Goal: Information Seeking & Learning: Learn about a topic

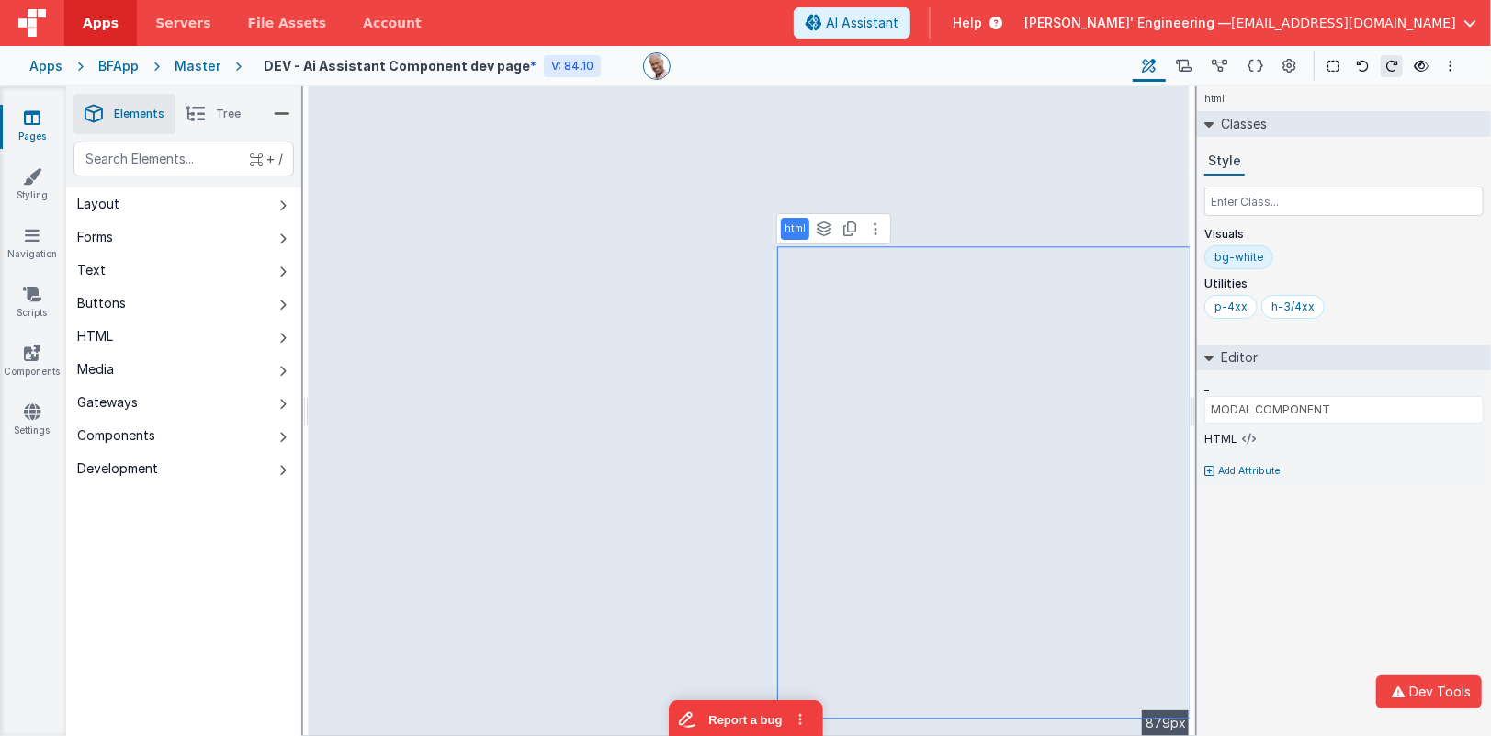
click at [49, 69] on div "Apps" at bounding box center [45, 66] width 33 height 18
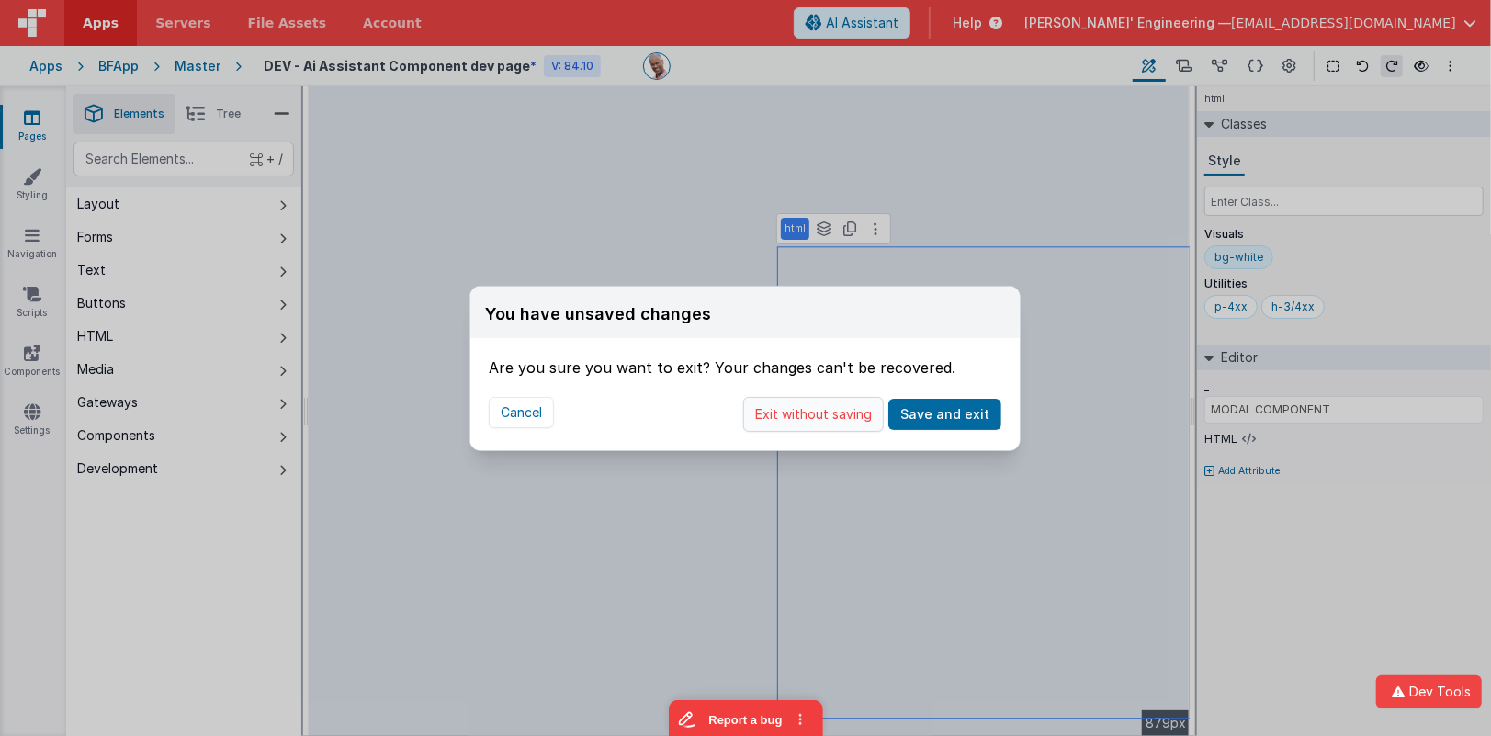
click at [852, 405] on button "Exit without saving" at bounding box center [813, 414] width 141 height 35
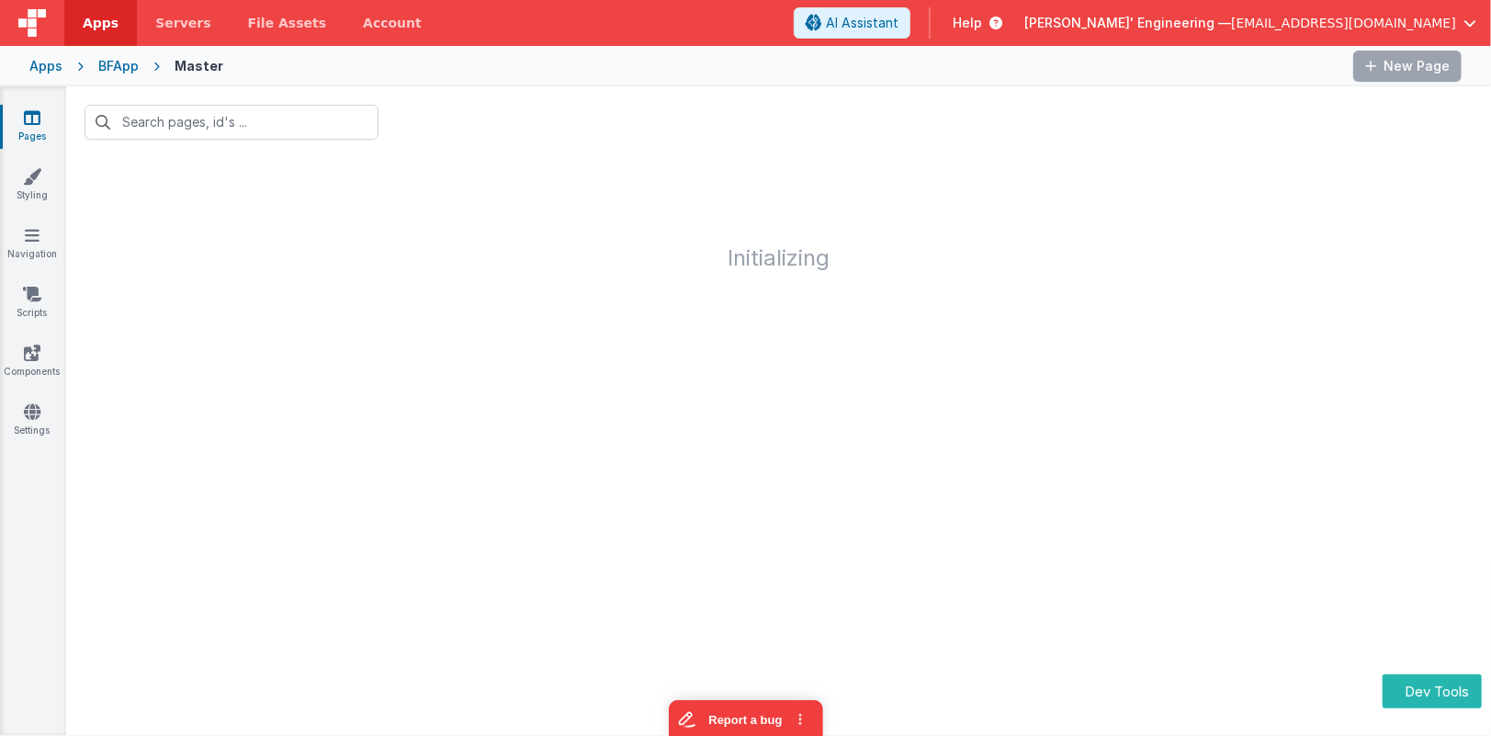
click at [46, 61] on div "Apps" at bounding box center [45, 66] width 33 height 18
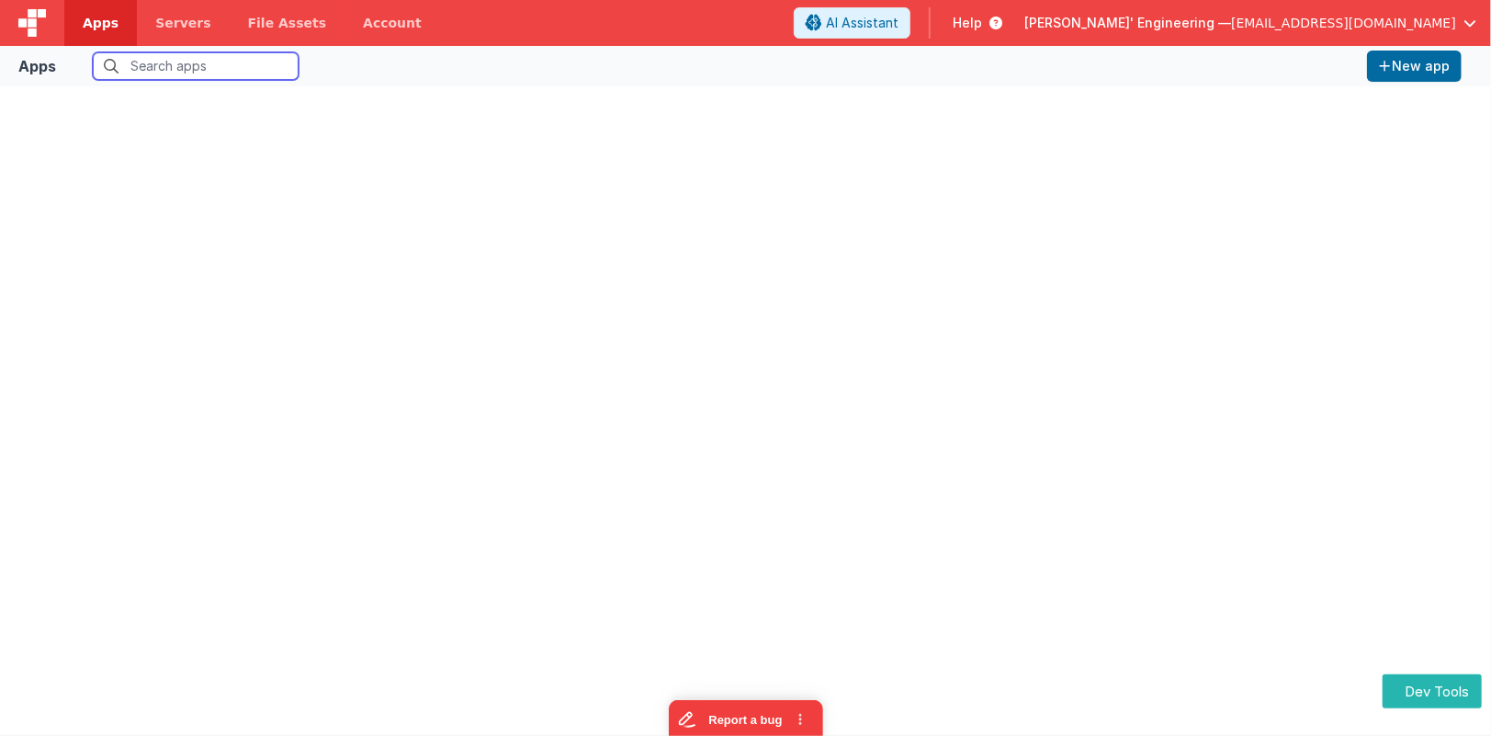
click at [148, 71] on input "text" at bounding box center [196, 66] width 206 height 28
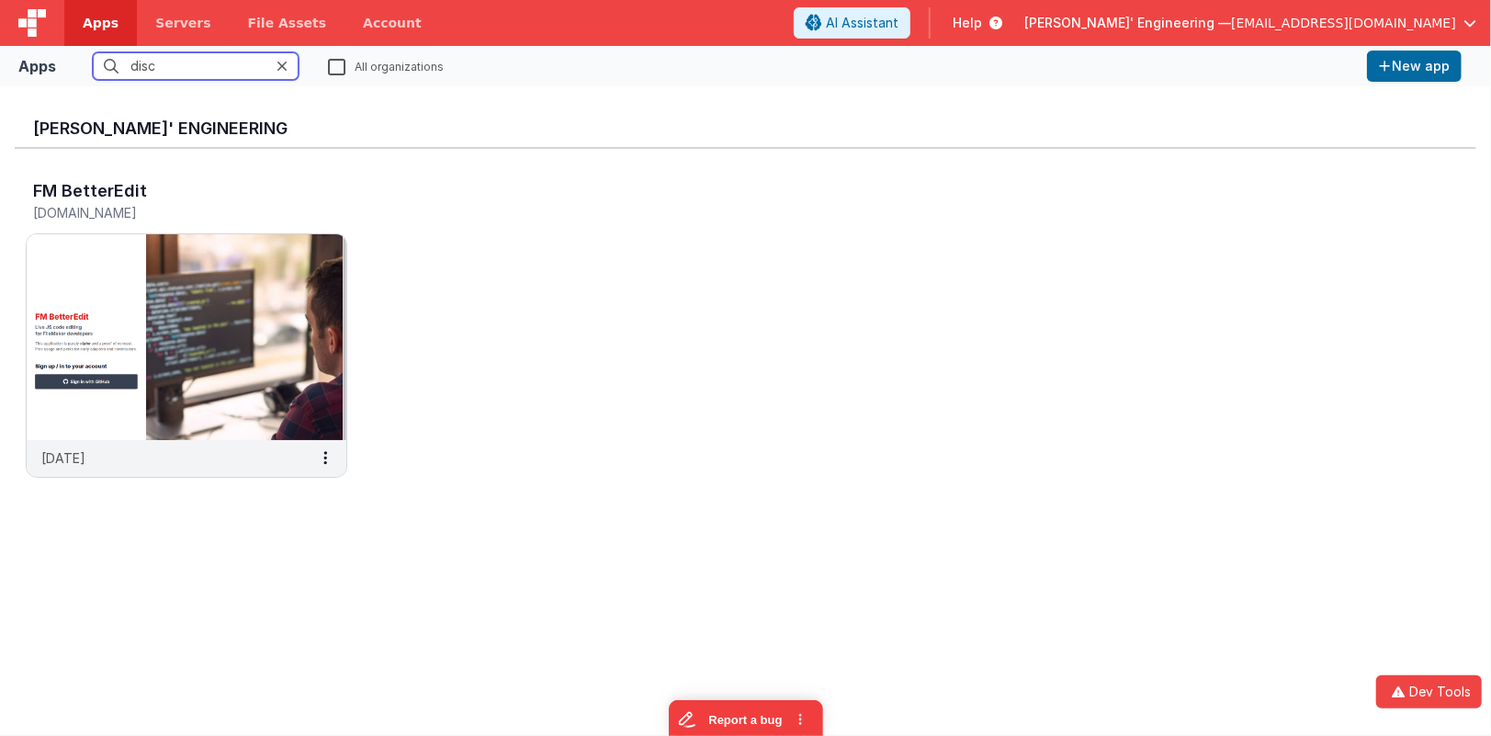
type input "discl"
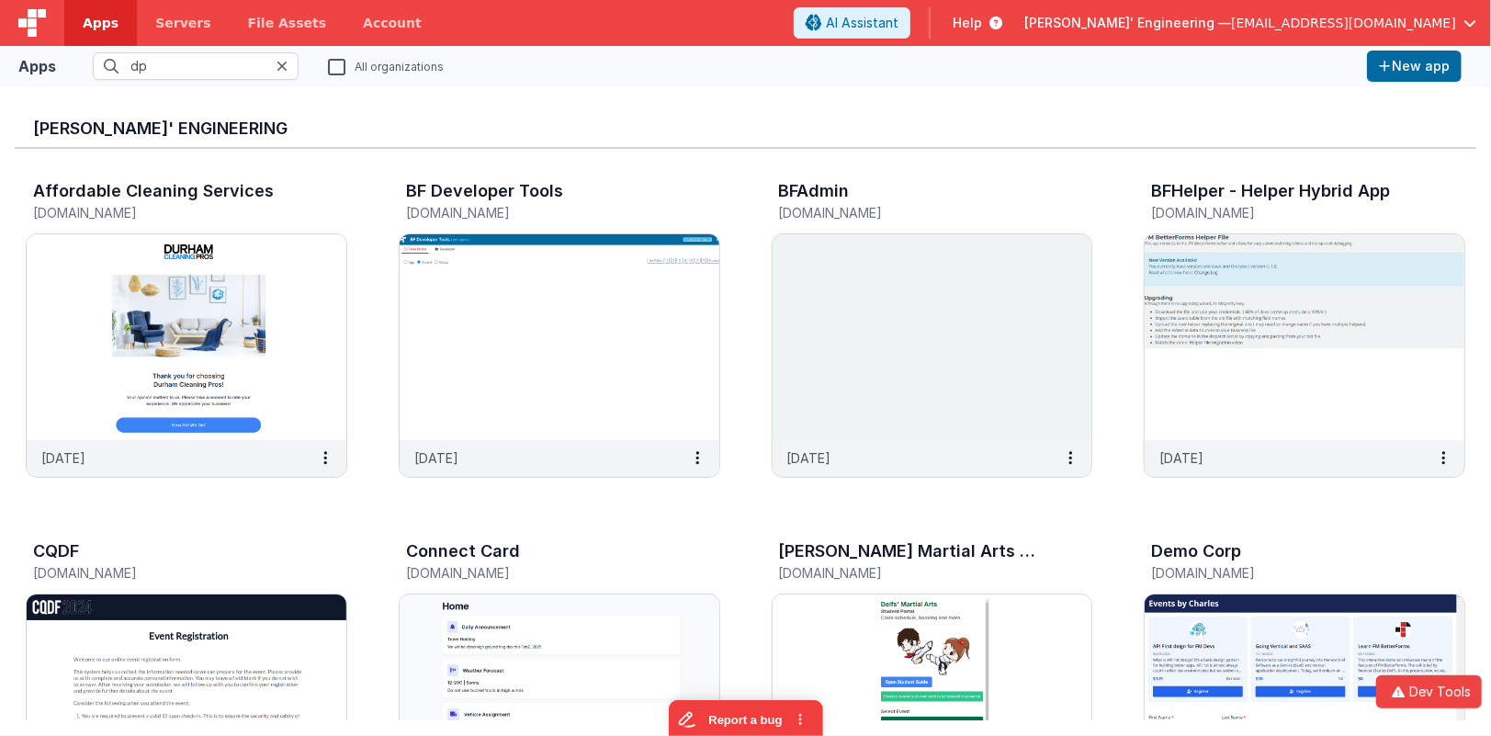
click at [359, 74] on div "All organizations" at bounding box center [386, 68] width 116 height 22
click at [349, 71] on label "All organizations" at bounding box center [386, 65] width 116 height 17
click at [0, 0] on input "All organizations" at bounding box center [0, 0] width 0 height 0
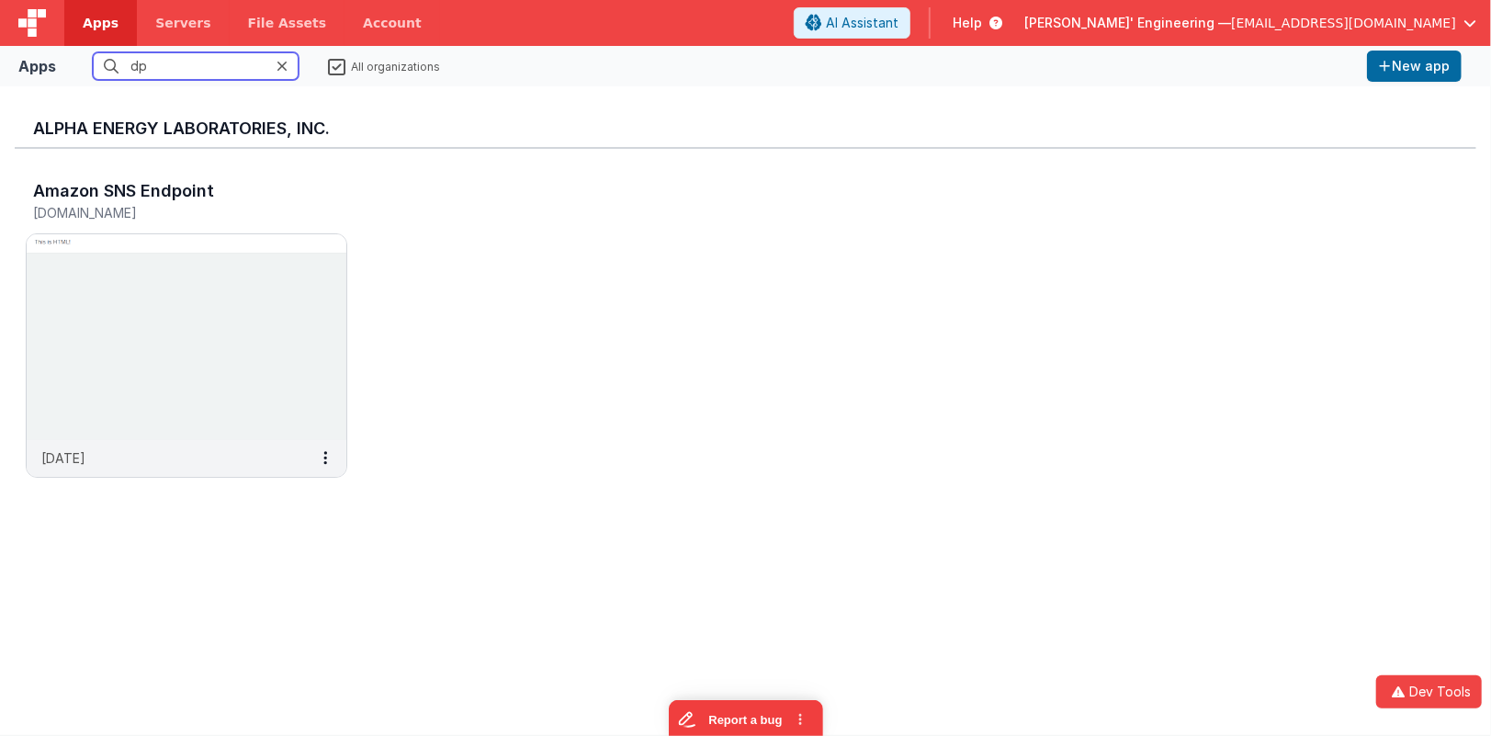
click at [221, 64] on input "dp" at bounding box center [196, 66] width 206 height 28
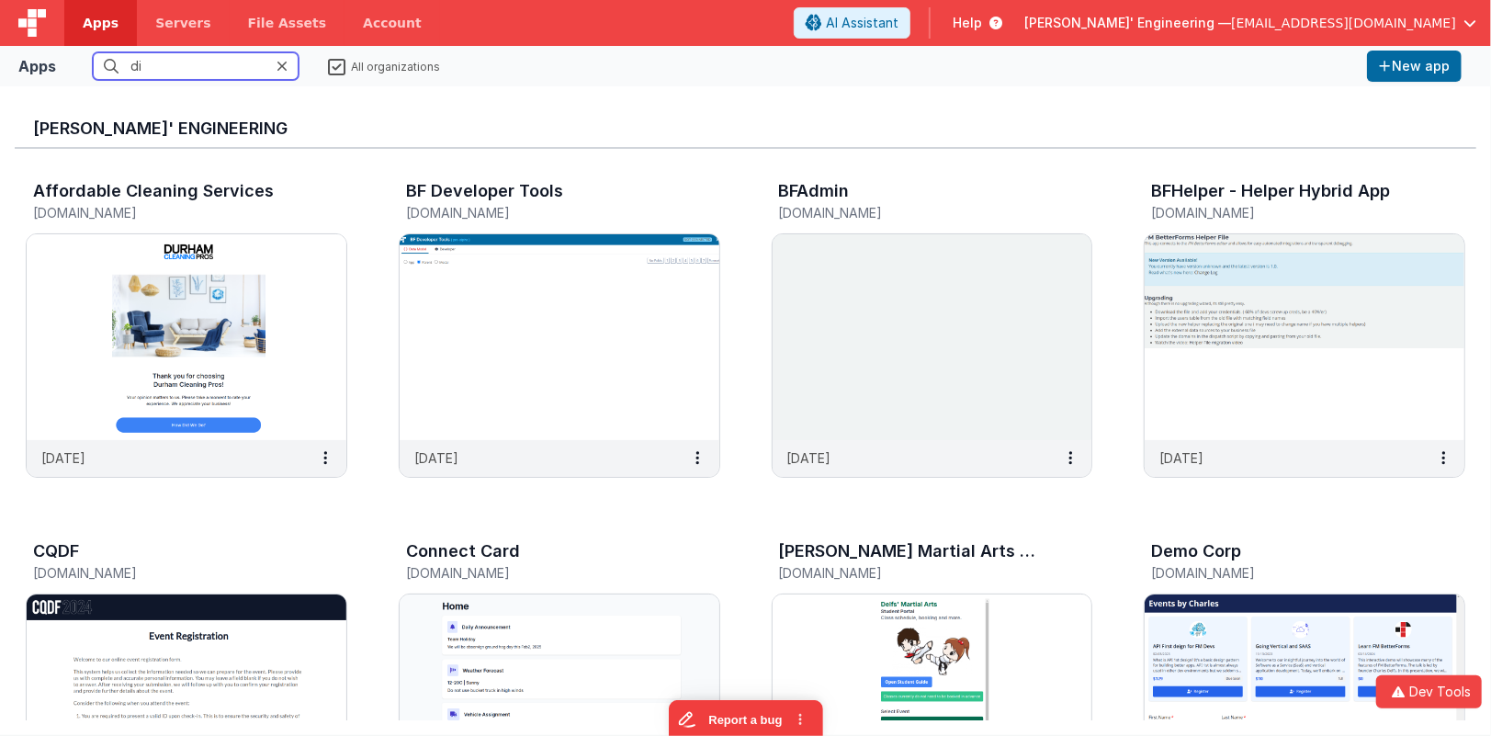
type input "dis"
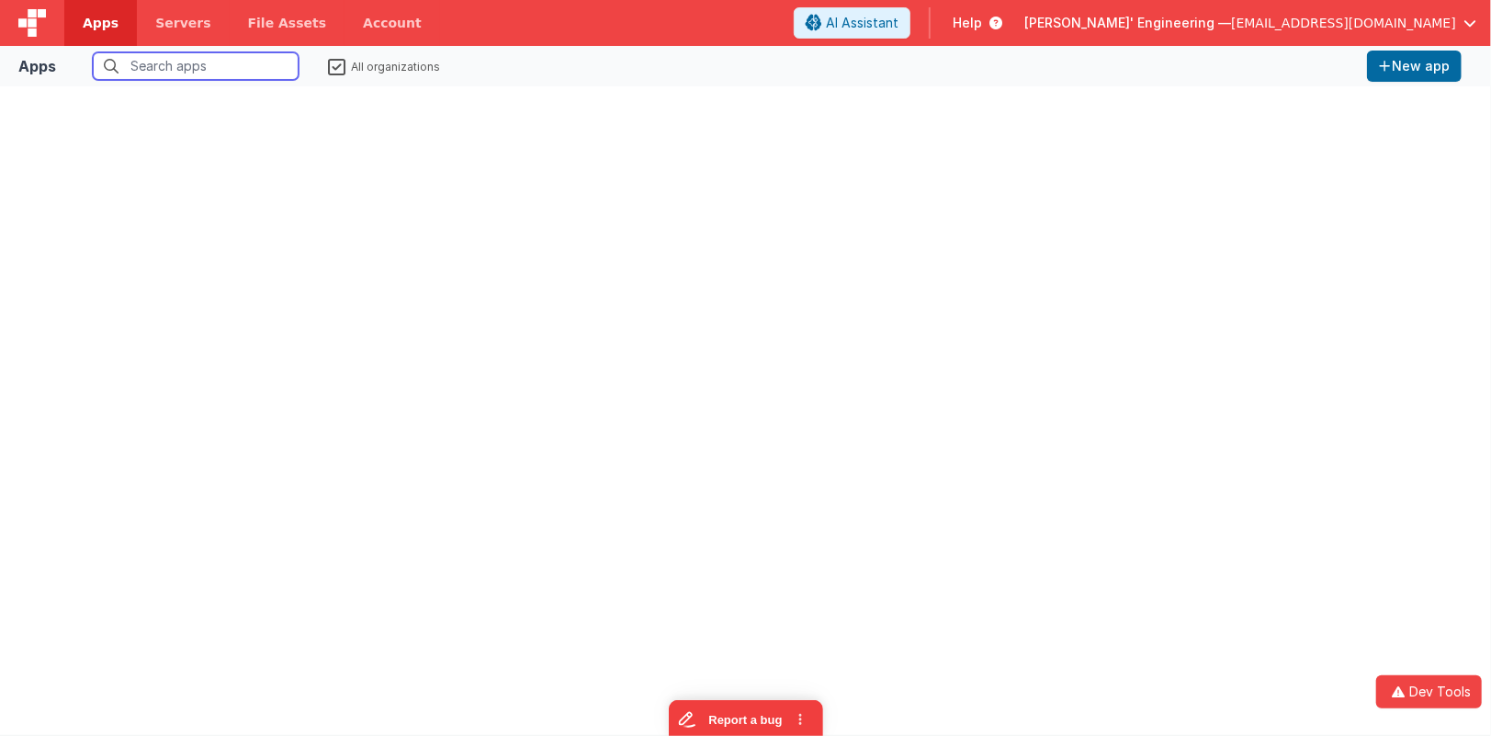
type input "d"
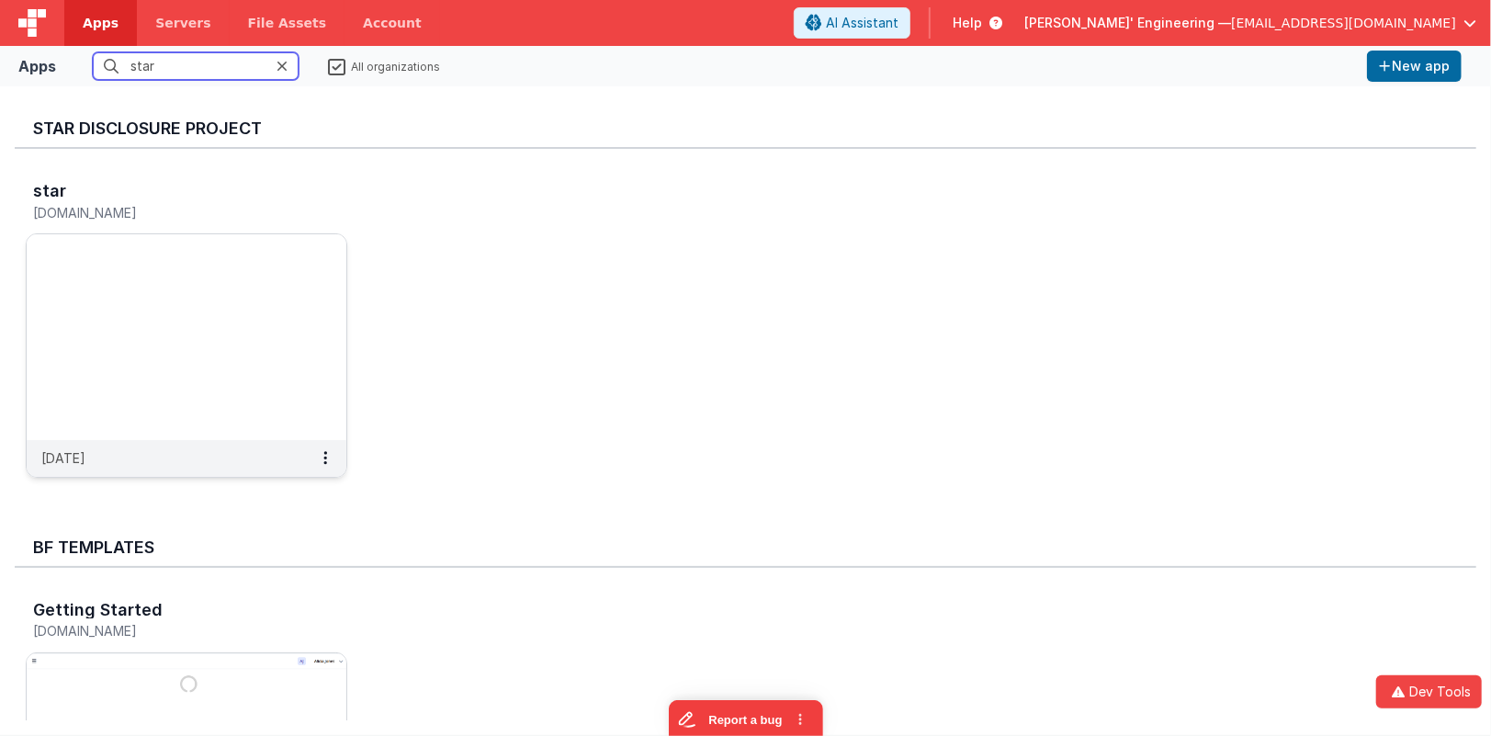
type input "star"
click at [292, 309] on img at bounding box center [187, 337] width 320 height 206
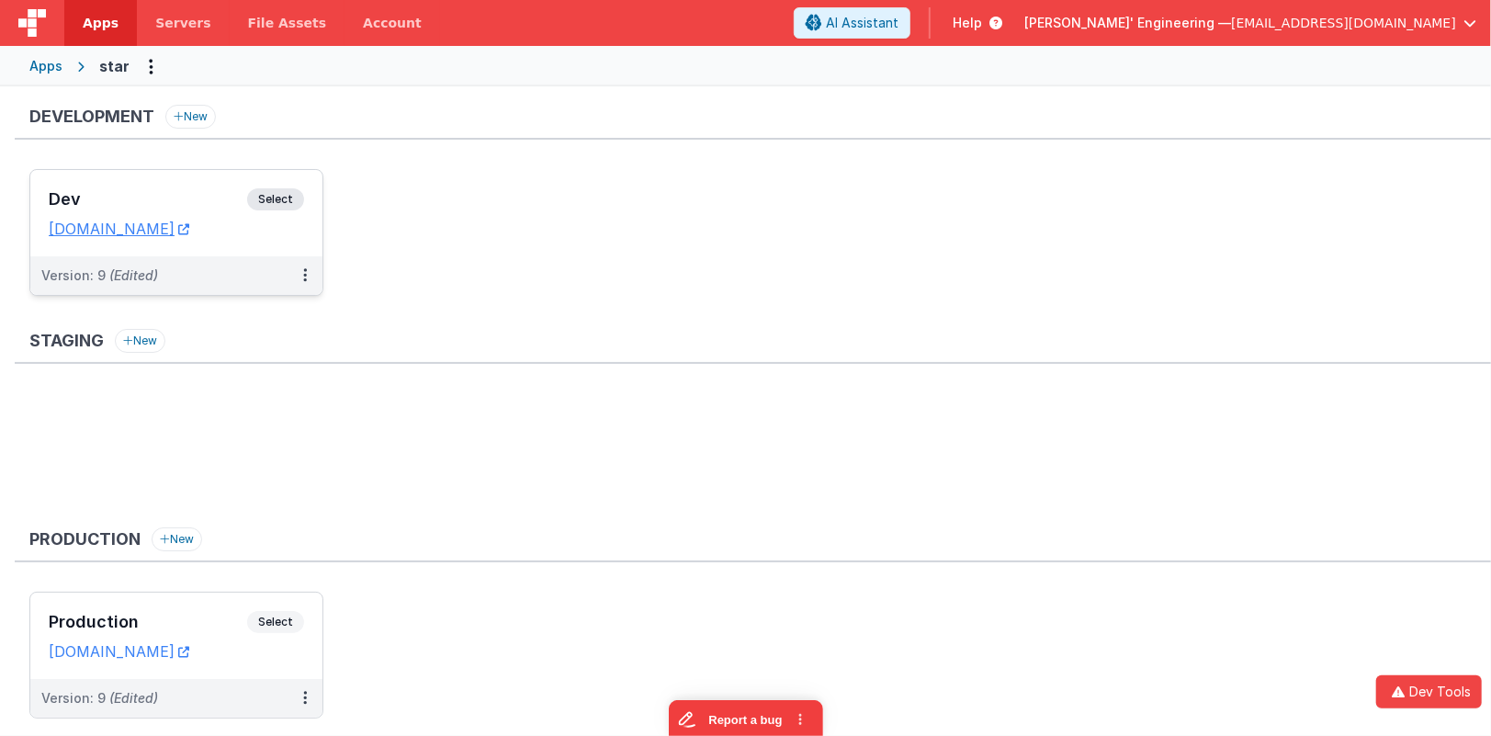
click at [262, 188] on span "Select" at bounding box center [275, 199] width 57 height 22
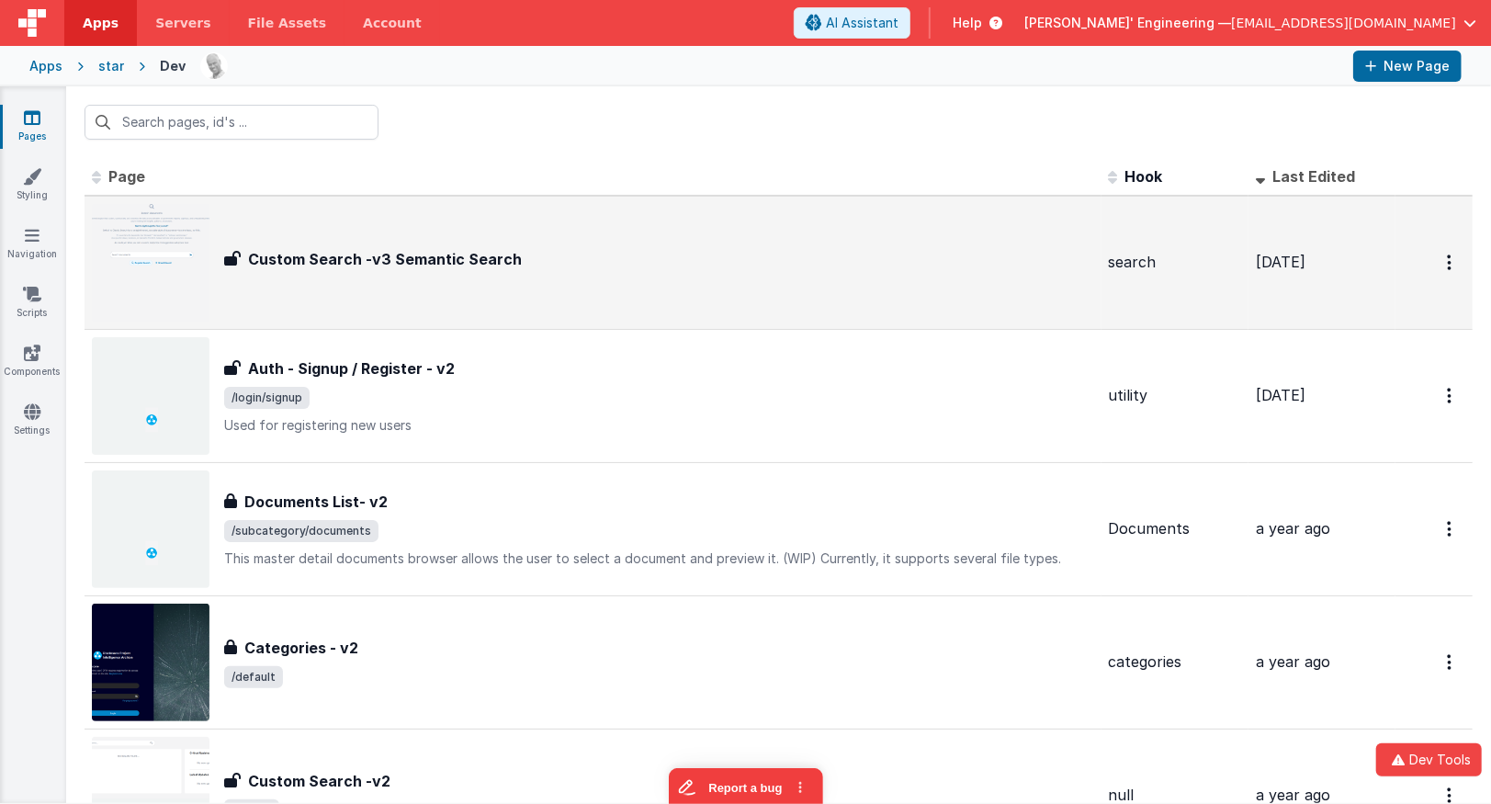
click at [986, 268] on div "Custom Search -v3 Semantic Search Custom Search -v3 Semantic Search" at bounding box center [659, 262] width 870 height 29
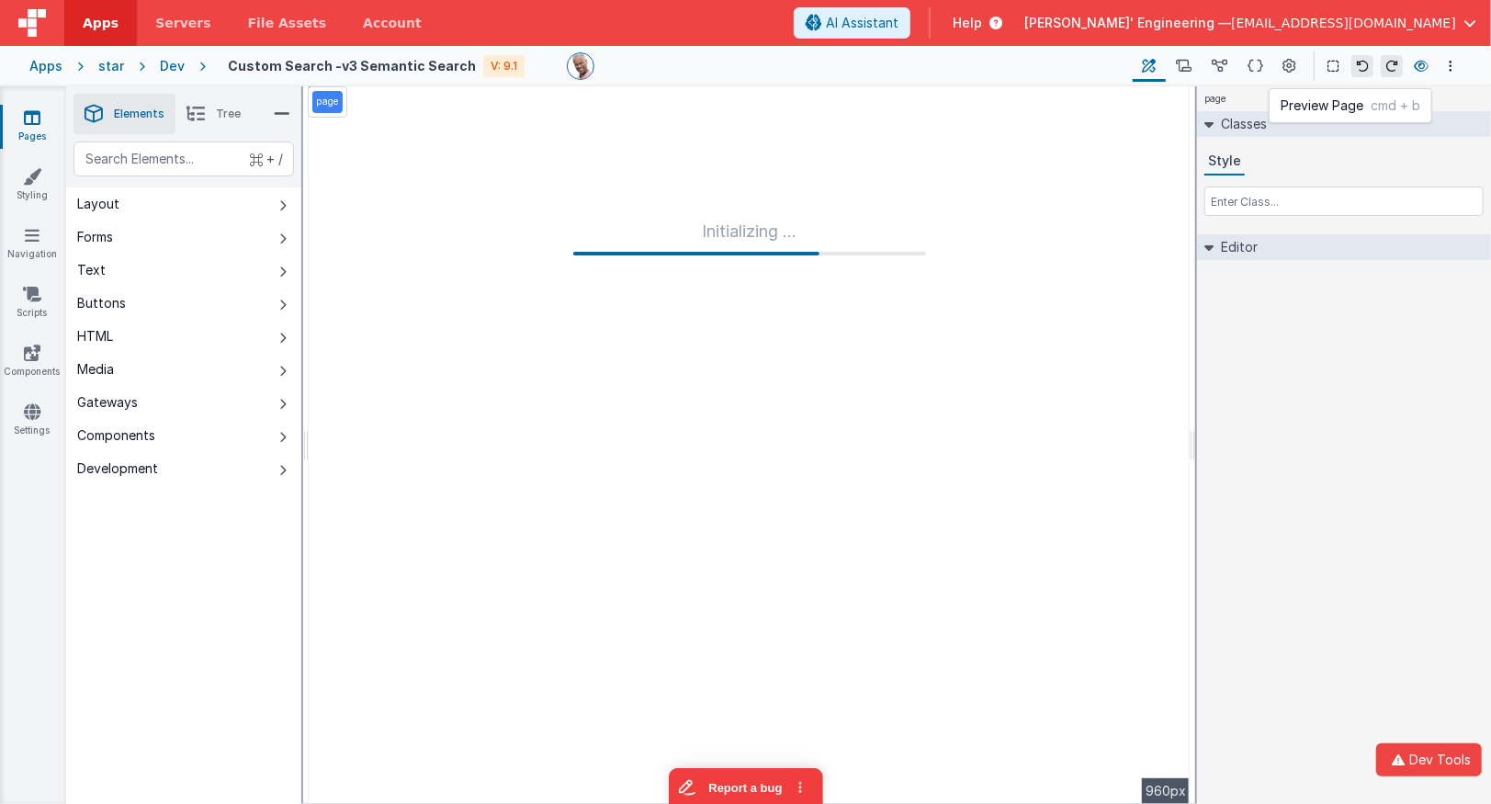
click at [1424, 64] on icon at bounding box center [1421, 66] width 15 height 13
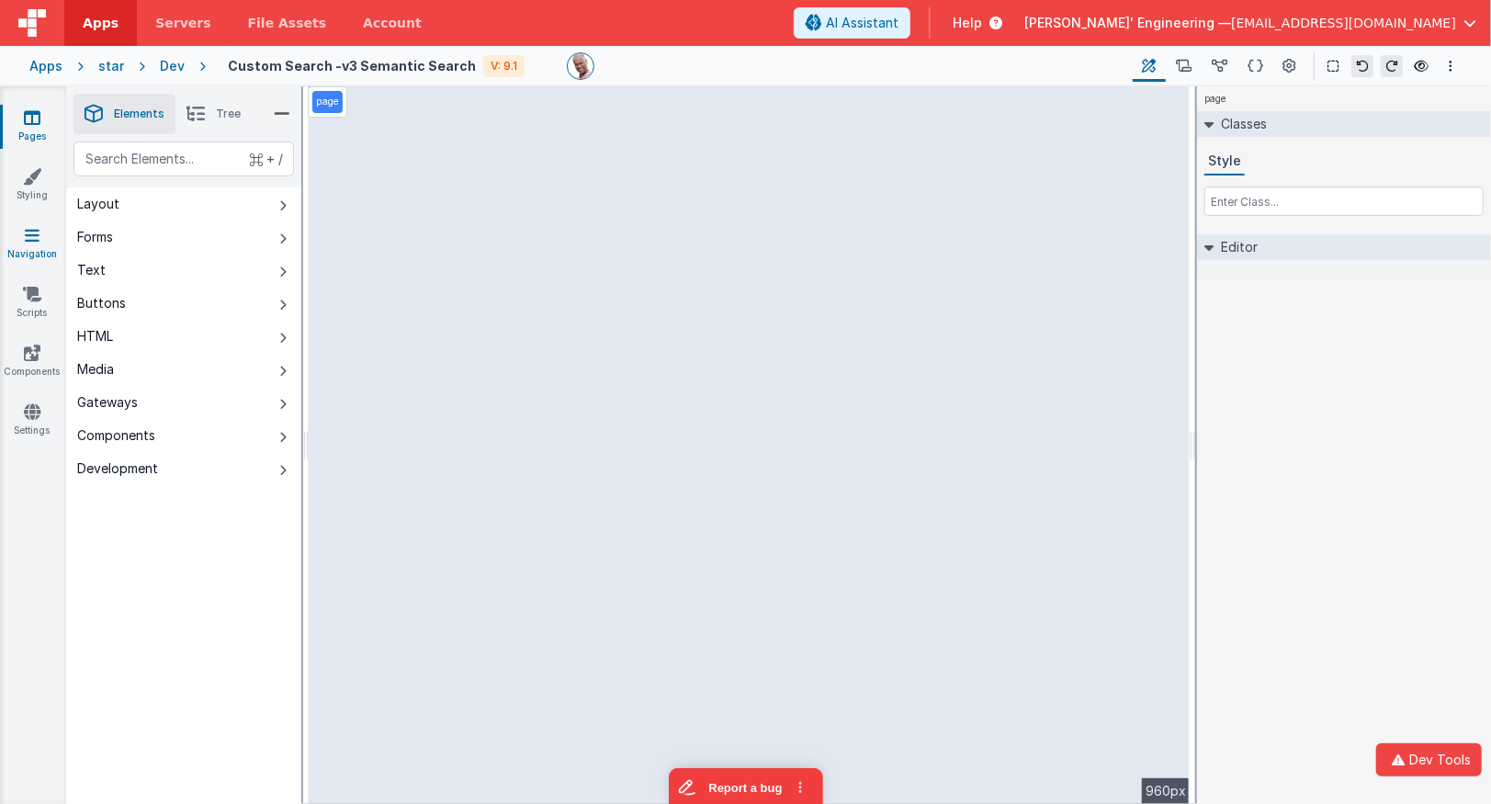
click at [30, 251] on link "Navigation" at bounding box center [32, 244] width 66 height 37
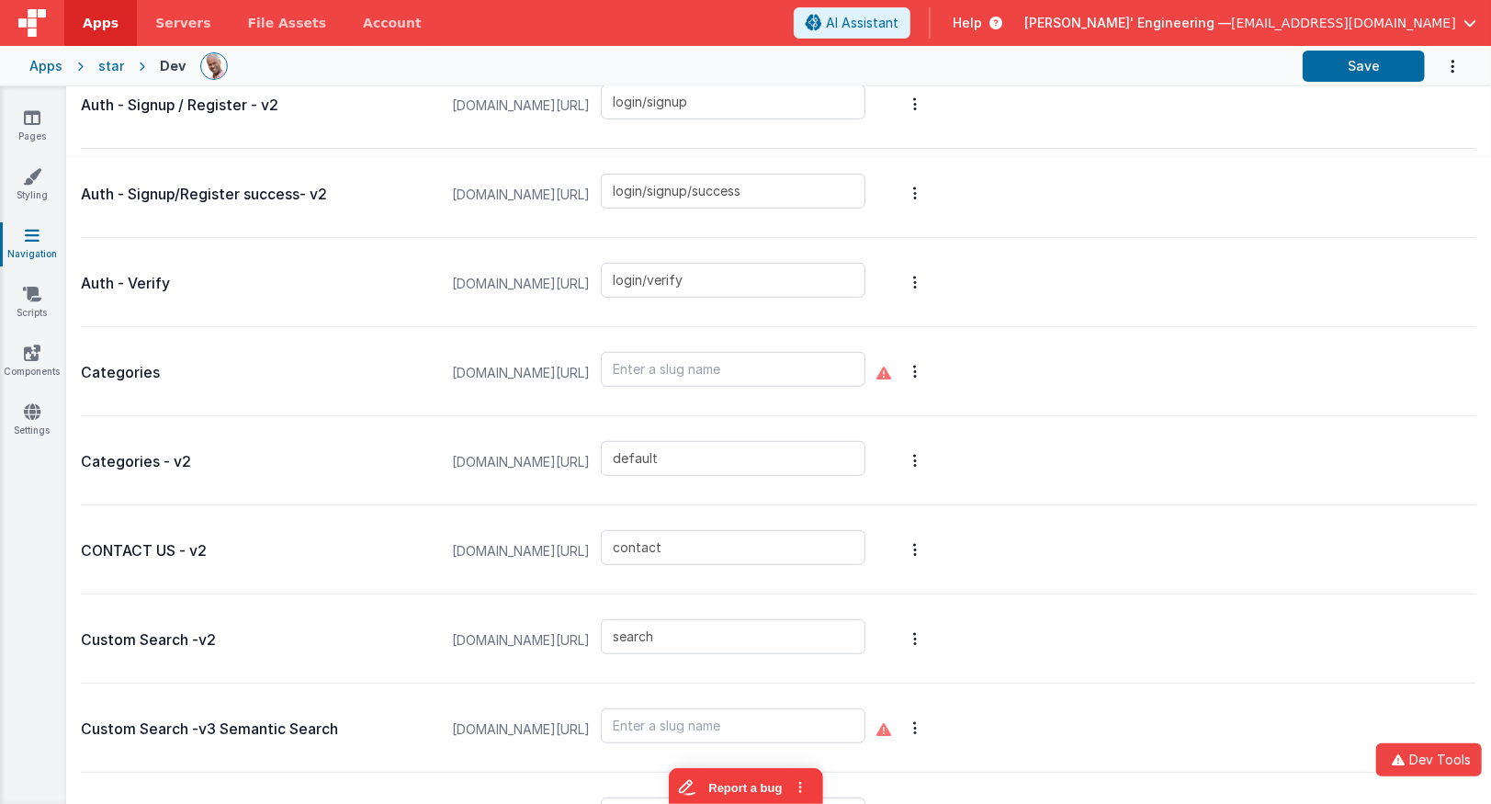
scroll to position [632, 0]
click at [753, 359] on input "text" at bounding box center [733, 366] width 265 height 35
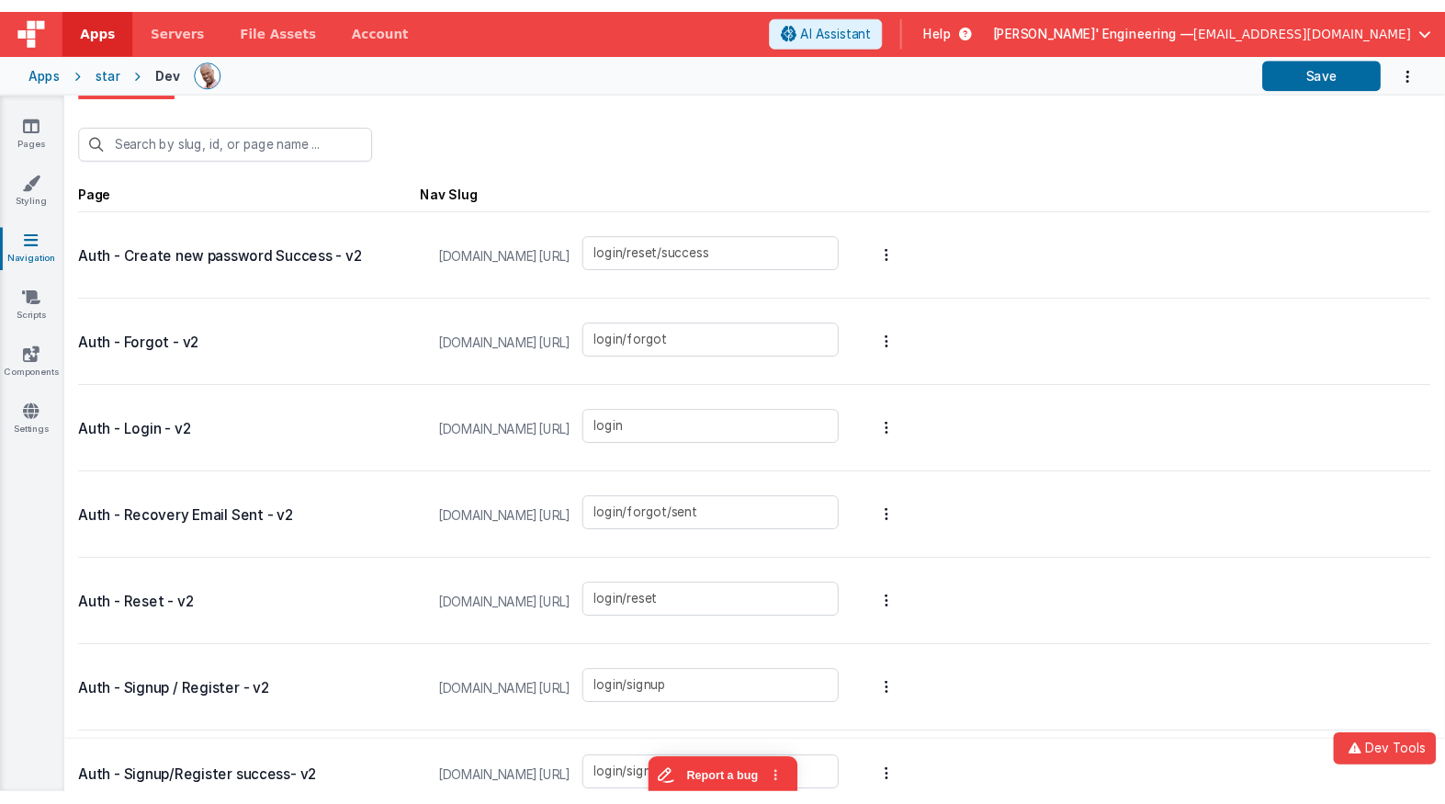
scroll to position [0, 0]
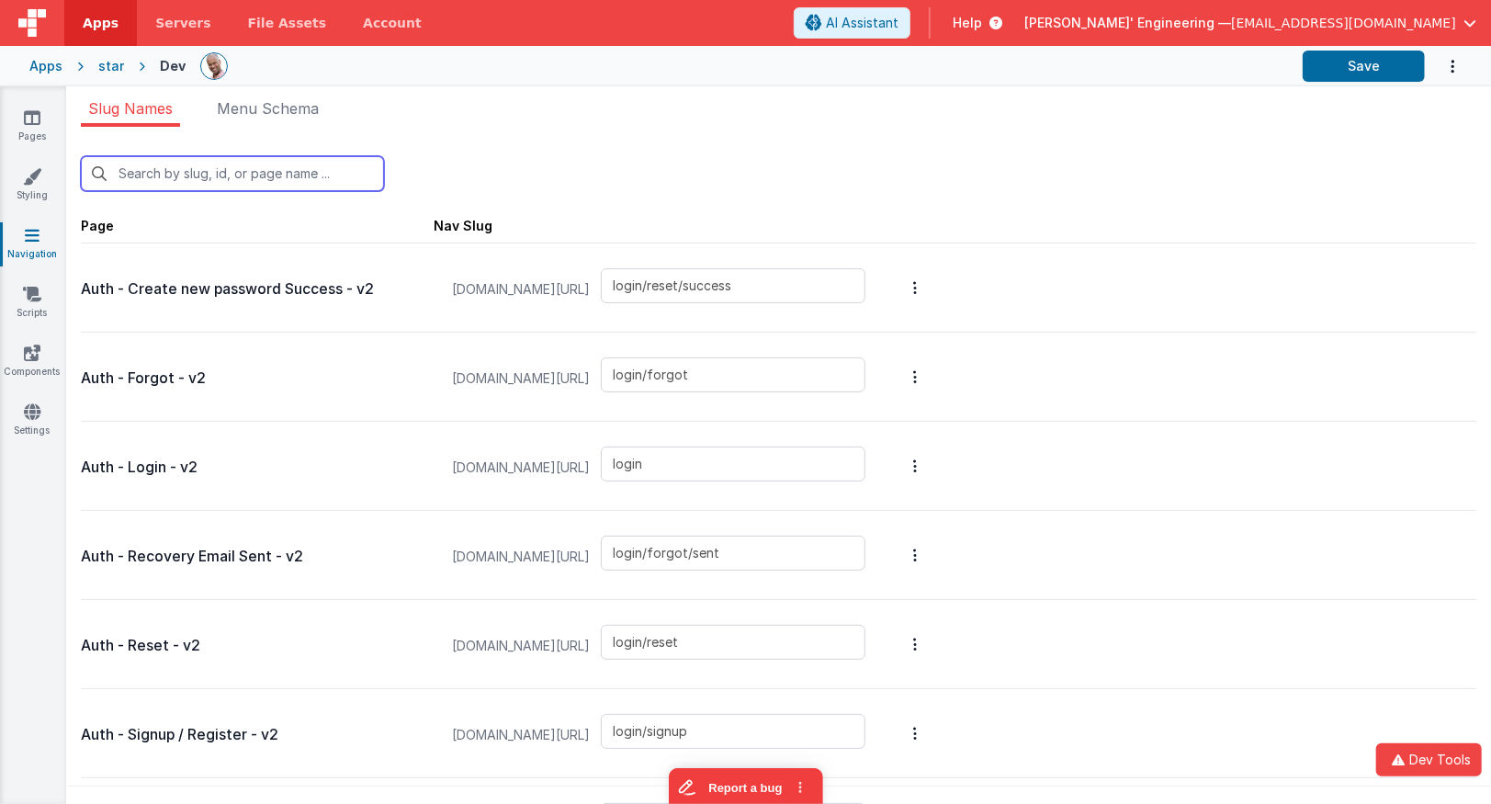
click at [239, 176] on input "text" at bounding box center [232, 173] width 303 height 35
type input "s"
type input "login/forgot/sent"
type input "login/reset"
type input "login/signup"
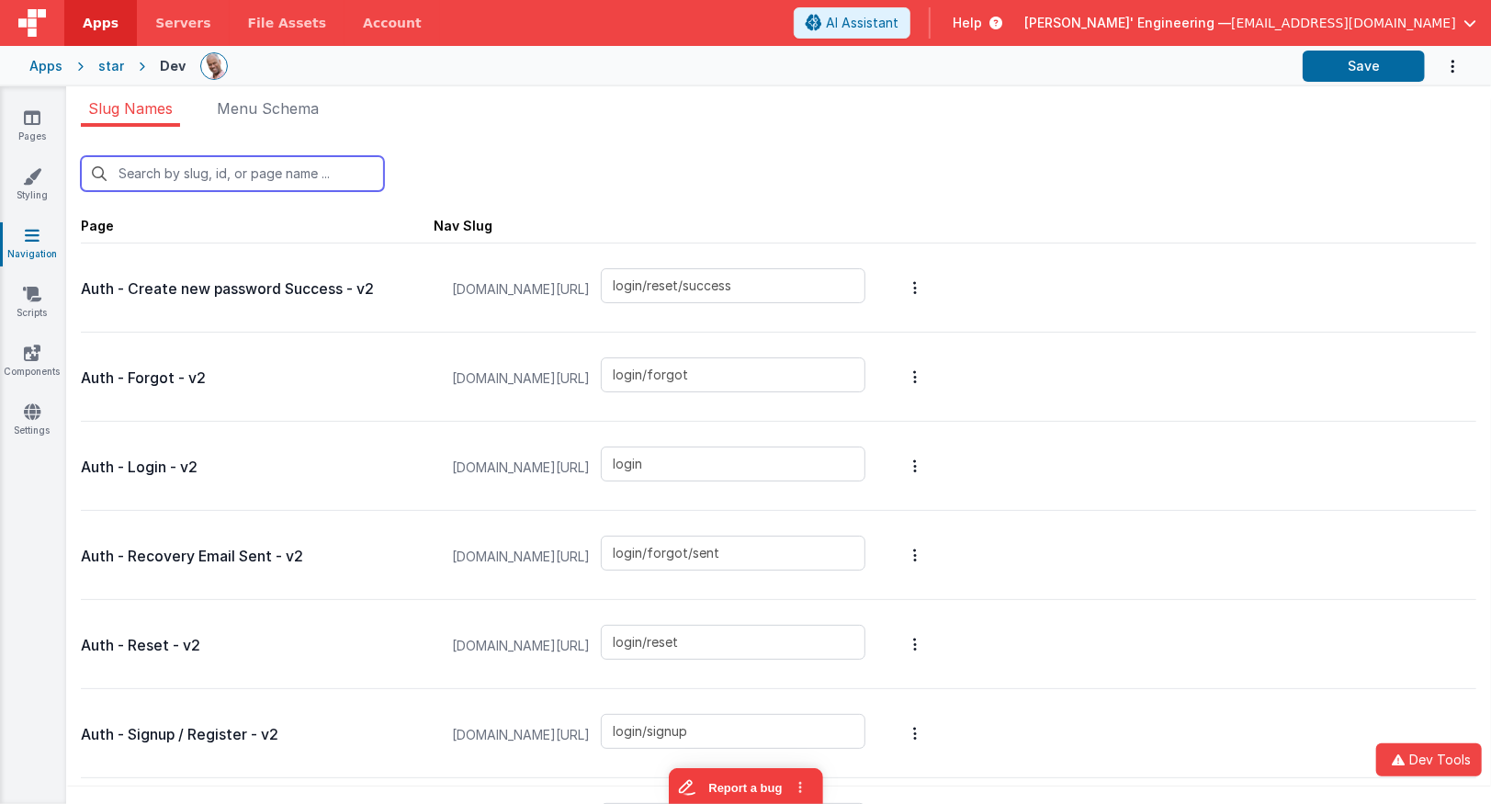
type input "login/signup/success"
type input "default"
type input "contact"
type input "search"
type input "documents"
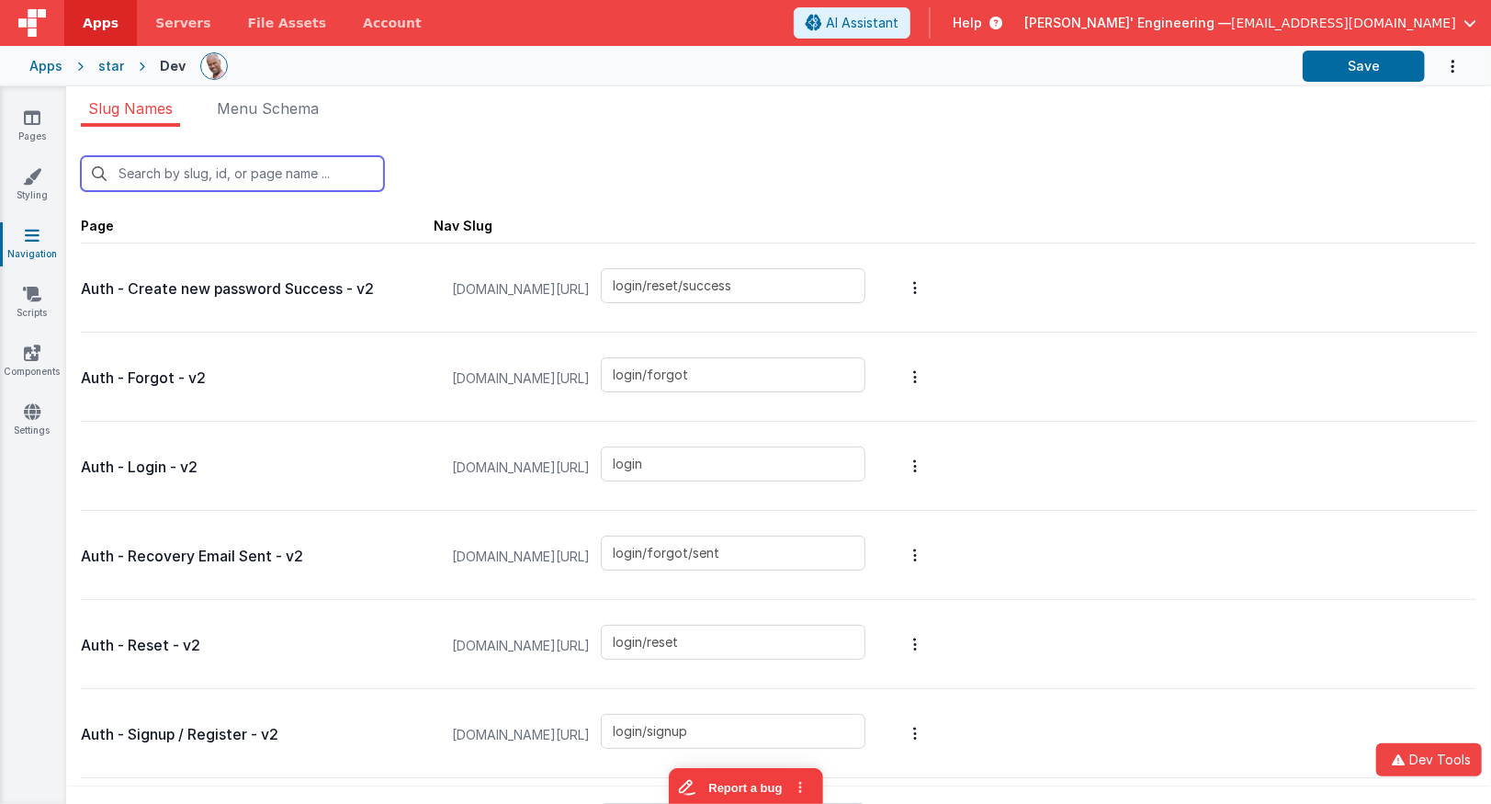
type input "subcategory/documents"
type input "view"
type input "press"
type input "social"
type input "subcategory"
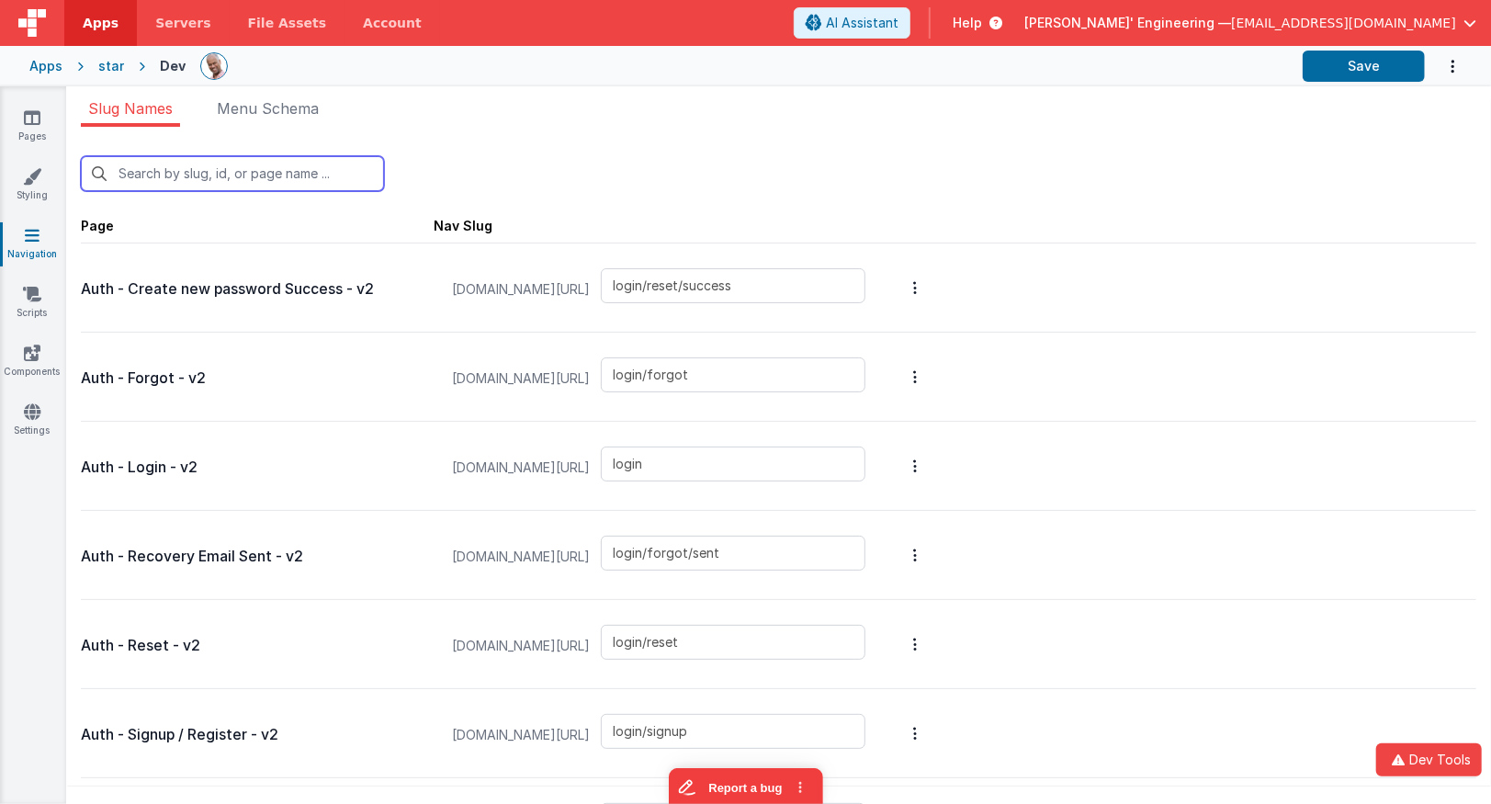
type input "terms"
type input "witnesses"
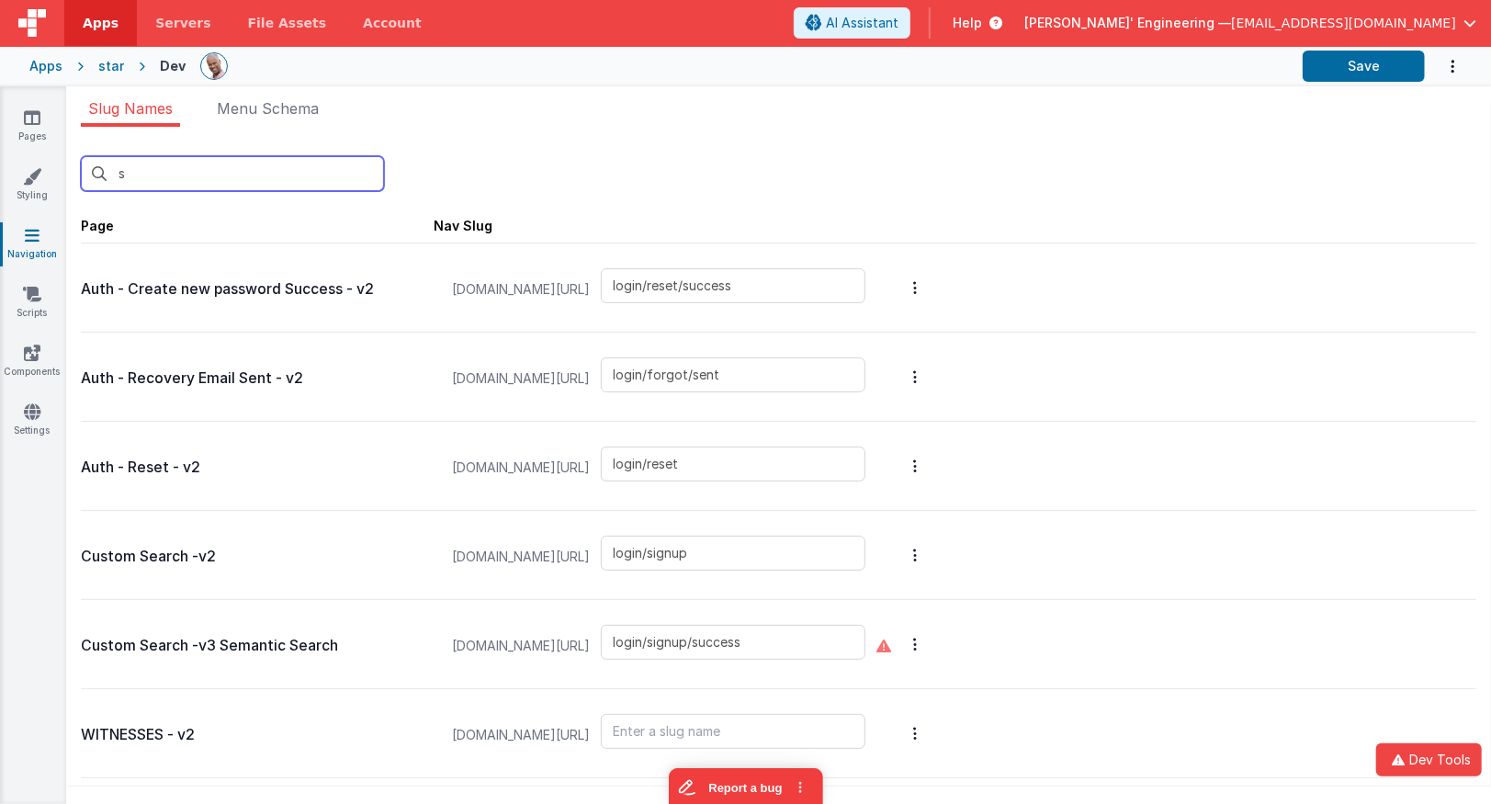
type input "se"
type input "search"
type input "witnesses"
type input "sea"
type input "search"
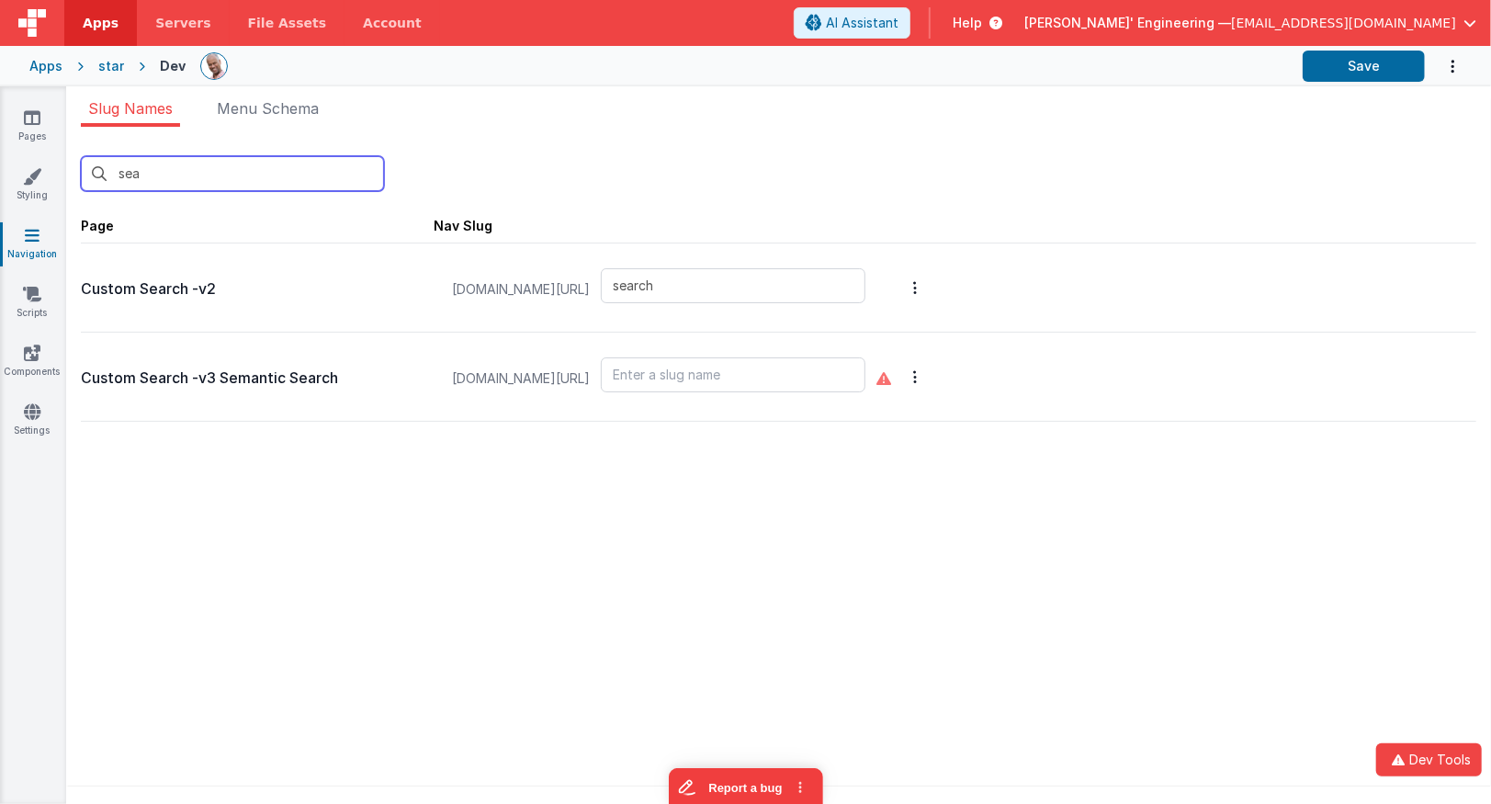
type input "sea"
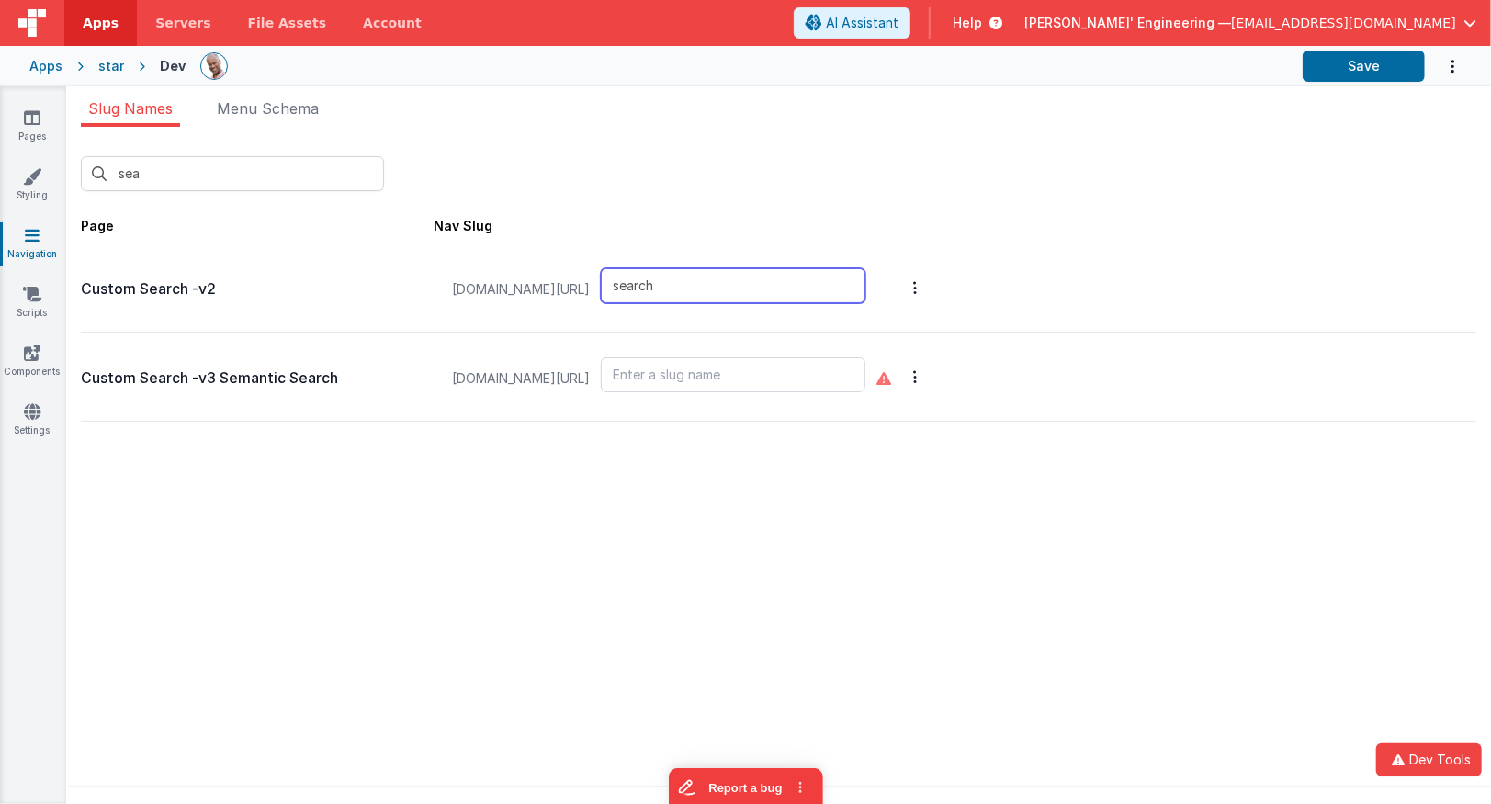
drag, startPoint x: 733, startPoint y: 285, endPoint x: 628, endPoint y: 281, distance: 105.7
click at [628, 281] on div "stardpidev.fmbetterforms.com/#/ search" at bounding box center [659, 290] width 436 height 70
click at [769, 380] on input "text" at bounding box center [733, 374] width 265 height 35
paste input "search"
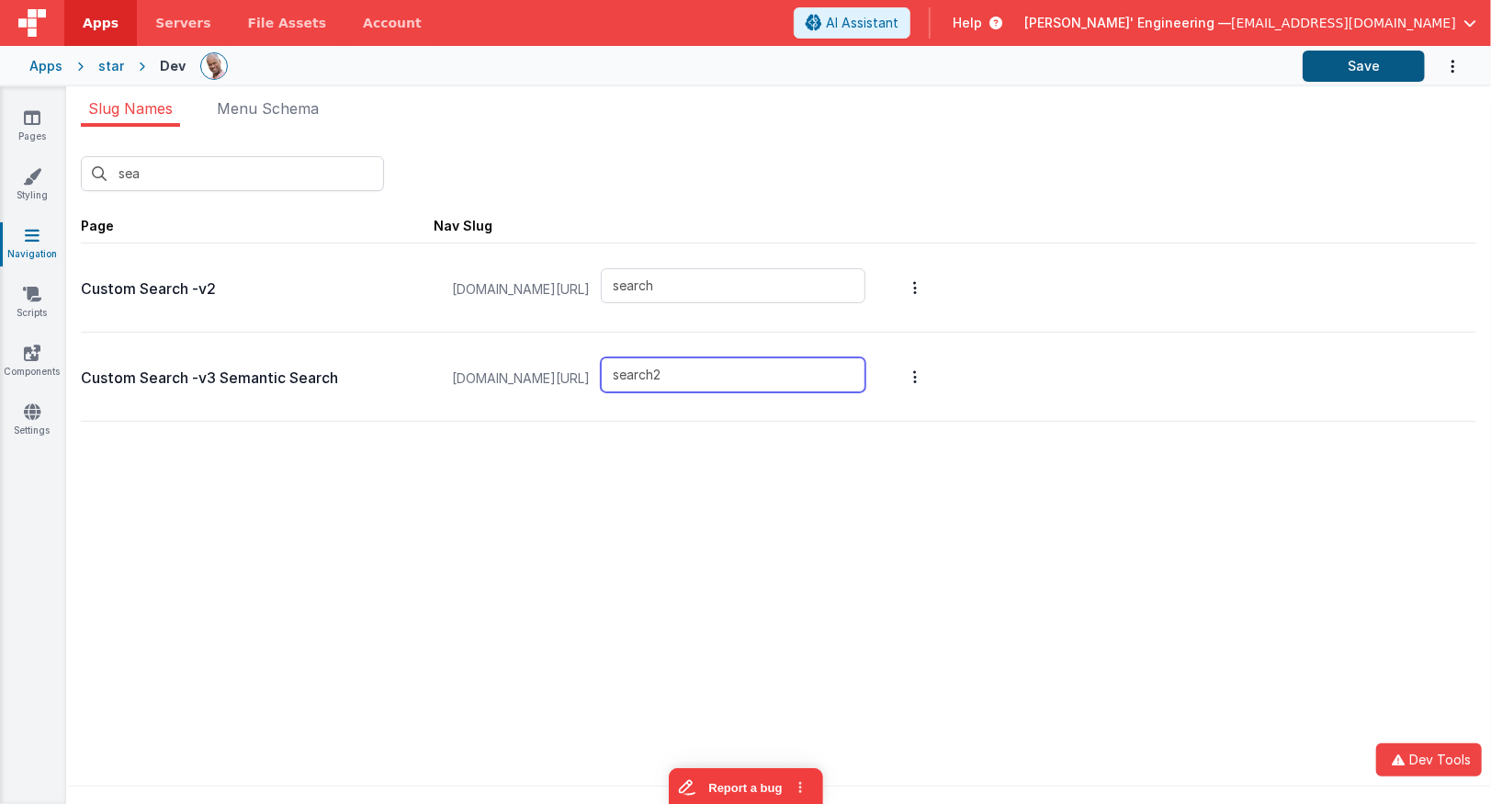
type input "search2"
click at [1378, 73] on button "Save" at bounding box center [1364, 66] width 122 height 31
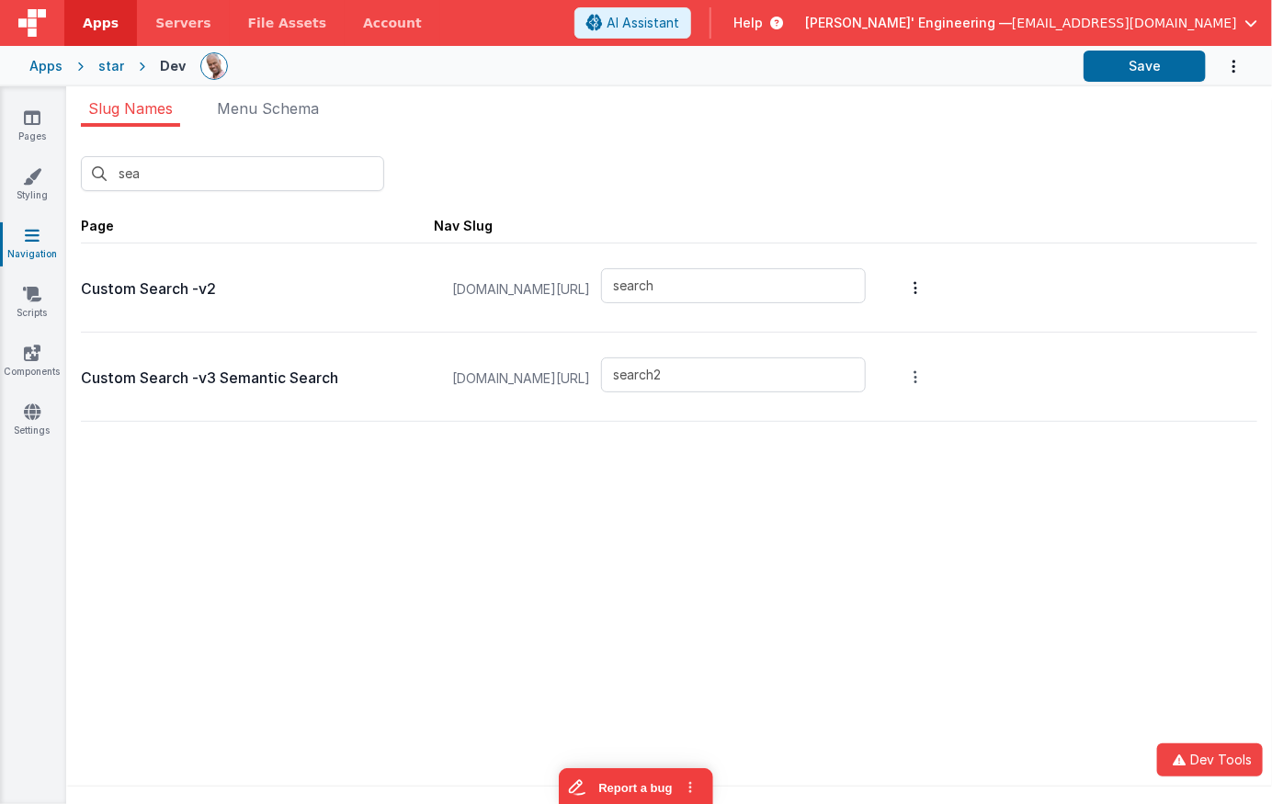
click at [928, 324] on button "Options" at bounding box center [915, 288] width 26 height 74
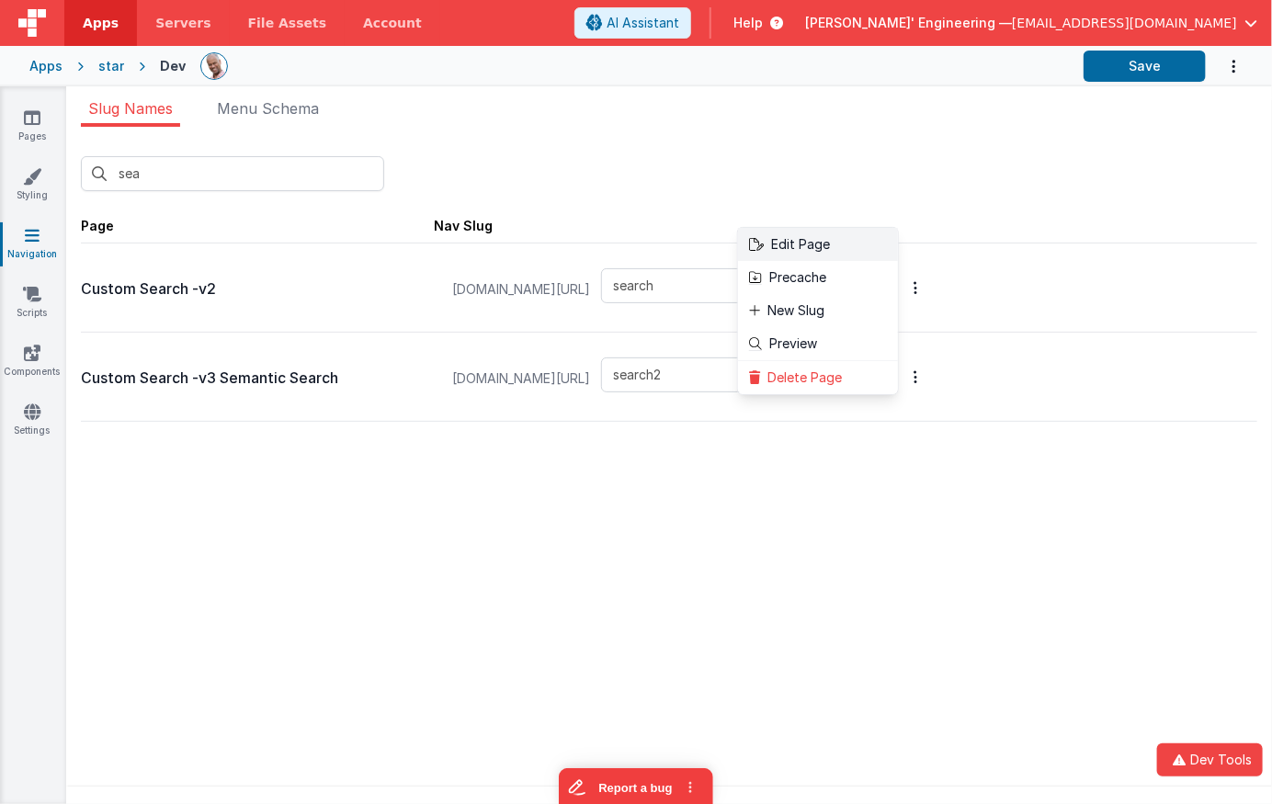
click at [898, 246] on link "Edit Page" at bounding box center [818, 244] width 160 height 33
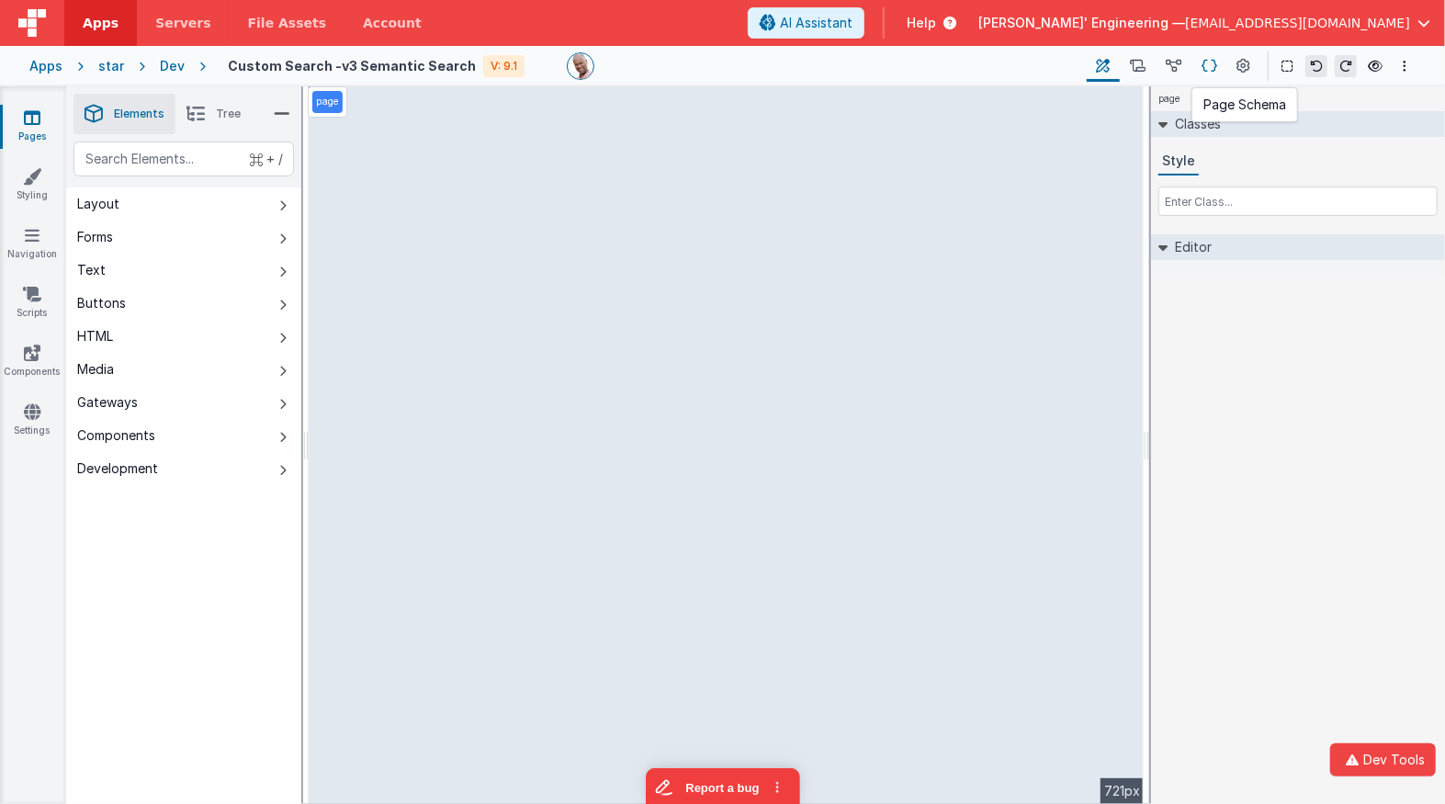
click at [1217, 68] on icon at bounding box center [1210, 66] width 16 height 19
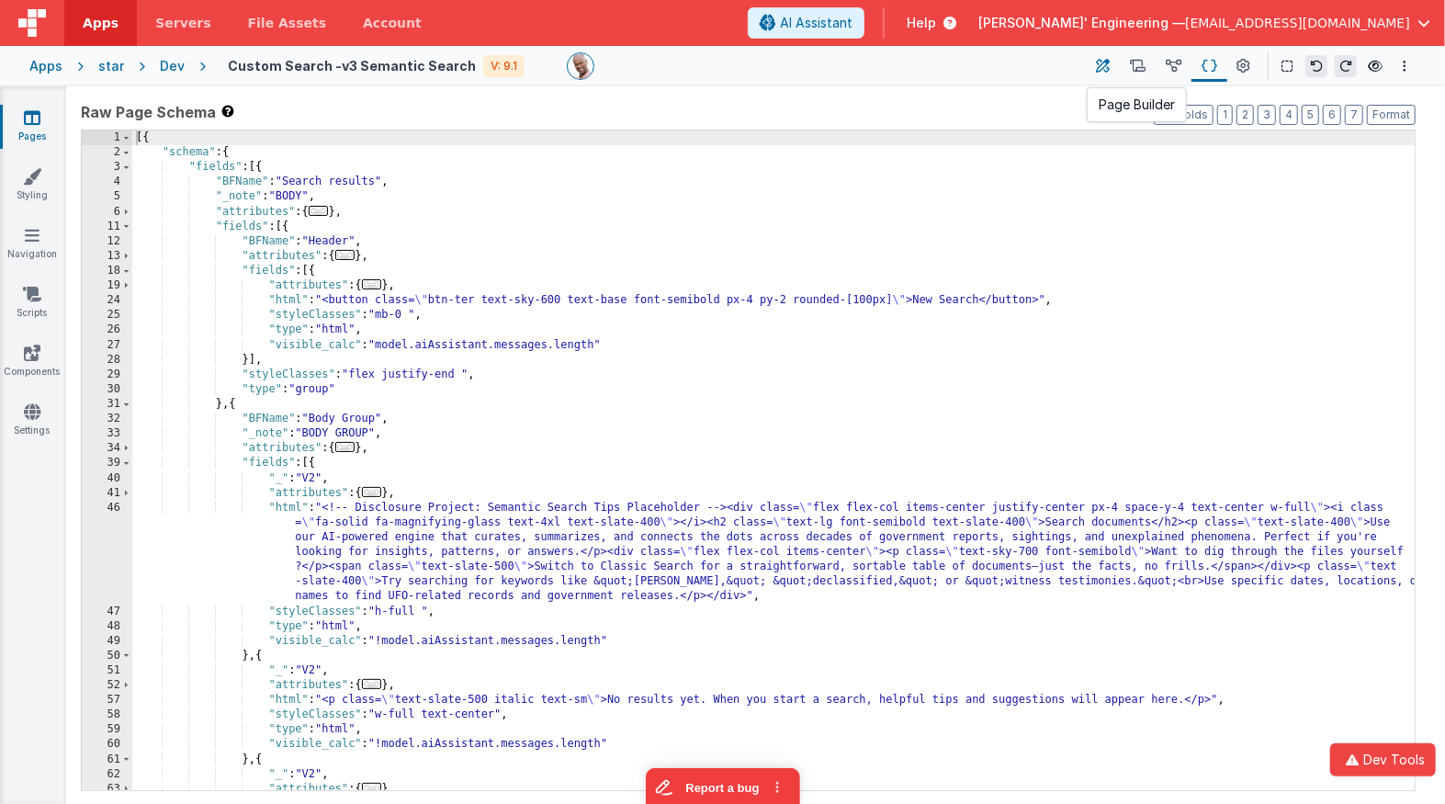
click at [1102, 68] on icon at bounding box center [1104, 66] width 14 height 19
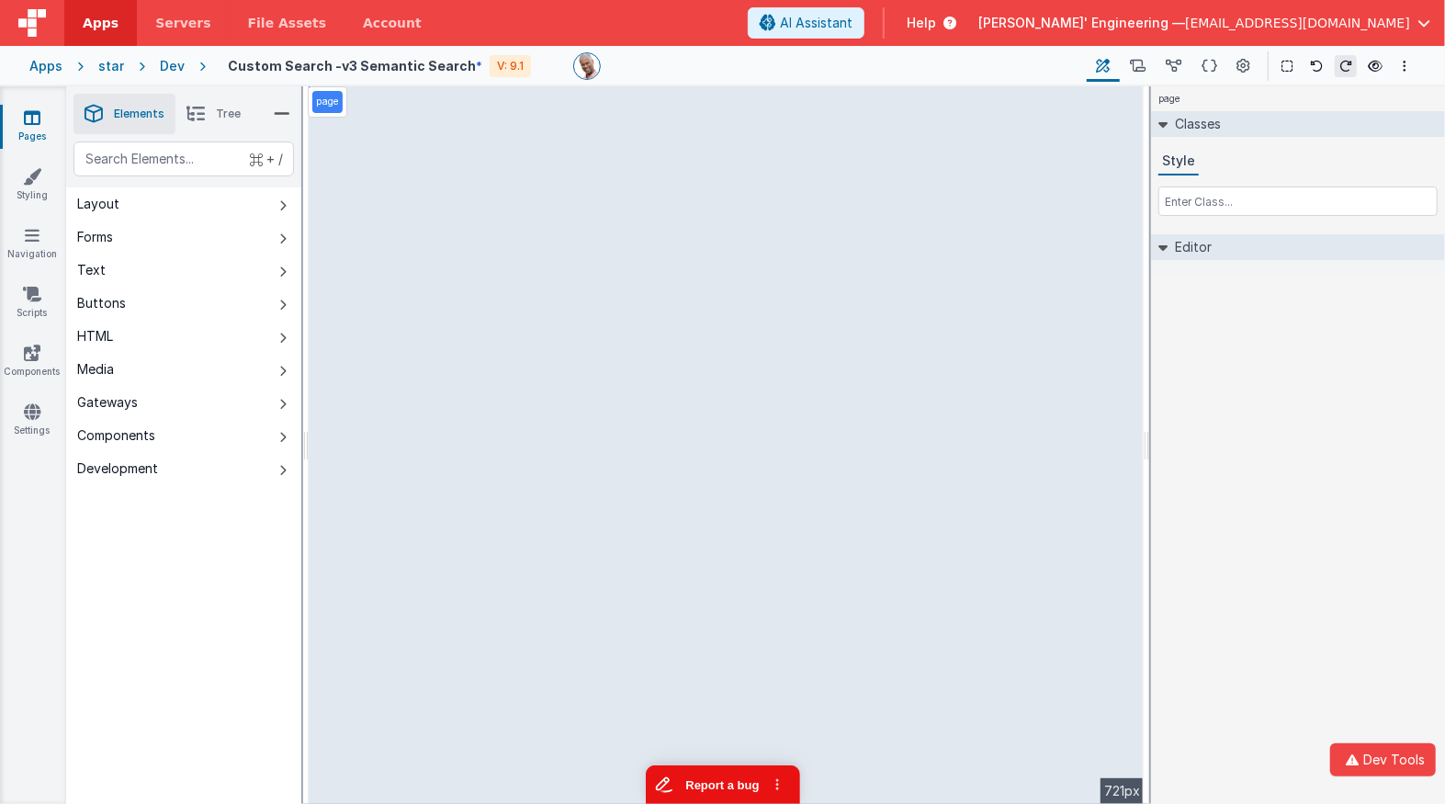
click at [685, 735] on button "Report a bug" at bounding box center [722, 784] width 154 height 39
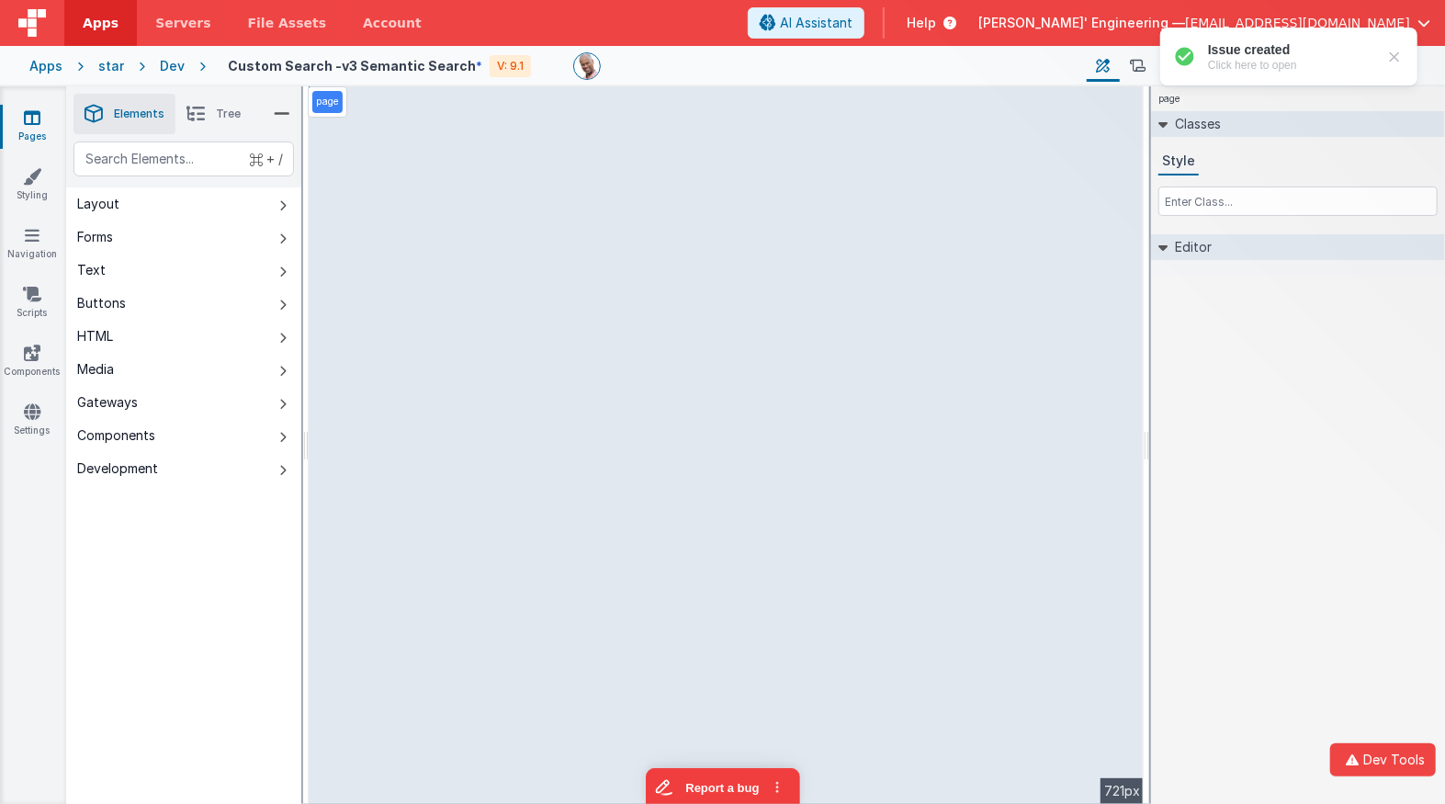
click at [1390, 53] on div at bounding box center [1394, 57] width 18 height 18
click at [1205, 65] on icon at bounding box center [1210, 66] width 16 height 19
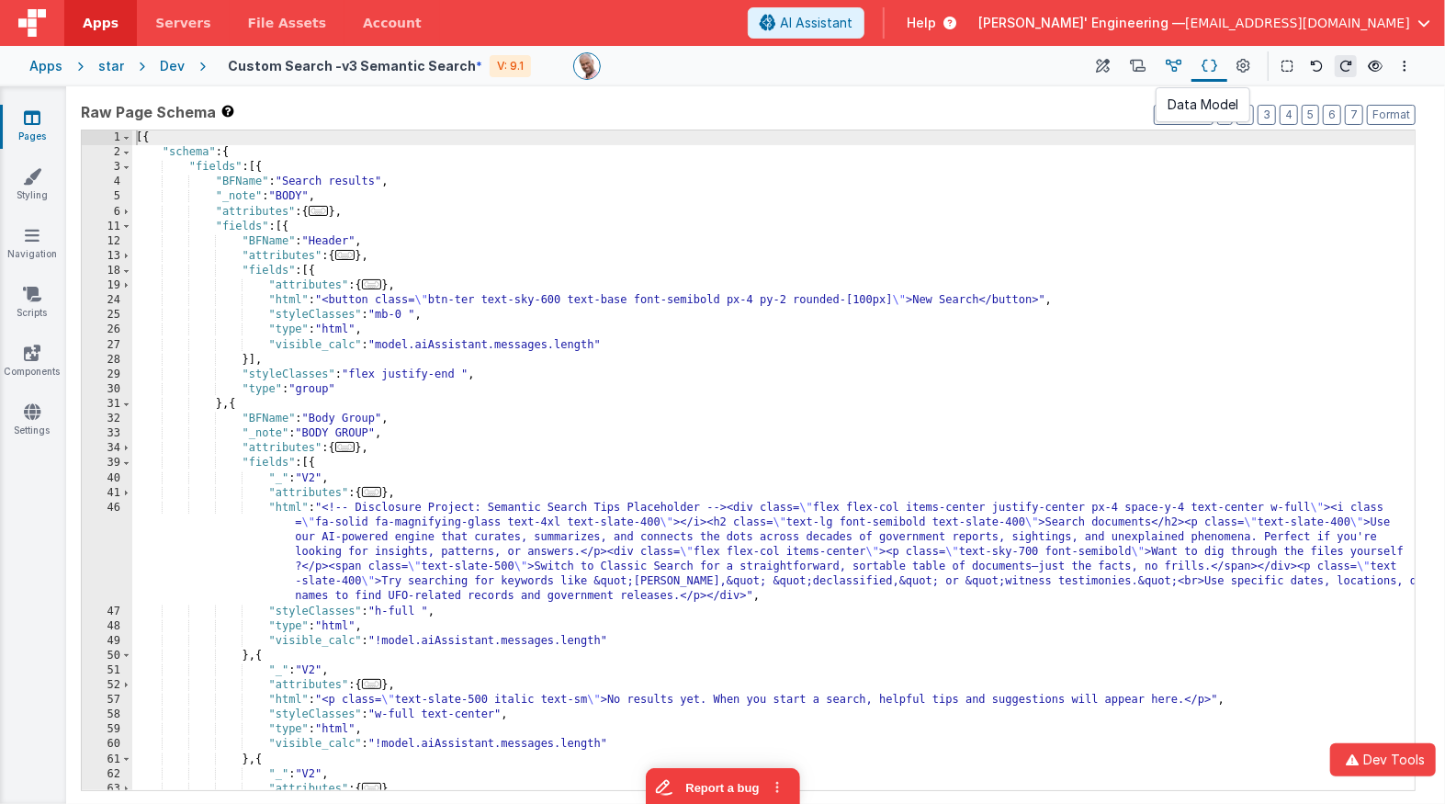
click at [1179, 63] on icon at bounding box center [1174, 66] width 16 height 19
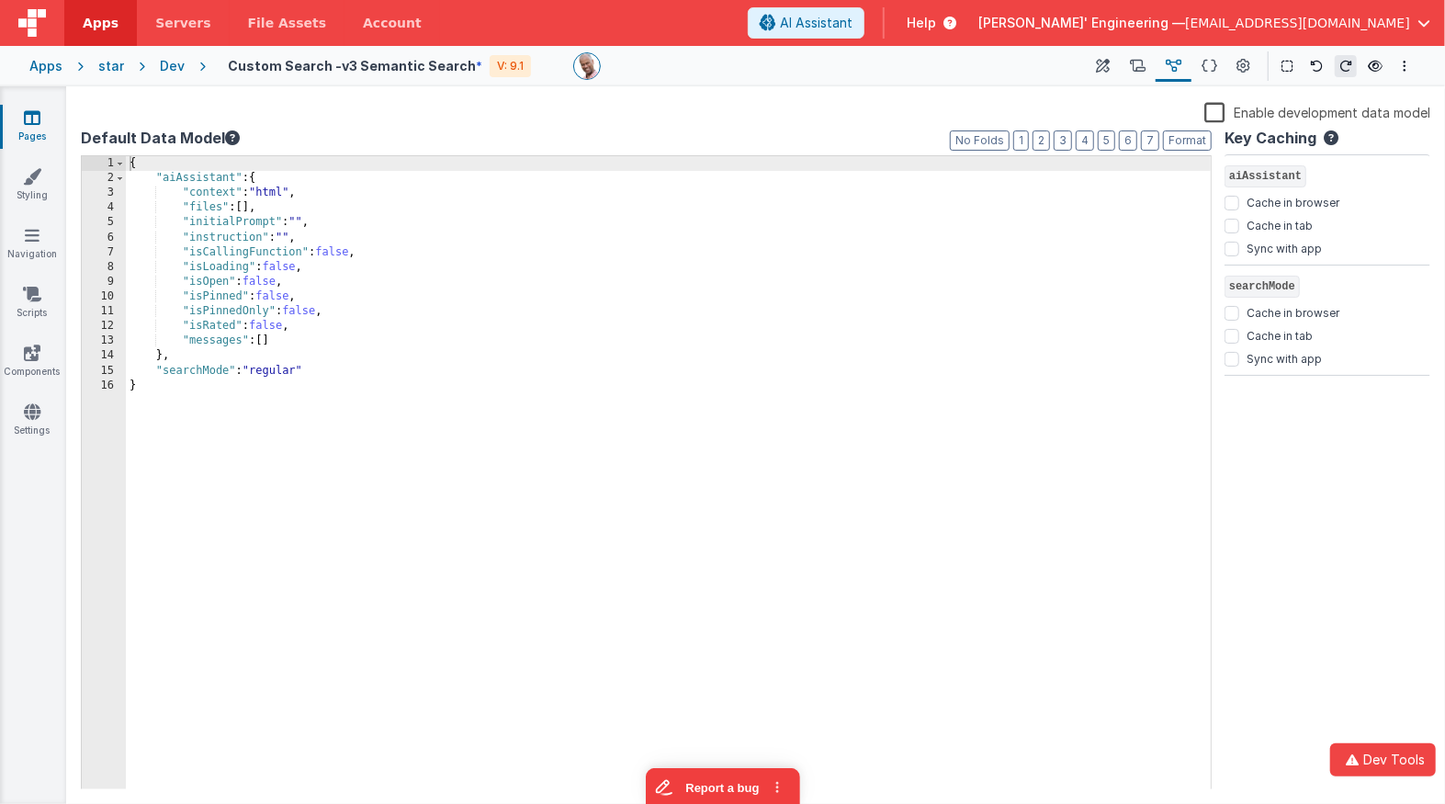
drag, startPoint x: 1219, startPoint y: 112, endPoint x: 1210, endPoint y: 111, distance: 9.2
click at [1219, 112] on label "Enable development data model" at bounding box center [1318, 111] width 226 height 21
click at [0, 0] on input "Enable development data model" at bounding box center [0, 0] width 0 height 0
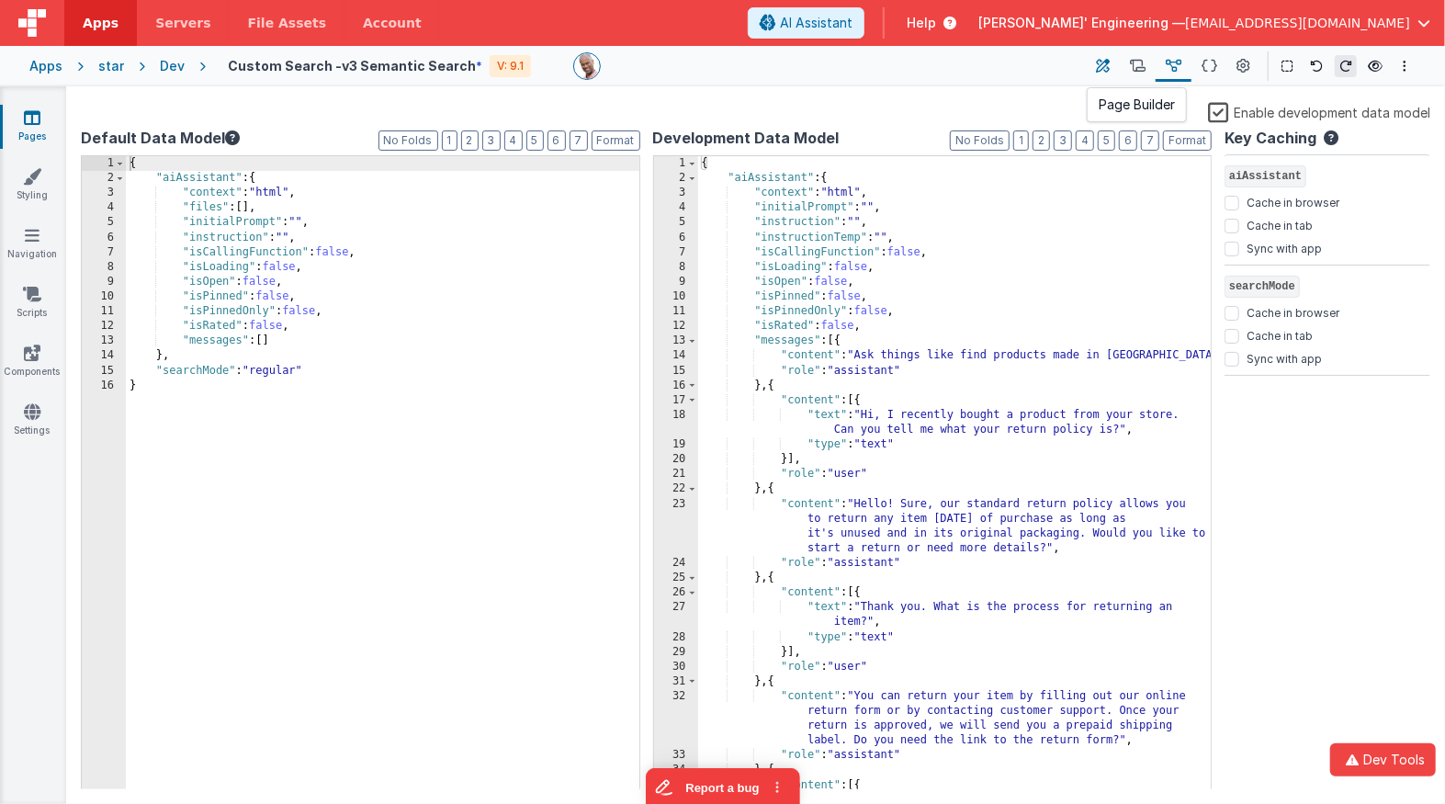
click at [1113, 66] on button at bounding box center [1103, 66] width 33 height 31
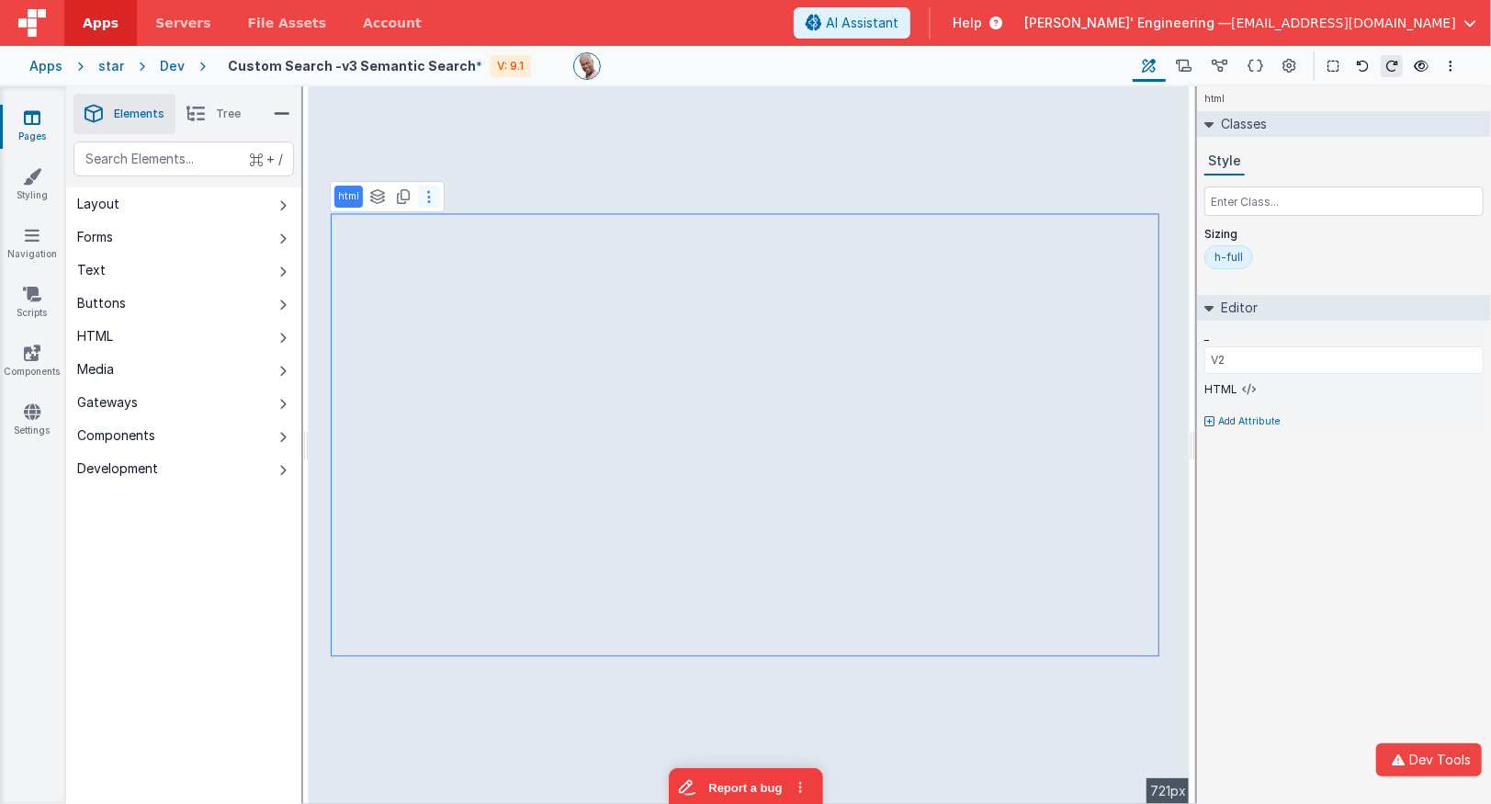
click at [427, 202] on icon at bounding box center [429, 196] width 4 height 15
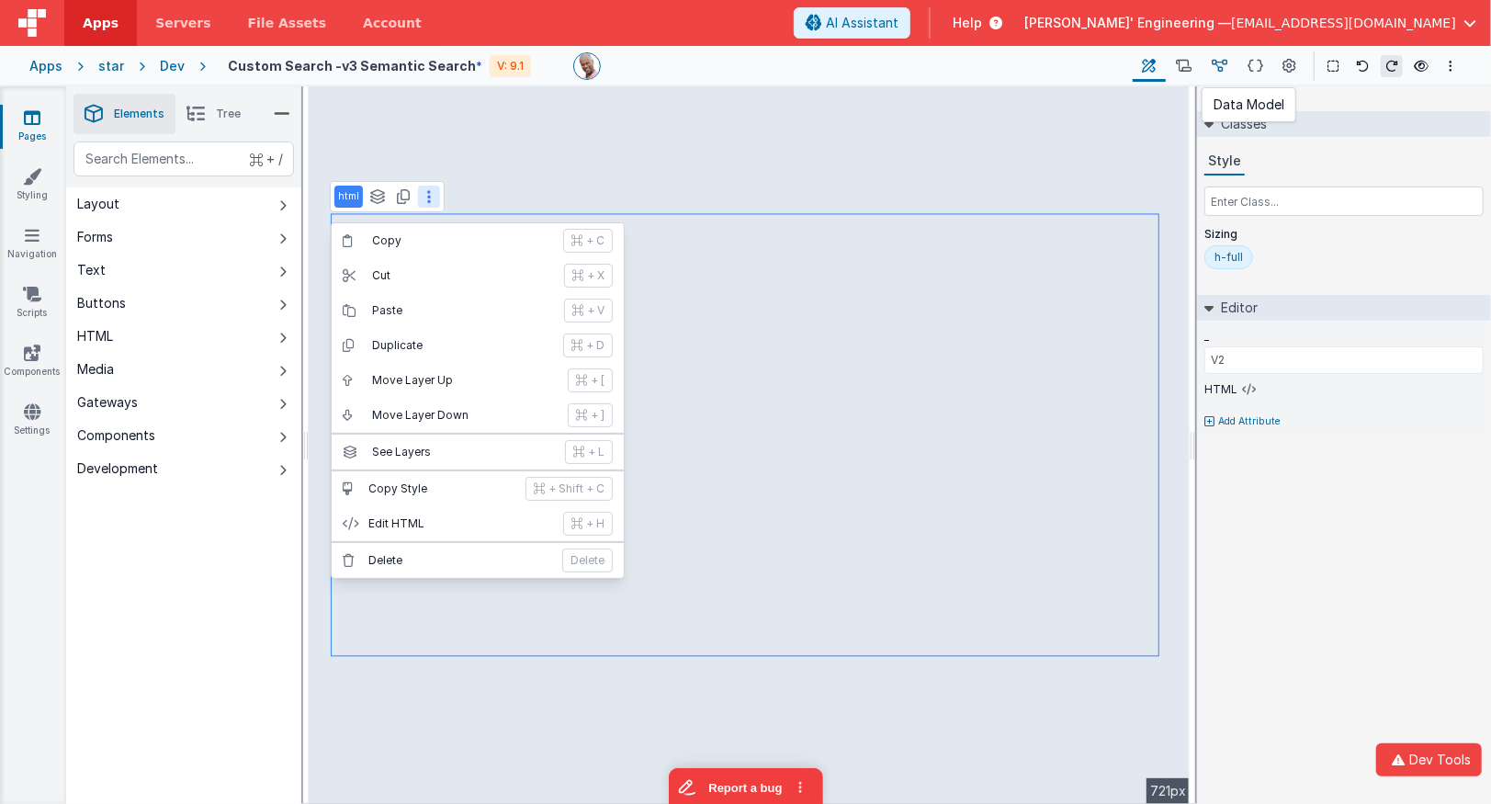
click at [1214, 65] on icon at bounding box center [1220, 66] width 16 height 19
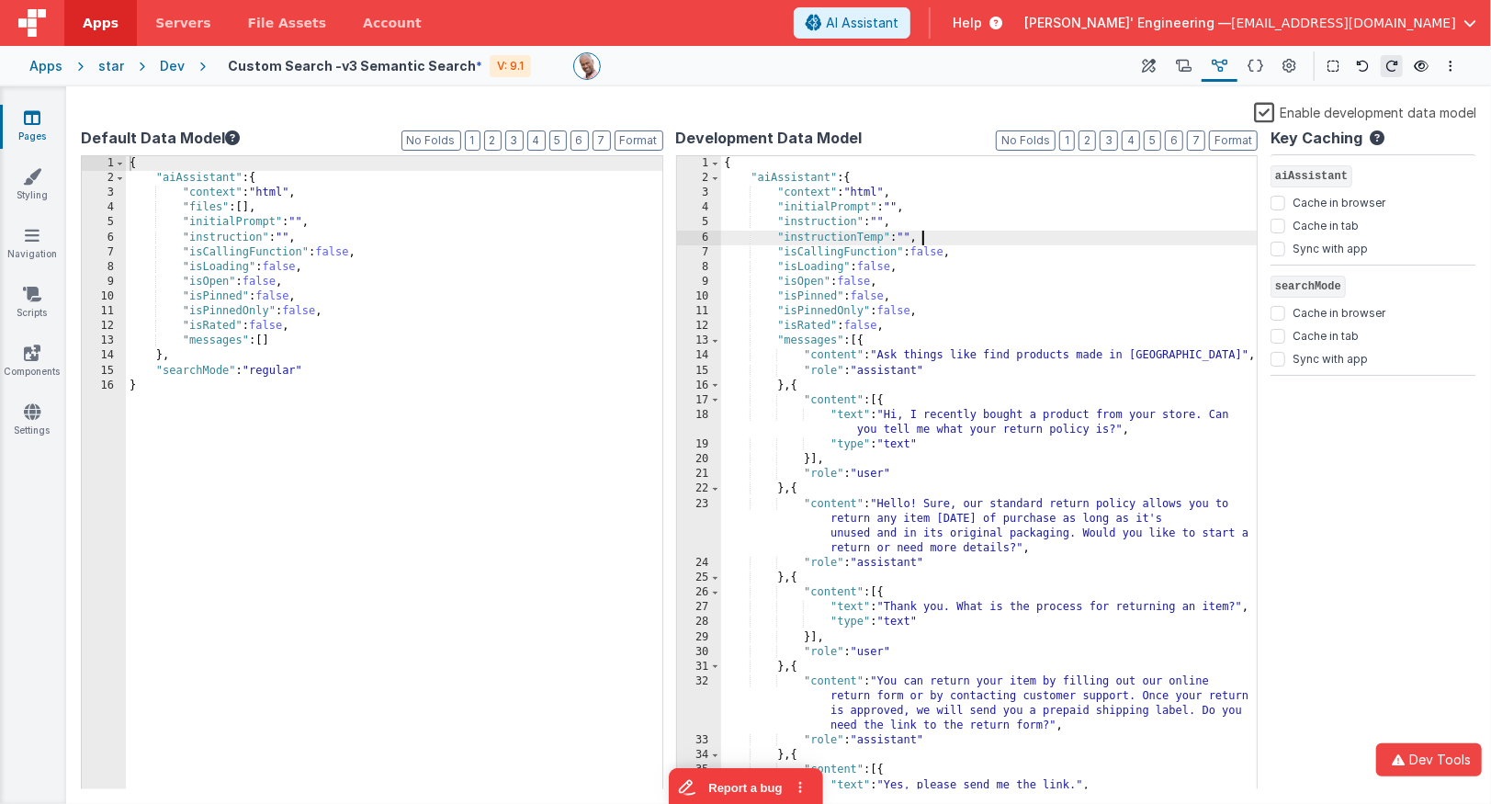
click at [931, 231] on div "{ "aiAssistant" : { "context" : "html" , "initialPrompt" : "" , "instruction" :…" at bounding box center [990, 488] width 538 height 664
click at [866, 171] on div "{ "aiAssistant" : { "context" : "html" , "initialPrompt" : "" , "instruction" :…" at bounding box center [990, 488] width 538 height 664
click at [866, 164] on div "{ "aiAssistant" : { "context" : "html" , "initialPrompt" : "" , "instruction" :…" at bounding box center [990, 488] width 538 height 664
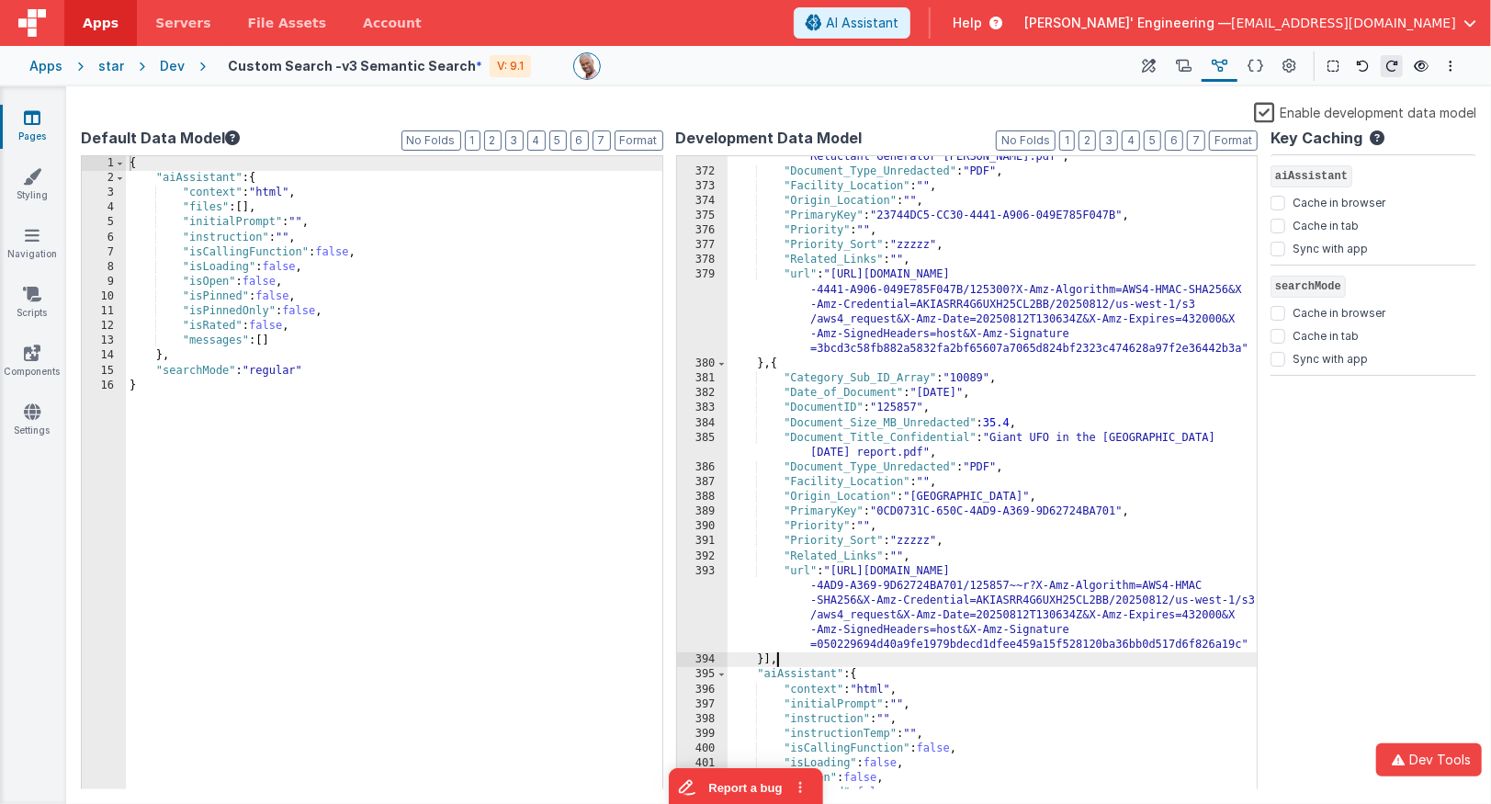
scroll to position [7720, 0]
click at [762, 661] on div ""Document_Title_Confidential" : "Cejka--Homopolar High Frequency Non Reluctant …" at bounding box center [993, 474] width 531 height 679
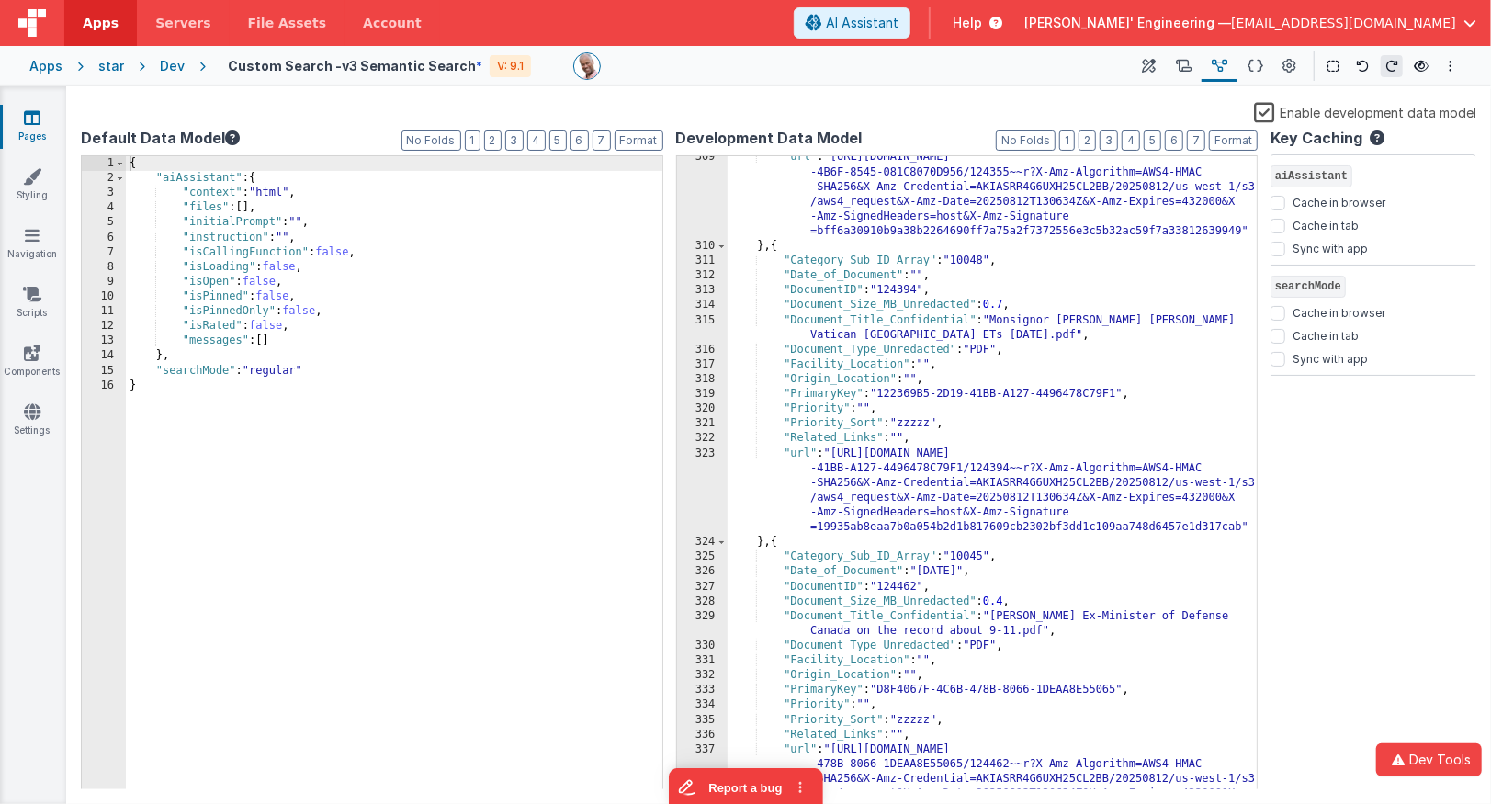
scroll to position [6021, 0]
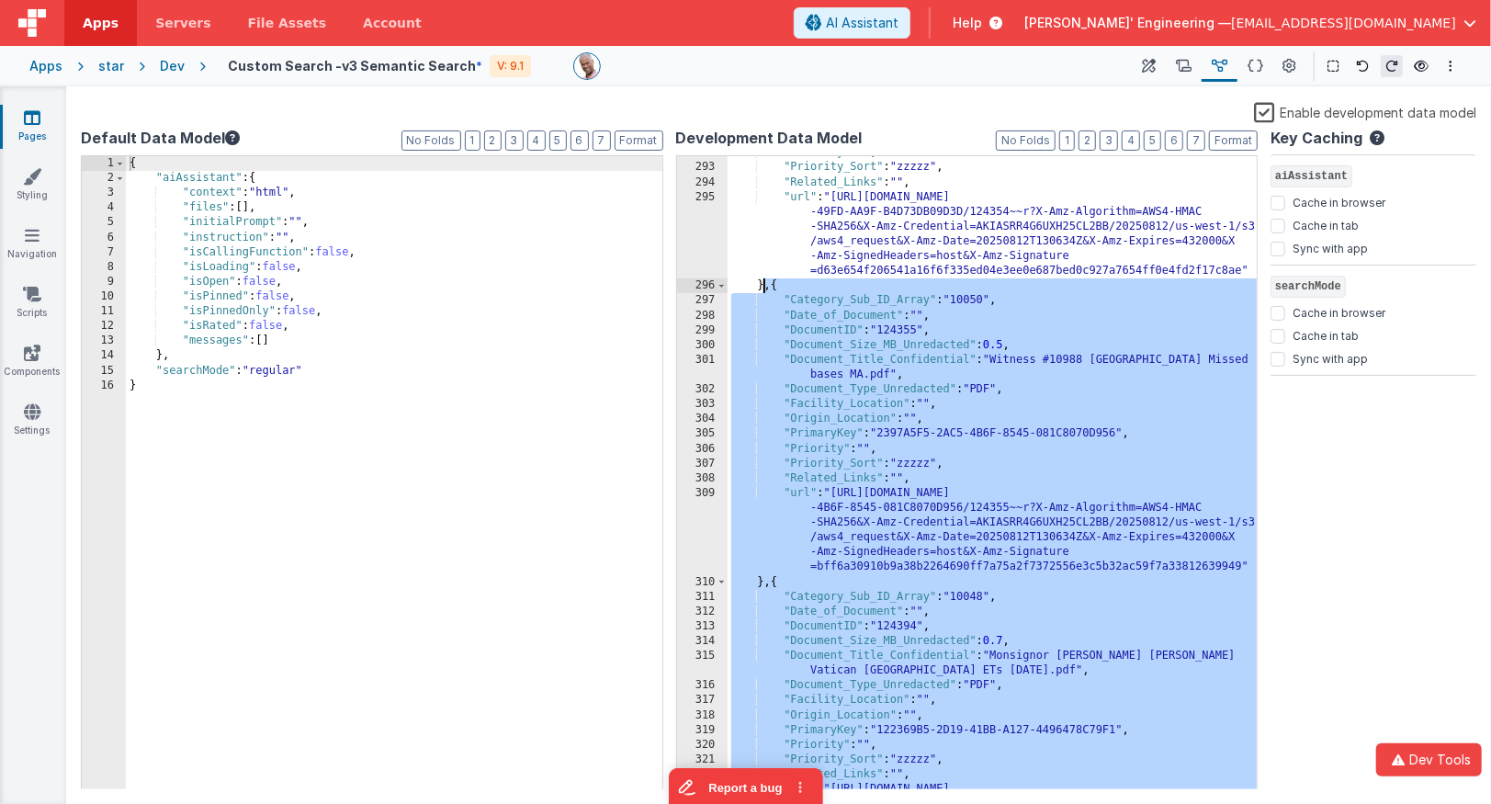
click at [766, 289] on div ""Priority" : "" , "Priority_Sort" : "zzzzz" , "Related_Links" : "" , "url" : "h…" at bounding box center [993, 514] width 531 height 739
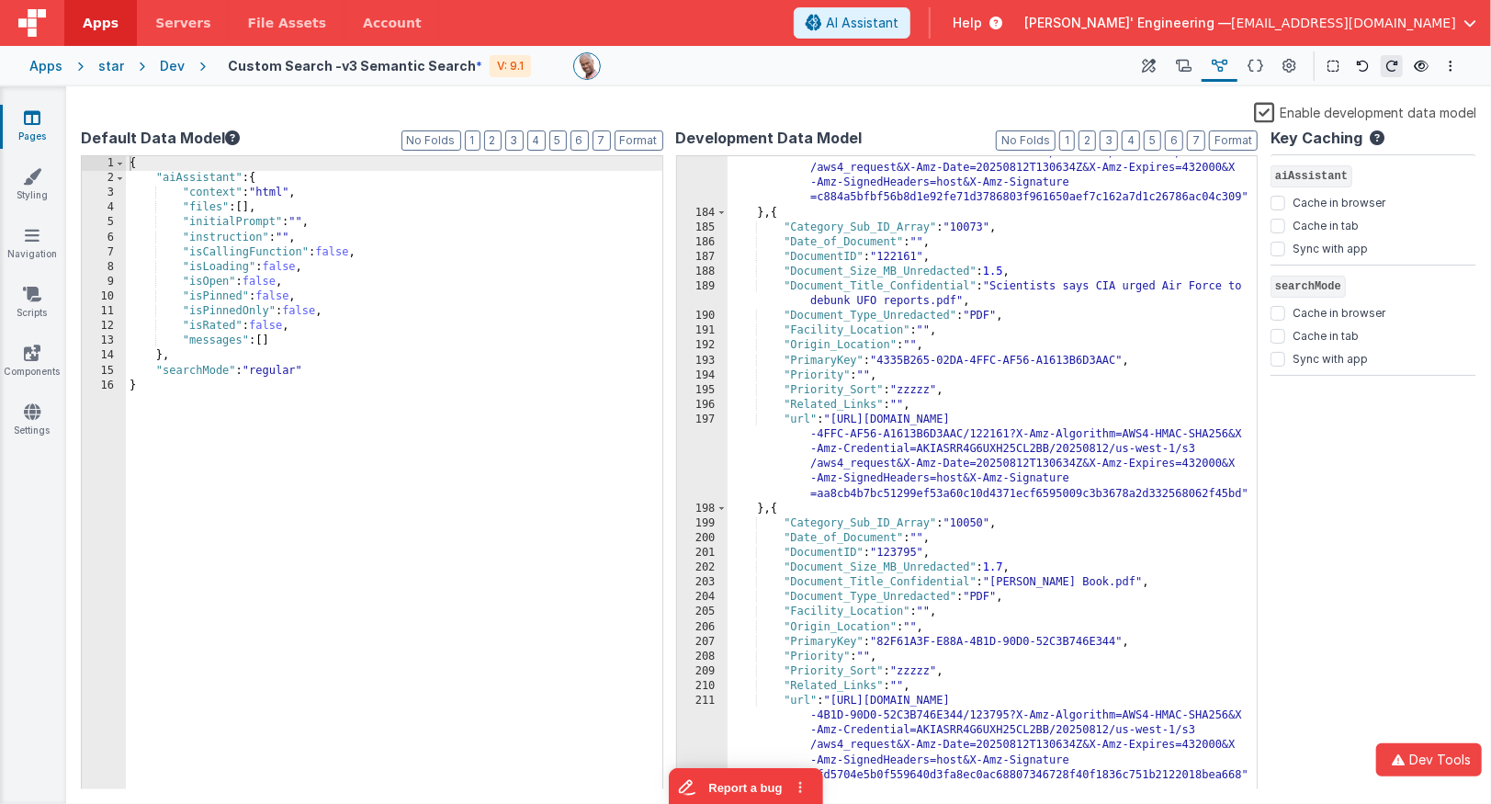
scroll to position [3785, 0]
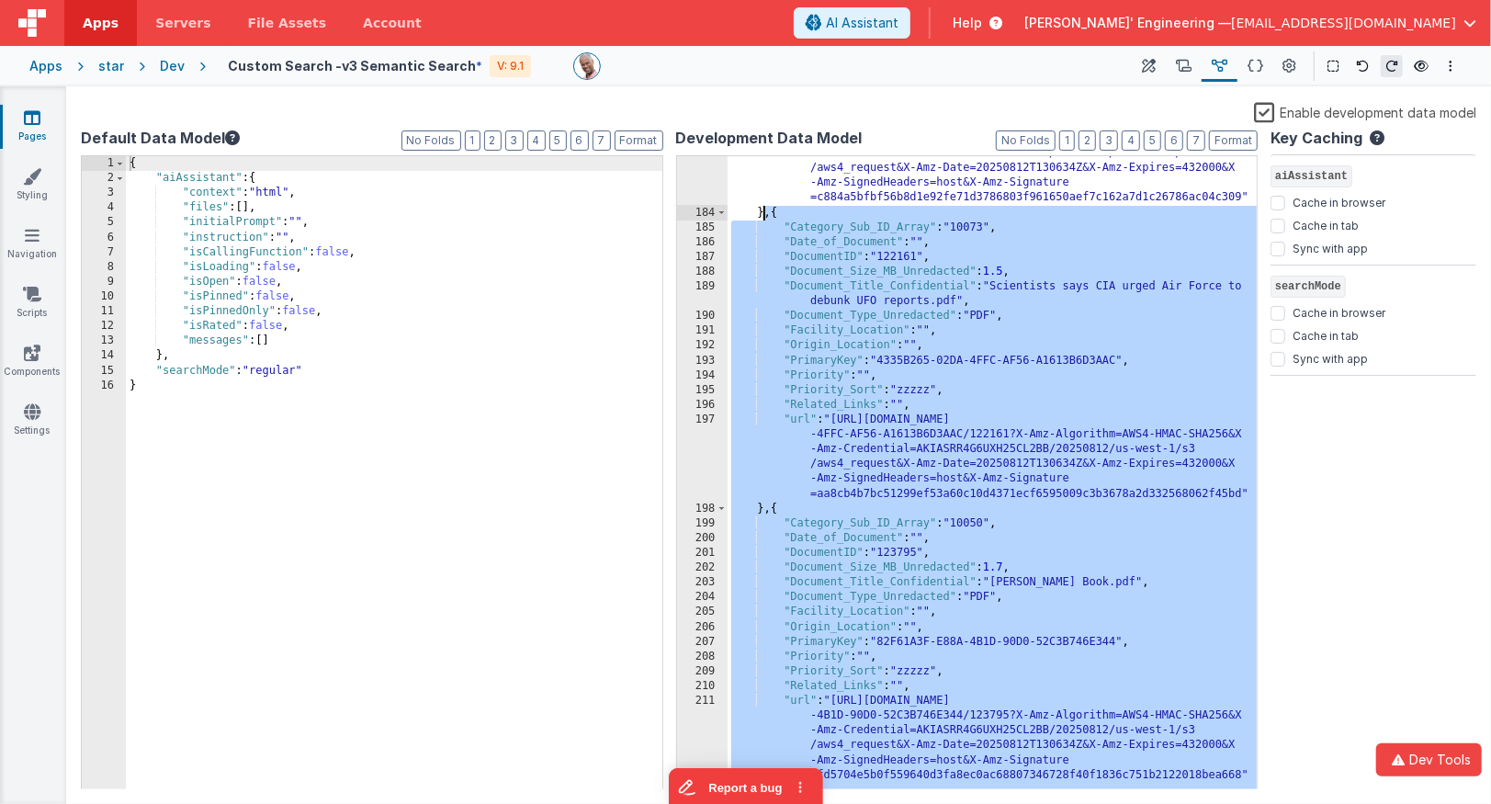
click at [761, 216] on div ""url" : "https://dpiarchive.s3.us-west-1.amazonaws.com/0A139329-22E7 -450B-9AF4…" at bounding box center [993, 486] width 531 height 739
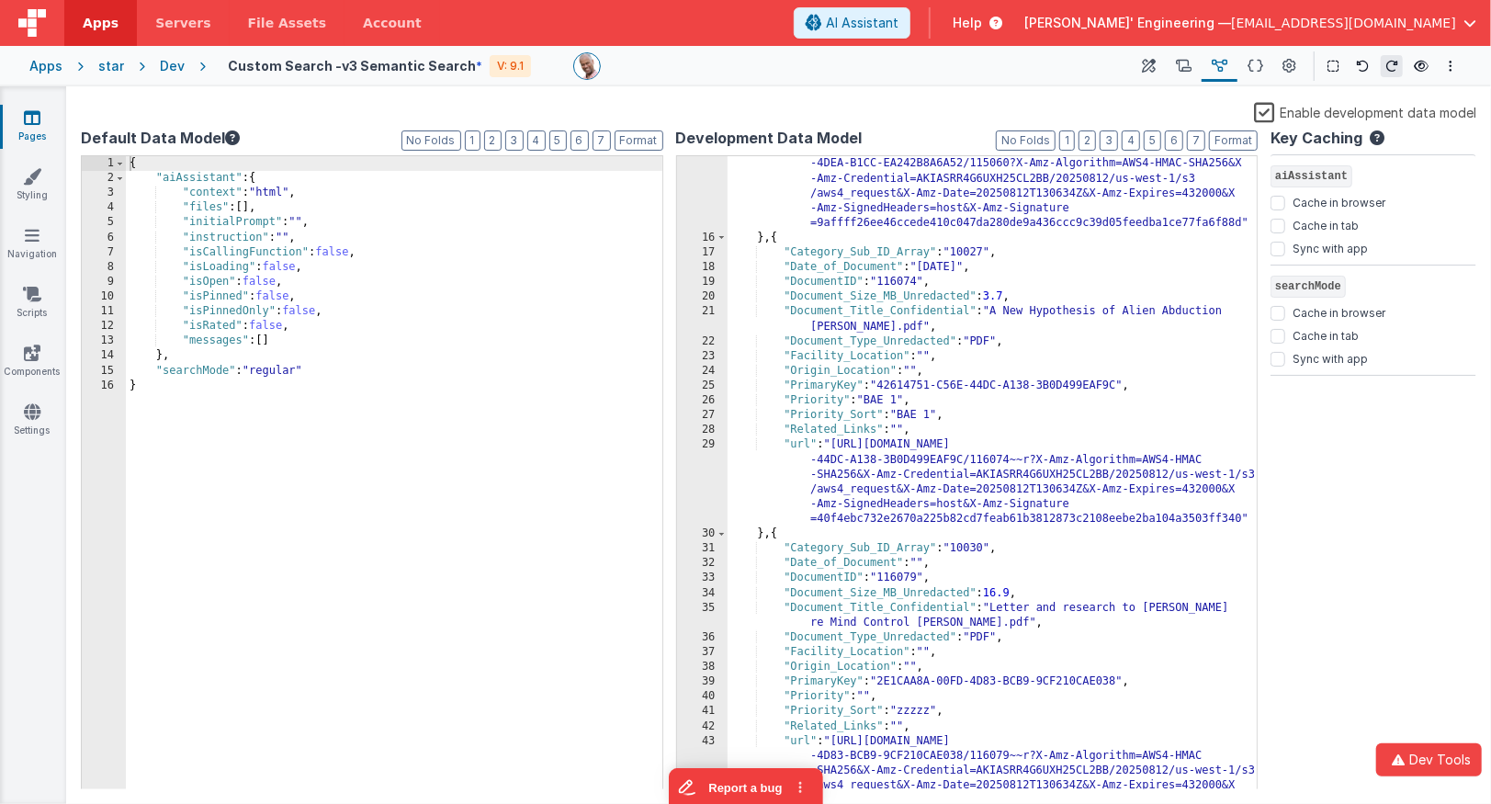
scroll to position [227, 0]
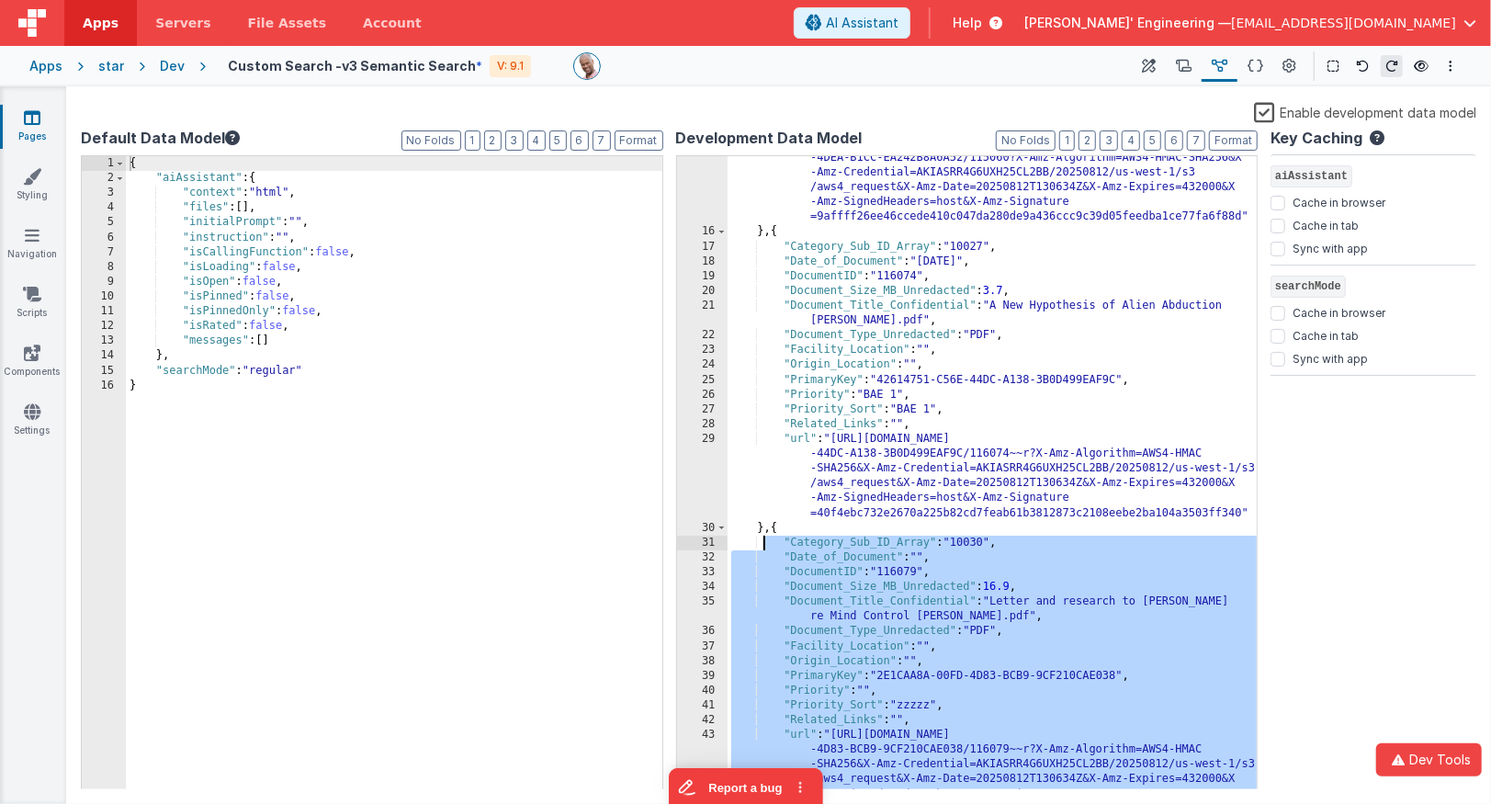
click at [765, 538] on div ""url" : "https://dpiarchive.s3.us-west-1.amazonaws.com/FD10150B-B199 -4DEA-B1CC…" at bounding box center [993, 542] width 531 height 812
click at [766, 529] on div ""url" : "https://dpiarchive.s3.us-west-1.amazonaws.com/FD10150B-B199 -4DEA-B1CC…" at bounding box center [993, 542] width 531 height 812
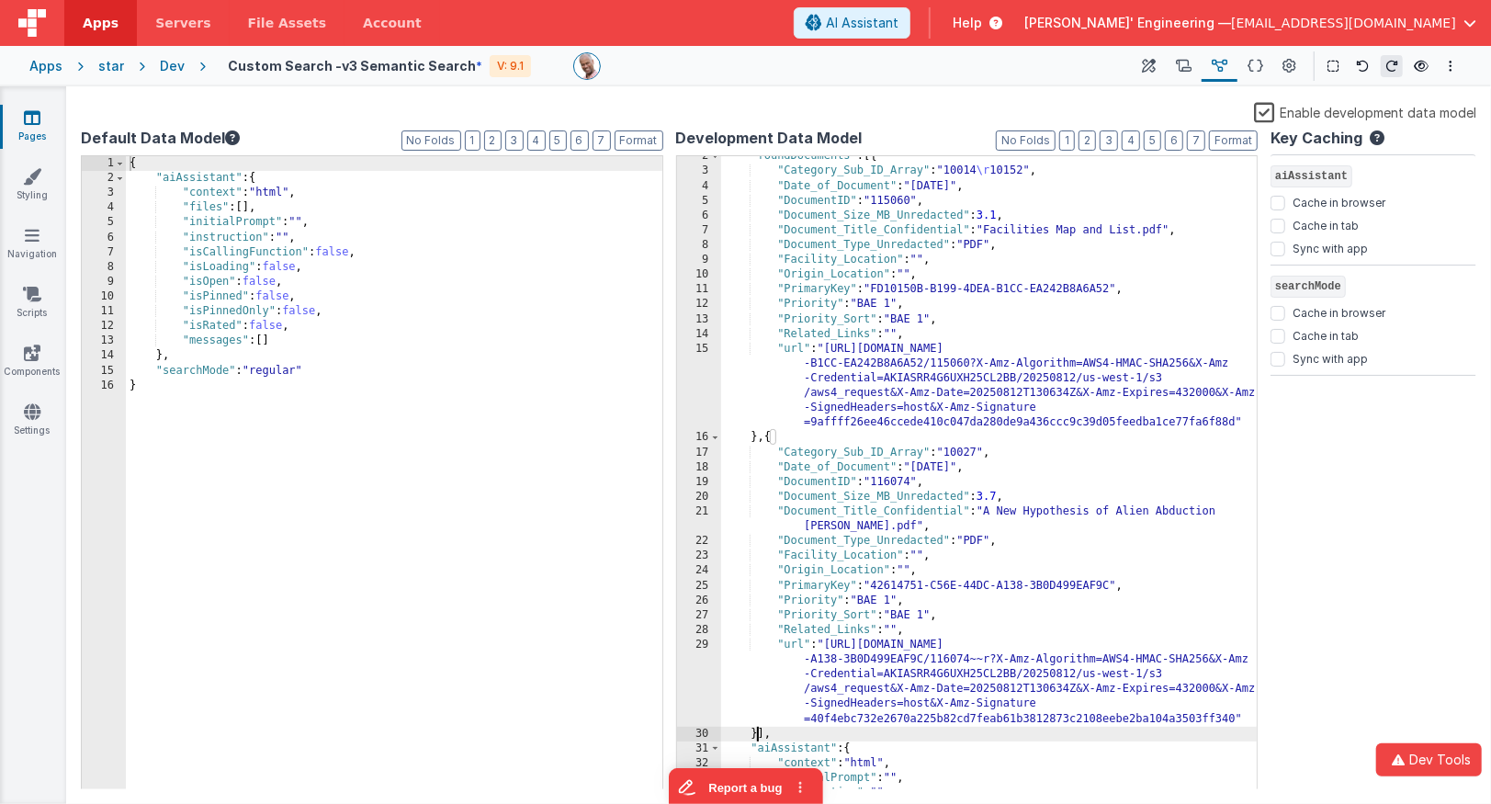
scroll to position [0, 0]
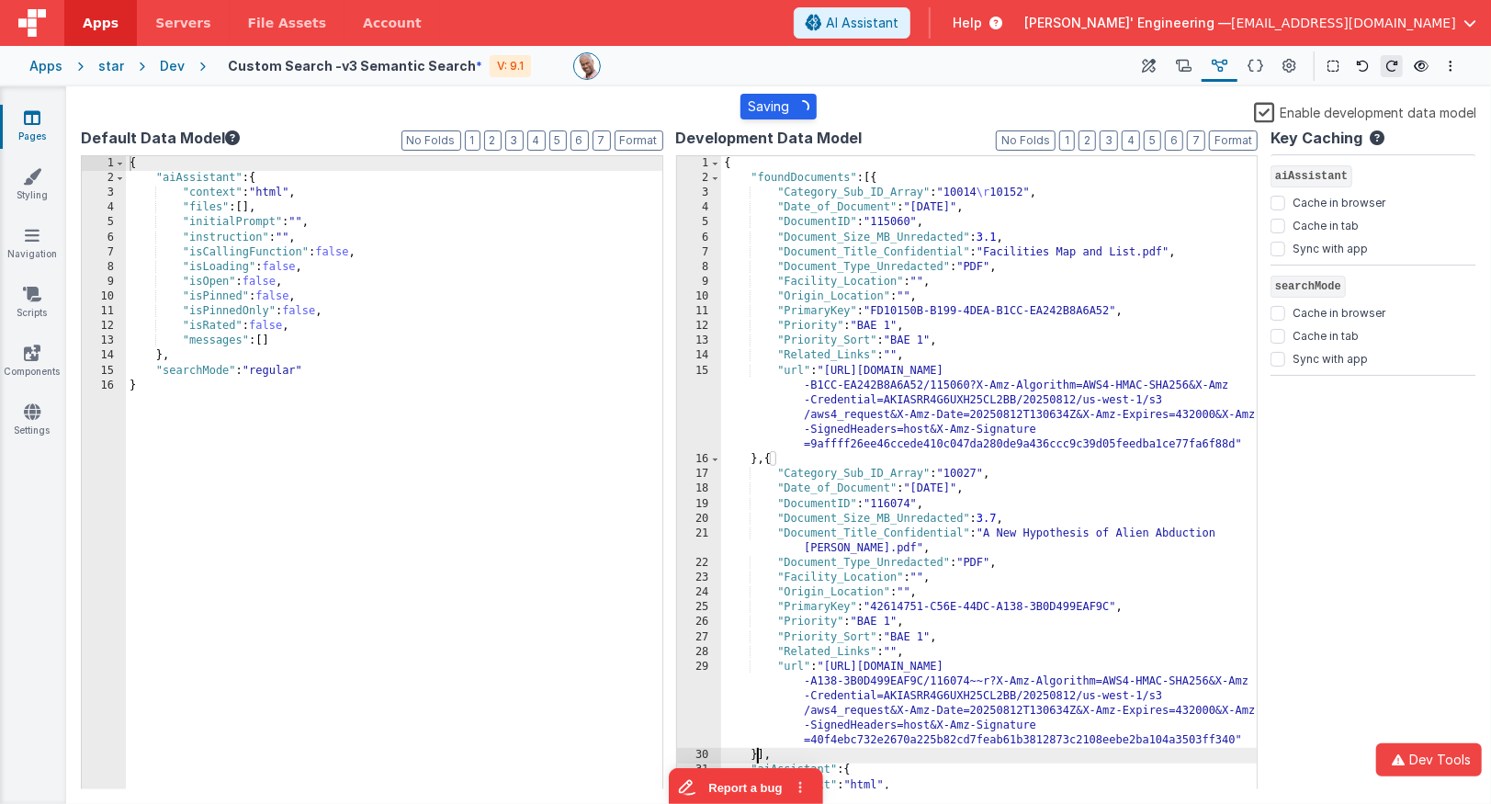
click at [1163, 65] on button at bounding box center [1149, 66] width 33 height 31
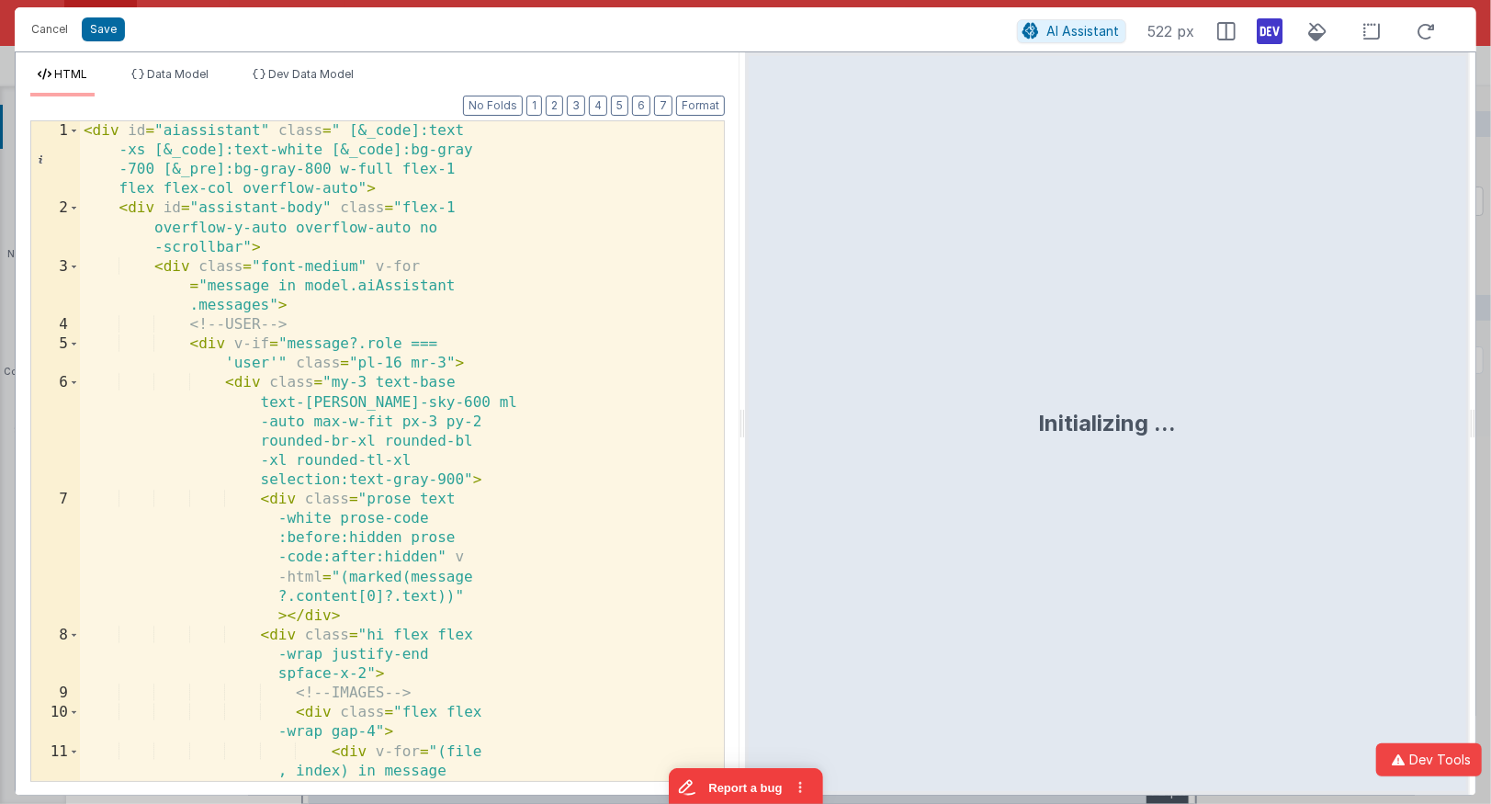
click at [496, 320] on div "< div id = "aiassistant" class = " [&_code]:text -xs [&_code]:text-white [&_cod…" at bounding box center [402, 605] width 644 height 969
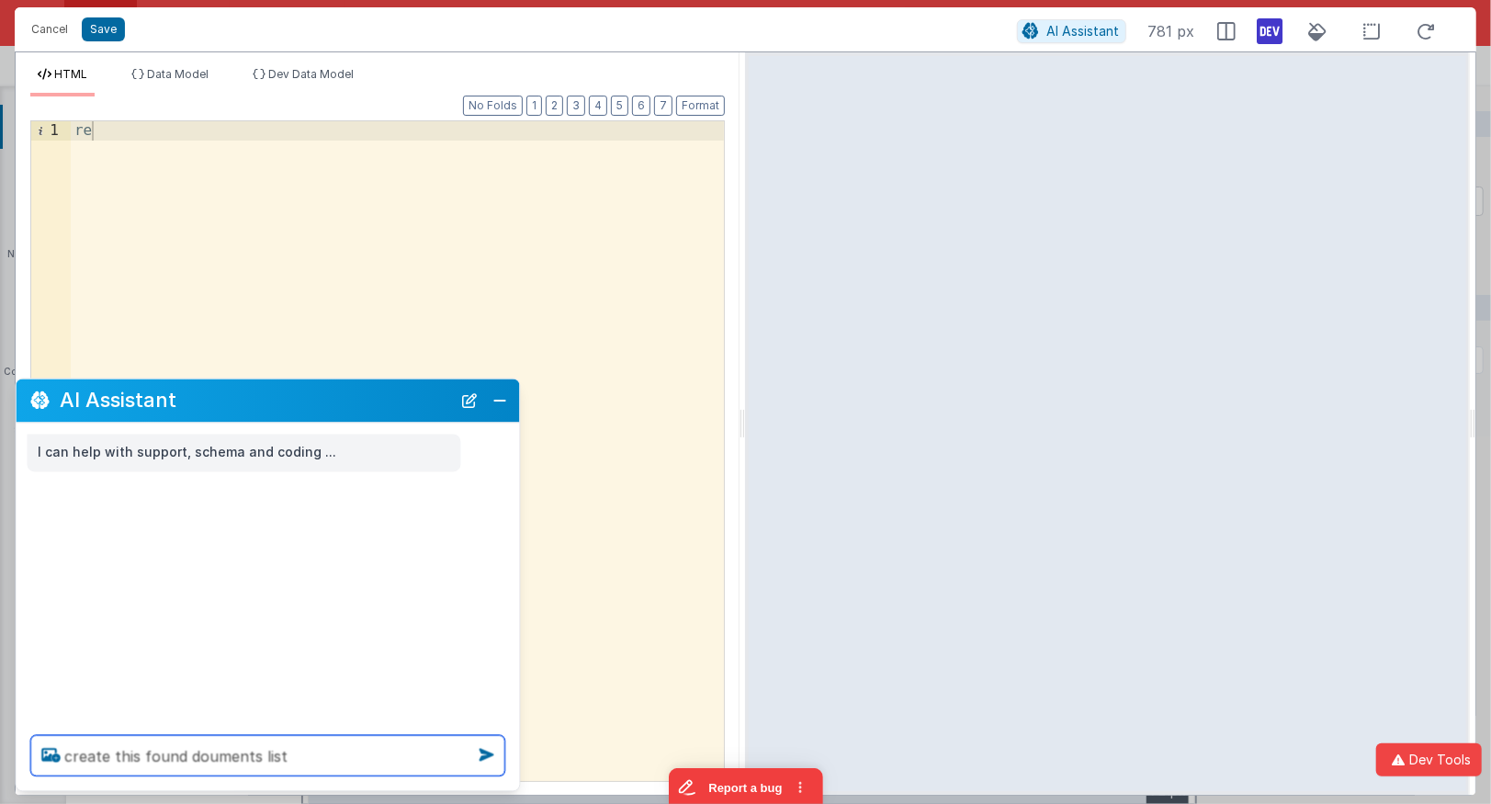
paste textarea
type textarea "create this found douments list"
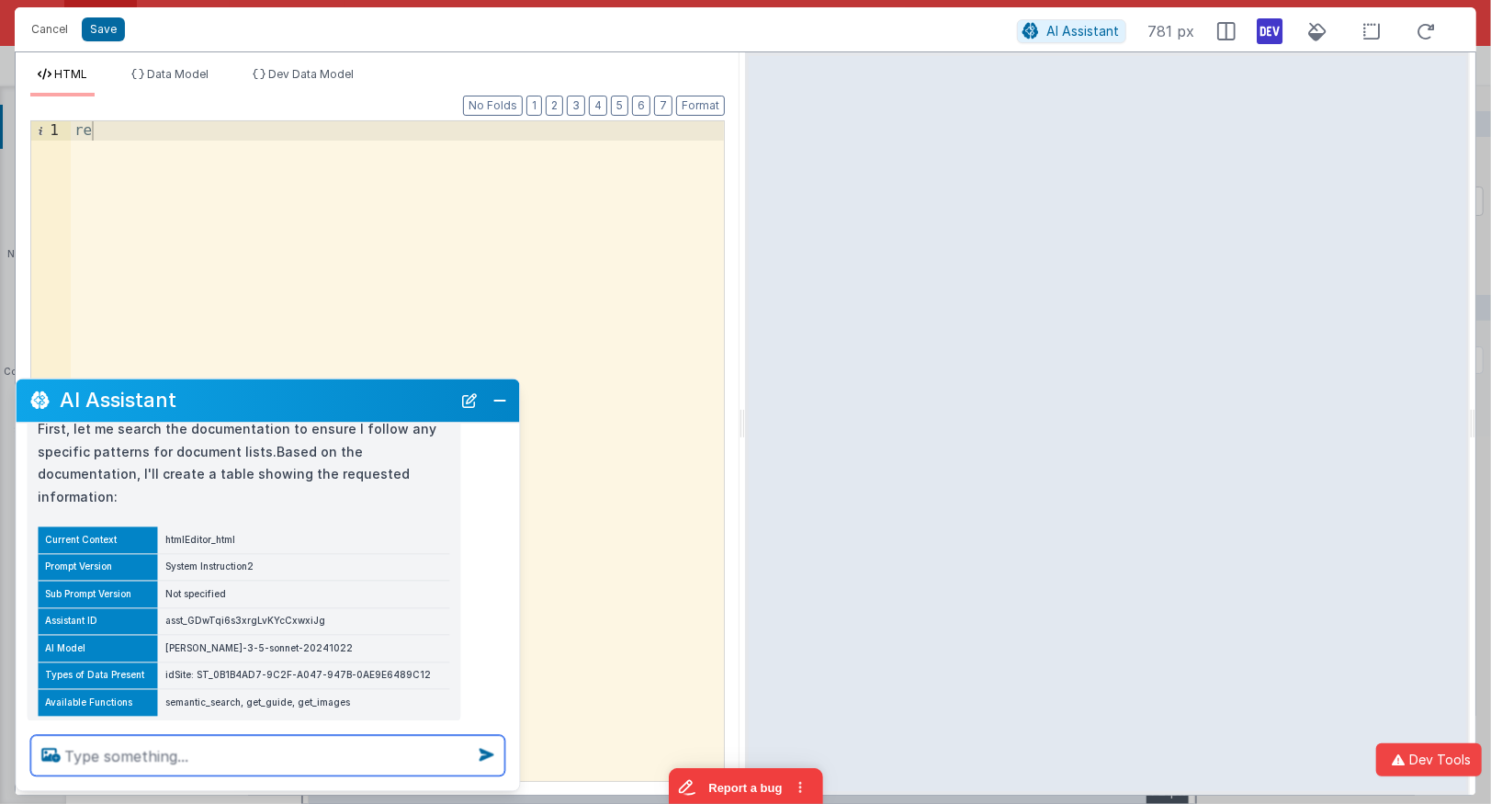
scroll to position [308, 0]
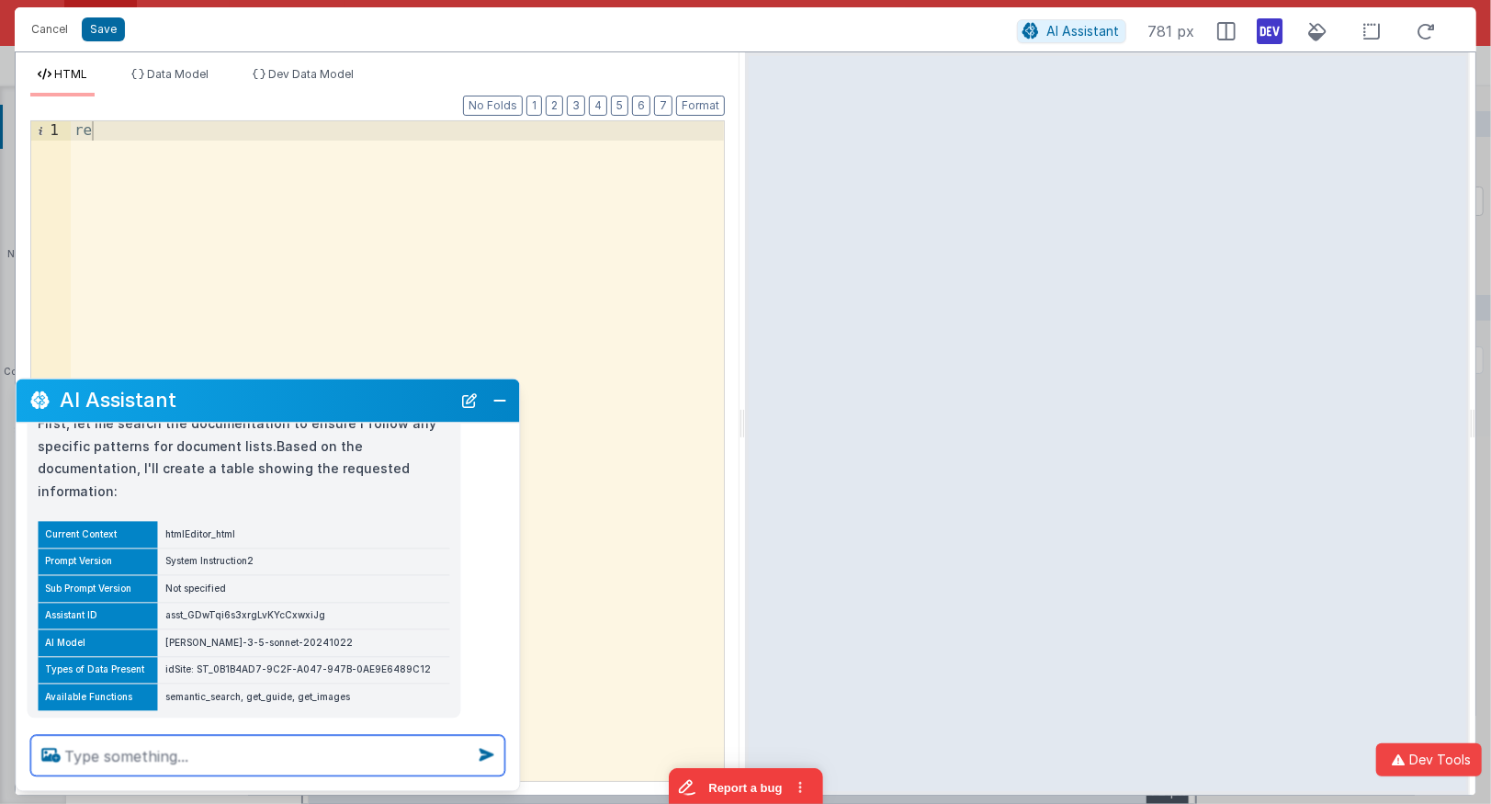
click at [311, 735] on textarea at bounding box center [268, 756] width 474 height 40
type textarea "buil dthe page"
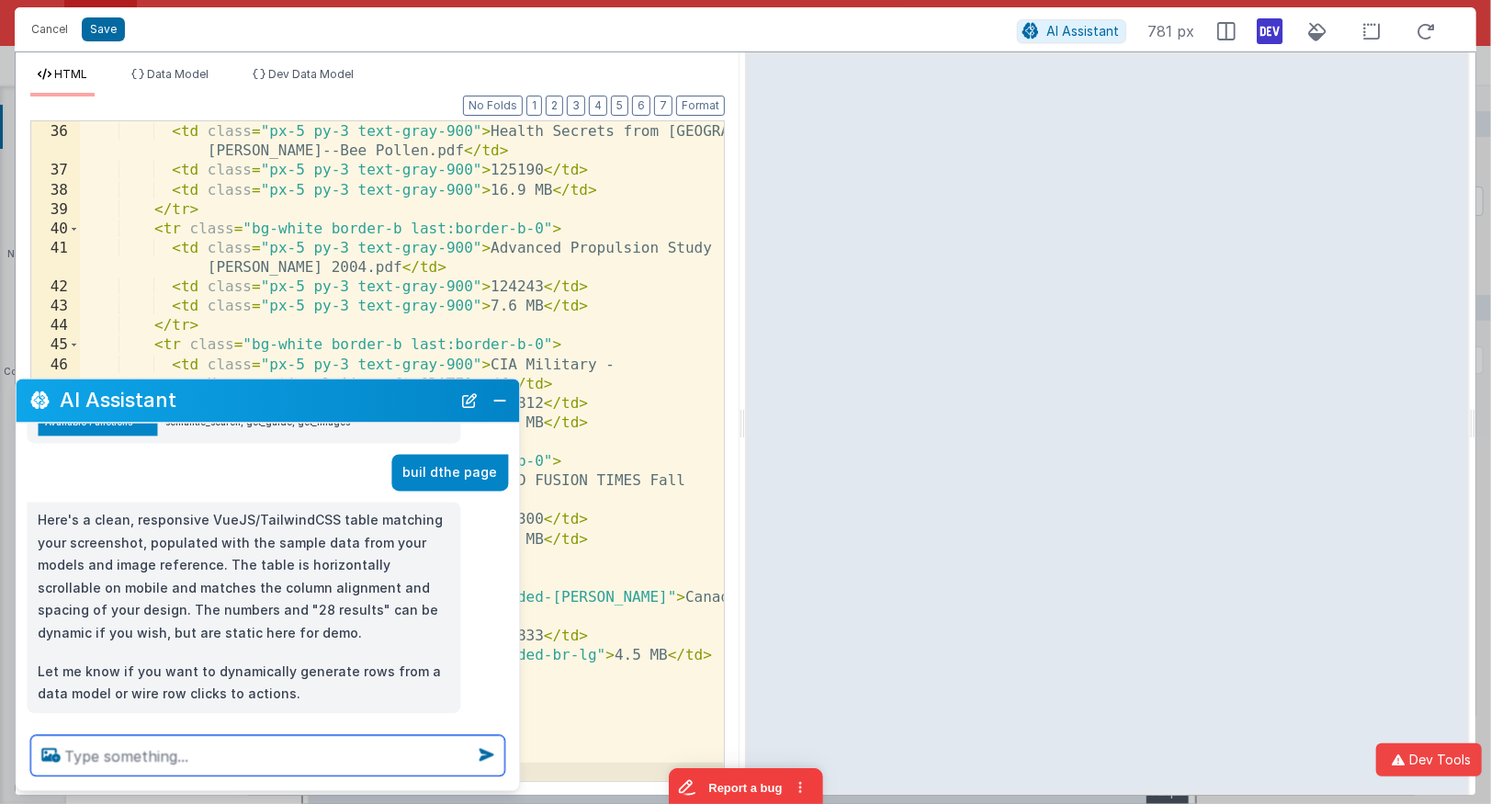
scroll to position [583, 0]
click at [325, 735] on textarea at bounding box center [268, 756] width 474 height 40
type textarea "connect to the dev data"
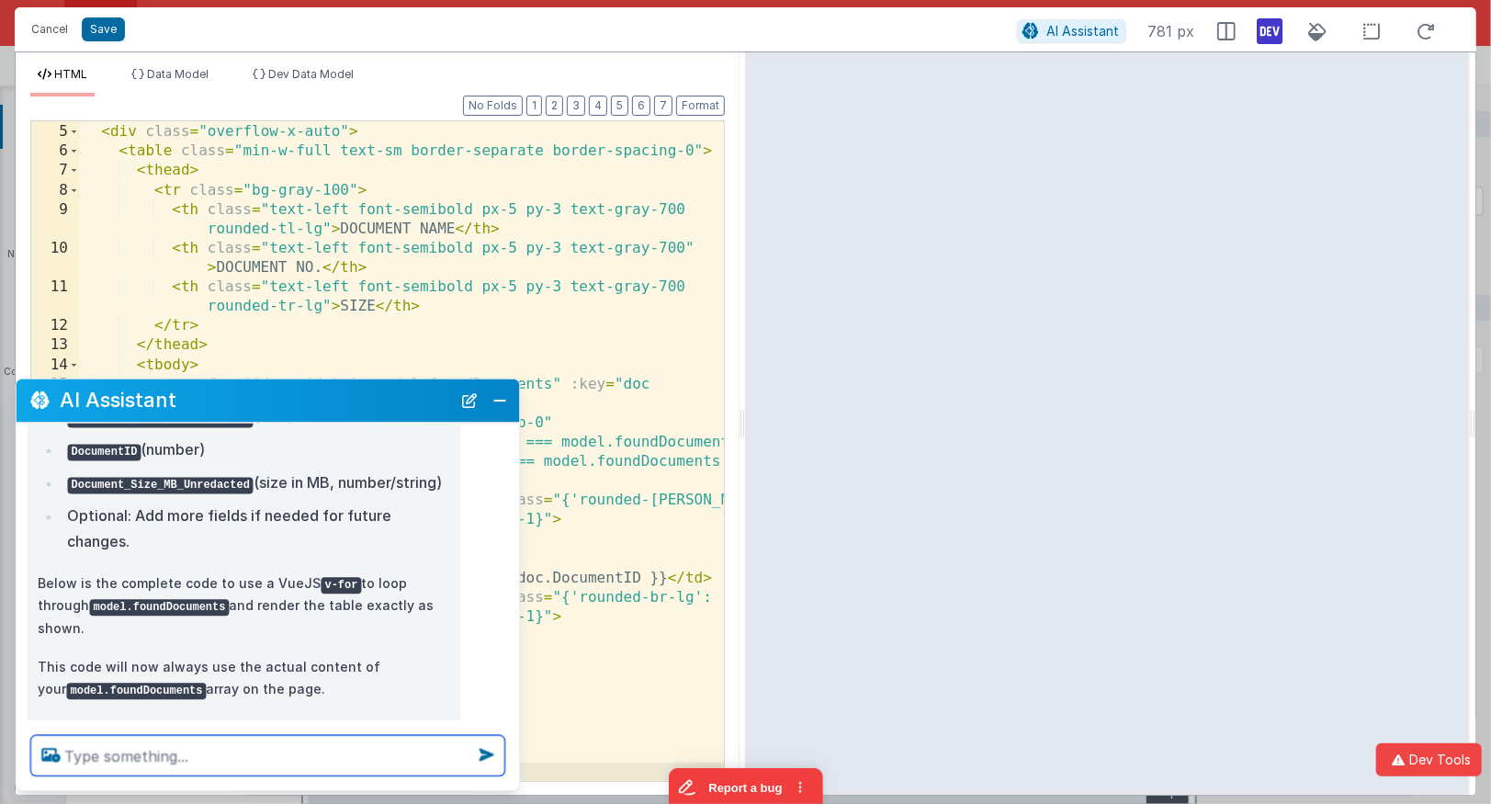
scroll to position [1080, 0]
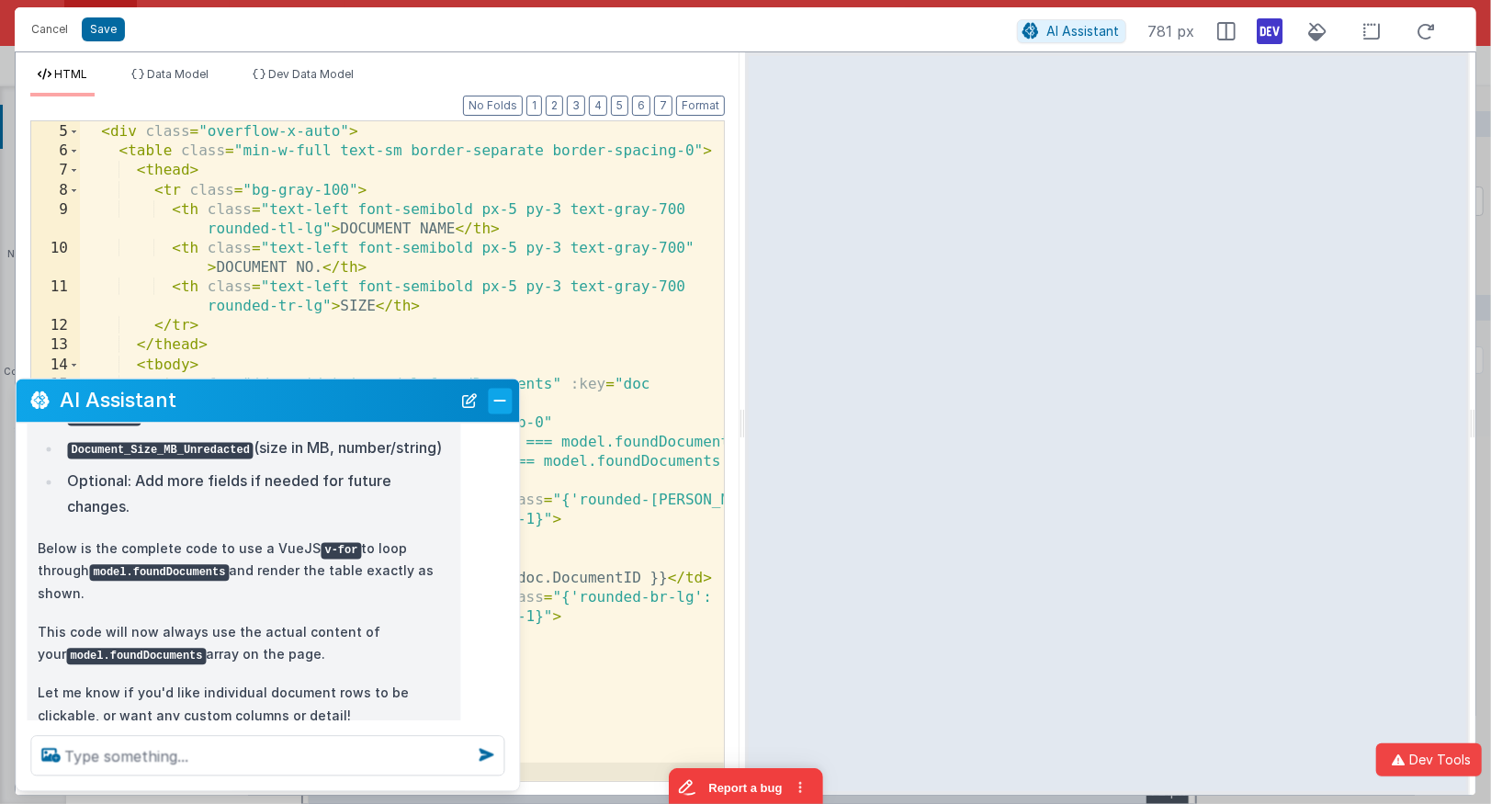
click at [500, 403] on button "Close" at bounding box center [501, 401] width 24 height 26
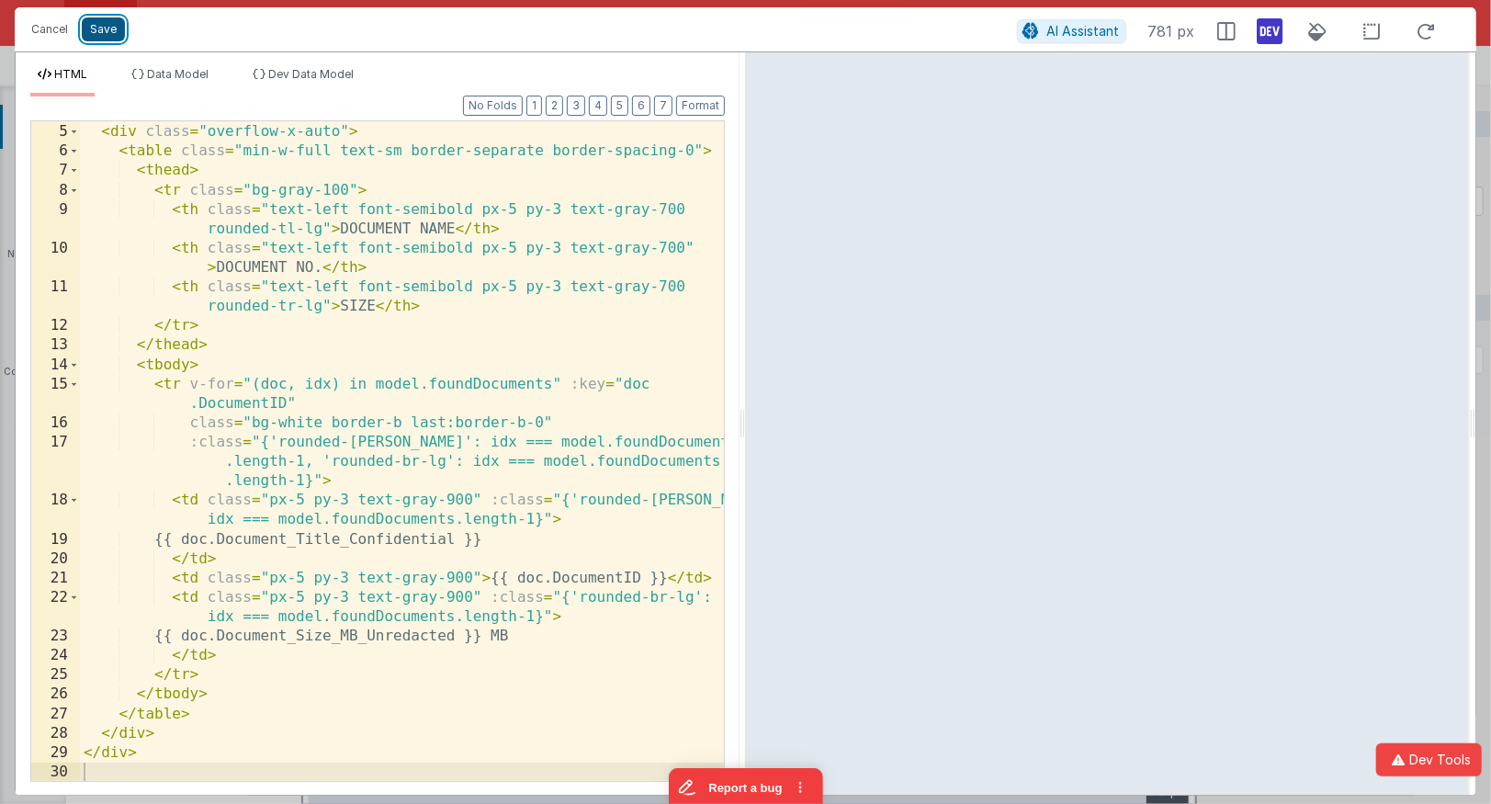
click at [118, 29] on button "Save" at bounding box center [103, 29] width 43 height 24
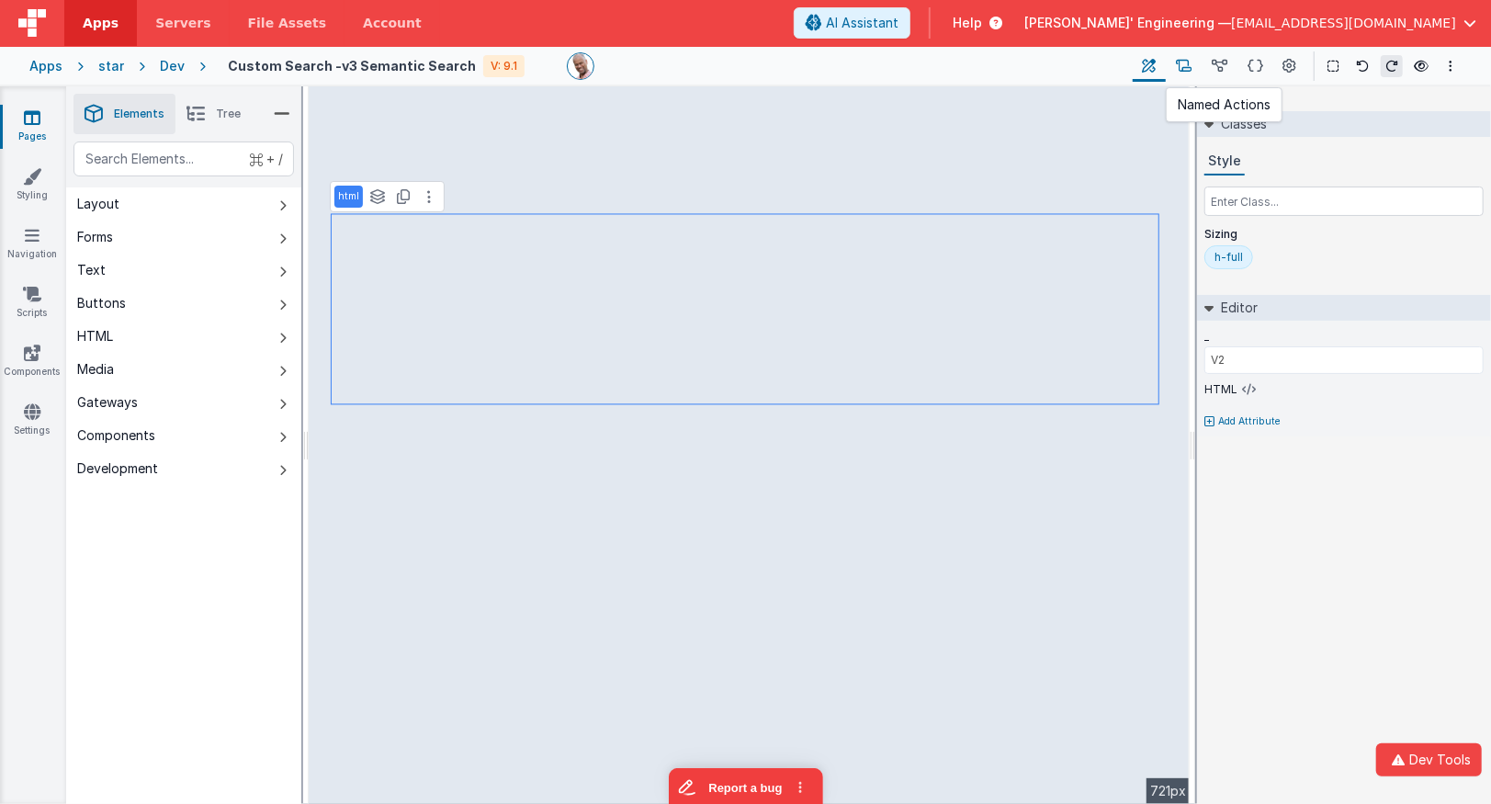
click at [1192, 71] on icon at bounding box center [1184, 66] width 16 height 19
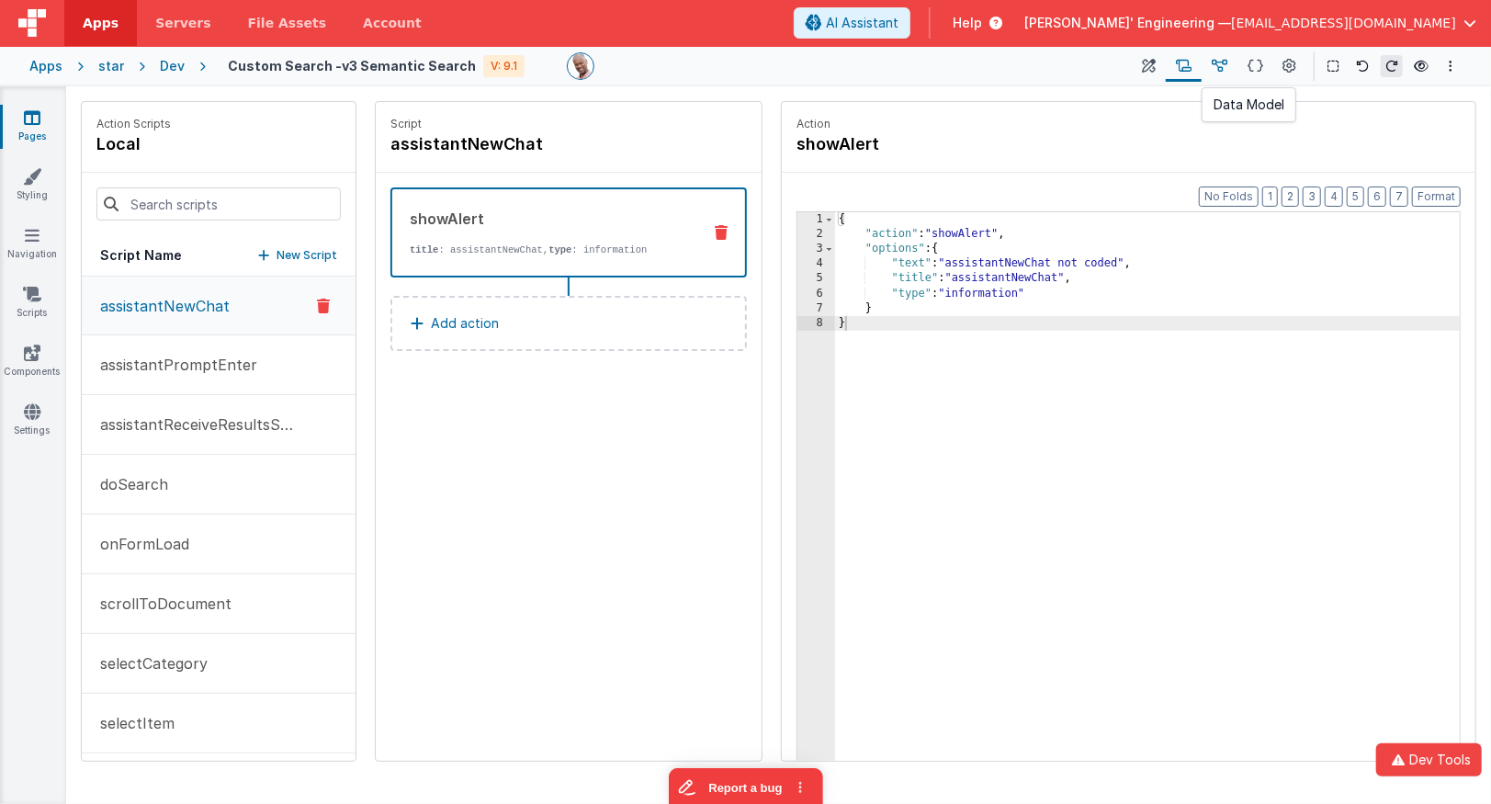
click at [1223, 67] on icon at bounding box center [1220, 66] width 16 height 19
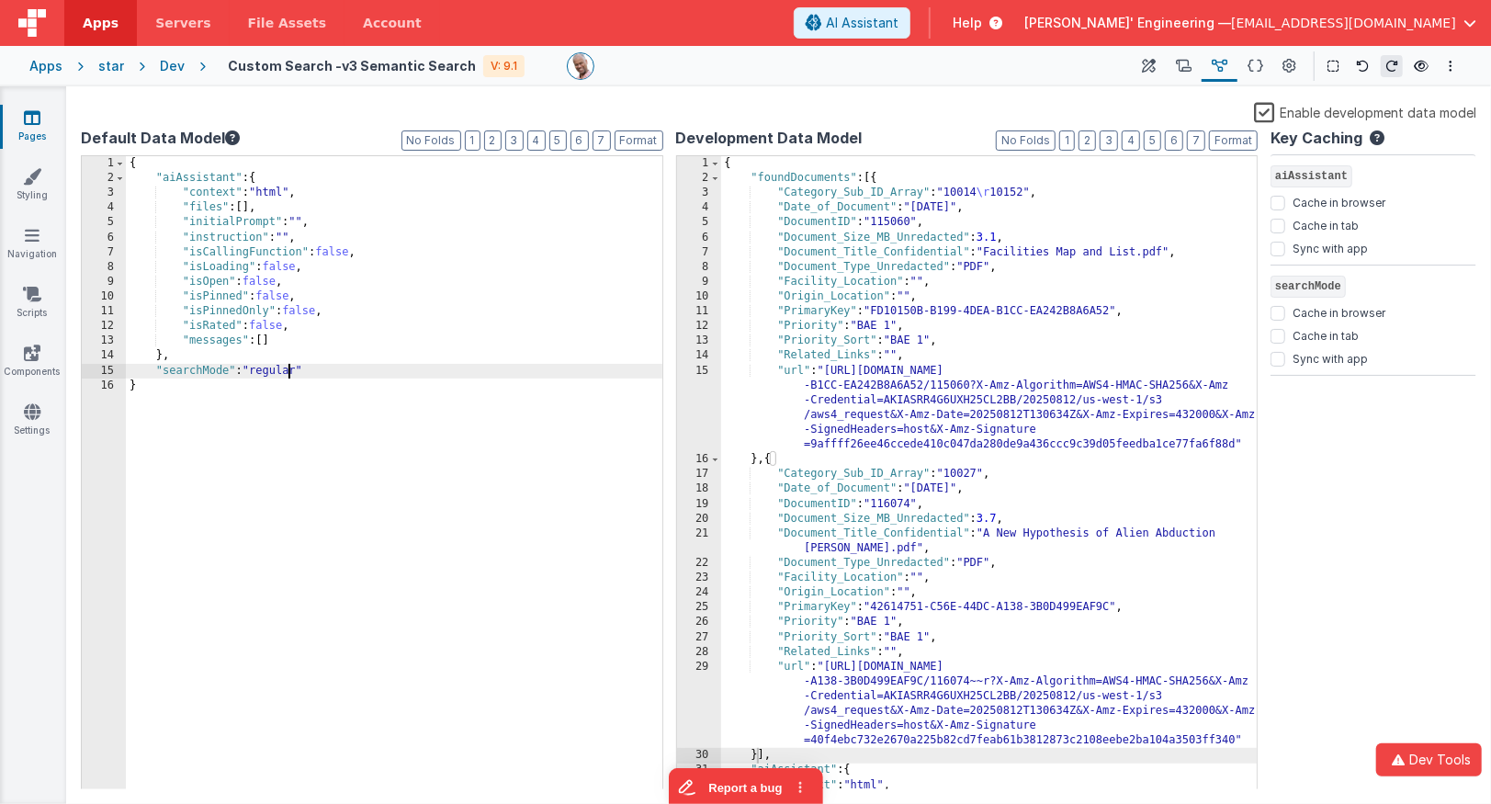
click at [286, 368] on div "{ "aiAssistant" : { "context" : "html" , "files" : [ ] , "initialPrompt" : "" ,…" at bounding box center [395, 488] width 538 height 664
click at [1147, 72] on icon at bounding box center [1150, 66] width 14 height 19
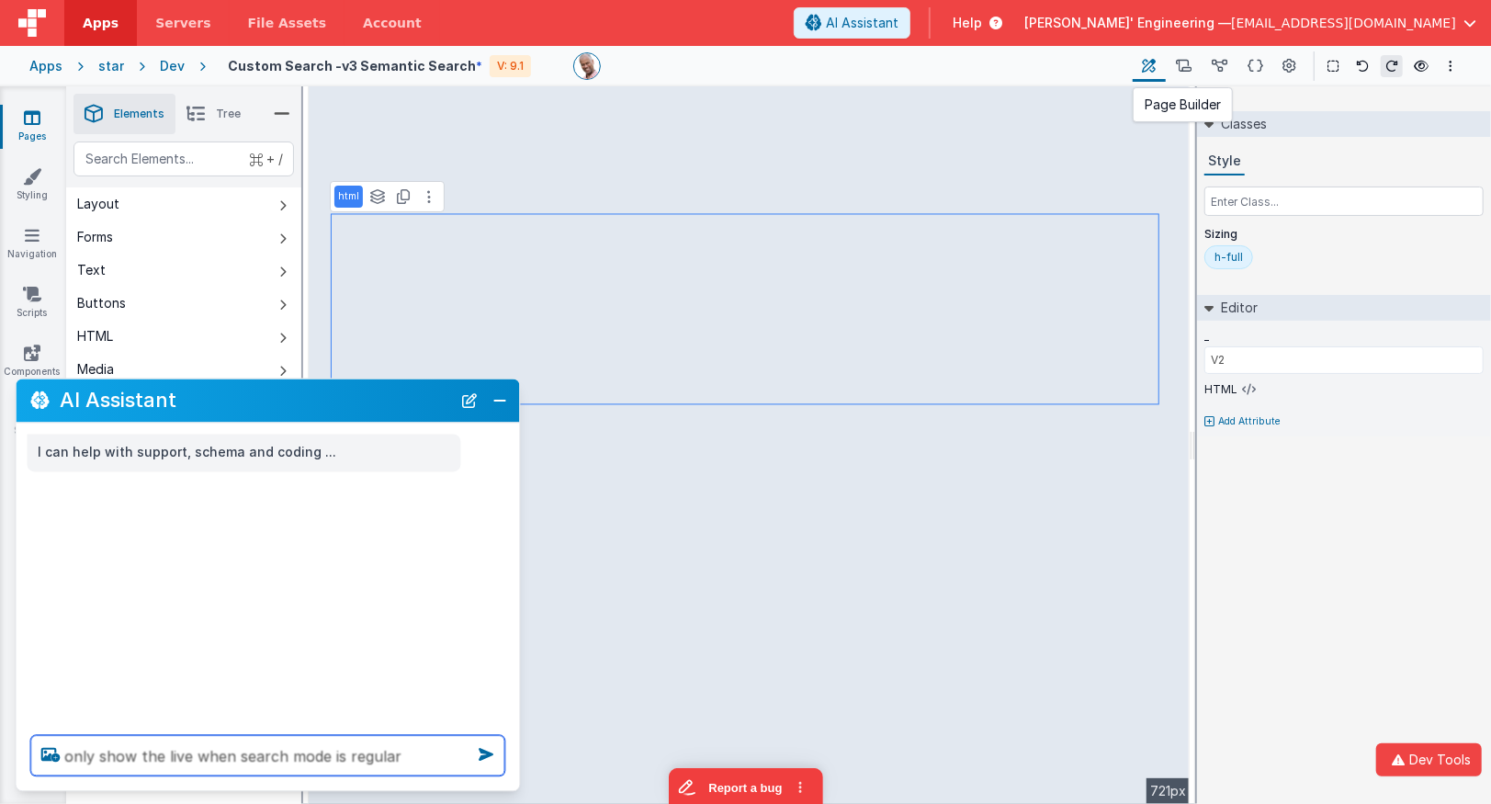
type textarea "only show the live when search mode is regular"
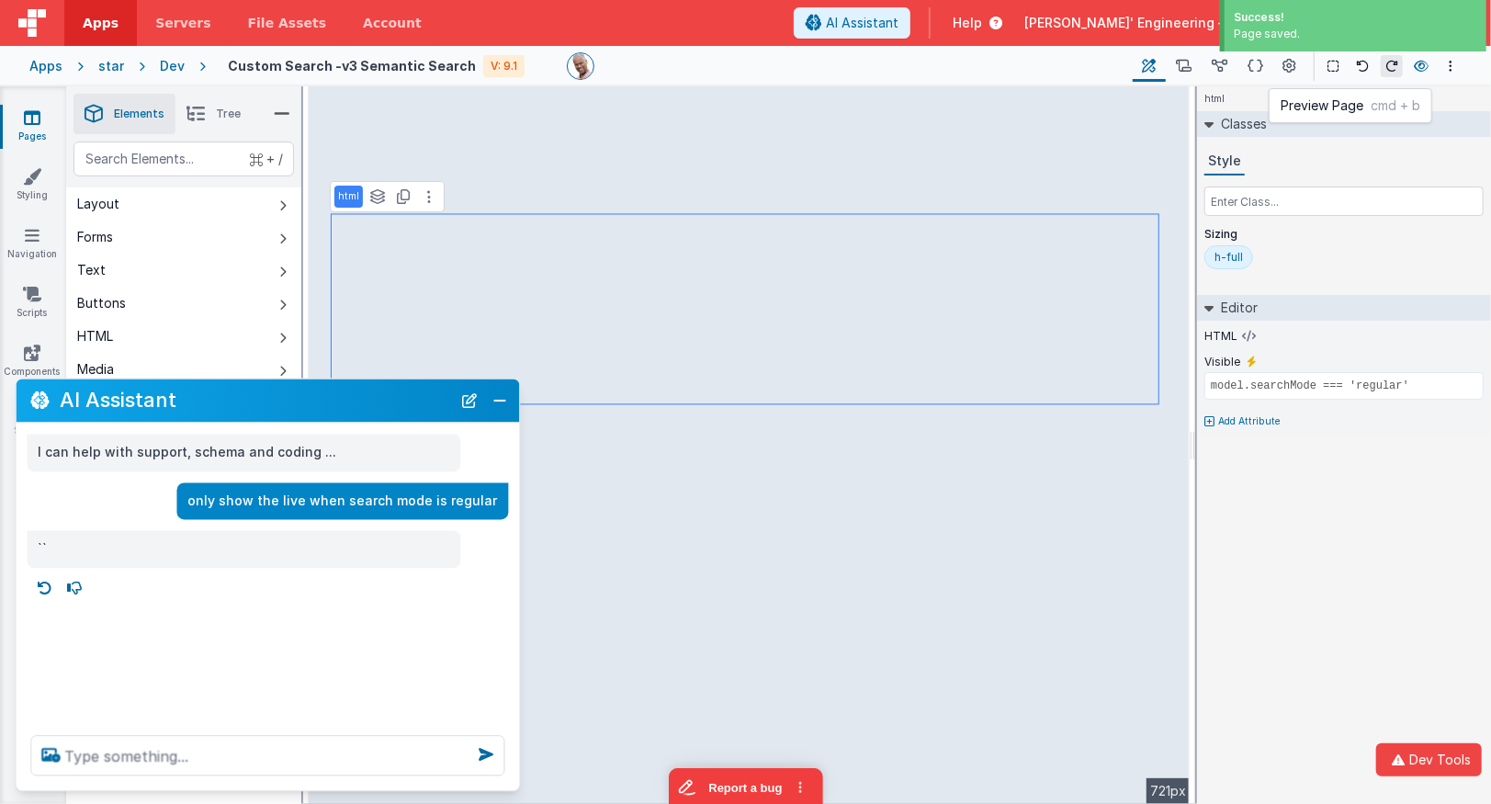
click at [1413, 70] on button at bounding box center [1422, 66] width 22 height 26
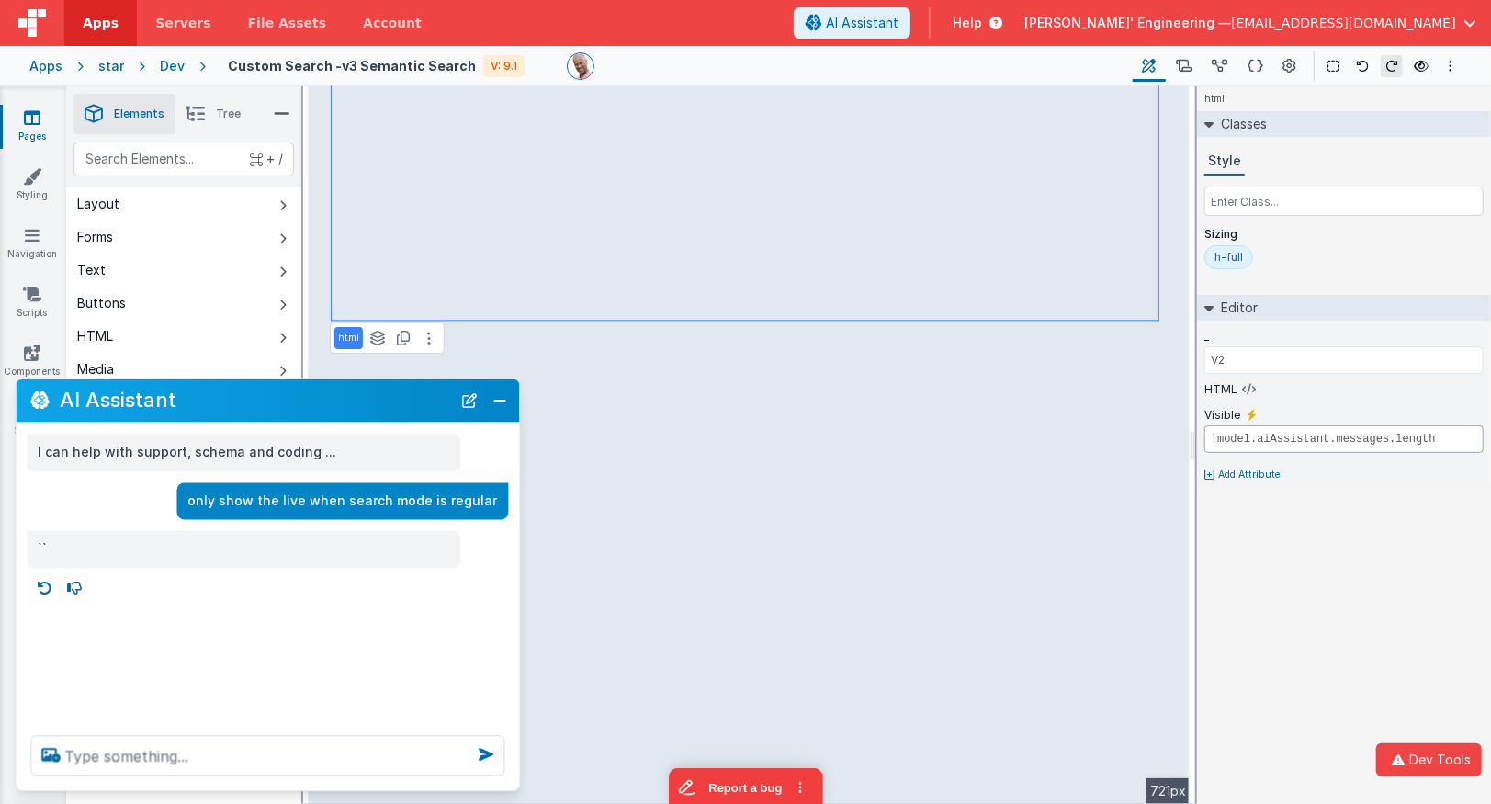
drag, startPoint x: 1305, startPoint y: 440, endPoint x: 1365, endPoint y: 439, distance: 60.7
click at [1365, 439] on input "!model.aiAssistant.messages.length" at bounding box center [1344, 439] width 279 height 28
click at [507, 401] on button "Close" at bounding box center [501, 401] width 24 height 26
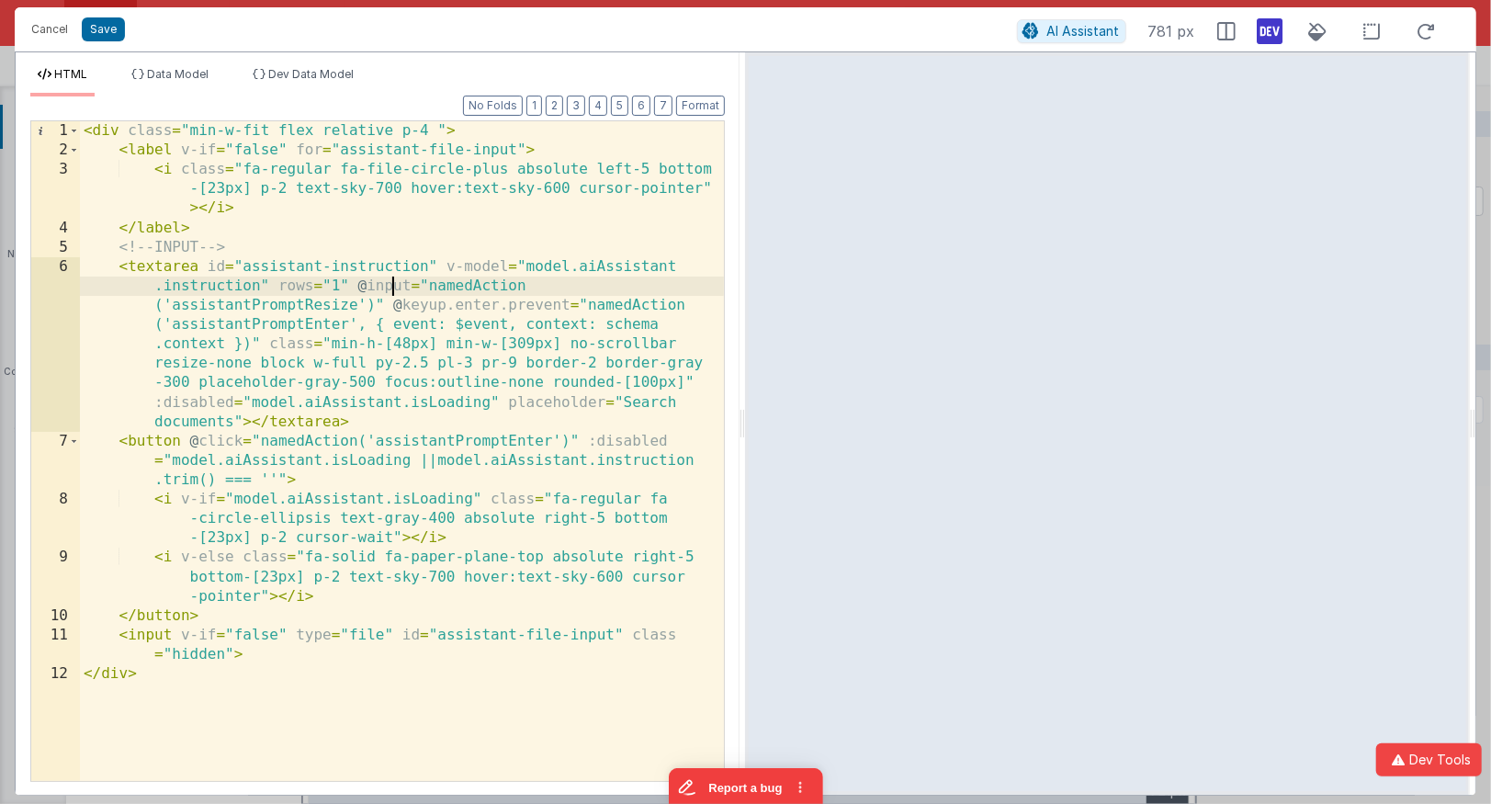
click at [393, 278] on div "< div class = "min-w-fit flex relative p-4 " > < label v-if = "false" for = "as…" at bounding box center [403, 470] width 646 height 699
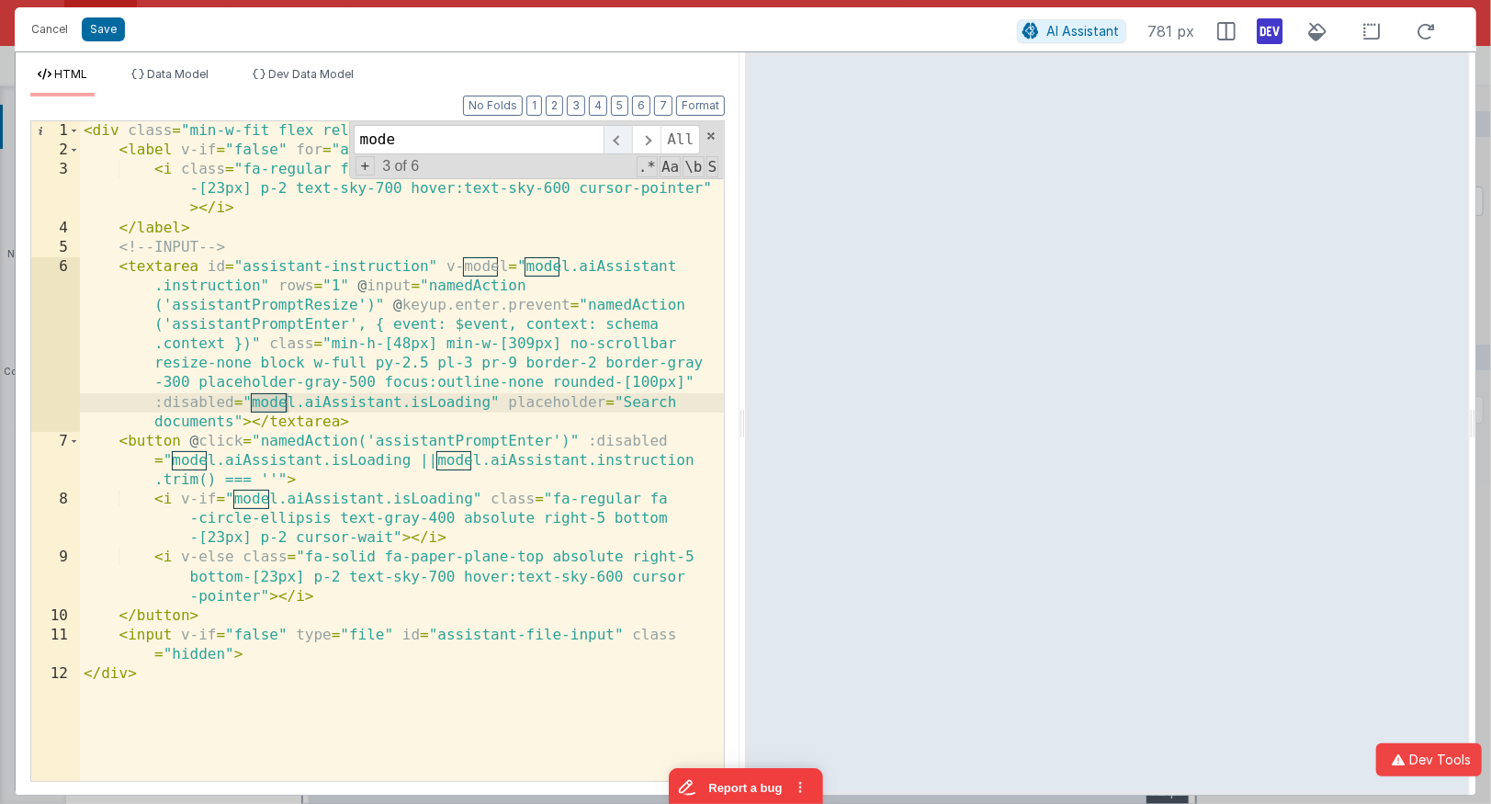
type input "mode"
click at [620, 135] on span at bounding box center [618, 139] width 28 height 29
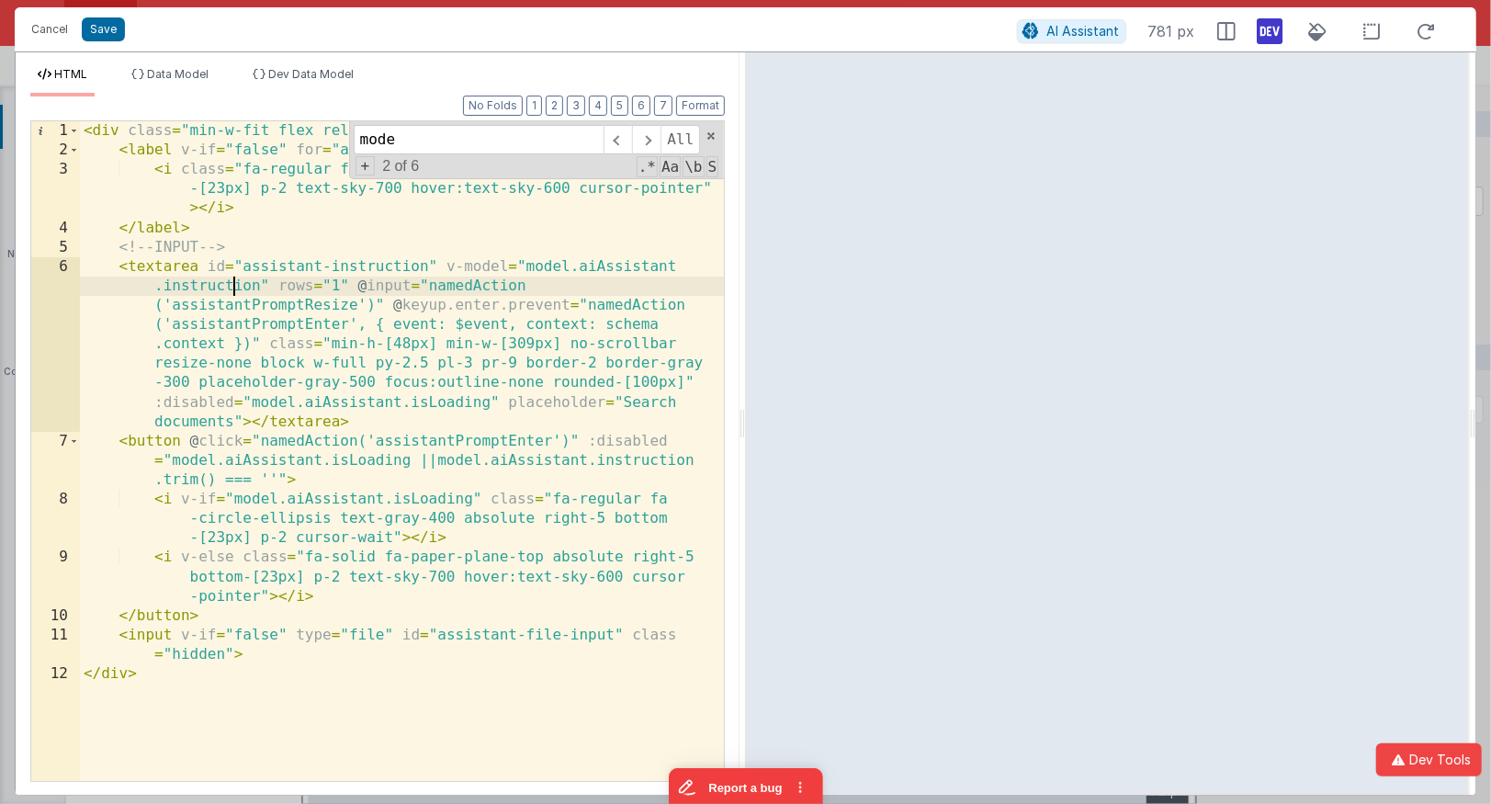
click at [237, 290] on div "< div class = "min-w-fit flex relative p-4 " > < label v-if = "false" for = "as…" at bounding box center [403, 470] width 646 height 699
click at [629, 141] on span at bounding box center [618, 139] width 28 height 29
click at [212, 287] on div "< div class = "min-w-fit flex relative p-4 " > < label v-if = "false" for = "as…" at bounding box center [403, 470] width 646 height 699
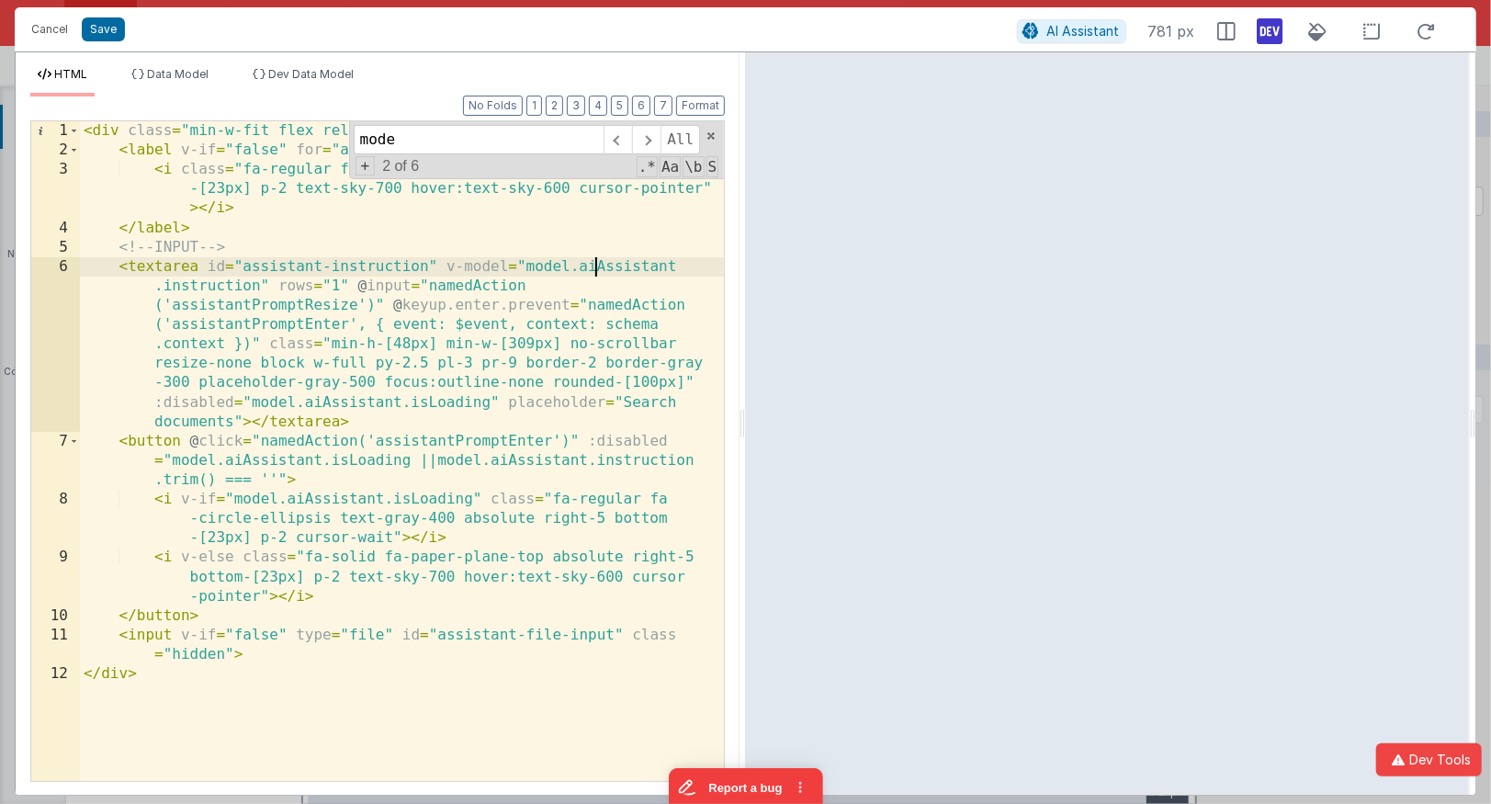
click at [595, 266] on div "< div class = "min-w-fit flex relative p-4 " > < label v-if = "false" for = "as…" at bounding box center [403, 470] width 646 height 699
drag, startPoint x: 65, startPoint y: 23, endPoint x: 131, endPoint y: 28, distance: 66.3
click at [65, 23] on button "Cancel" at bounding box center [49, 30] width 55 height 26
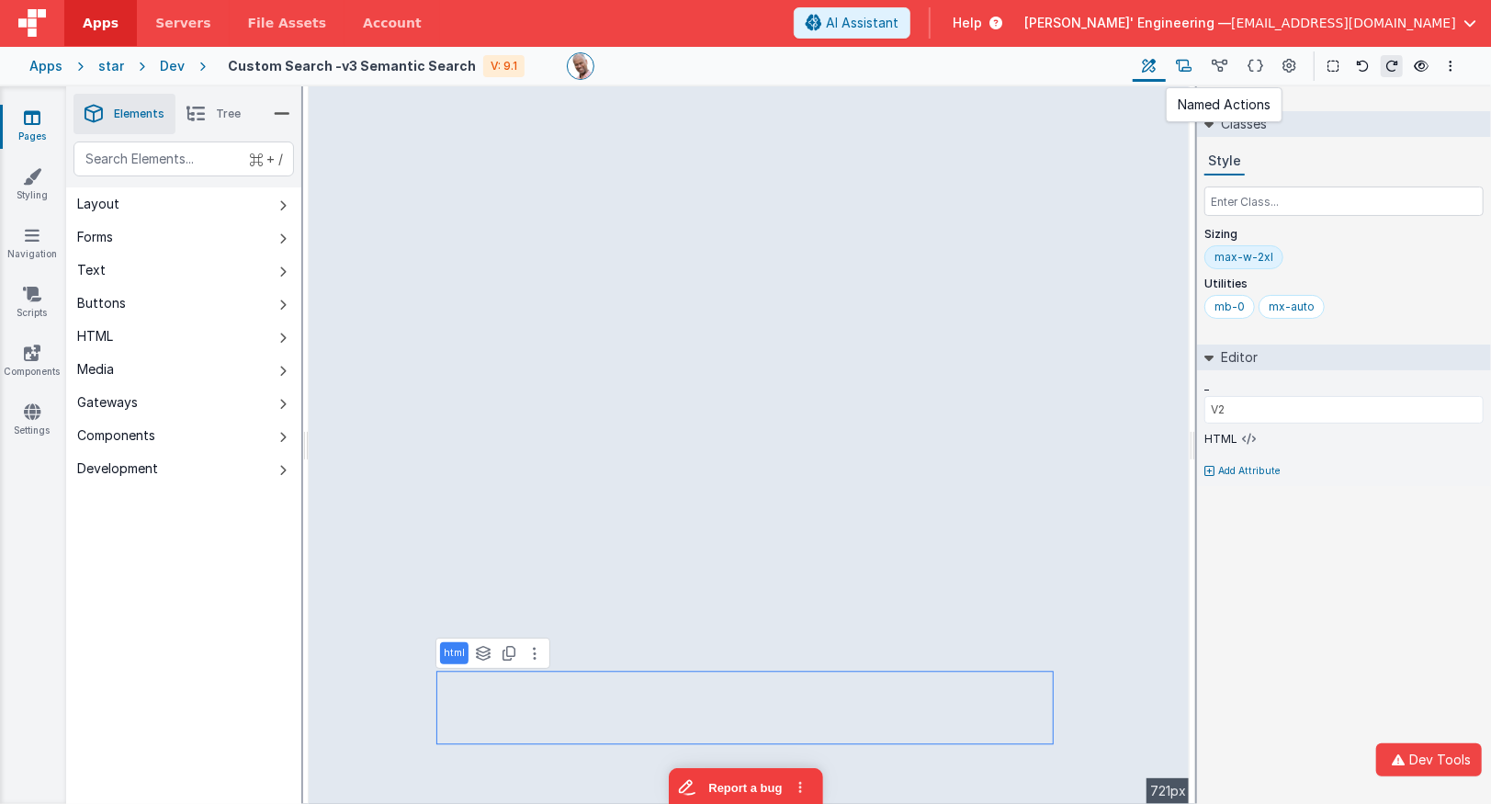
click at [1194, 59] on button at bounding box center [1184, 66] width 36 height 31
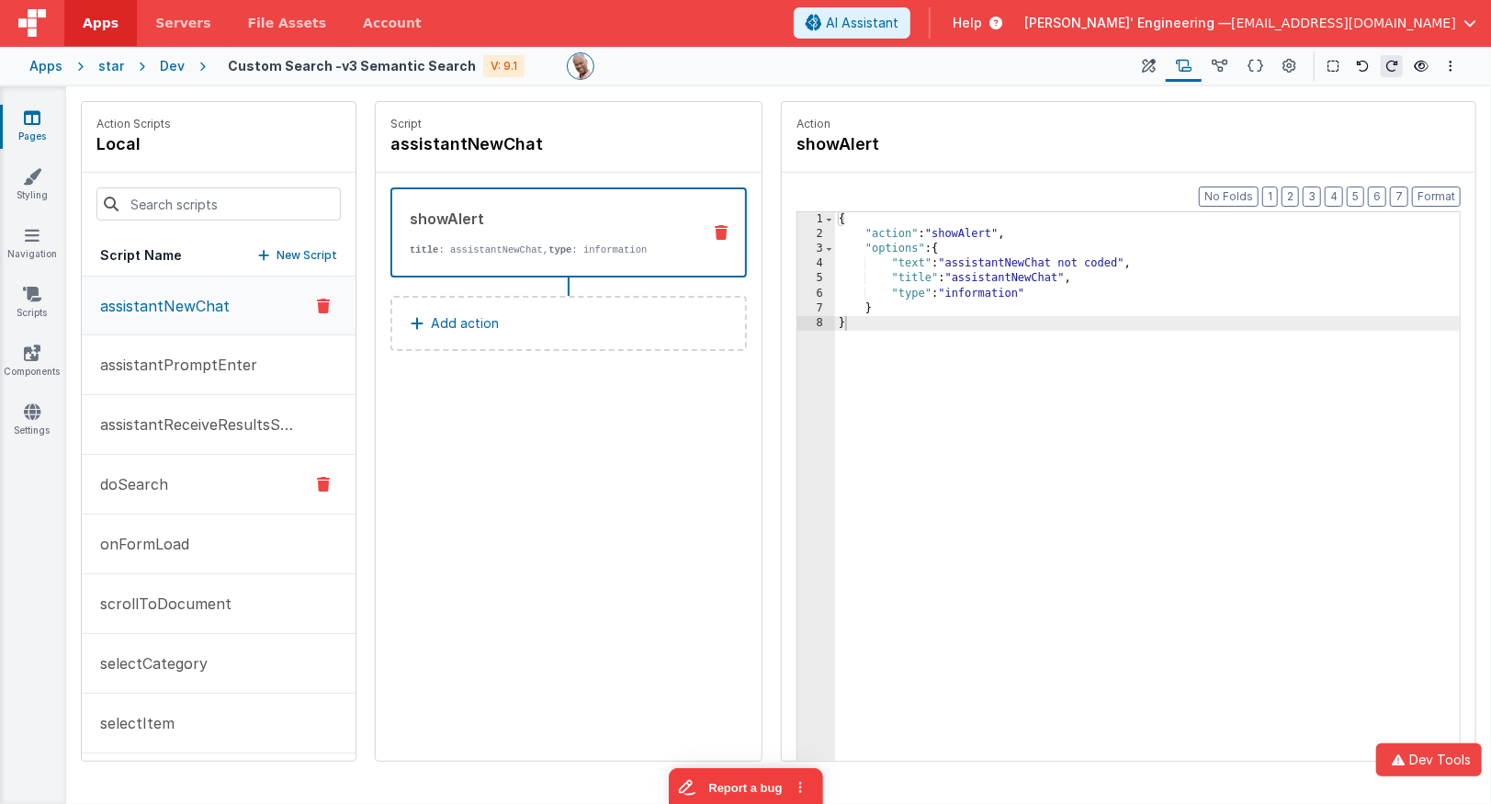
click at [148, 495] on button "doSearch" at bounding box center [219, 485] width 274 height 60
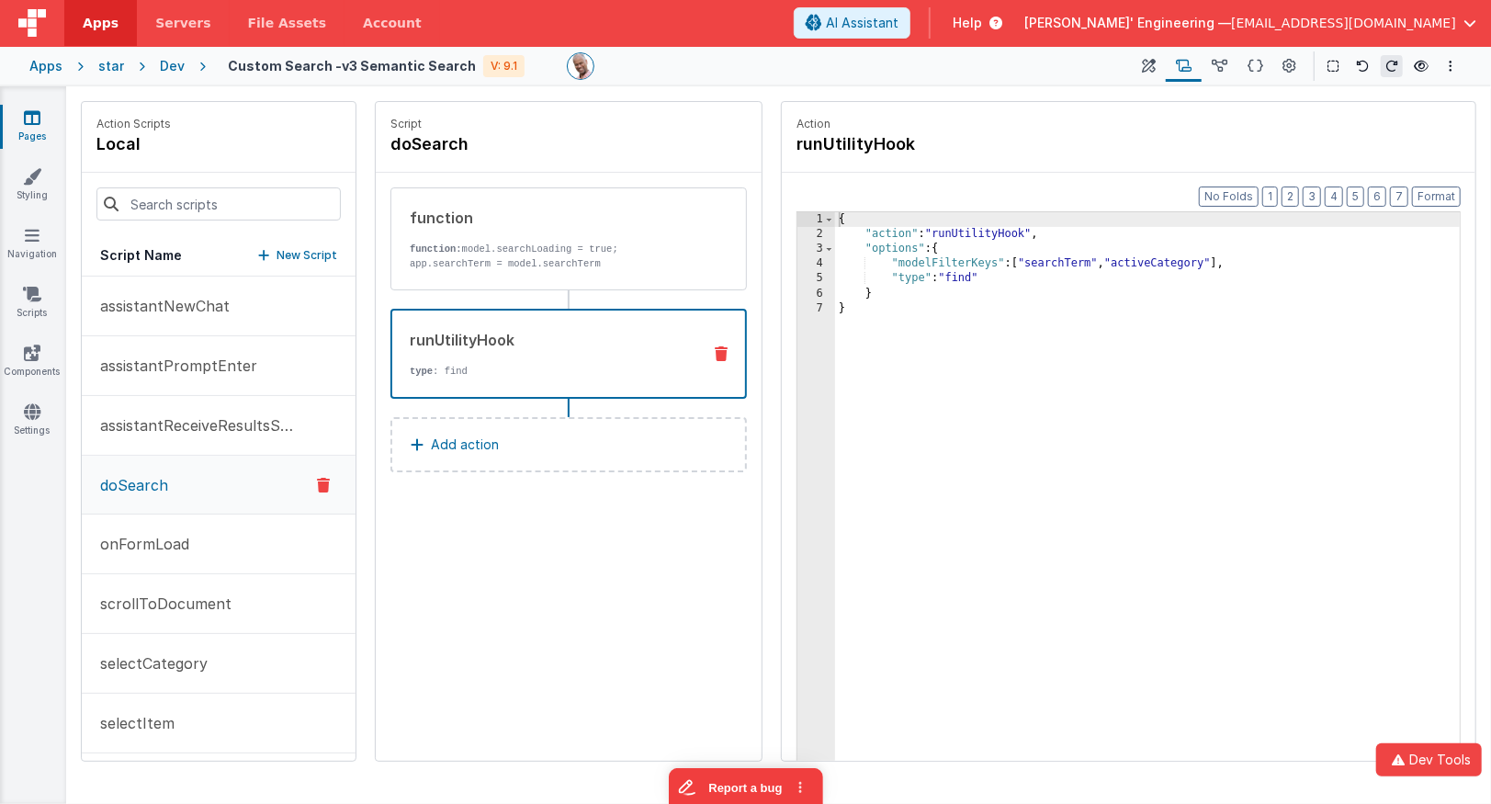
click at [632, 325] on div "runUtilityHook type : find" at bounding box center [569, 354] width 357 height 90
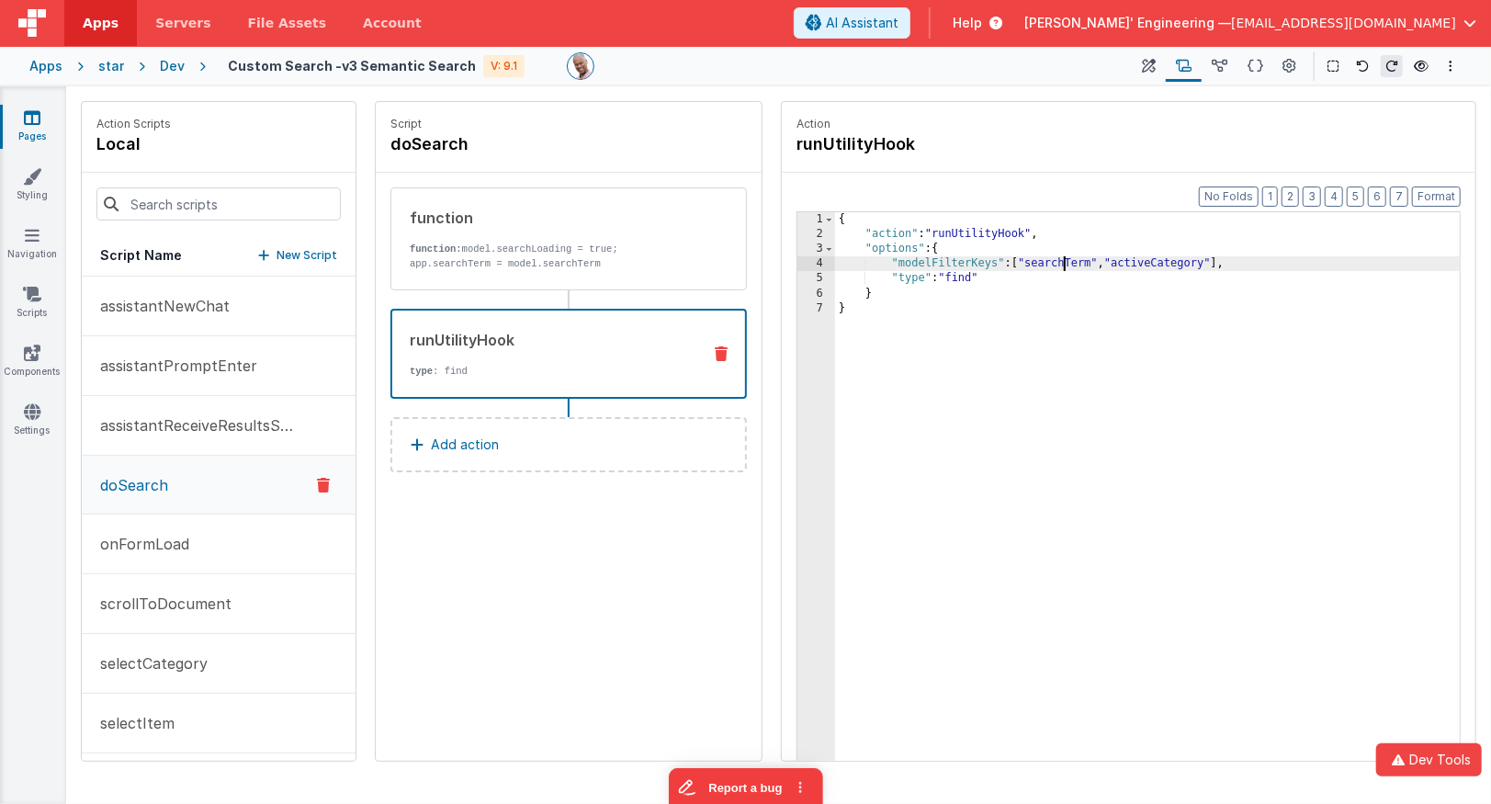
click at [1063, 263] on div "{ "action" : "runUtilityHook" , "options" : { "modelFilterKeys" : [ "searchTerm…" at bounding box center [1148, 530] width 627 height 637
click at [1201, 264] on div "{ "action" : "runUtilityHook" , "options" : { "modelFilterKeys" : [ "searchTerm…" at bounding box center [1148, 530] width 627 height 637
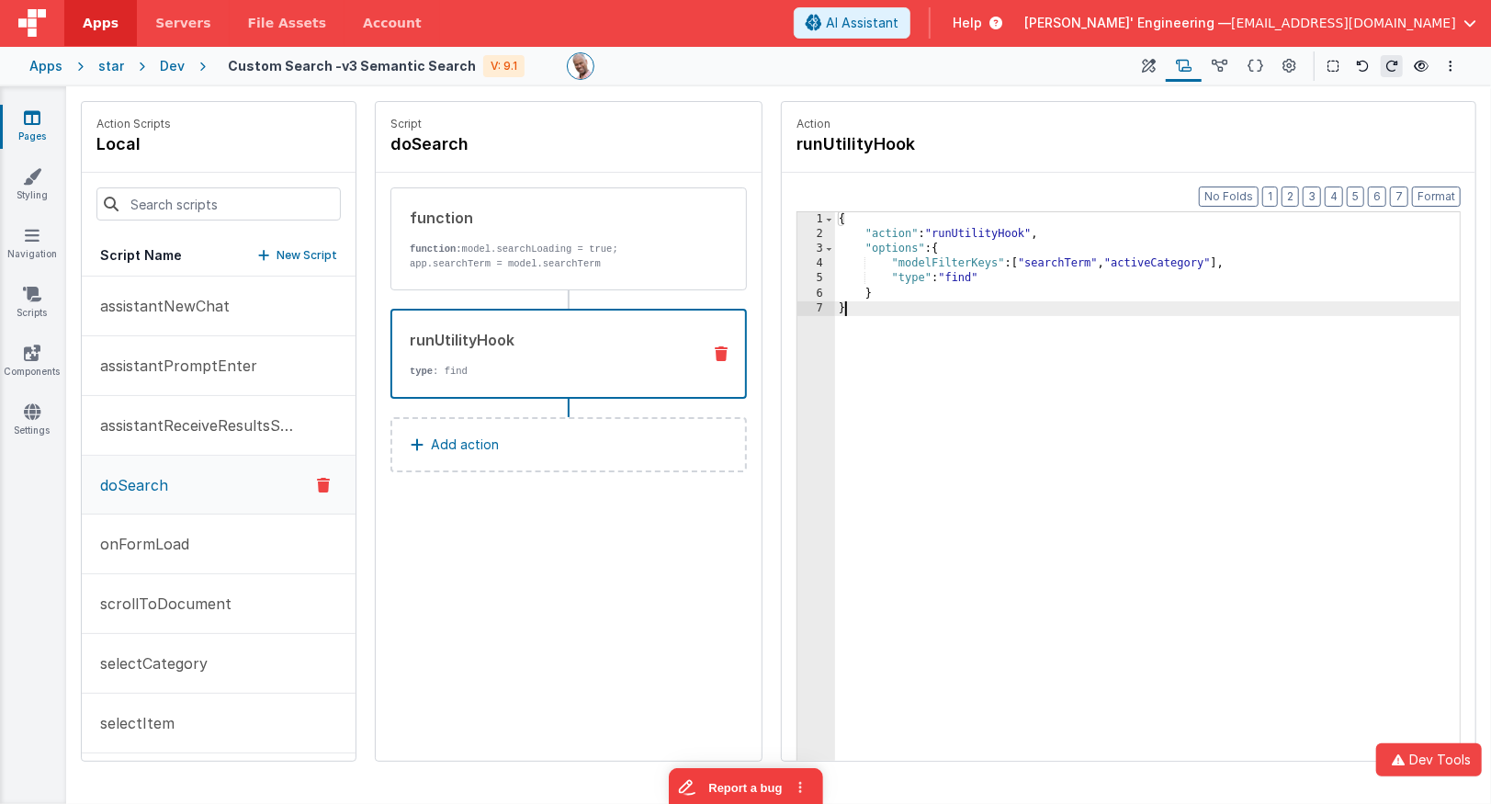
click at [1100, 417] on div "{ "action" : "runUtilityHook" , "options" : { "modelFilterKeys" : [ "searchTerm…" at bounding box center [1148, 530] width 627 height 637
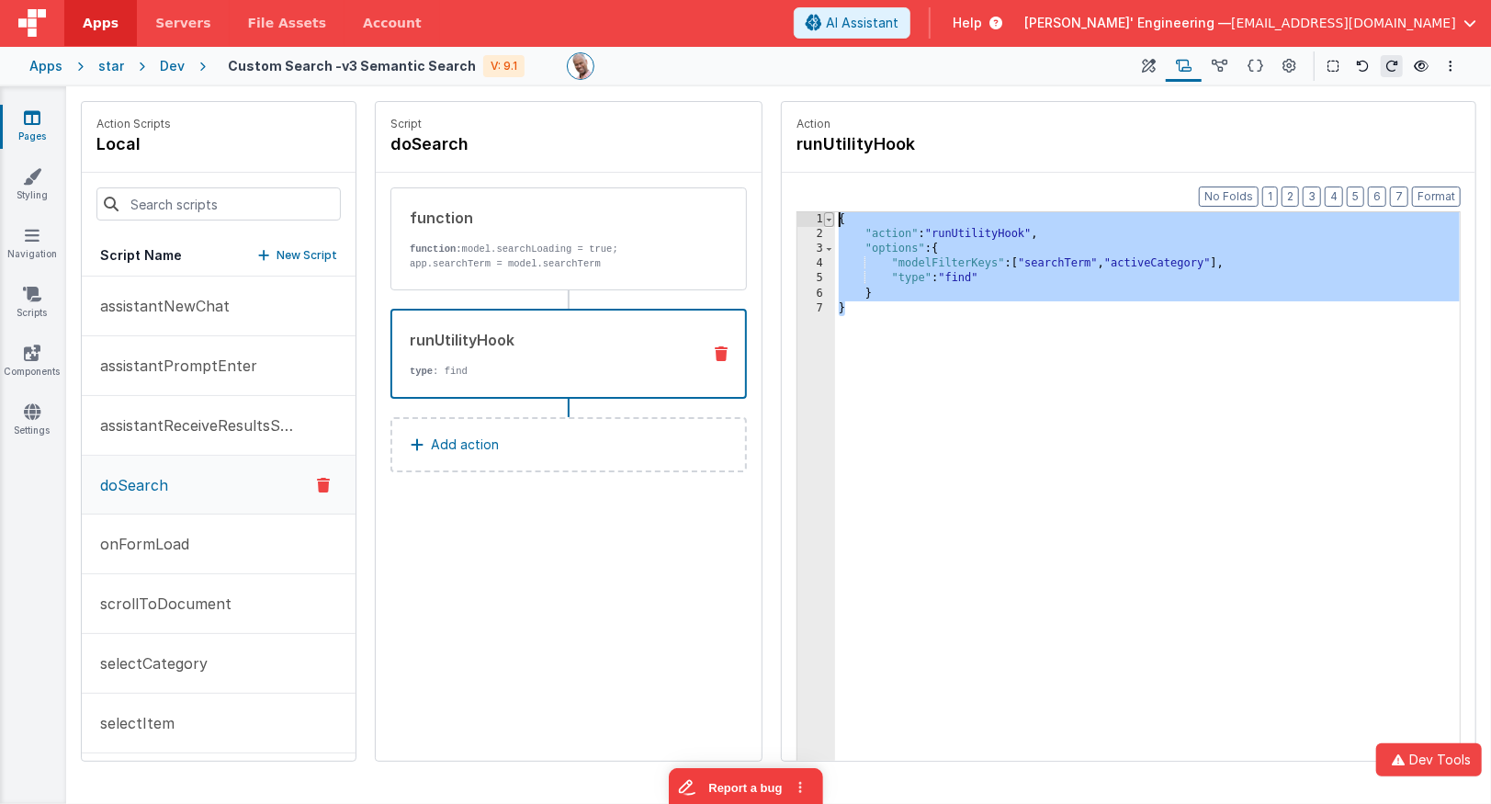
drag, startPoint x: 1082, startPoint y: 402, endPoint x: 823, endPoint y: 214, distance: 319.1
click at [823, 214] on div "1 2 3 4 5 6 7 { "action" : "runUtilityHook" , "options" : { "modelFilterKeys" :…" at bounding box center [1129, 514] width 664 height 607
click at [1075, 263] on div "{ "action" : "runUtilityHook" , "options" : { "modelFilterKeys" : [ "searchTerm…" at bounding box center [1148, 530] width 627 height 637
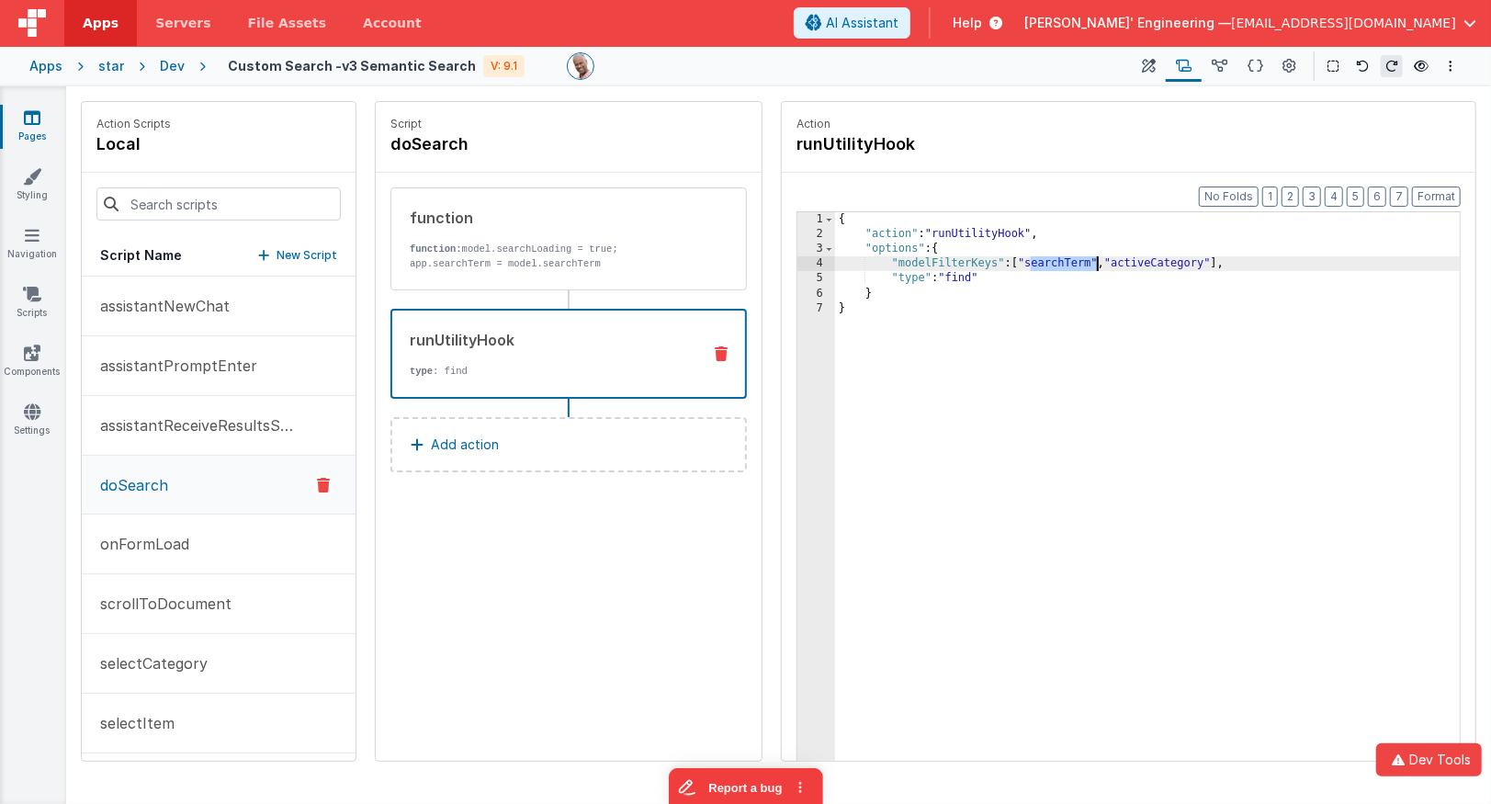
click at [1075, 263] on div "{ "action" : "runUtilityHook" , "options" : { "modelFilterKeys" : [ "searchTerm…" at bounding box center [1148, 530] width 627 height 637
click at [571, 257] on p "app.searchTerm = model.searchTerm" at bounding box center [549, 263] width 278 height 15
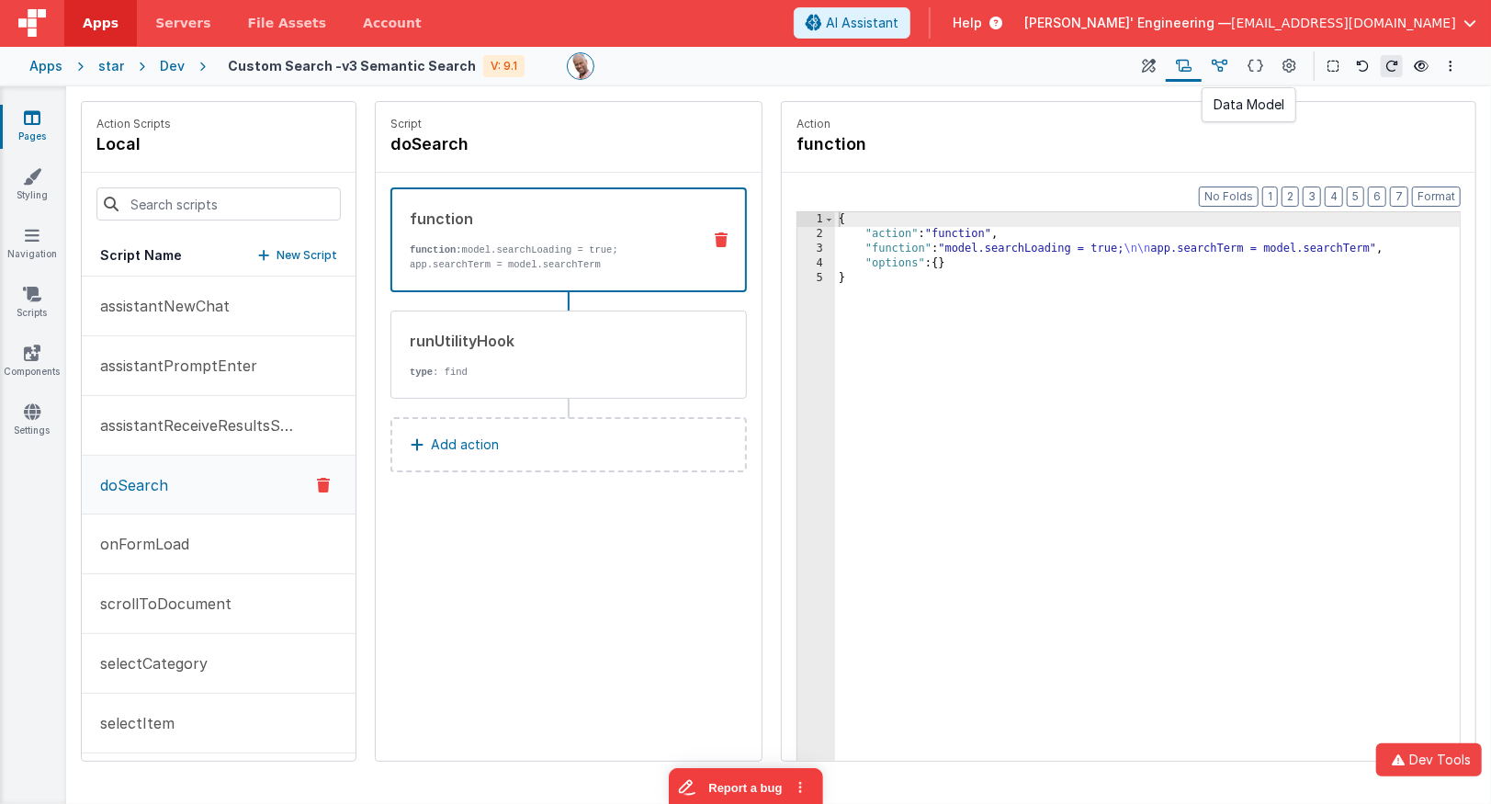
click at [1220, 62] on icon at bounding box center [1220, 66] width 16 height 19
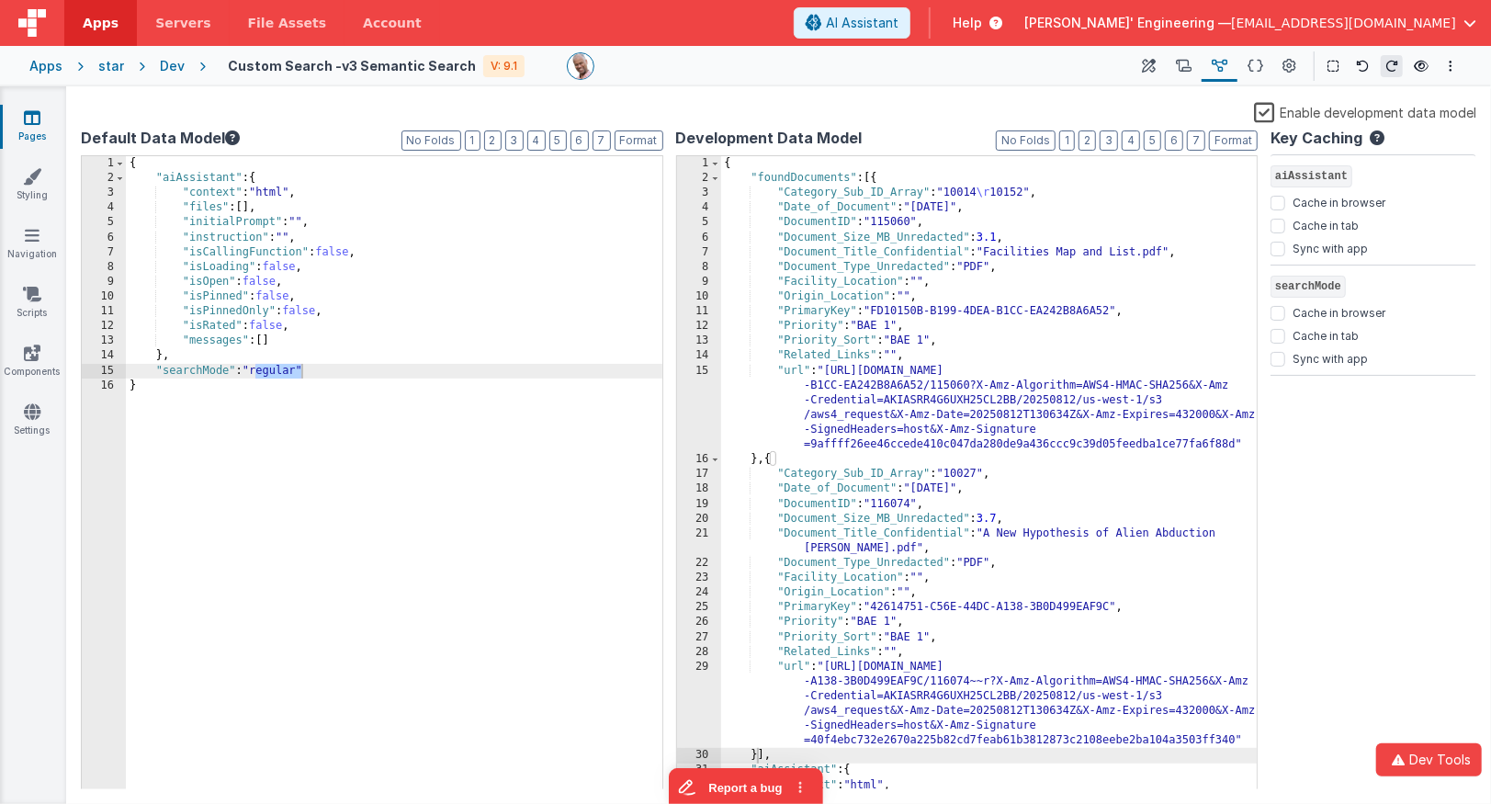
click at [1271, 113] on label "Enable development data model" at bounding box center [1365, 111] width 222 height 21
click at [0, 0] on input "Enable development data model" at bounding box center [0, 0] width 0 height 0
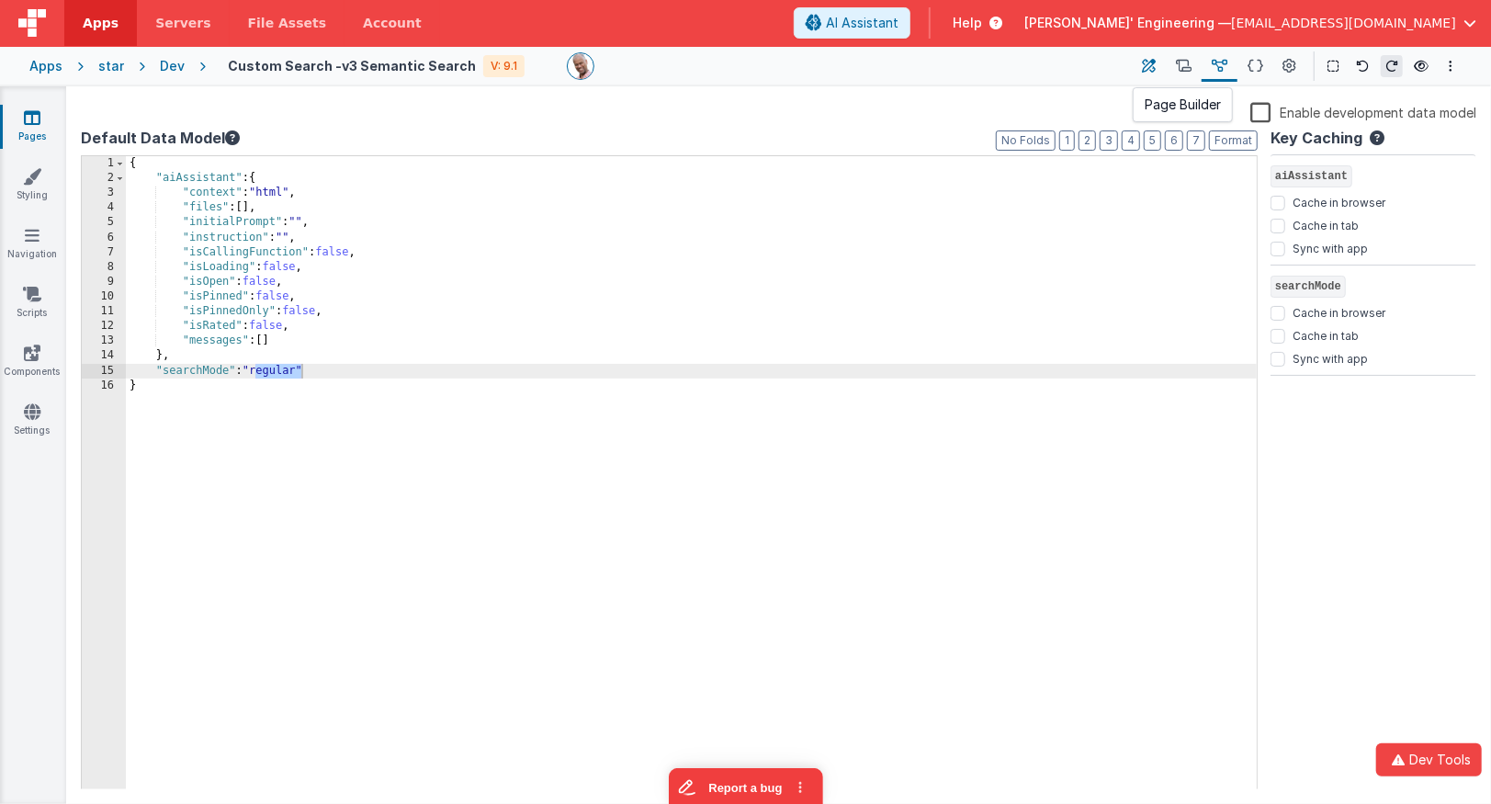
click at [1154, 63] on icon at bounding box center [1150, 66] width 14 height 19
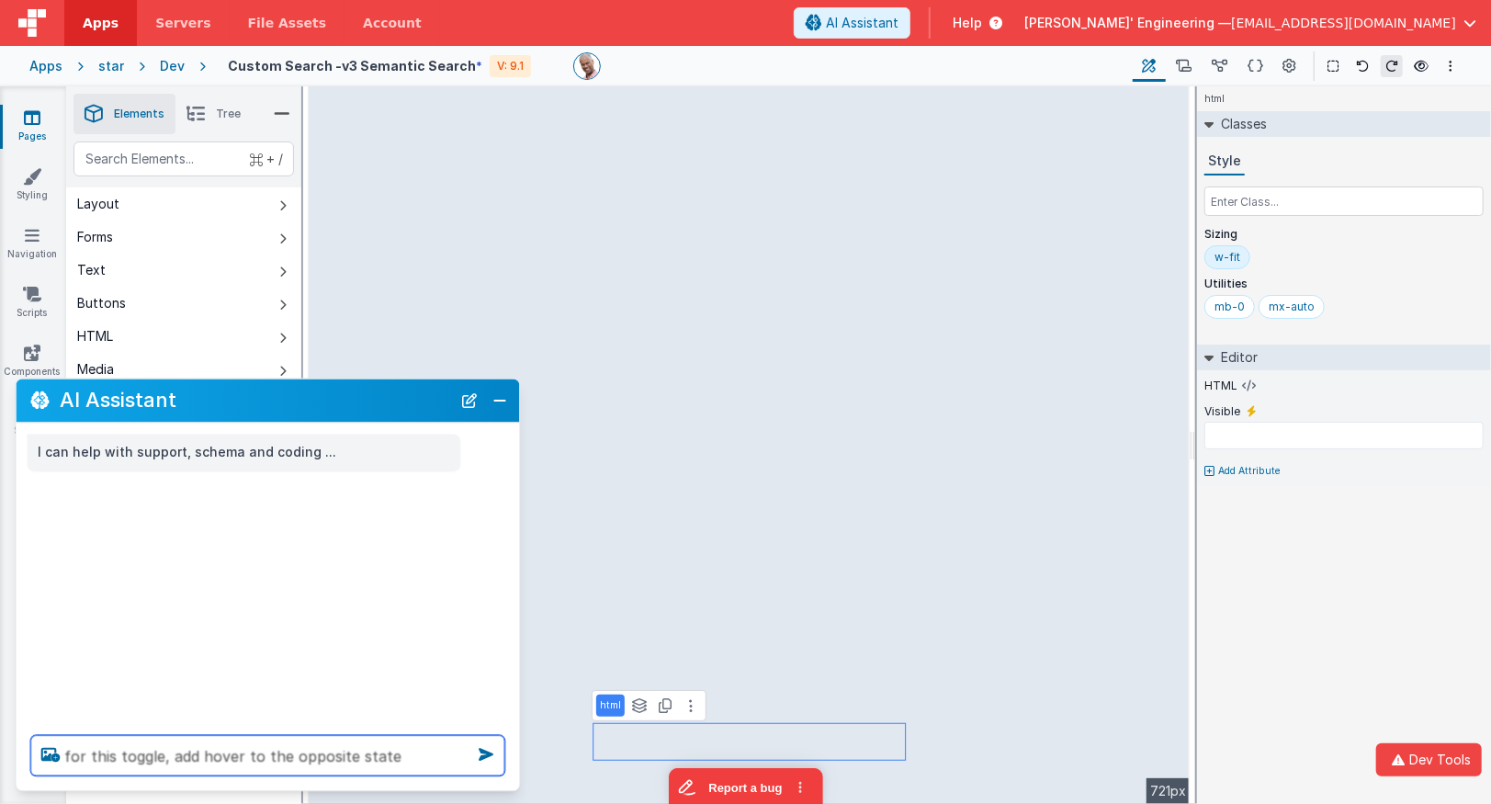
type textarea "for this toggle, add hover to the opposite state"
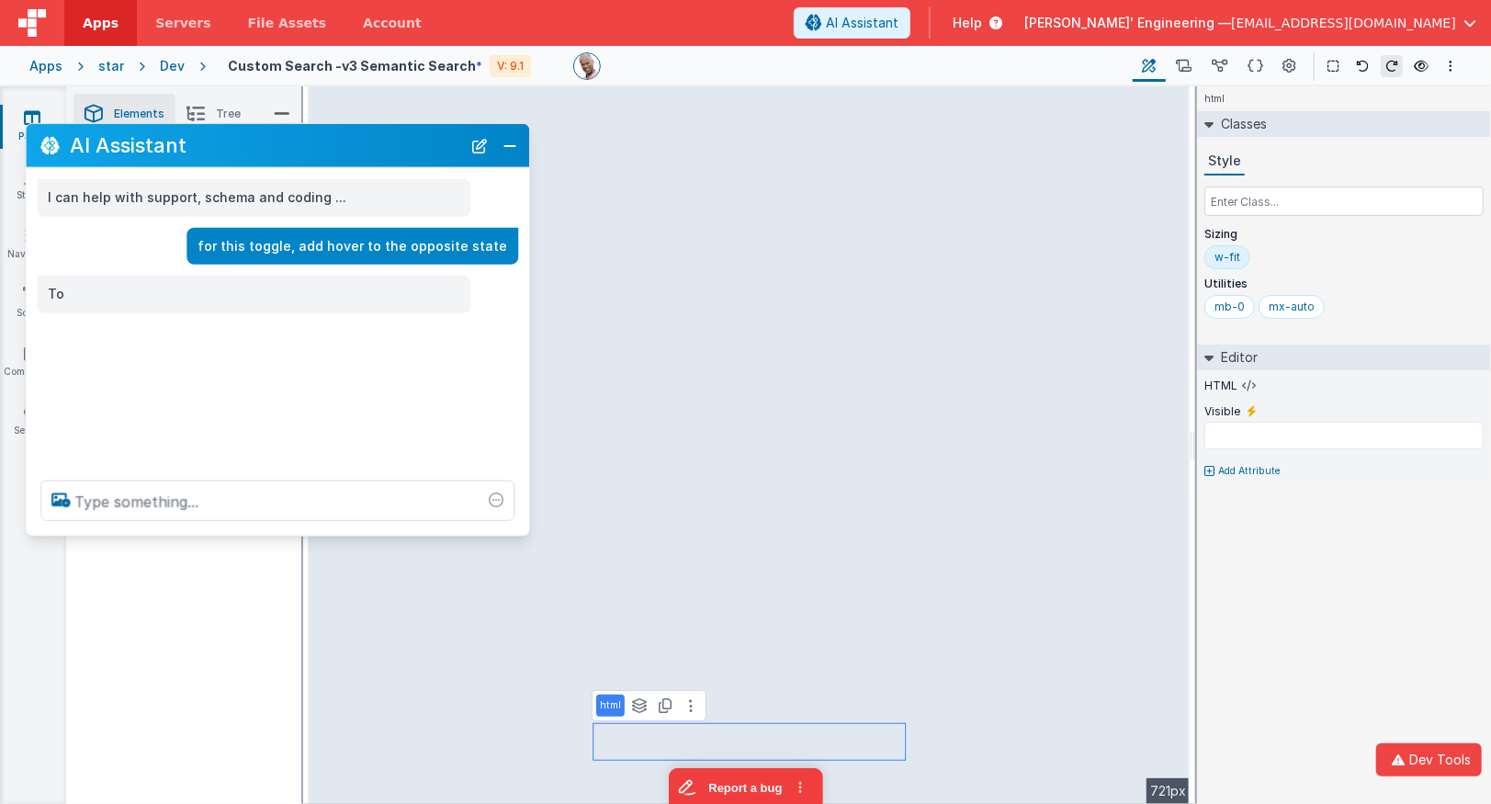
drag, startPoint x: 233, startPoint y: 413, endPoint x: 243, endPoint y: 157, distance: 255.6
click at [243, 157] on div "AI Assistant" at bounding box center [278, 145] width 504 height 43
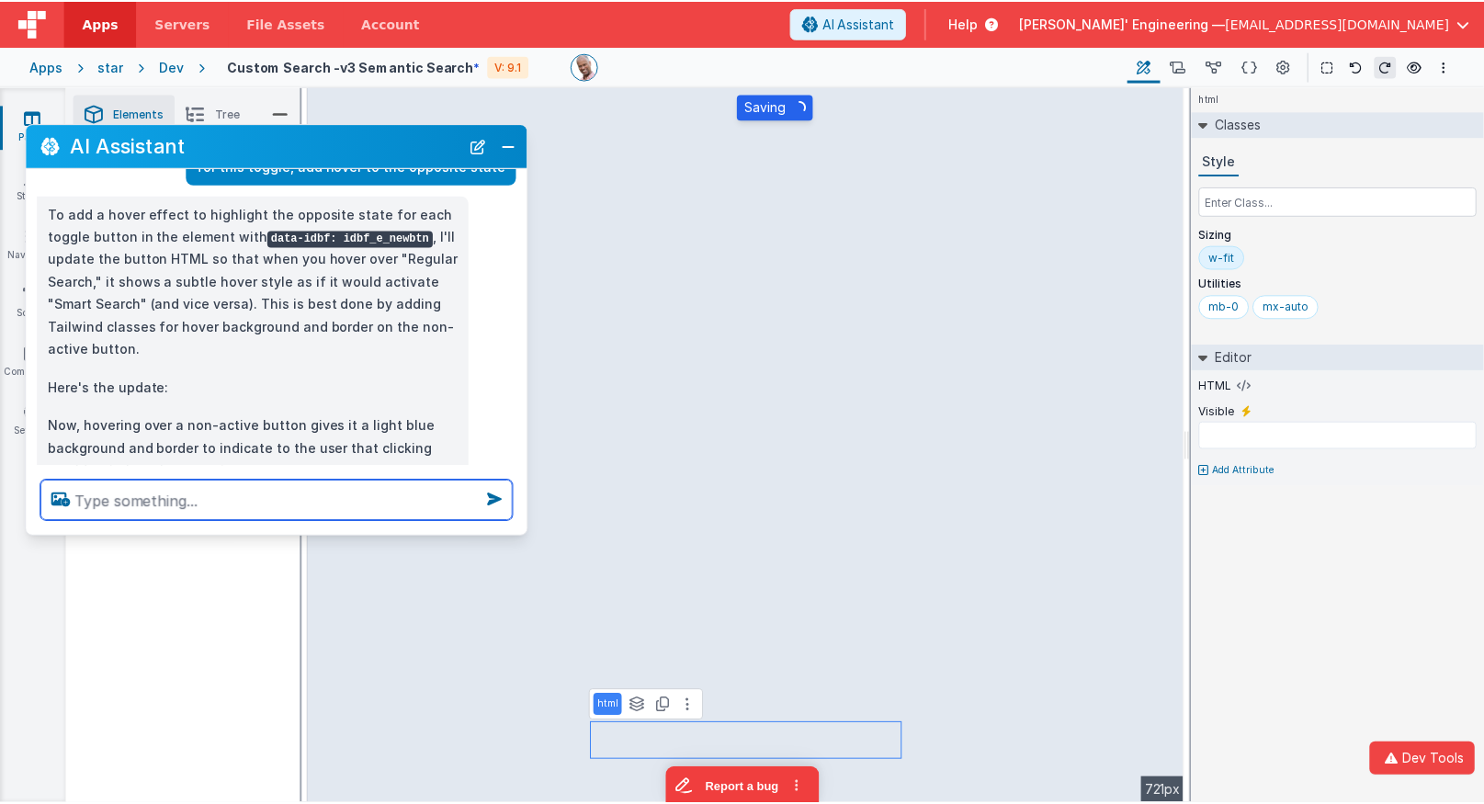
scroll to position [116, 0]
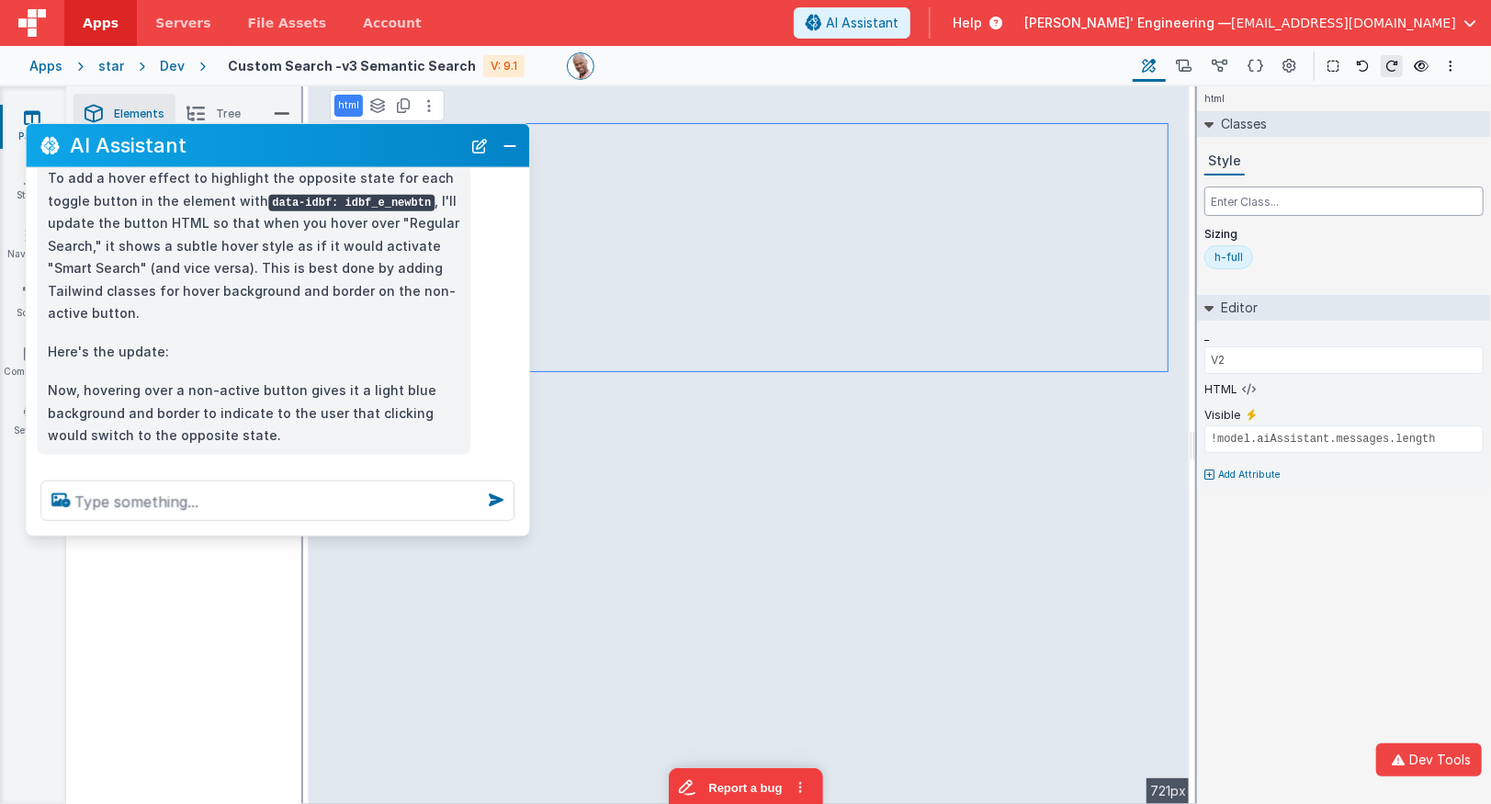
click at [1315, 198] on input "text" at bounding box center [1344, 201] width 279 height 29
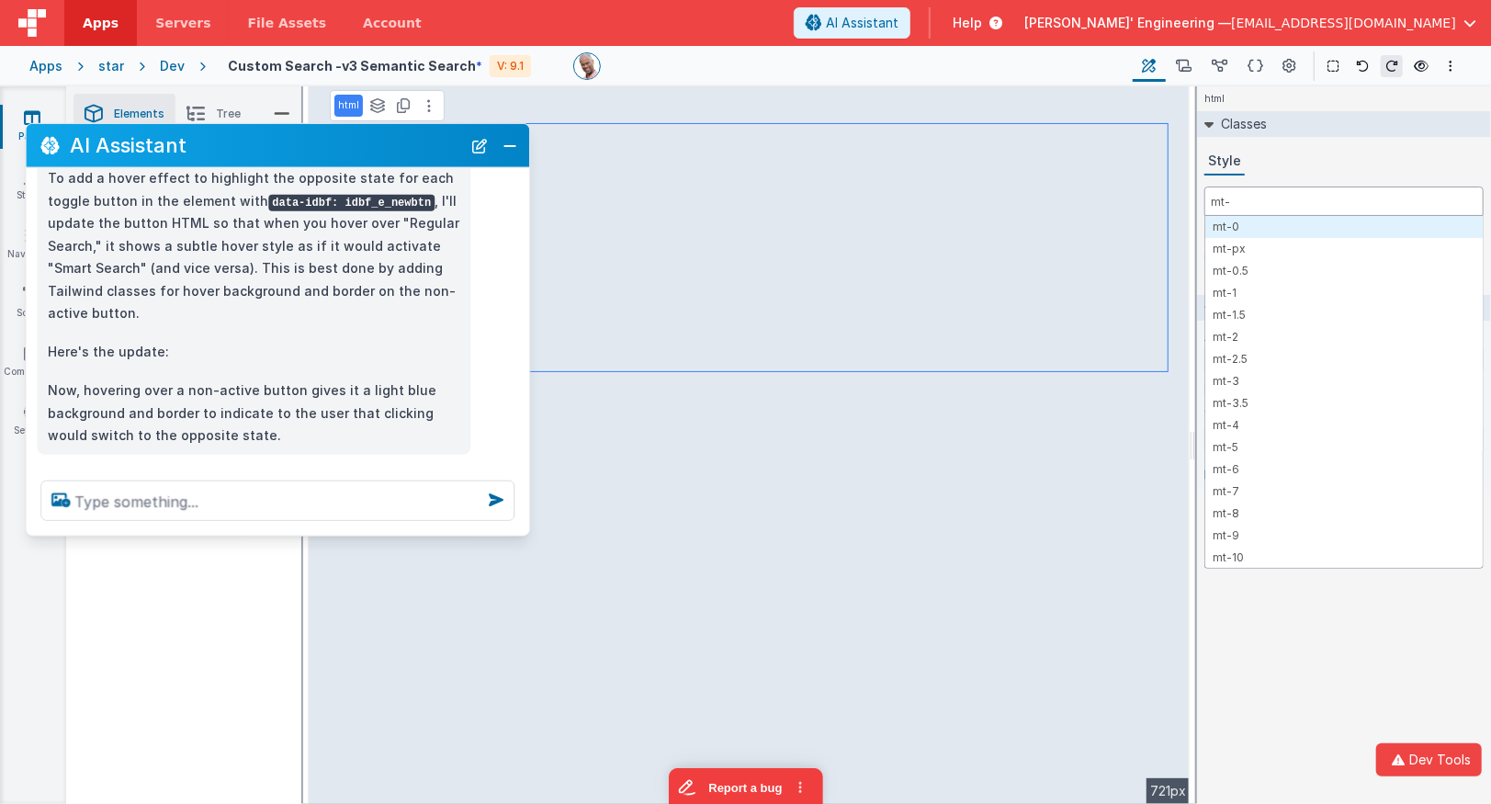
type input "mt-4"
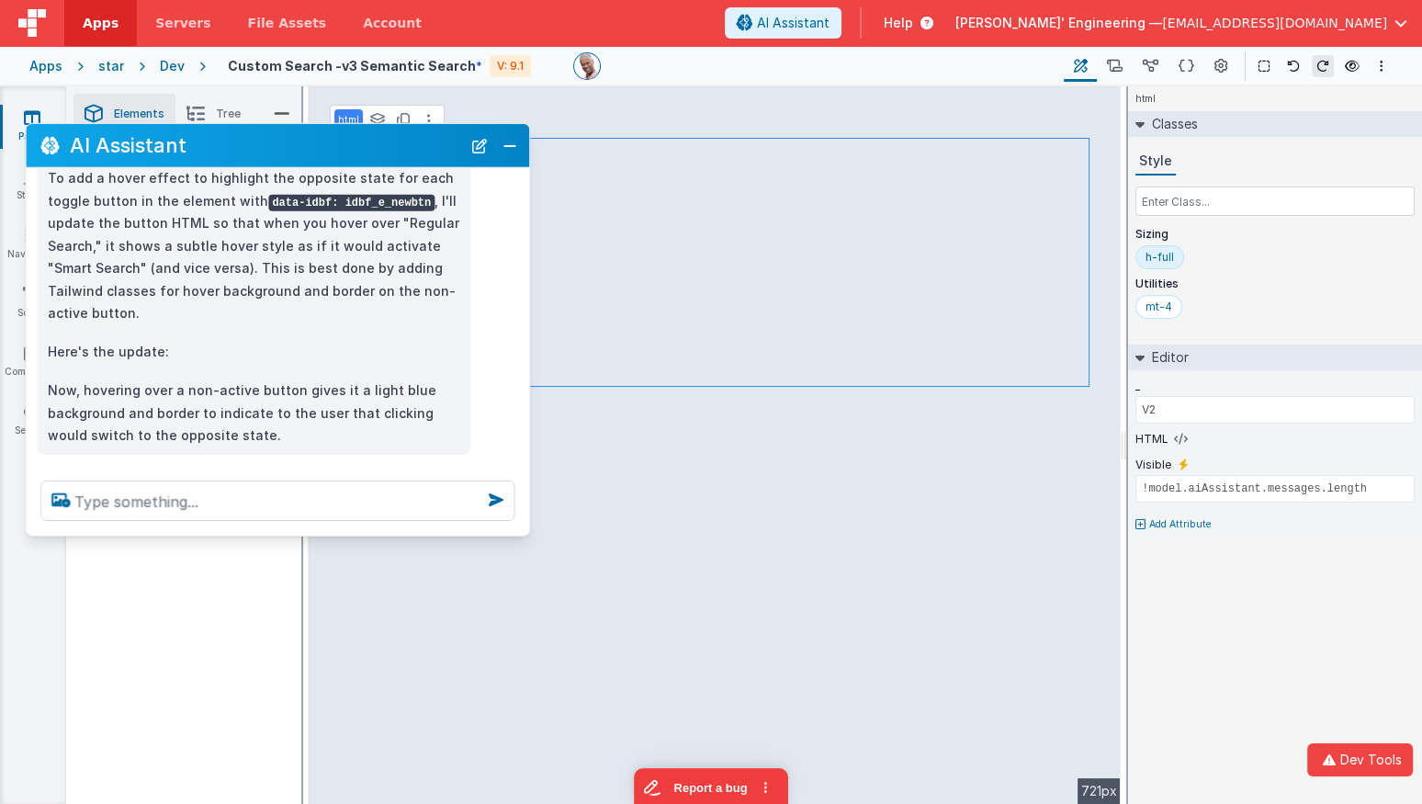
click at [1118, 69] on icon at bounding box center [1115, 66] width 16 height 19
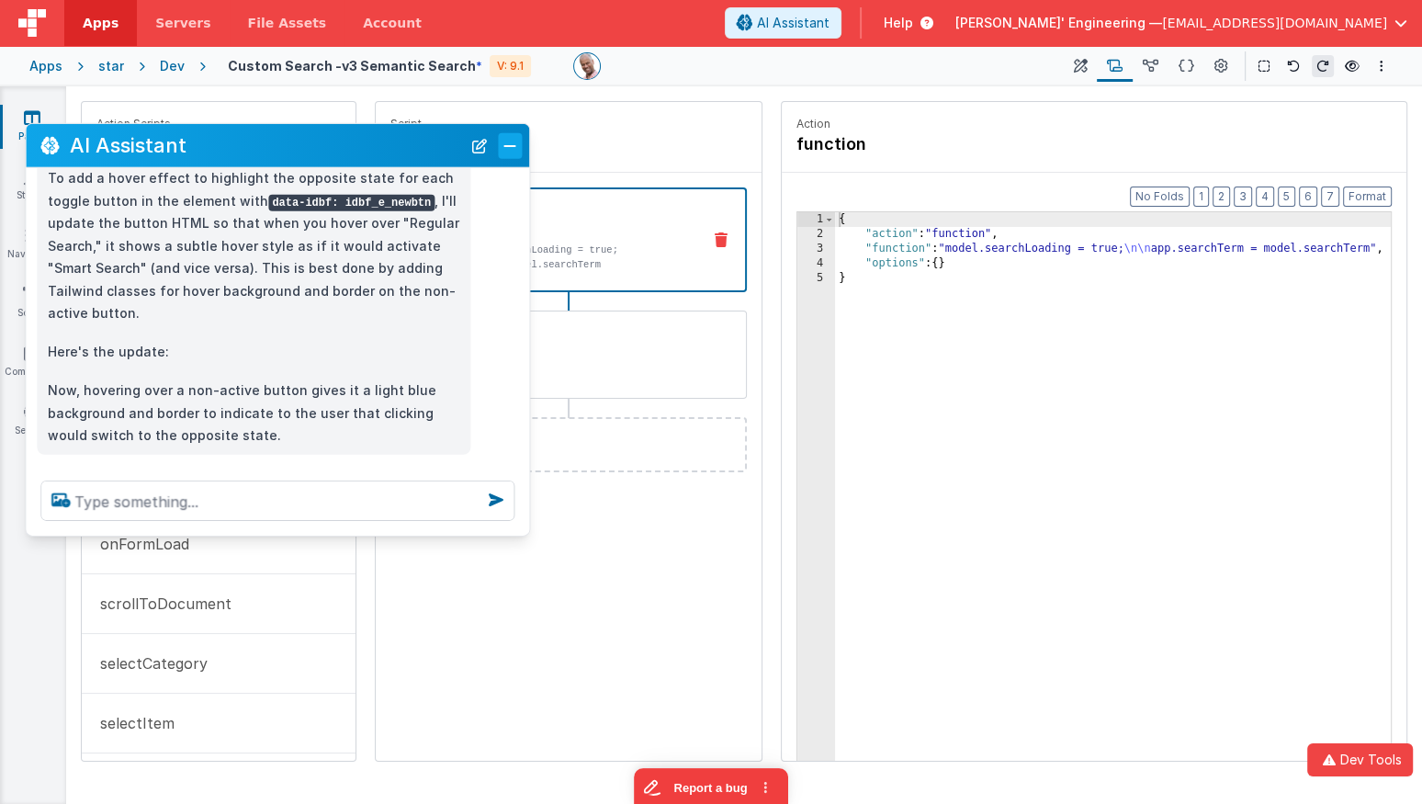
click at [503, 146] on button "Close" at bounding box center [510, 145] width 24 height 26
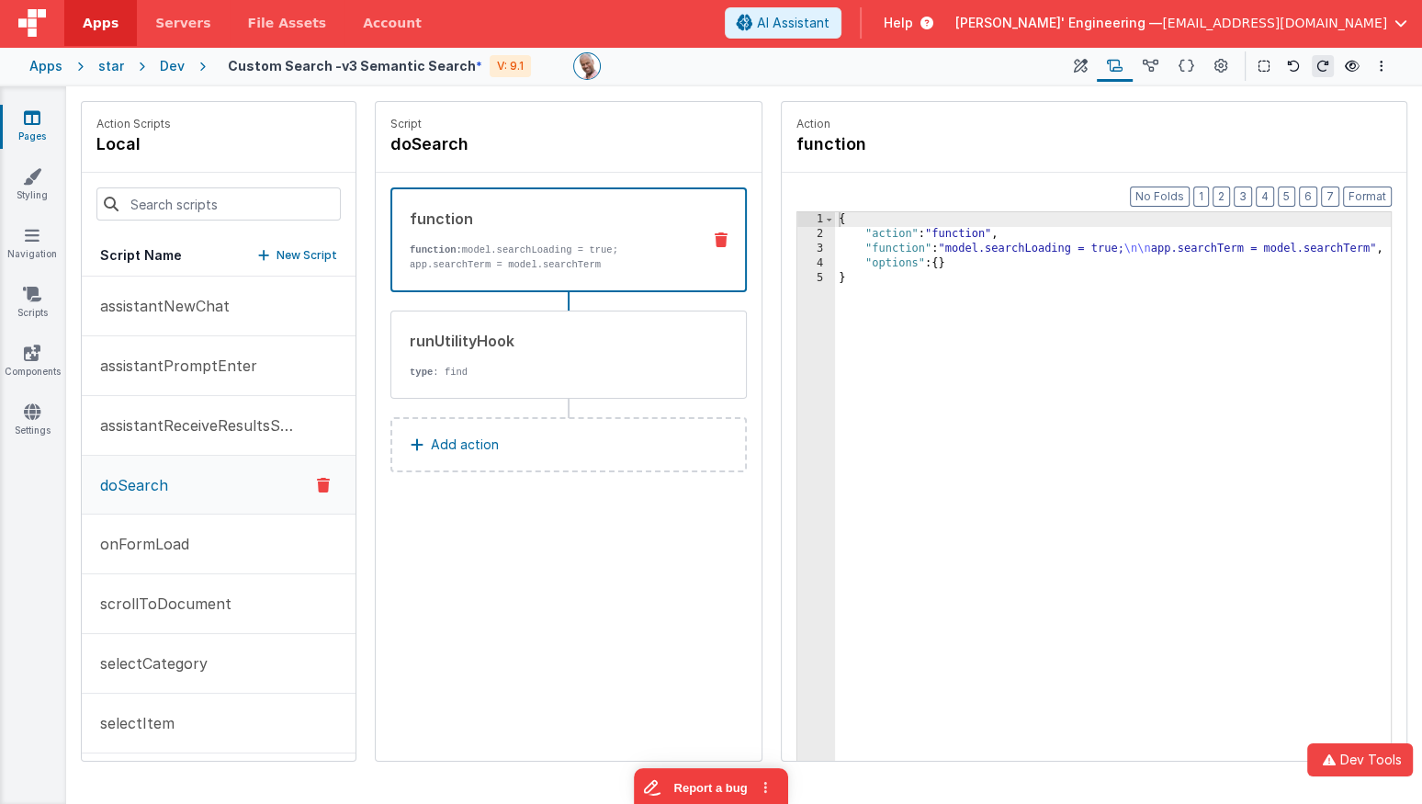
click at [172, 474] on button "doSearch" at bounding box center [219, 485] width 274 height 59
click at [1084, 69] on icon at bounding box center [1081, 66] width 14 height 19
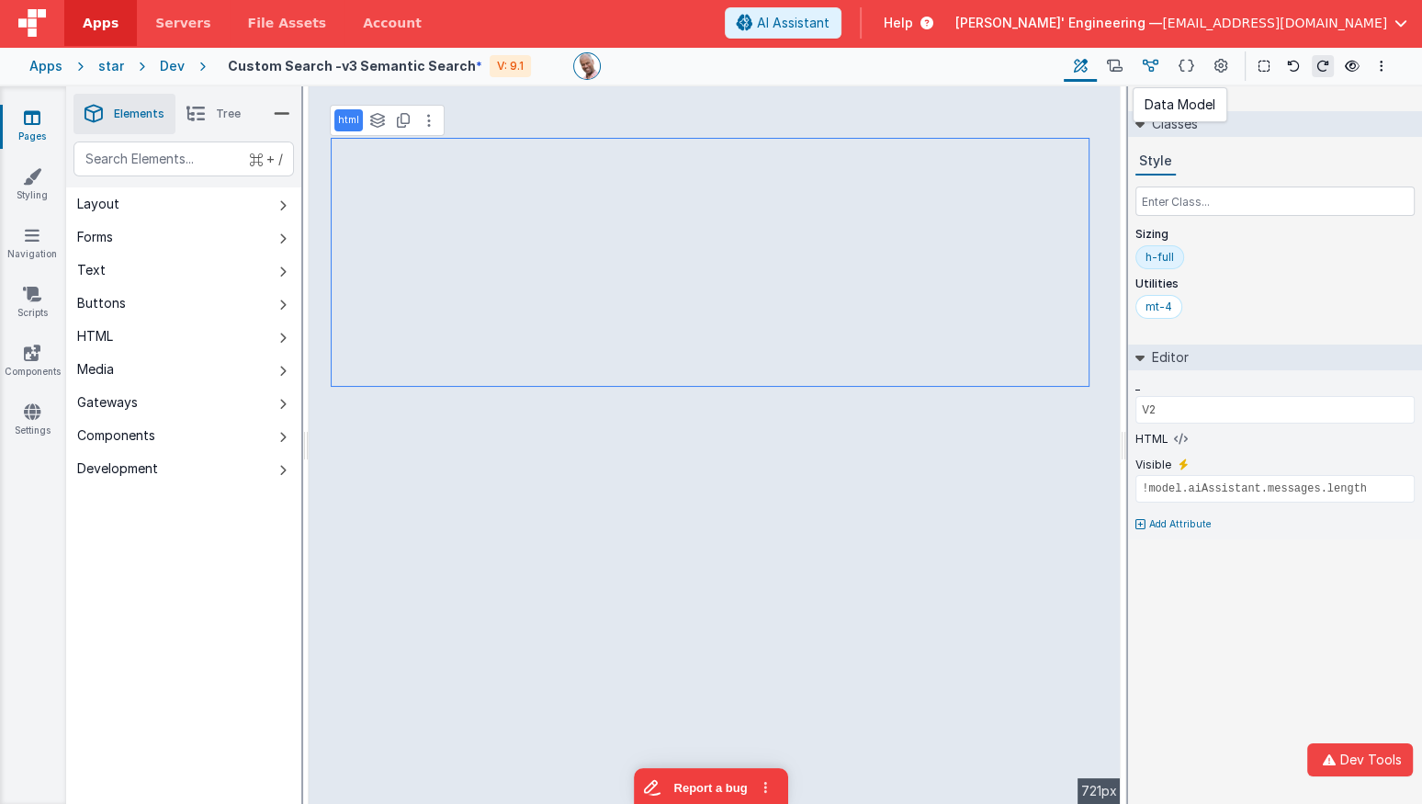
click at [1139, 69] on button at bounding box center [1151, 66] width 36 height 31
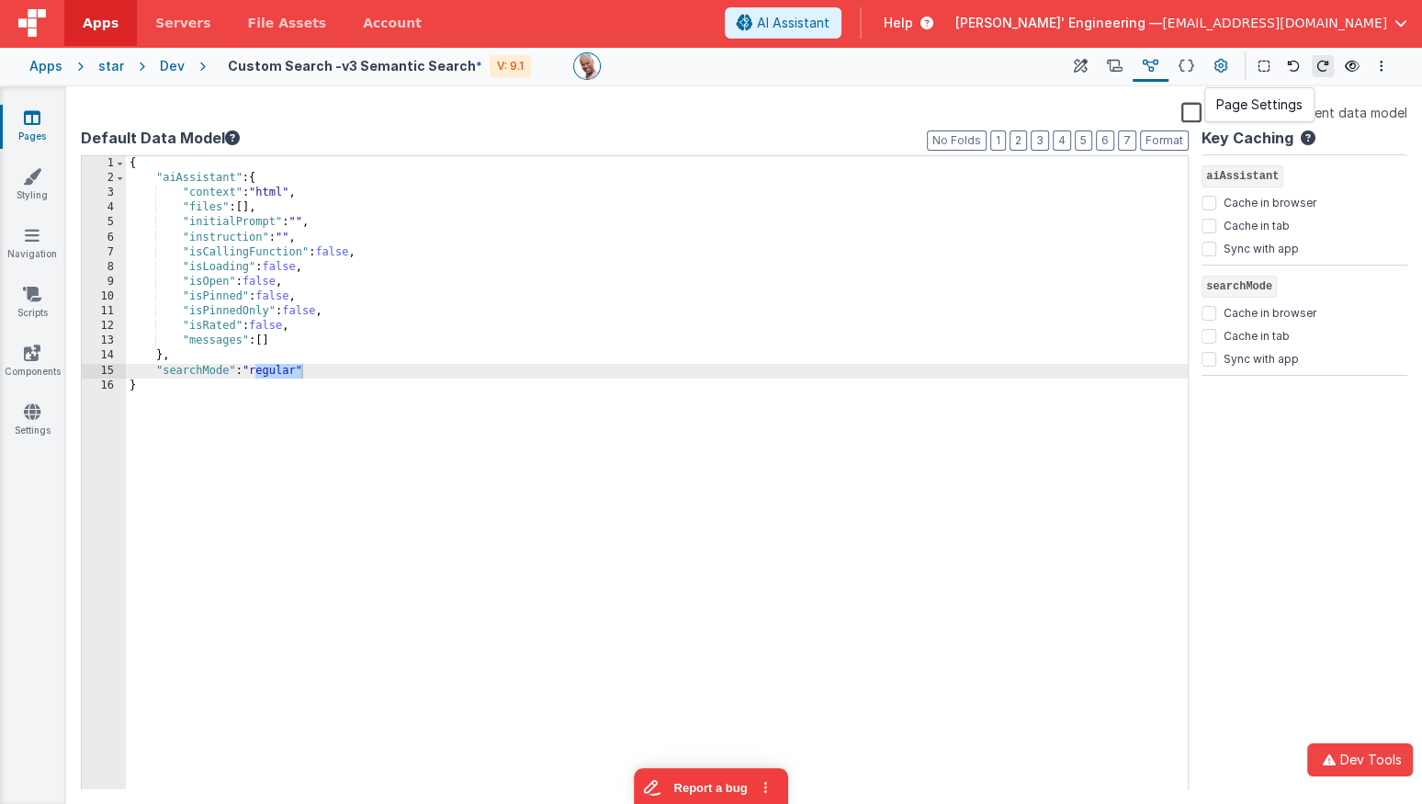
click at [1215, 66] on icon at bounding box center [1222, 66] width 14 height 19
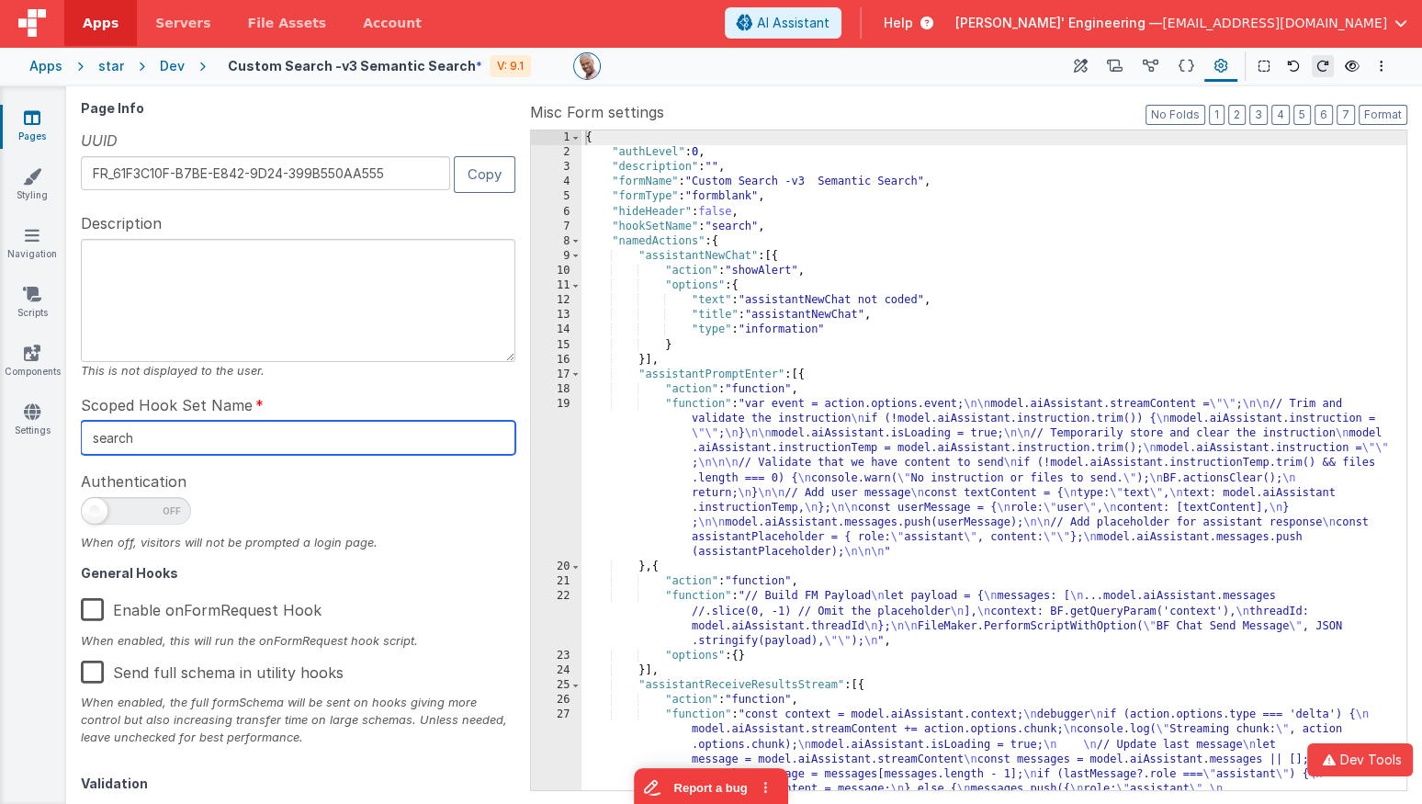
click at [160, 443] on input "search" at bounding box center [298, 438] width 435 height 34
type input "search2"
click at [1377, 67] on button "Options" at bounding box center [1382, 66] width 22 height 22
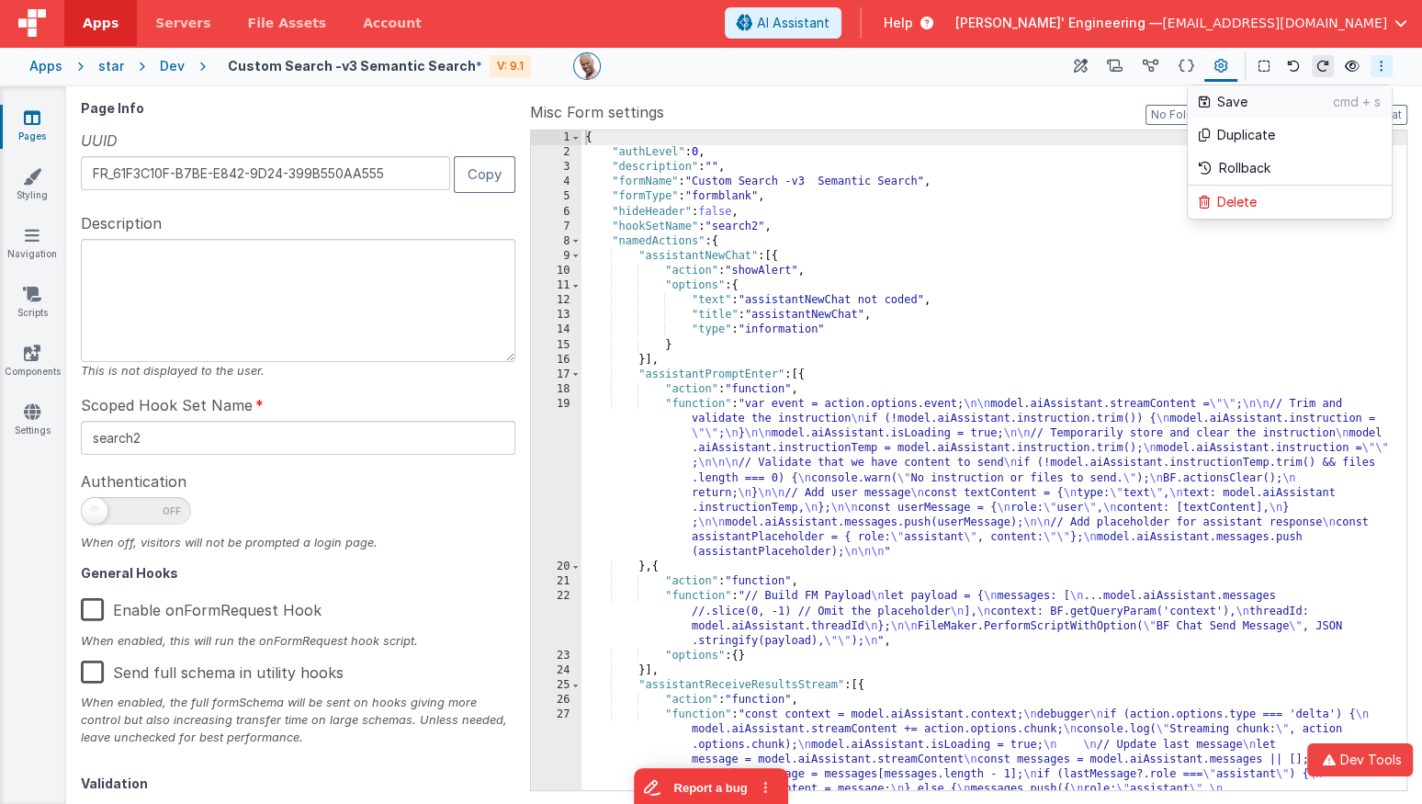
click at [1271, 109] on p "Save" at bounding box center [1276, 102] width 116 height 18
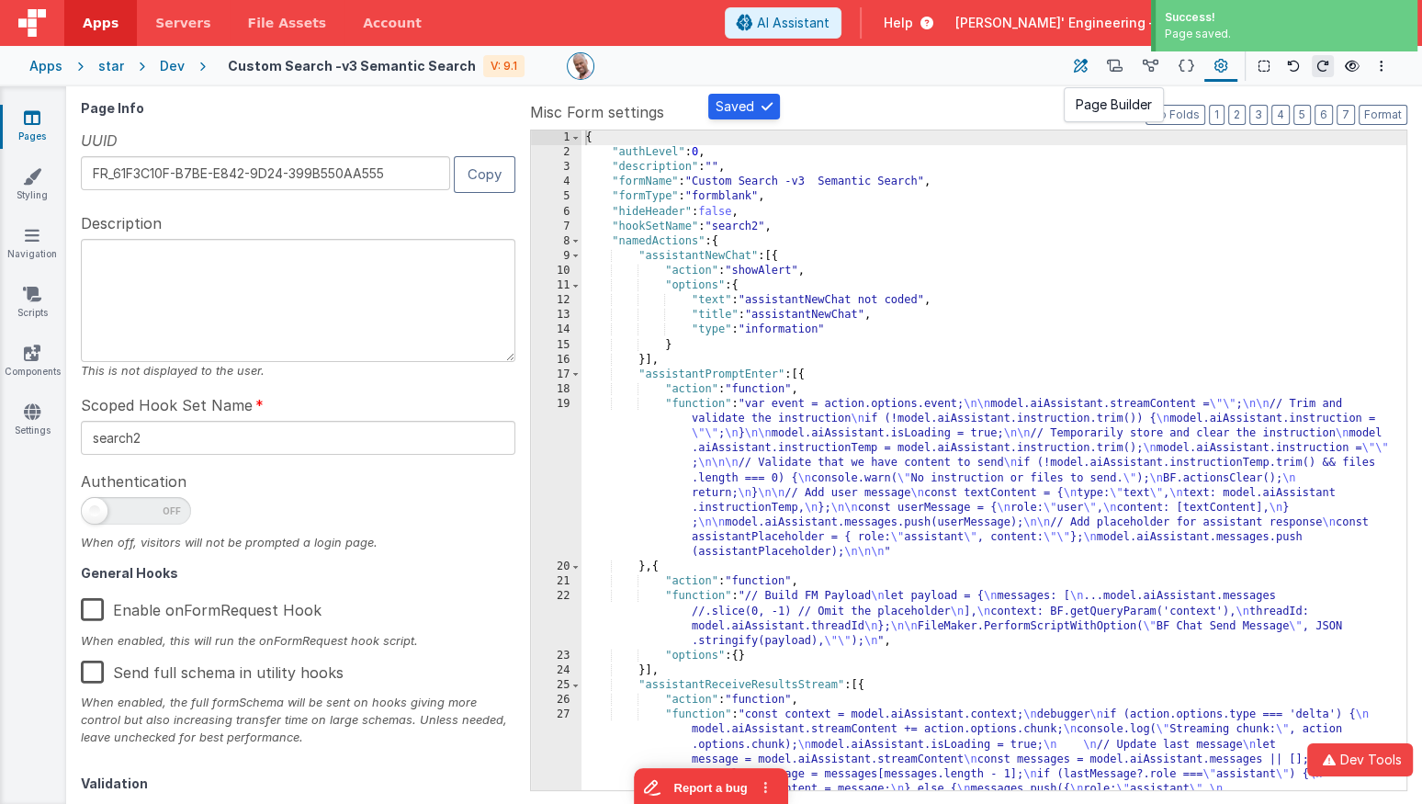
click at [1089, 75] on button at bounding box center [1080, 66] width 33 height 31
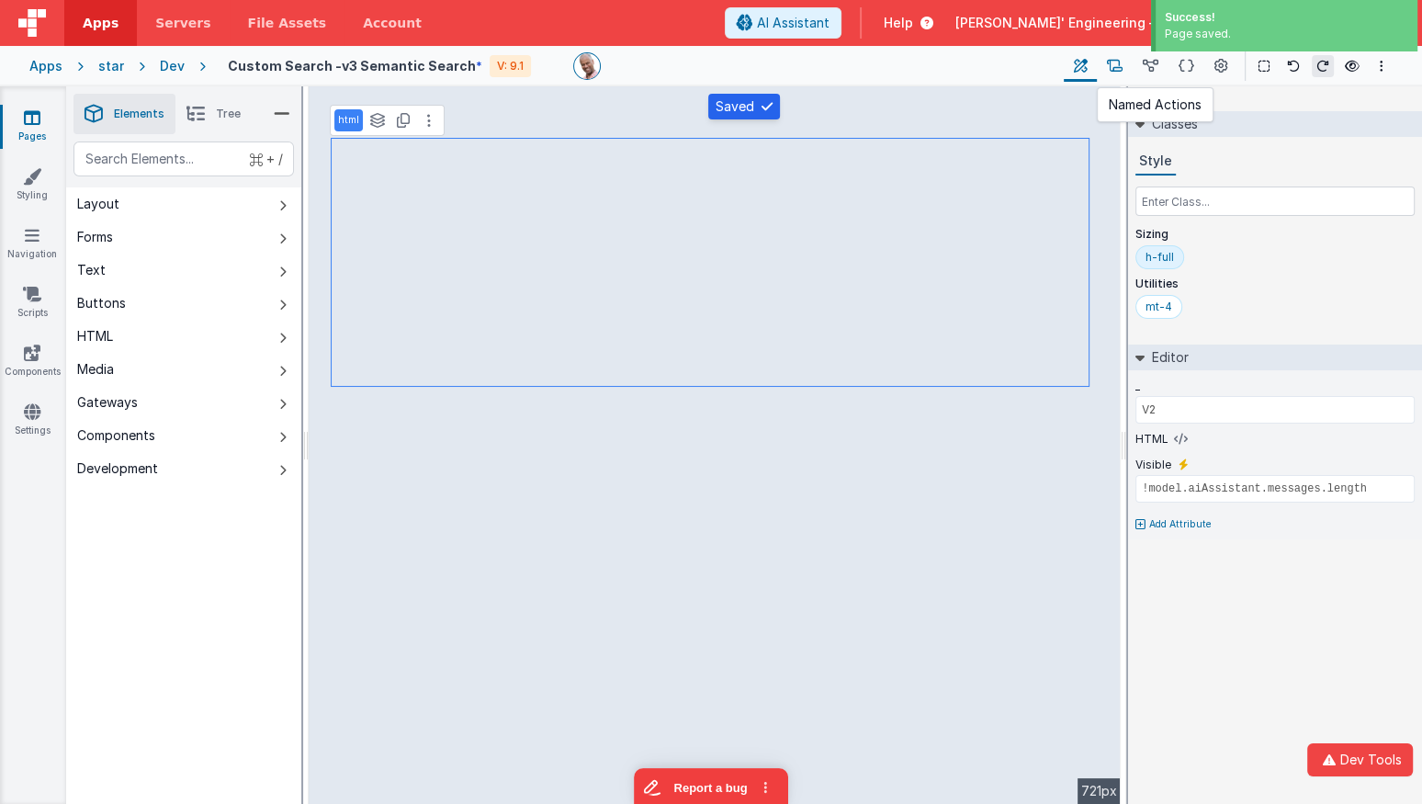
click at [1105, 71] on button at bounding box center [1115, 66] width 36 height 31
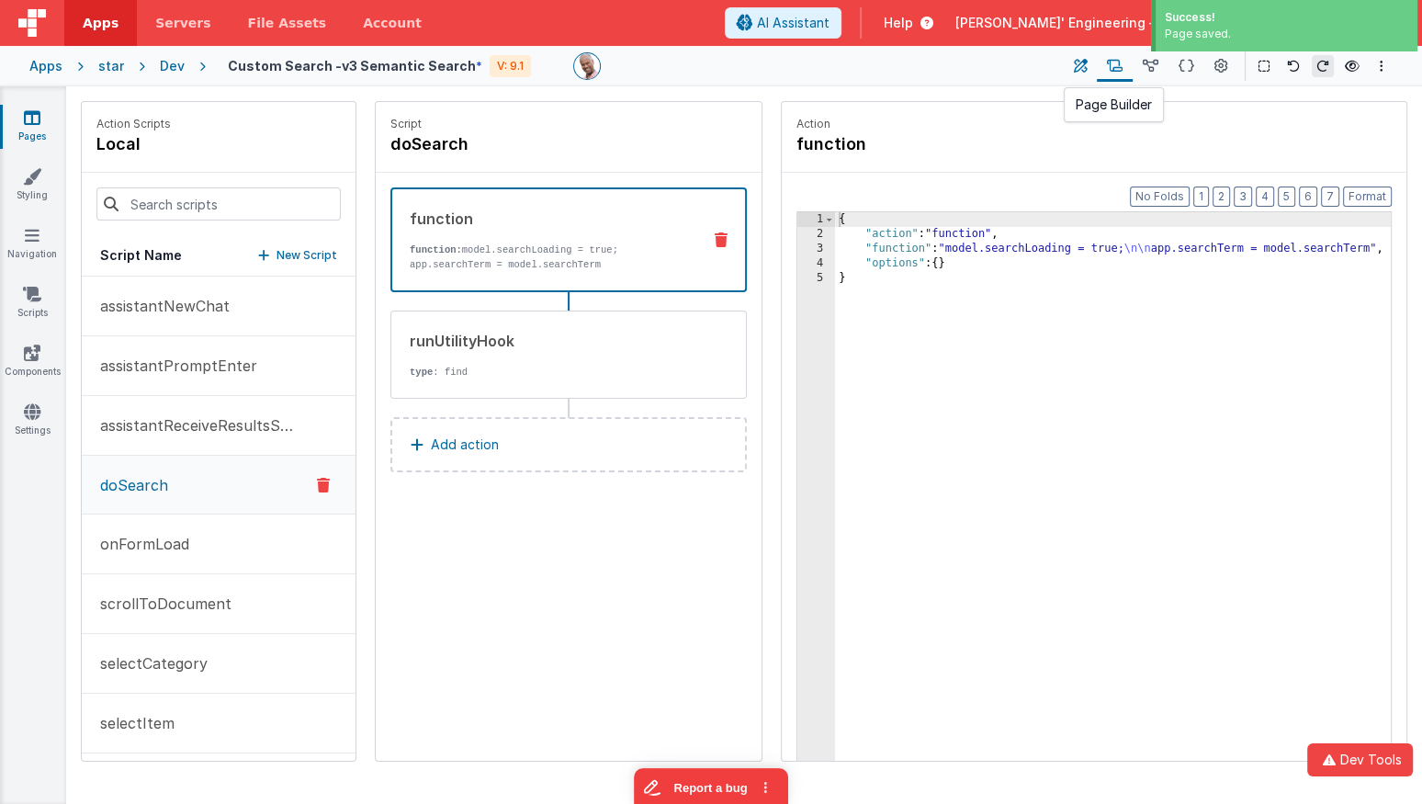
click at [1083, 69] on icon at bounding box center [1081, 66] width 14 height 19
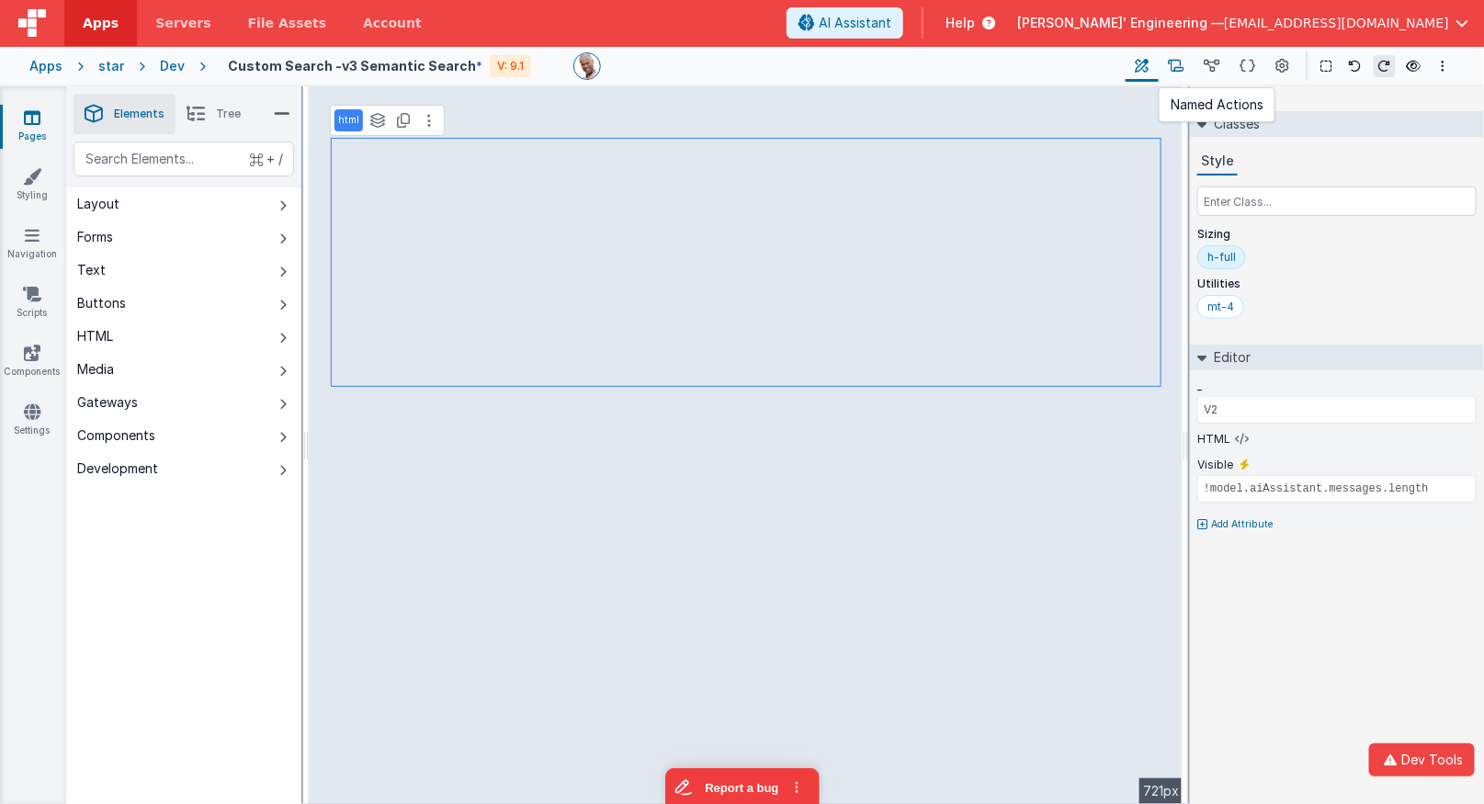
click at [1175, 67] on icon at bounding box center [1177, 66] width 16 height 19
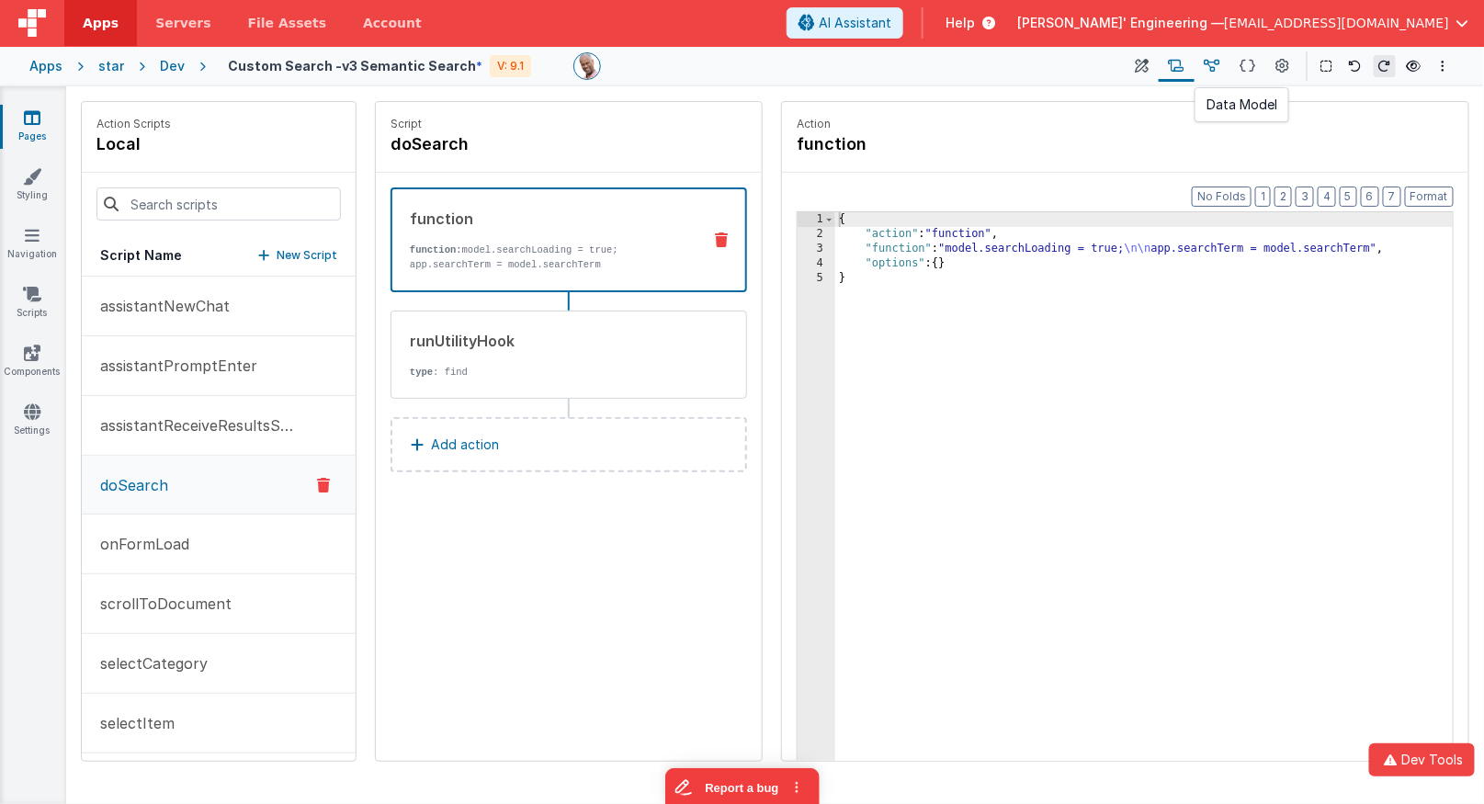
click at [1216, 66] on icon at bounding box center [1213, 66] width 16 height 19
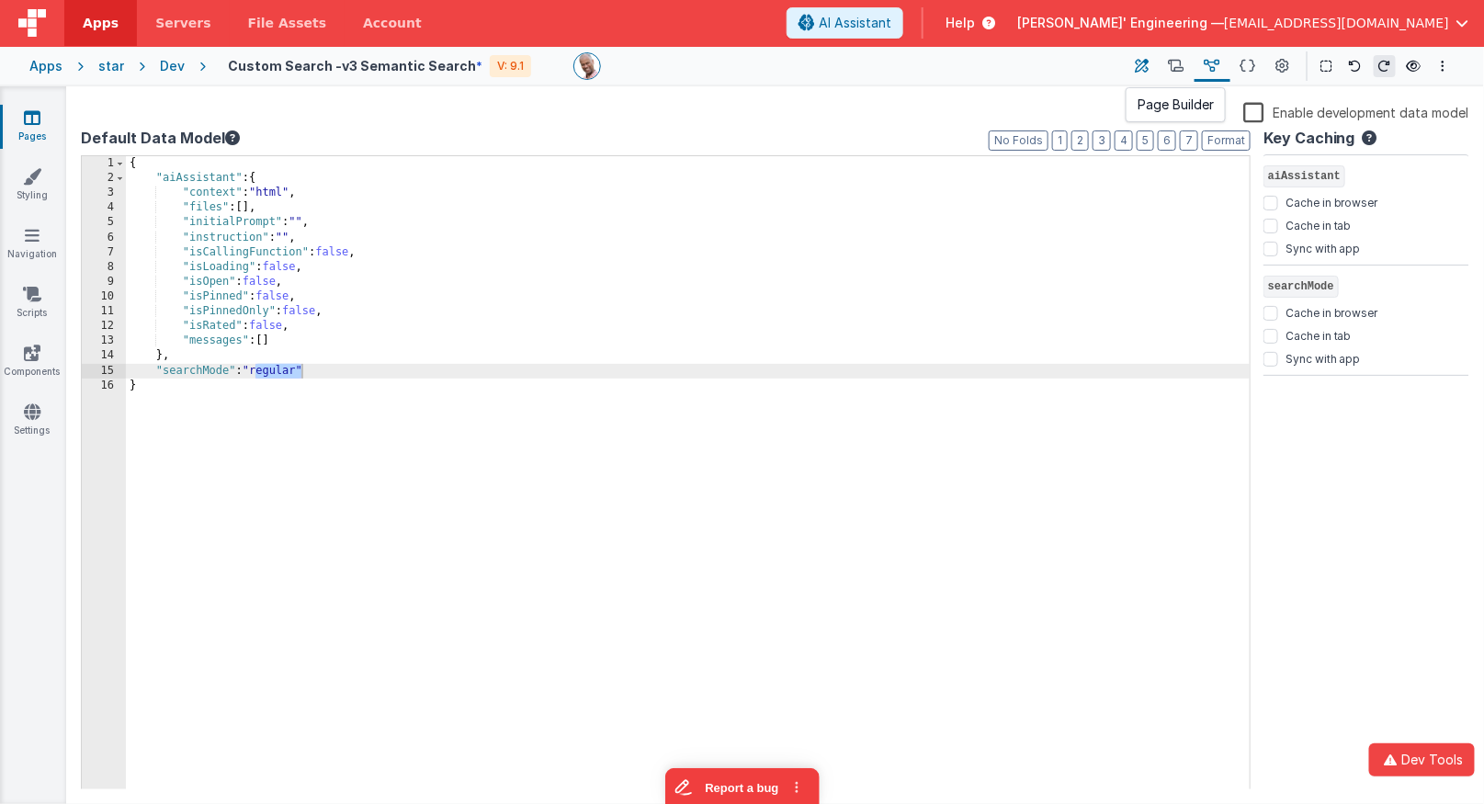
click at [1149, 63] on icon at bounding box center [1143, 66] width 14 height 19
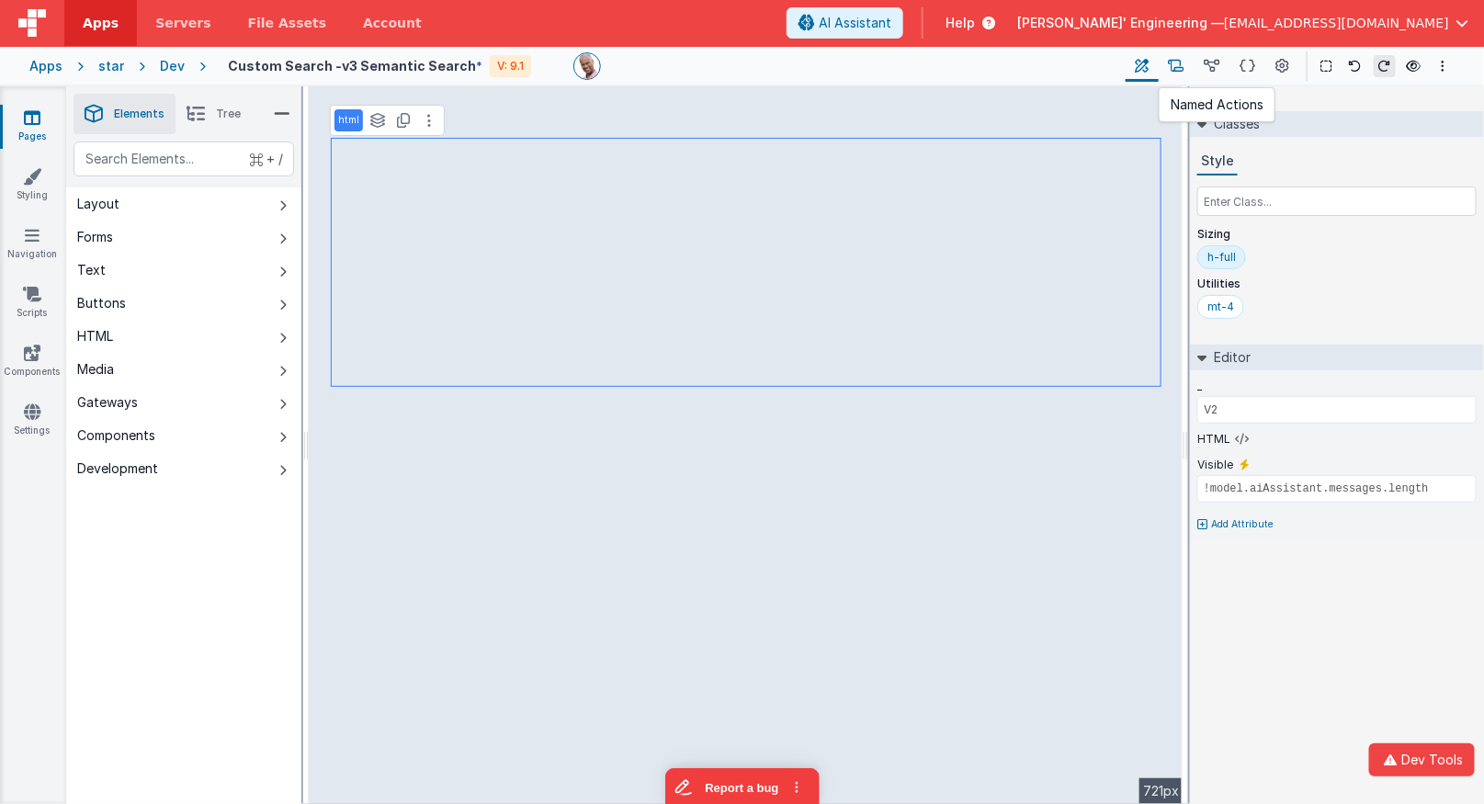
click at [1184, 62] on icon at bounding box center [1177, 66] width 16 height 19
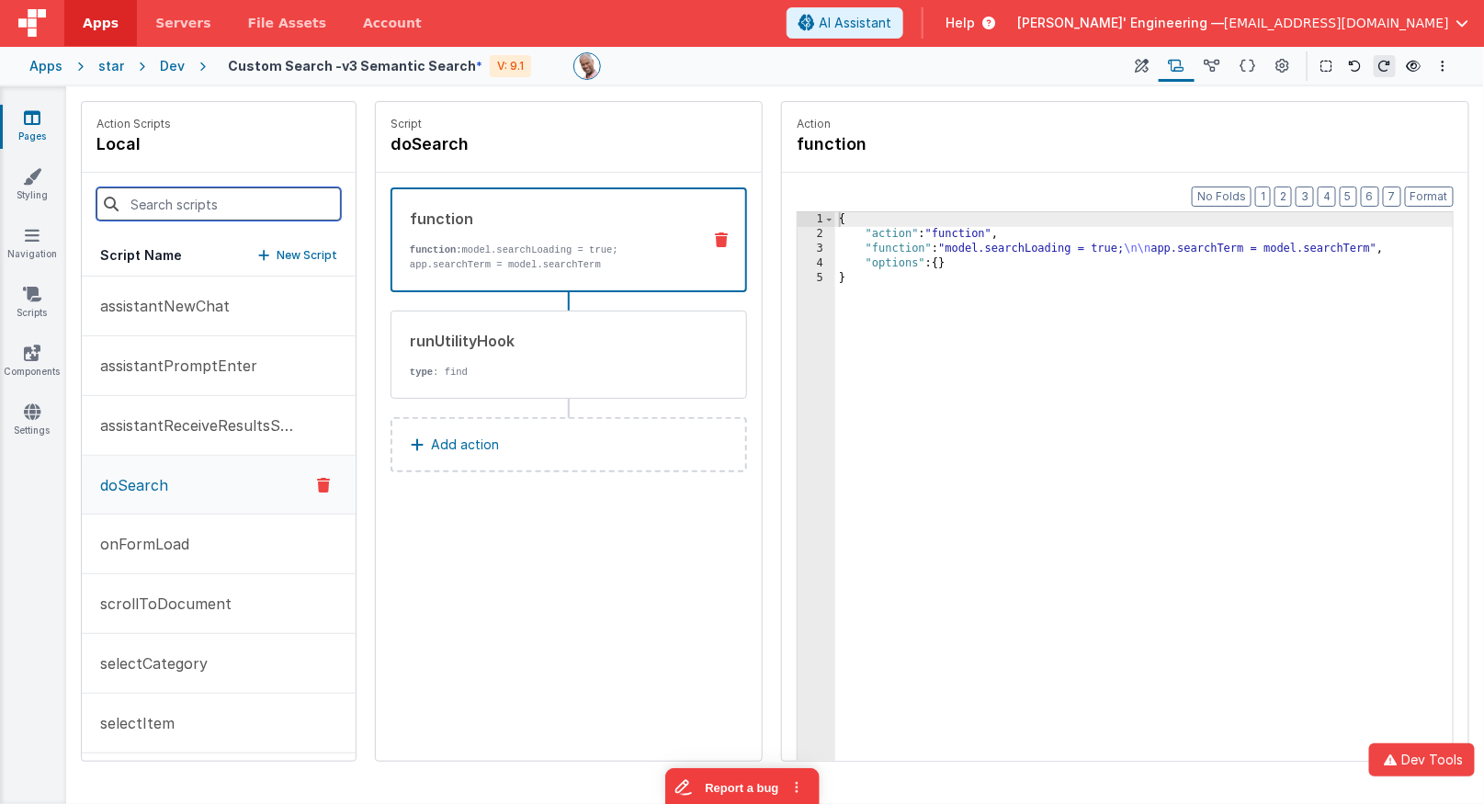
click at [225, 206] on input at bounding box center [218, 203] width 244 height 33
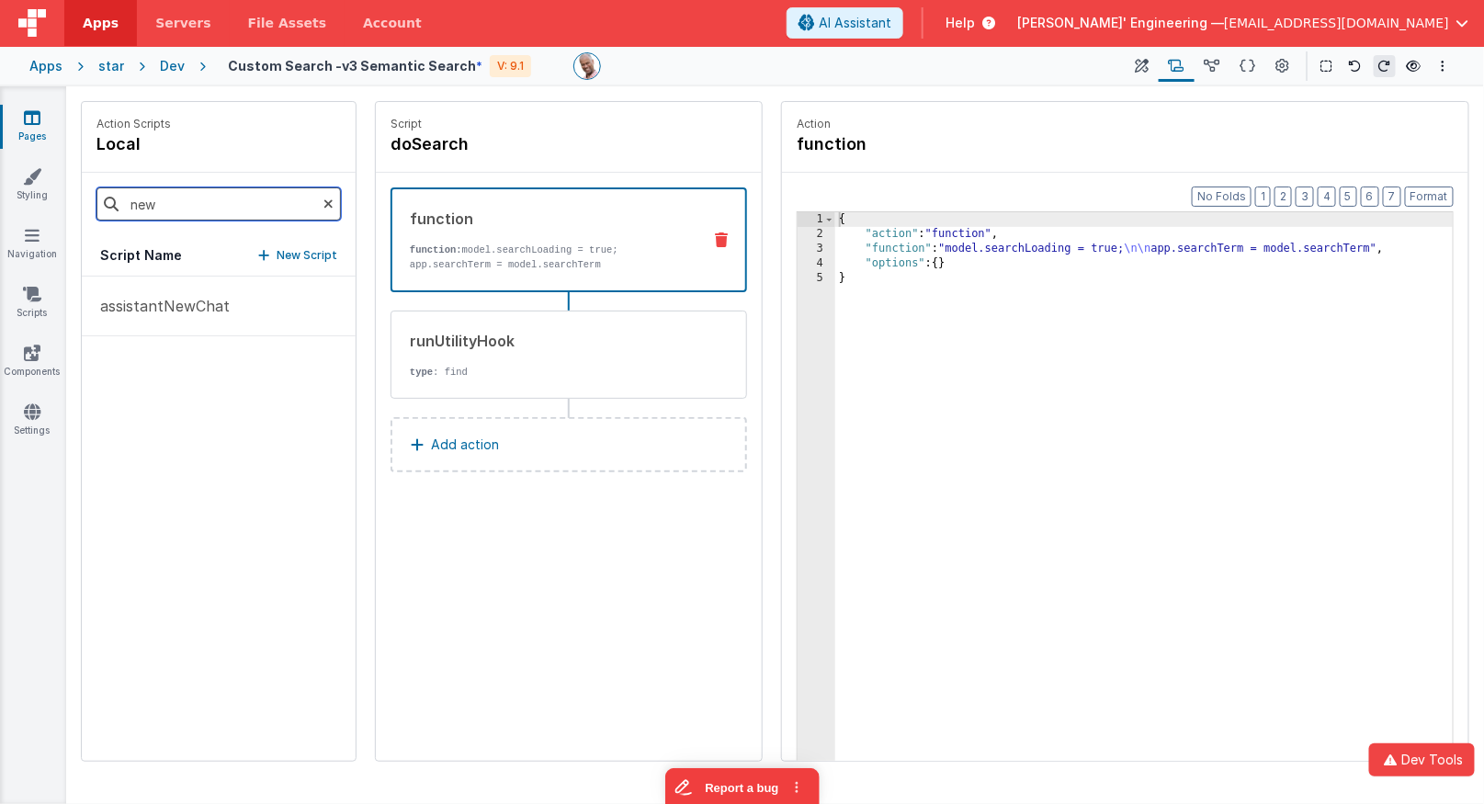
type input "new"
drag, startPoint x: 296, startPoint y: 247, endPoint x: 321, endPoint y: 250, distance: 25.0
click at [296, 247] on p "New Script" at bounding box center [307, 255] width 61 height 18
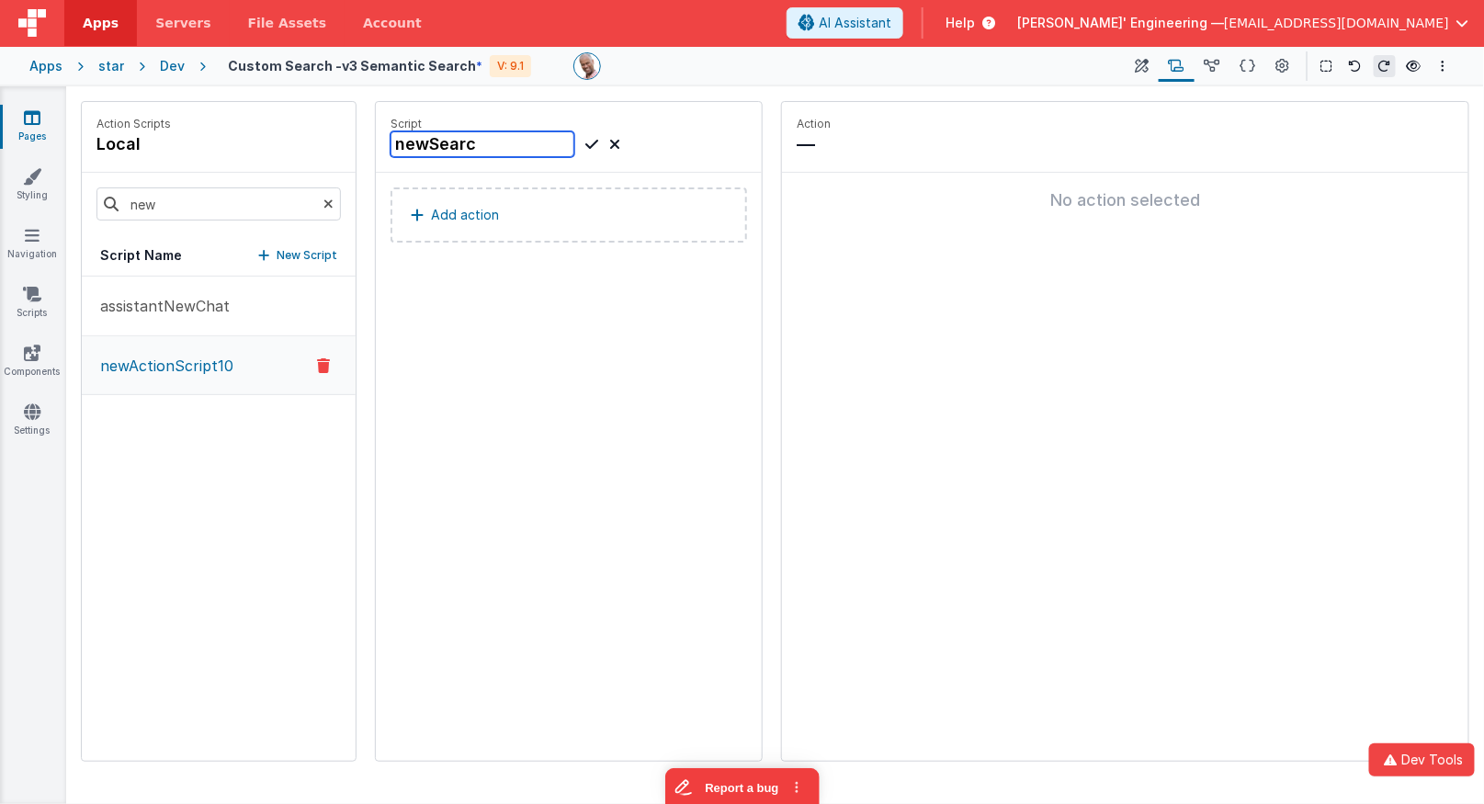
type input "newSearch"
click at [508, 224] on button "Add action" at bounding box center [569, 214] width 357 height 55
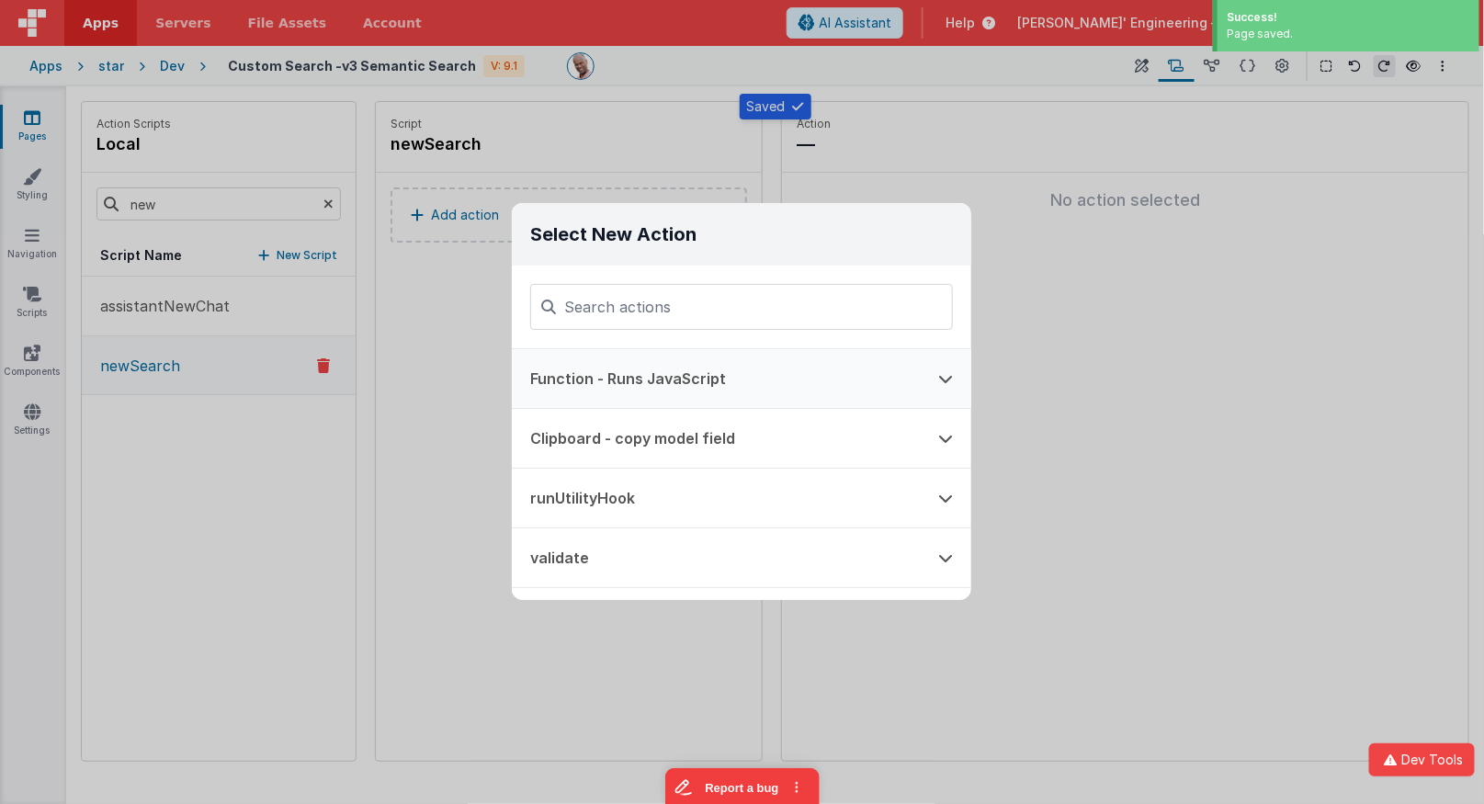
click at [679, 380] on button "Function - Runs JavaScript" at bounding box center [716, 378] width 408 height 59
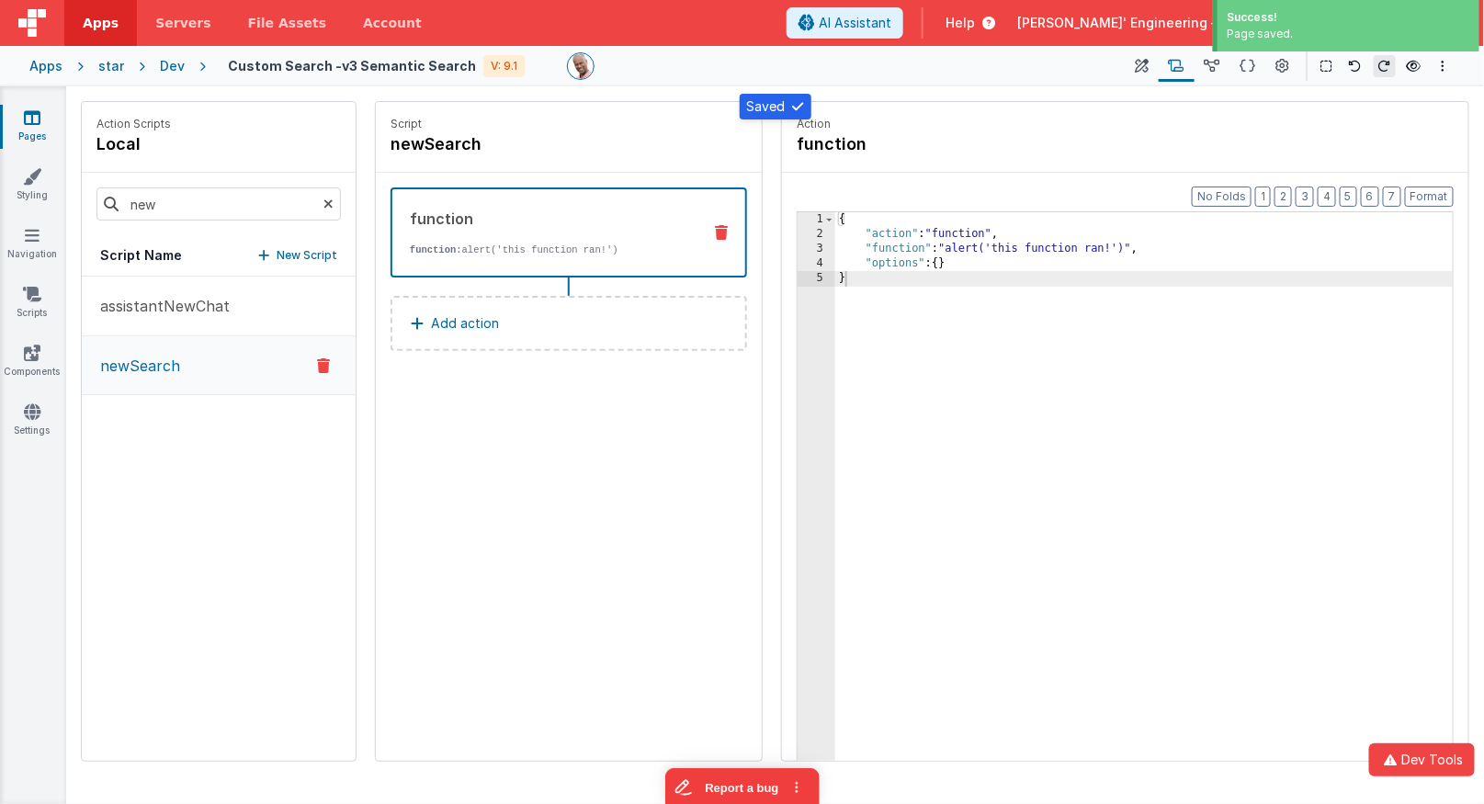
click at [923, 244] on div "{ "action" : "function" , "function" : "alert('this function ran!')" , "options…" at bounding box center [1144, 530] width 619 height 637
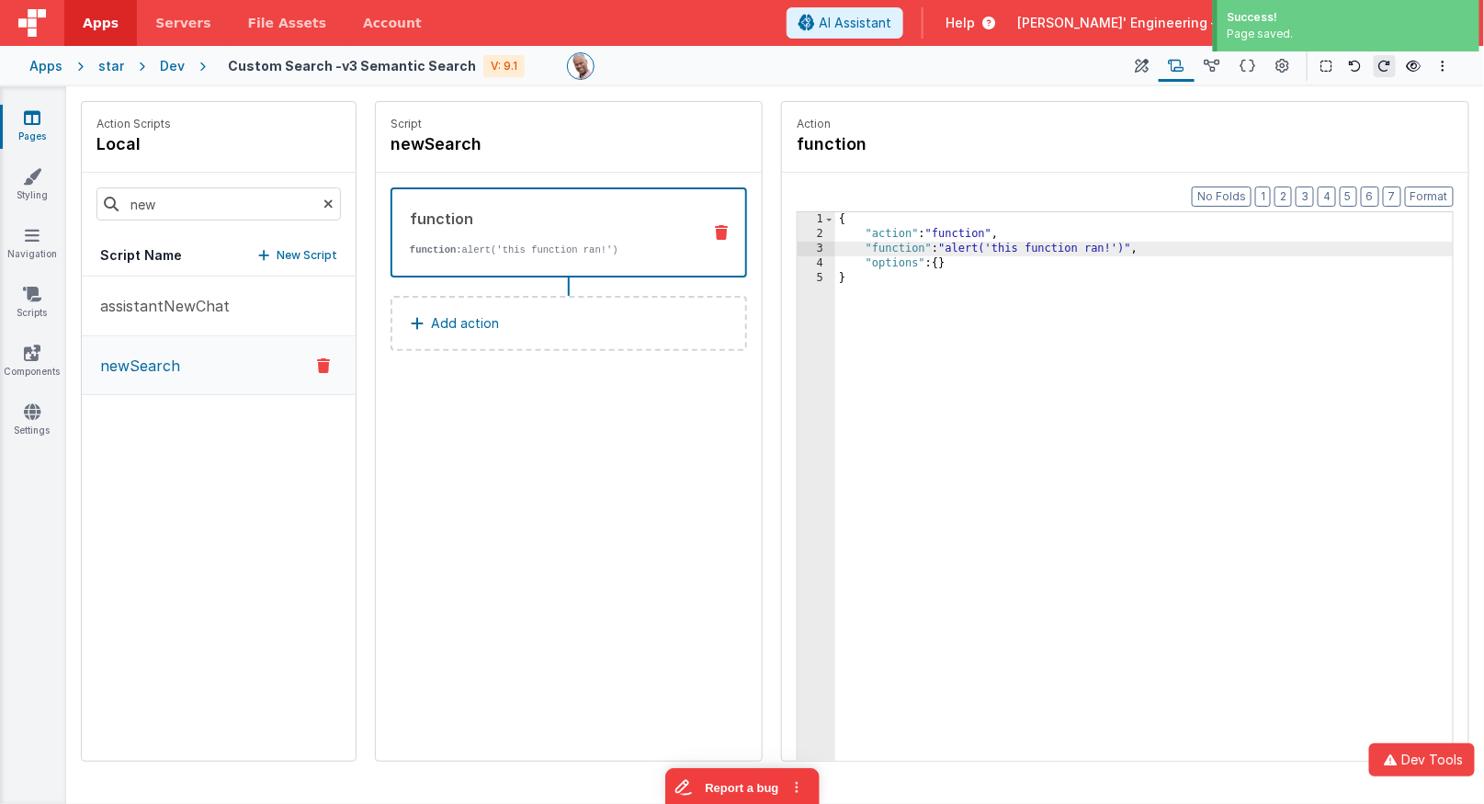
click at [801, 247] on div "3" at bounding box center [817, 249] width 38 height 15
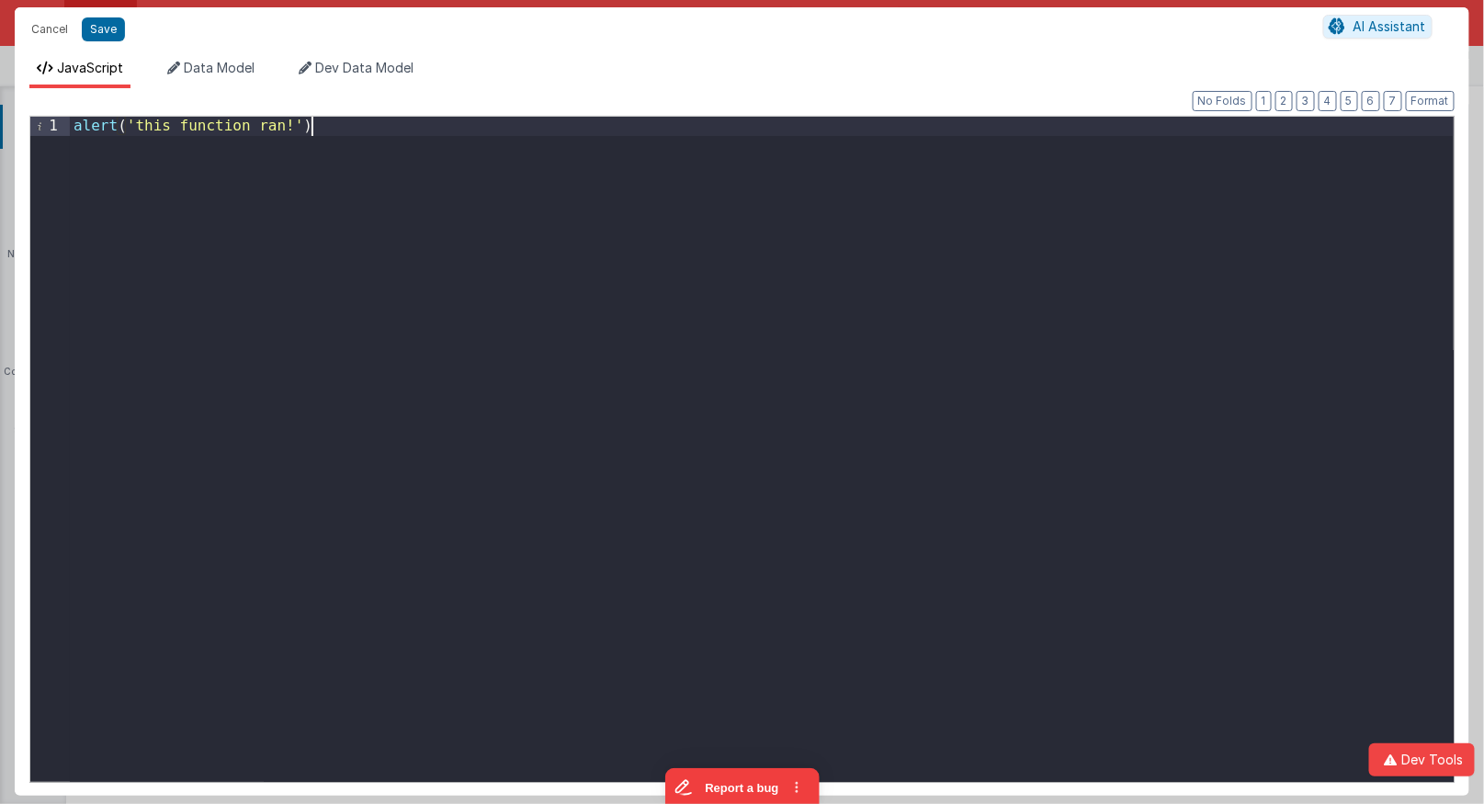
drag, startPoint x: 339, startPoint y: 180, endPoint x: 12, endPoint y: -15, distance: 380.7
click at [12, 0] on html "Cancel Save AI Assistant JavaScript Data Model Dev Data Model Format 7 6 5 4 3 …" at bounding box center [742, 402] width 1484 height 804
click at [386, 65] on span "Dev Data Model" at bounding box center [364, 68] width 98 height 16
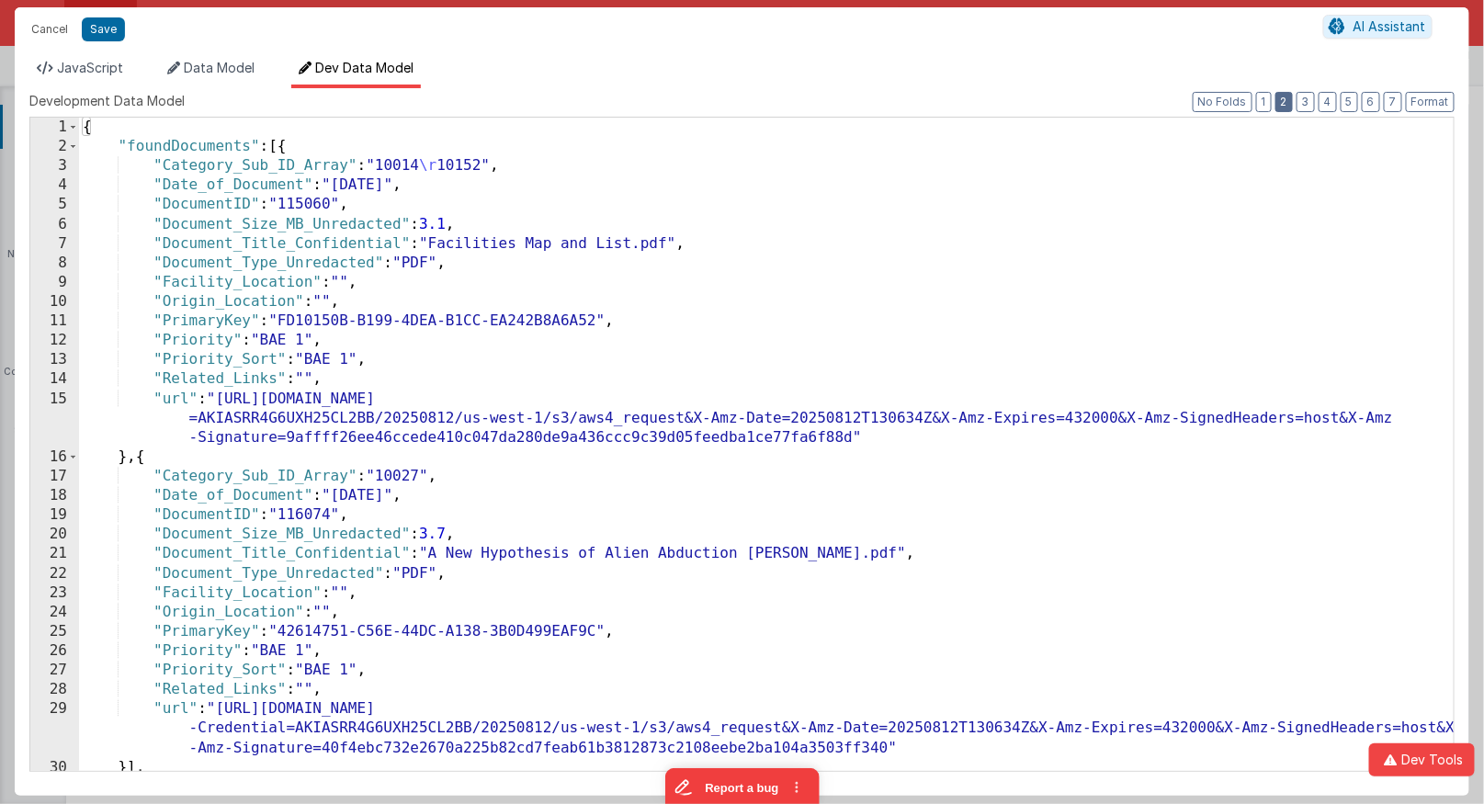
click at [1293, 99] on button "2" at bounding box center [1283, 102] width 17 height 20
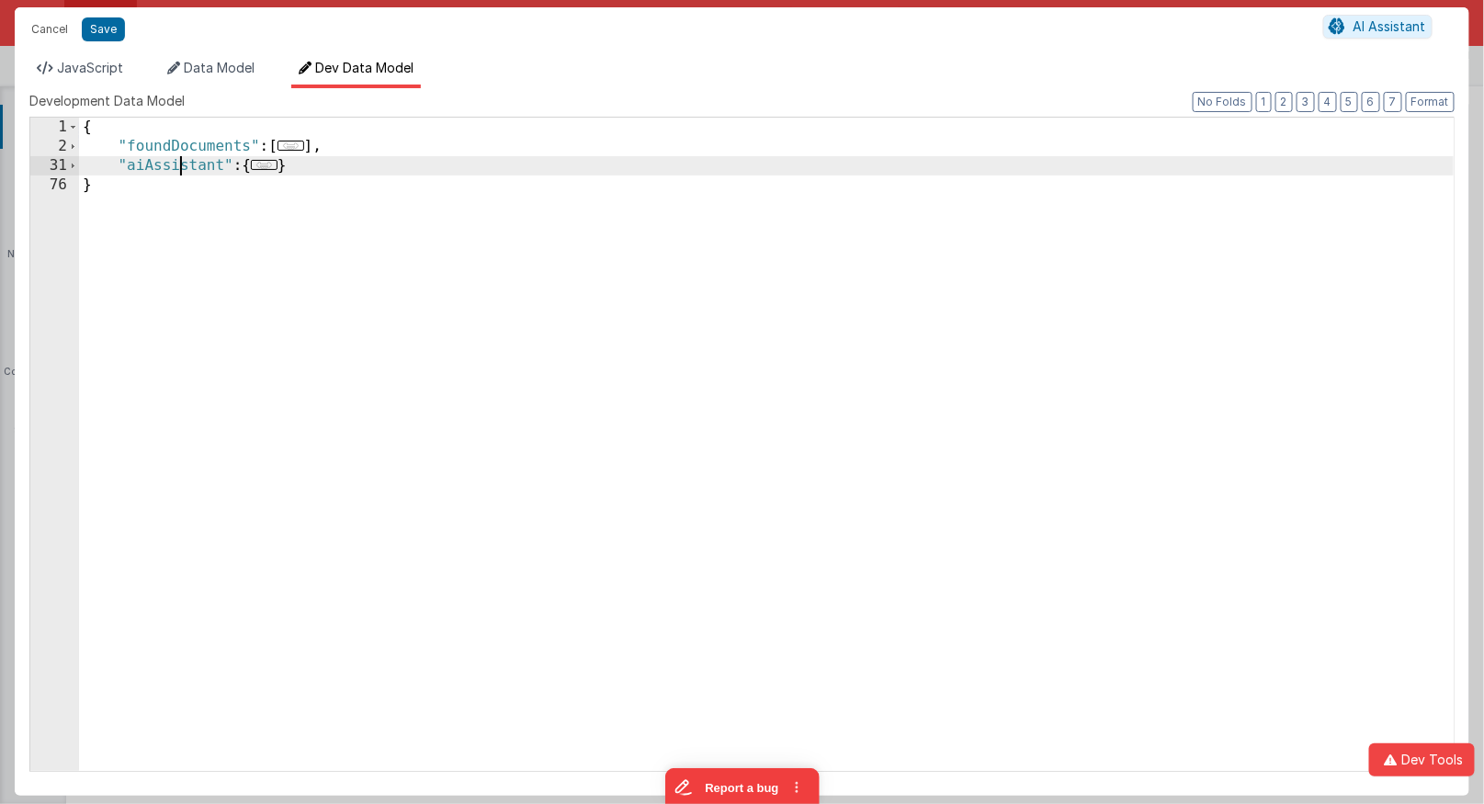
click at [180, 163] on div "{ "foundDocuments" : [ ... ] , "aiAssistant" : { ... } }" at bounding box center [767, 464] width 1376 height 692
click at [267, 168] on span "..." at bounding box center [264, 165] width 27 height 10
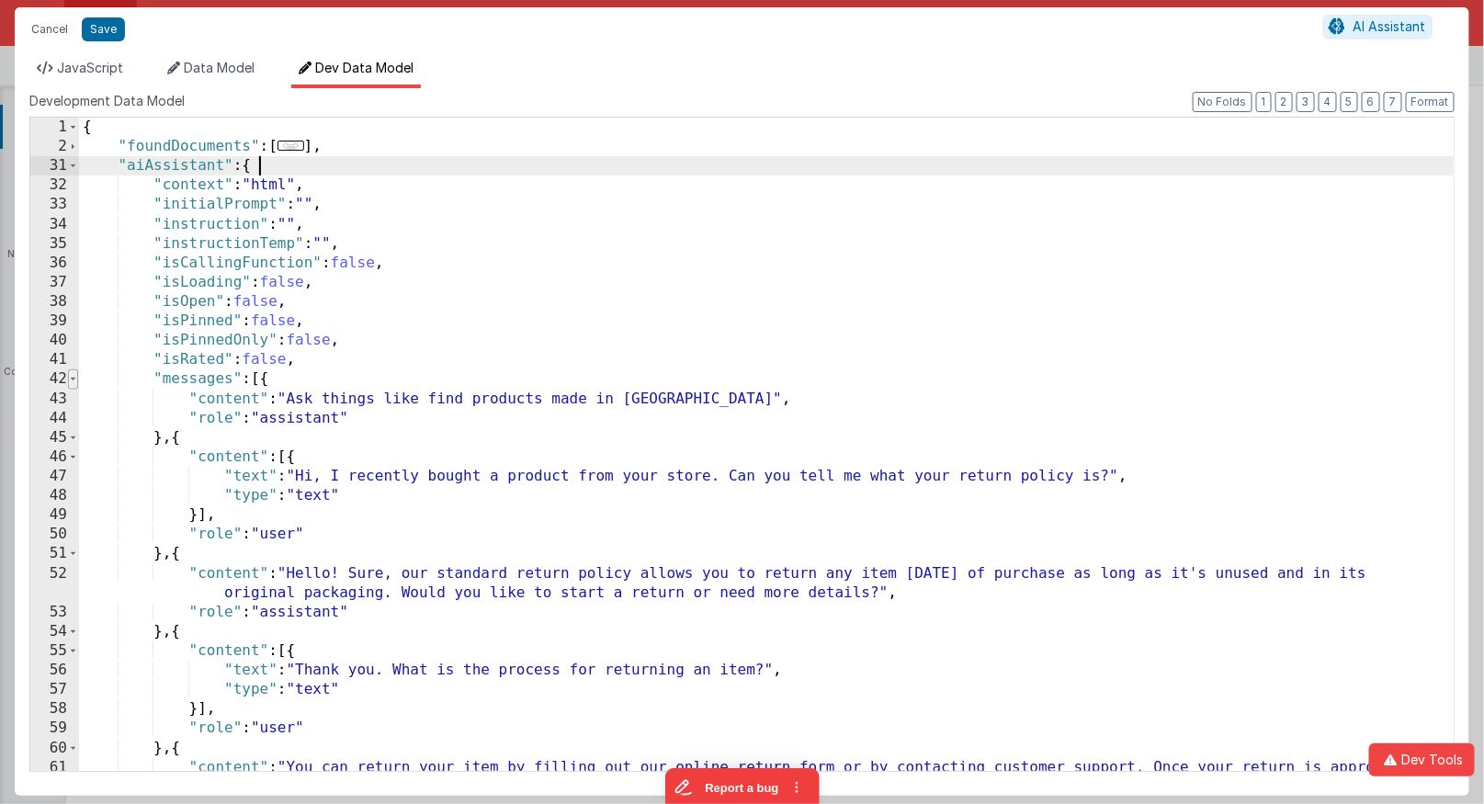
click at [73, 382] on span at bounding box center [73, 378] width 10 height 19
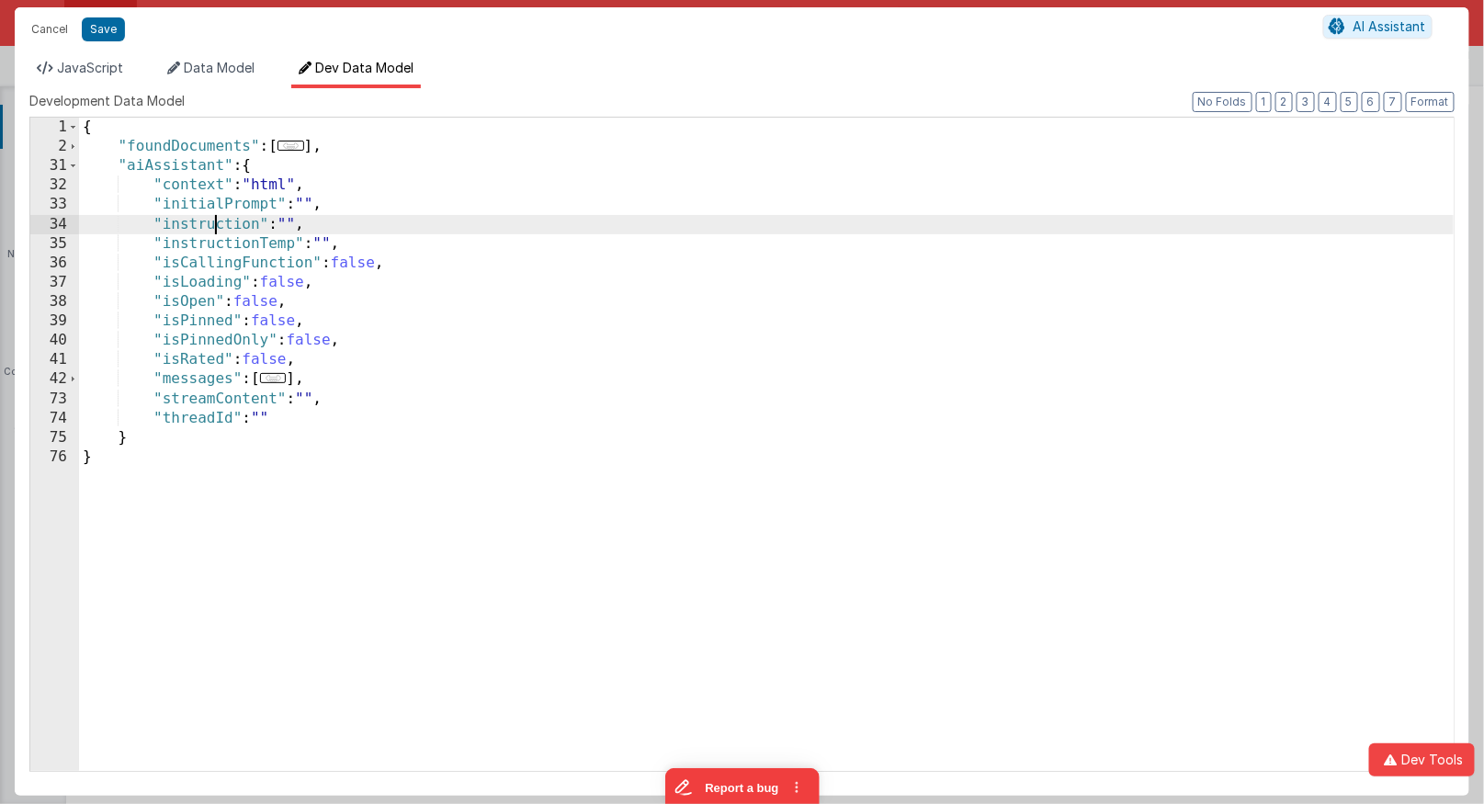
click at [215, 228] on div "{ "foundDocuments" : [ ... ] , "aiAssistant" : { "context" : "html" , "initialP…" at bounding box center [767, 464] width 1376 height 692
click at [88, 68] on span "JavaScript" at bounding box center [90, 68] width 66 height 16
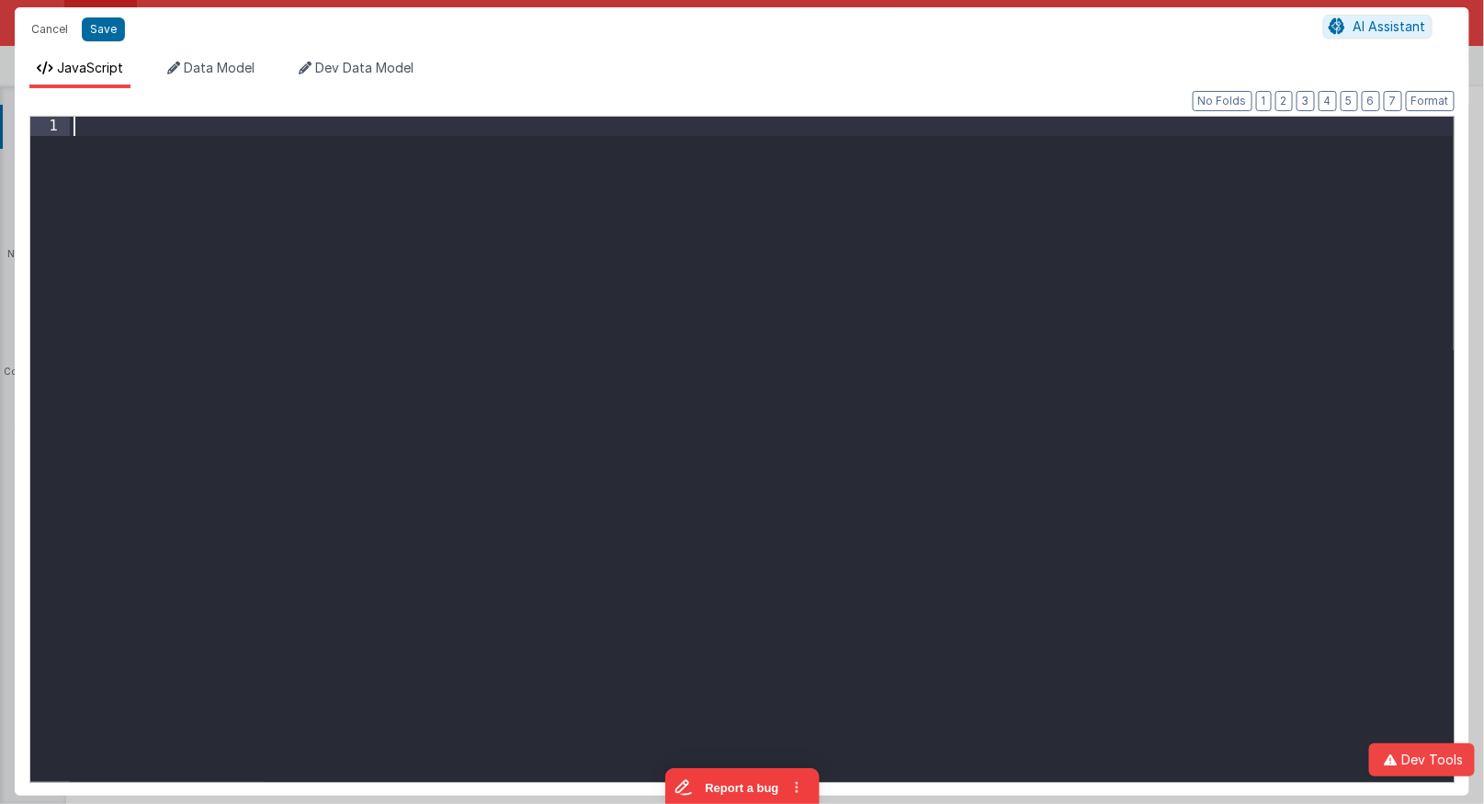
click at [358, 281] on div at bounding box center [762, 469] width 1385 height 704
paste textarea
click at [283, 145] on div "model . aiAssistant . instructions = "" model . aiAssistant . instructions = """ at bounding box center [762, 469] width 1385 height 704
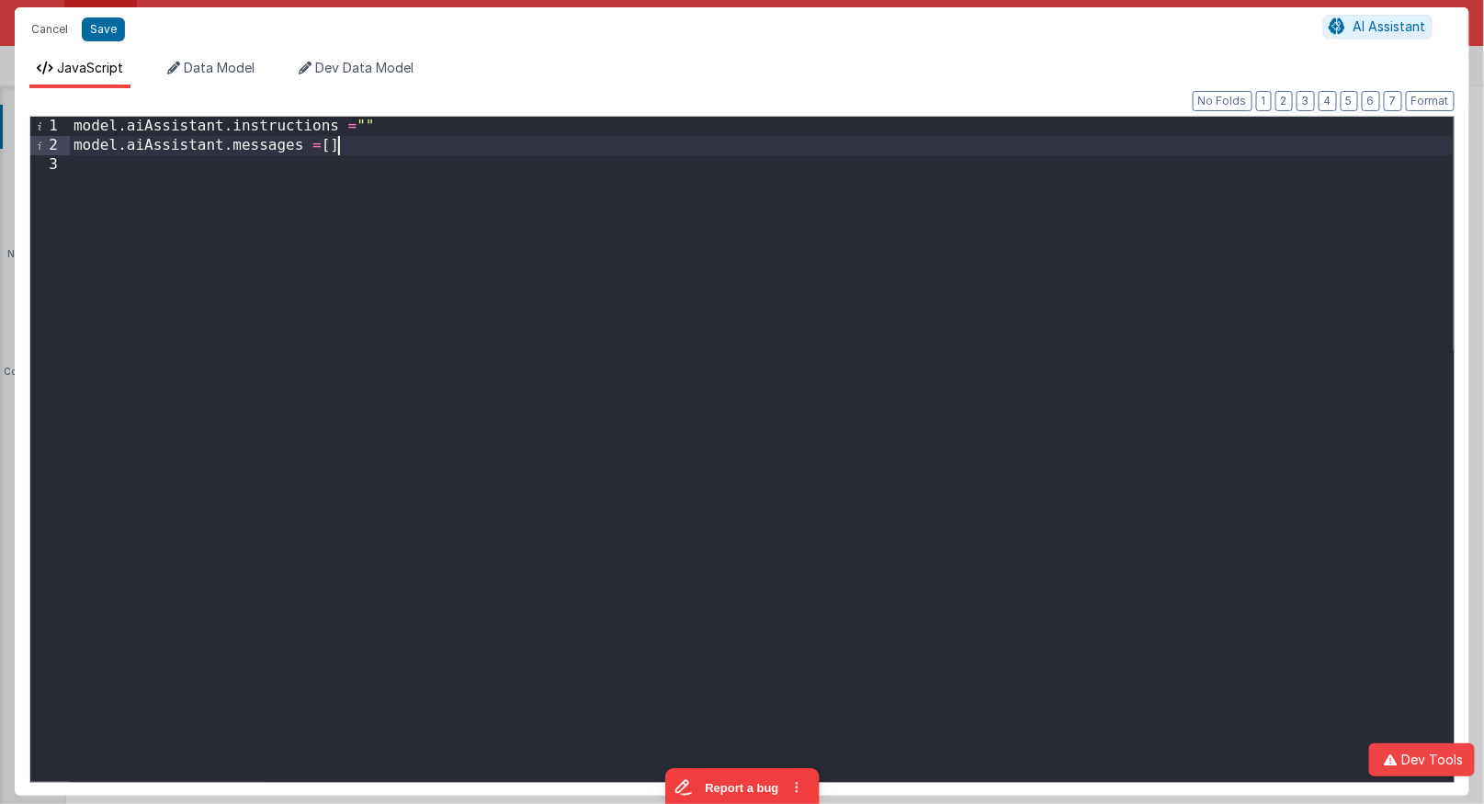
drag, startPoint x: 371, startPoint y: 278, endPoint x: 295, endPoint y: 223, distance: 94.1
click at [371, 278] on div "model . aiAssistant . instructions = "" model . aiAssistant . messages = [ ]" at bounding box center [762, 469] width 1385 height 704
drag, startPoint x: 106, startPoint y: 30, endPoint x: 227, endPoint y: 59, distance: 124.6
click at [106, 30] on button "Save" at bounding box center [103, 29] width 43 height 24
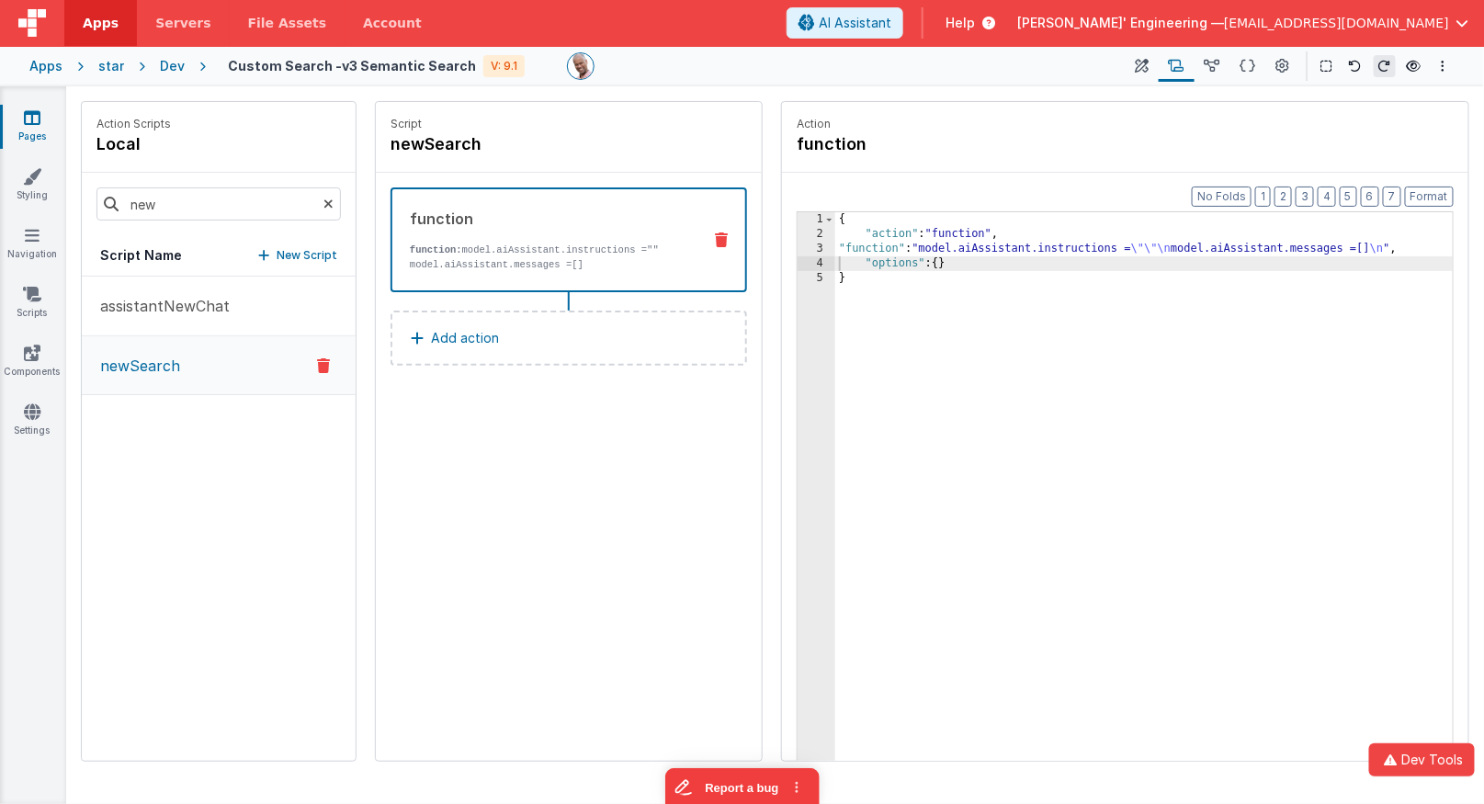
drag, startPoint x: 719, startPoint y: 126, endPoint x: 735, endPoint y: 123, distance: 16.8
click at [719, 126] on p "Script" at bounding box center [569, 124] width 357 height 15
drag, startPoint x: 1149, startPoint y: 63, endPoint x: 1184, endPoint y: 190, distance: 131.8
click at [1149, 63] on icon at bounding box center [1143, 66] width 14 height 19
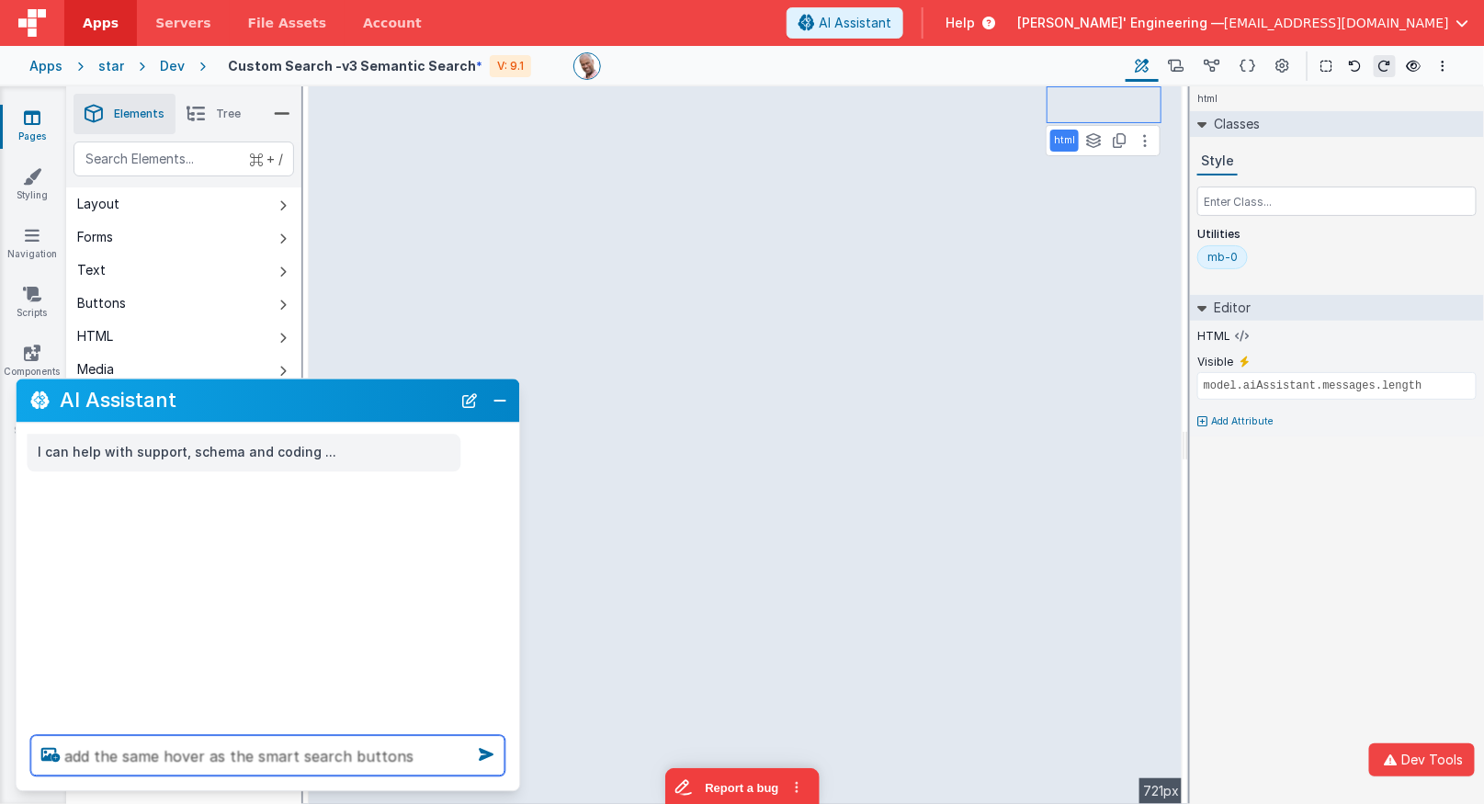
type textarea "add the same hover as the smart search buttons"
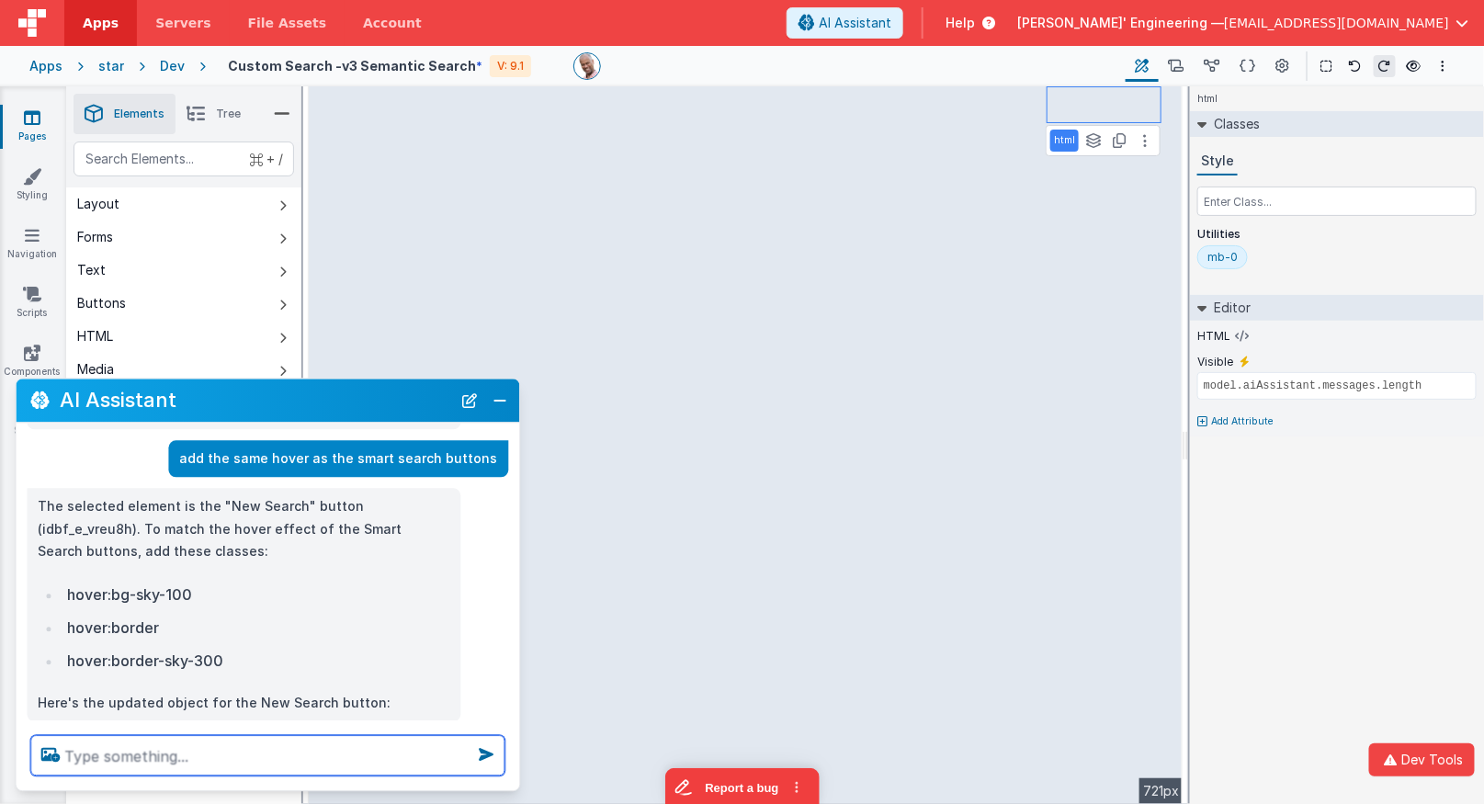
scroll to position [76, 0]
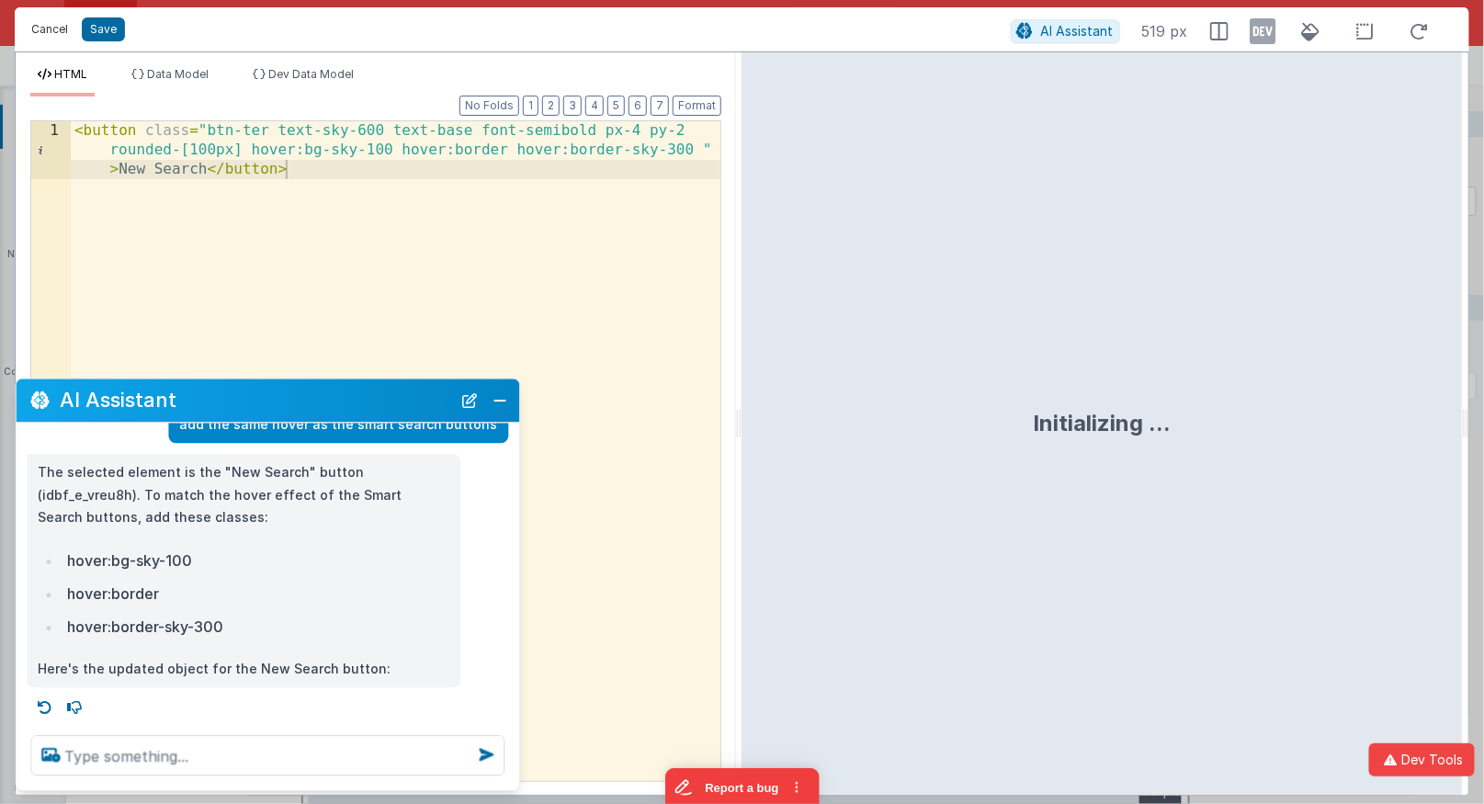
drag, startPoint x: 62, startPoint y: 31, endPoint x: 418, endPoint y: 95, distance: 361.2
click at [62, 31] on button "Cancel" at bounding box center [49, 30] width 55 height 26
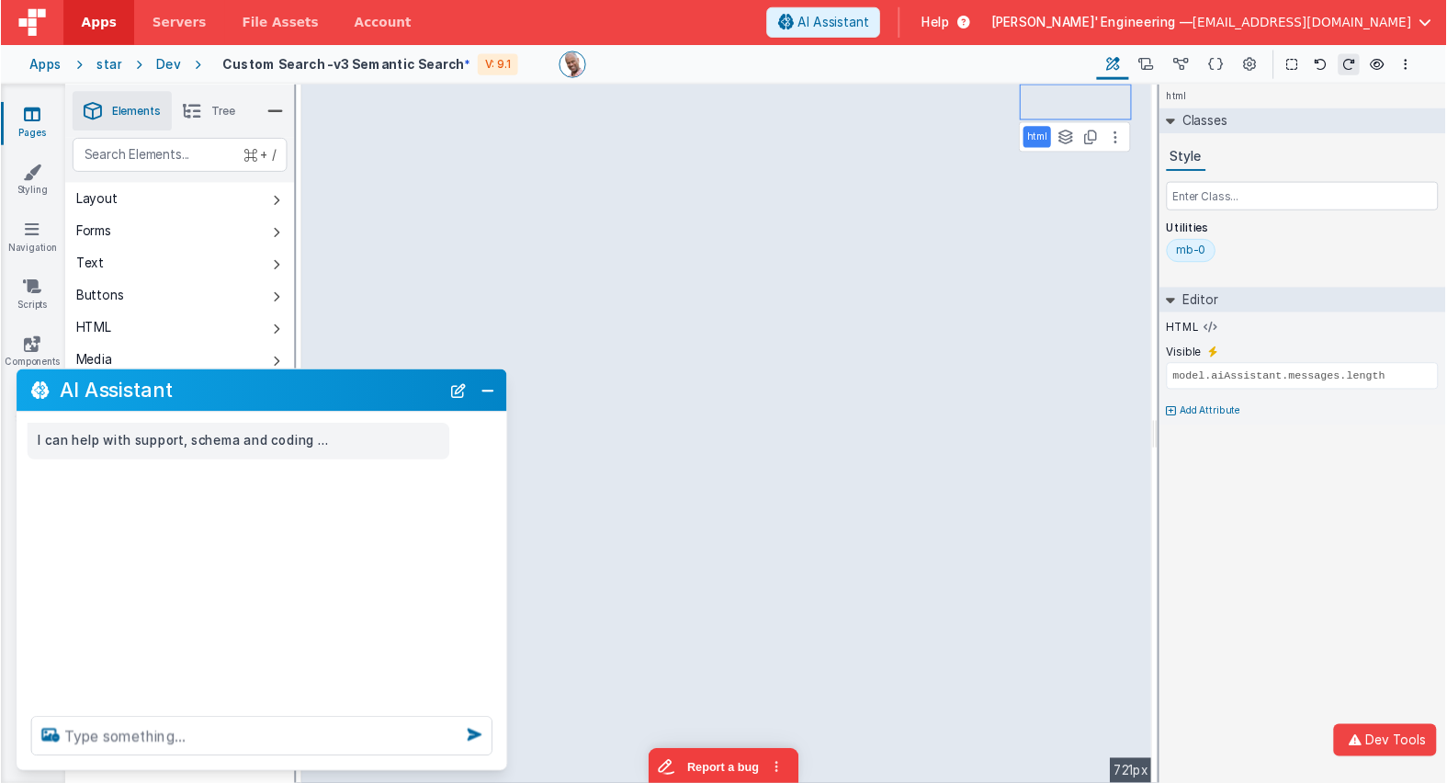
scroll to position [0, 0]
drag, startPoint x: 1028, startPoint y: 98, endPoint x: 1047, endPoint y: 98, distance: 18.4
click at [1029, 98] on div "Saved" at bounding box center [808, 93] width 1484 height 15
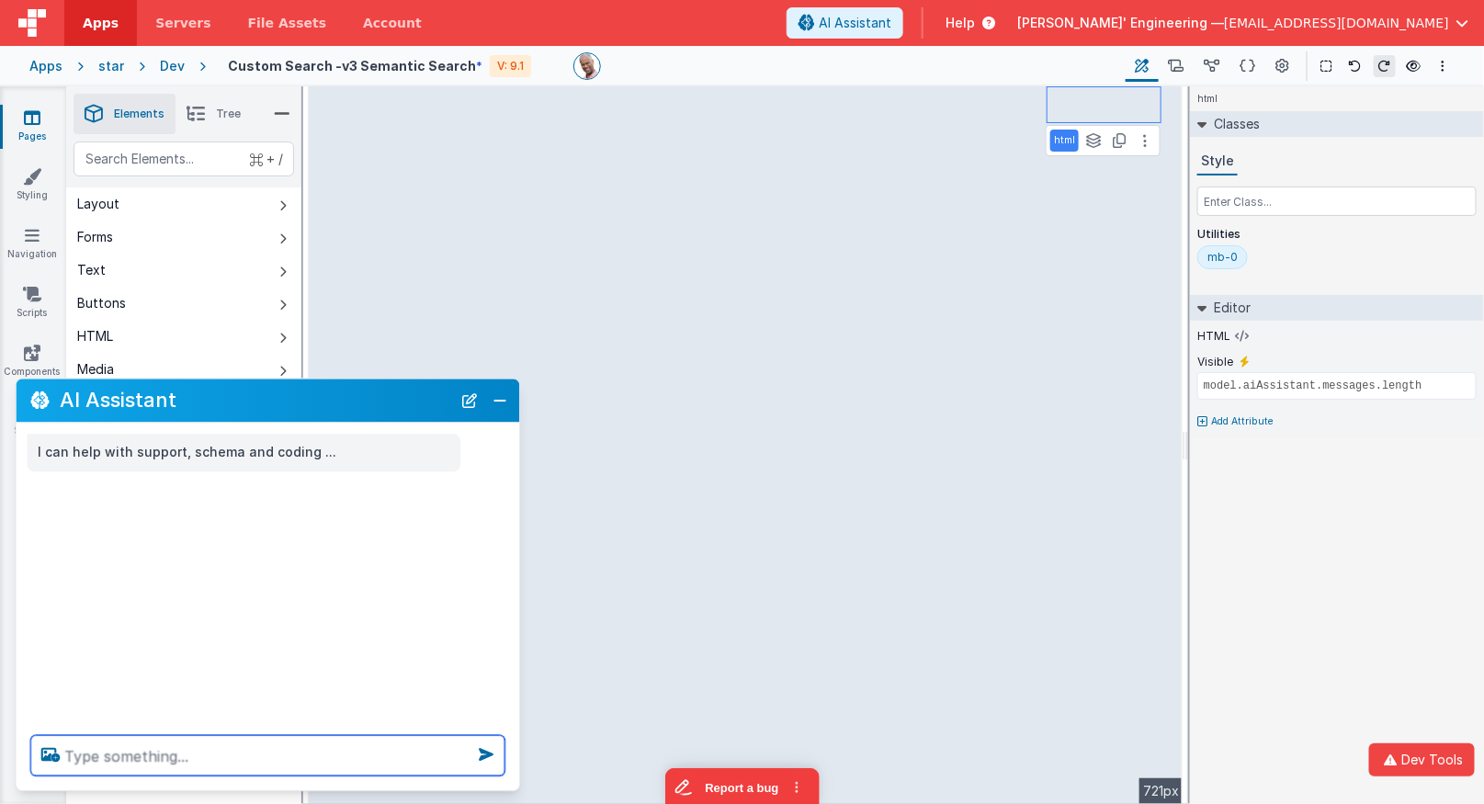
click at [280, 735] on textarea at bounding box center [268, 756] width 474 height 40
type textarea "when clicked run newSearch"
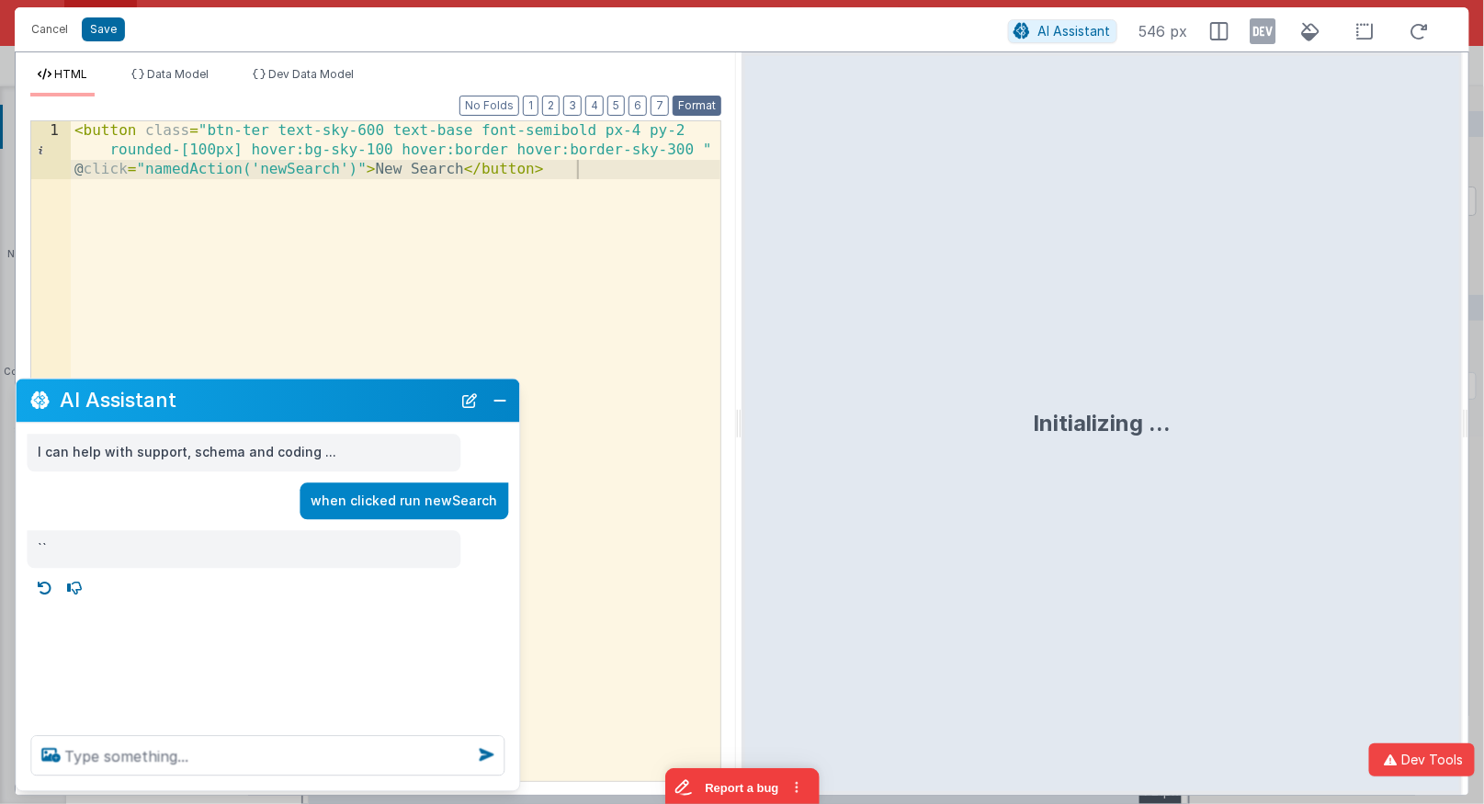
click at [710, 104] on button "Format" at bounding box center [697, 106] width 49 height 20
click at [107, 30] on button "Save" at bounding box center [103, 29] width 43 height 24
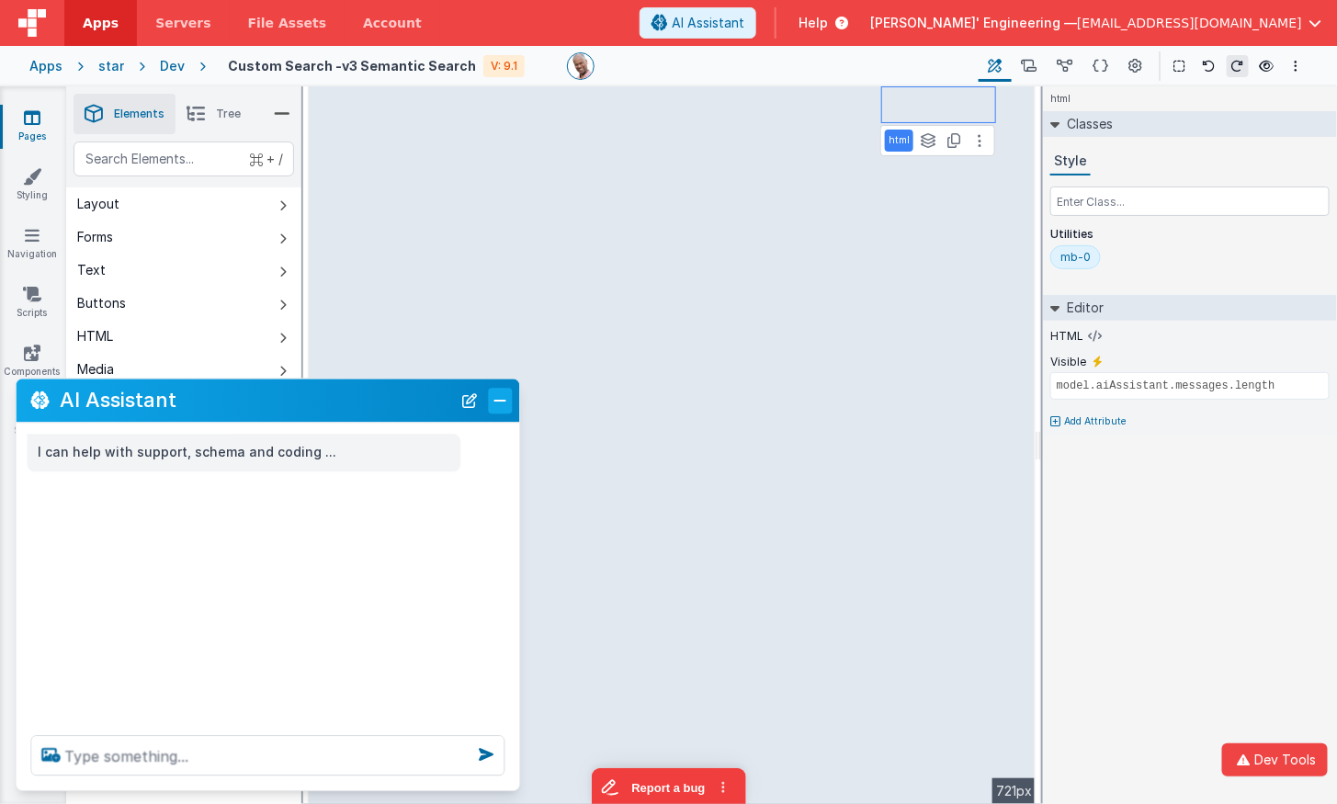
click at [505, 407] on button "Close" at bounding box center [501, 401] width 24 height 26
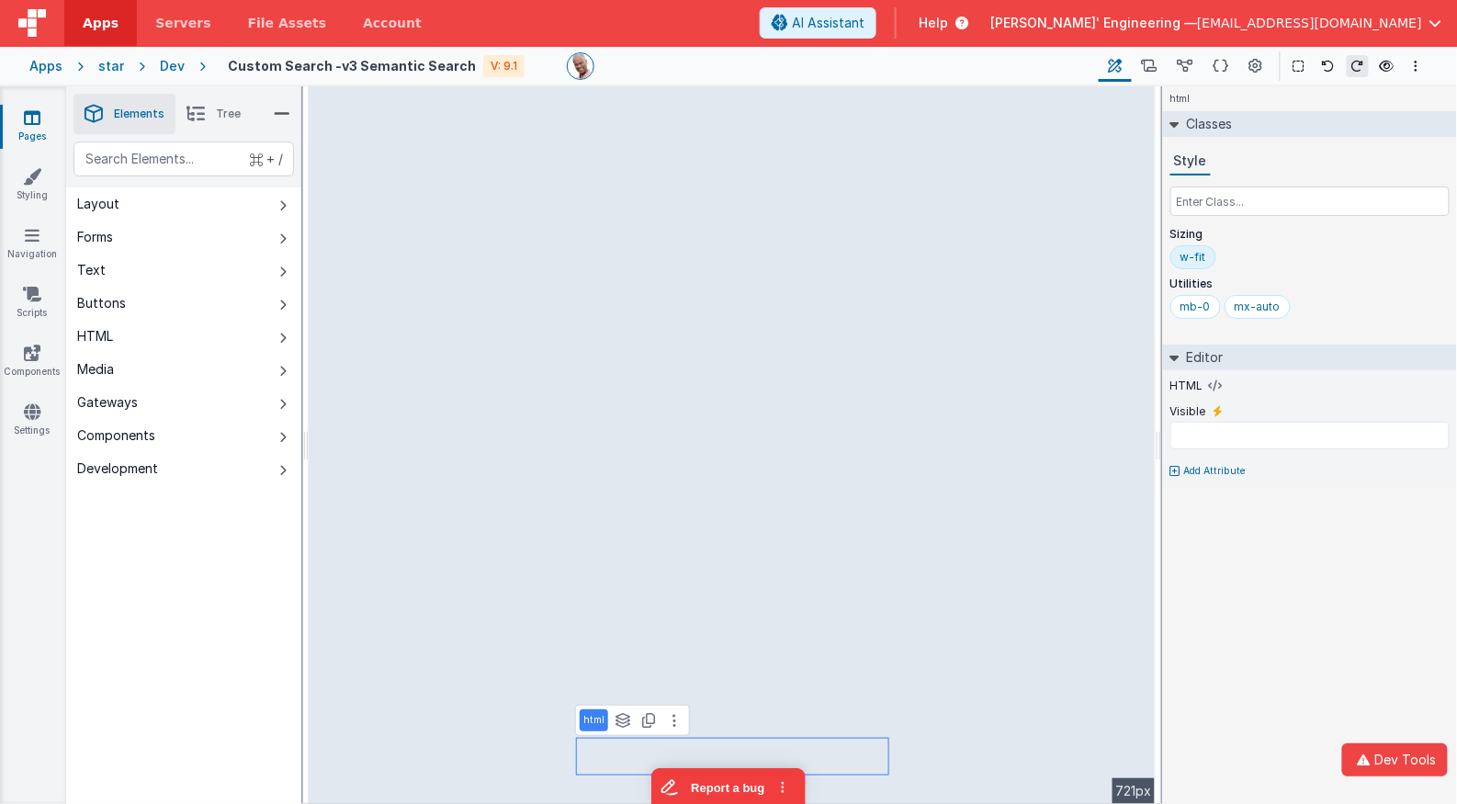
click at [1281, 642] on div "html Classes Style Sizing w-fit Utilities mb-0 mx-auto Editor HTML Visible Add …" at bounding box center [1310, 445] width 294 height 718
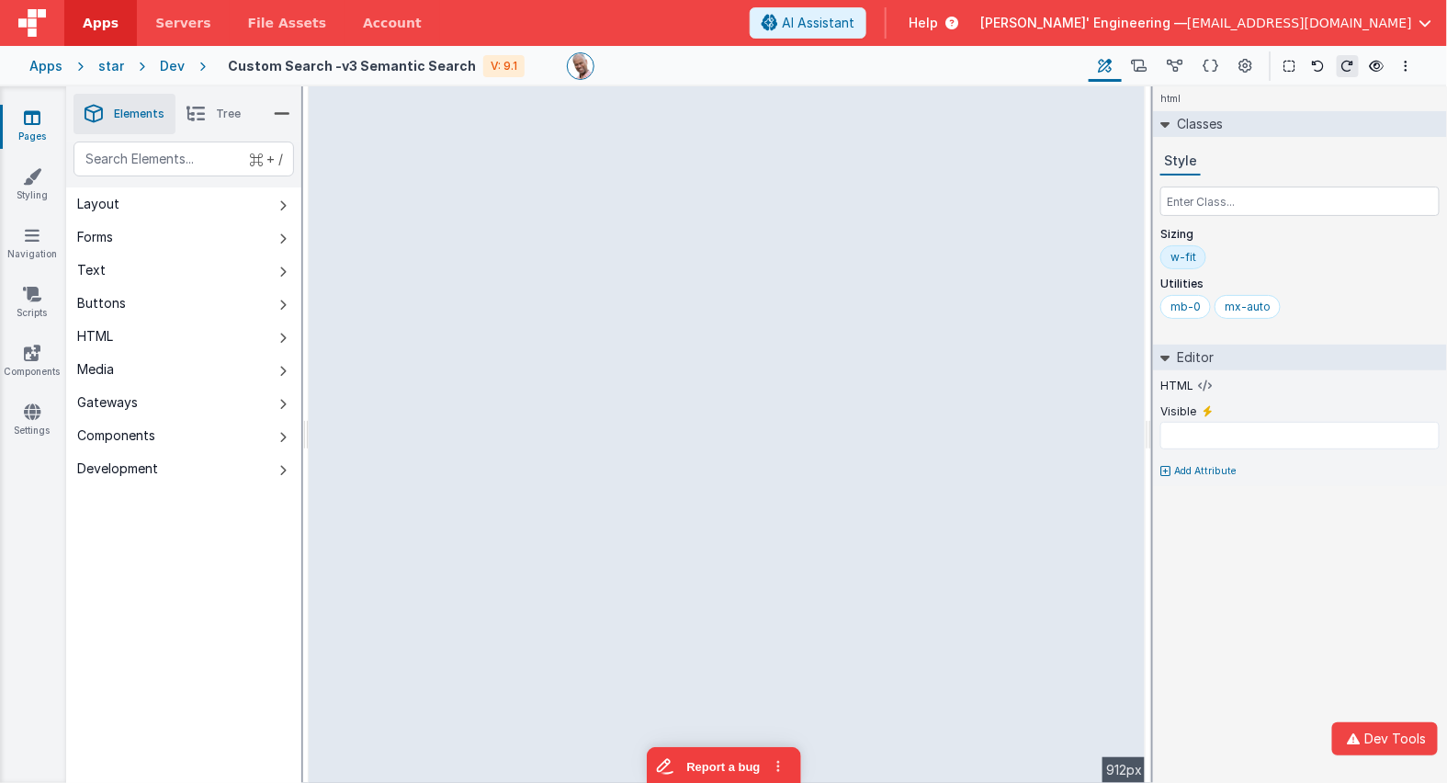
click at [1169, 246] on html "Dev Tools Apps Servers File Assets Account Some FUTURE Slot AI Assistant Help […" at bounding box center [723, 391] width 1447 height 783
type input "model.aiAssistant.messages.length"
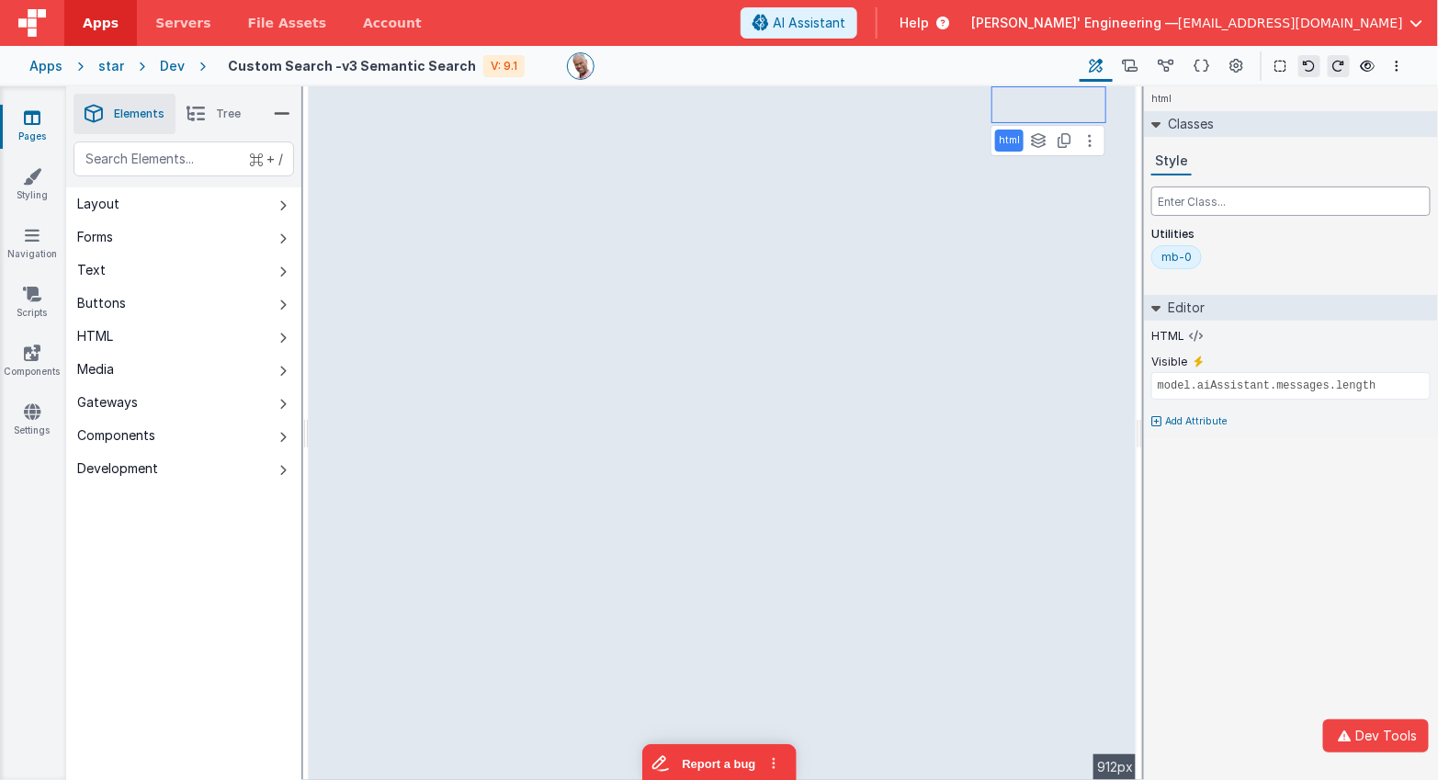
click at [1203, 193] on input "text" at bounding box center [1290, 201] width 279 height 29
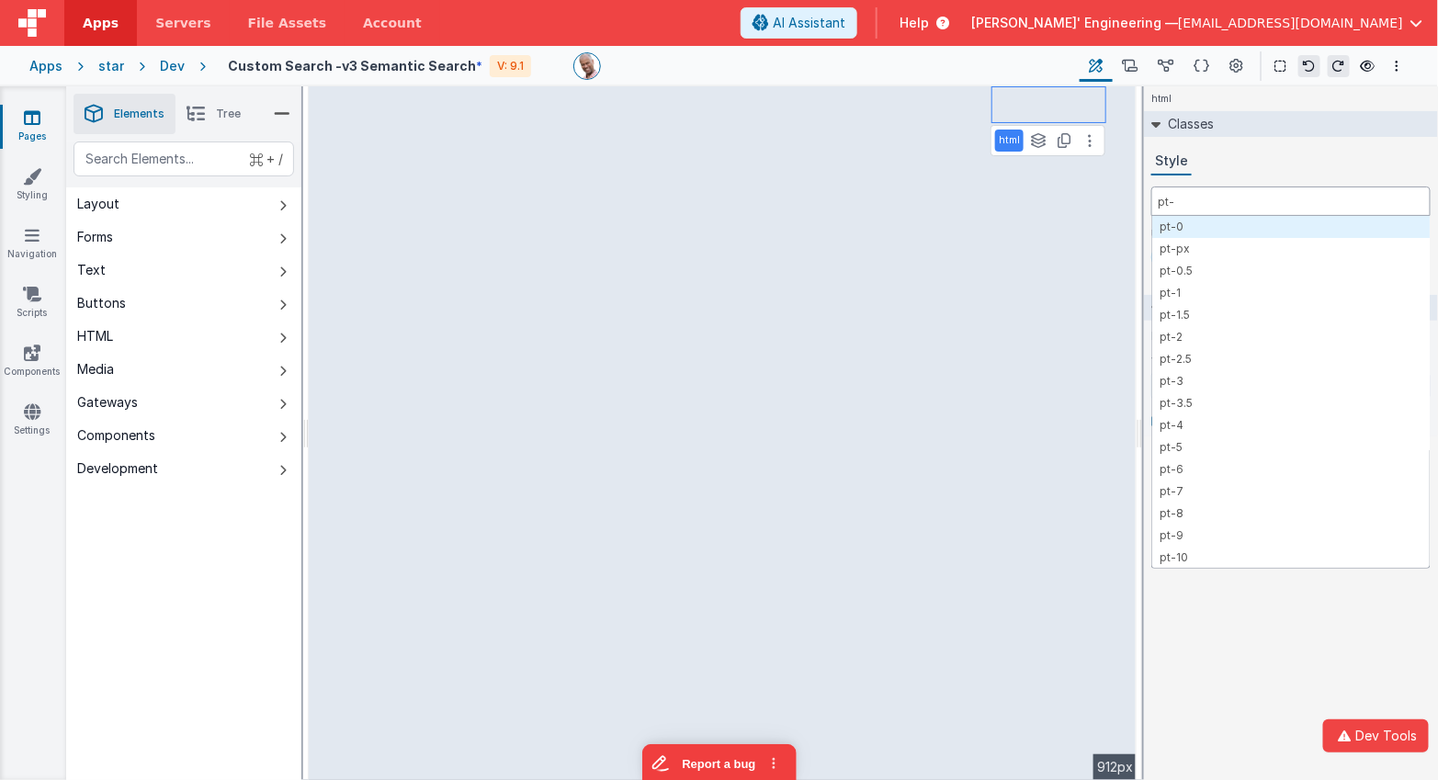
type input "pt-2"
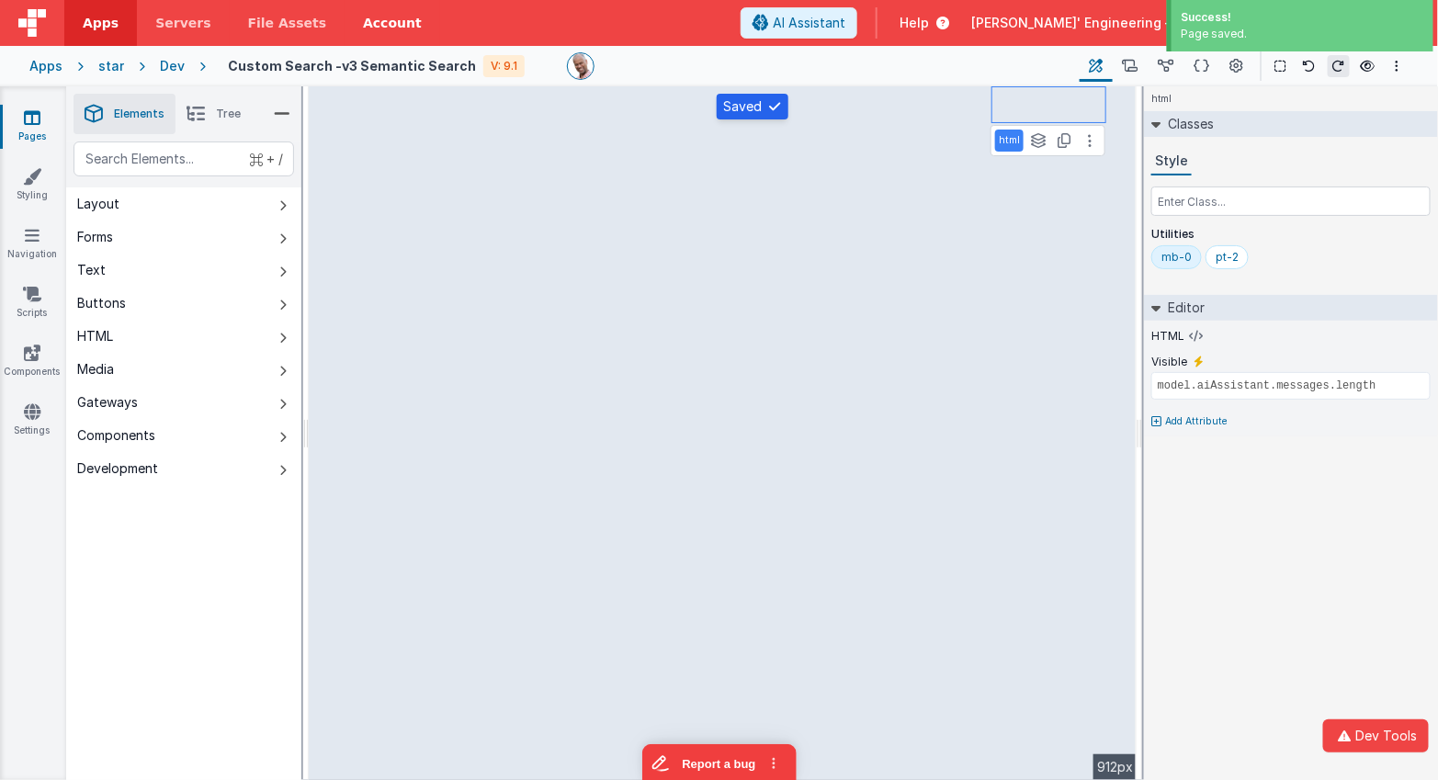
click at [368, 18] on link "Account" at bounding box center [393, 23] width 96 height 46
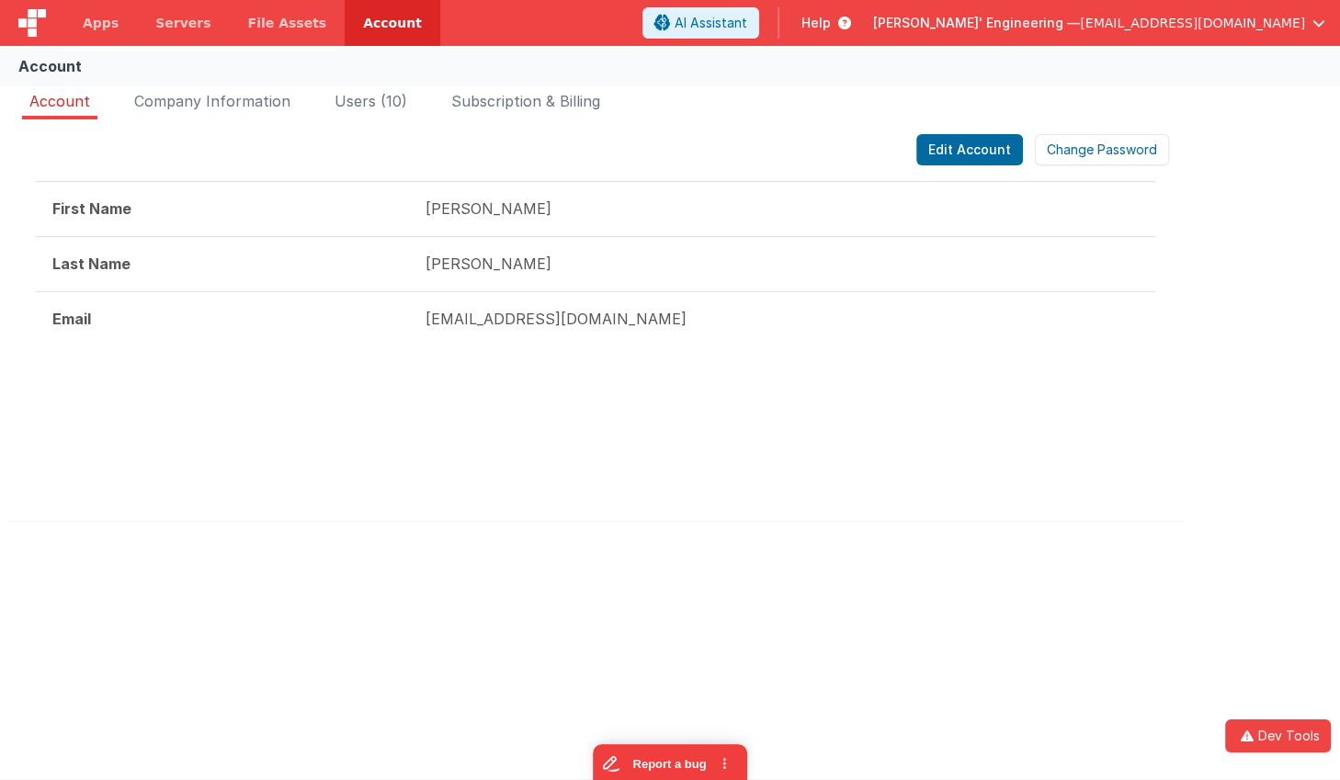
click at [41, 22] on img at bounding box center [32, 23] width 28 height 28
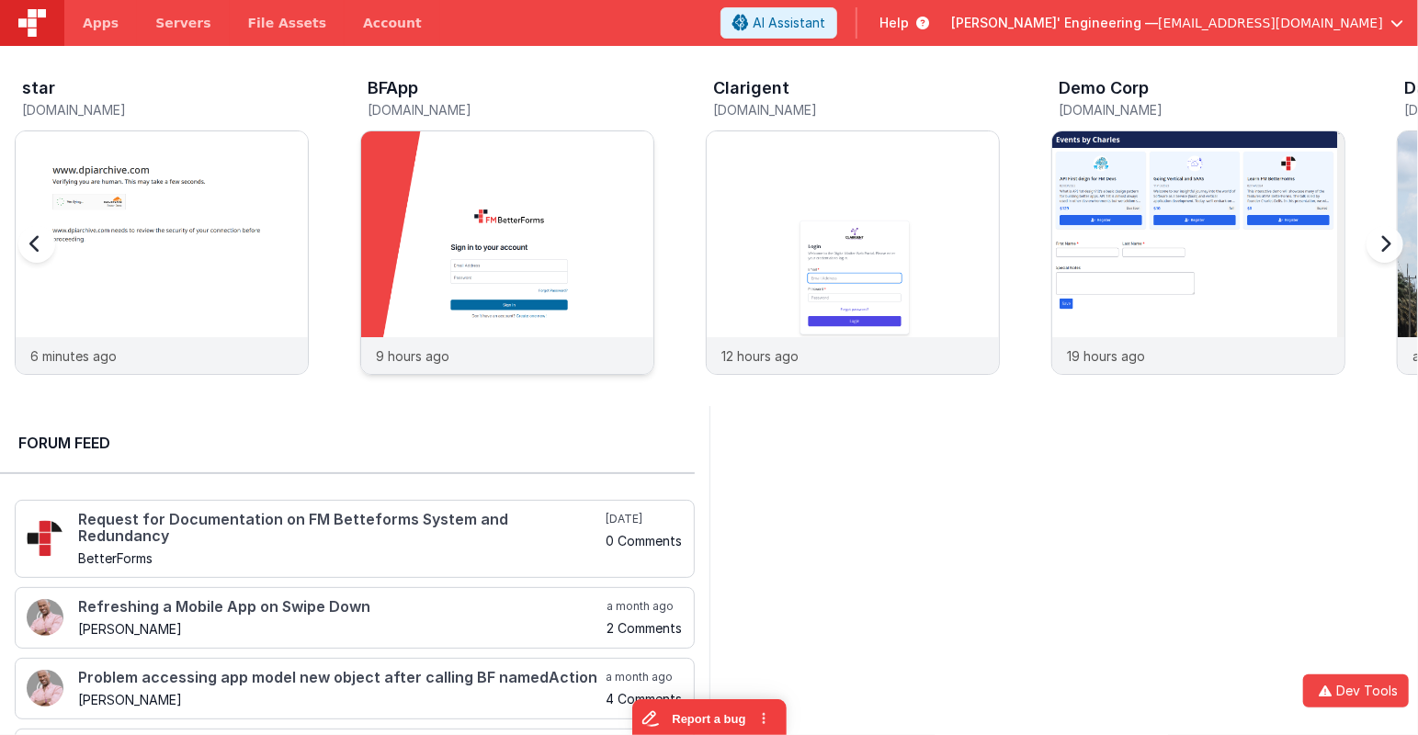
click at [460, 134] on img at bounding box center [507, 277] width 292 height 292
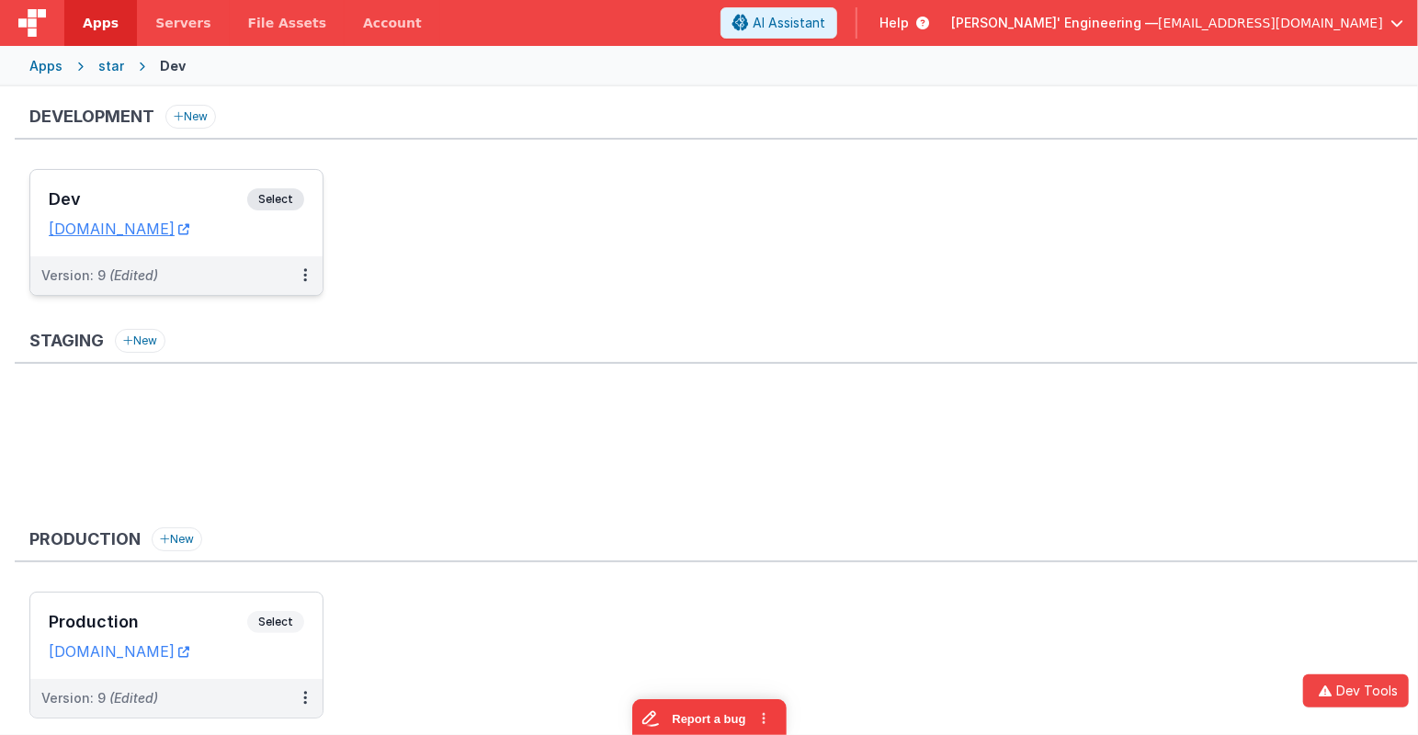
click at [274, 197] on span "Select" at bounding box center [275, 199] width 57 height 22
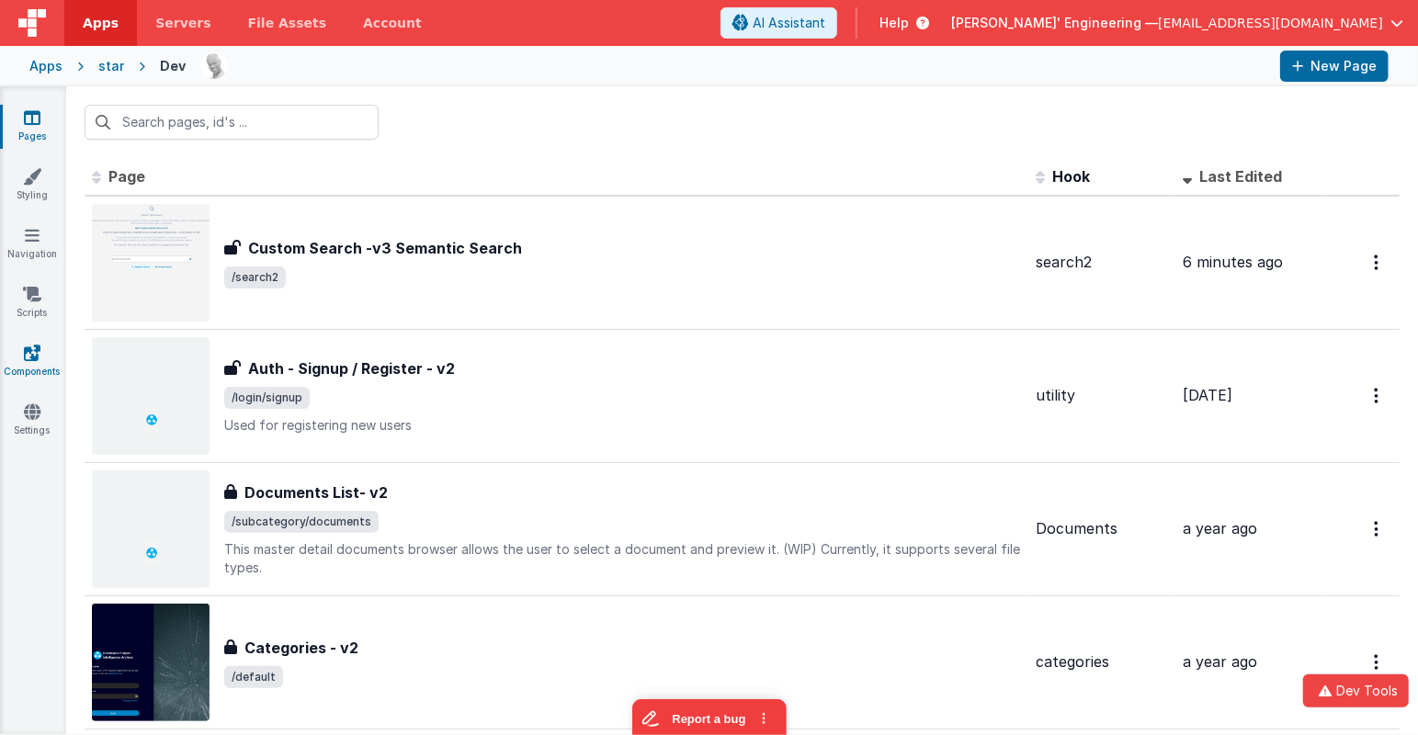
click at [35, 372] on link "Components" at bounding box center [32, 362] width 66 height 37
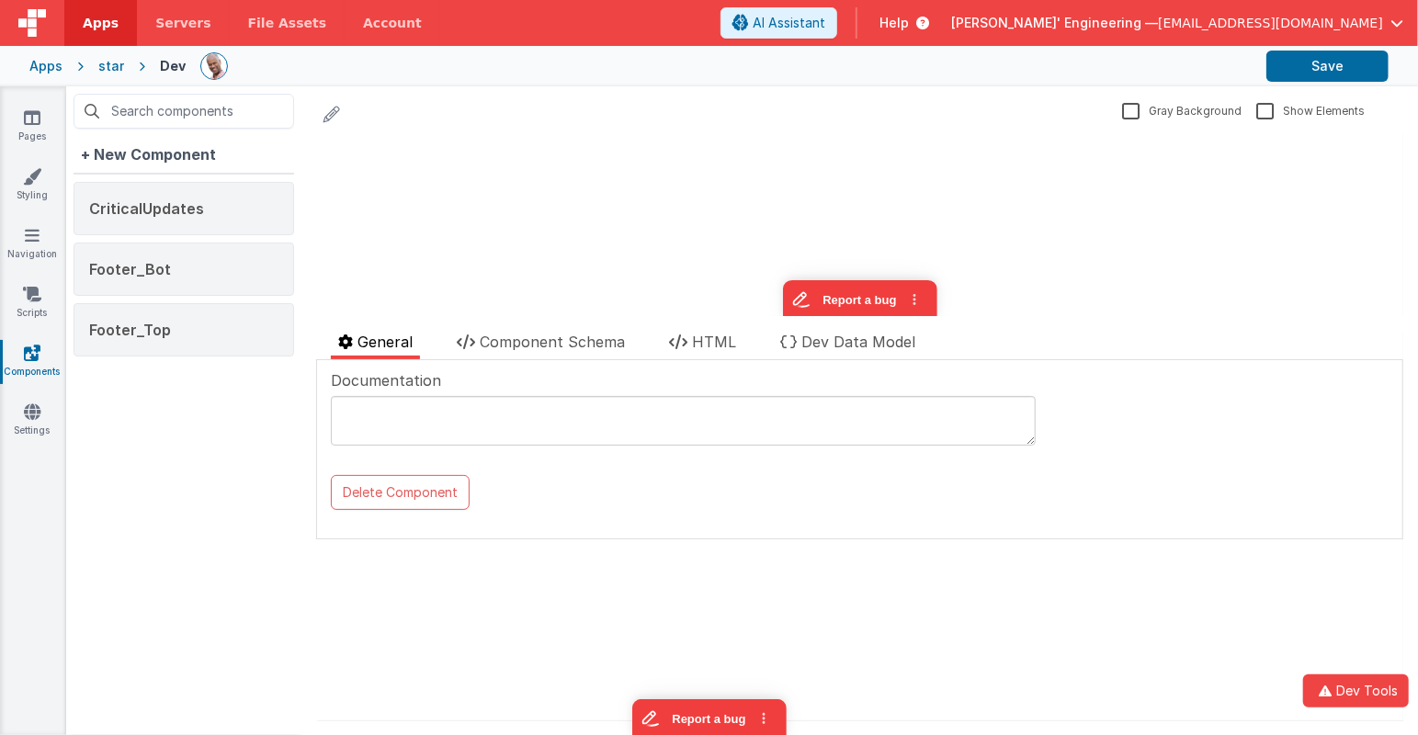
click at [48, 71] on div "Apps" at bounding box center [45, 66] width 33 height 18
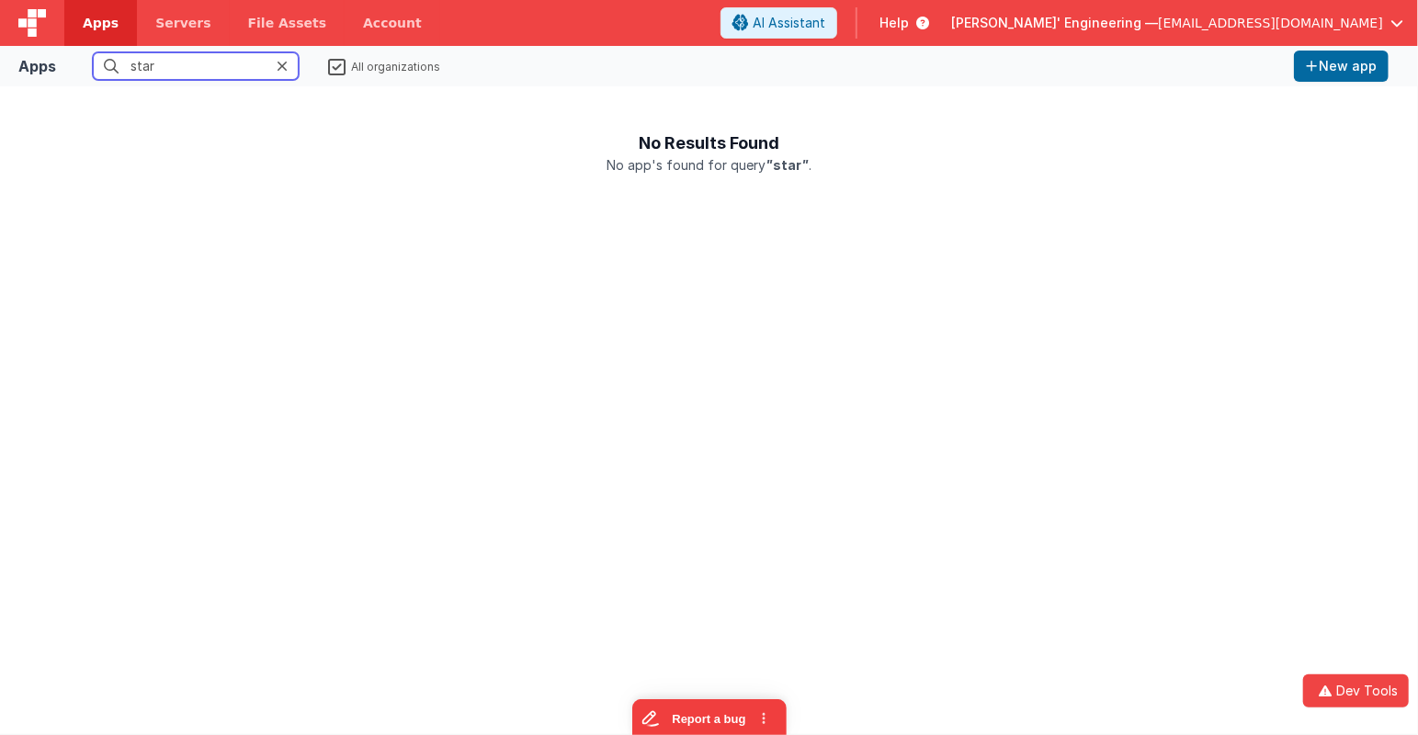
drag, startPoint x: 211, startPoint y: 65, endPoint x: 34, endPoint y: 60, distance: 177.4
click at [34, 60] on div "Apps star All organizations New app" at bounding box center [709, 66] width 1418 height 40
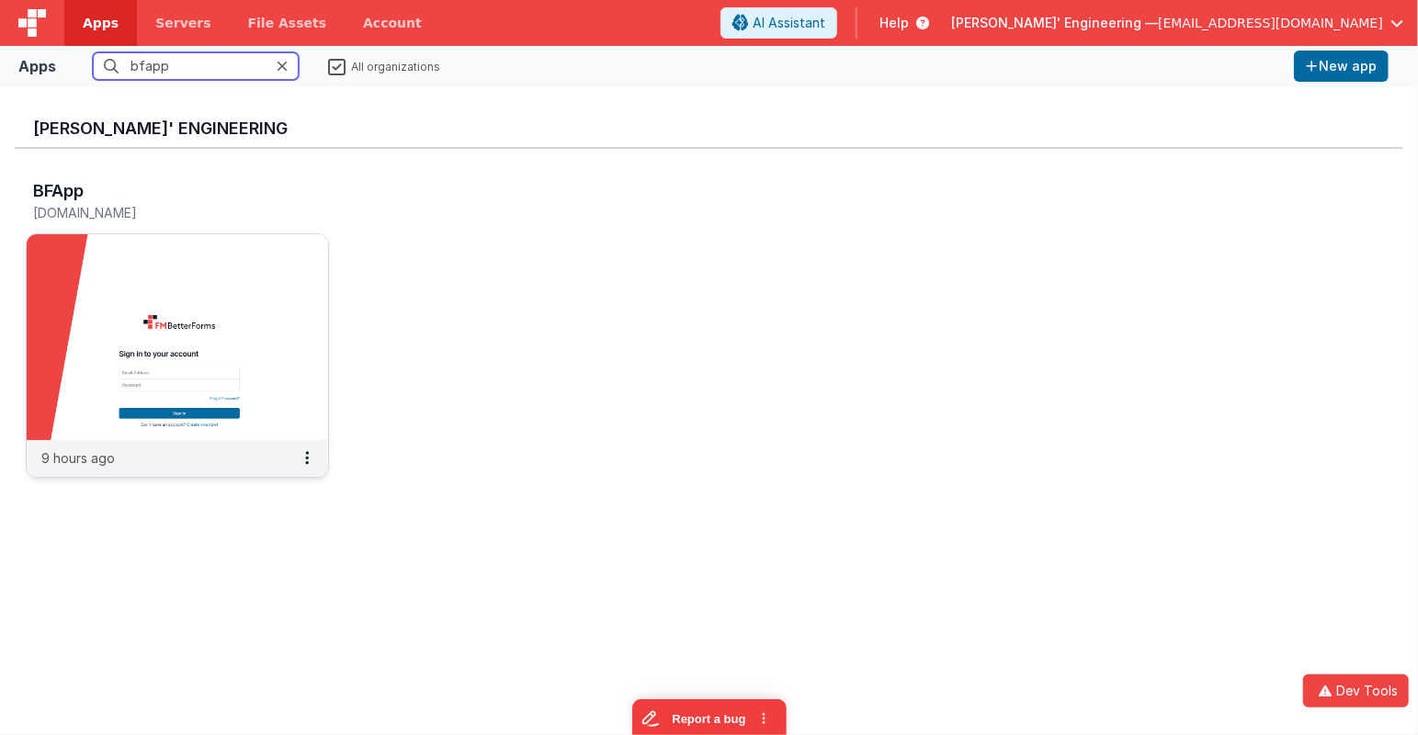
type input "bfapp"
click at [176, 316] on img at bounding box center [177, 337] width 301 height 206
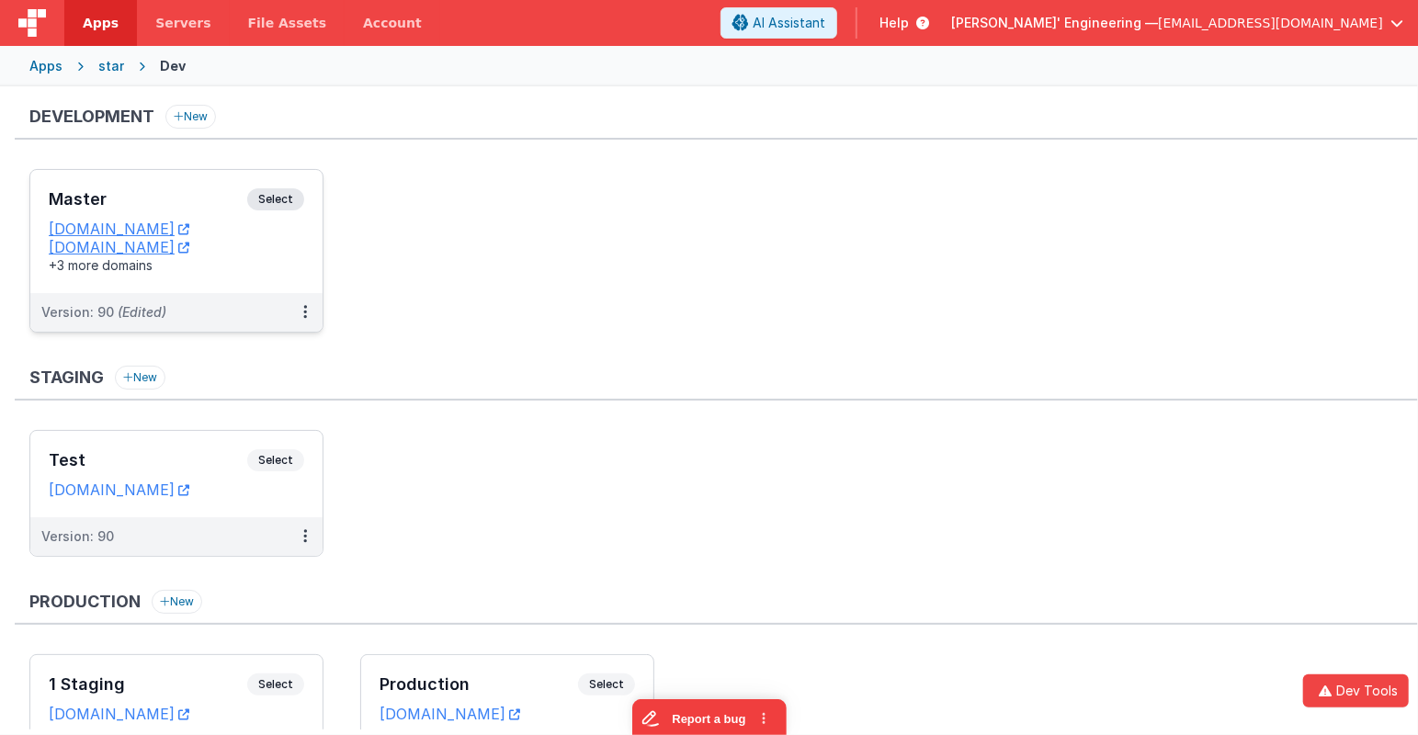
click at [296, 188] on span "Select" at bounding box center [275, 199] width 57 height 22
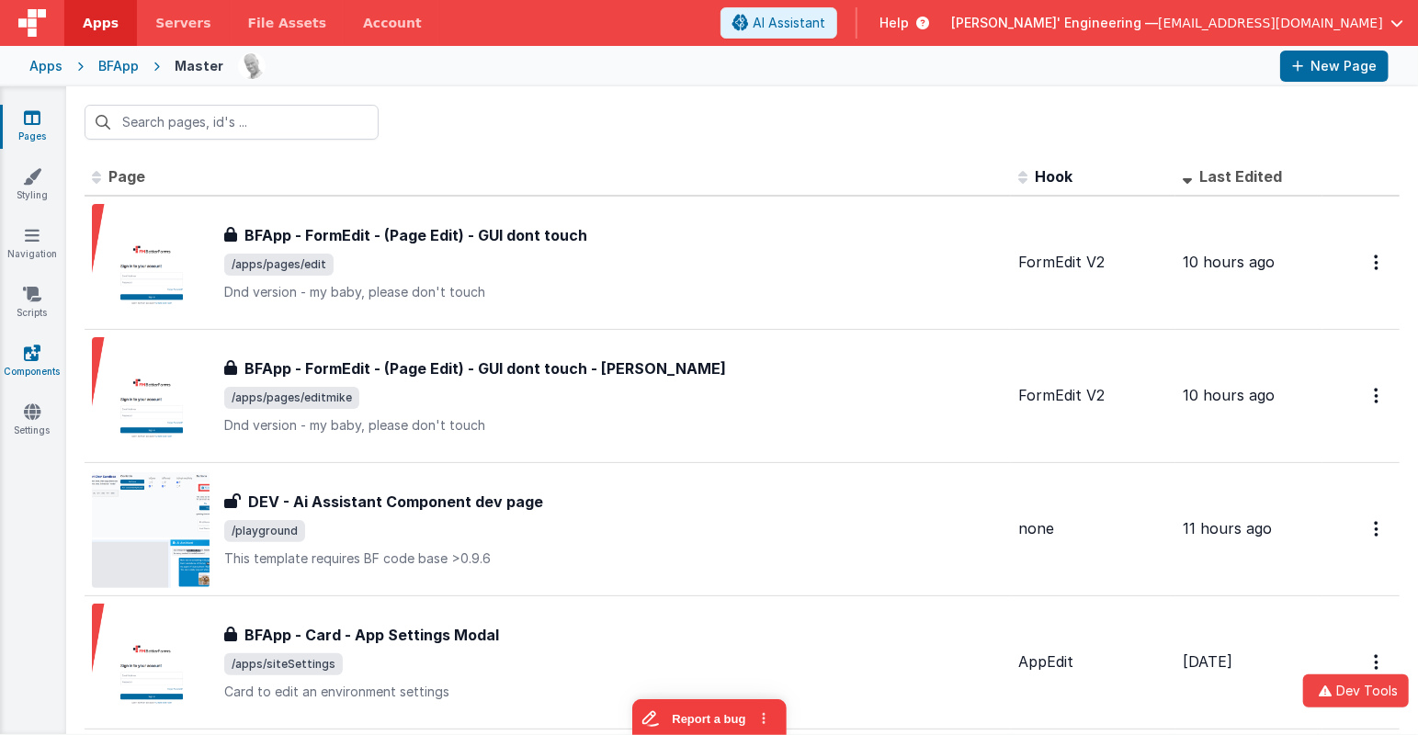
click at [30, 347] on icon at bounding box center [32, 353] width 17 height 18
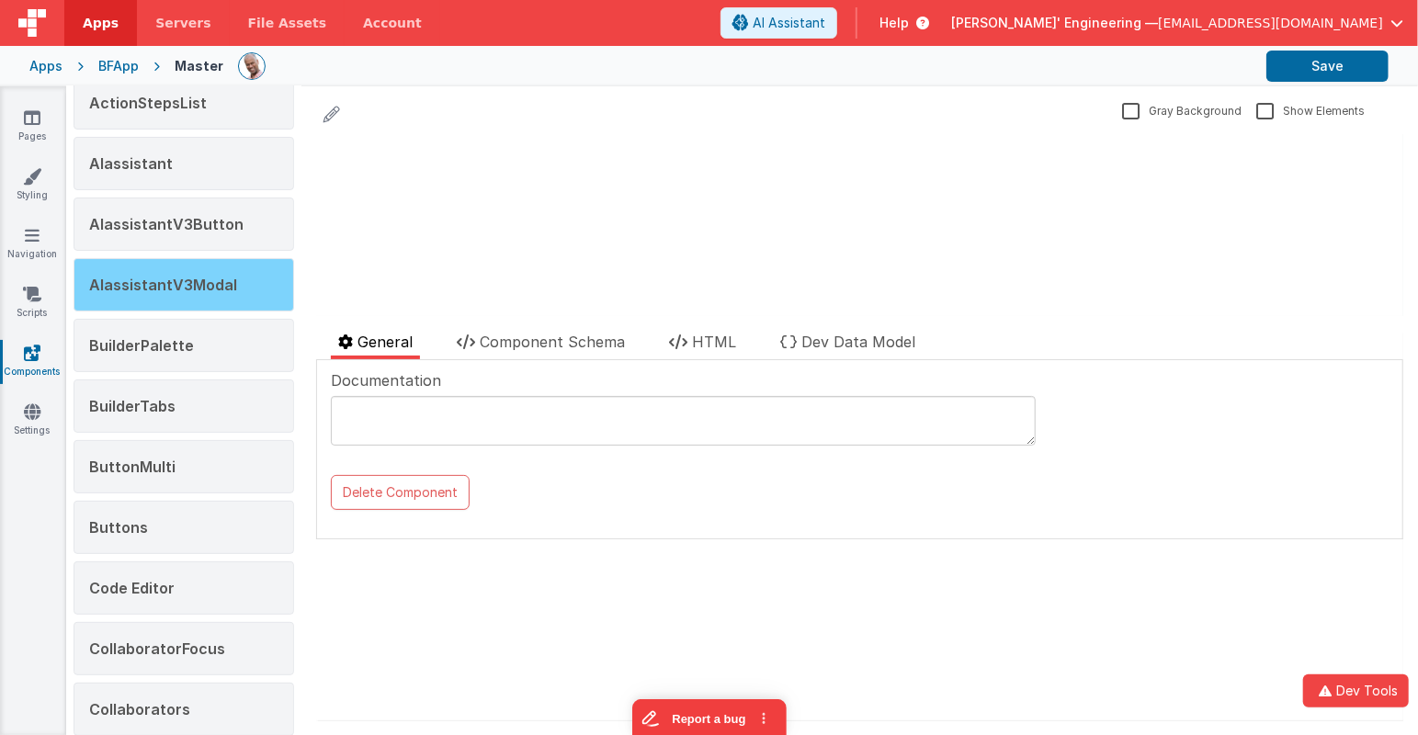
scroll to position [313, 0]
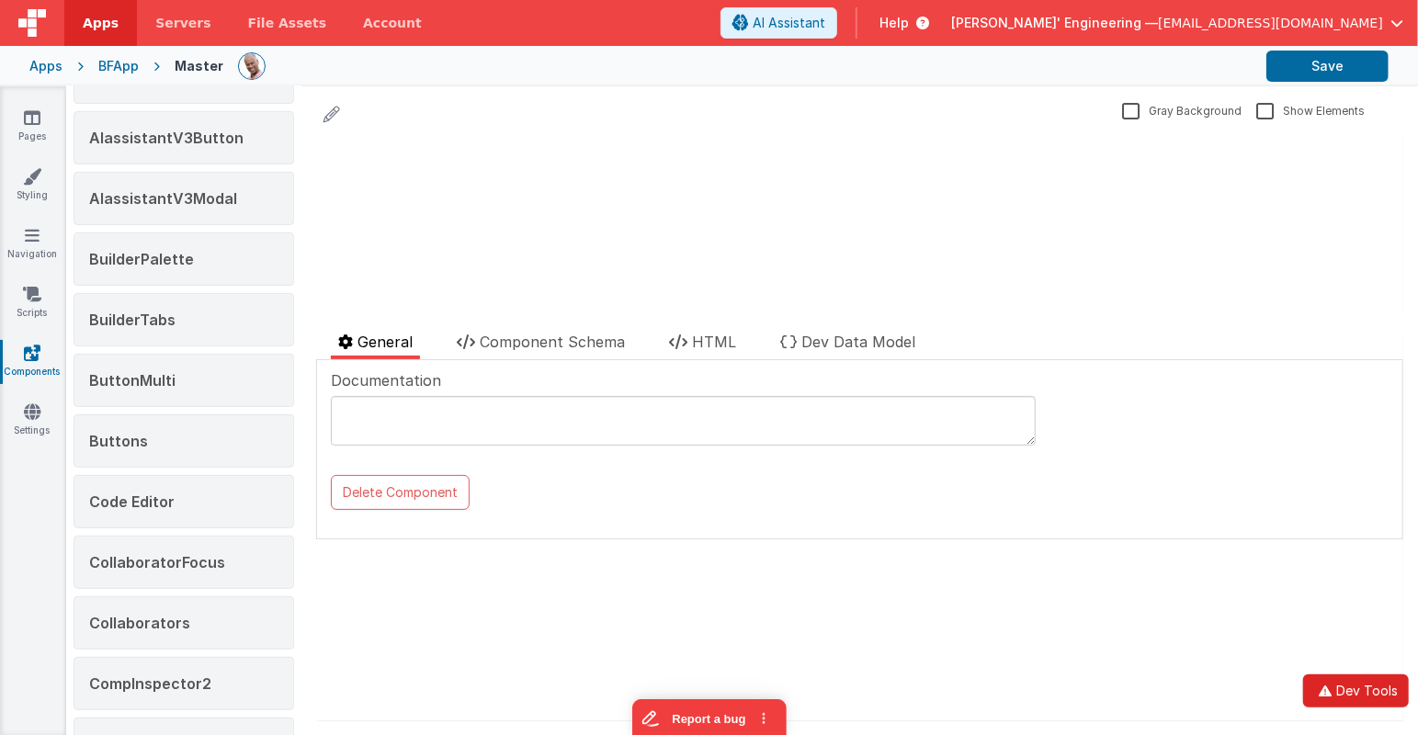
click at [1332, 685] on icon "button" at bounding box center [1325, 691] width 22 height 13
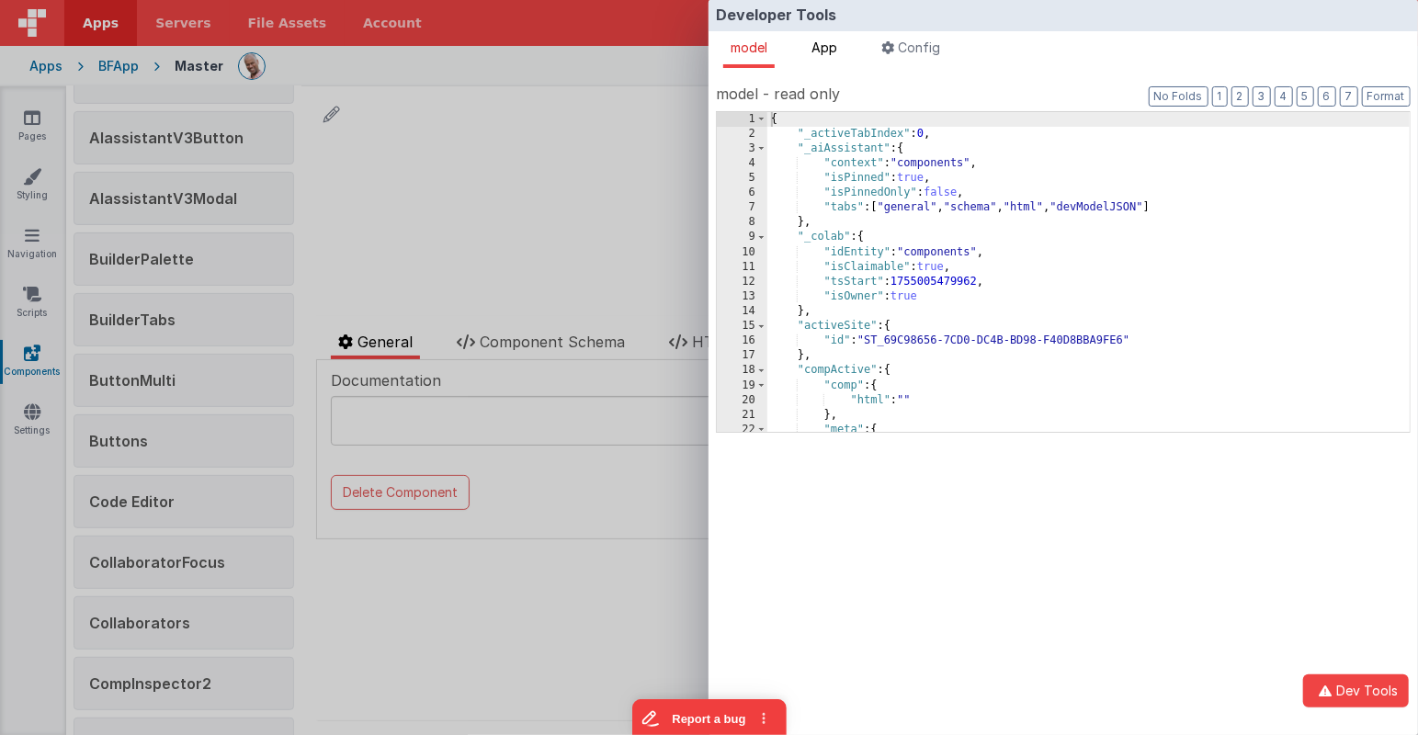
click at [823, 43] on span "App" at bounding box center [824, 48] width 26 height 16
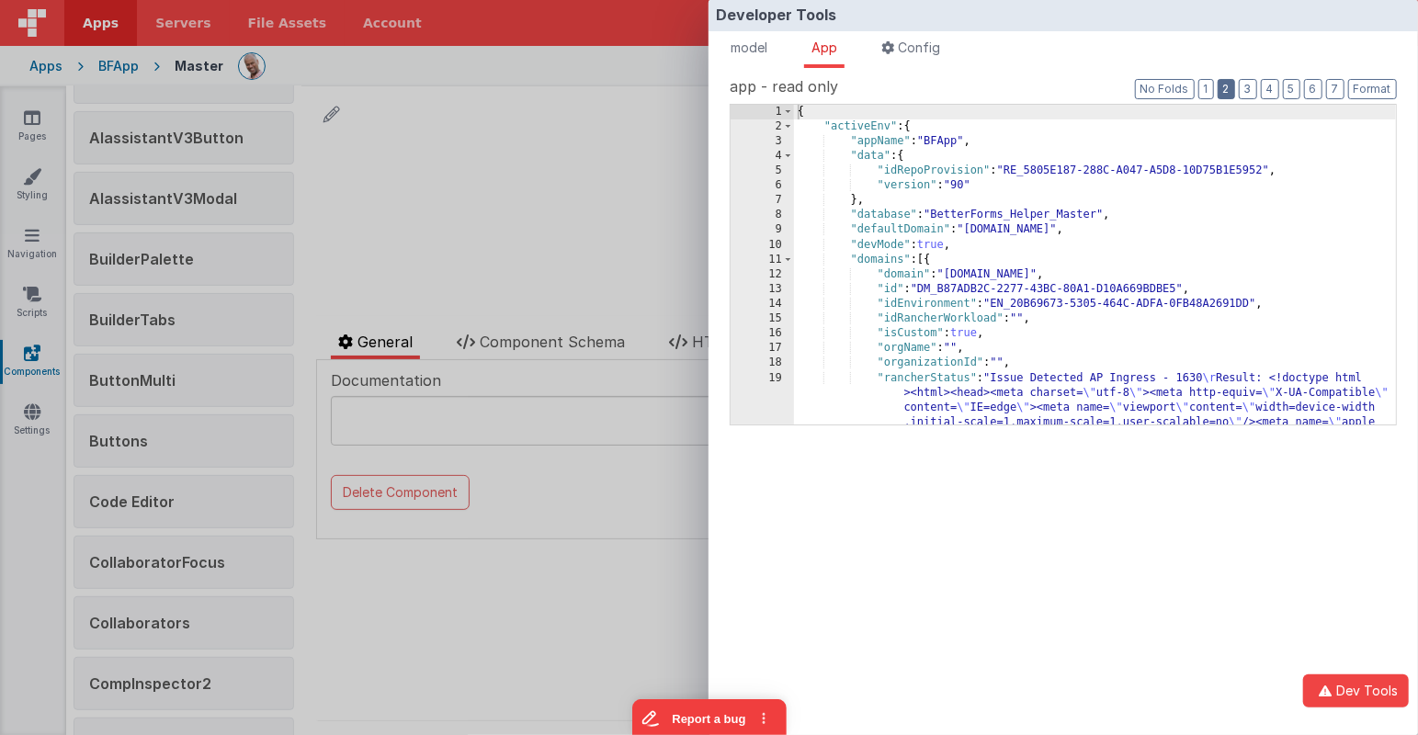
click at [1228, 93] on button "2" at bounding box center [1226, 89] width 17 height 20
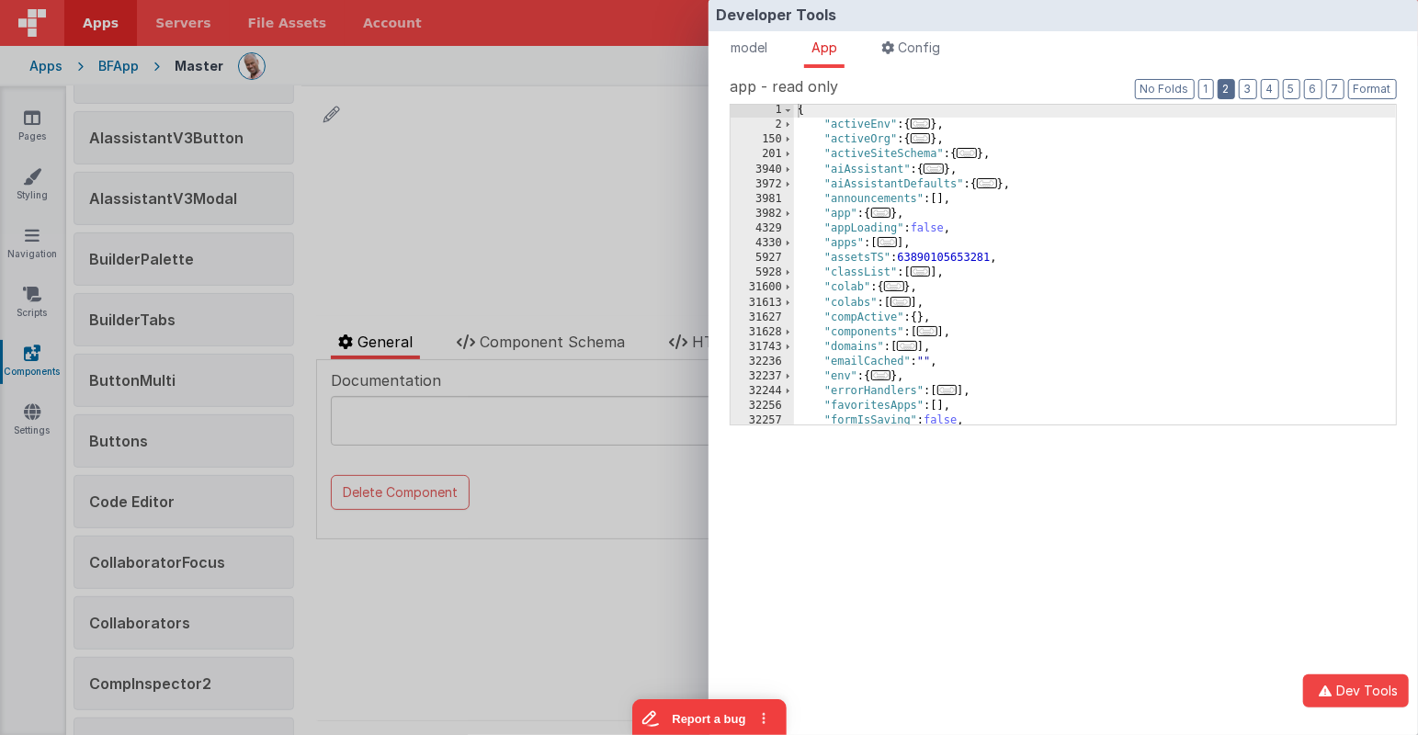
scroll to position [6, 0]
click at [859, 324] on div "{ "activeEnv" : { ... } , "activeOrg" : { ... } , "activeSiteSchema" : { ... } …" at bounding box center [1095, 272] width 602 height 350
click at [858, 324] on div "{ "activeEnv" : { ... } , "activeOrg" : { ... } , "activeSiteSchema" : { ... } …" at bounding box center [1095, 272] width 602 height 350
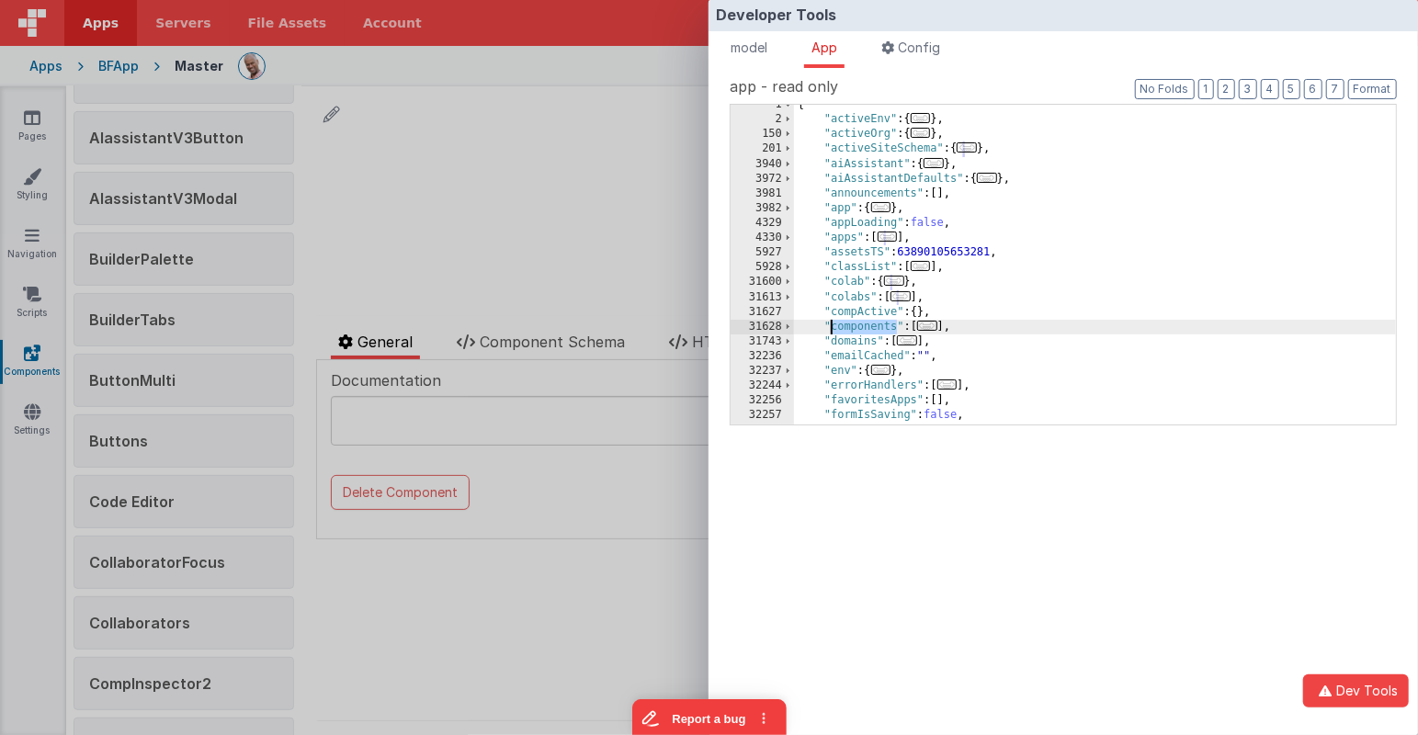
click at [529, 262] on div "Developer Tools model App Params Log (26) Misc Windows Config model - read only…" at bounding box center [709, 367] width 1418 height 735
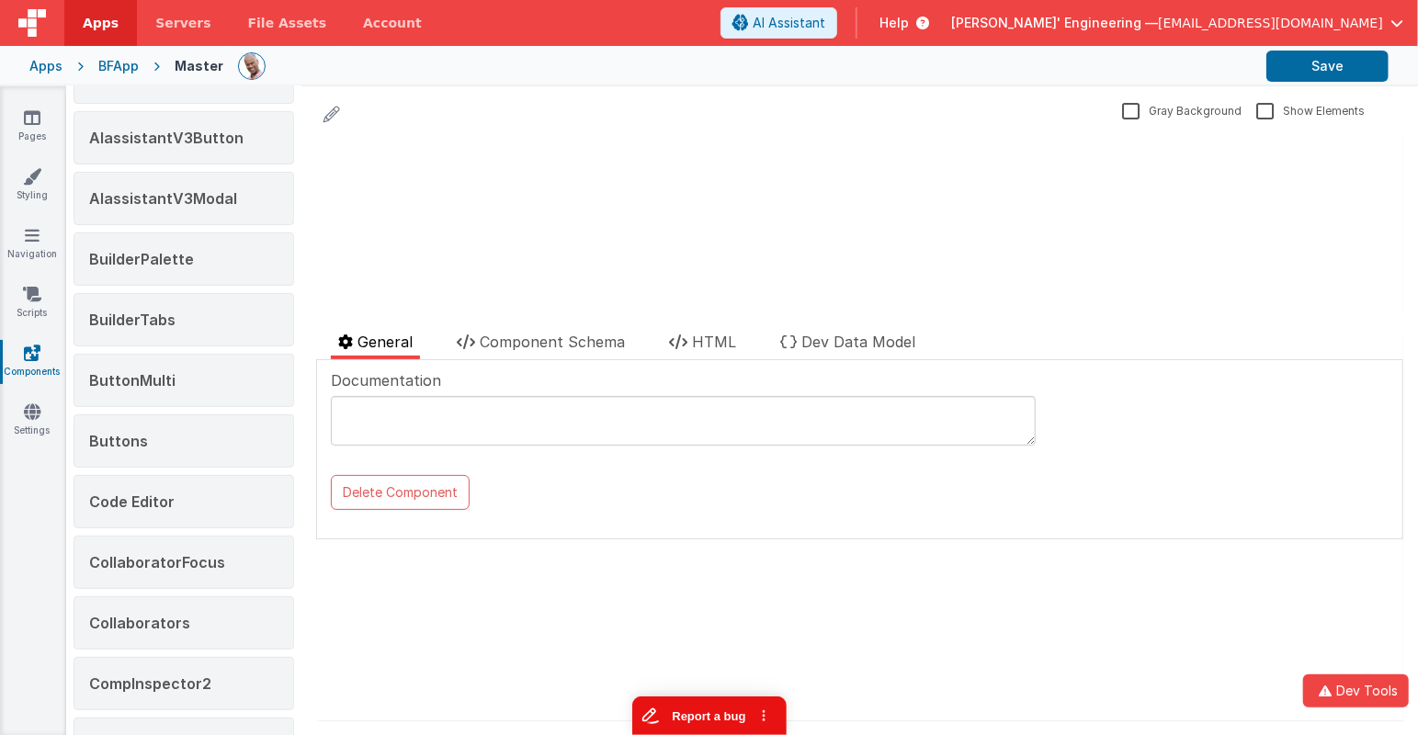
click at [723, 715] on button "Report a bug" at bounding box center [708, 715] width 154 height 39
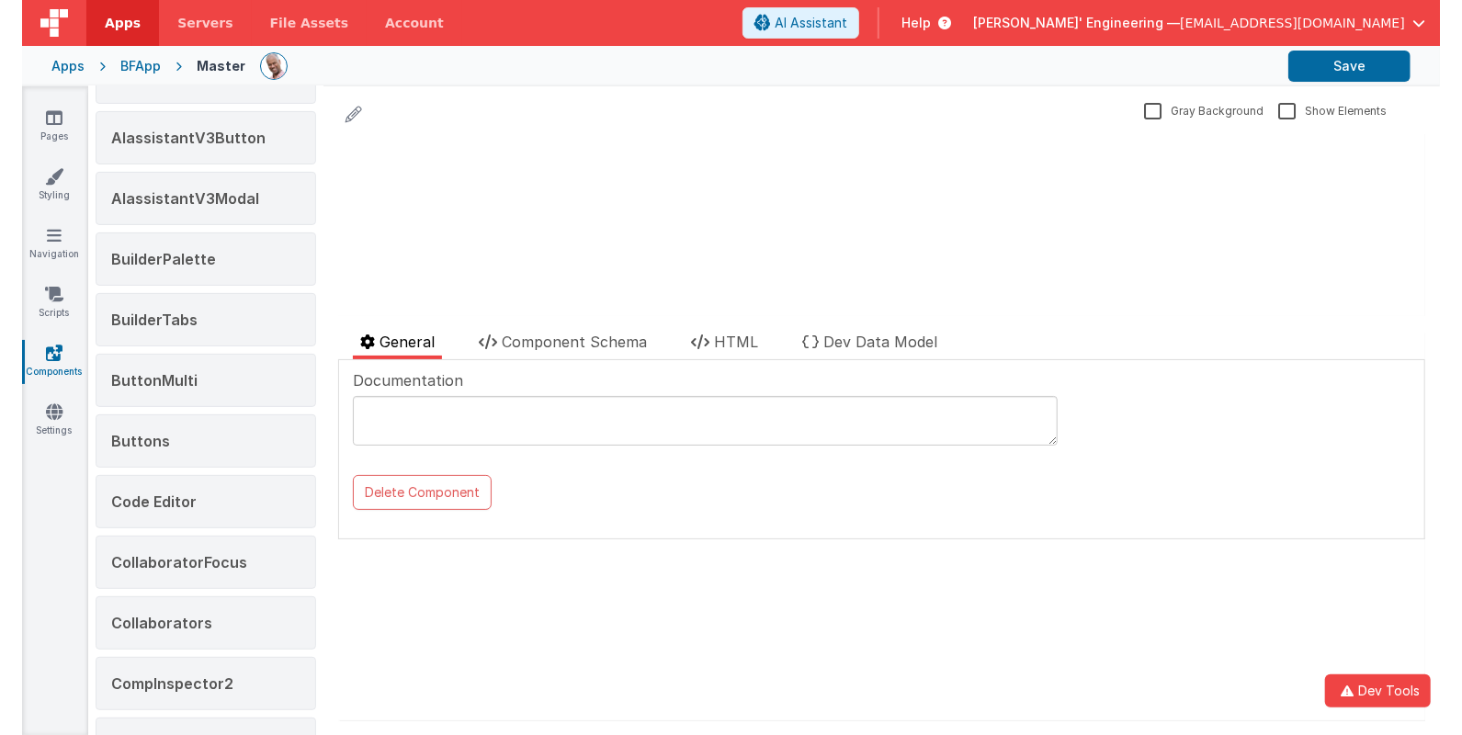
scroll to position [0, 0]
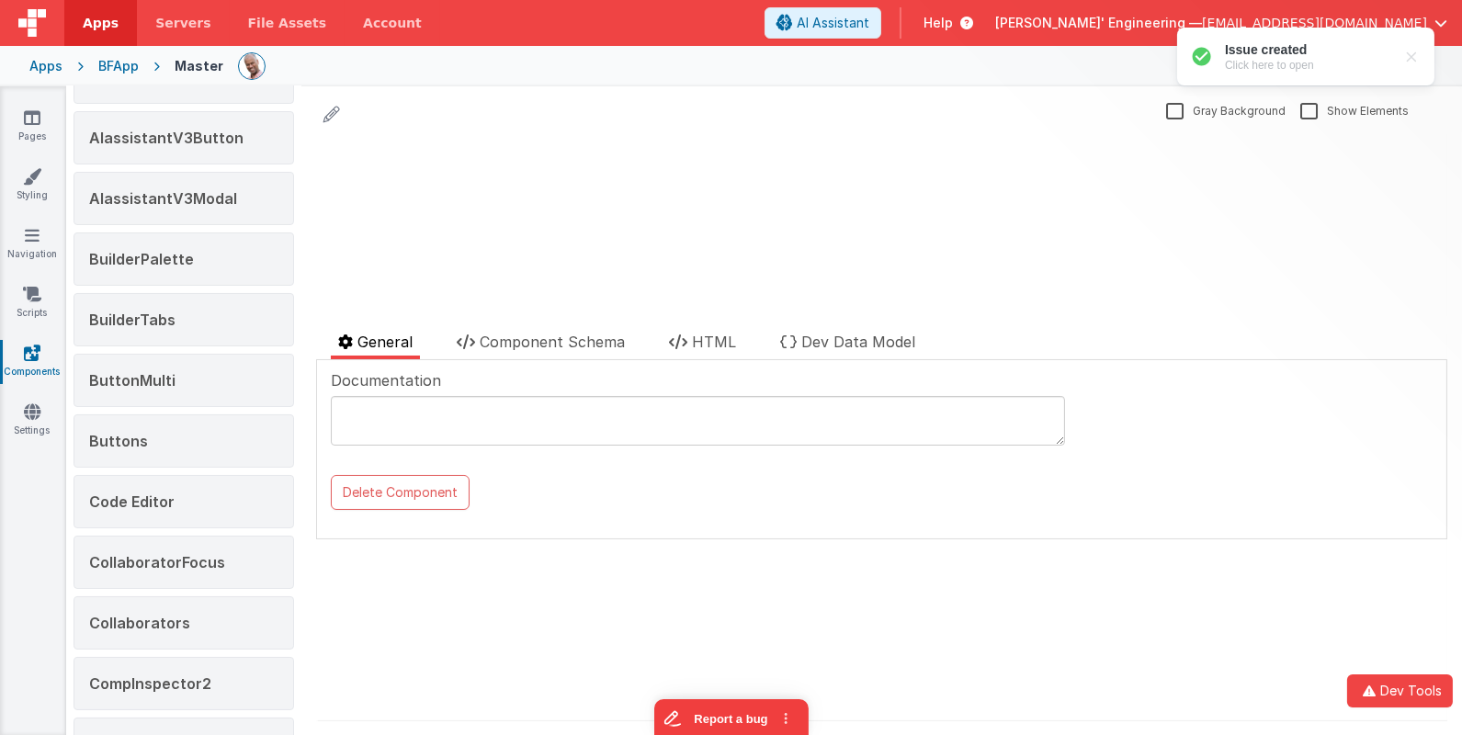
click at [26, 354] on icon at bounding box center [32, 353] width 17 height 18
click at [200, 198] on span "AIassistantV3Modal" at bounding box center [163, 198] width 148 height 18
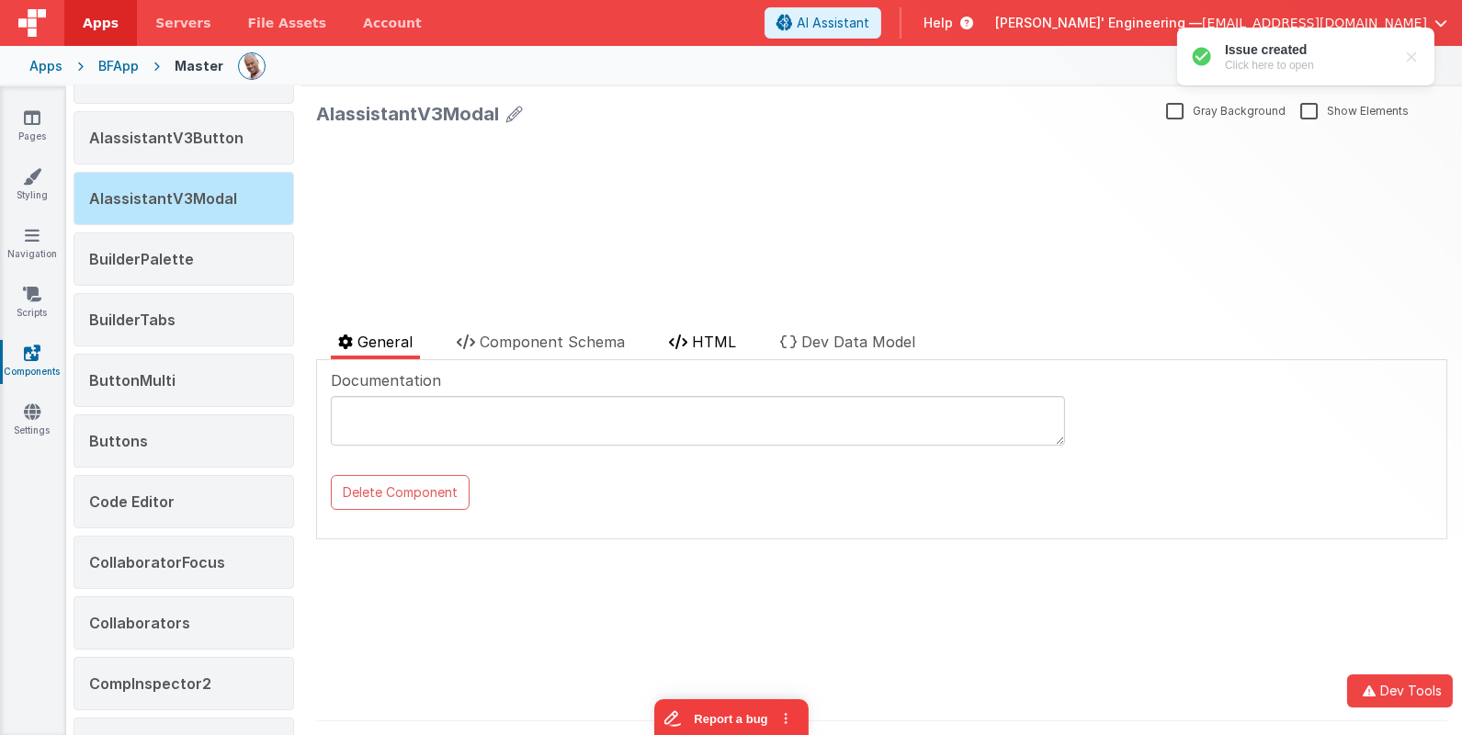
click at [685, 346] on icon at bounding box center [678, 341] width 18 height 15
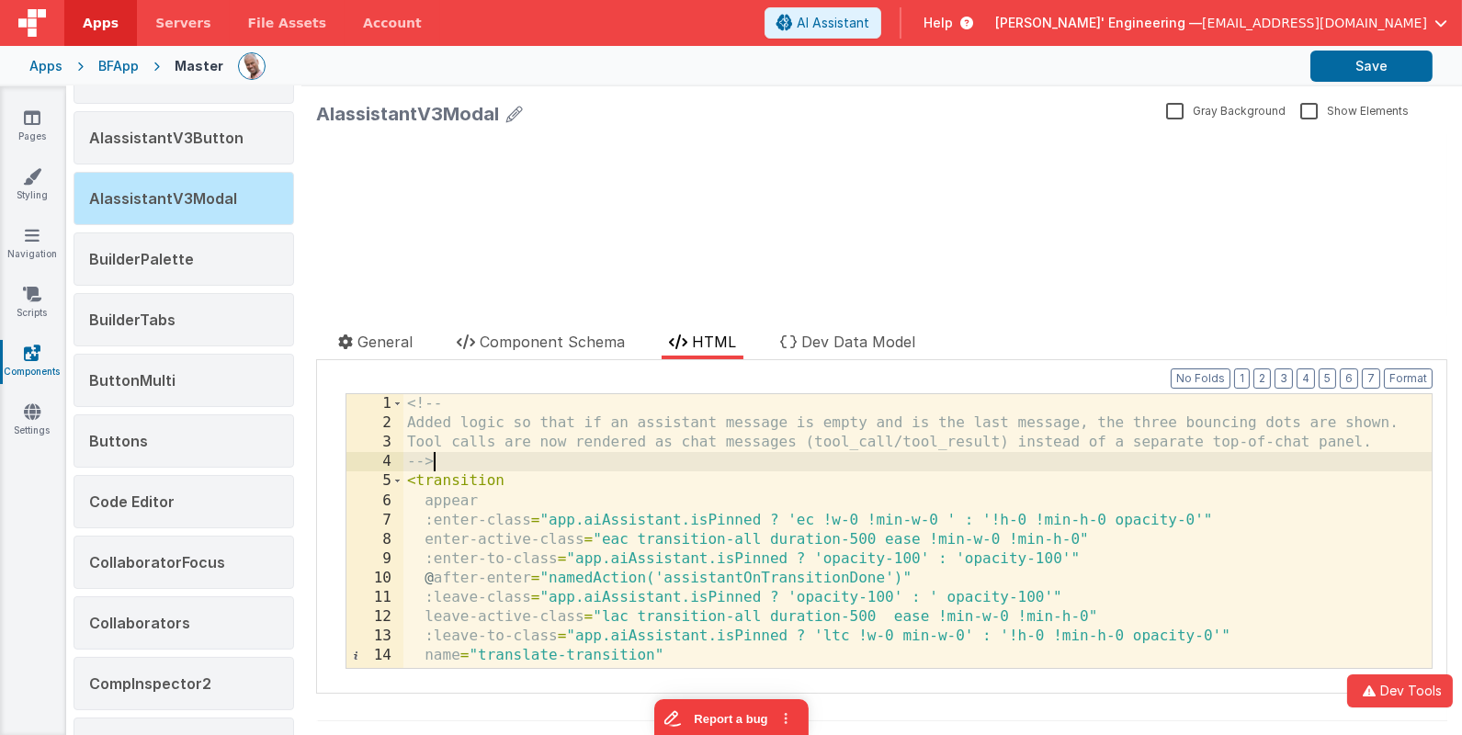
click at [717, 461] on div "<!-- Added logic so that if an assistant message is empty and is the last messa…" at bounding box center [918, 550] width 1030 height 313
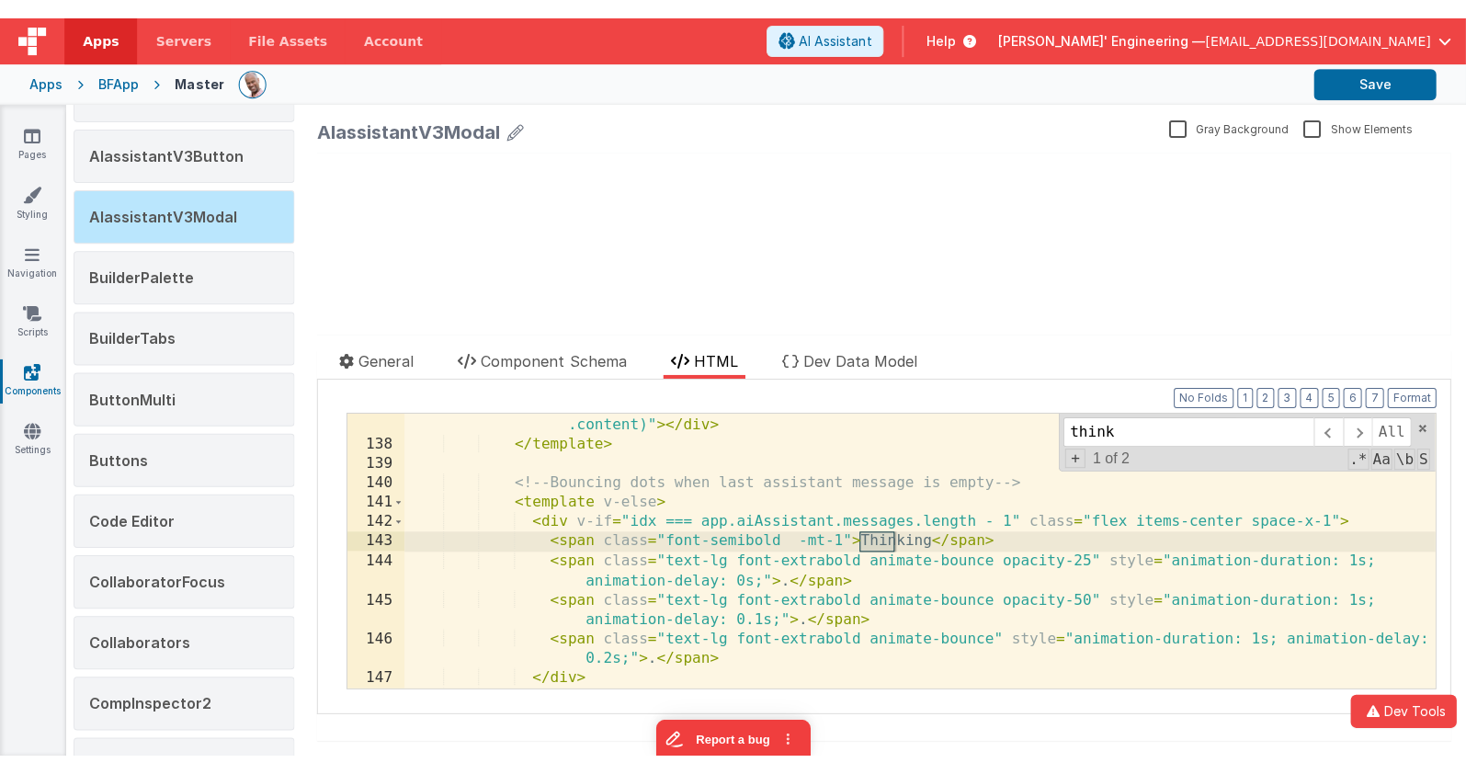
scroll to position [2849, 0]
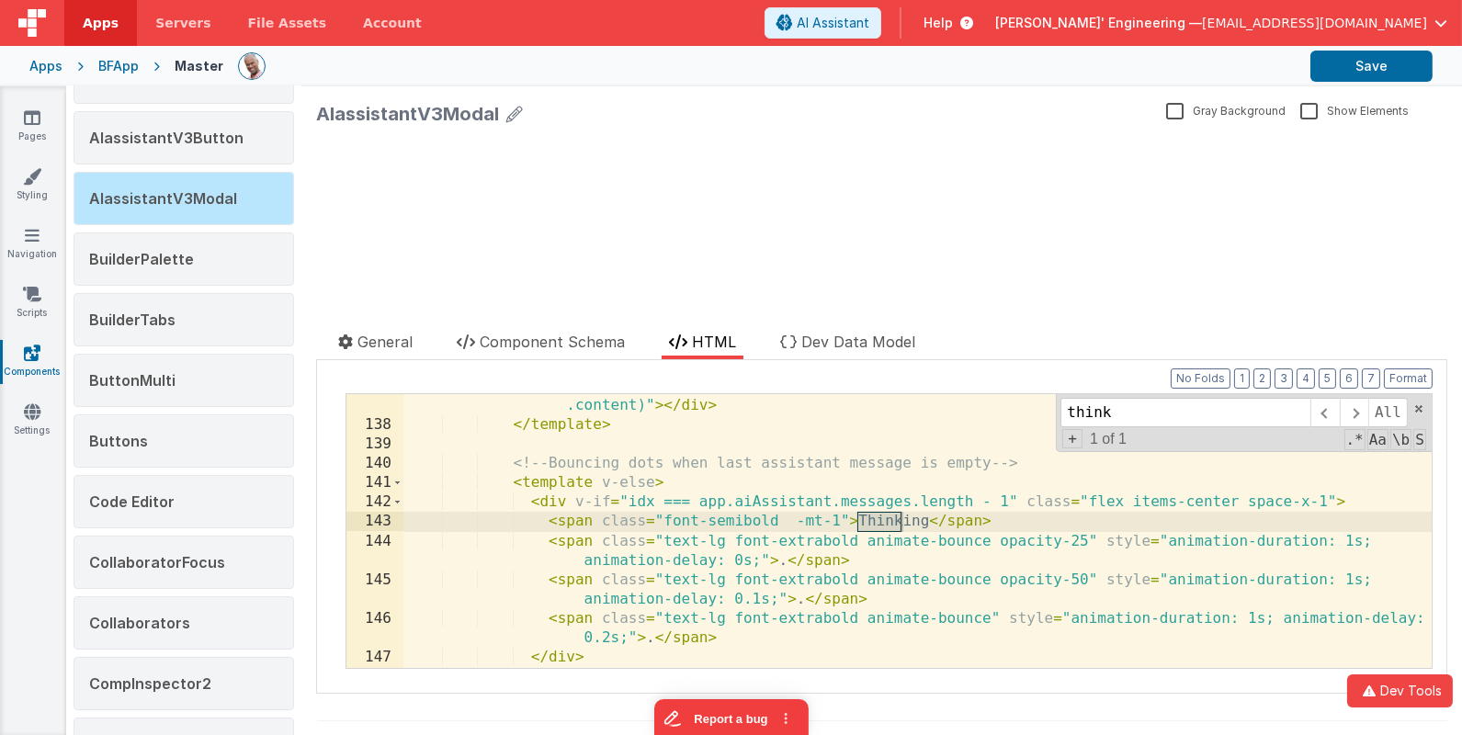
type input "think"
click at [783, 524] on div "< div class = "prose-code:before:hidden prose-code:after:hidden prose max-w-ful…" at bounding box center [918, 543] width 1030 height 333
drag, startPoint x: 778, startPoint y: 521, endPoint x: 664, endPoint y: 520, distance: 113.9
click at [664, 520] on div "< div class = "prose-code:before:hidden prose-code:after:hidden prose max-w-ful…" at bounding box center [918, 543] width 1030 height 333
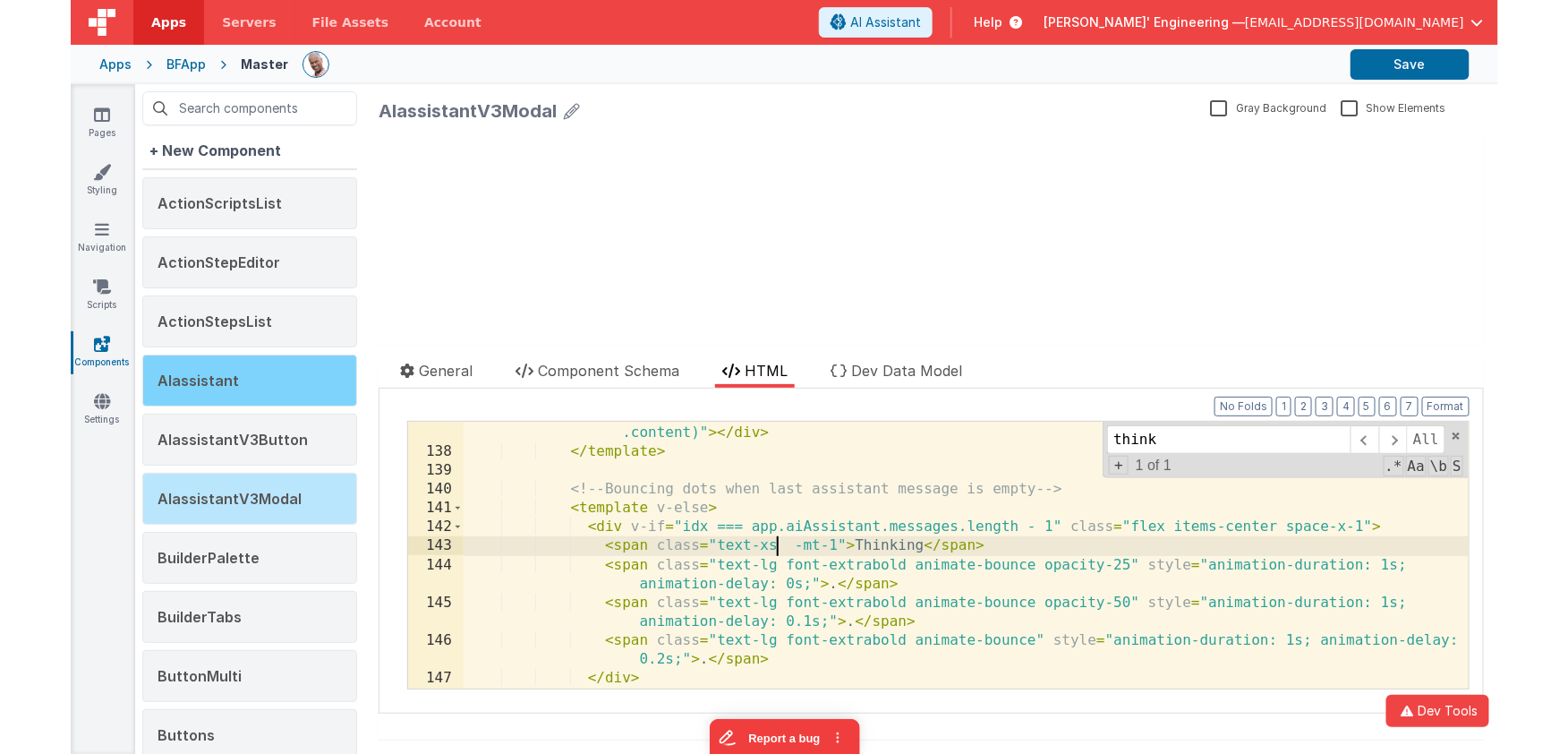
scroll to position [1, 0]
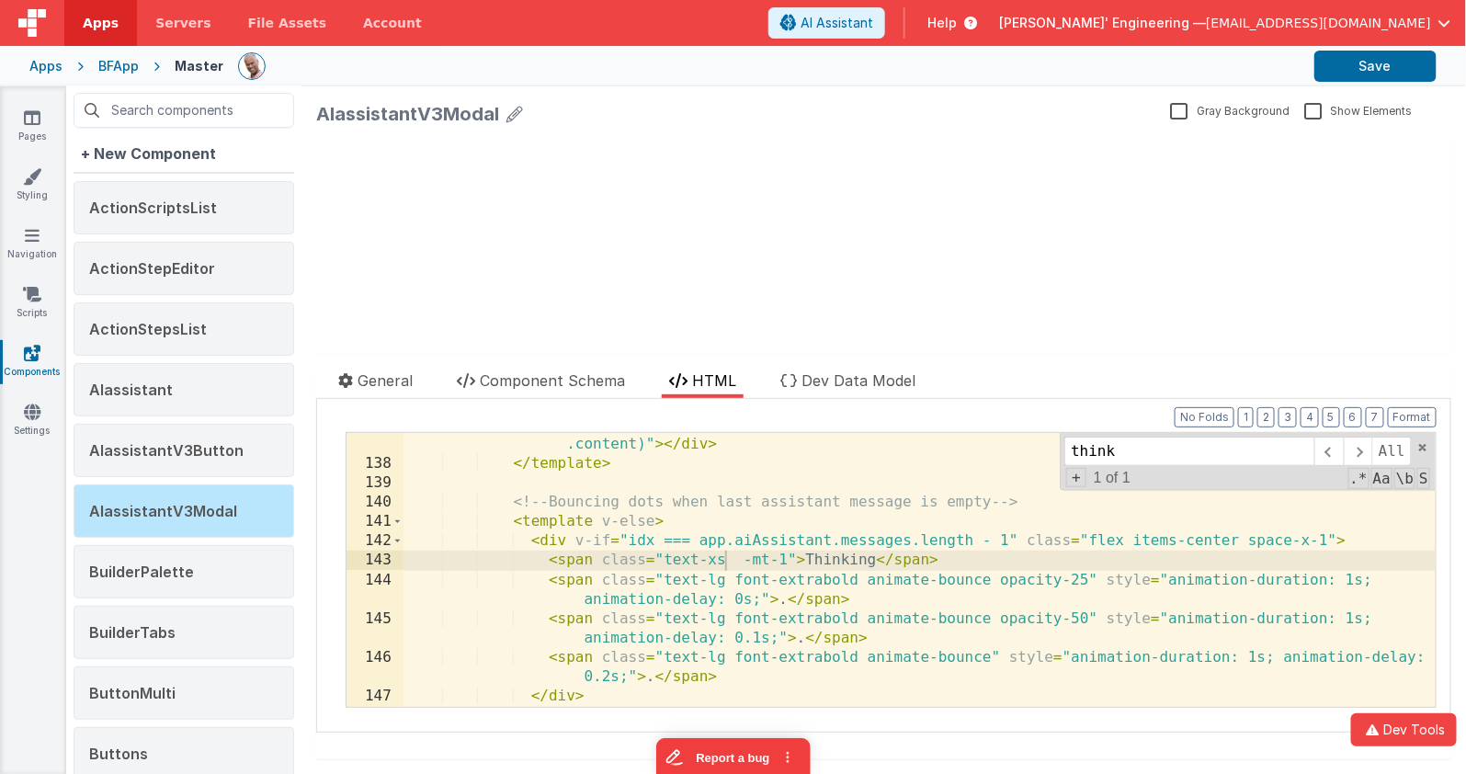
click at [628, 307] on div "update page model (See schema to hide after dev) showElements" at bounding box center [882, 243] width 1135 height 221
click at [130, 67] on div "BFApp" at bounding box center [118, 66] width 40 height 18
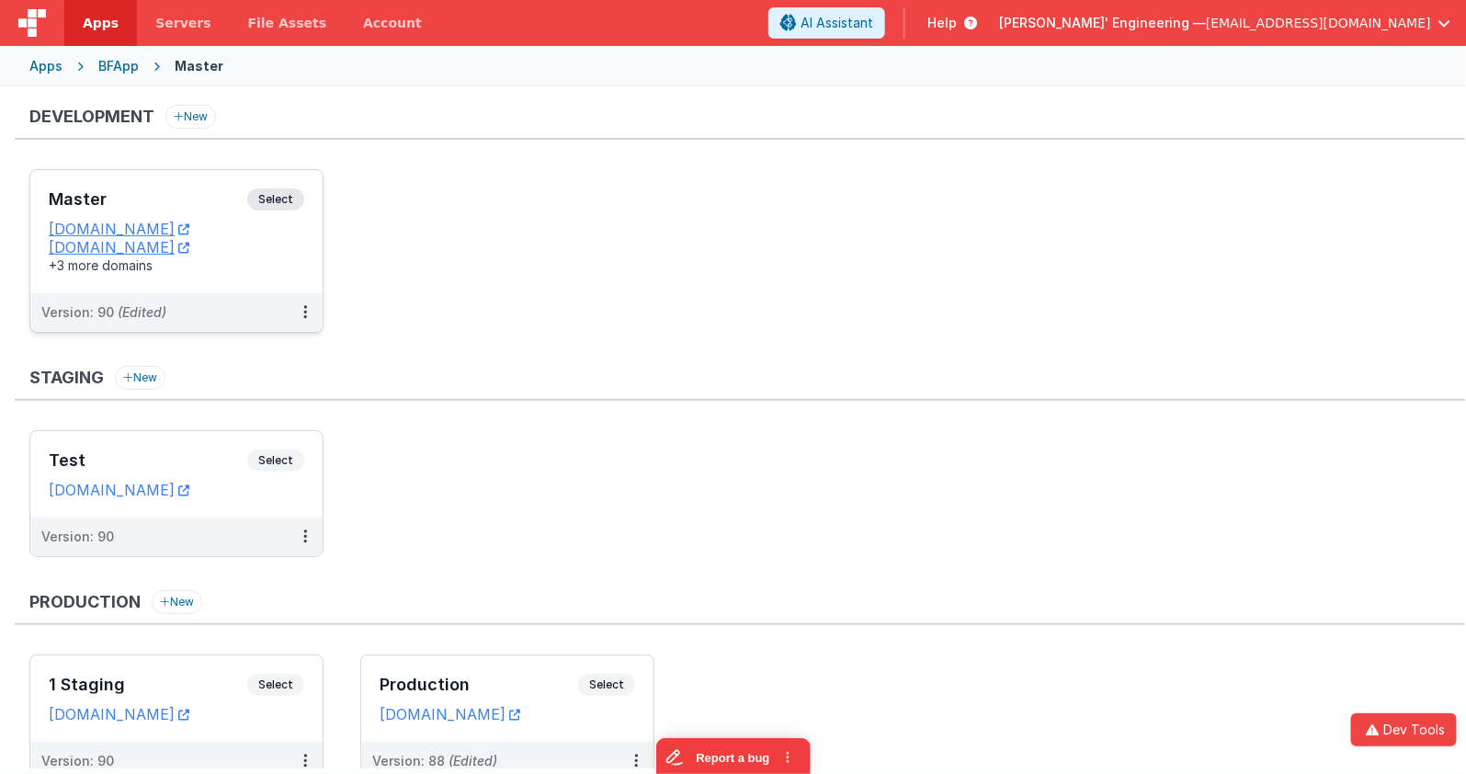
click at [267, 188] on span "Select" at bounding box center [275, 199] width 57 height 22
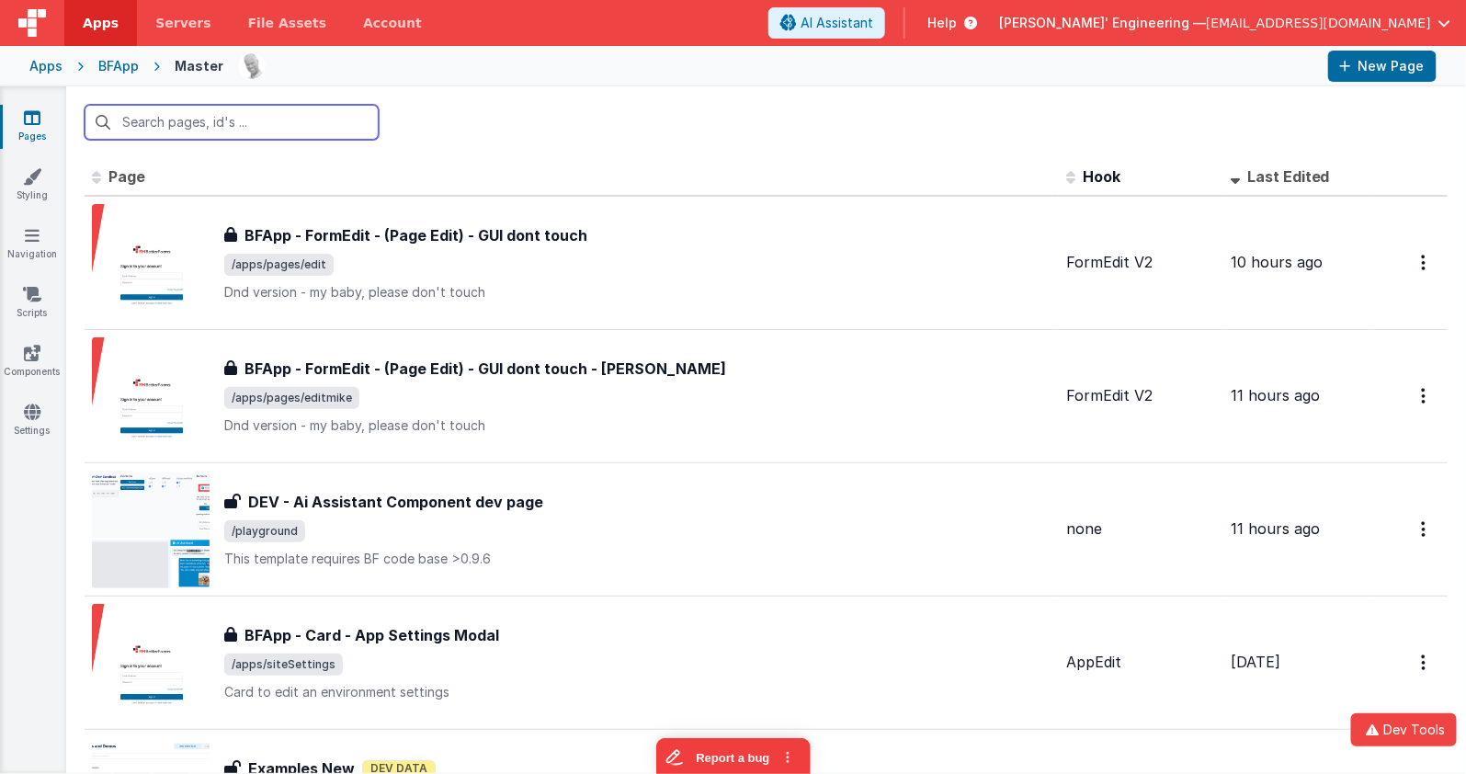
click at [257, 119] on input "text" at bounding box center [232, 122] width 294 height 35
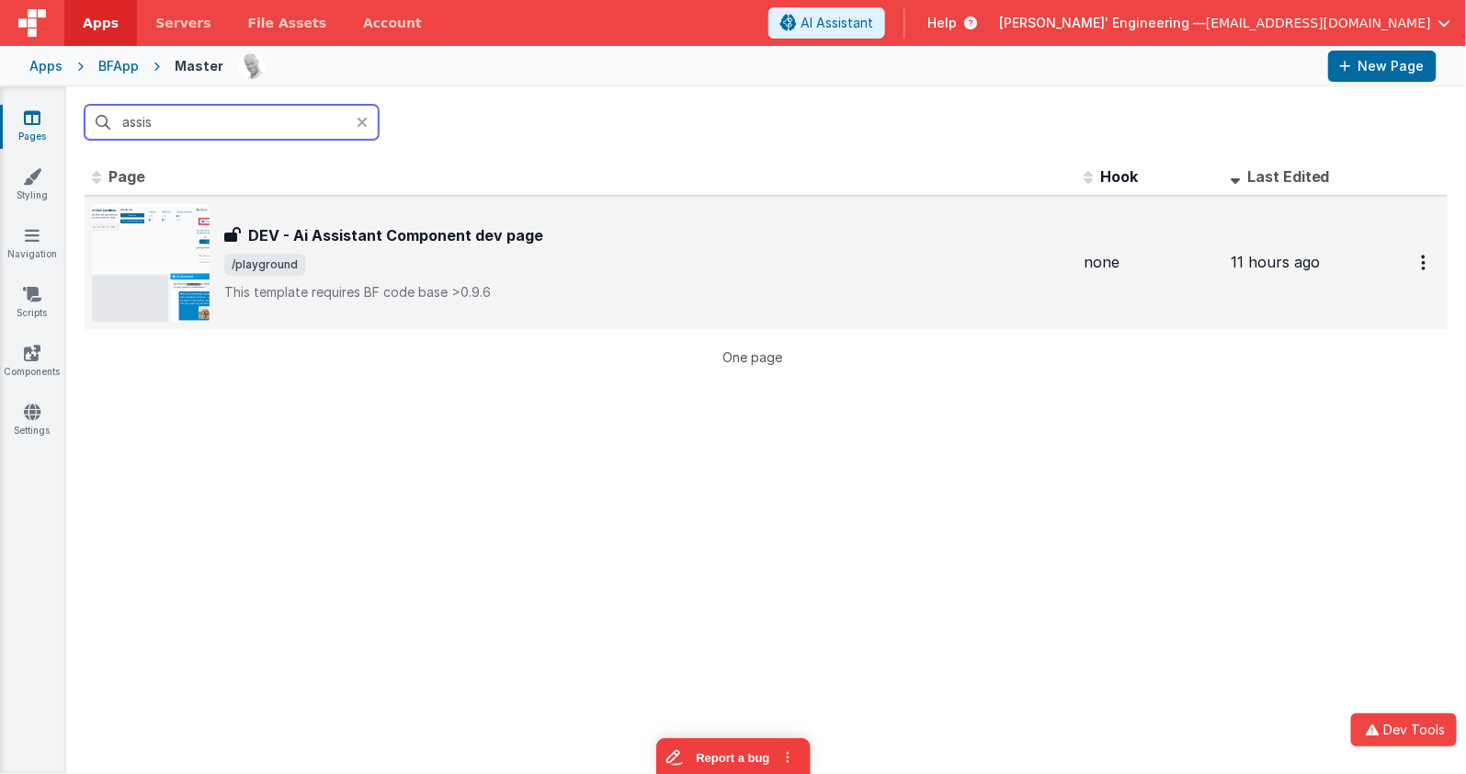
type input "assis"
click at [477, 221] on div "DEV - Ai Assistant Component dev page DEV - Ai Assistant Component dev page /pl…" at bounding box center [580, 263] width 977 height 118
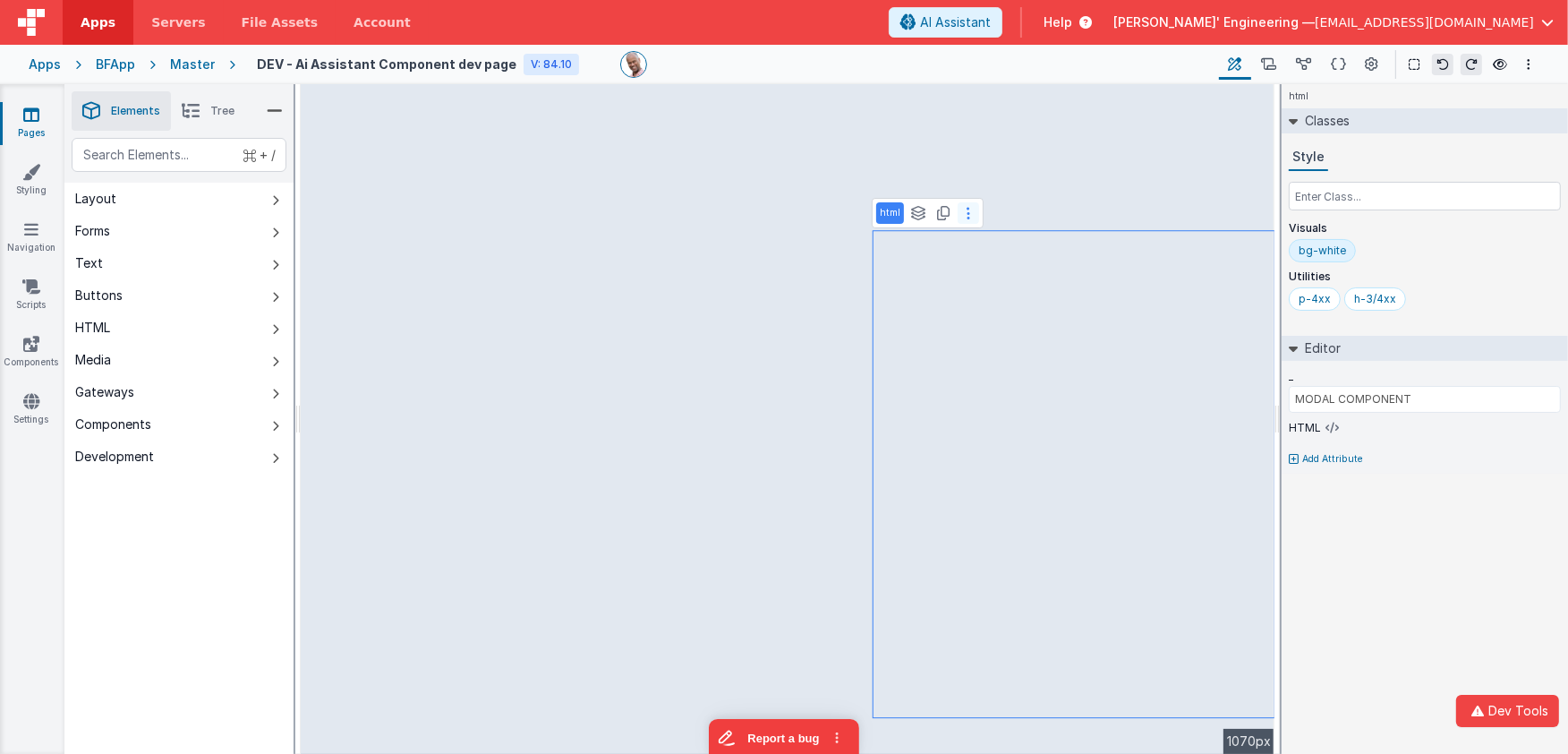
click at [968, 221] on button at bounding box center [968, 213] width 21 height 21
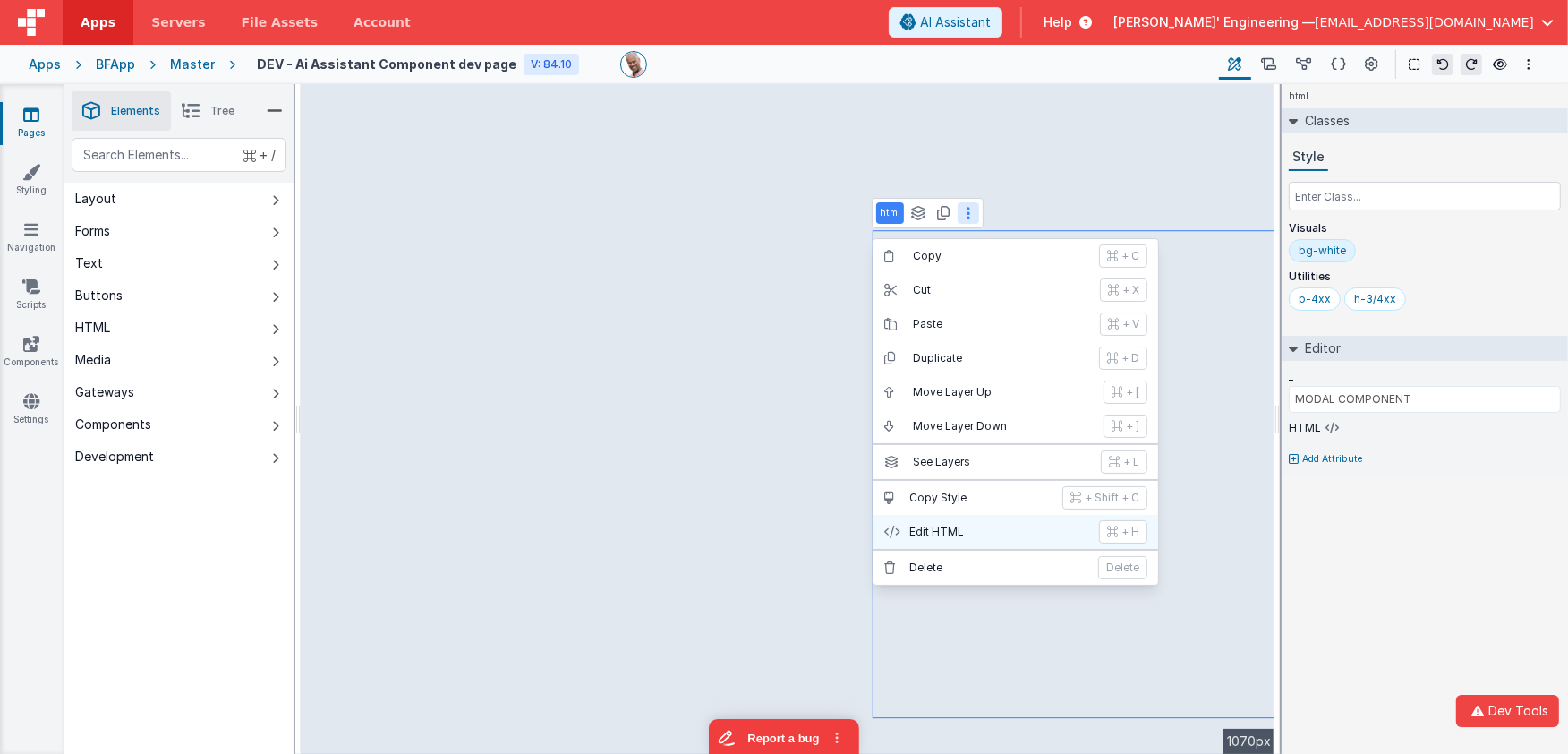
click at [963, 524] on p "Edit HTML" at bounding box center [999, 531] width 179 height 15
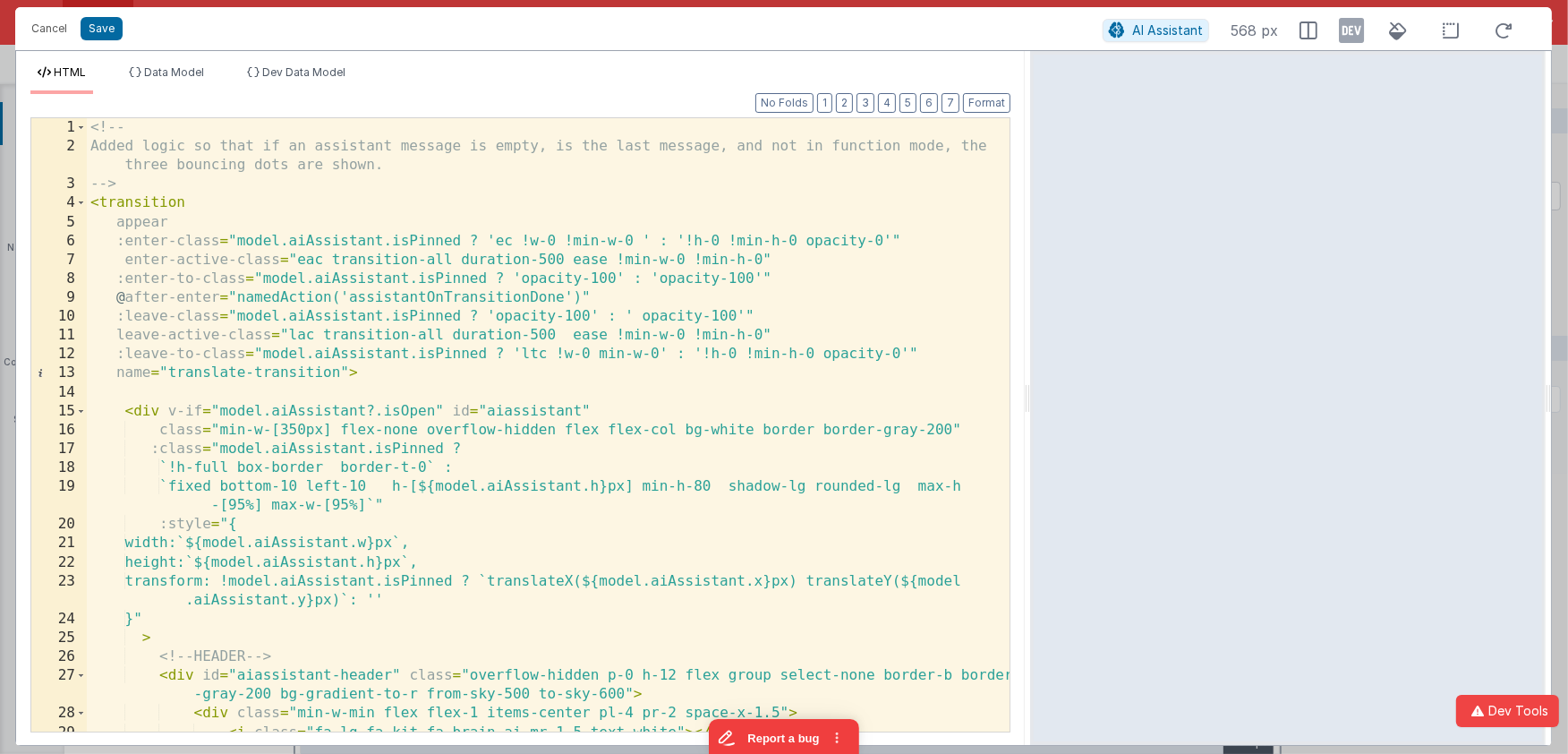
click at [1031, 27] on html "Cancel Save AI Assistant 568 px HTML Data Model Dev Data Model Format 7 6 5 4 3…" at bounding box center [784, 377] width 1568 height 754
click at [1351, 30] on icon at bounding box center [1352, 30] width 25 height 28
click icon
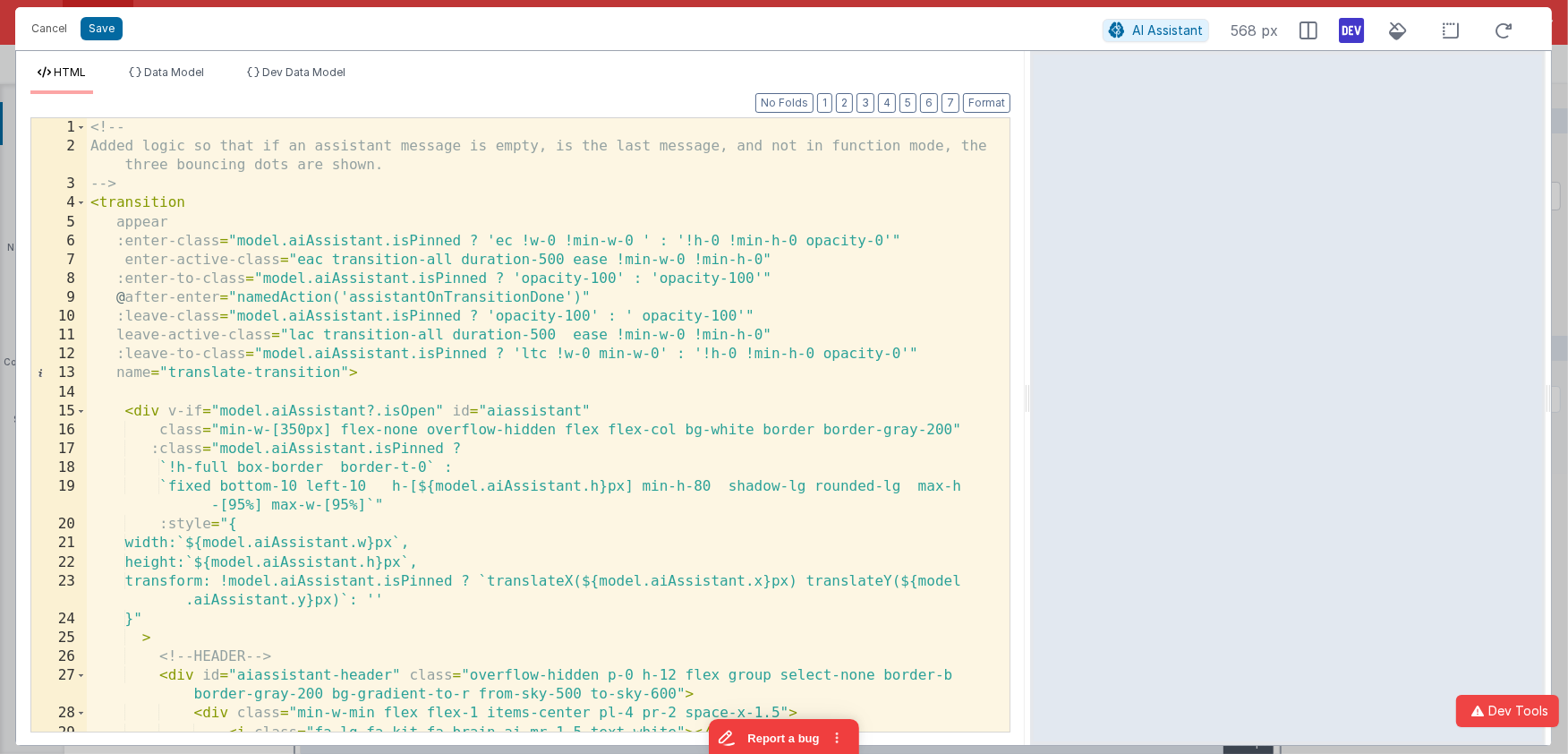
click icon
click div "<!-- Added logic so that if an assistant message is empty, is the last message,…"
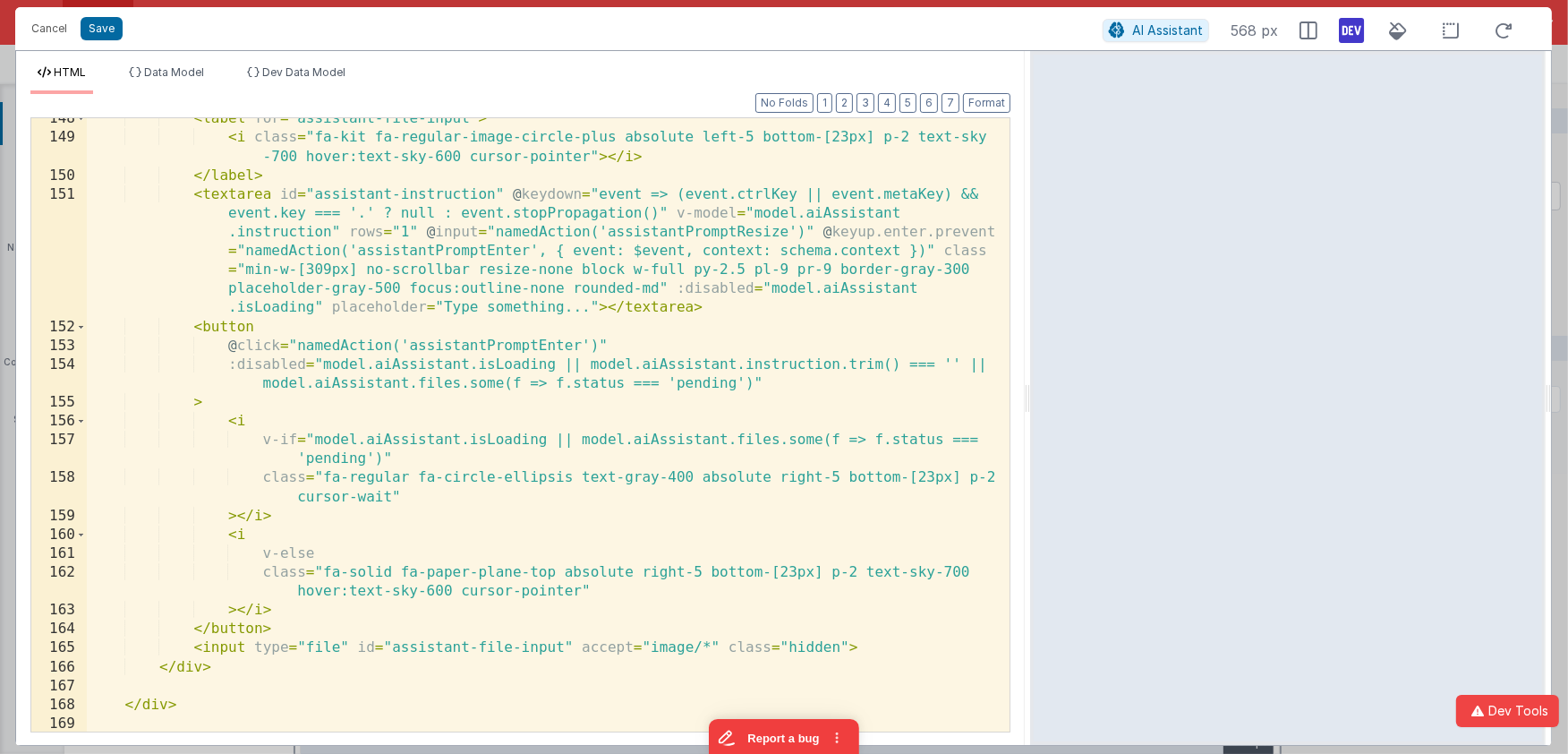
scroll to position [3939, 0]
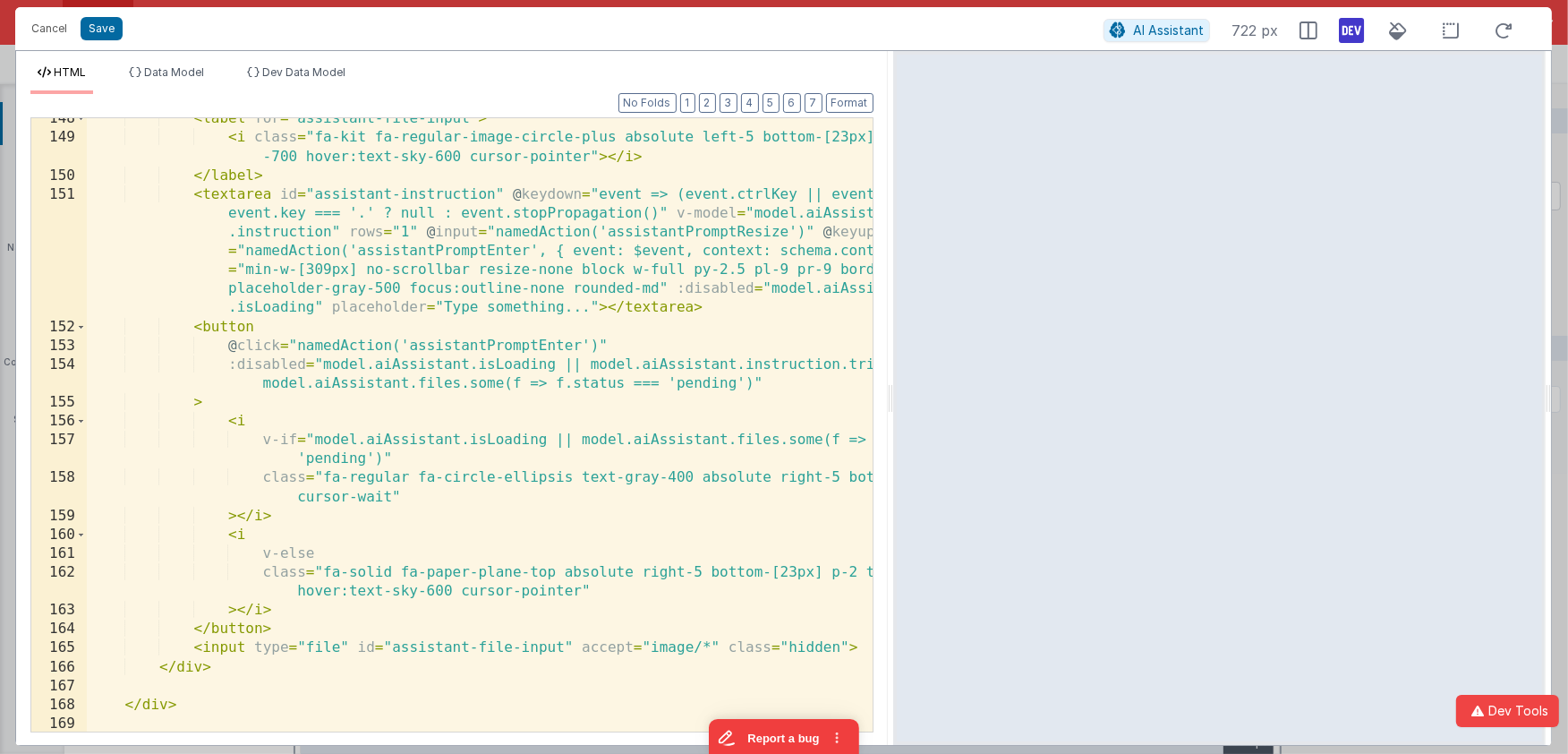
drag, startPoint x: 1027, startPoint y: 50, endPoint x: 893, endPoint y: 55, distance: 134.1
click html "Cancel Save AI Assistant 722 px HTML Data Model Dev Data Model Format 7 6 5 4 3…"
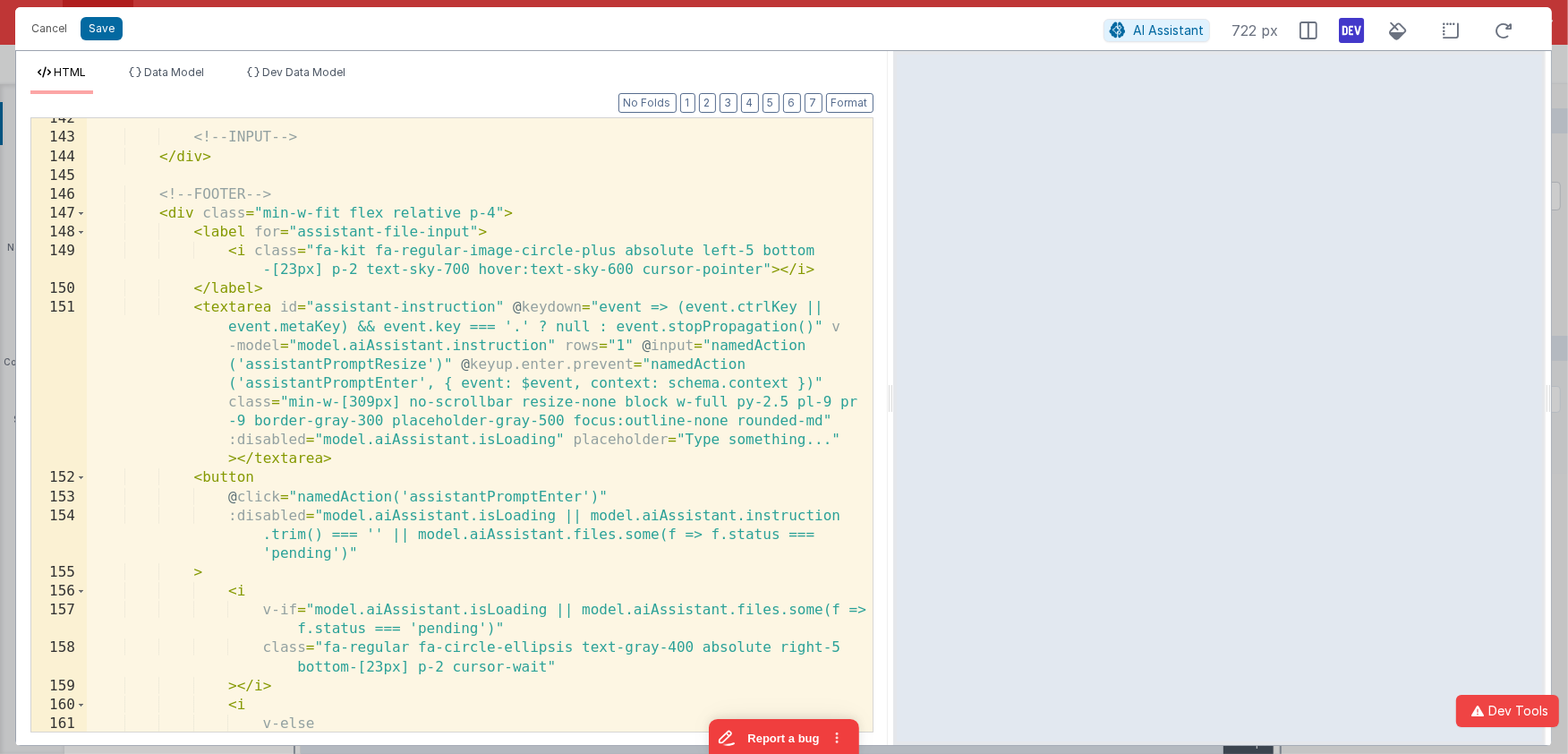
scroll to position [4411, 0]
click icon
click div "<!-- INPUT --> </ div > <!-- FOOTER --> < div class = "min-w-fit flex relative …"
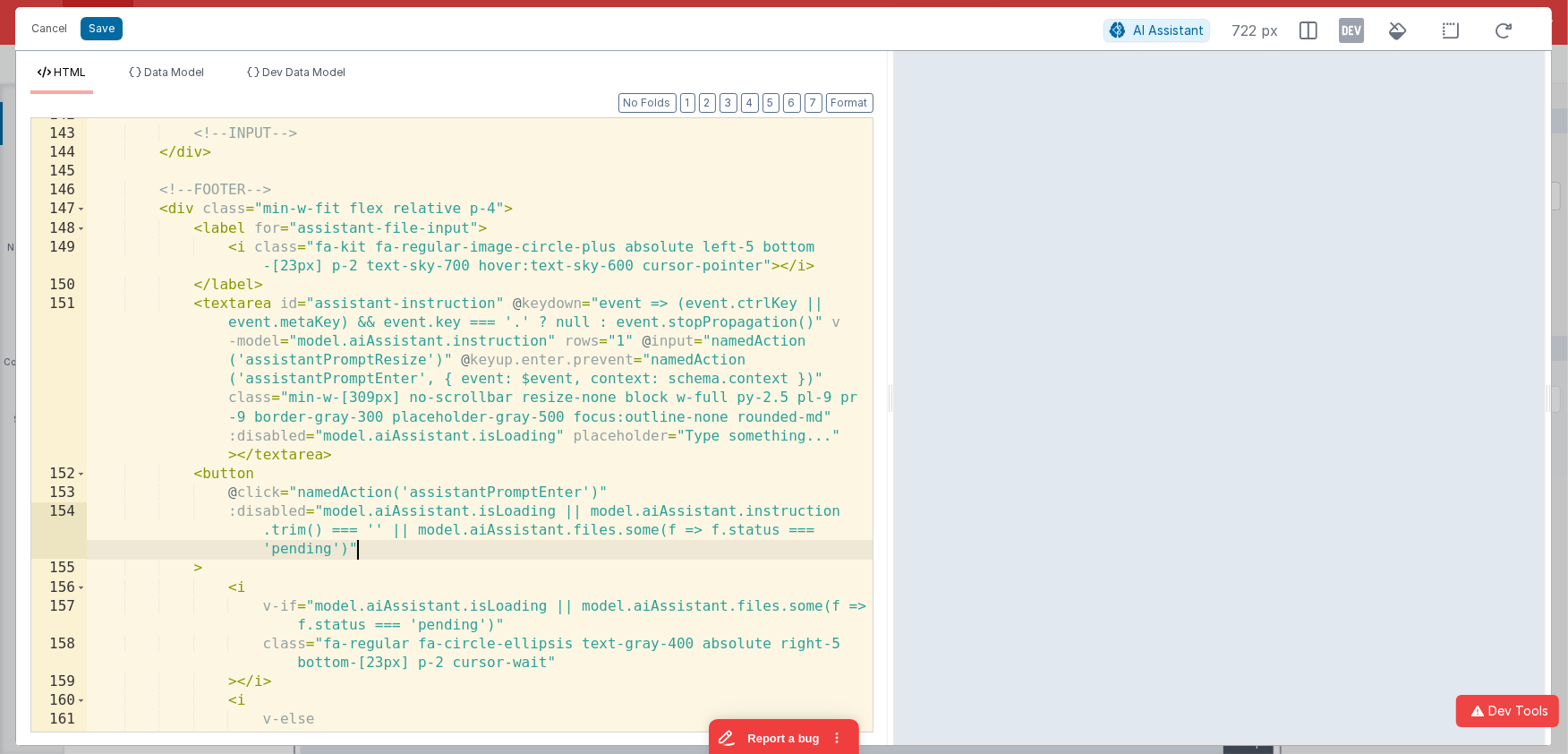
scroll to position [4416, 0]
click html "Cancel Save AI Assistant 729 px HTML Data Model Dev Data Model Format 7 6 5 4 3…"
click button "Cancel"
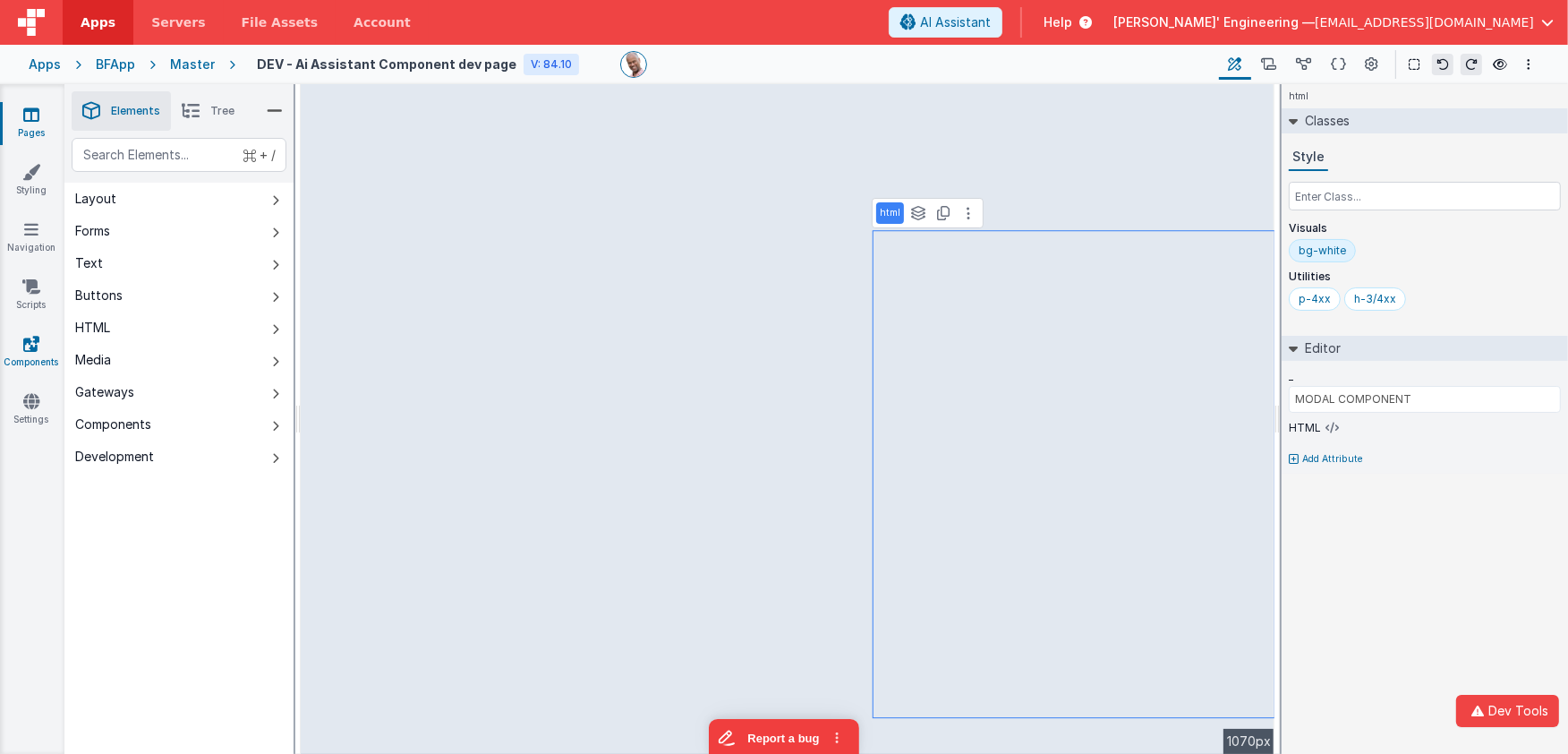
click icon
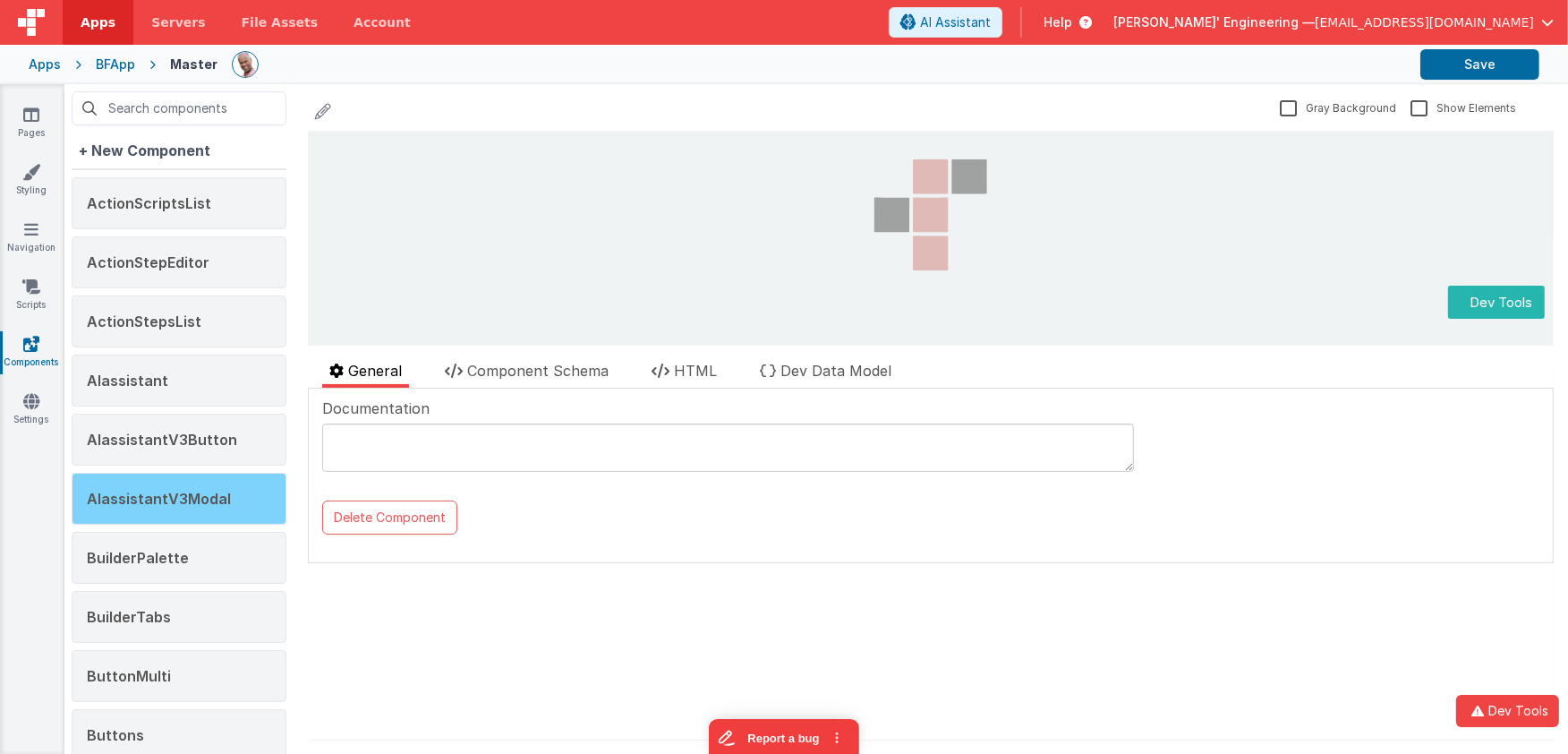
click span "AIassistantV3Modal"
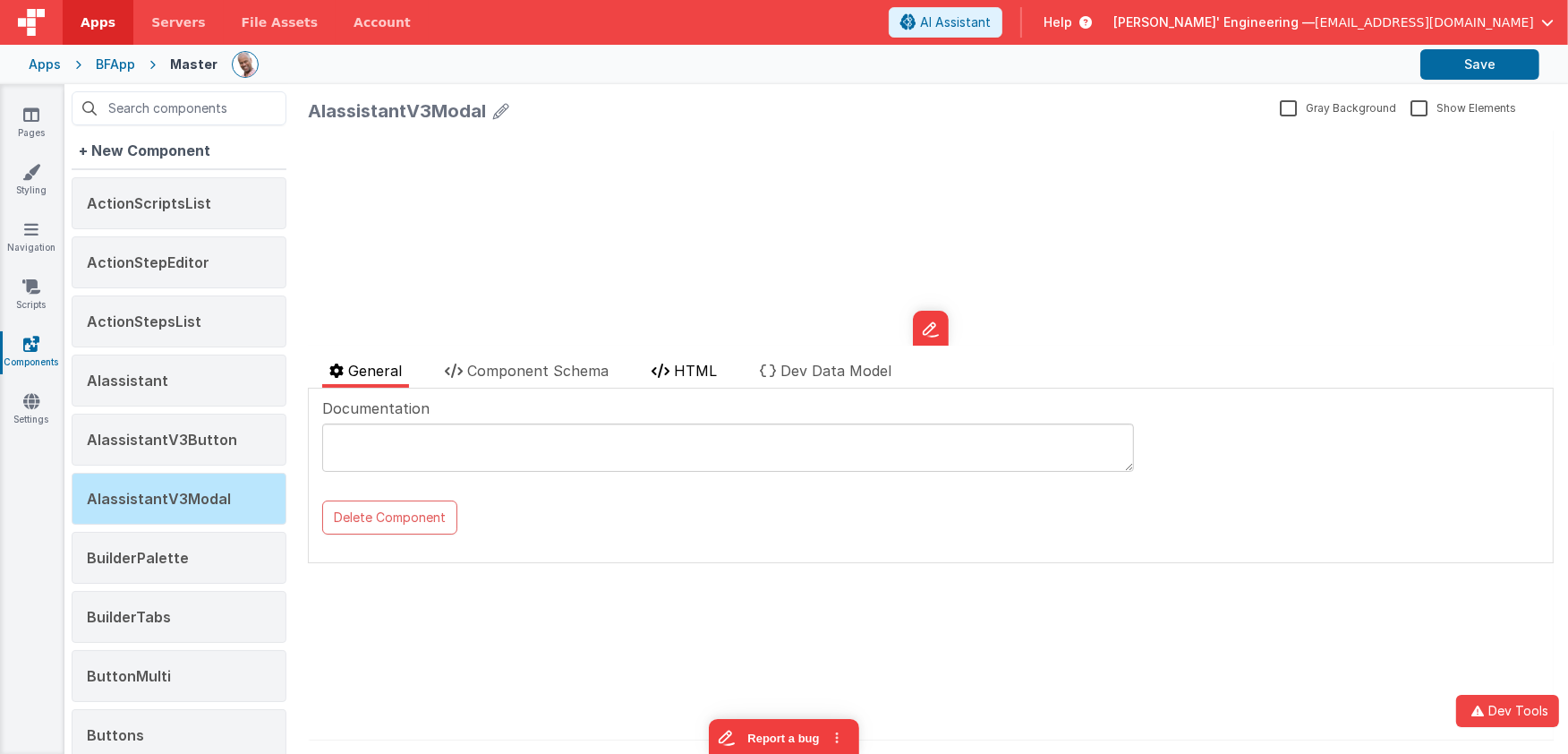
click span "HTML"
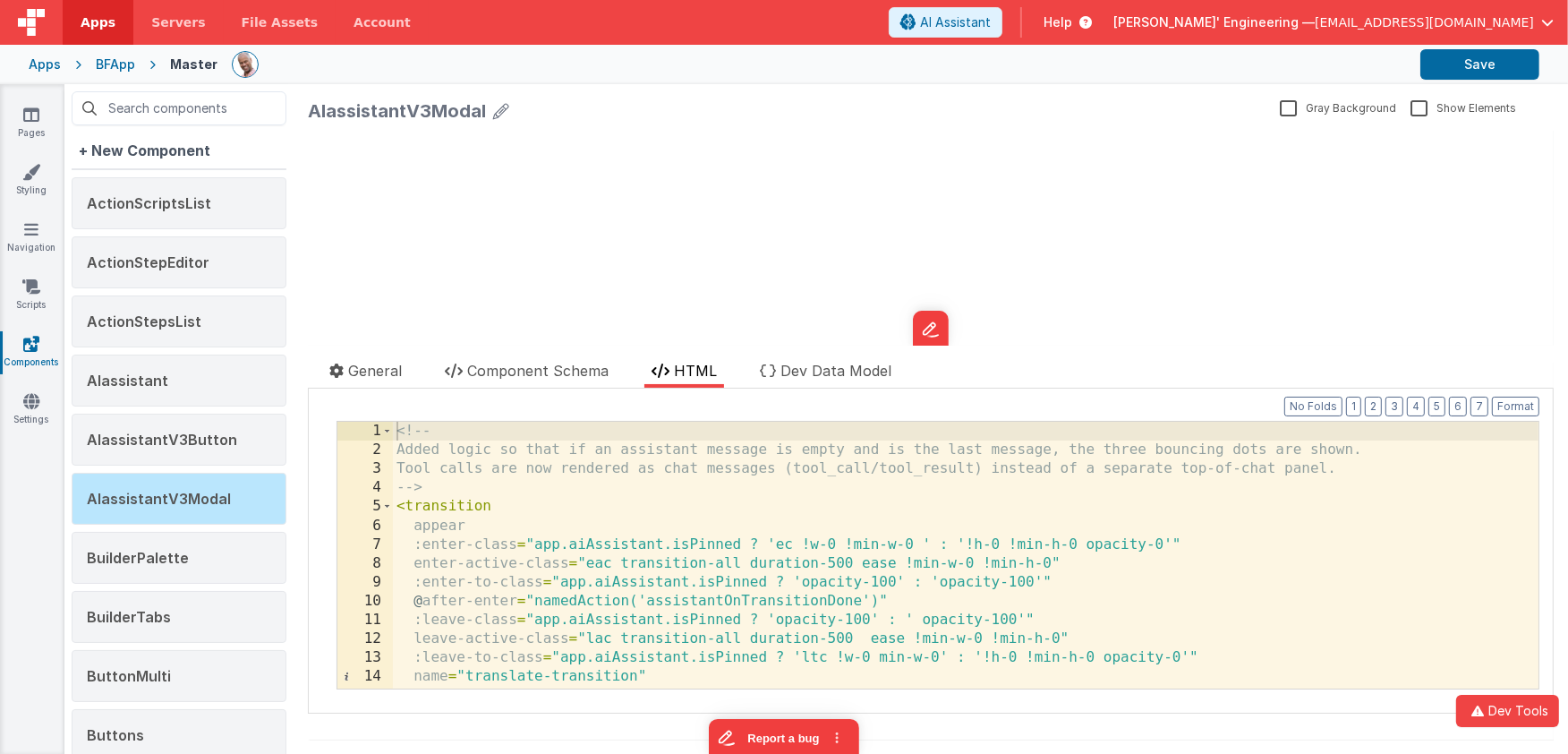
click div "<!-- Added logic so that if an assistant message is empty and is the last messa…"
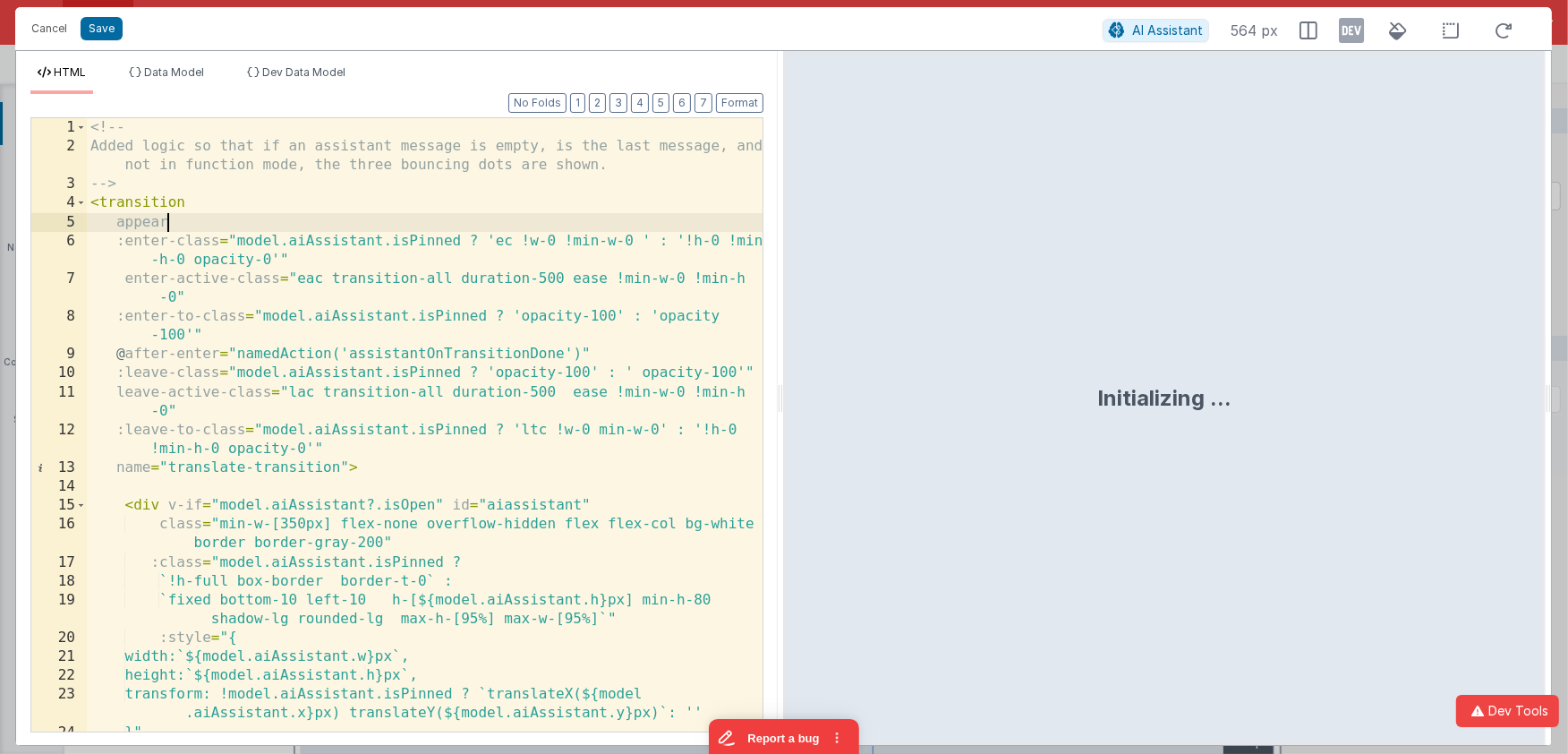
click at [599, 218] on div "<!-- Added logic so that if an assistant message is empty, is the last message,…" at bounding box center [426, 444] width 678 height 653
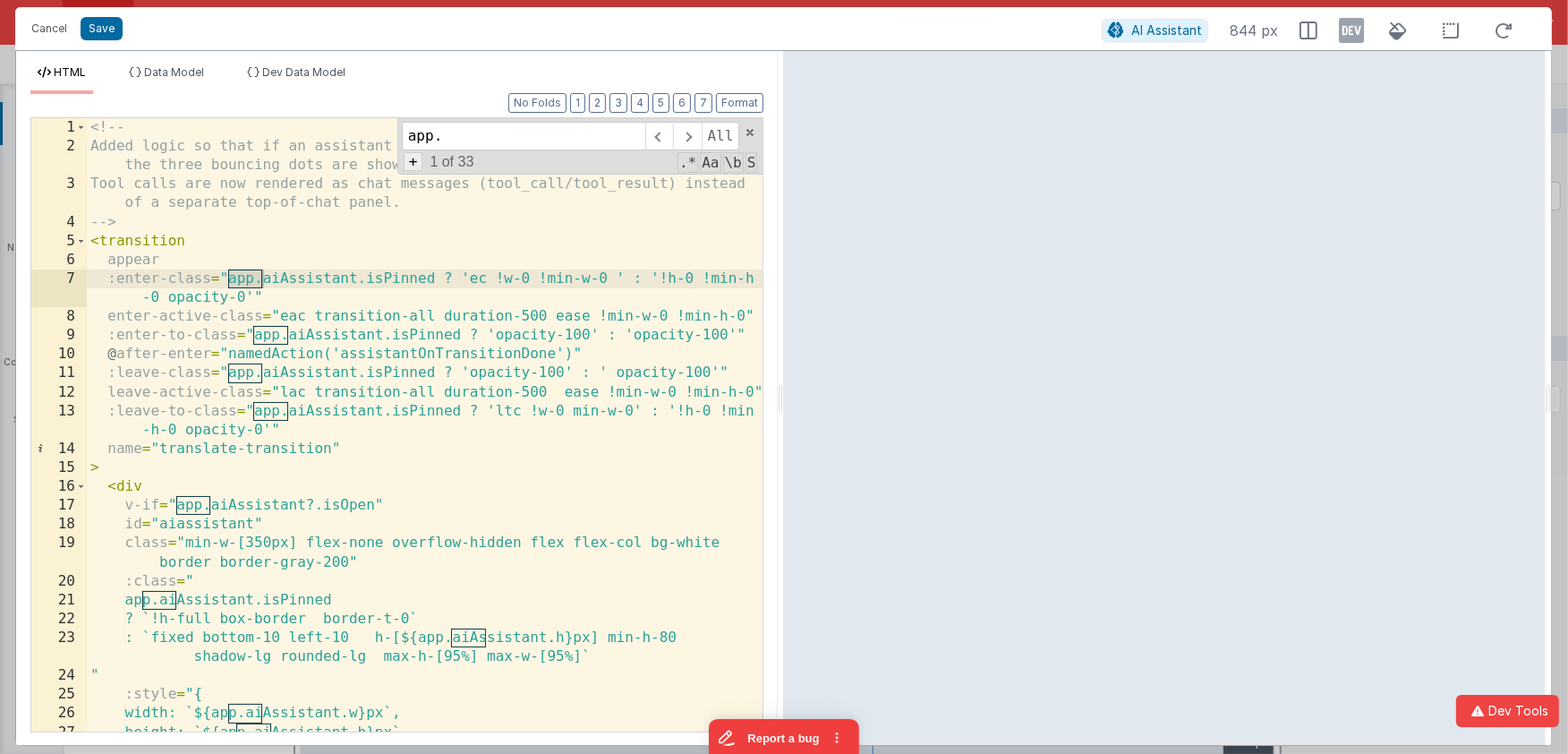
type input "app."
click at [414, 164] on span "+" at bounding box center [413, 161] width 19 height 19
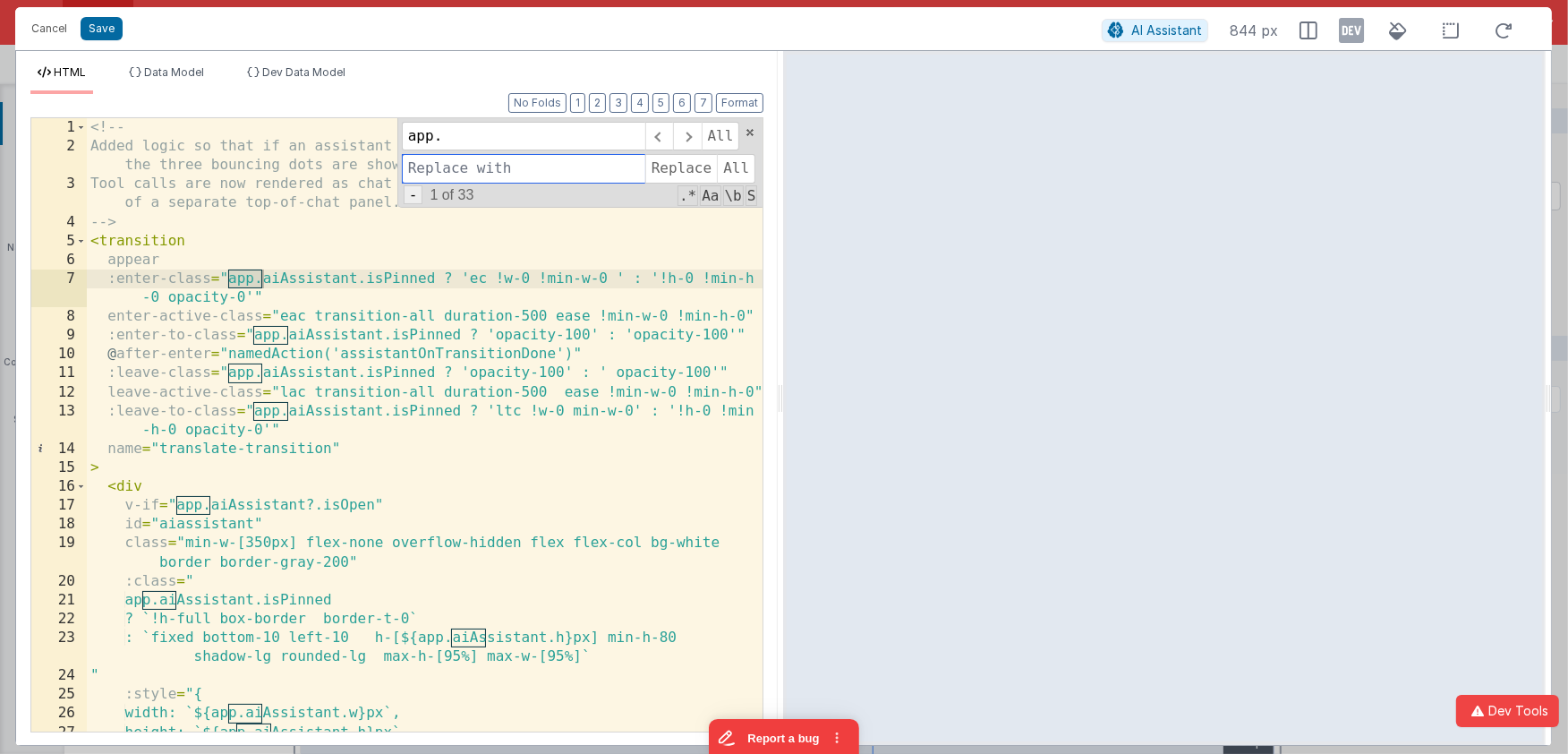
click at [414, 164] on input at bounding box center [524, 168] width 243 height 28
type input "model."
click at [740, 167] on span "All" at bounding box center [736, 168] width 39 height 28
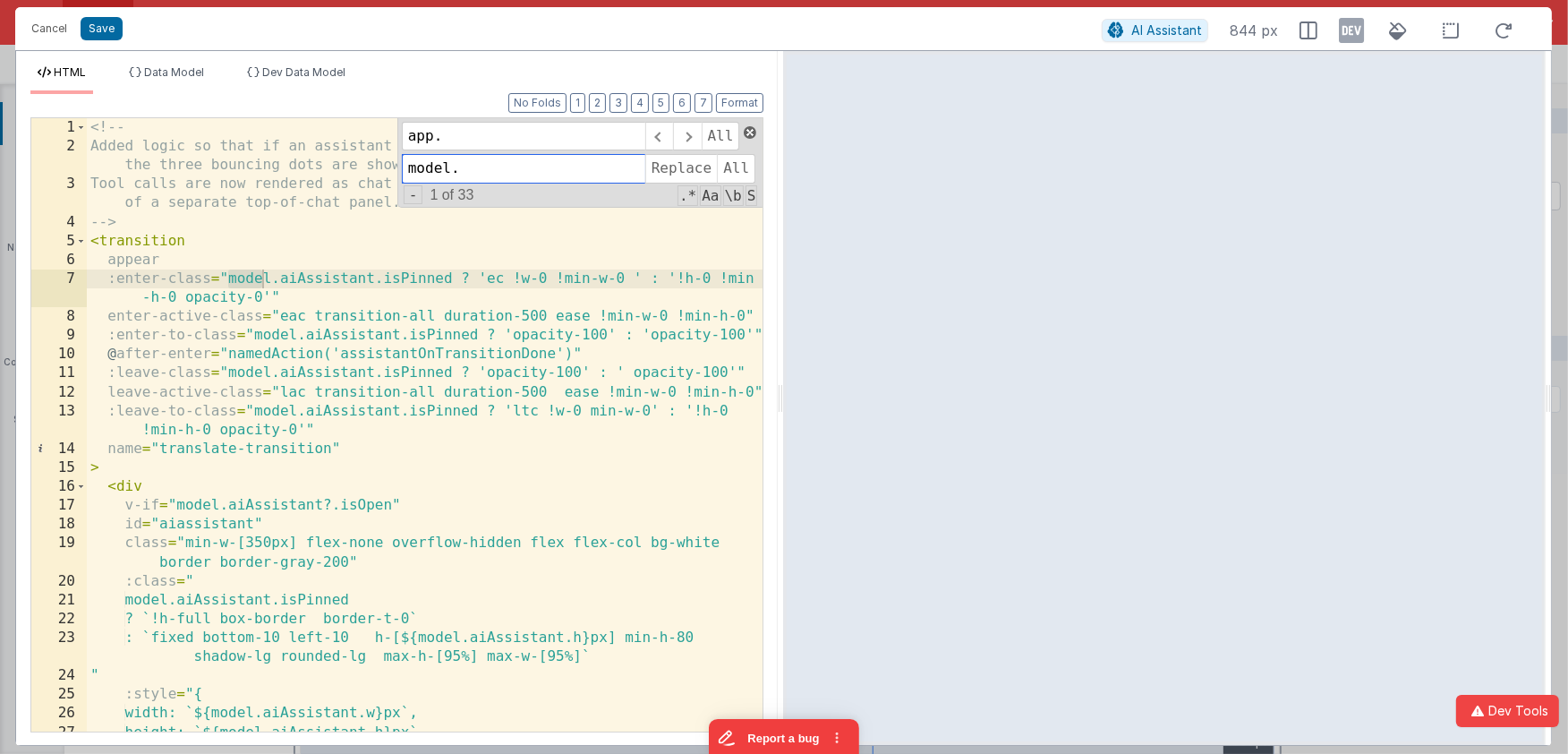
click at [751, 133] on span at bounding box center [750, 132] width 13 height 13
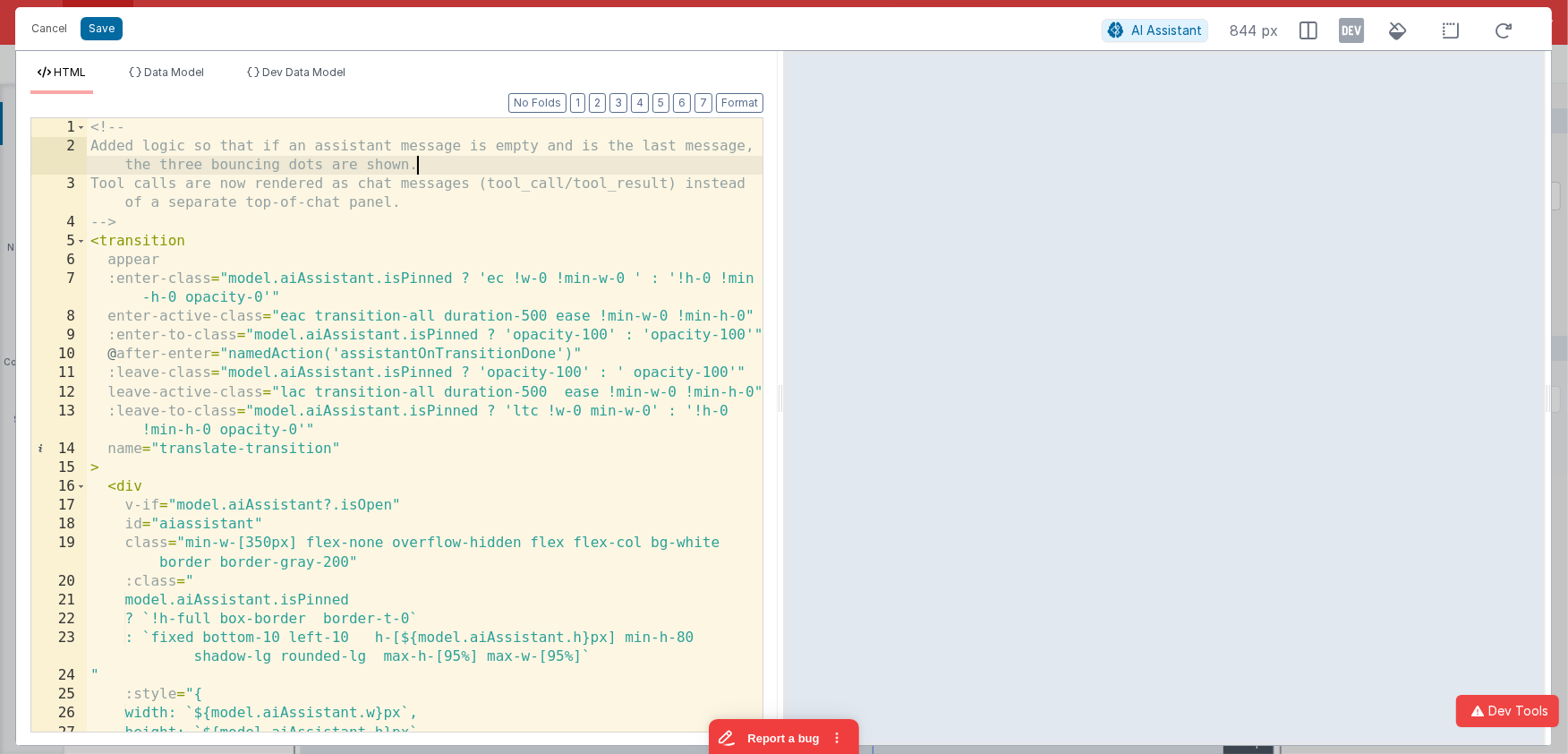
click at [101, 32] on button "Save" at bounding box center [101, 28] width 42 height 23
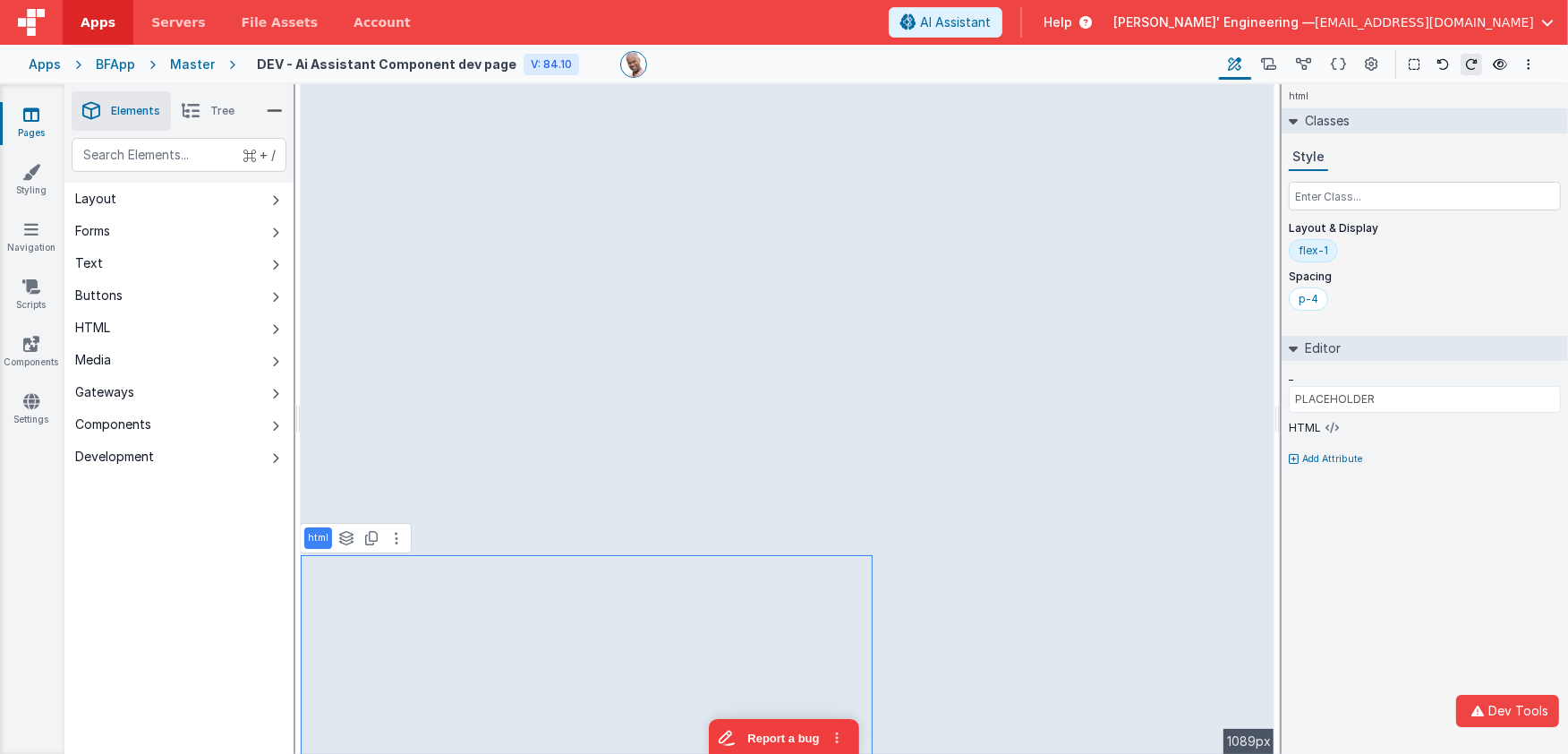
click at [215, 105] on span "Tree" at bounding box center [222, 111] width 24 height 15
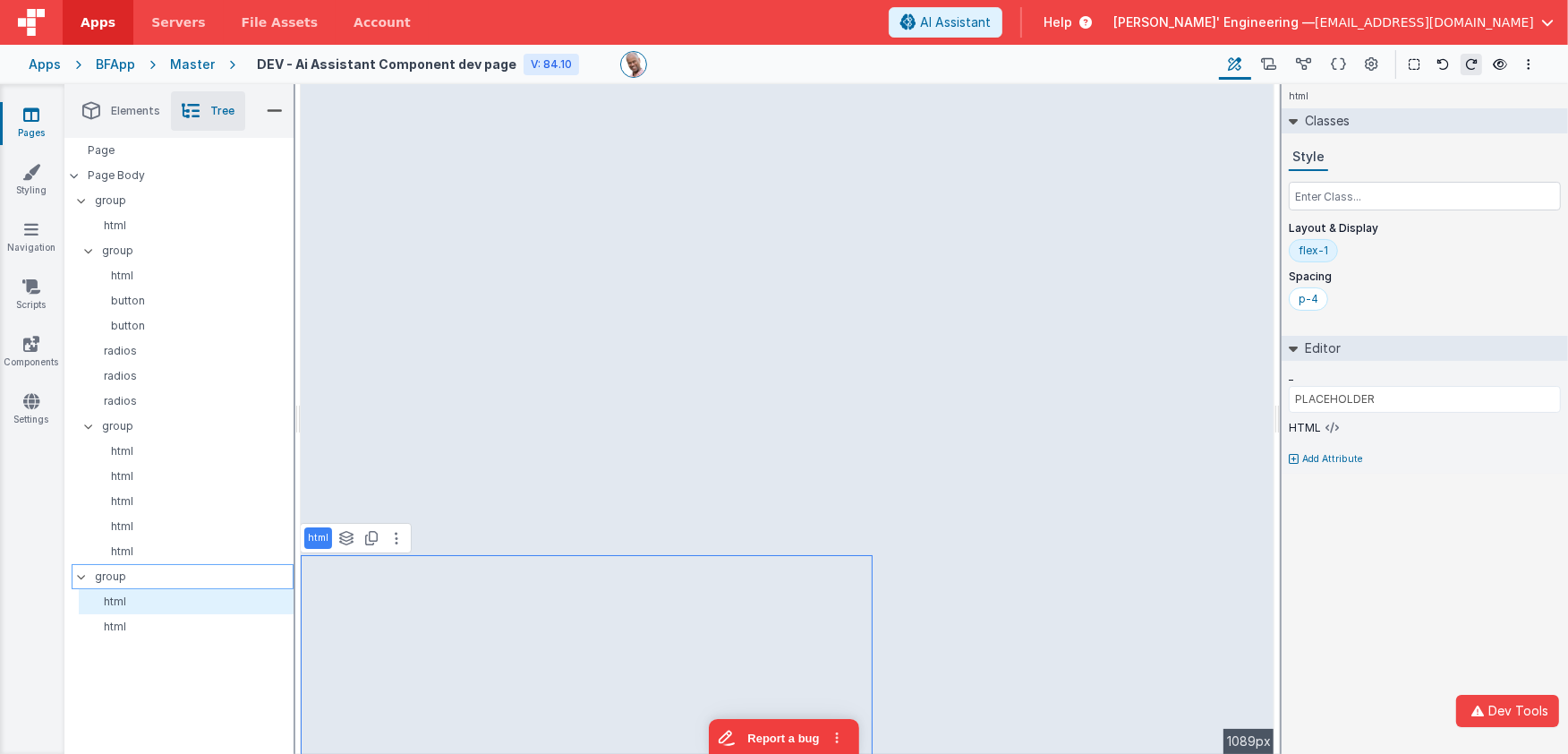
click at [137, 573] on p "group" at bounding box center [193, 577] width 198 height 19
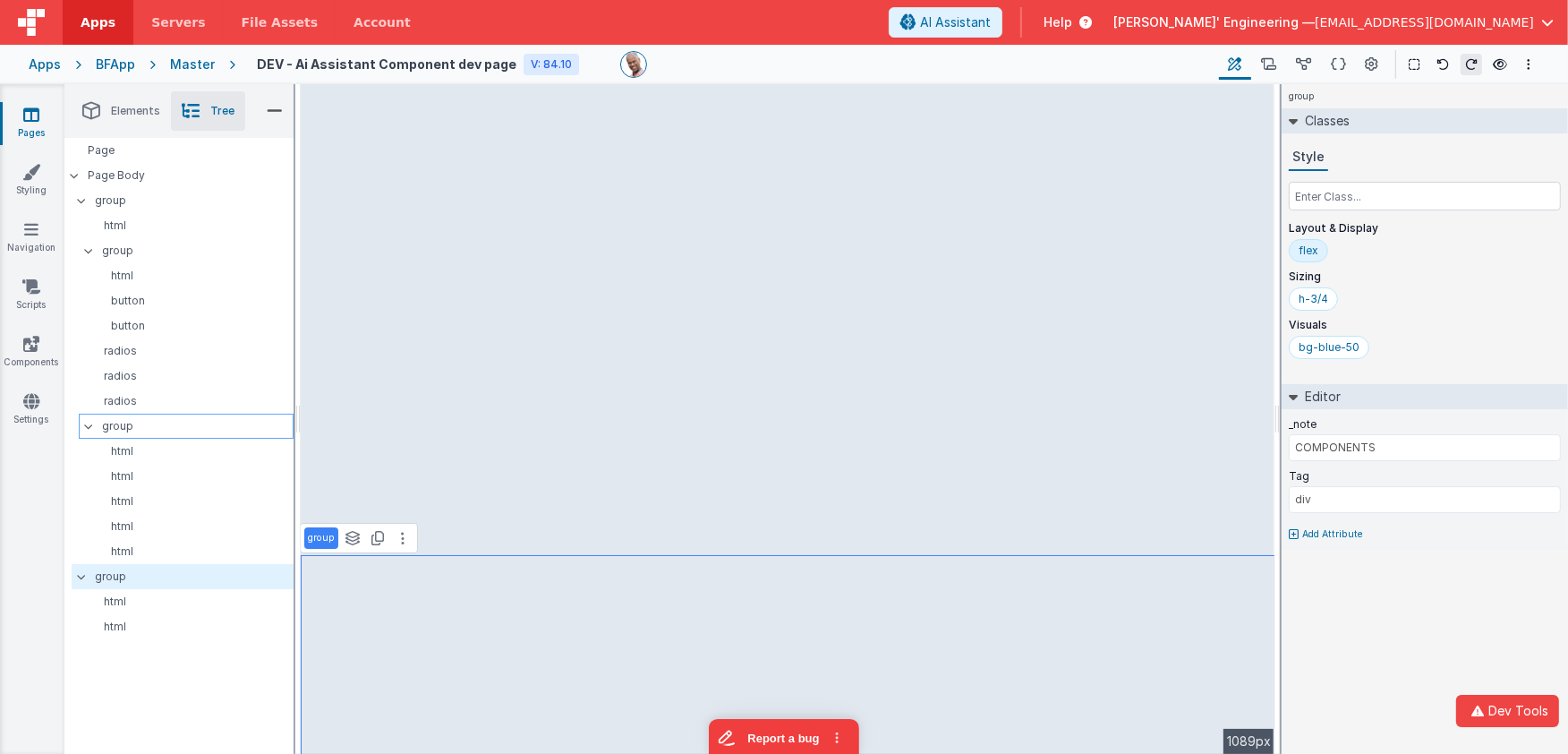
click at [94, 430] on div at bounding box center [93, 426] width 17 height 15
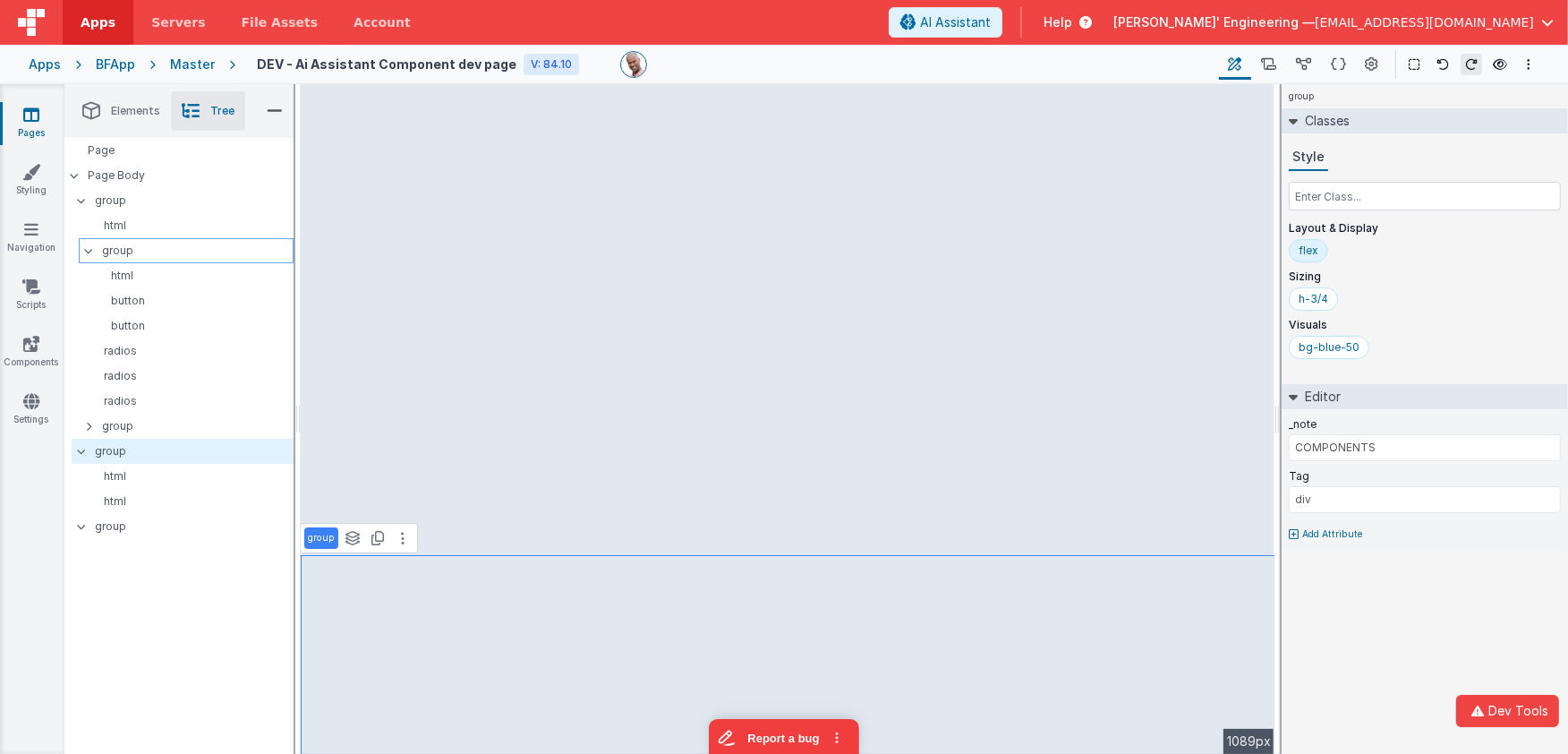
click at [93, 248] on icon at bounding box center [89, 251] width 15 height 6
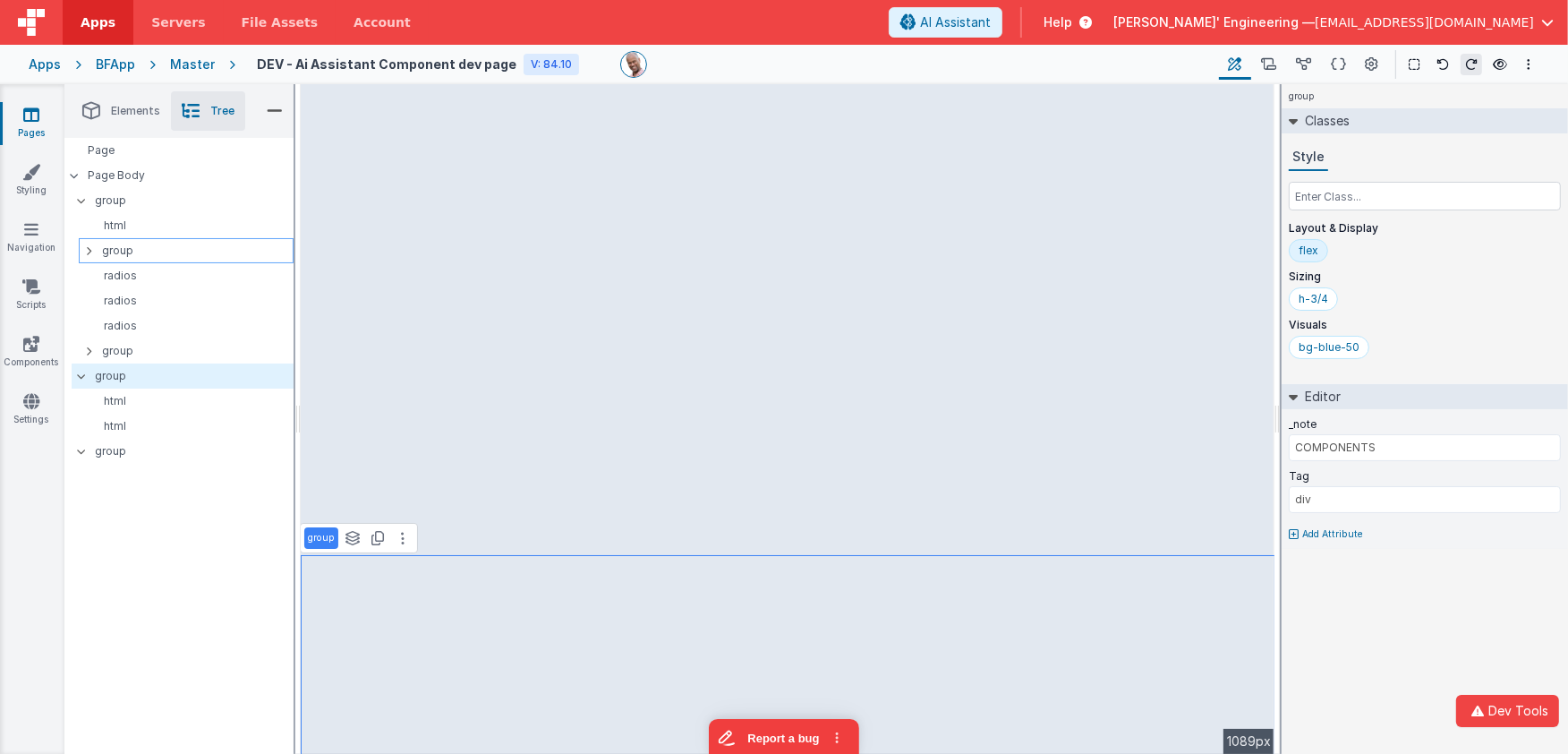
click at [124, 251] on p "group" at bounding box center [198, 250] width 191 height 19
type input "CONTROLS"
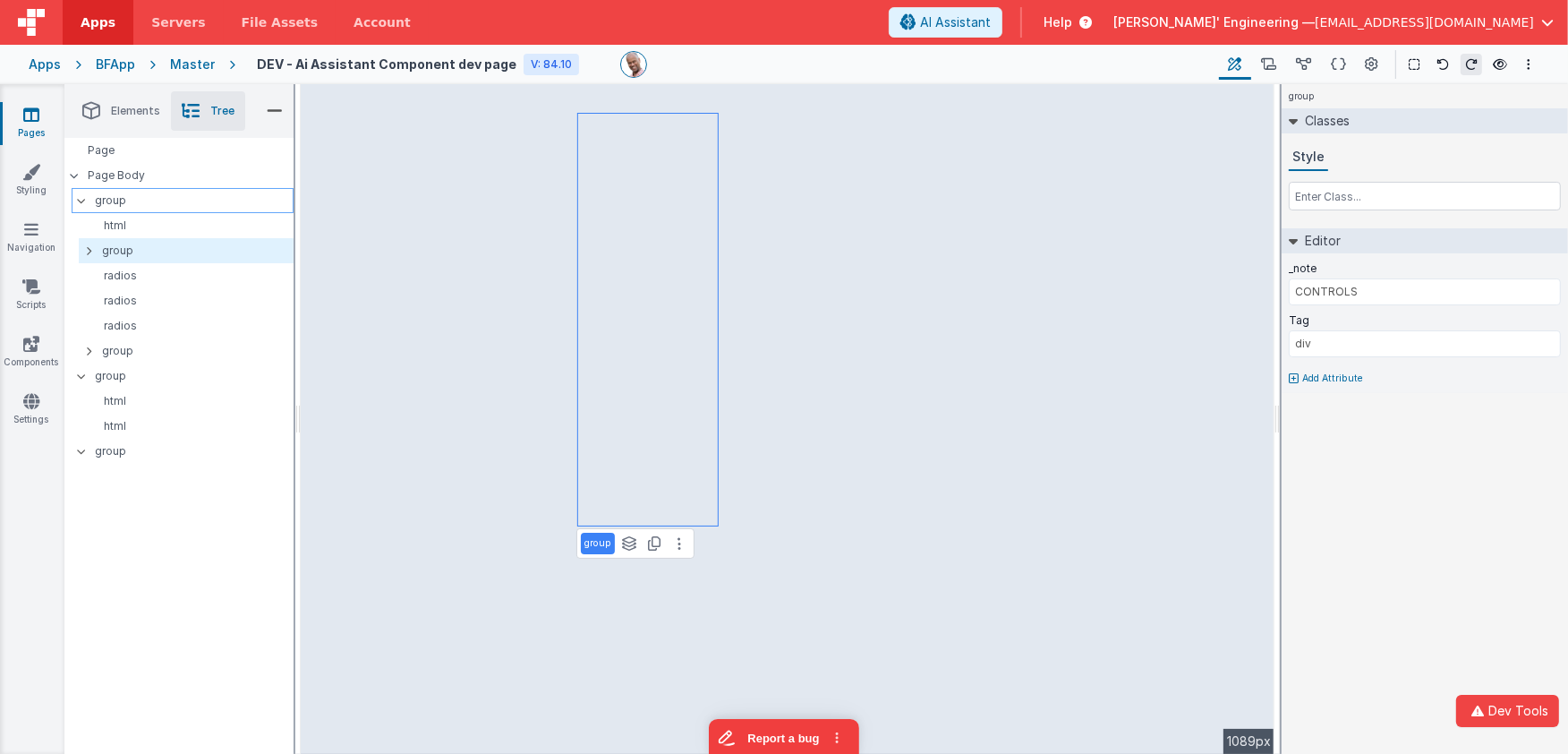
click at [118, 203] on p "group" at bounding box center [193, 201] width 198 height 19
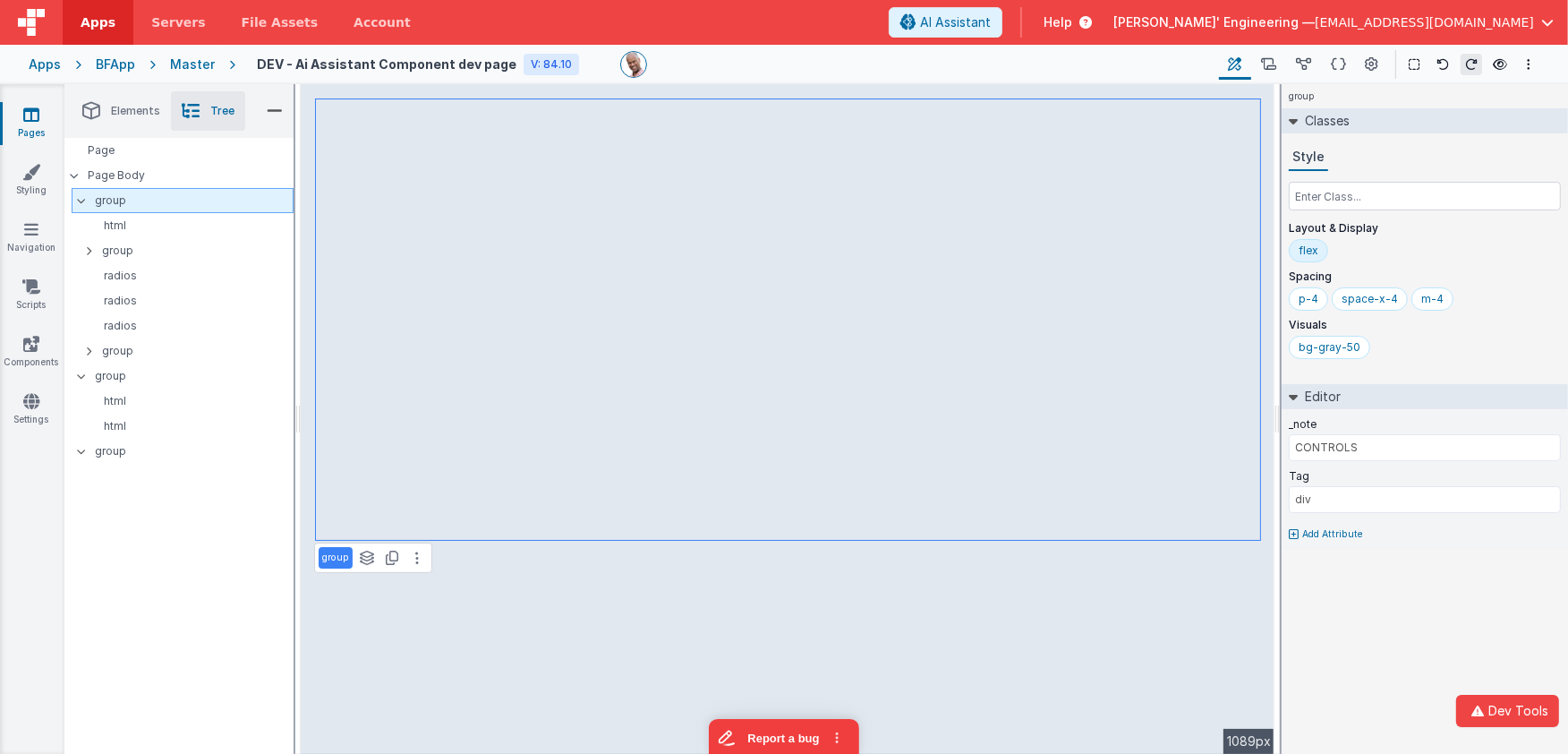
click at [83, 201] on icon at bounding box center [81, 201] width 15 height 6
click at [111, 205] on p "group" at bounding box center [193, 201] width 198 height 19
type input "widgets"
click at [131, 221] on p "group" at bounding box center [193, 225] width 198 height 19
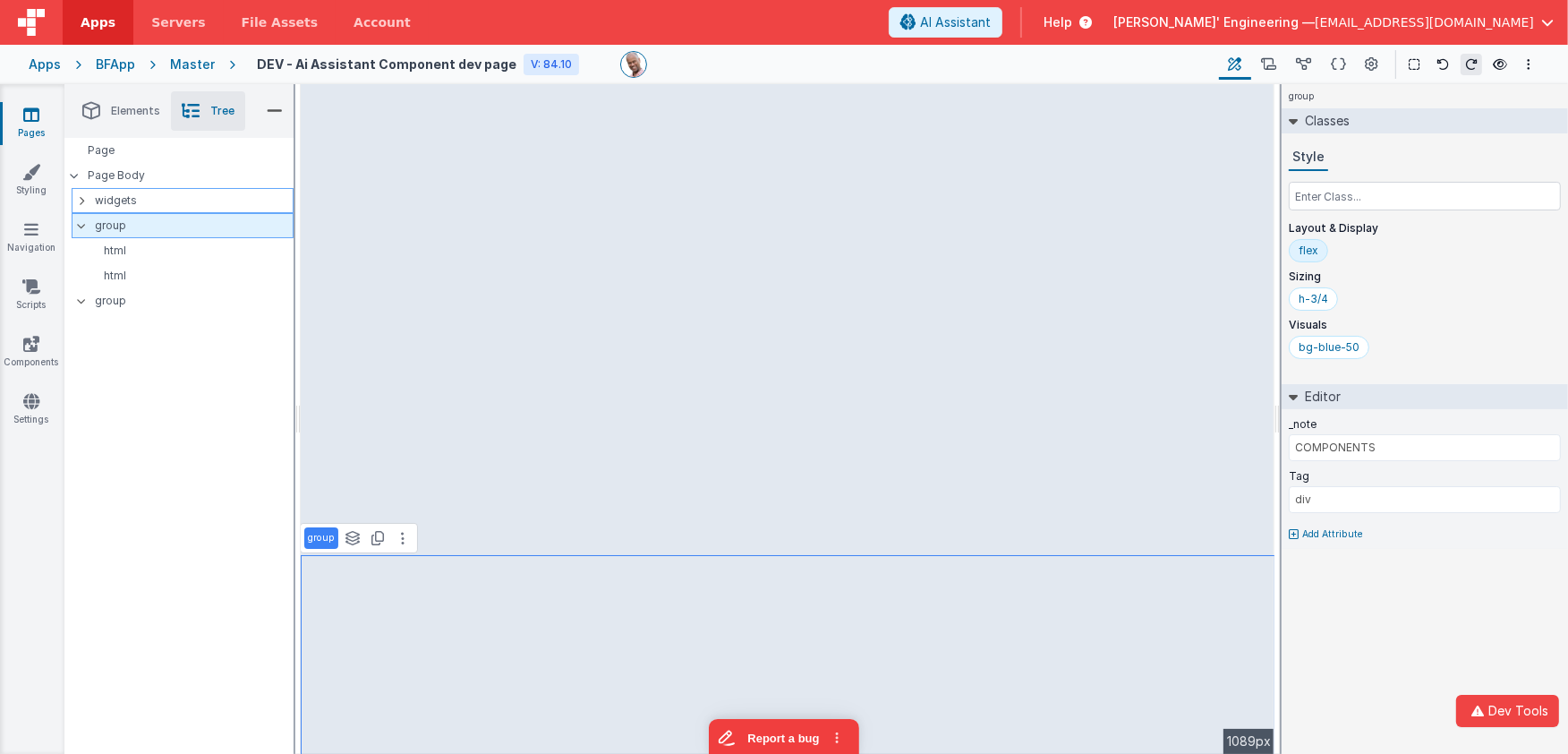
click at [131, 221] on p "group" at bounding box center [193, 225] width 198 height 19
click at [116, 292] on p "group" at bounding box center [193, 301] width 198 height 19
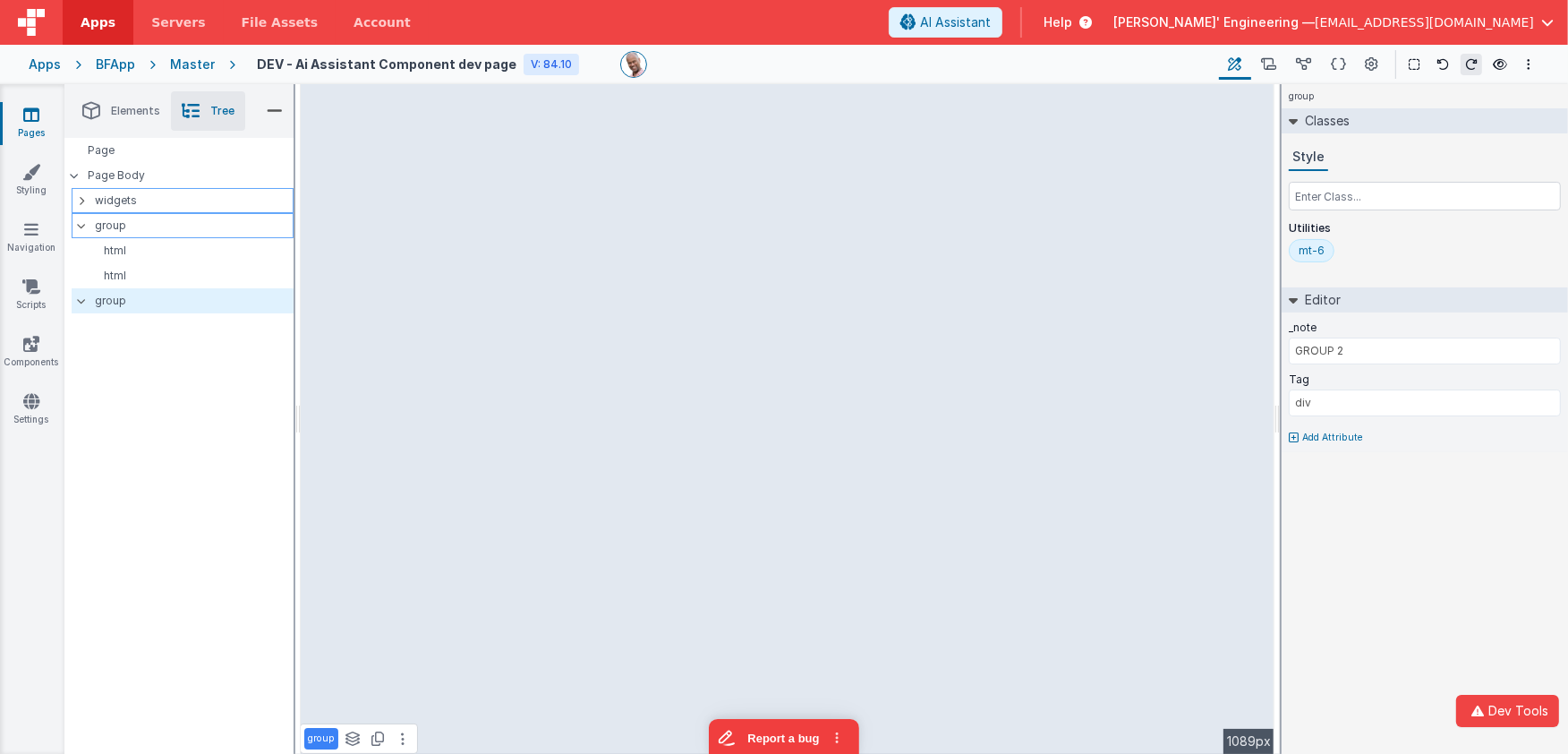
click at [120, 229] on p "group" at bounding box center [193, 225] width 198 height 19
type input "COMPONENTS"
click at [120, 229] on p "group" at bounding box center [193, 225] width 198 height 19
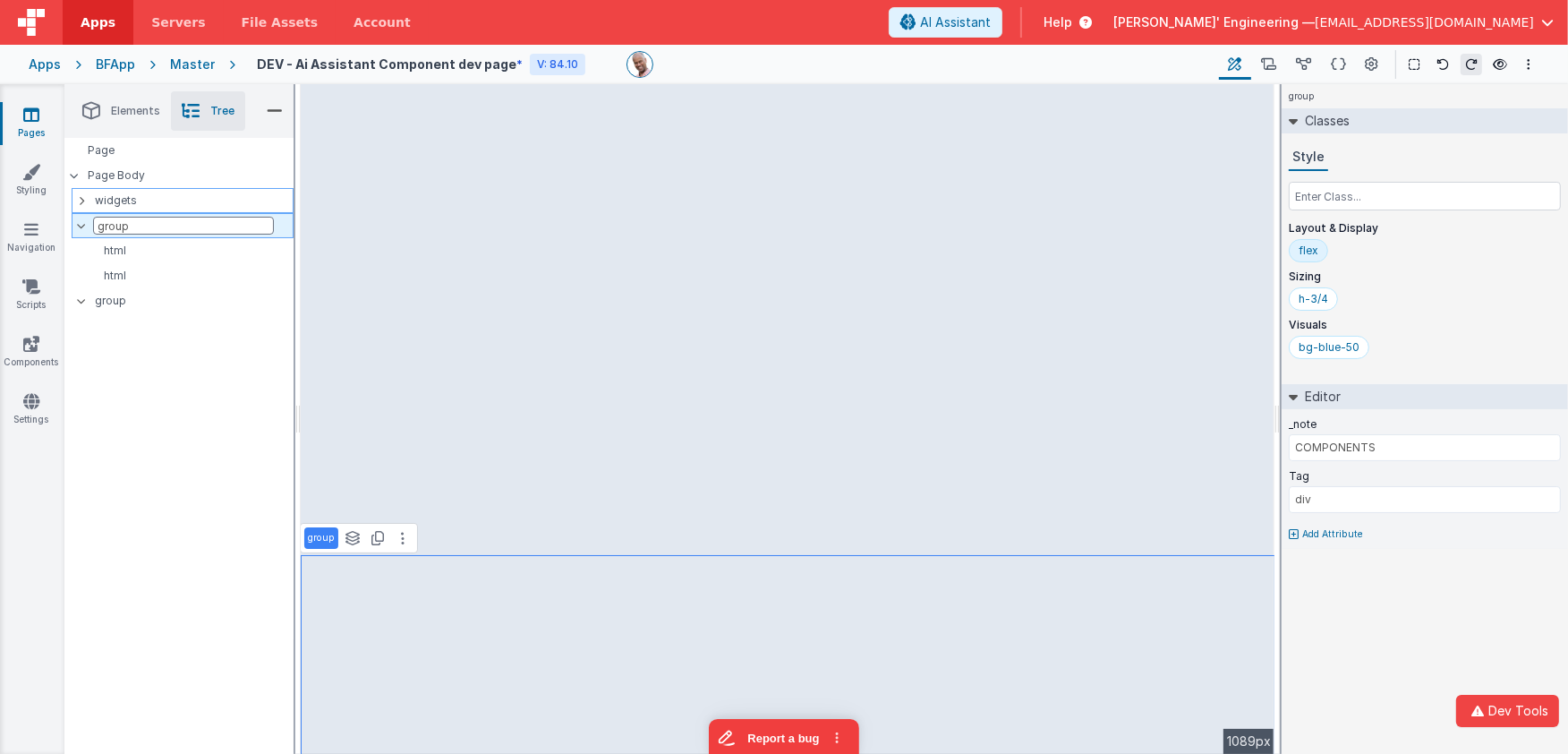
click at [121, 231] on input "group" at bounding box center [184, 225] width 181 height 18
type input "modal grp"
click at [111, 301] on p "group" at bounding box center [193, 301] width 198 height 19
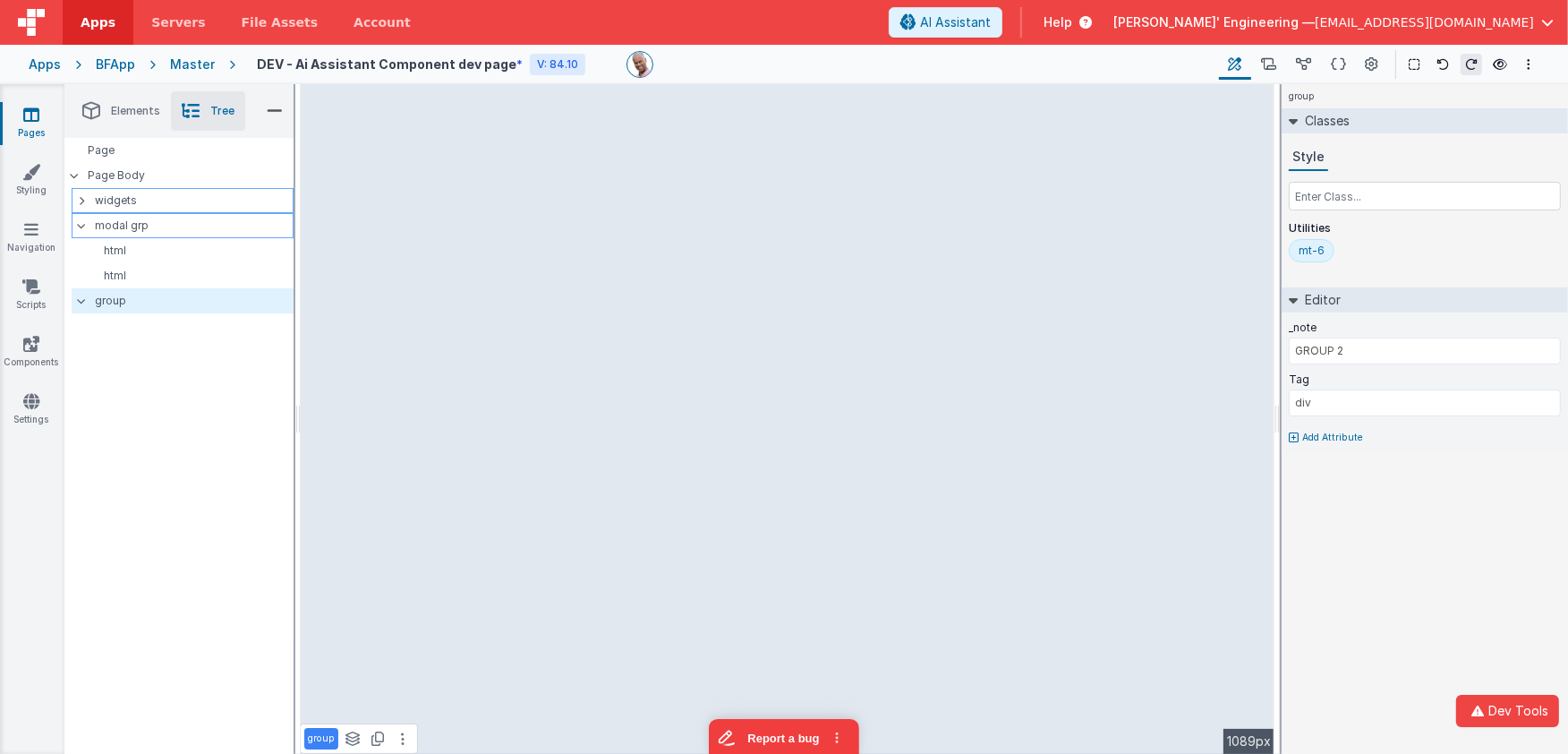
click at [116, 217] on p "modal grp" at bounding box center [193, 225] width 198 height 19
type input "COMPONENTS"
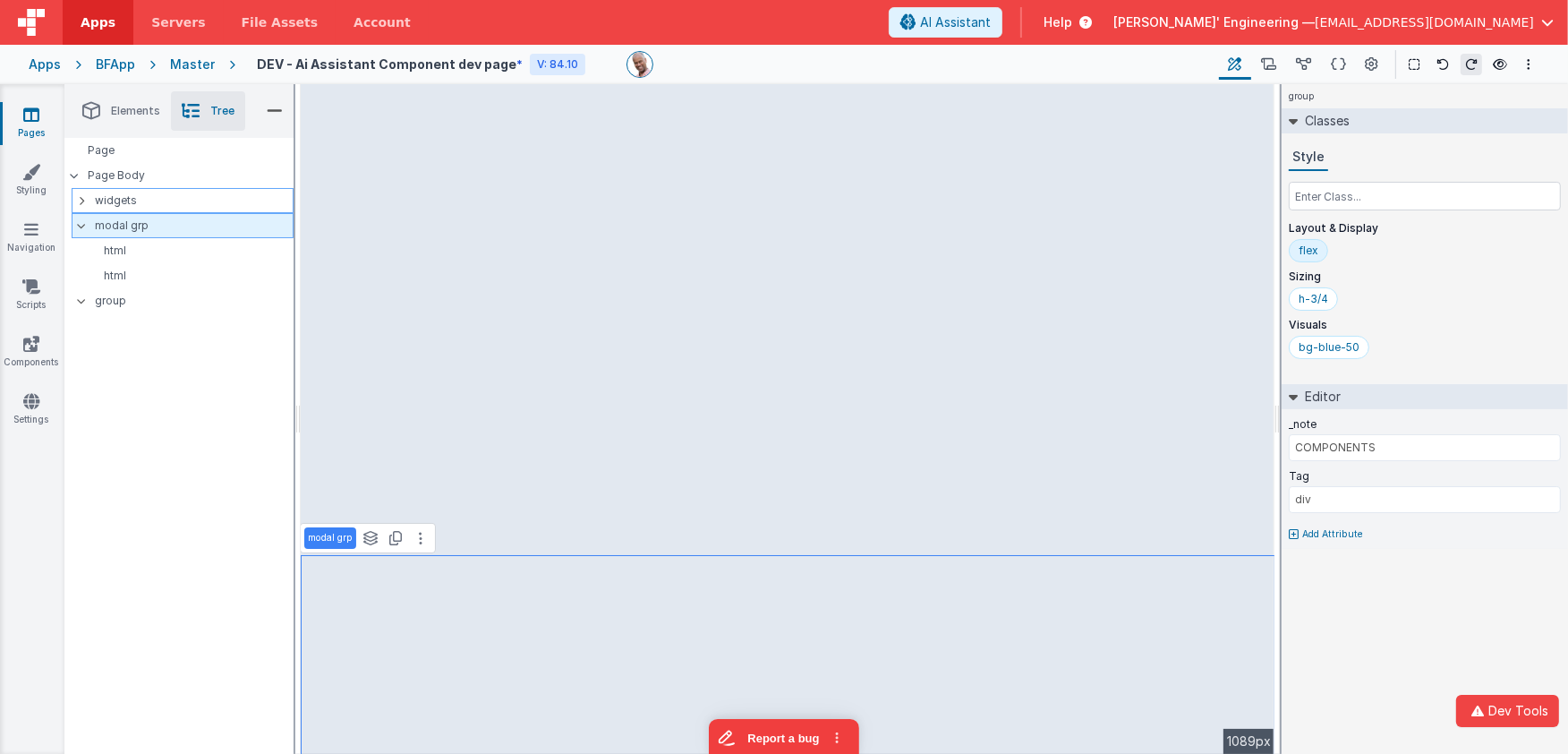
click at [83, 226] on icon at bounding box center [81, 226] width 15 height 6
click at [106, 201] on p "widgets" at bounding box center [193, 201] width 198 height 19
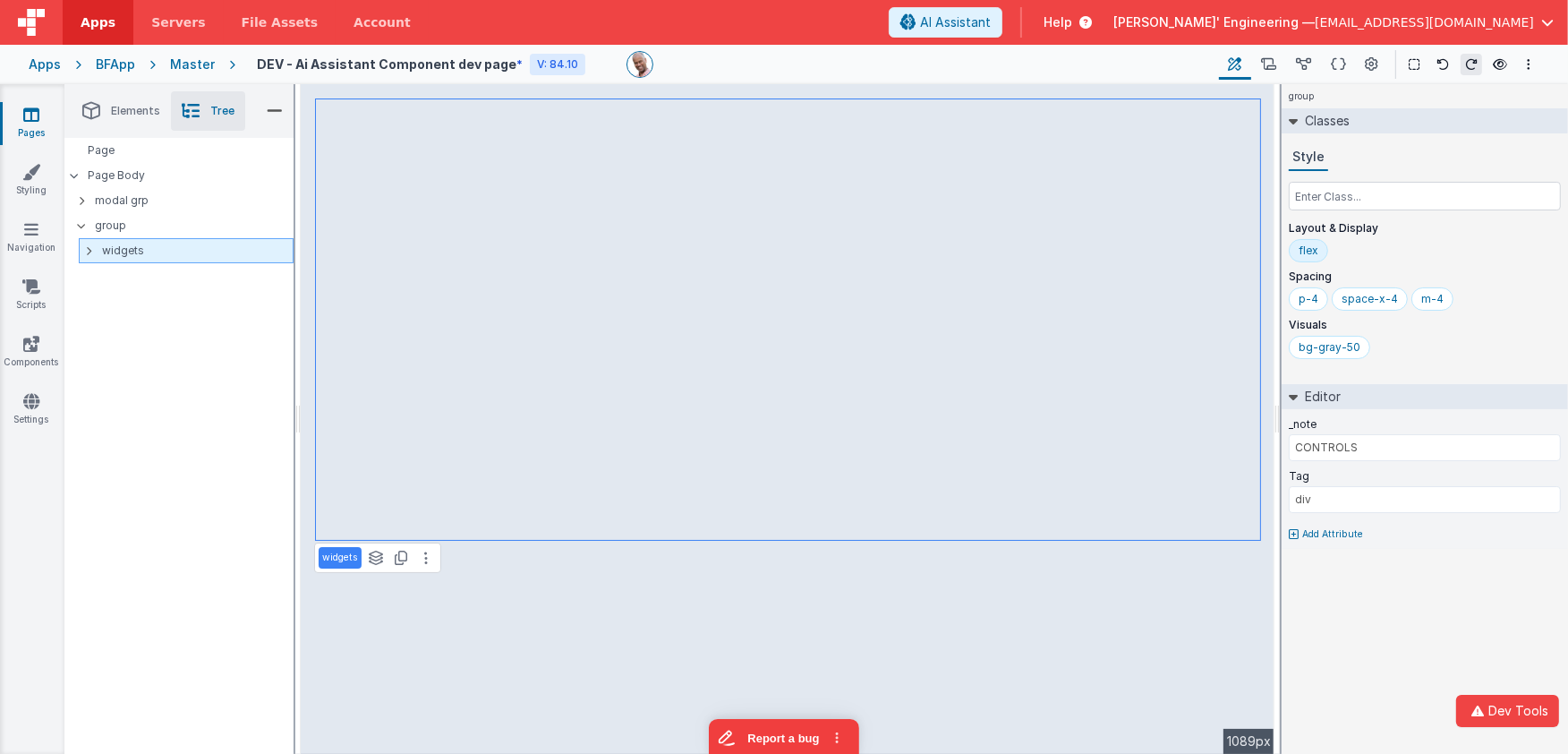
click at [90, 247] on icon at bounding box center [89, 250] width 6 height 15
click at [123, 301] on p "group" at bounding box center [201, 301] width 183 height 19
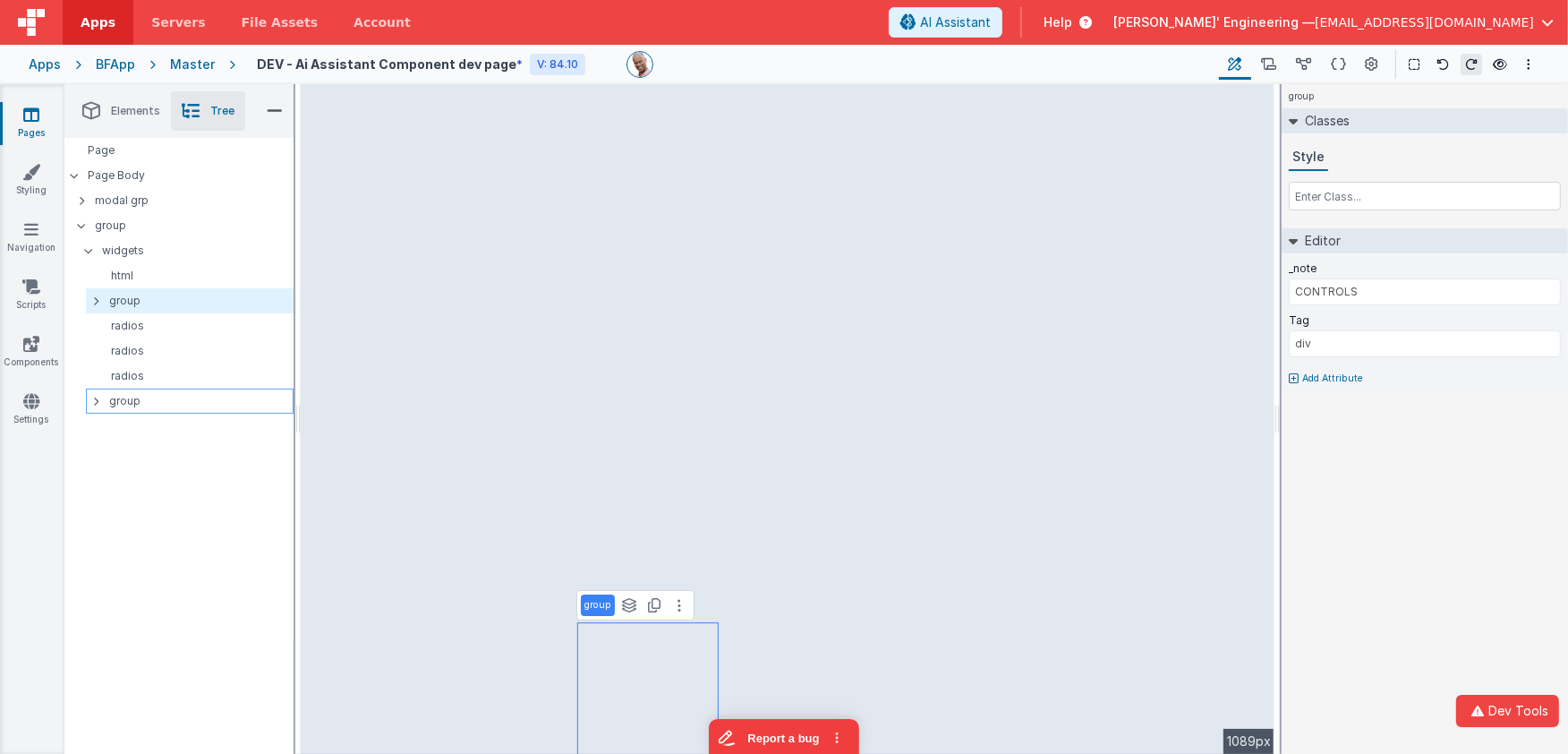
click at [126, 397] on p "group" at bounding box center [201, 401] width 183 height 19
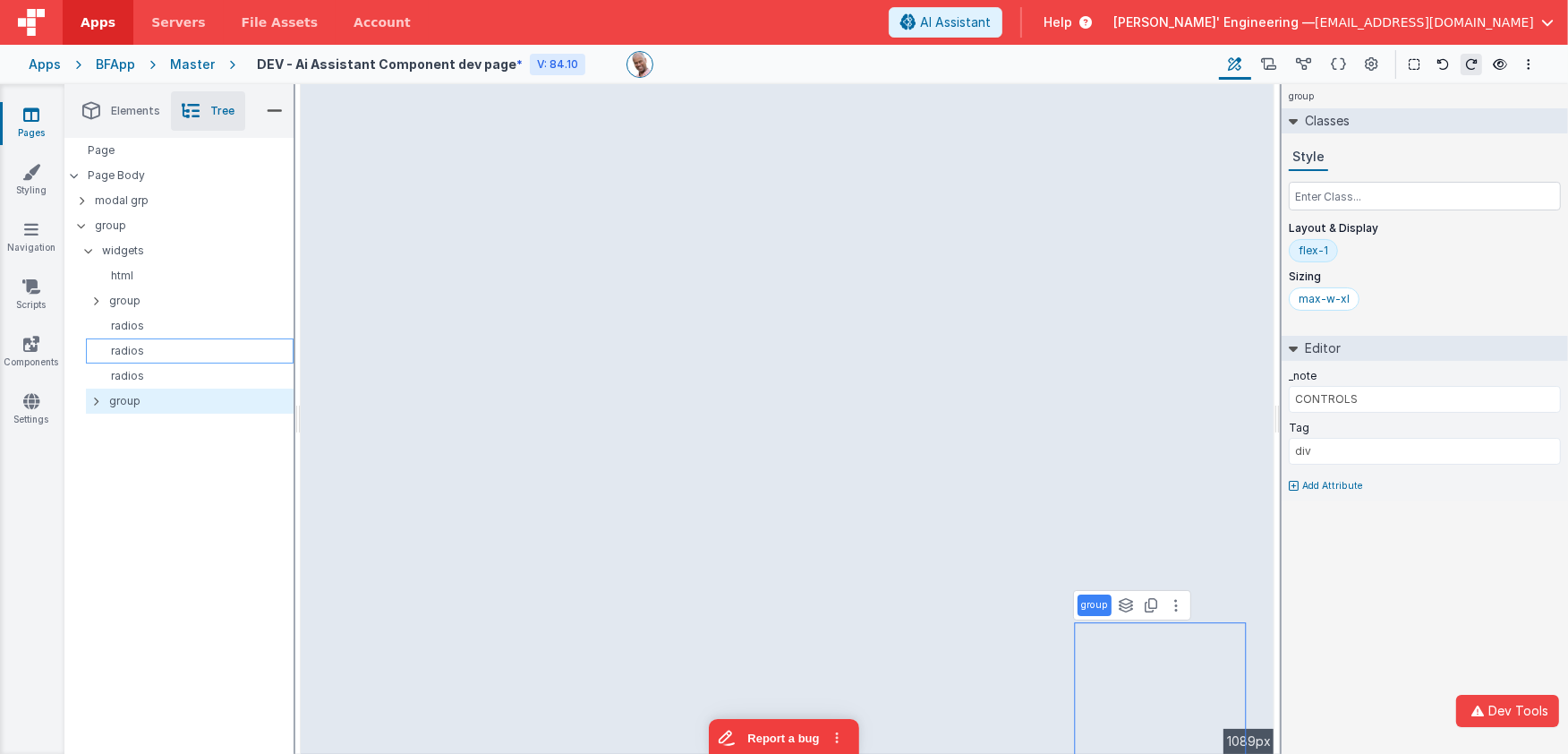
type input "MODAL COMPONENT"
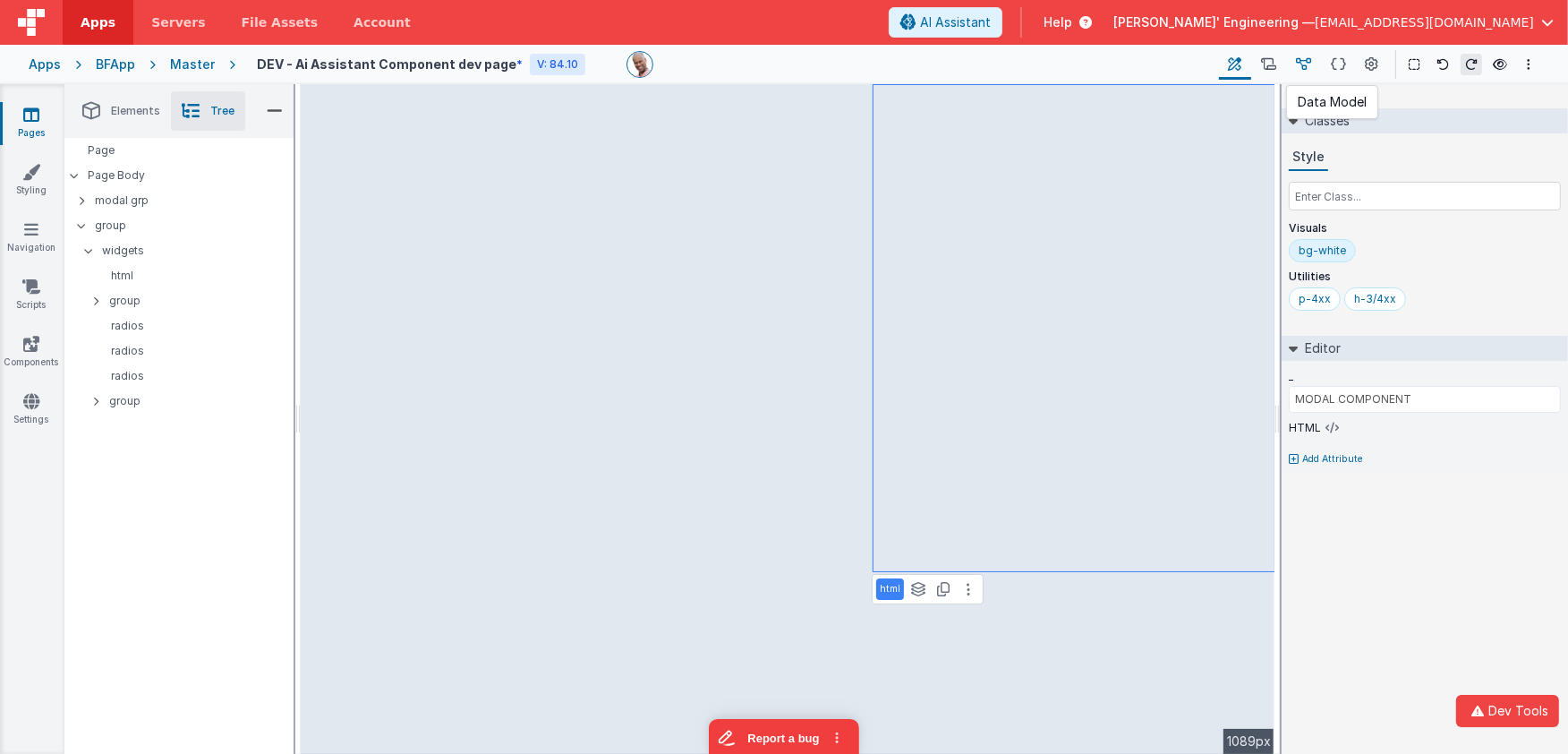
click at [1305, 64] on icon at bounding box center [1304, 64] width 16 height 19
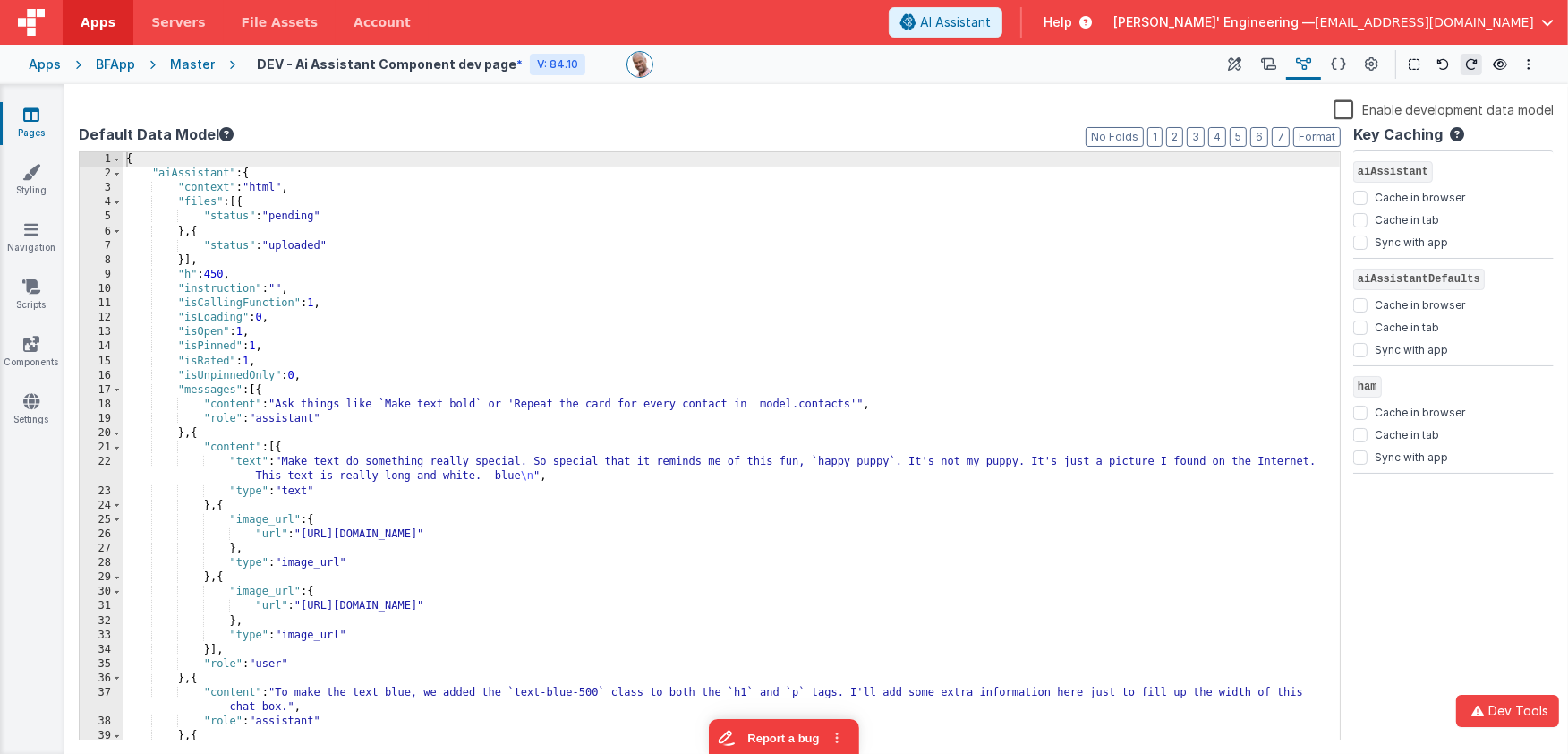
click at [1345, 111] on label "Enable development data model" at bounding box center [1443, 108] width 220 height 20
click at [0, 0] on input "Enable development data model" at bounding box center [0, 0] width 0 height 0
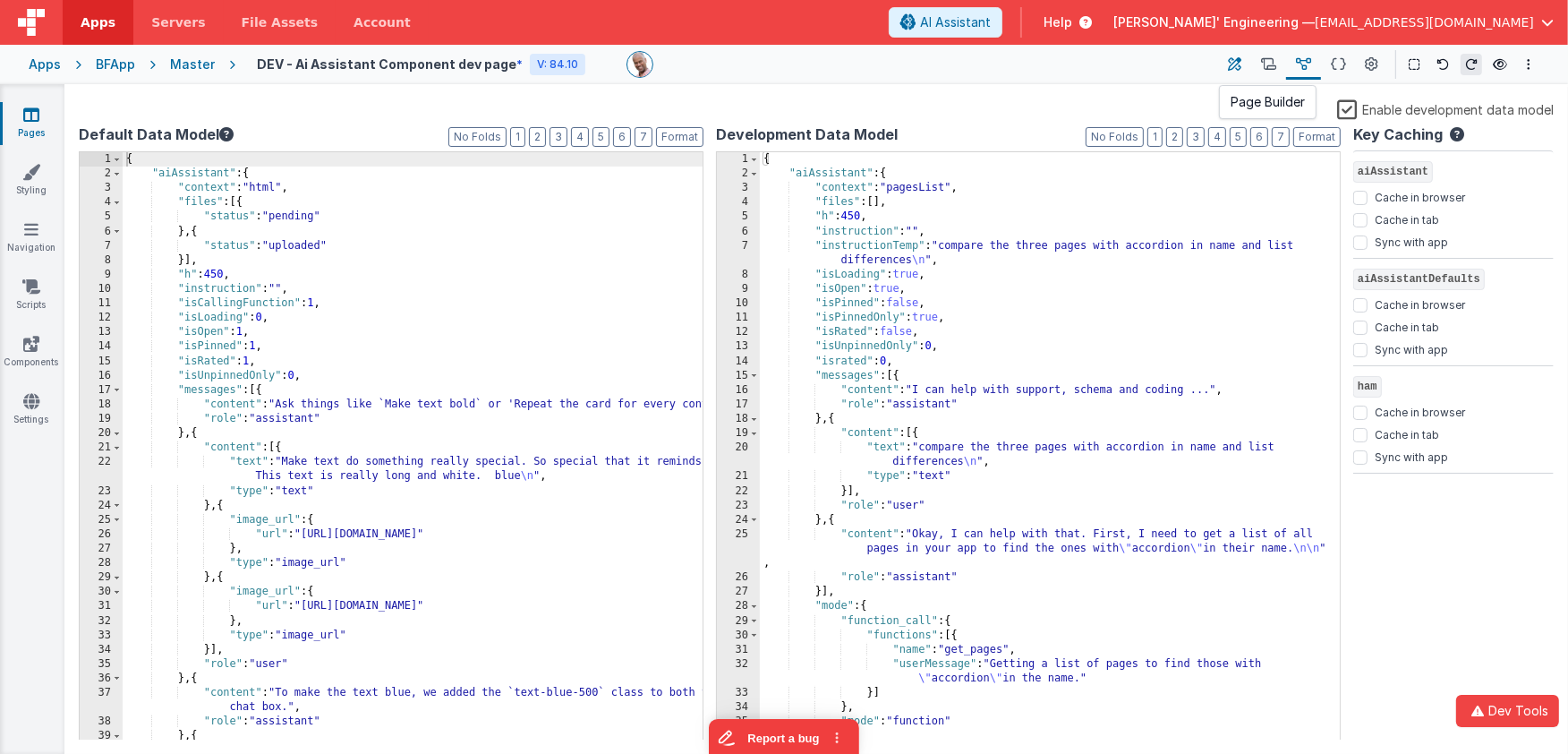
click at [1237, 61] on icon at bounding box center [1236, 64] width 14 height 19
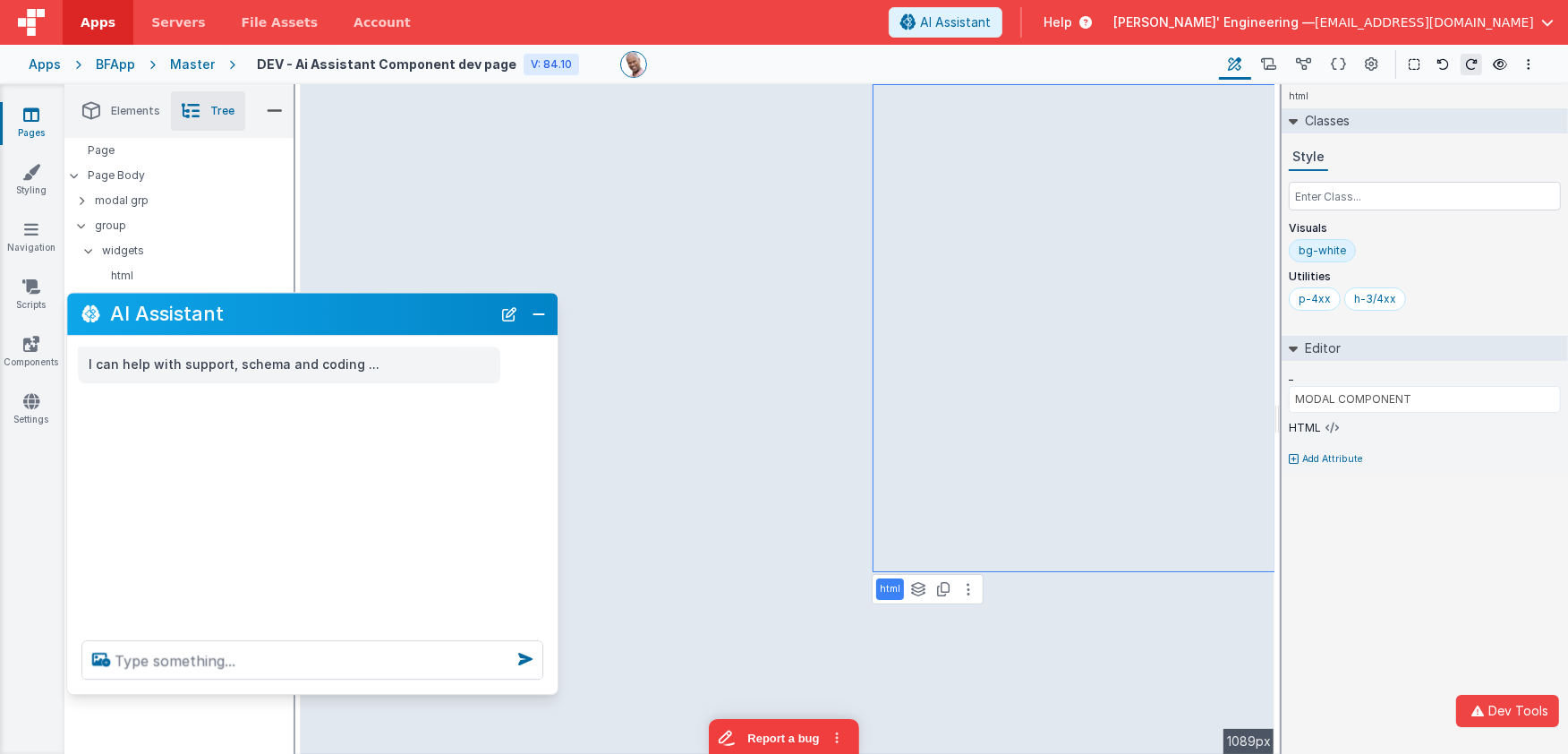
drag, startPoint x: 311, startPoint y: 367, endPoint x: 362, endPoint y: 320, distance: 69.4
click at [362, 320] on h2 "AI Assistant" at bounding box center [300, 315] width 381 height 21
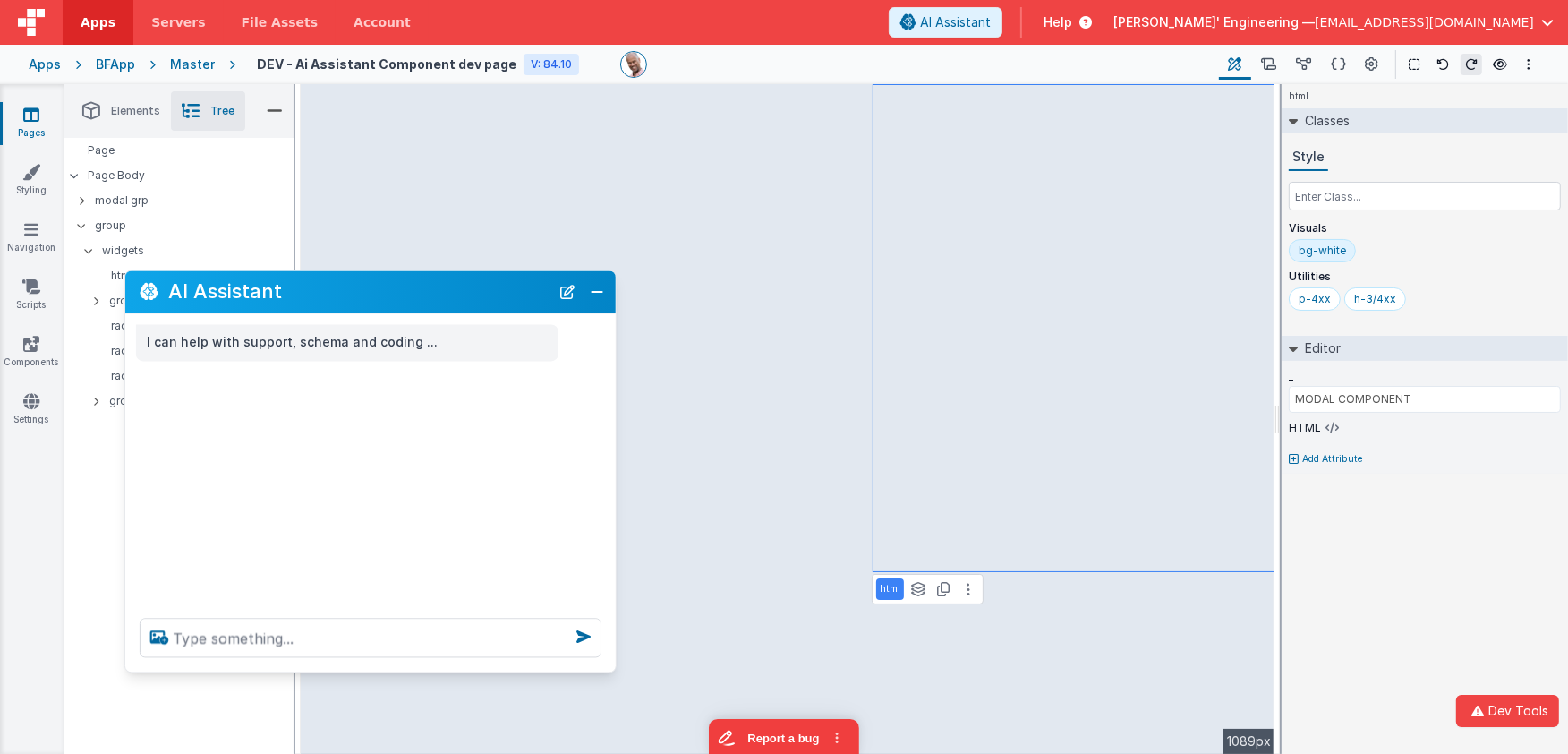
drag, startPoint x: 321, startPoint y: 323, endPoint x: 371, endPoint y: 275, distance: 69.3
click at [371, 282] on h2 "AI Assistant" at bounding box center [358, 292] width 381 height 21
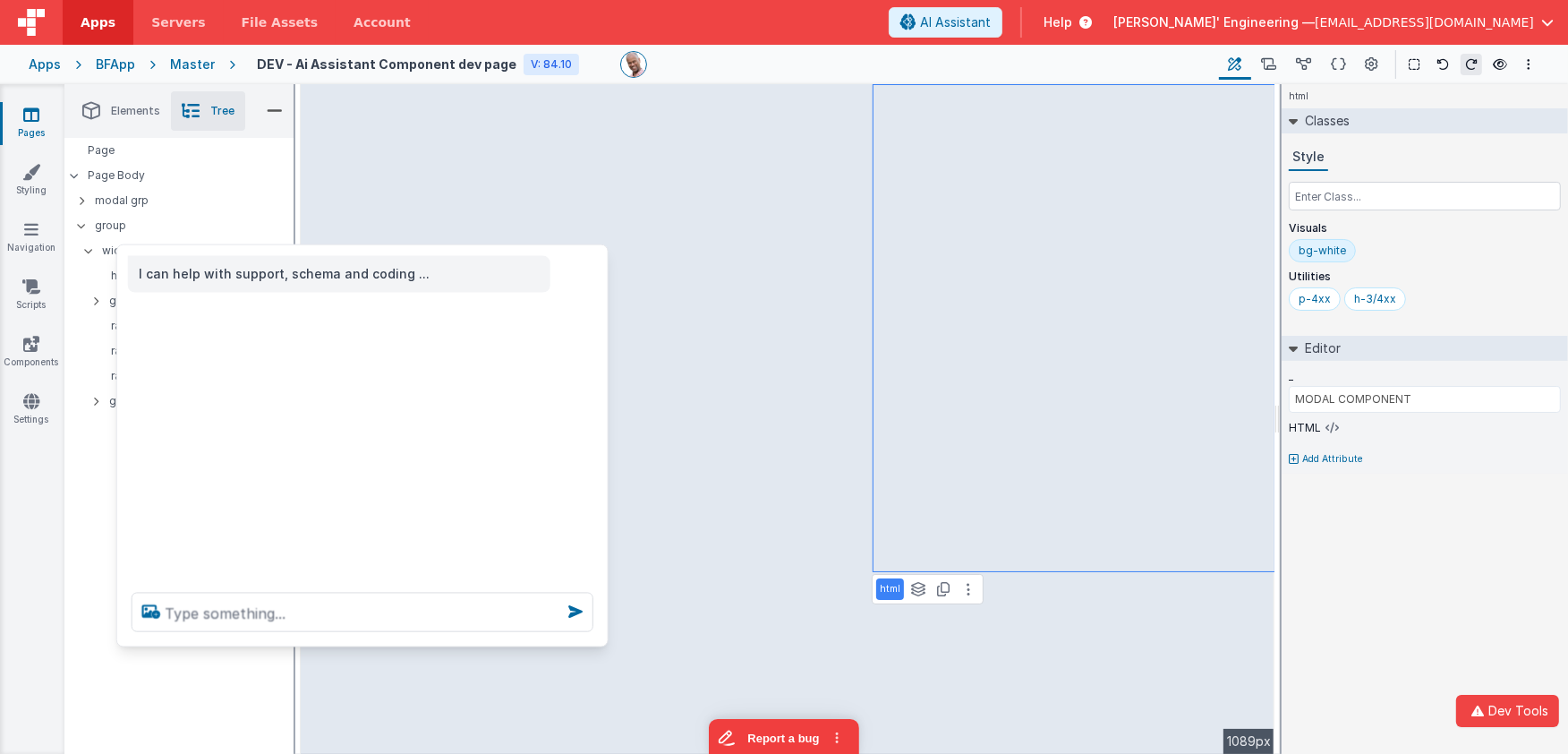
drag, startPoint x: 564, startPoint y: 329, endPoint x: 549, endPoint y: 327, distance: 15.1
click at [546, 328] on div "I can help with support, schema and coding ..." at bounding box center [362, 412] width 491 height 333
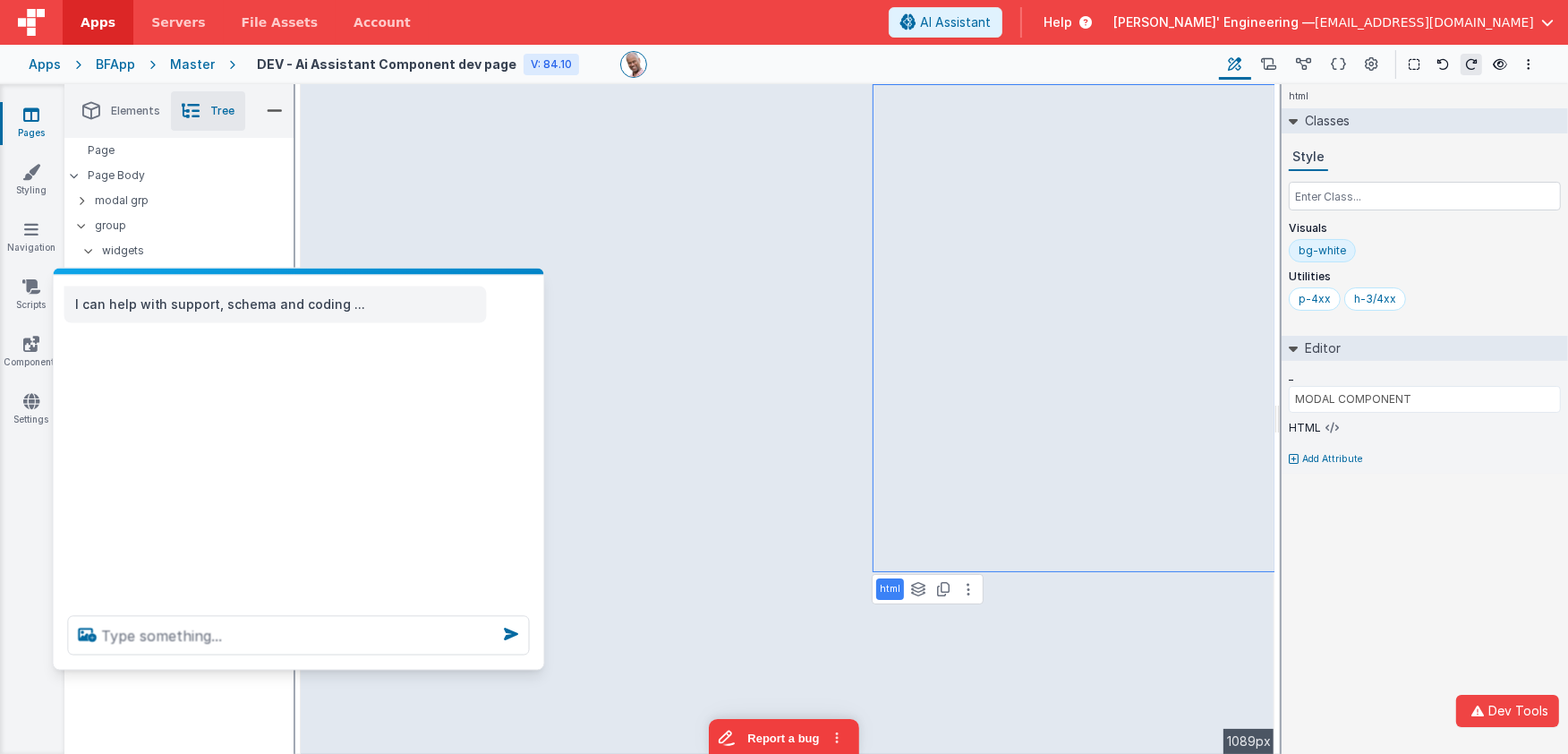
drag, startPoint x: 458, startPoint y: 219, endPoint x: 367, endPoint y: 272, distance: 105.3
click at [367, 272] on div at bounding box center [299, 272] width 491 height 7
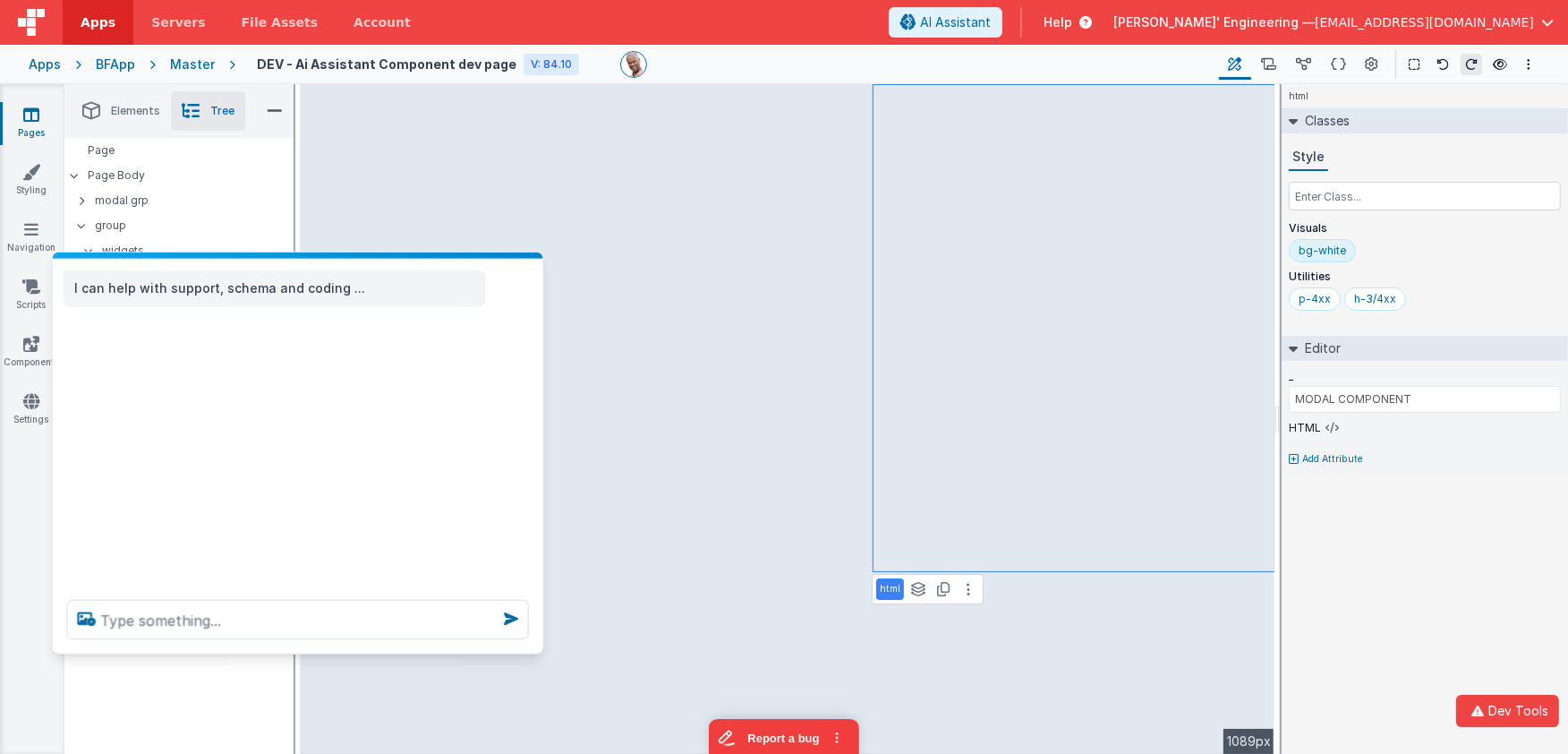
drag, startPoint x: 225, startPoint y: 272, endPoint x: 224, endPoint y: 253, distance: 19.0
click at [224, 253] on div at bounding box center [298, 255] width 491 height 7
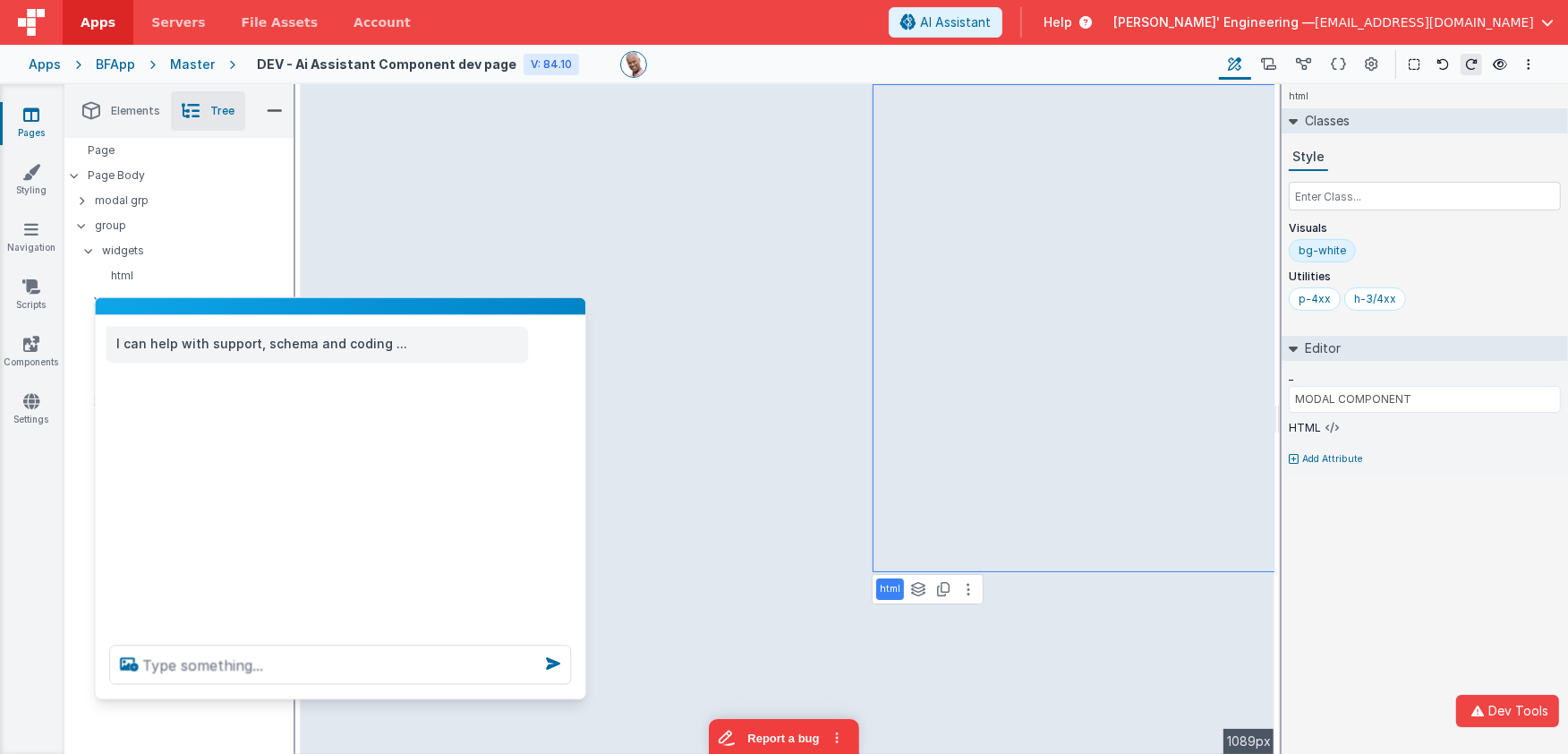
drag, startPoint x: 429, startPoint y: 256, endPoint x: 164, endPoint y: 337, distance: 277.1
click at [467, 304] on div at bounding box center [340, 306] width 491 height 18
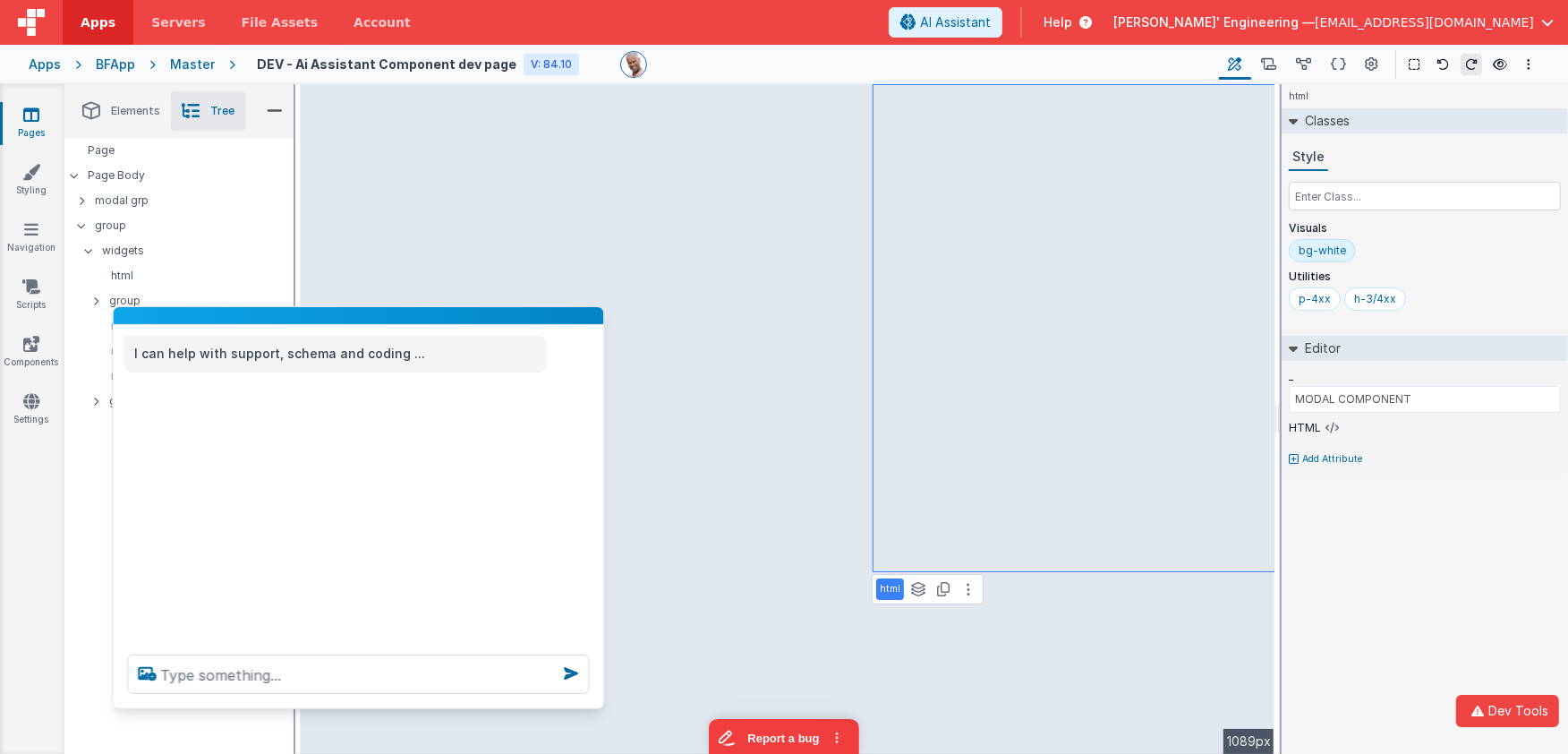
drag, startPoint x: 140, startPoint y: 314, endPoint x: 168, endPoint y: 358, distance: 52.2
click at [162, 324] on div at bounding box center [358, 316] width 491 height 18
drag, startPoint x: 142, startPoint y: 351, endPoint x: 361, endPoint y: 349, distance: 219.0
click at [354, 364] on p "I can help with support, schema and coding ..." at bounding box center [335, 355] width 401 height 22
drag, startPoint x: 271, startPoint y: 384, endPoint x: 286, endPoint y: 428, distance: 46.5
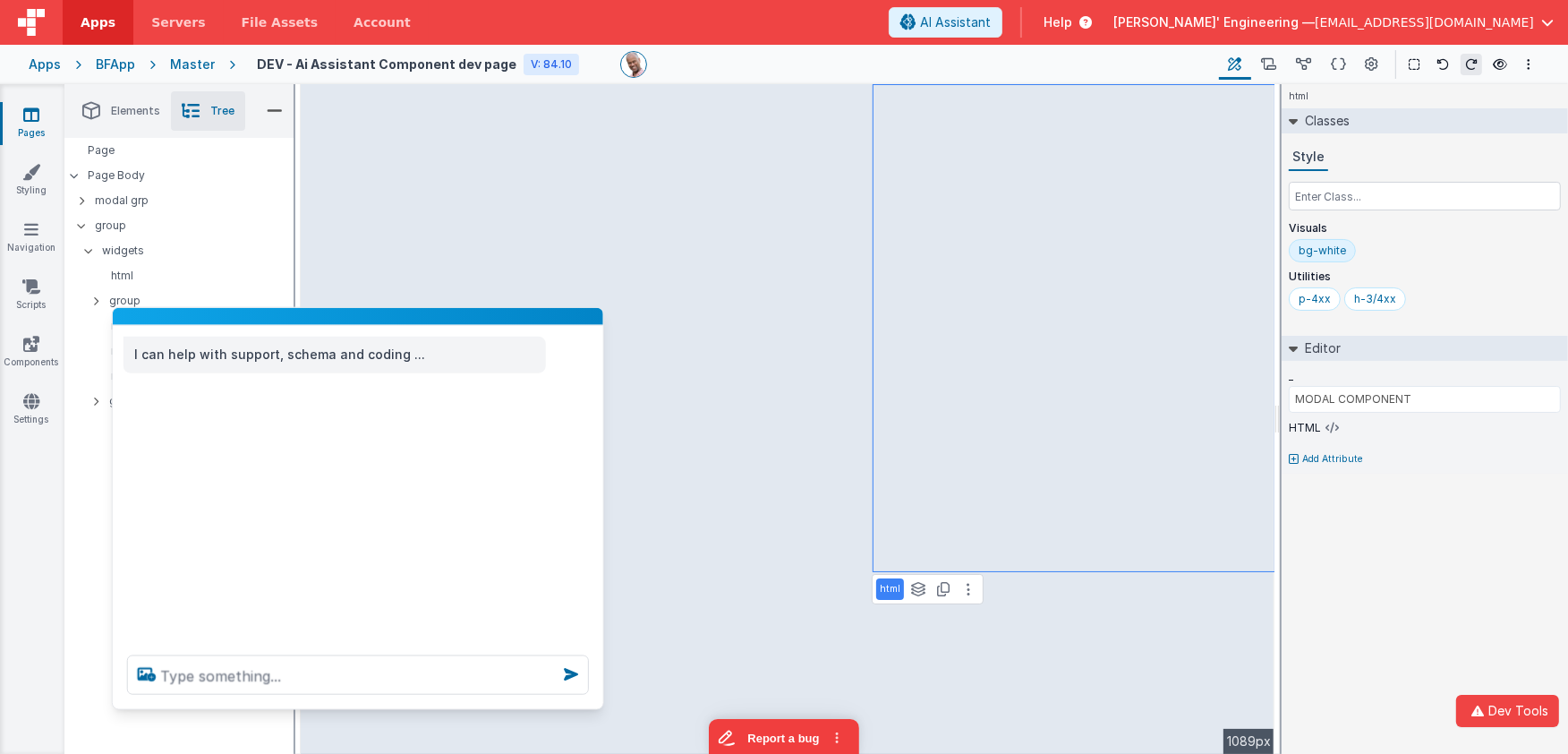
click at [271, 392] on div "I can help with support, schema and coding ..." at bounding box center [358, 482] width 491 height 315
click at [429, 320] on div at bounding box center [358, 317] width 491 height 18
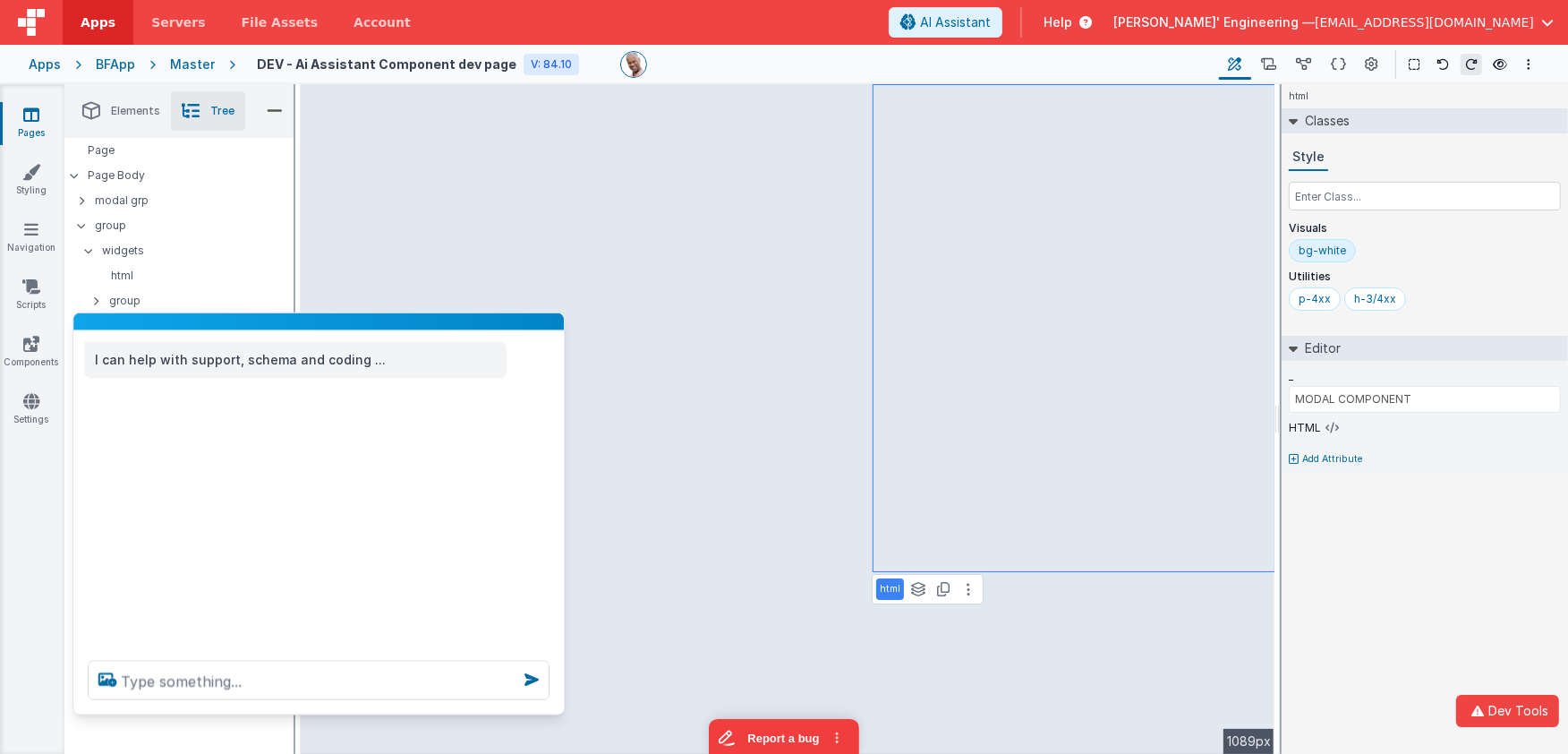
drag, startPoint x: 431, startPoint y: 316, endPoint x: 395, endPoint y: 321, distance: 36.3
click at [392, 321] on div at bounding box center [318, 322] width 491 height 18
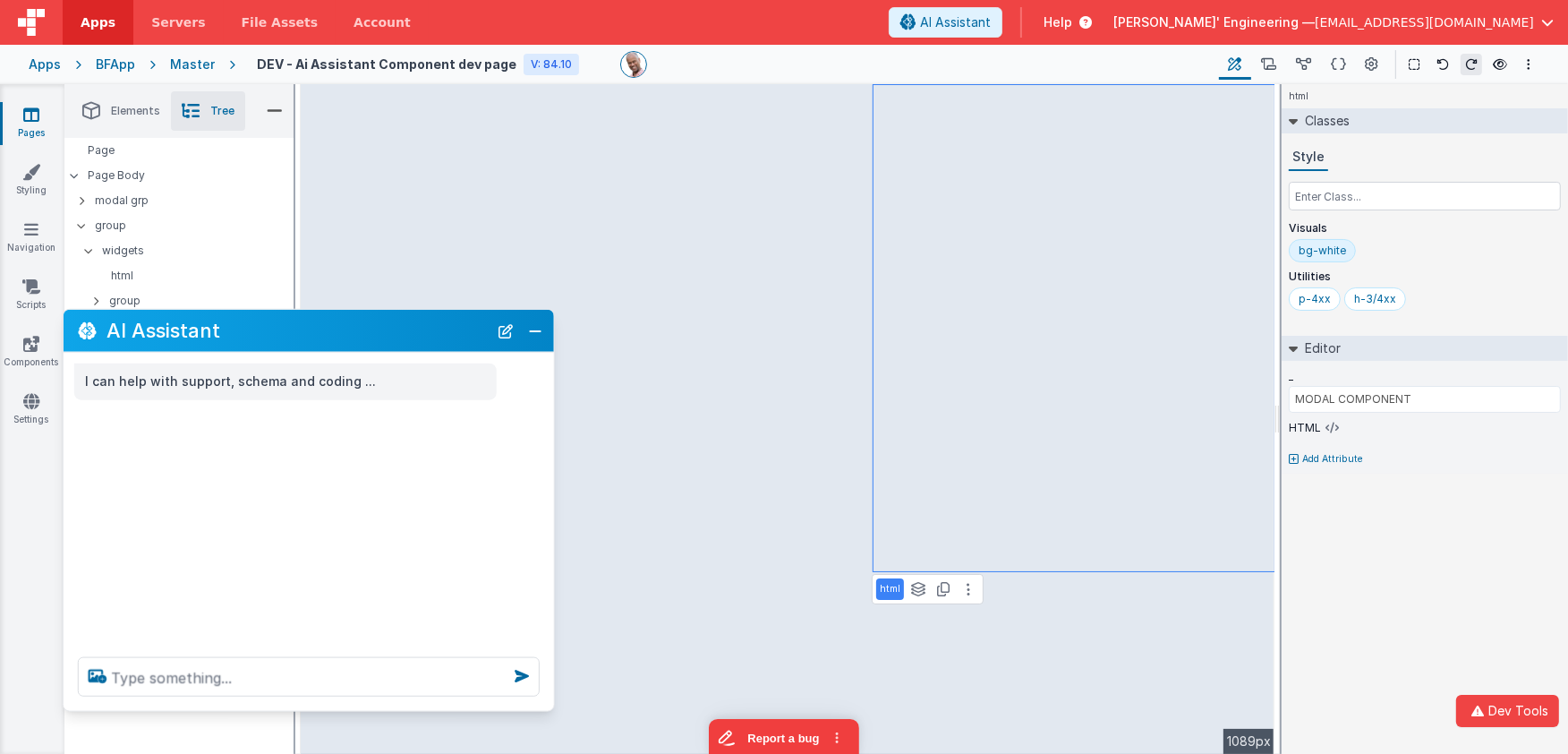
drag, startPoint x: 366, startPoint y: 367, endPoint x: 414, endPoint y: 337, distance: 56.6
click at [414, 337] on h2 "AI Assistant" at bounding box center [296, 330] width 381 height 21
click at [541, 331] on button "Close" at bounding box center [536, 331] width 23 height 25
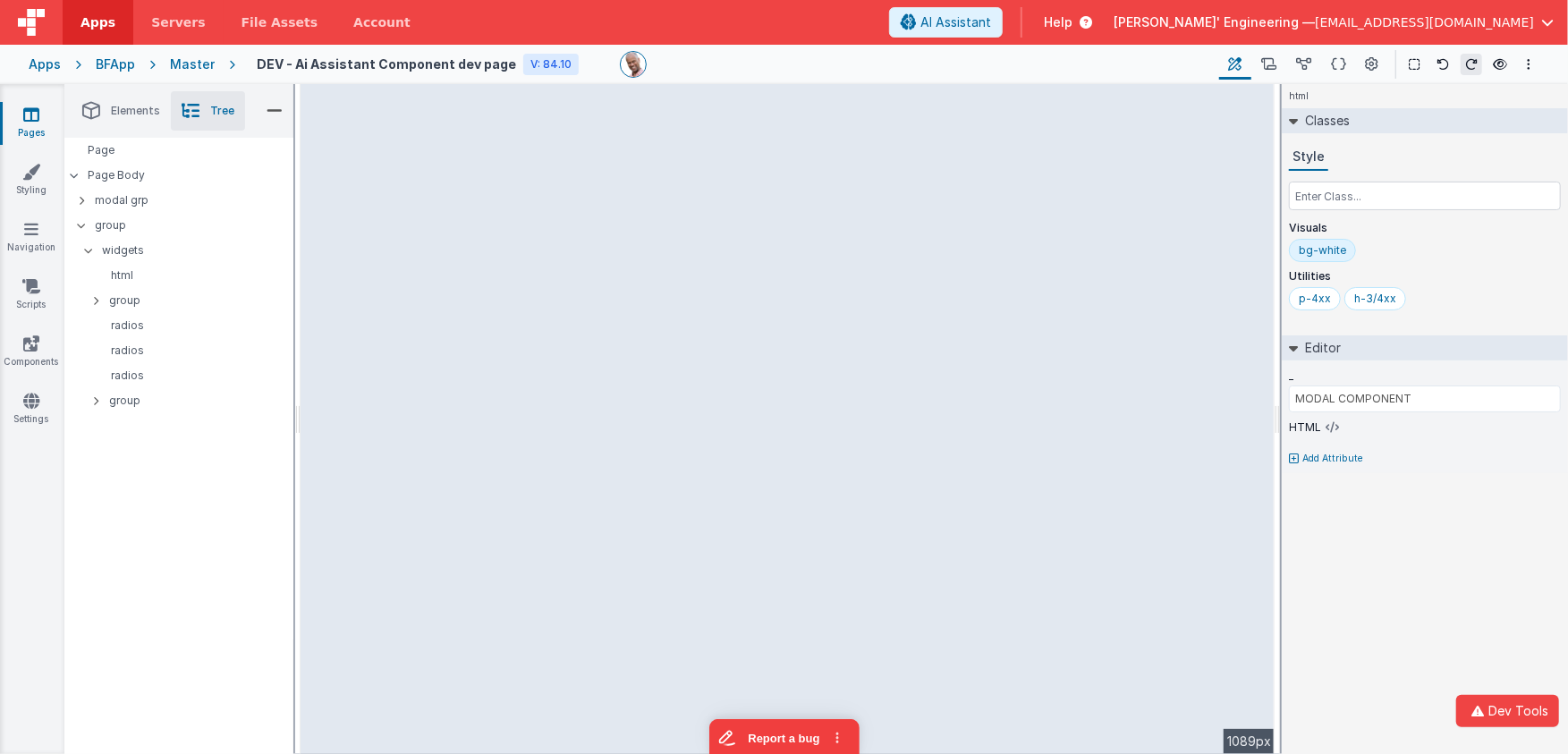
drag, startPoint x: 1312, startPoint y: 61, endPoint x: 1297, endPoint y: 93, distance: 35.3
click at [1311, 61] on icon at bounding box center [1303, 64] width 16 height 18
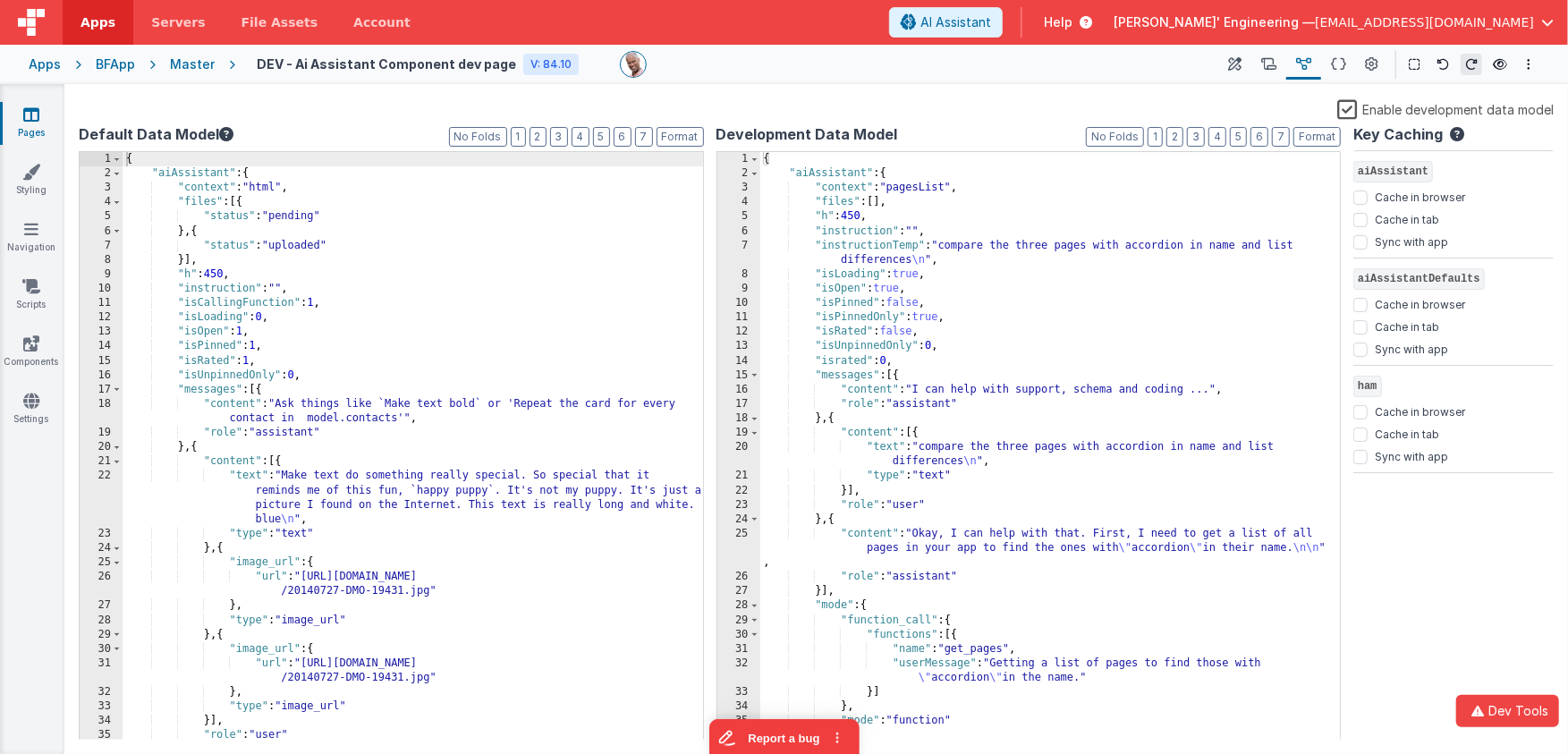
click at [1350, 113] on label "Enable development data model" at bounding box center [1445, 108] width 216 height 20
click at [0, 0] on input "Enable development data model" at bounding box center [0, 0] width 0 height 0
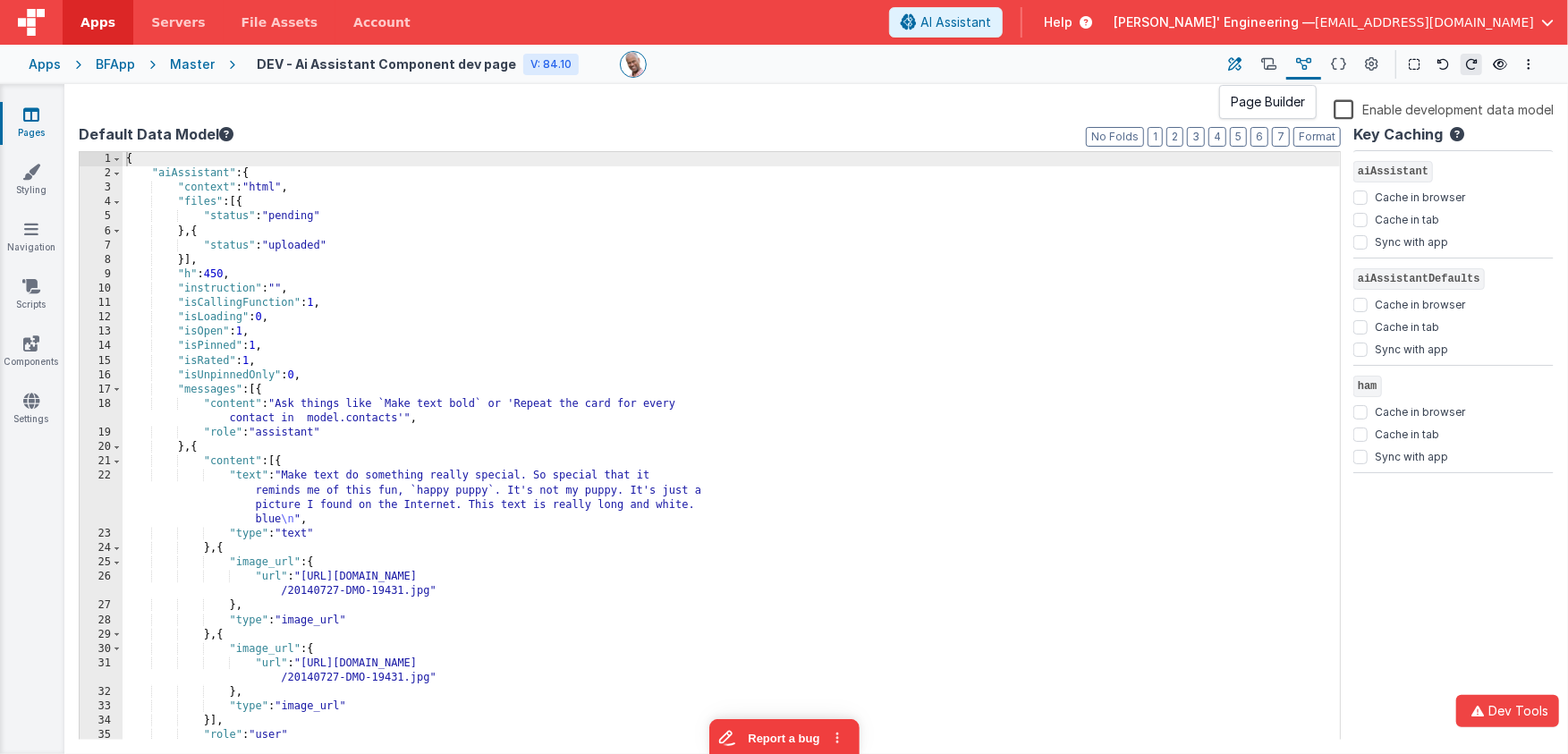
click at [1248, 62] on button at bounding box center [1234, 64] width 32 height 30
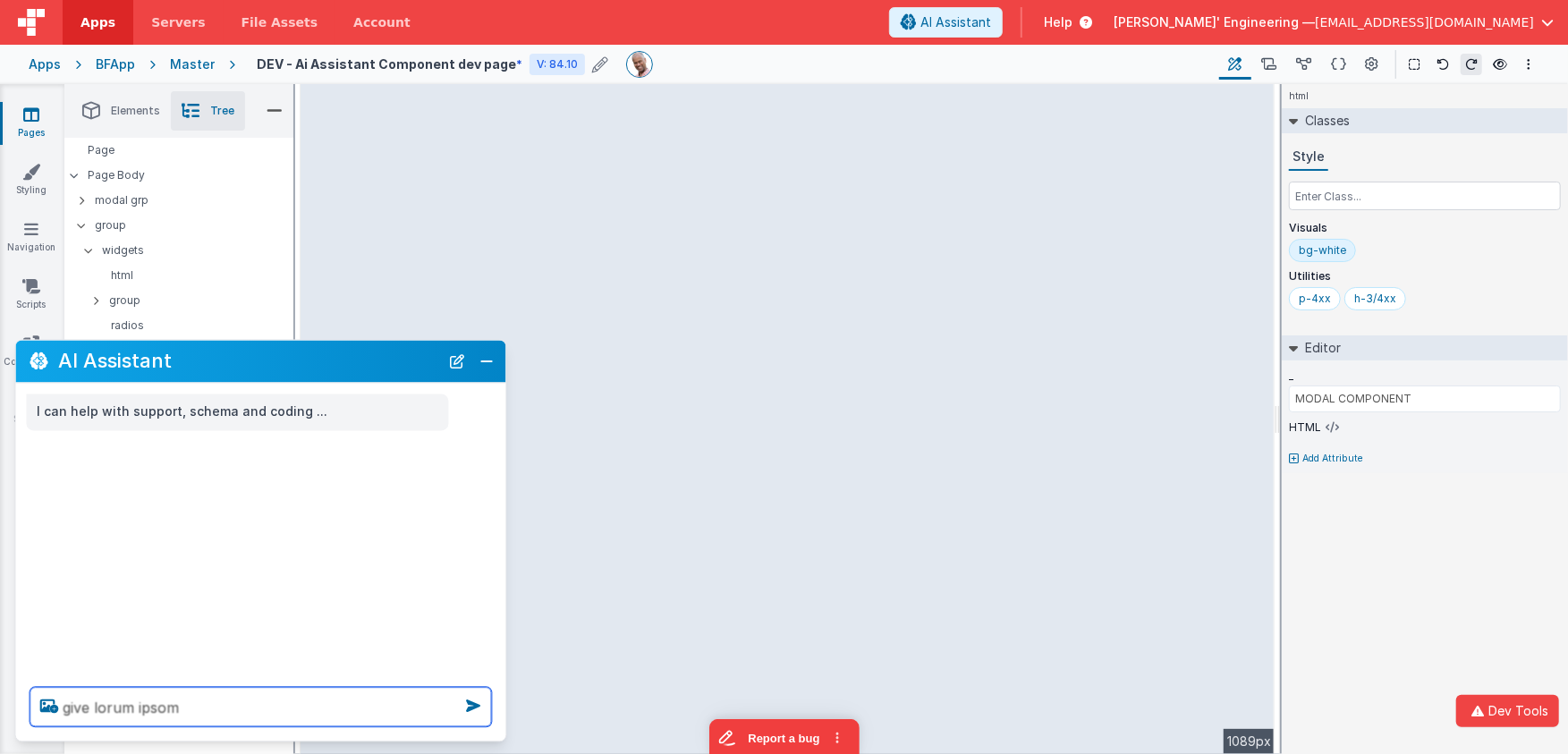
type textarea "give lorum ipsom"
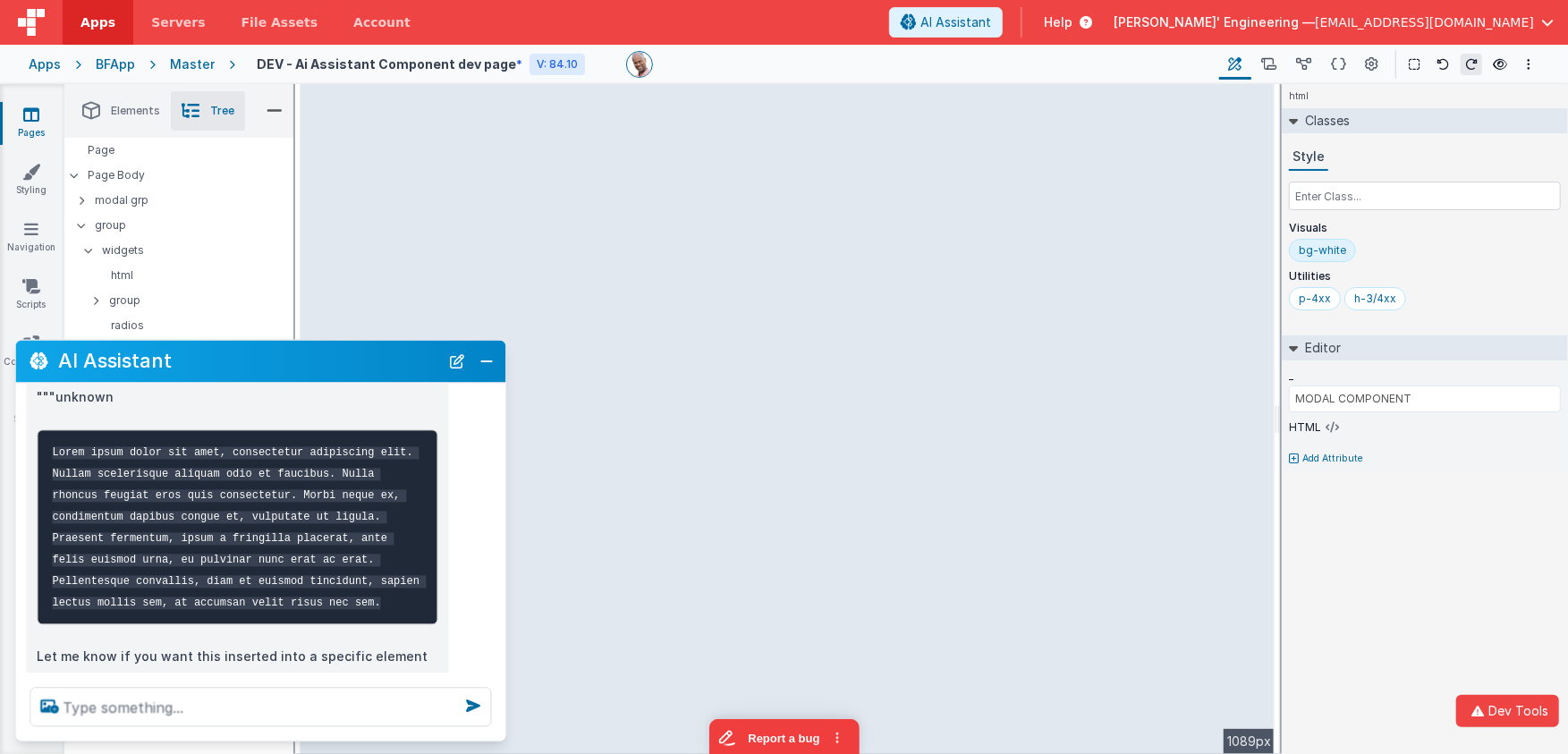
scroll to position [202, 0]
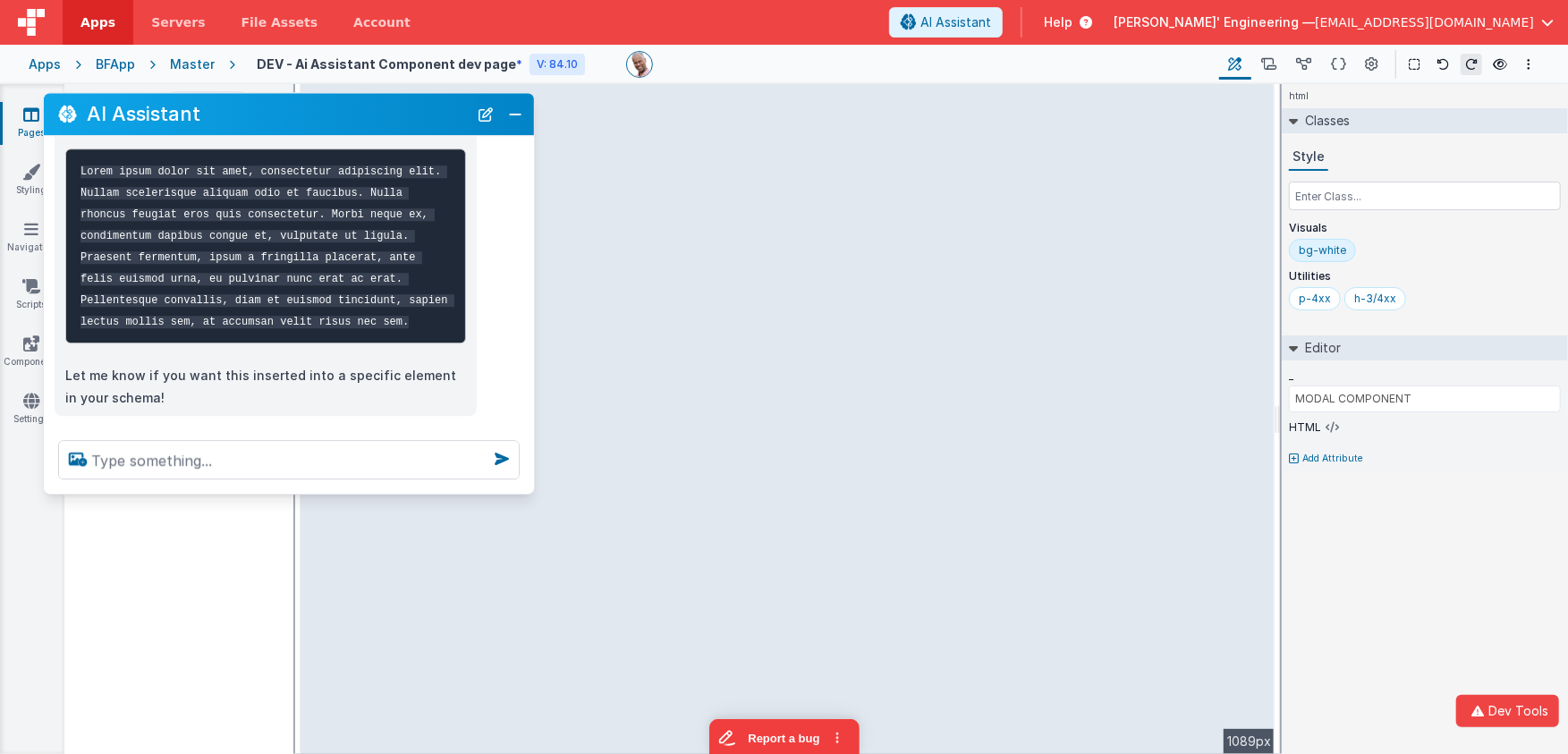
drag, startPoint x: 283, startPoint y: 324, endPoint x: 304, endPoint y: 111, distance: 214.0
click at [304, 116] on h2 "AI Assistant" at bounding box center [276, 115] width 381 height 21
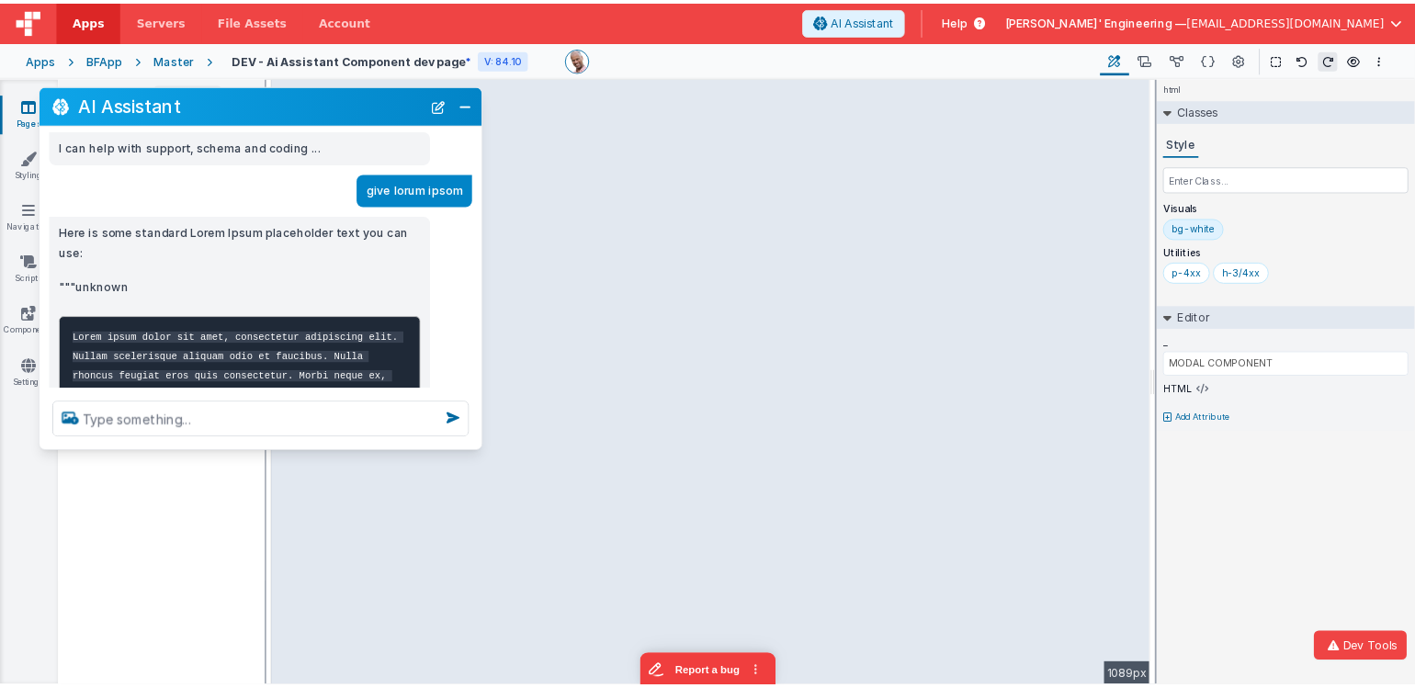
scroll to position [0, 0]
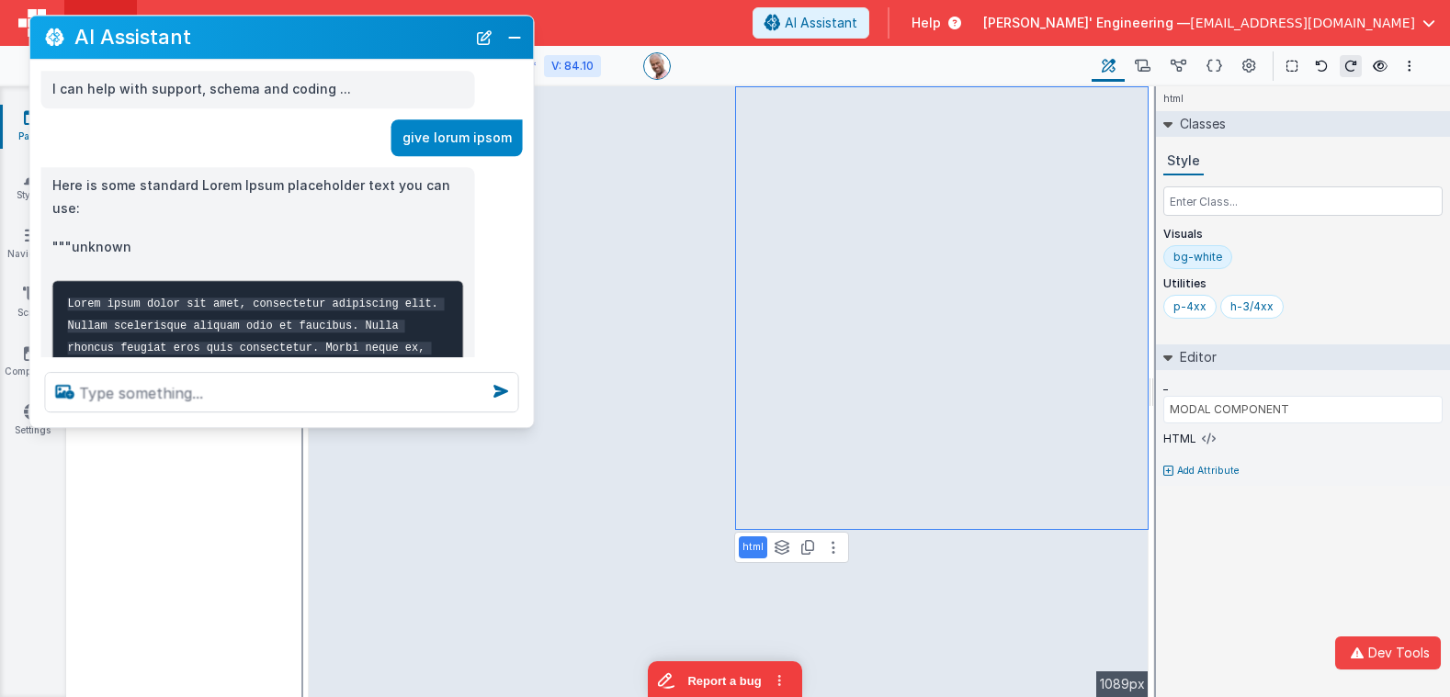
drag, startPoint x: 253, startPoint y: 54, endPoint x: 237, endPoint y: 51, distance: 15.9
click at [237, 51] on div "AI Assistant" at bounding box center [282, 37] width 504 height 43
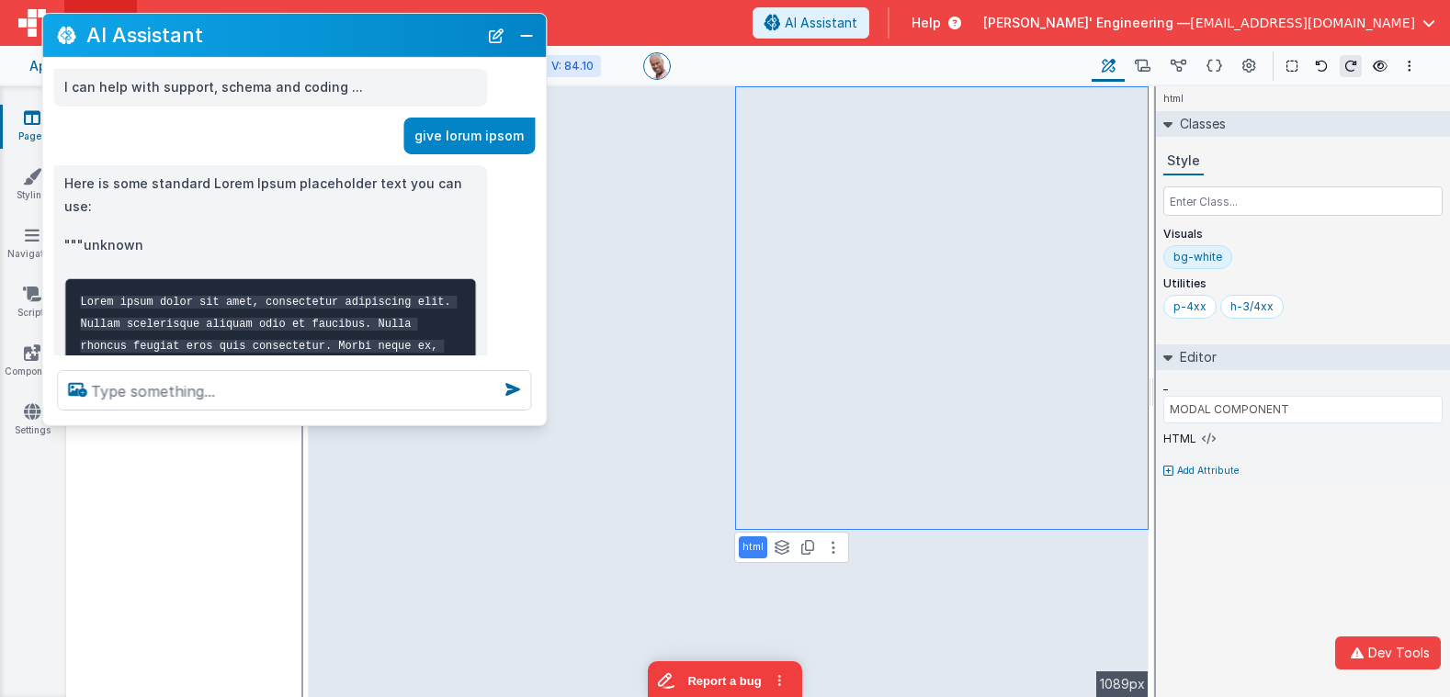
drag, startPoint x: 368, startPoint y: 35, endPoint x: 392, endPoint y: 41, distance: 24.7
click at [381, 33] on h2 "AI Assistant" at bounding box center [281, 35] width 391 height 22
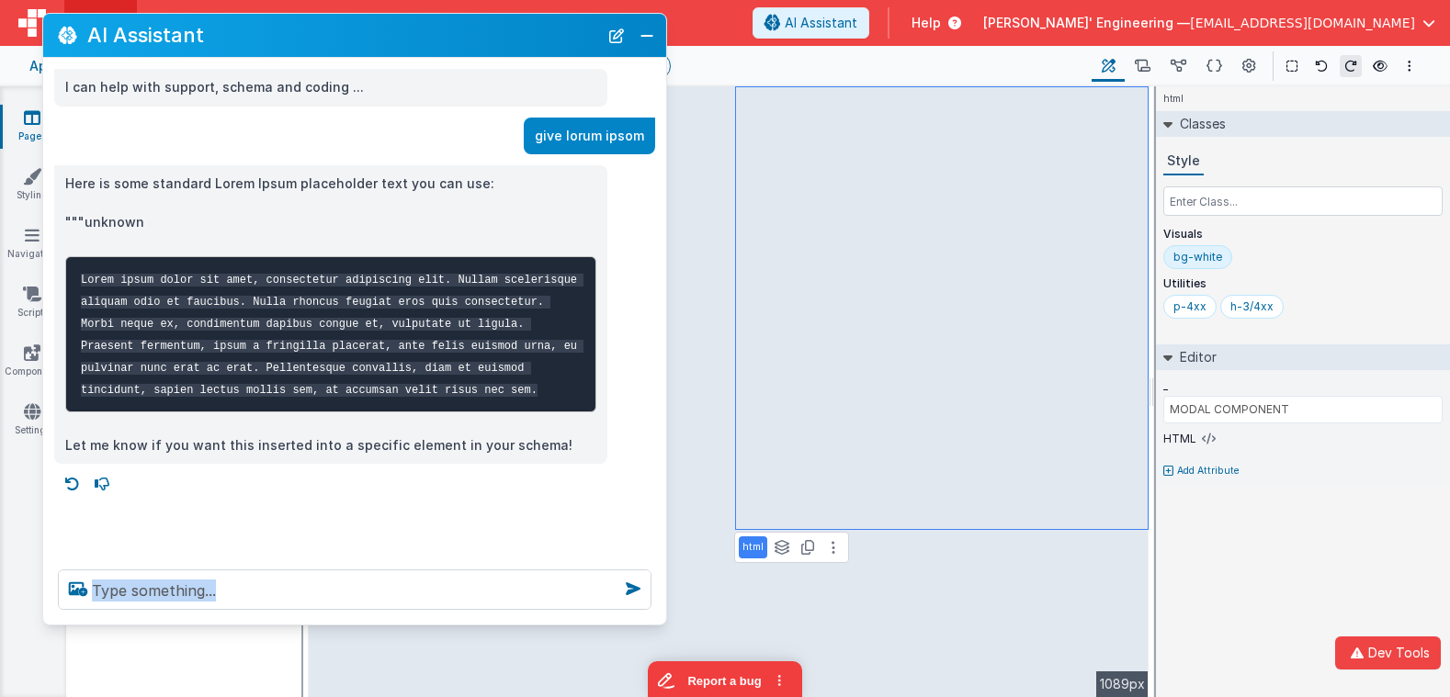
drag, startPoint x: 535, startPoint y: 418, endPoint x: 646, endPoint y: 606, distance: 218.7
click at [654, 617] on div at bounding box center [354, 590] width 623 height 70
click at [504, 533] on div "I can help with support, schema and coding ... give lorum ipsom Here is some st…" at bounding box center [354, 306] width 623 height 497
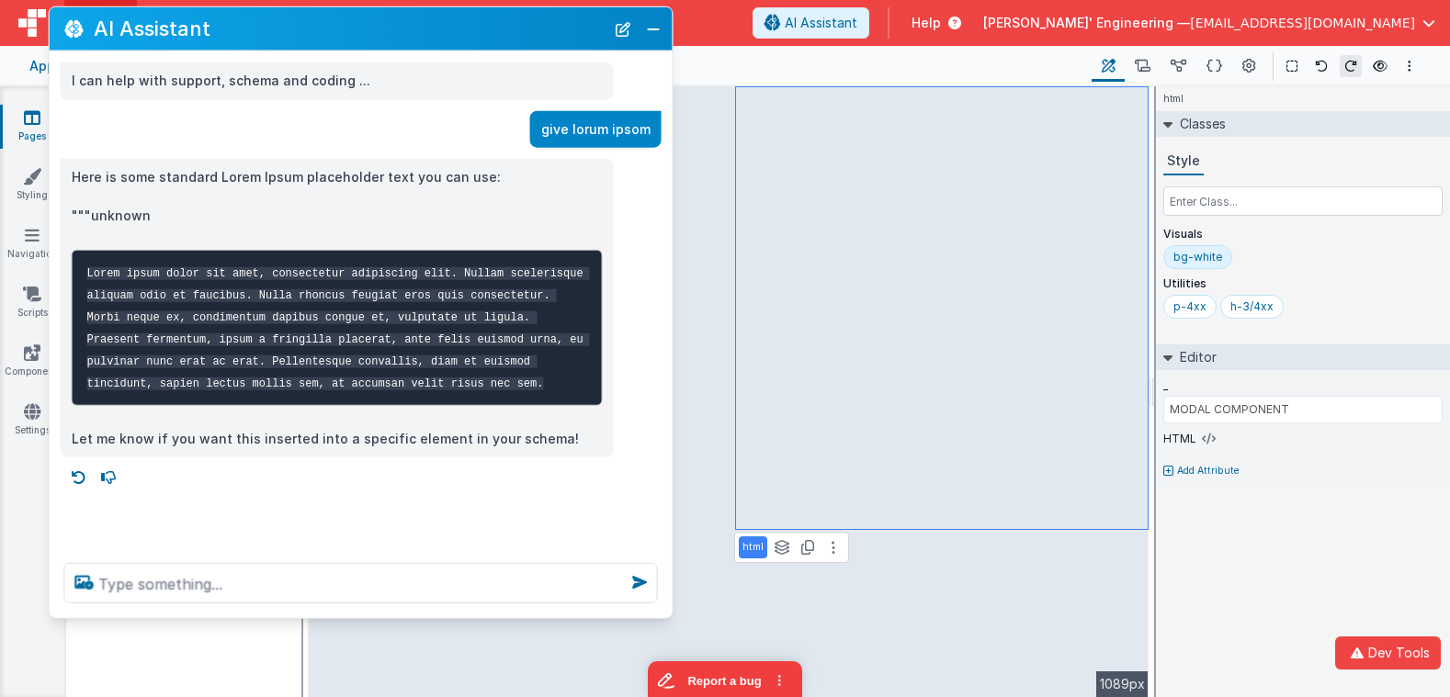
click at [334, 29] on h2 "AI Assistant" at bounding box center [349, 28] width 511 height 22
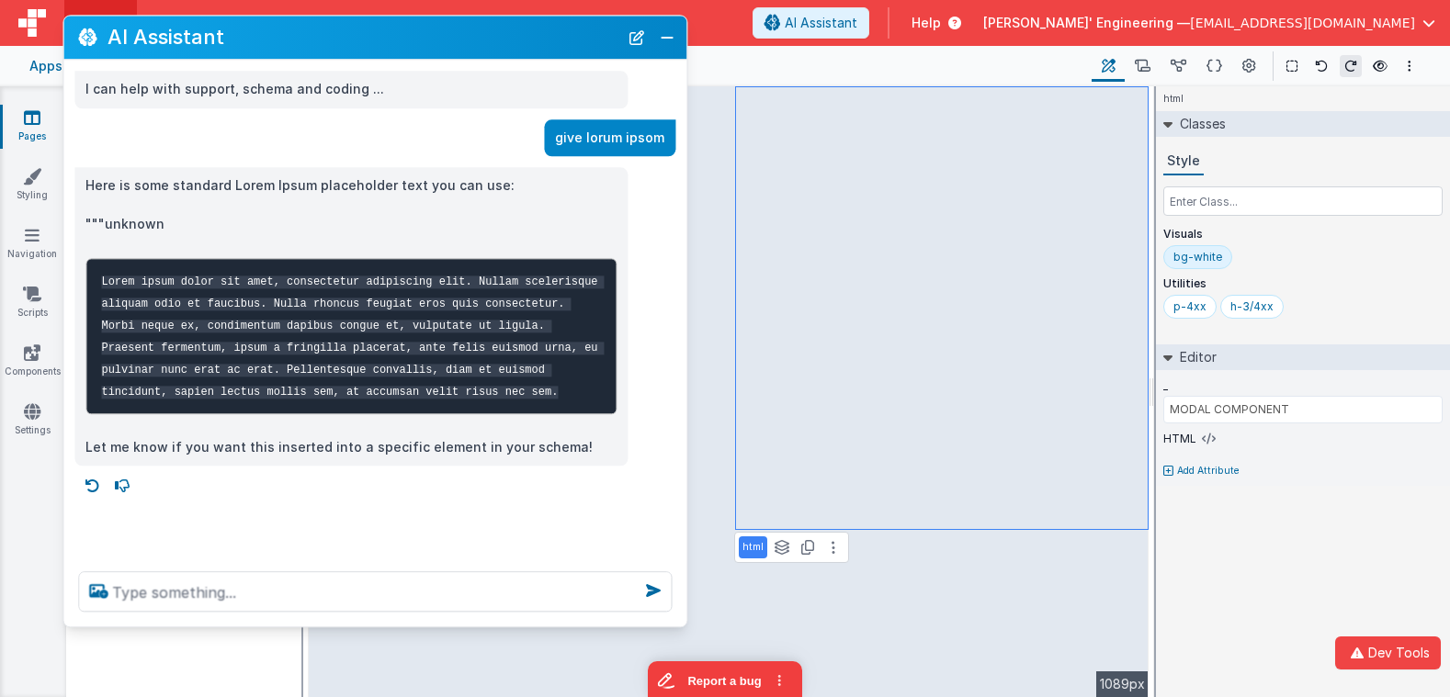
drag, startPoint x: 318, startPoint y: 43, endPoint x: 333, endPoint y: 40, distance: 15.2
click at [333, 40] on h2 "AI Assistant" at bounding box center [363, 38] width 511 height 22
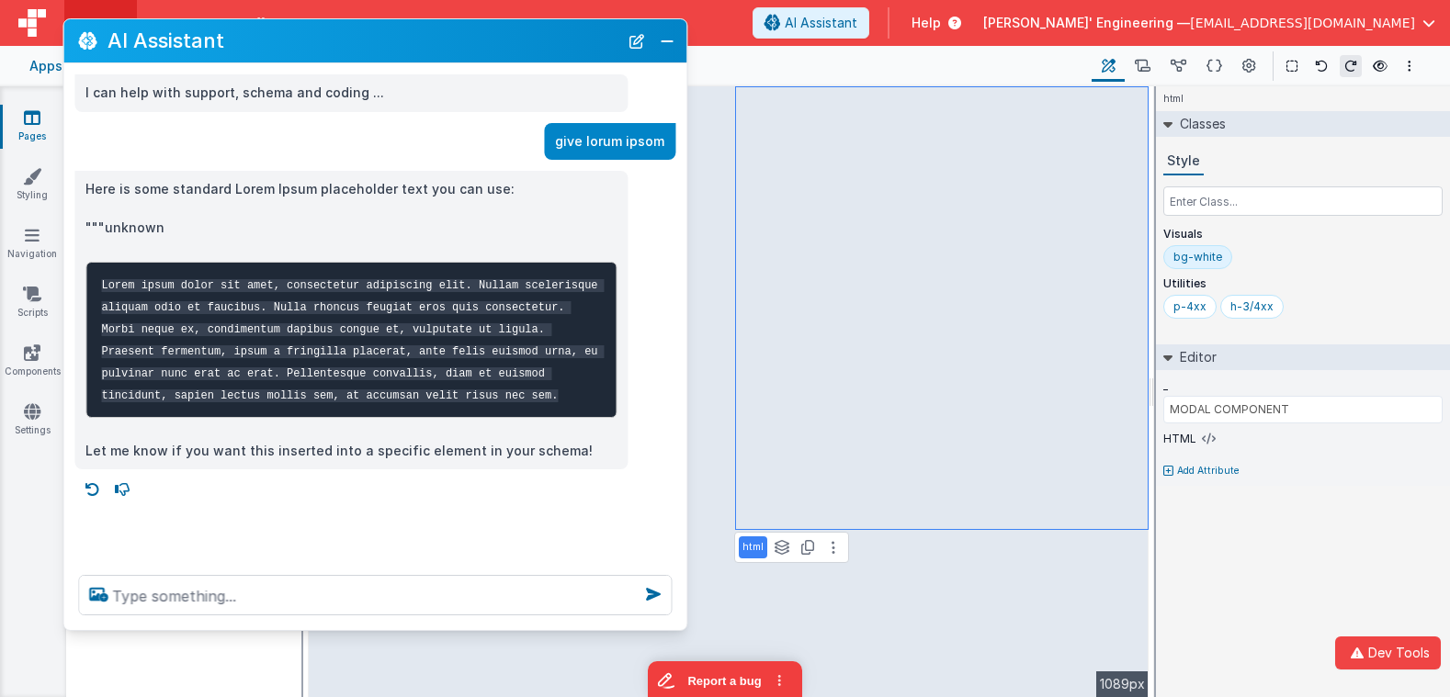
click at [231, 207] on div "Here is some standard Lorem Ipsum placeholder text you can use: """unknown Lore…" at bounding box center [350, 320] width 531 height 284
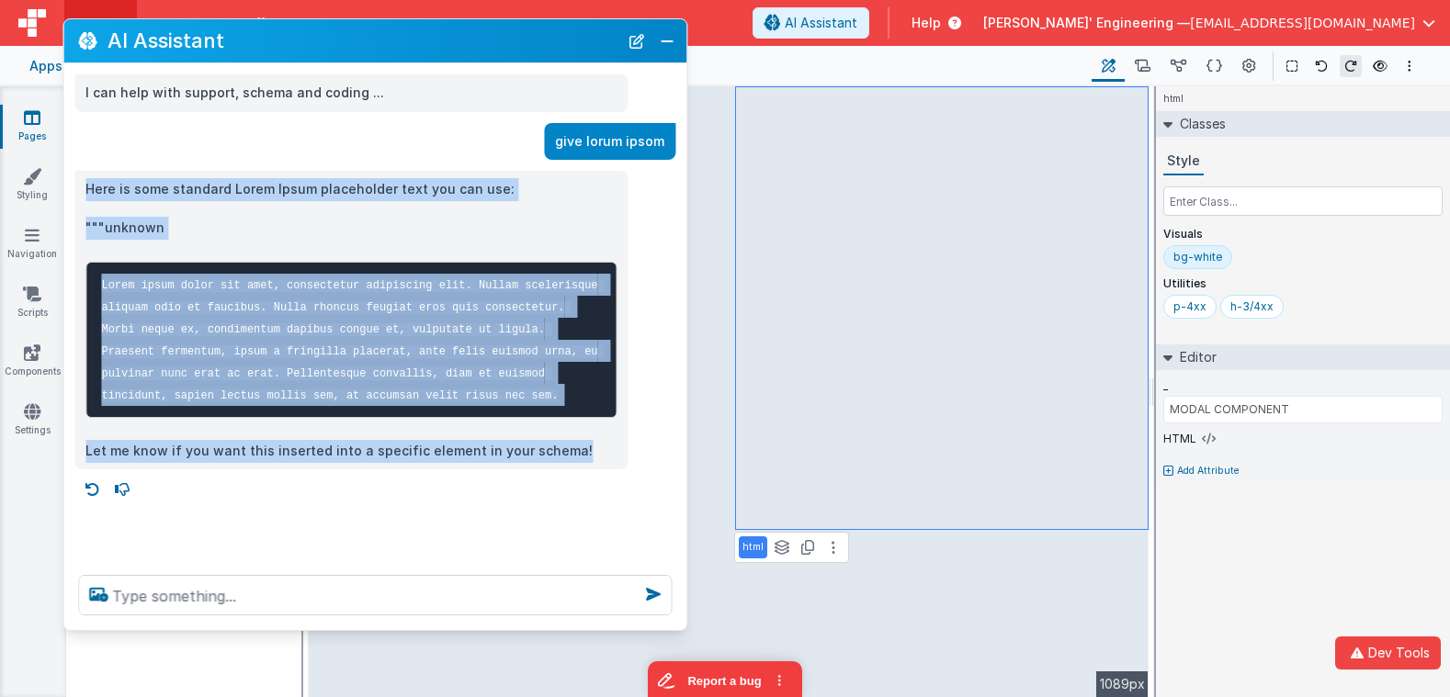
drag, startPoint x: 83, startPoint y: 185, endPoint x: 594, endPoint y: 450, distance: 575.8
click at [594, 450] on div "Here is some standard Lorem Ipsum placeholder text you can use: """unknown Lore…" at bounding box center [350, 320] width 553 height 299
drag, startPoint x: 594, startPoint y: 450, endPoint x: 545, endPoint y: 291, distance: 166.3
click at [594, 450] on p "Let me know if you want this inserted into a specific element in your schema!" at bounding box center [350, 451] width 531 height 23
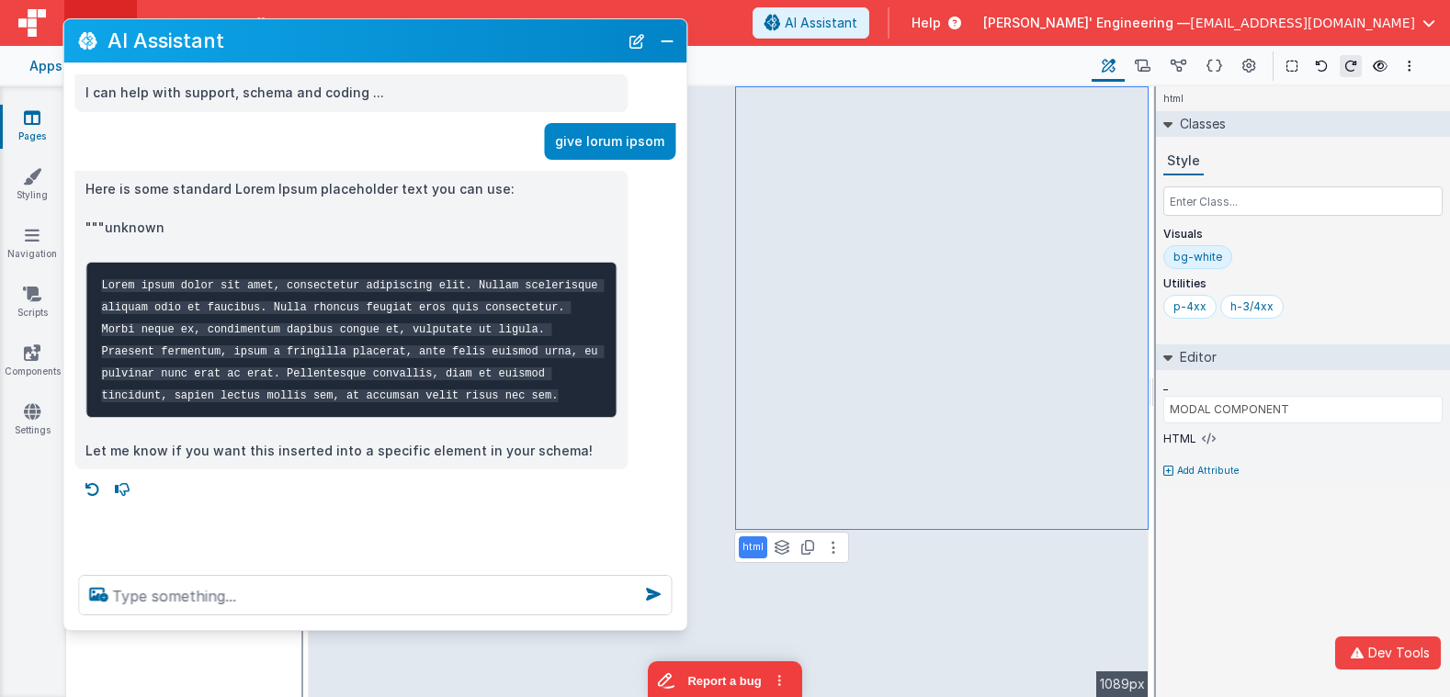
click at [549, 217] on p """"unknown" at bounding box center [350, 228] width 531 height 23
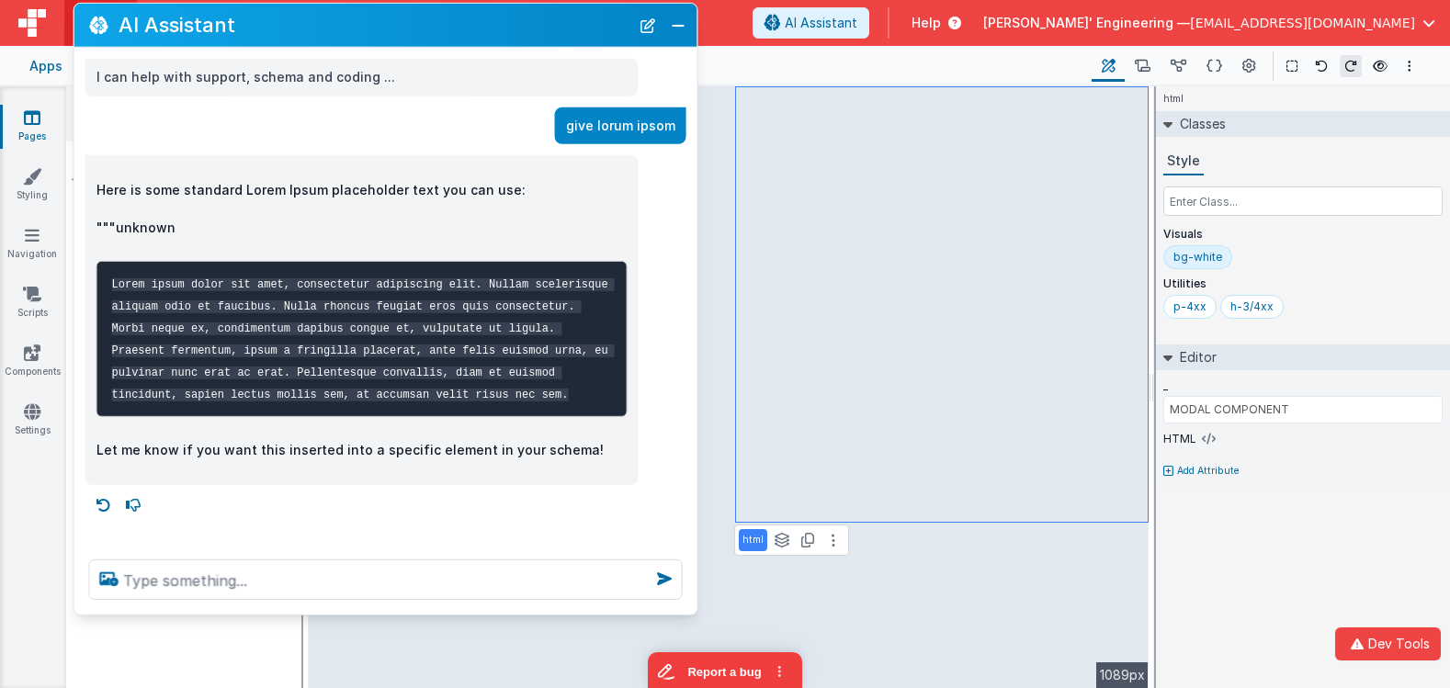
drag, startPoint x: 462, startPoint y: 29, endPoint x: 504, endPoint y: 38, distance: 42.2
click at [473, 23] on h2 "AI Assistant" at bounding box center [374, 25] width 511 height 22
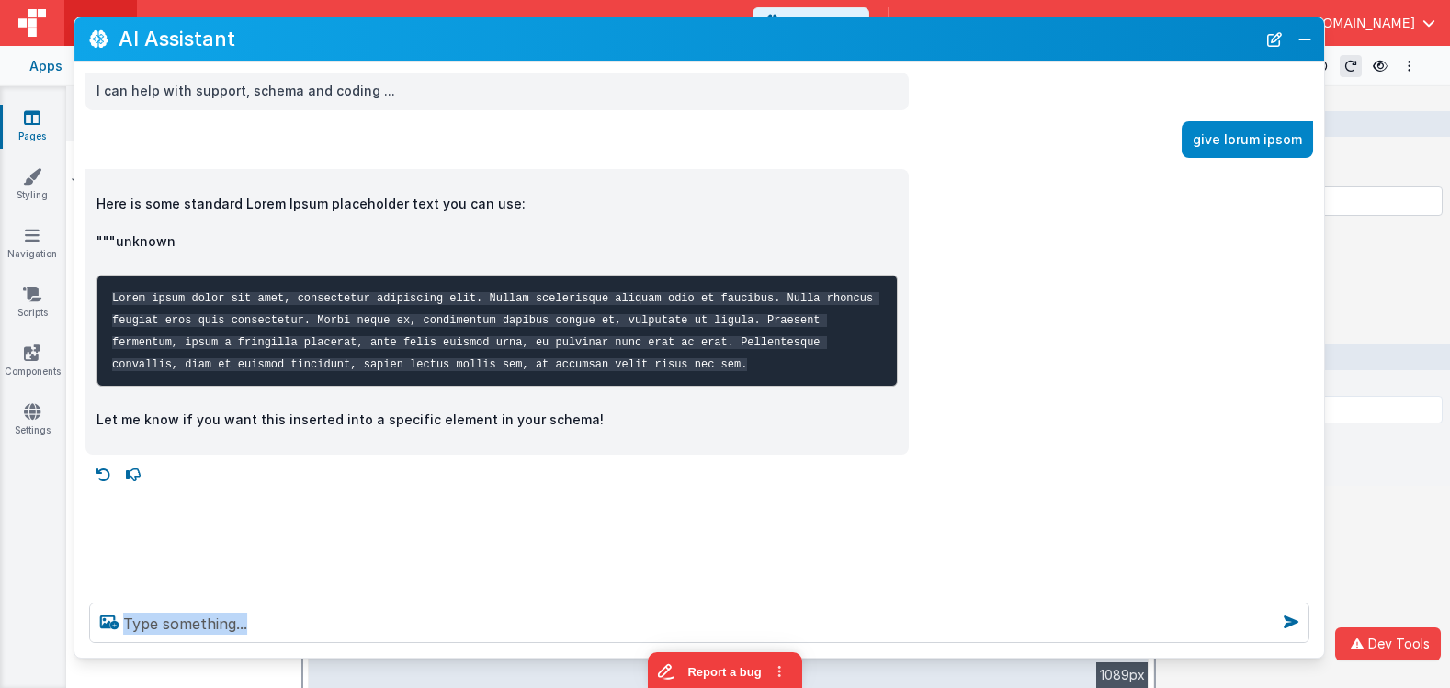
drag, startPoint x: 693, startPoint y: 628, endPoint x: 1319, endPoint y: 657, distance: 626.5
click at [1319, 657] on div at bounding box center [699, 623] width 1250 height 70
click at [1022, 499] on div "I can help with support, schema and coding ... give lorum ipsom Here is some st…" at bounding box center [699, 325] width 1250 height 527
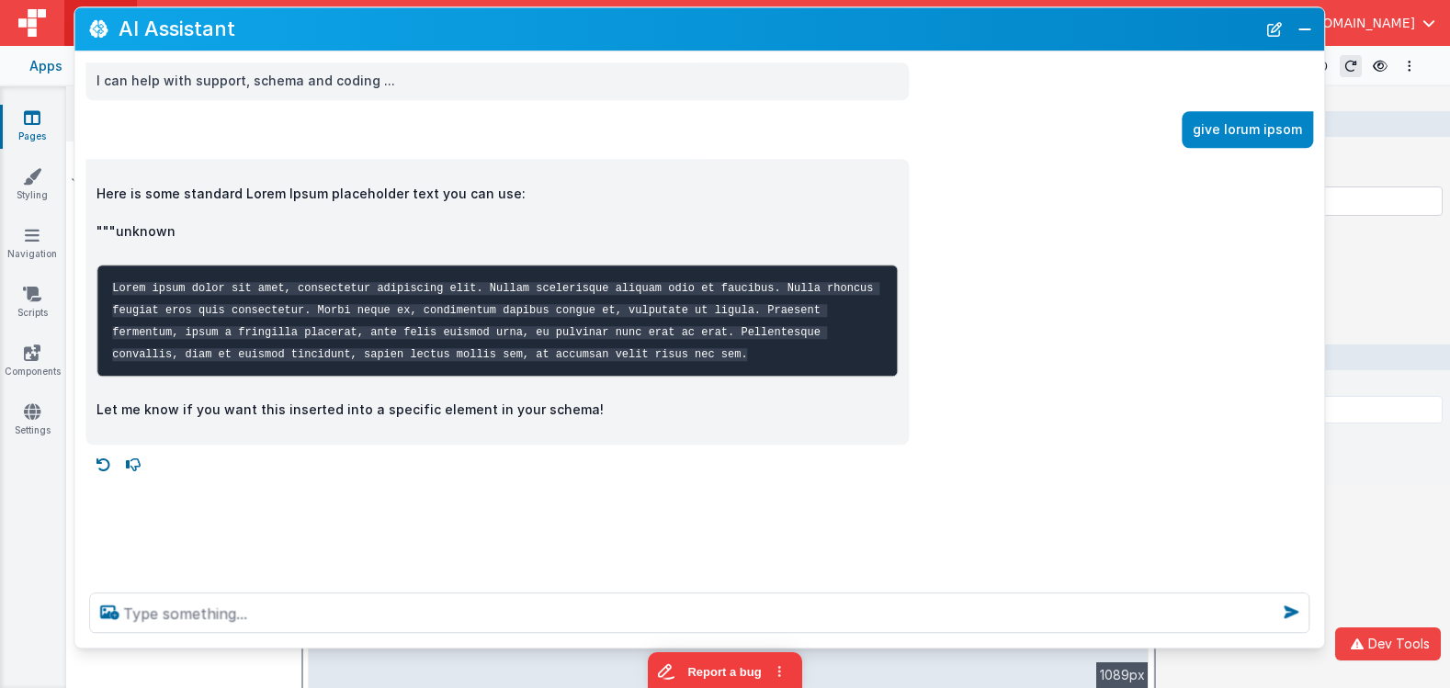
drag, startPoint x: 755, startPoint y: 40, endPoint x: 756, endPoint y: 31, distance: 9.2
click at [755, 30] on h2 "AI Assistant" at bounding box center [688, 29] width 1138 height 22
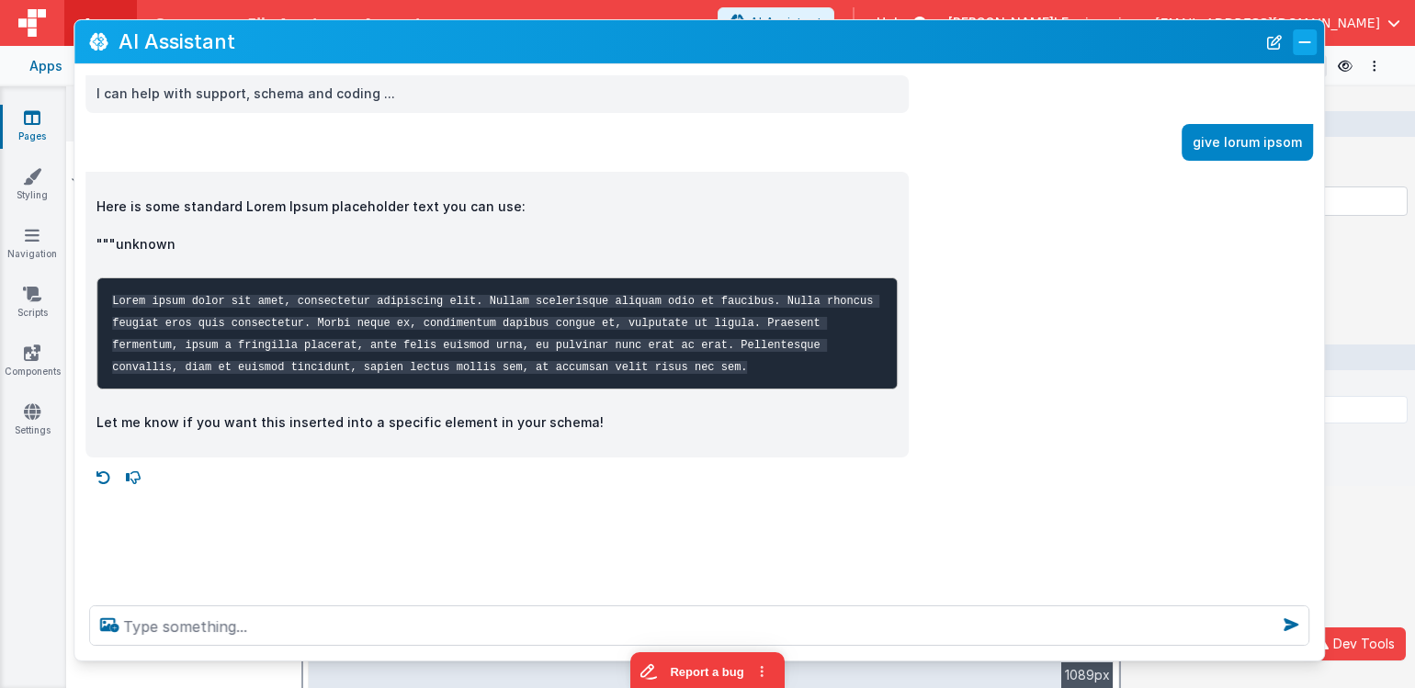
click at [1310, 51] on button "Close" at bounding box center [1305, 41] width 24 height 26
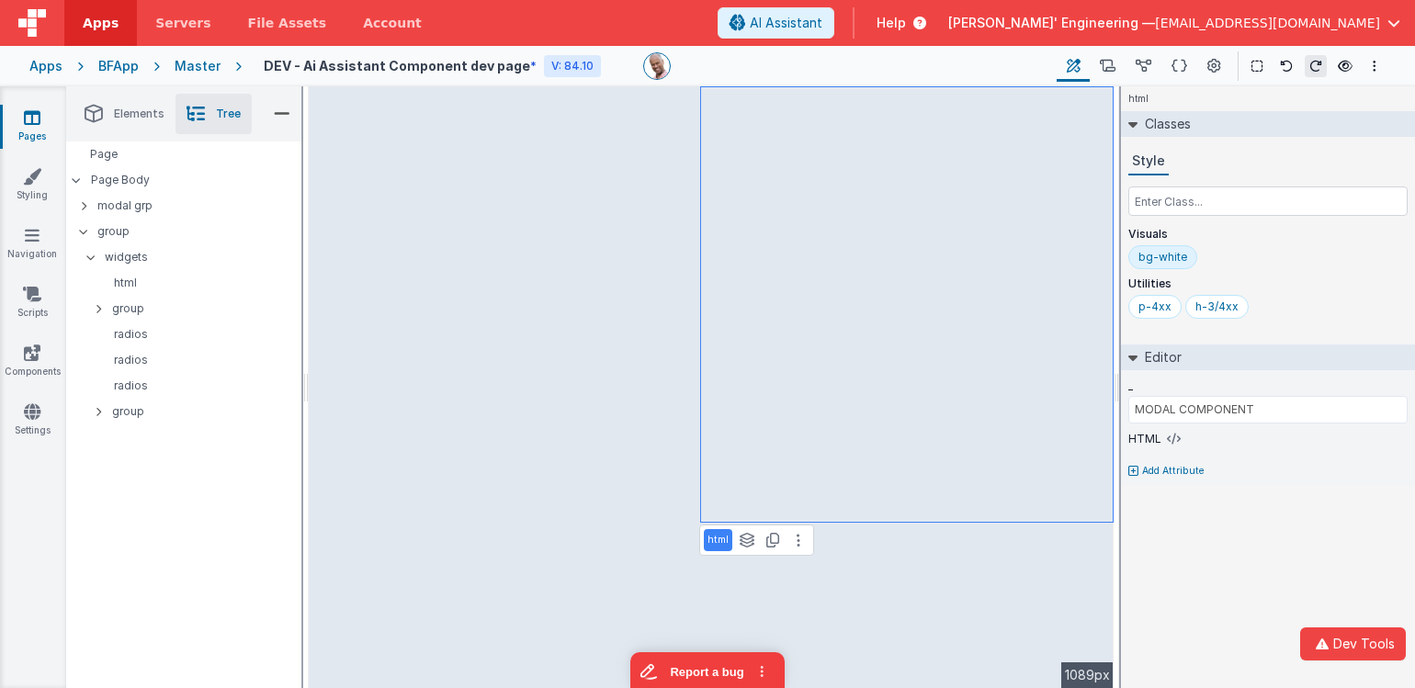
click at [119, 67] on div "BFApp" at bounding box center [118, 66] width 40 height 18
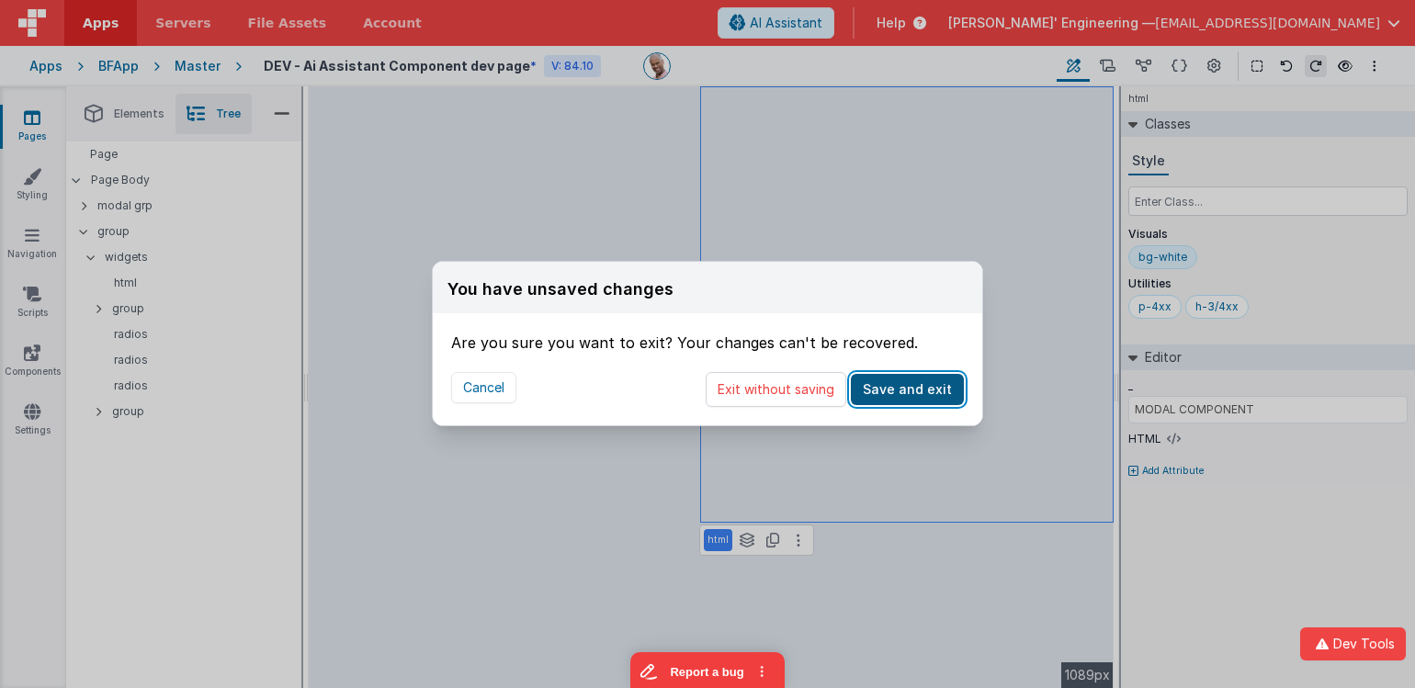
click at [884, 387] on button "Save and exit" at bounding box center [907, 389] width 113 height 31
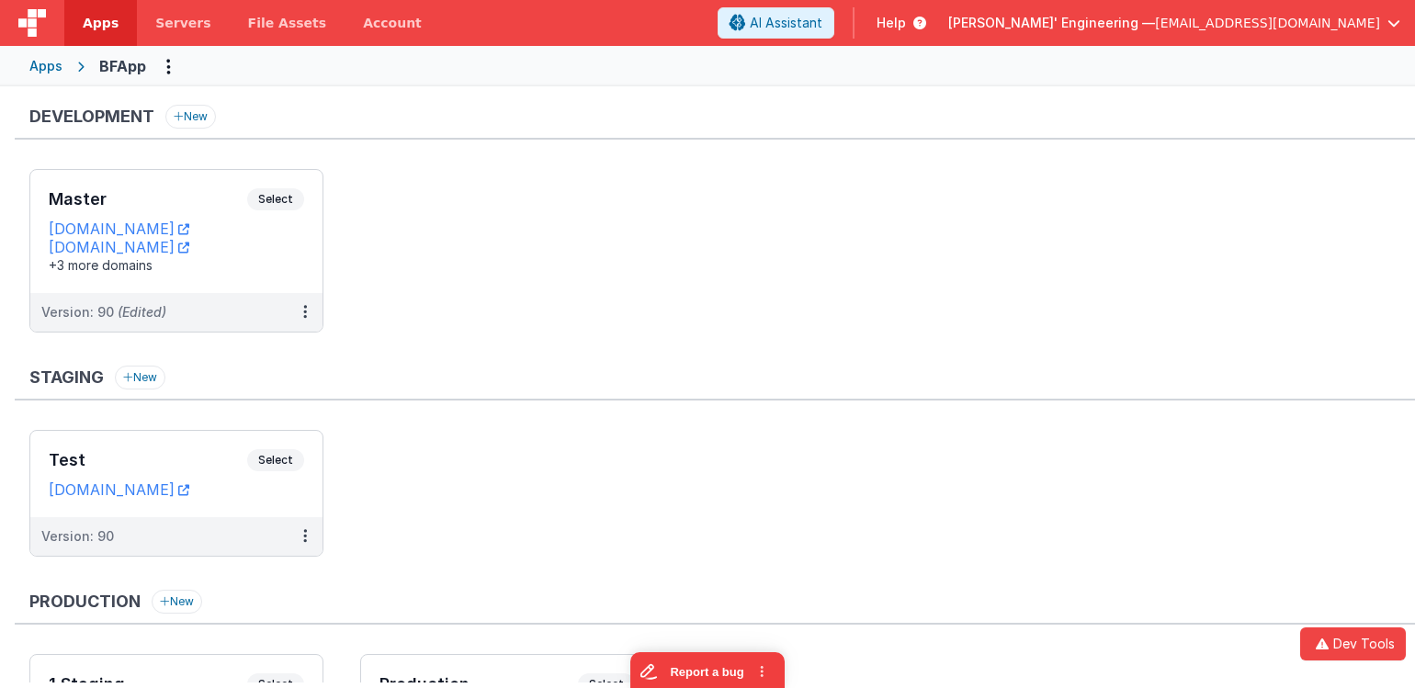
click at [704, 149] on div "Development New Master Select URLs appdev.fmbetterforms.com c9dev.bfoperations.…" at bounding box center [715, 228] width 1400 height 246
click at [45, 71] on div "Apps" at bounding box center [45, 66] width 33 height 18
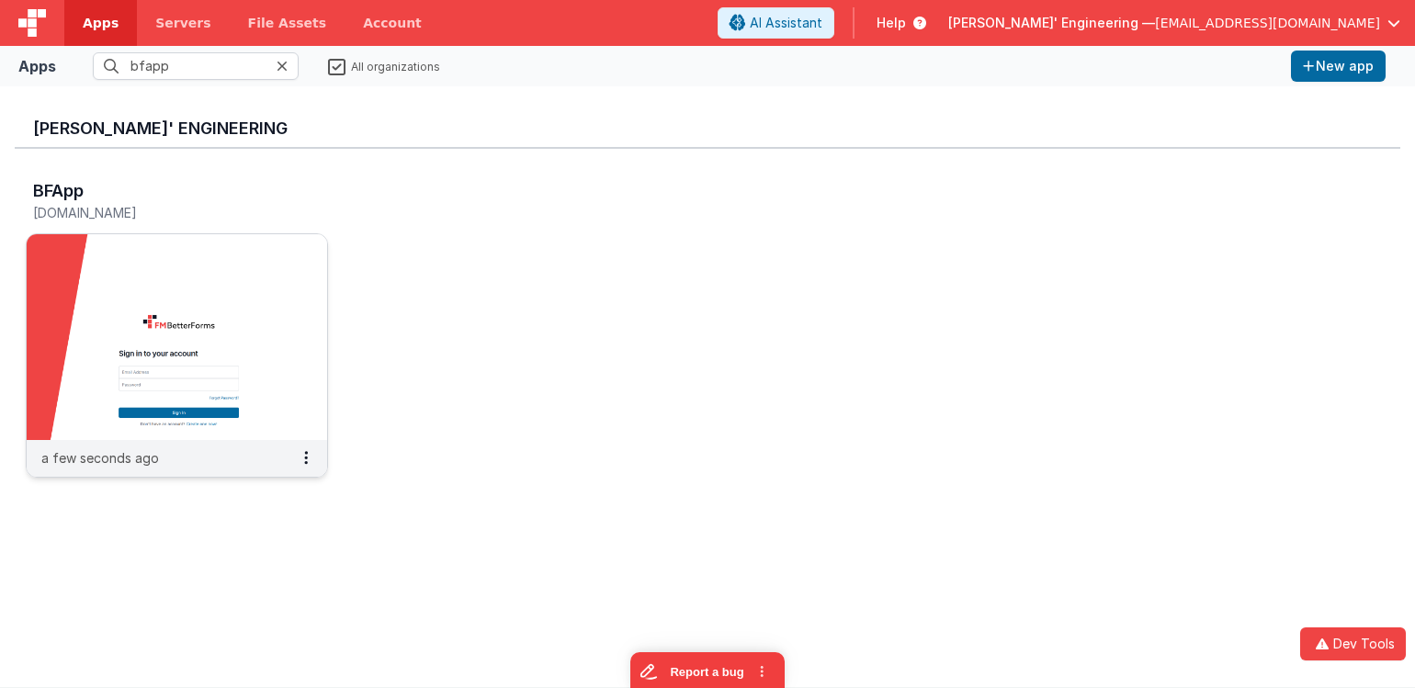
click at [204, 279] on img at bounding box center [177, 337] width 300 height 206
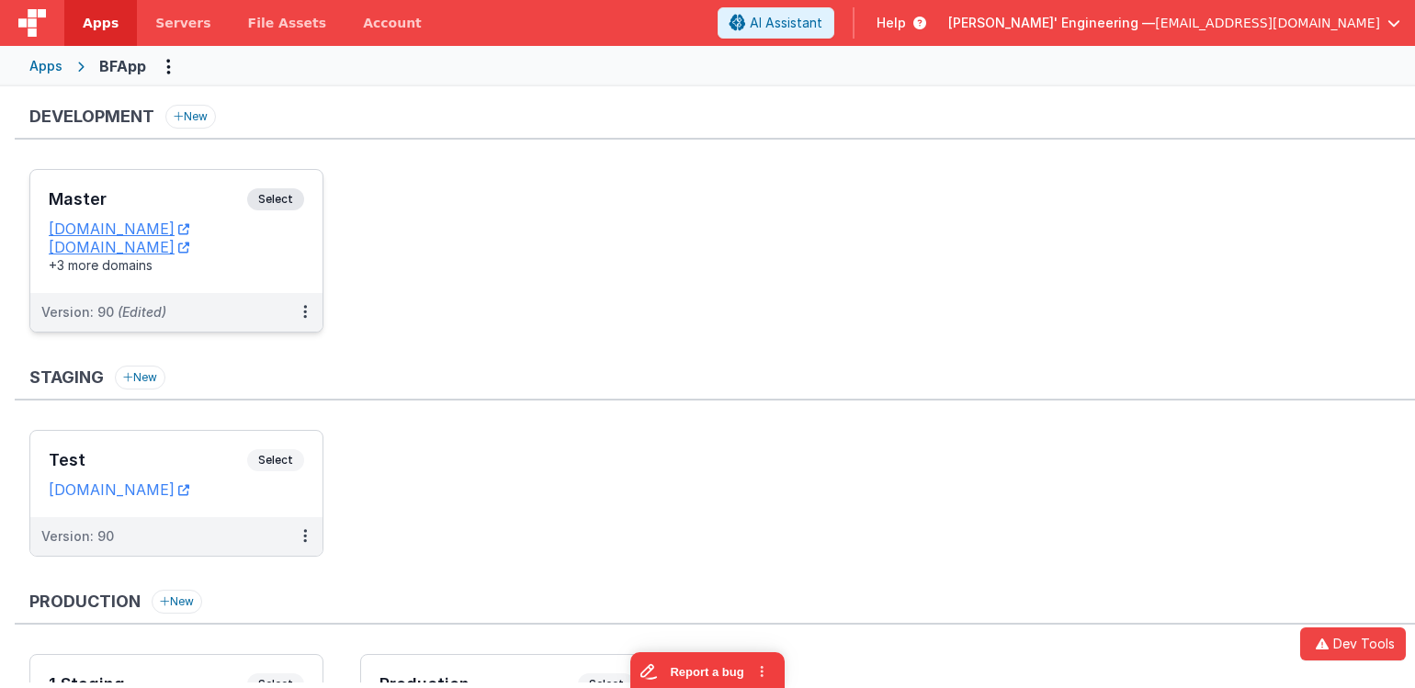
click at [275, 198] on span "Select" at bounding box center [275, 199] width 57 height 22
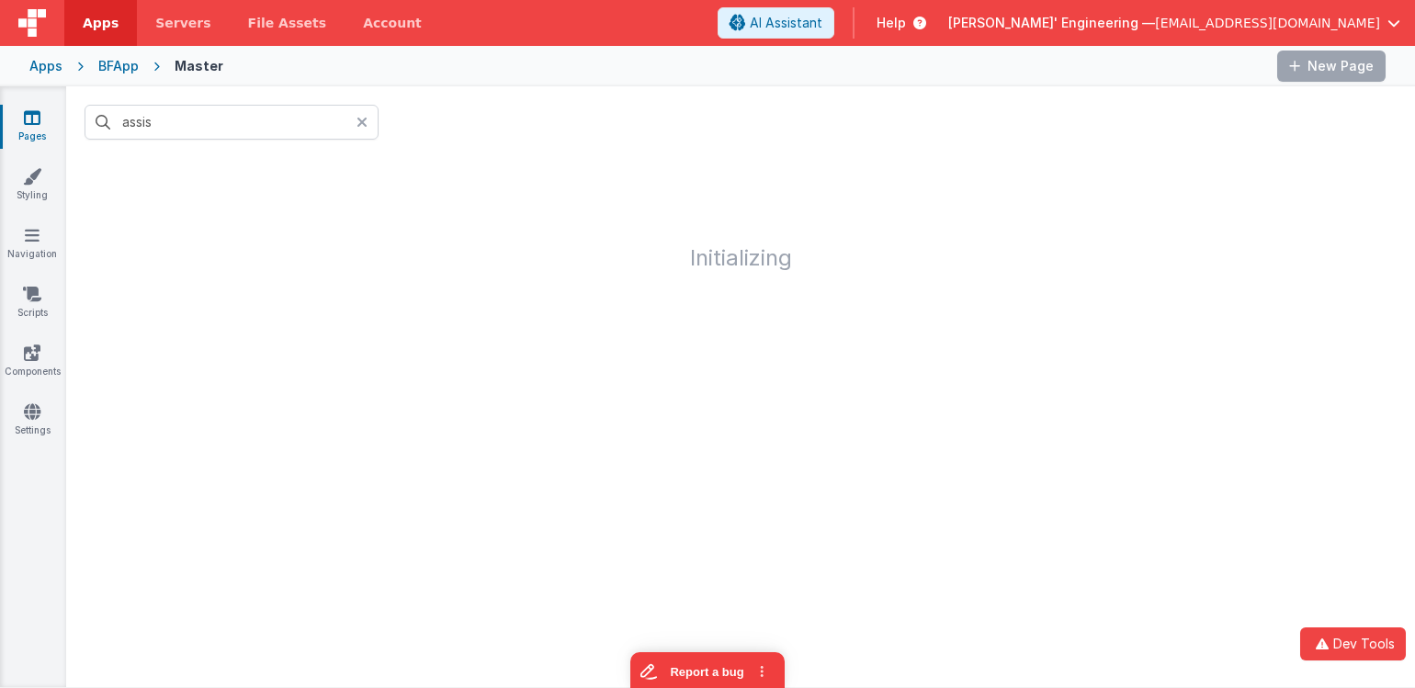
click at [359, 120] on icon at bounding box center [362, 122] width 11 height 15
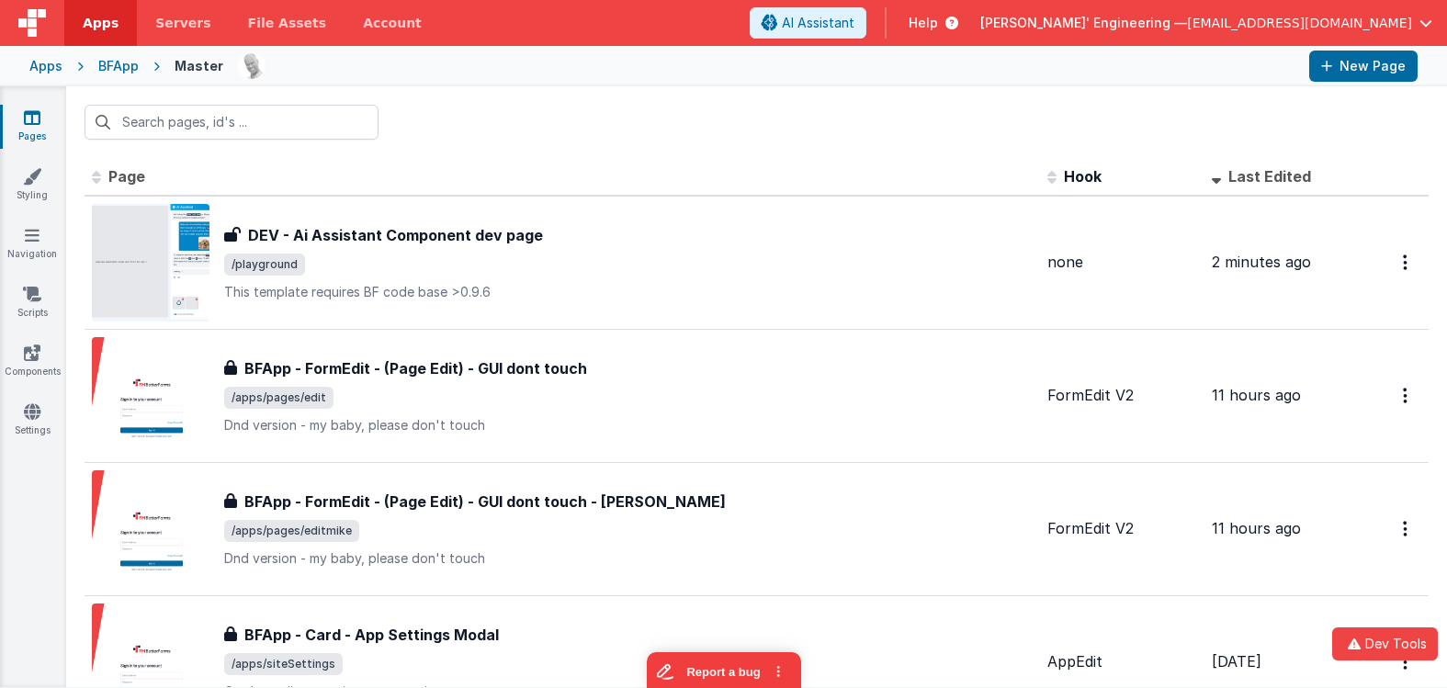
click at [801, 135] on div at bounding box center [756, 122] width 1381 height 72
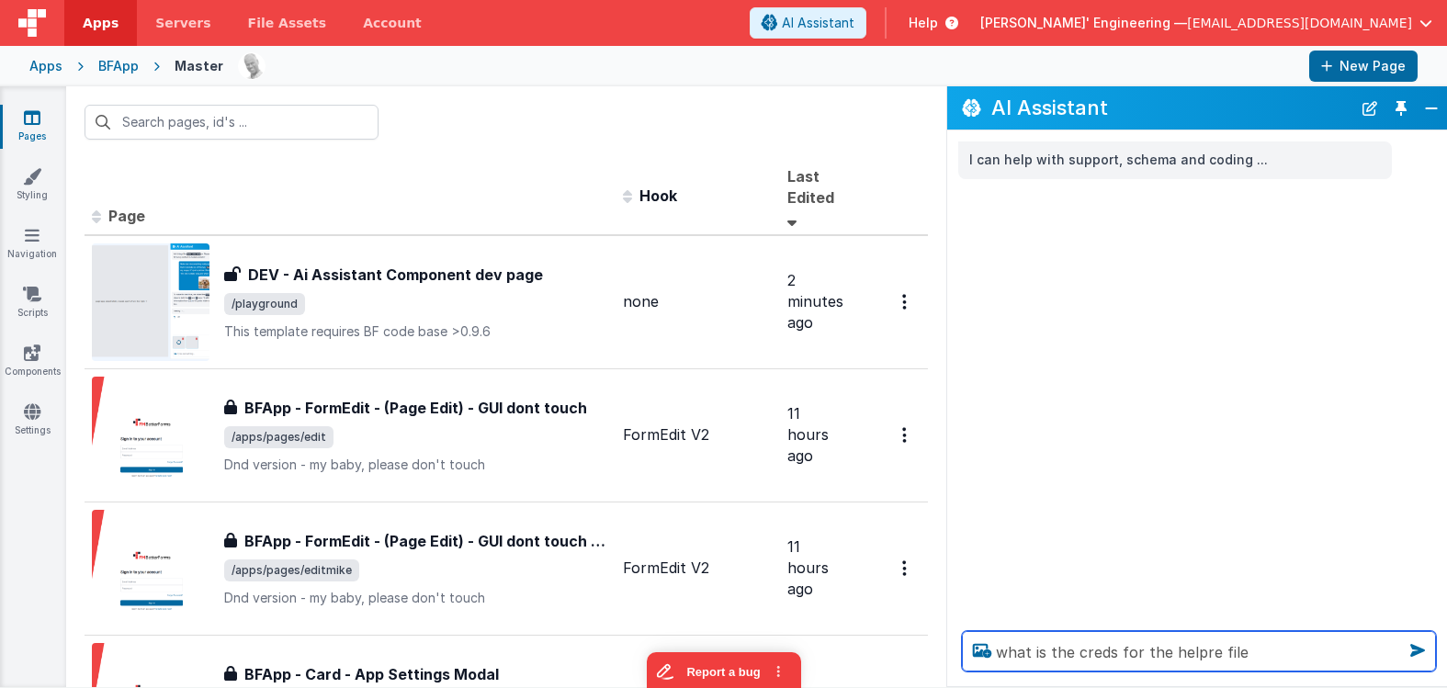
type textarea "what is the creds for the helpre file"
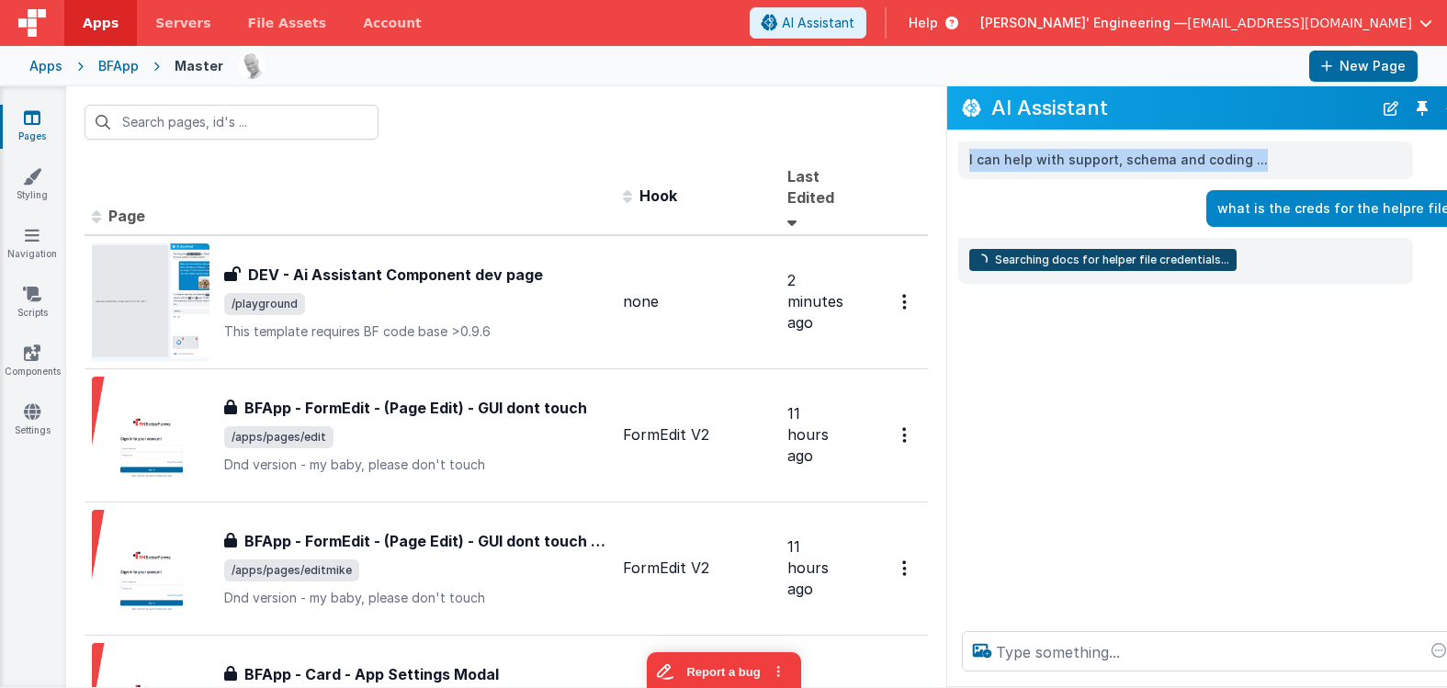
drag, startPoint x: 943, startPoint y: 172, endPoint x: 922, endPoint y: 168, distance: 21.5
click at [947, 168] on div "I can help with support, schema and coding ..." at bounding box center [1209, 161] width 525 height 38
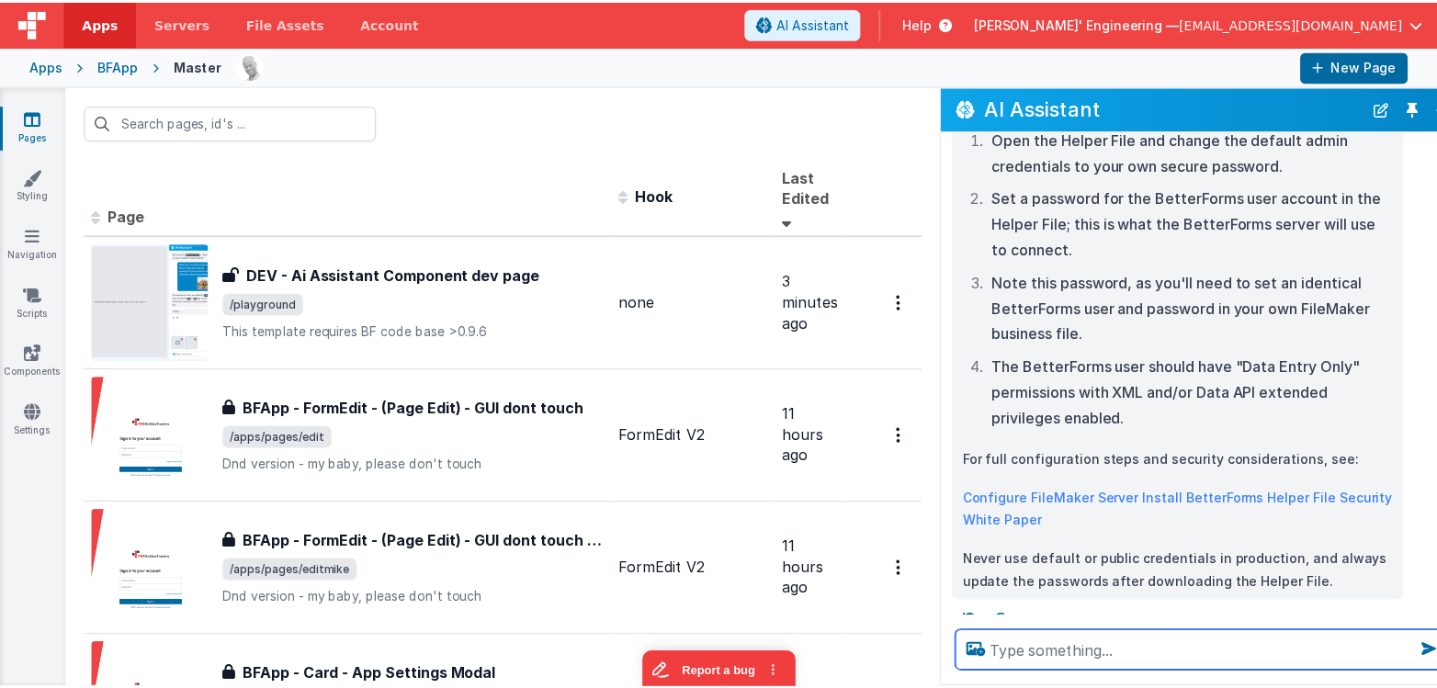
scroll to position [225, 0]
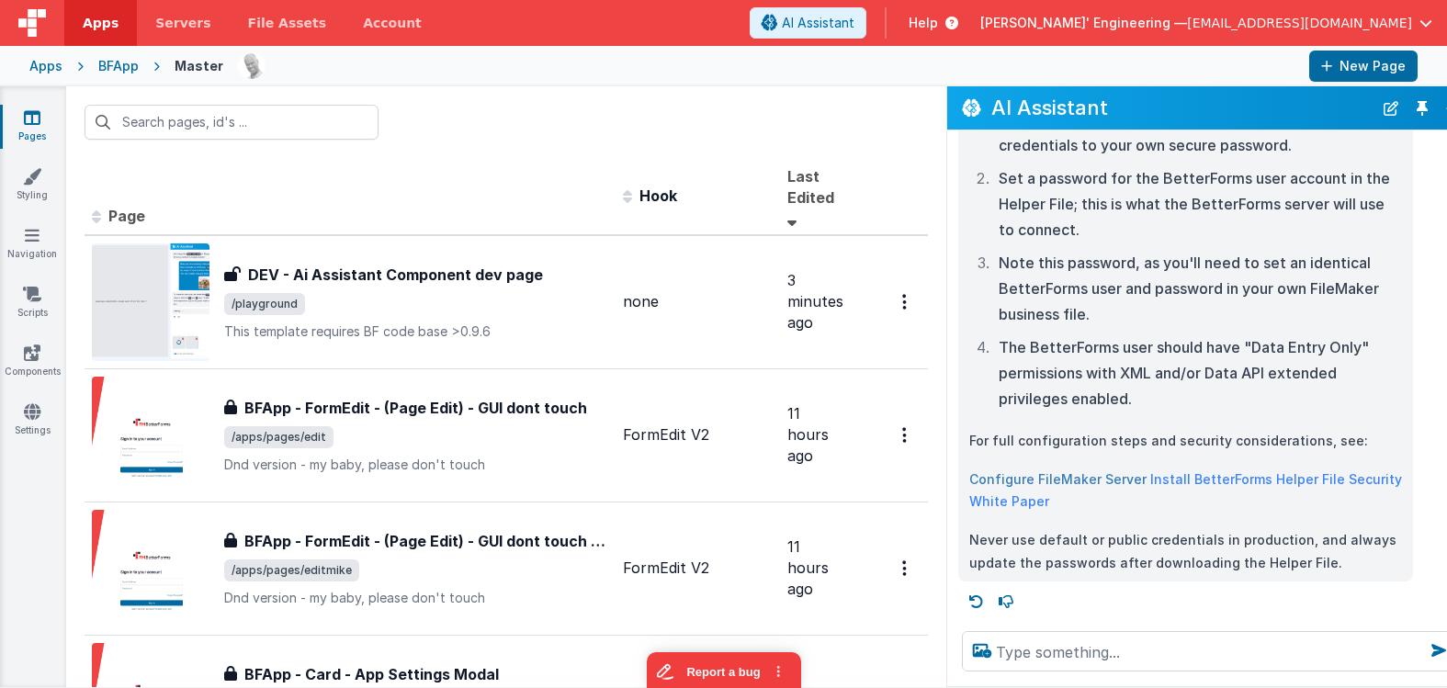
click at [1090, 477] on link "Configure FileMaker Server" at bounding box center [1057, 479] width 177 height 16
click at [1410, 107] on button "Toggle Pin" at bounding box center [1423, 109] width 26 height 26
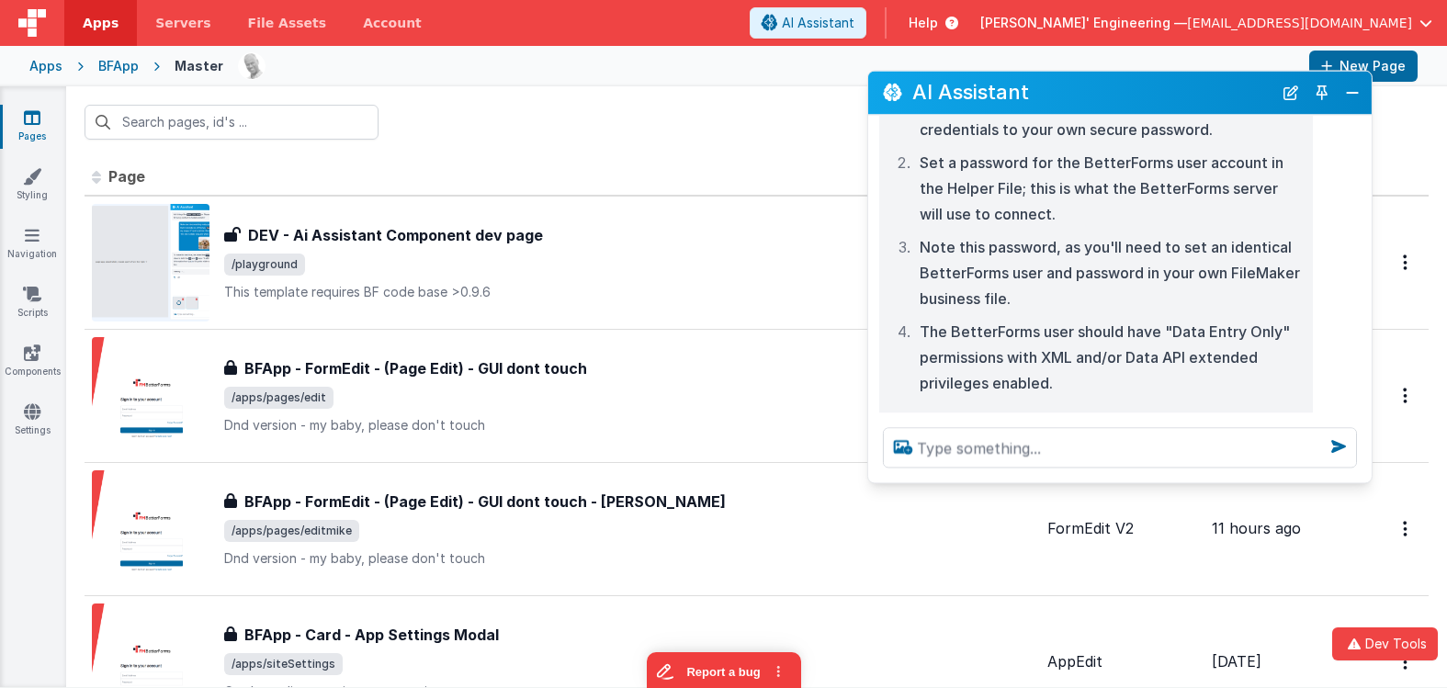
drag, startPoint x: 286, startPoint y: 286, endPoint x: 1133, endPoint y: 102, distance: 866.9
click at [1123, 101] on h2 "AI Assistant" at bounding box center [1092, 93] width 360 height 22
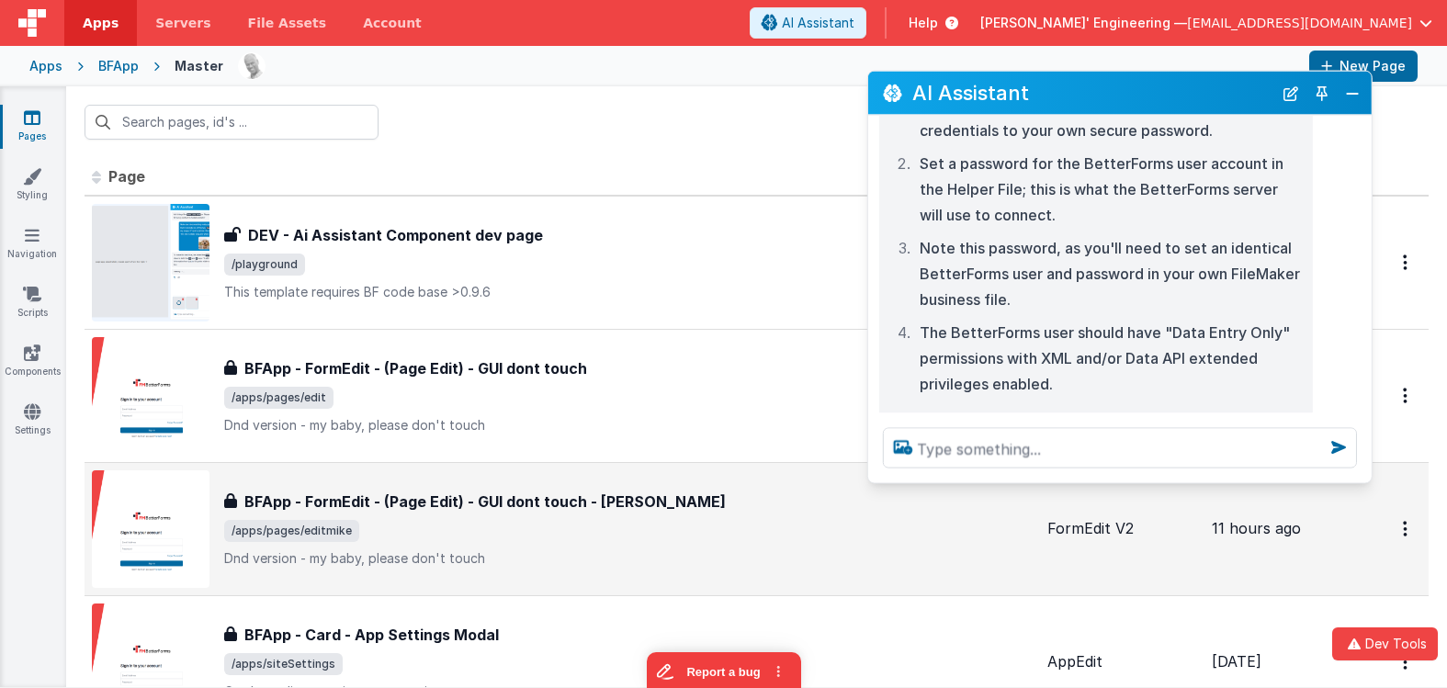
click at [862, 480] on div "BFApp - FormEdit - (Page Edit) - GUI dont touch - Michael BFApp - FormEdit - (P…" at bounding box center [562, 529] width 941 height 118
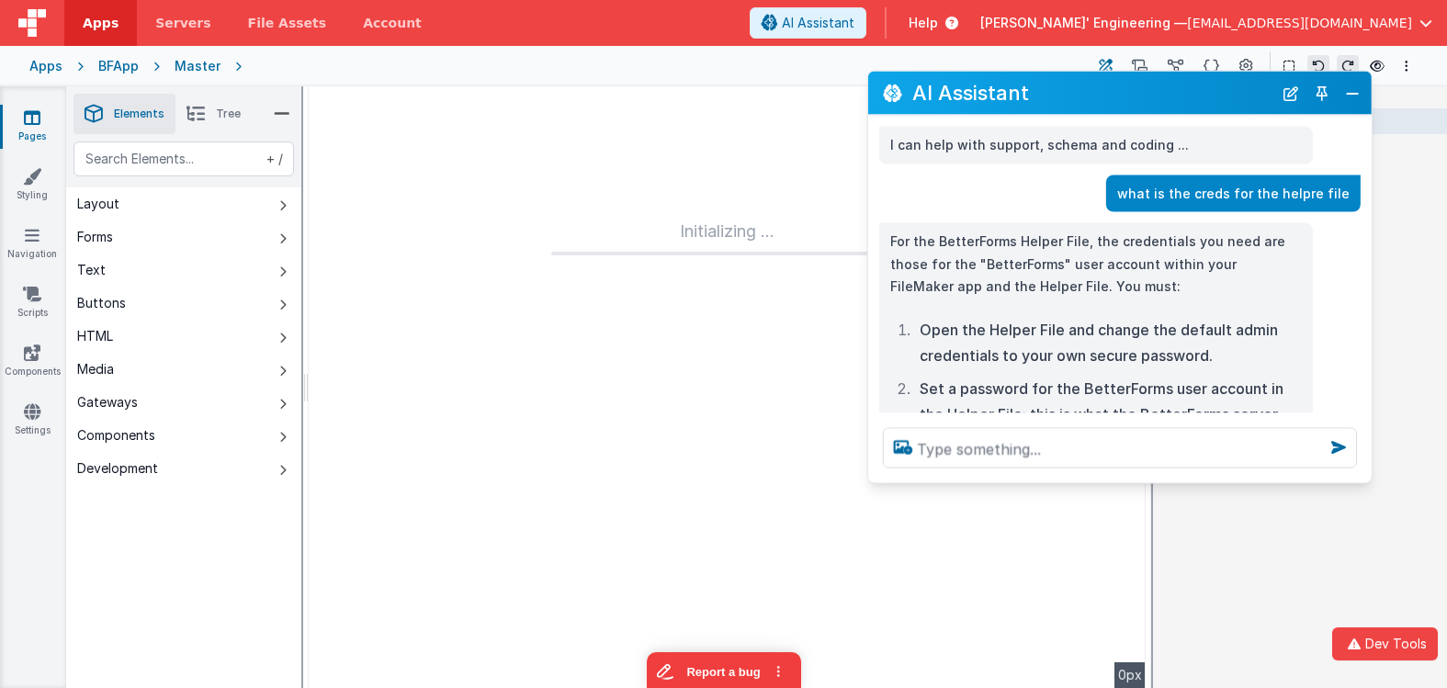
click at [871, 478] on div at bounding box center [1120, 449] width 504 height 70
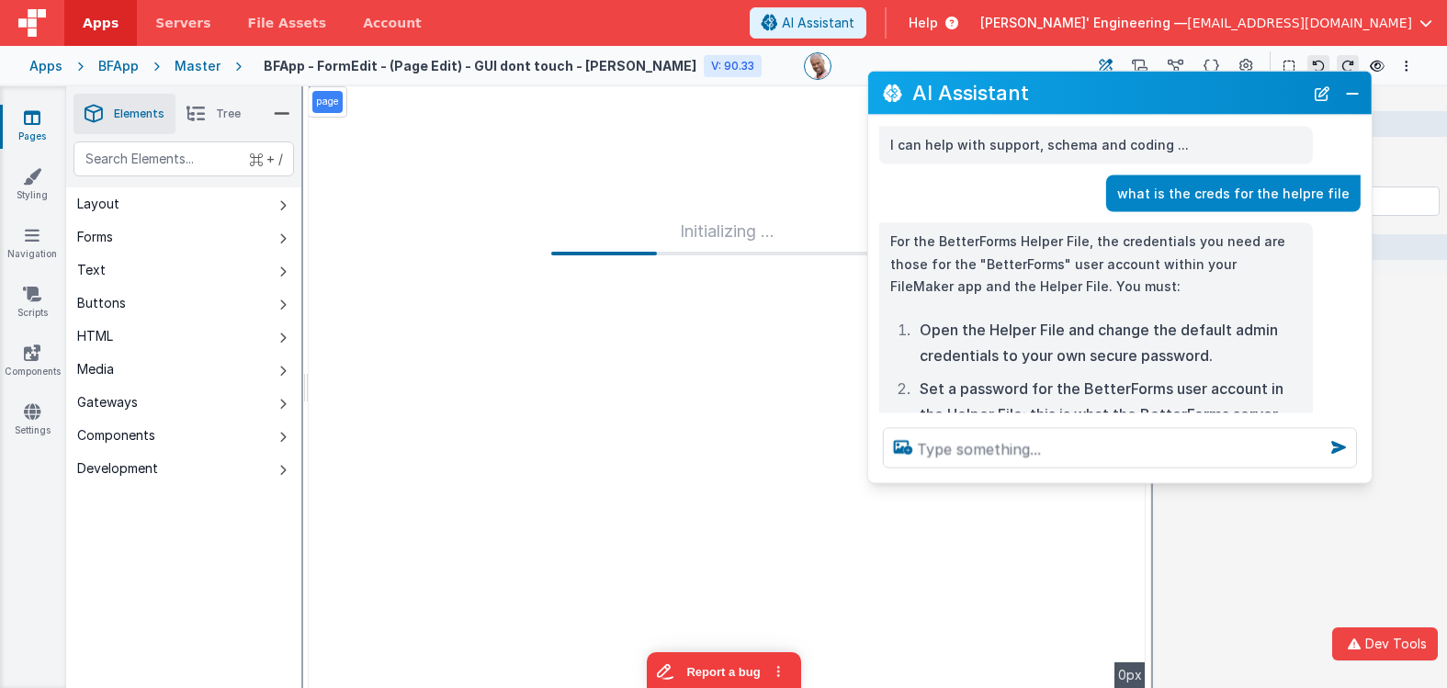
drag, startPoint x: 1095, startPoint y: 96, endPoint x: 1279, endPoint y: 90, distance: 183.9
click at [1094, 96] on h2 "AI Assistant" at bounding box center [1107, 93] width 391 height 22
click at [1344, 92] on button "Close" at bounding box center [1353, 93] width 24 height 26
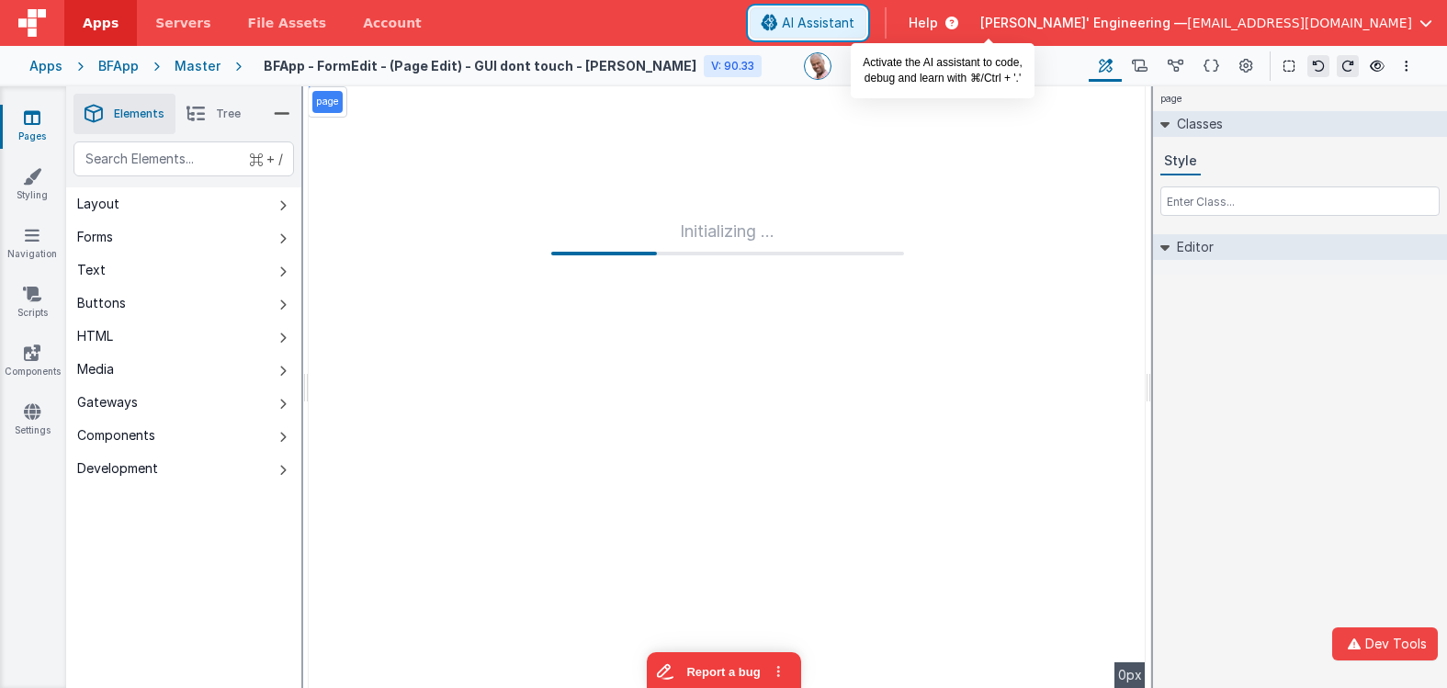
click at [855, 17] on span "AI Assistant" at bounding box center [818, 23] width 73 height 18
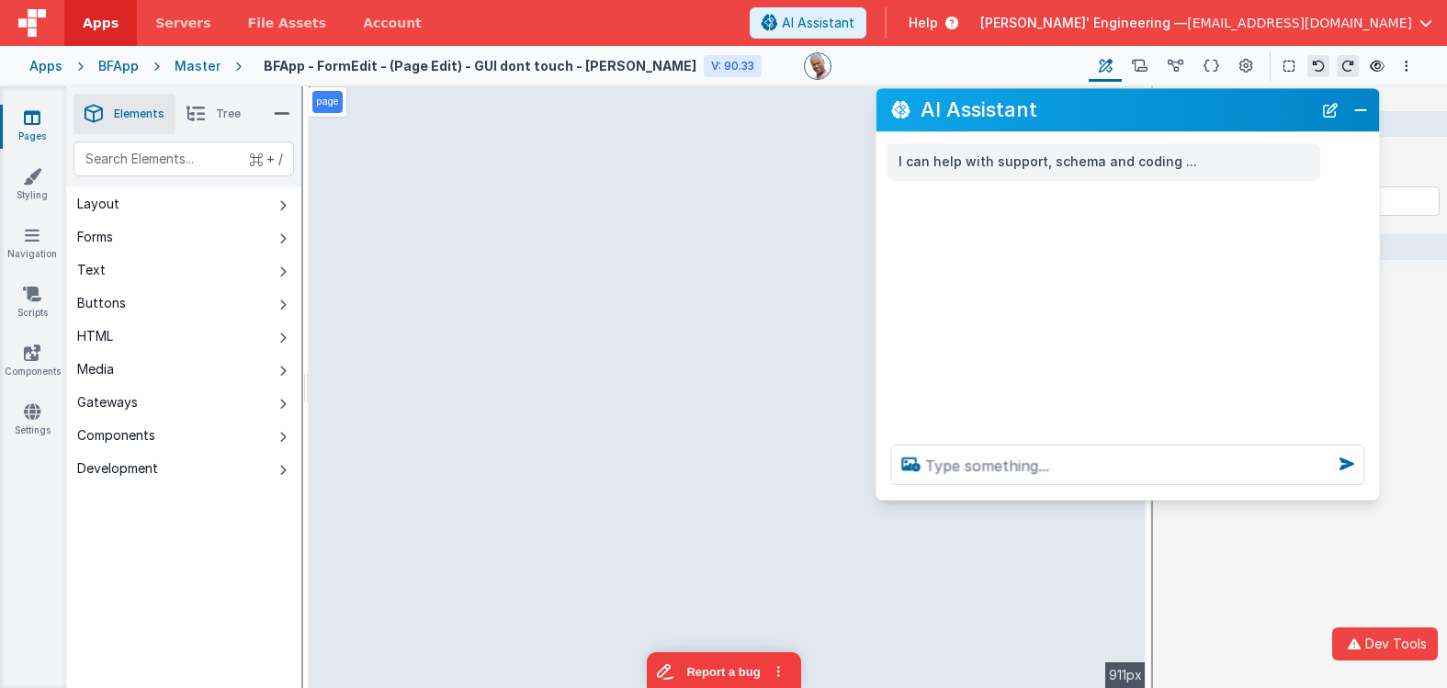
drag, startPoint x: 318, startPoint y: 293, endPoint x: 1178, endPoint y: 119, distance: 877.6
click at [1178, 119] on h2 "AI Assistant" at bounding box center [1116, 110] width 391 height 22
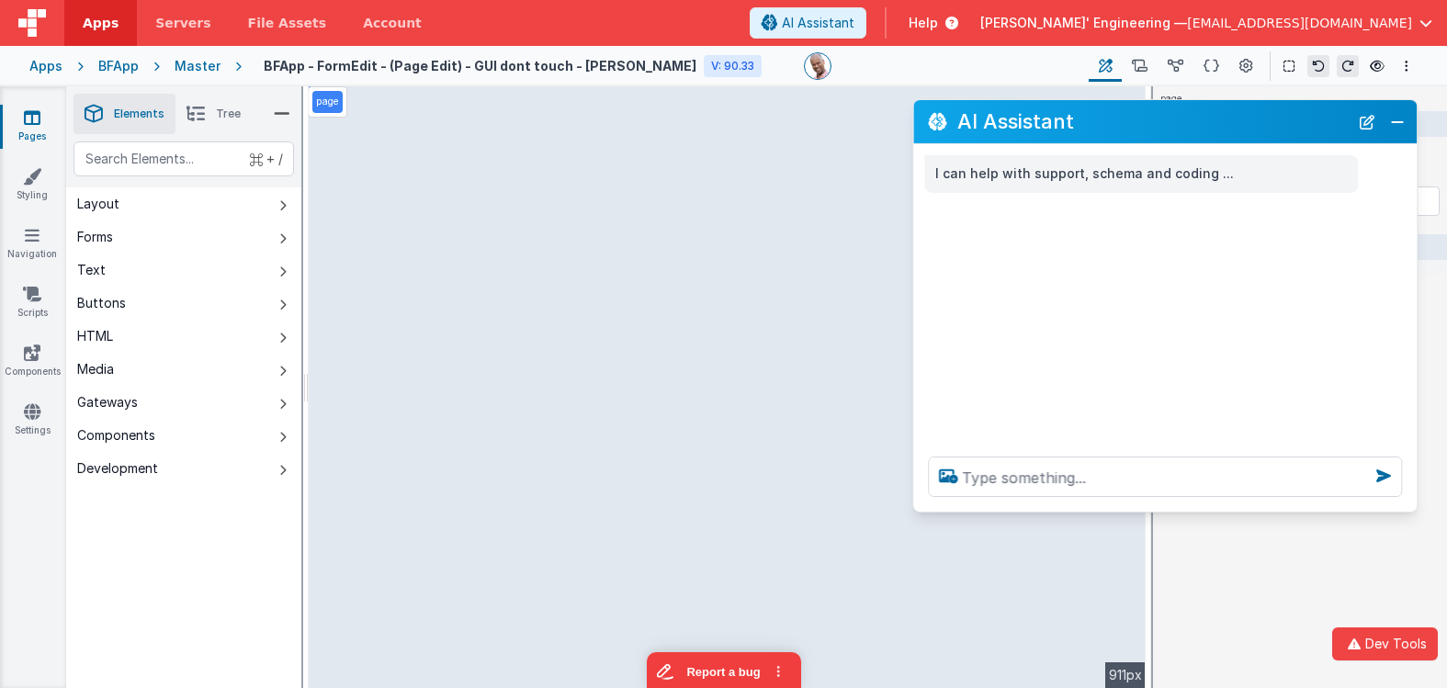
drag, startPoint x: 1178, startPoint y: 118, endPoint x: 1216, endPoint y: 130, distance: 39.5
click at [1216, 130] on h2 "AI Assistant" at bounding box center [1152, 121] width 391 height 22
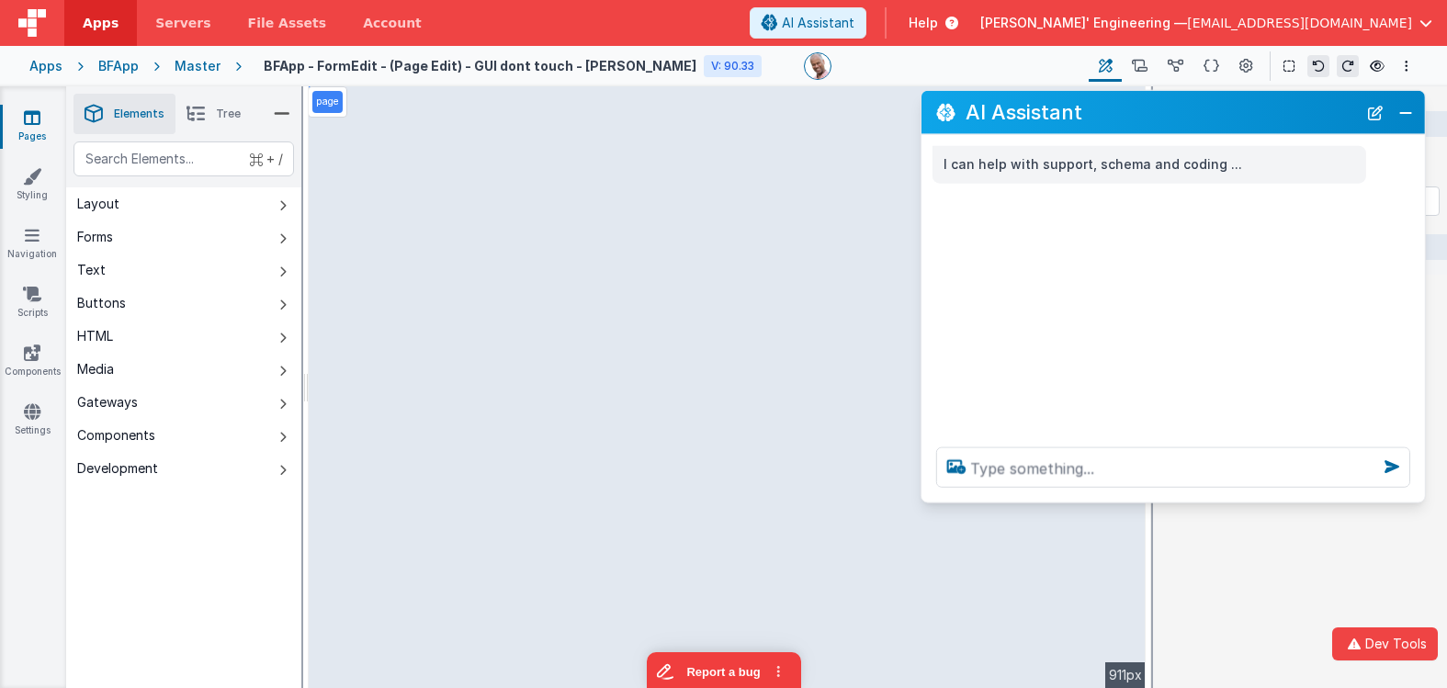
drag, startPoint x: 1194, startPoint y: 129, endPoint x: 1201, endPoint y: 119, distance: 11.8
click at [1201, 119] on h2 "AI Assistant" at bounding box center [1161, 112] width 391 height 22
click at [55, 68] on div "Apps" at bounding box center [45, 66] width 33 height 18
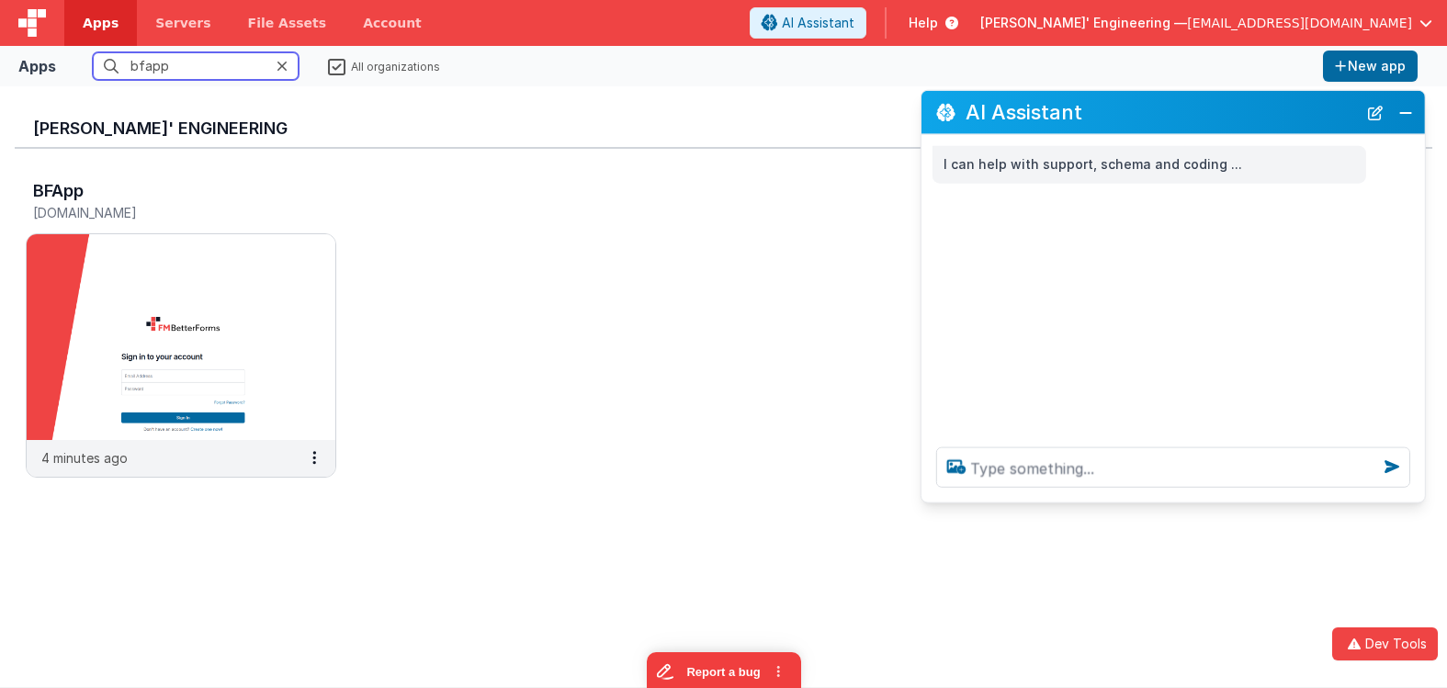
drag, startPoint x: 219, startPoint y: 66, endPoint x: 99, endPoint y: 58, distance: 119.7
click at [99, 58] on input "bfapp" at bounding box center [196, 66] width 206 height 28
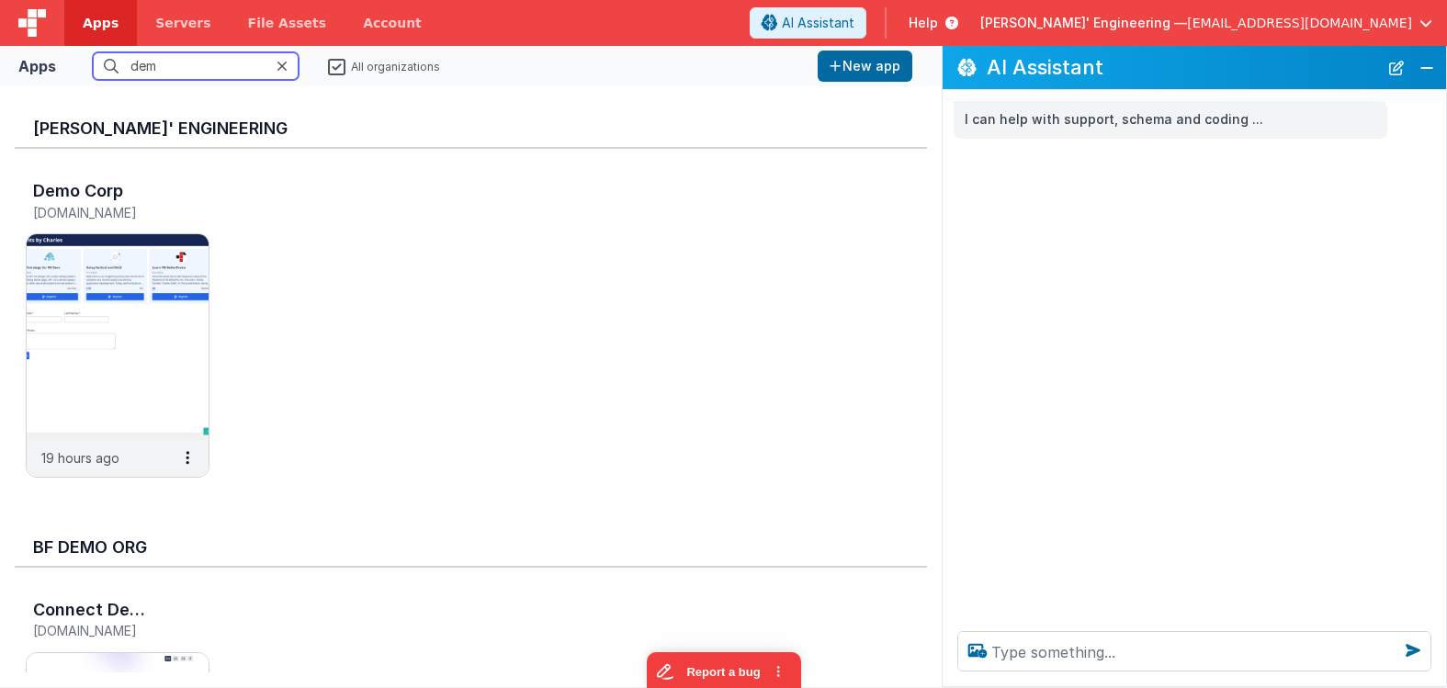
type input "demo"
click at [174, 300] on img at bounding box center [118, 337] width 182 height 206
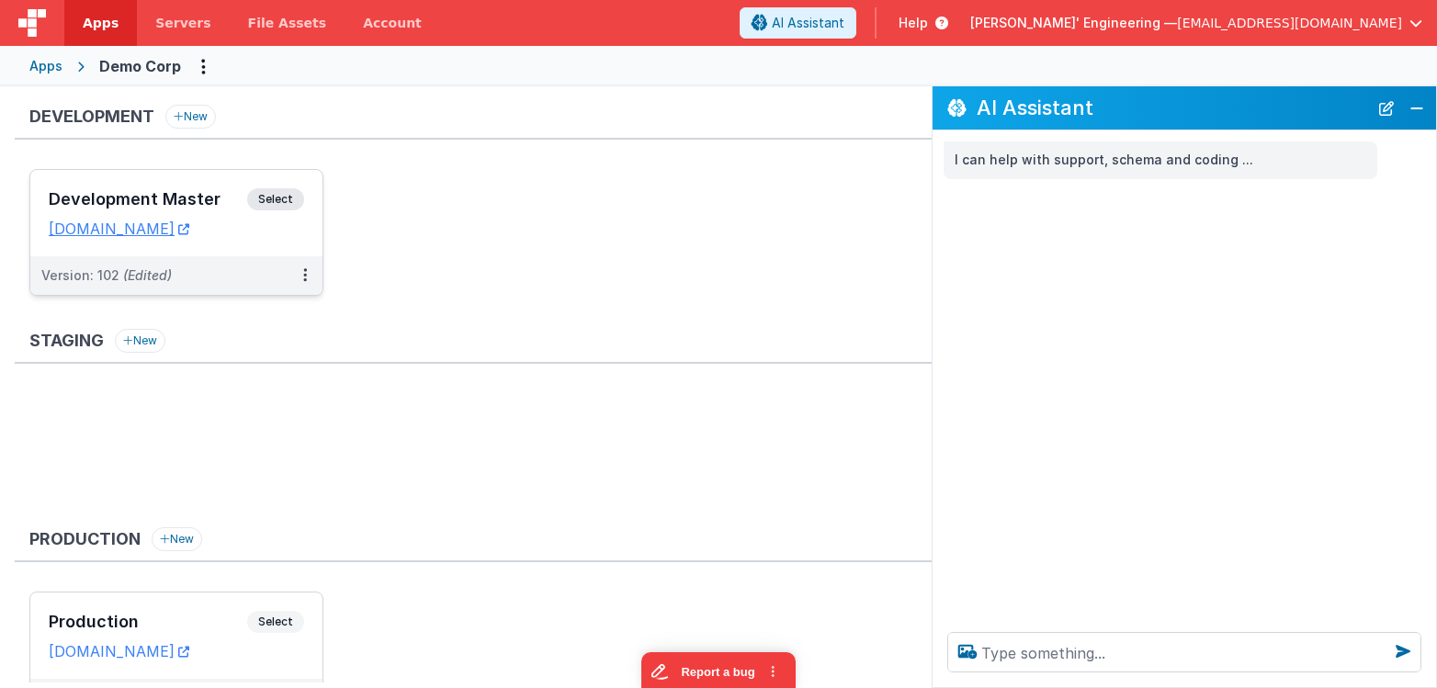
click at [263, 182] on div "Development Master Select URLs demodev.fmbetterforms.com" at bounding box center [176, 213] width 292 height 86
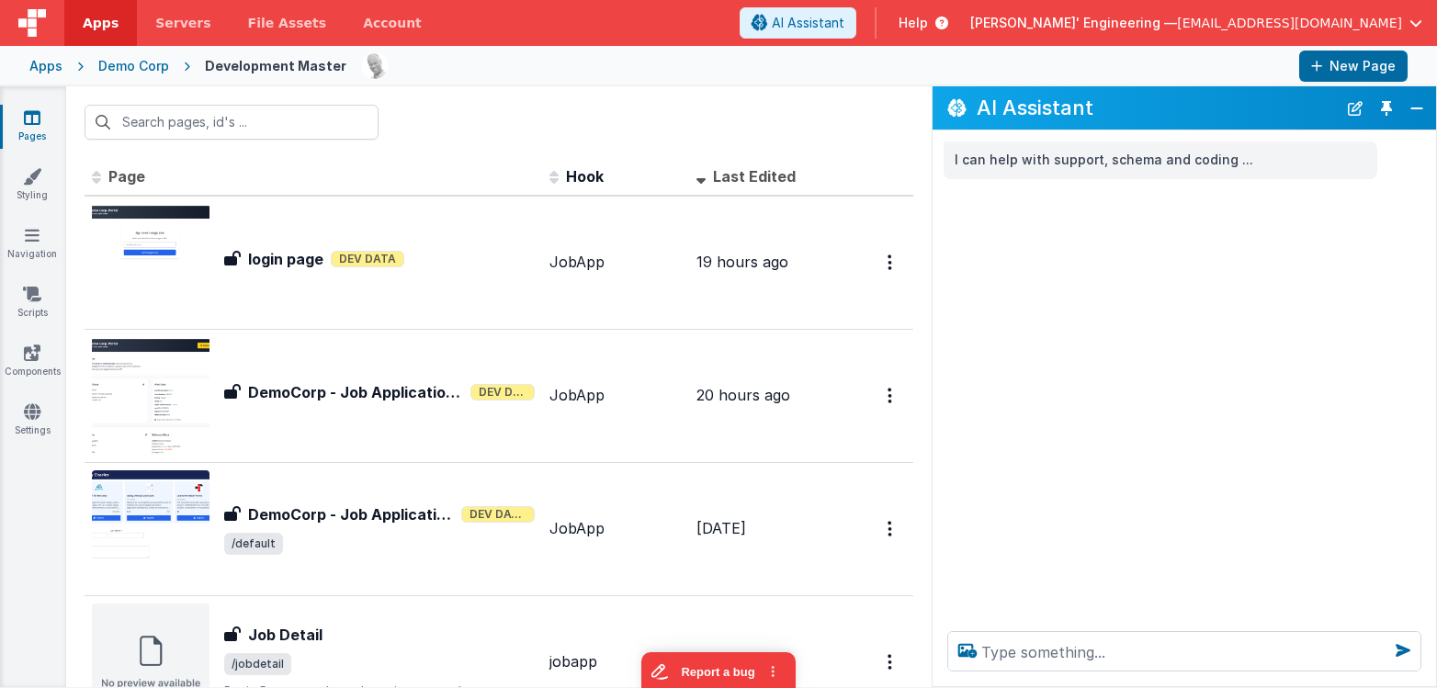
drag, startPoint x: 1389, startPoint y: 106, endPoint x: 1349, endPoint y: 133, distance: 48.9
click at [1389, 107] on button "Toggle Pin" at bounding box center [1387, 109] width 26 height 26
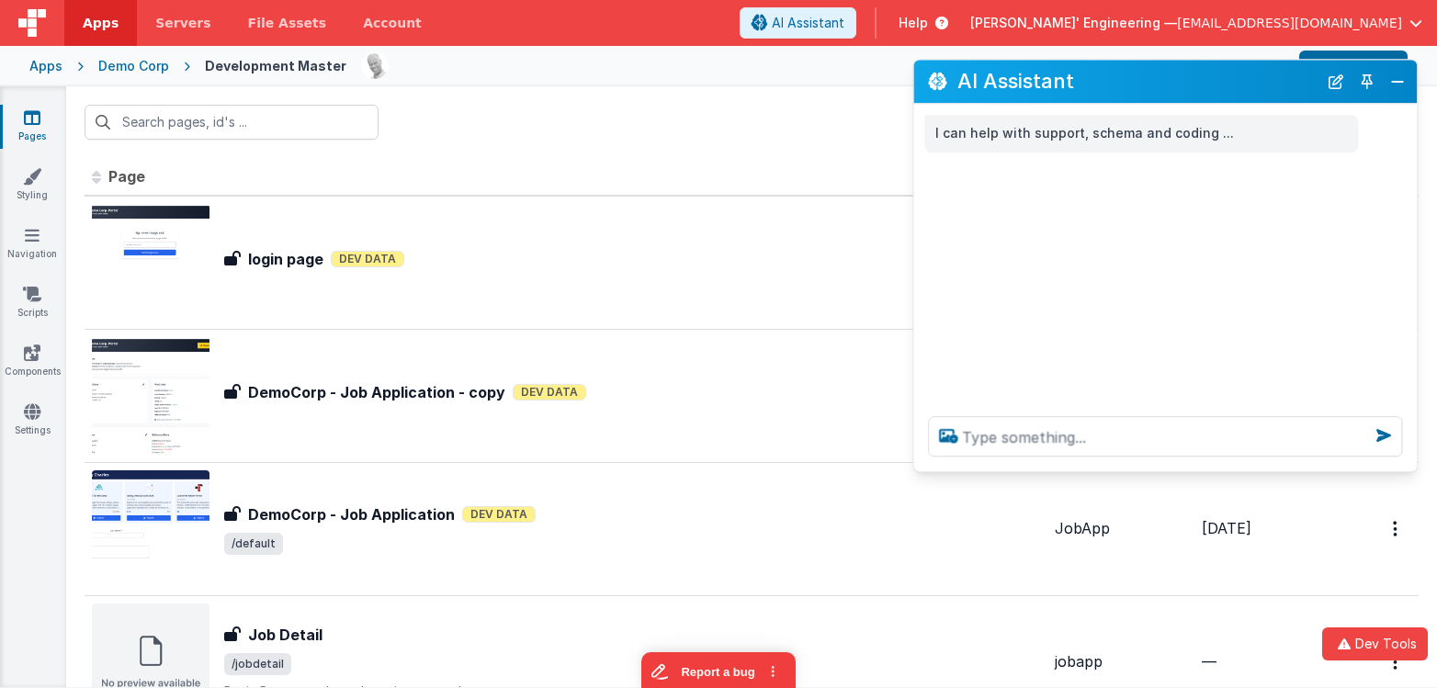
drag, startPoint x: 290, startPoint y: 291, endPoint x: 1185, endPoint y: 90, distance: 917.3
click at [1188, 88] on h2 "AI Assistant" at bounding box center [1137, 82] width 360 height 22
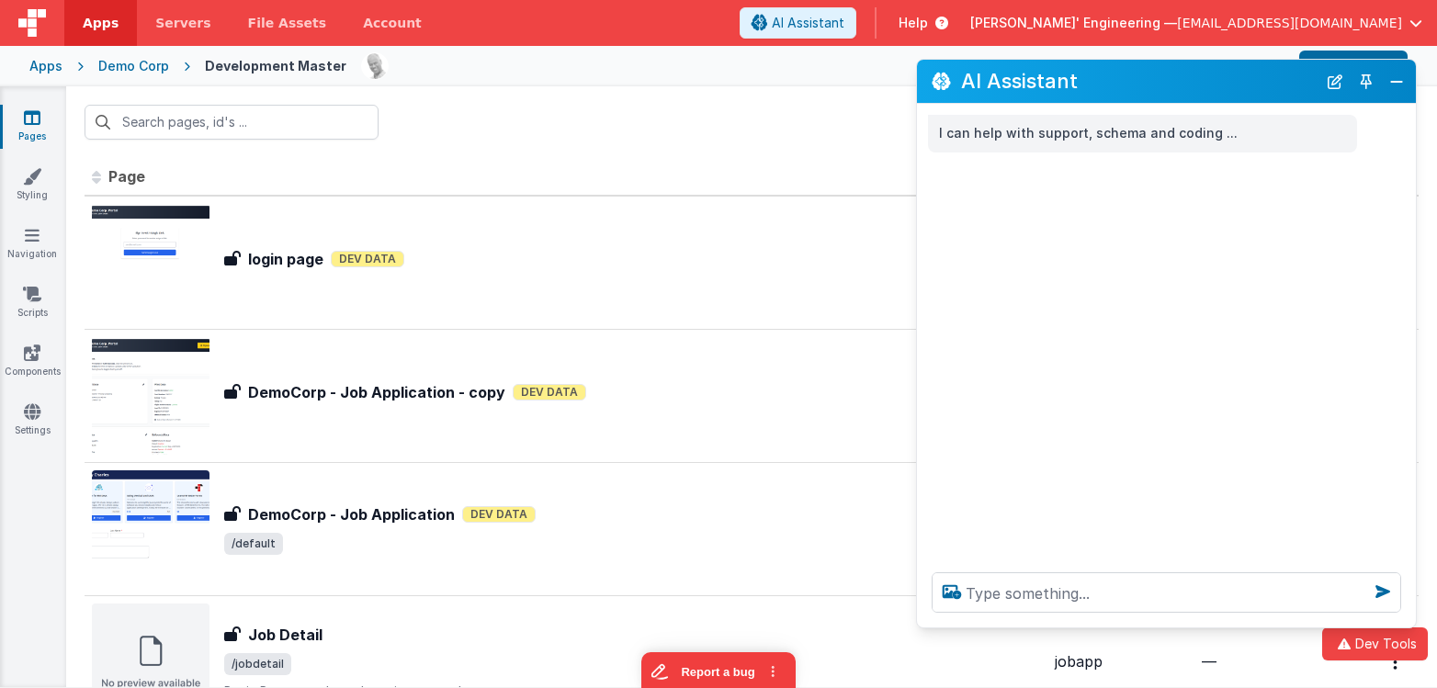
drag, startPoint x: 919, startPoint y: 470, endPoint x: 917, endPoint y: 627, distance: 156.2
click at [917, 627] on div at bounding box center [1166, 593] width 499 height 70
click at [1106, 391] on div "I can help with support, schema and coding ..." at bounding box center [1164, 331] width 504 height 454
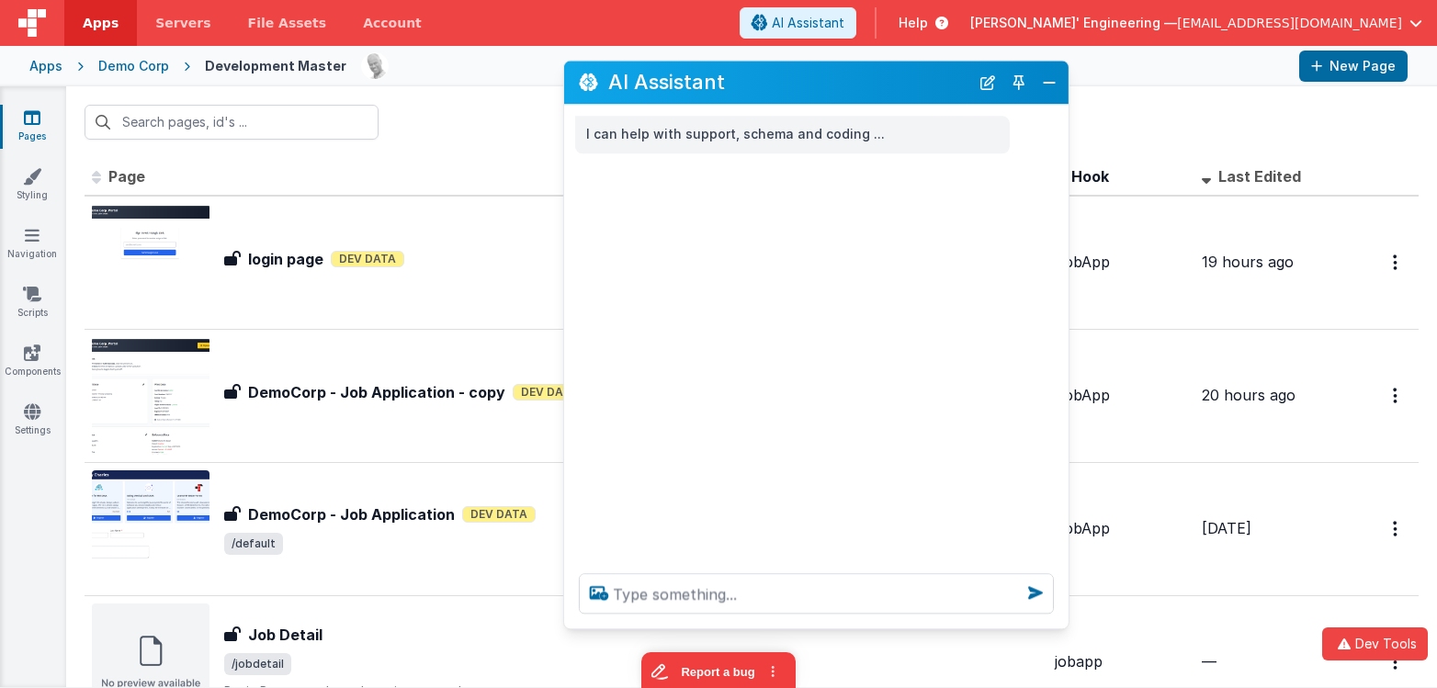
drag, startPoint x: 1193, startPoint y: 76, endPoint x: 845, endPoint y: 77, distance: 347.3
click at [845, 77] on h2 "AI Assistant" at bounding box center [788, 83] width 361 height 22
click at [1014, 73] on button "Toggle Pin" at bounding box center [1019, 83] width 26 height 26
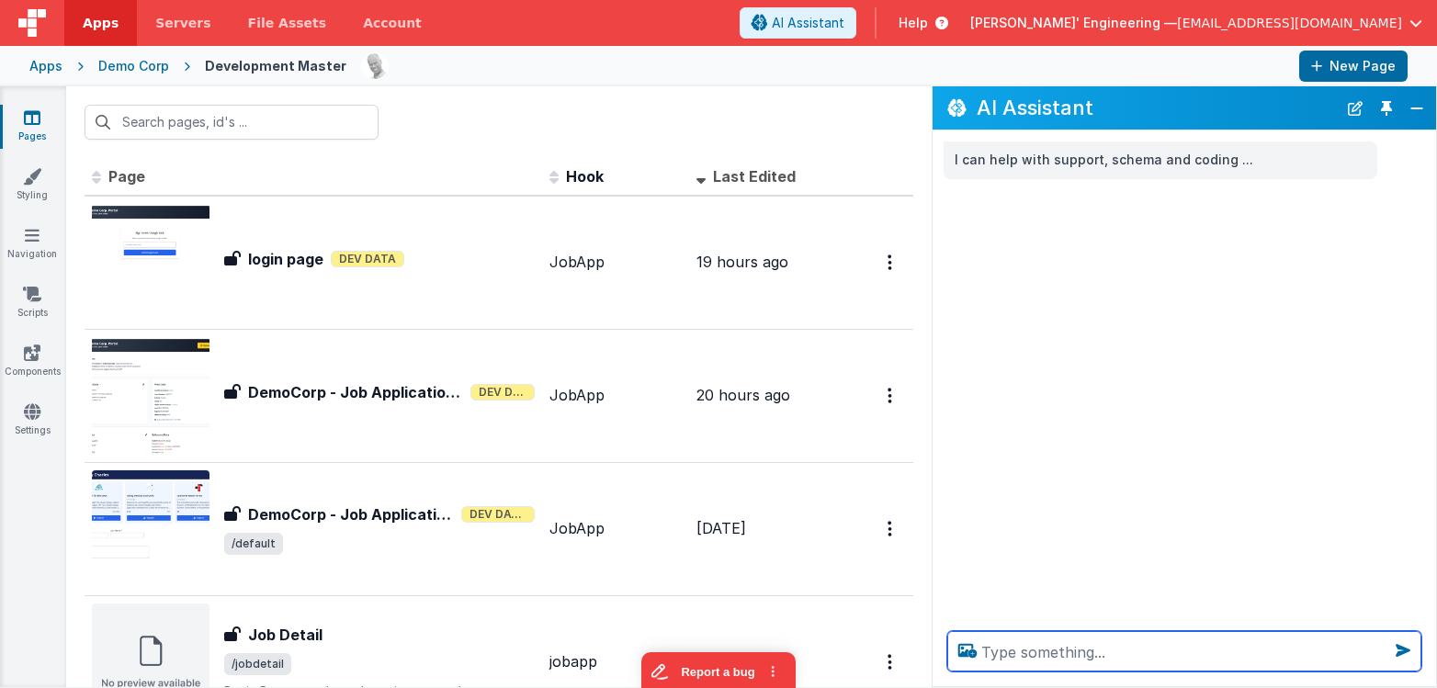
click at [1021, 648] on textarea at bounding box center [1184, 651] width 474 height 40
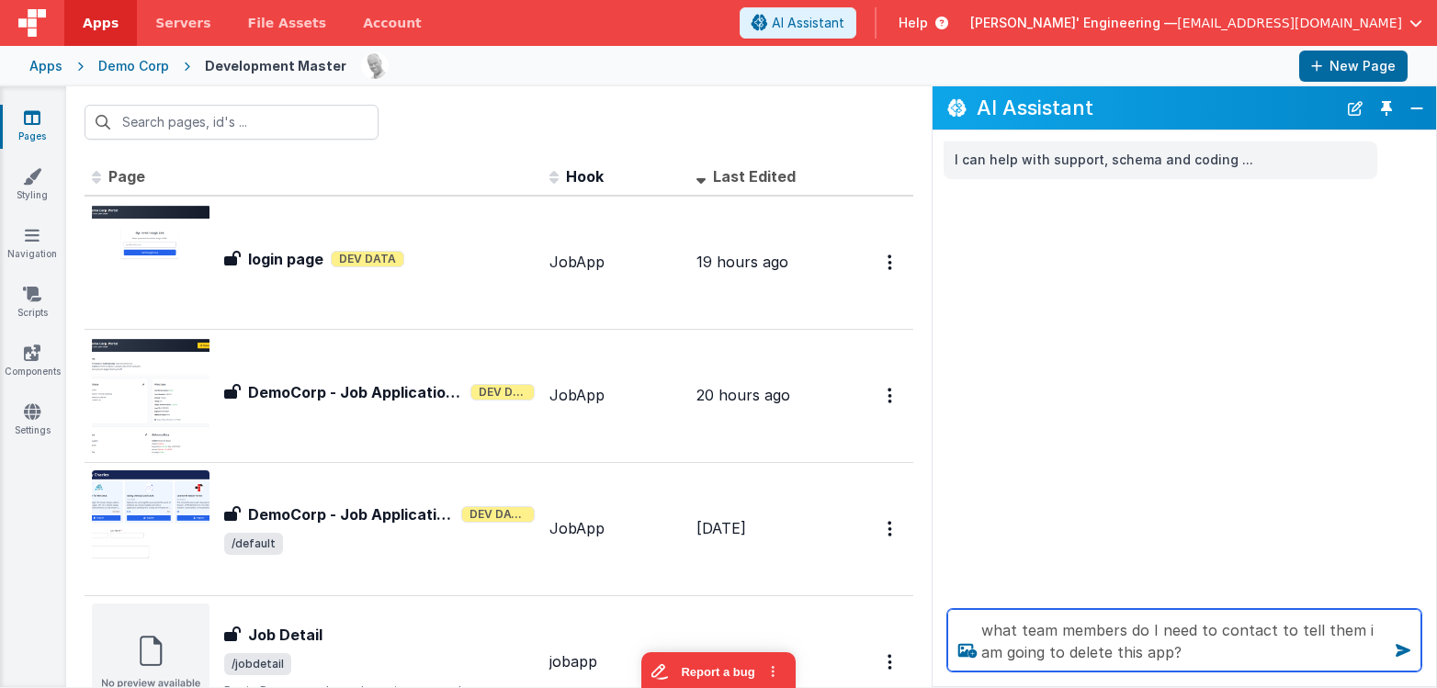
type textarea "what team members do I need to contact to tell them i am going to delete this a…"
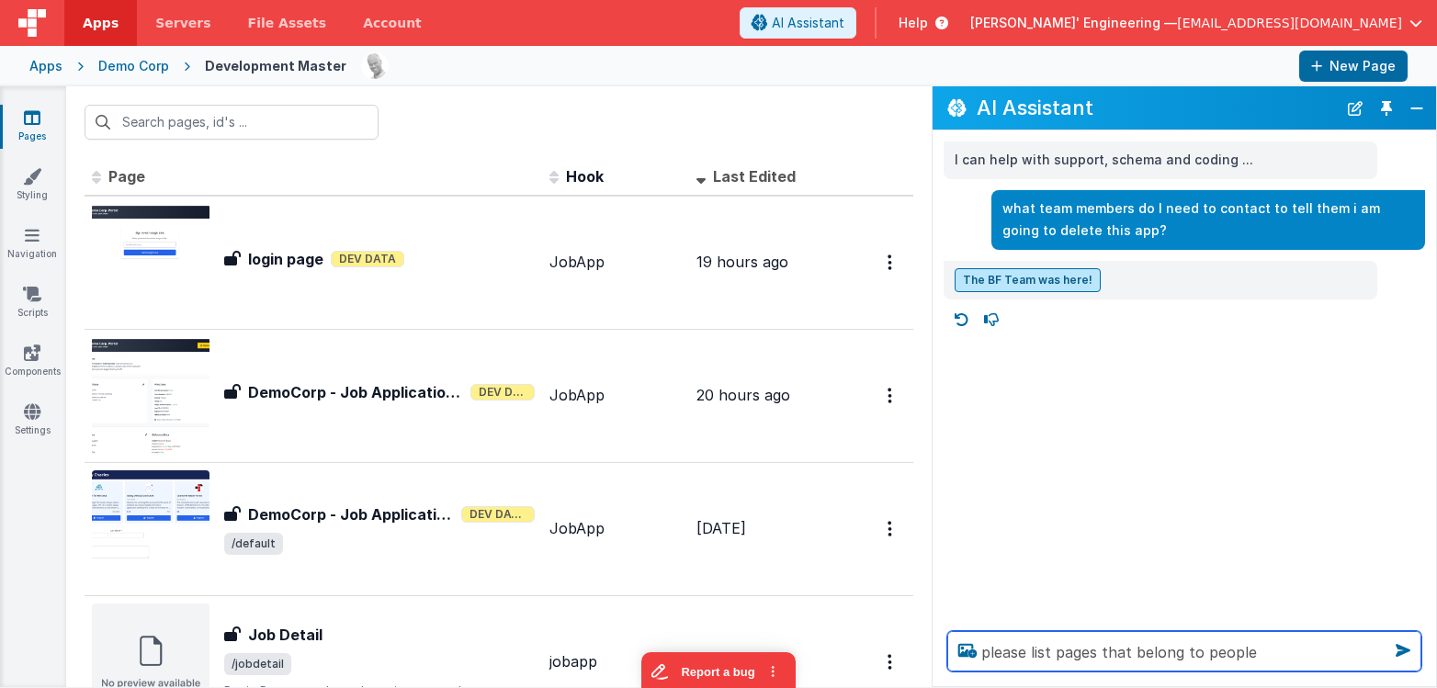
type textarea "please list pages that belong to people"
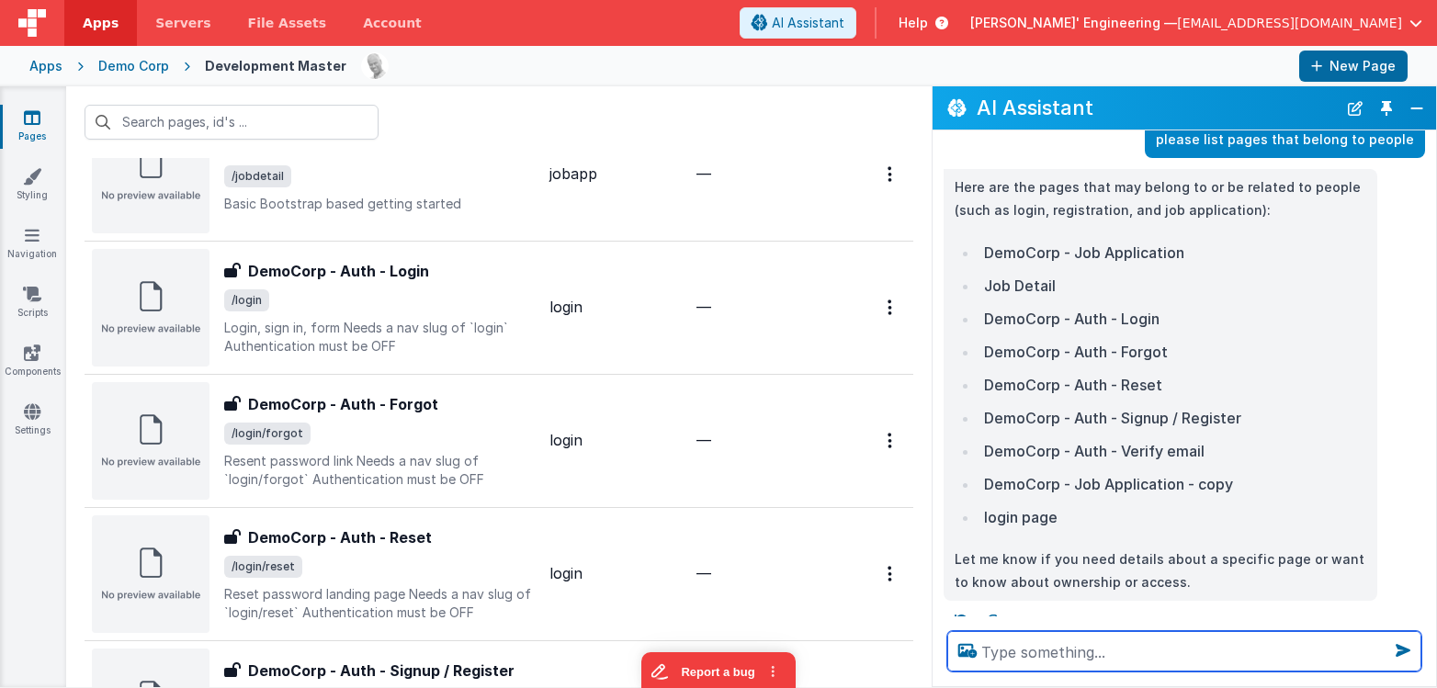
scroll to position [475, 0]
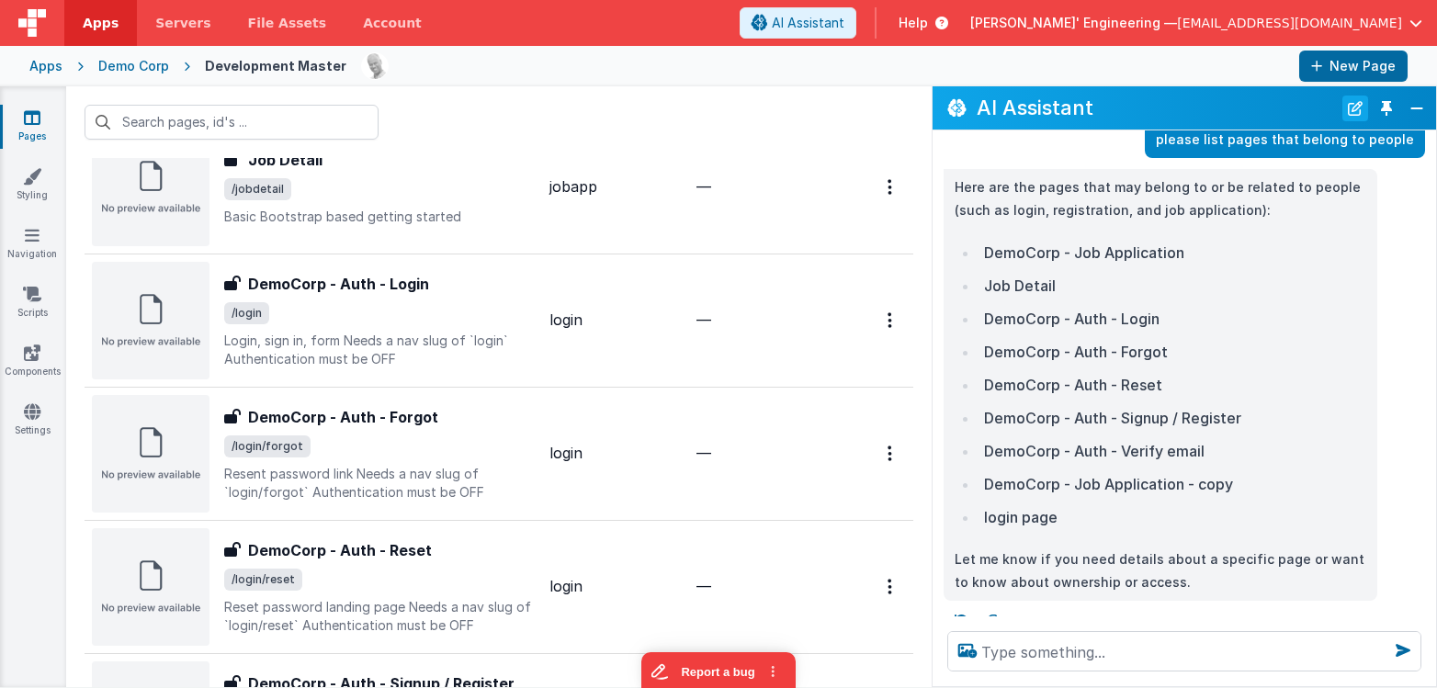
click at [1354, 112] on button "New Chat" at bounding box center [1356, 109] width 26 height 26
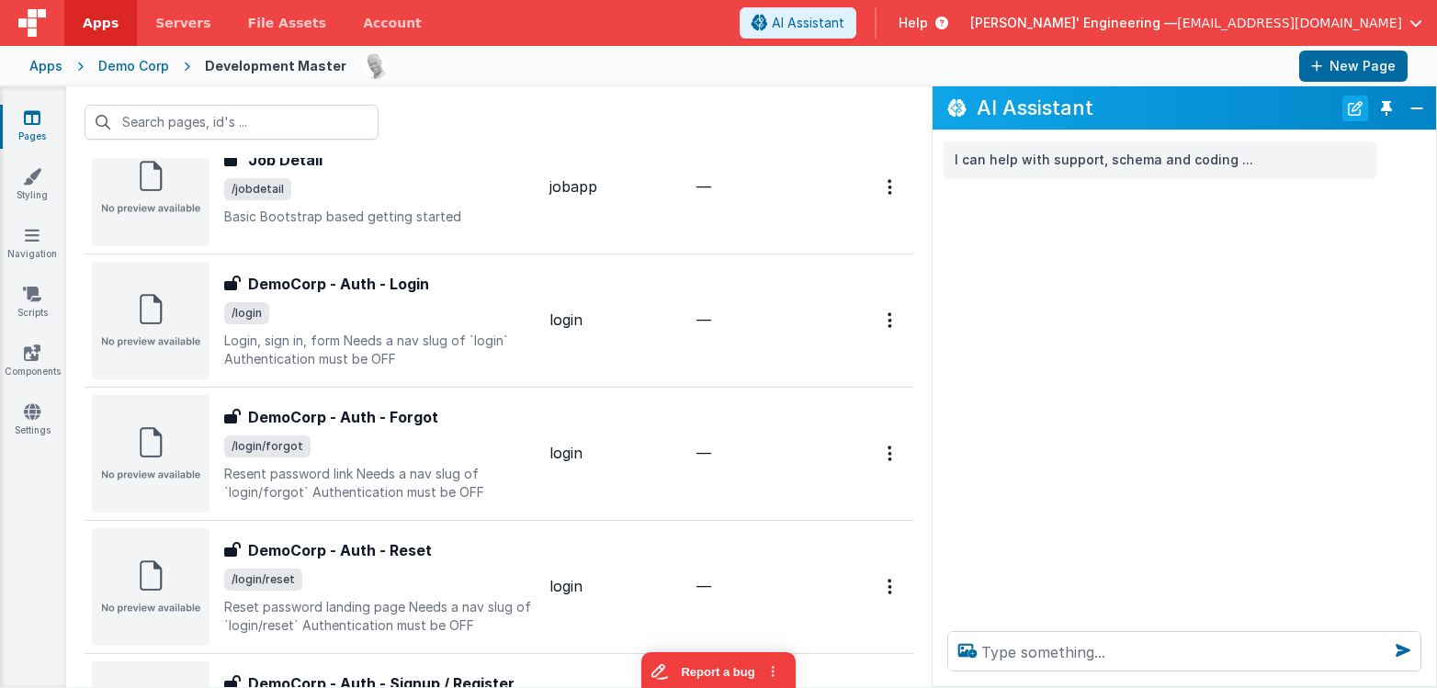
scroll to position [0, 0]
type input "w"
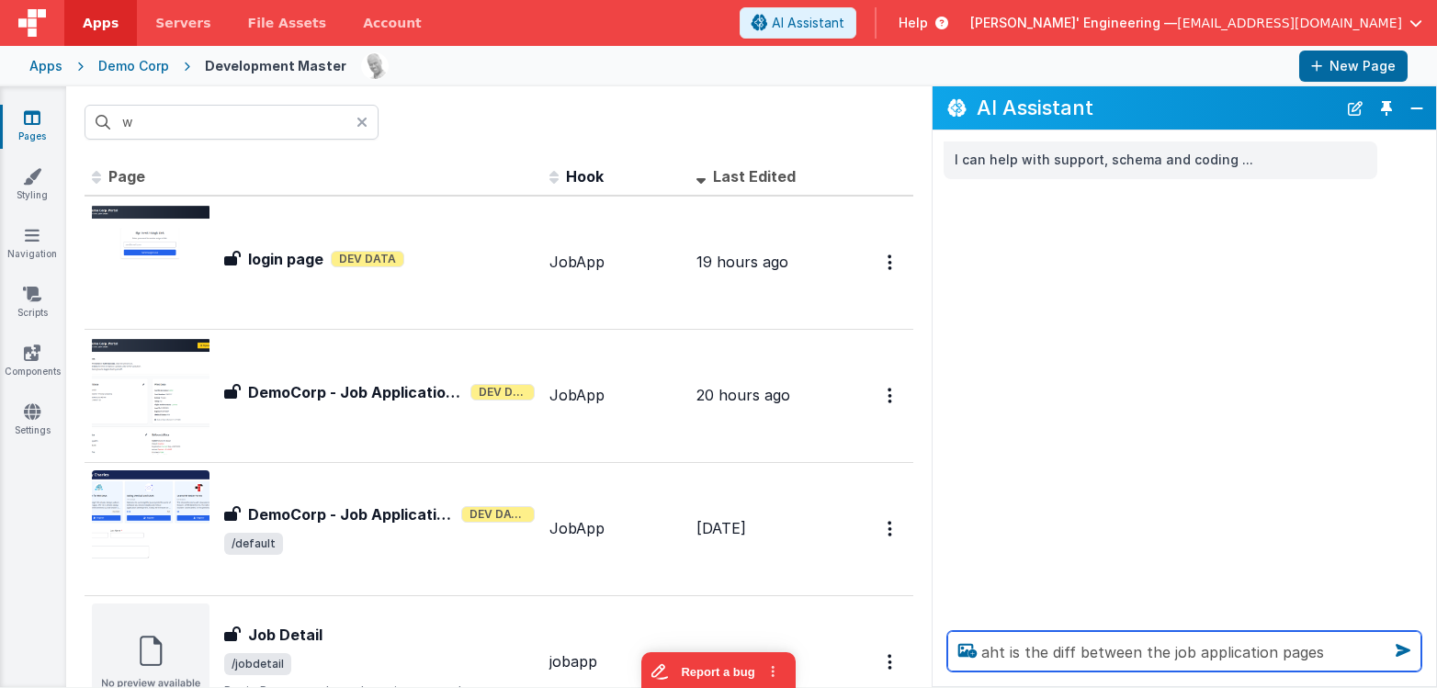
type textarea "aht is the diff between the job application pages"
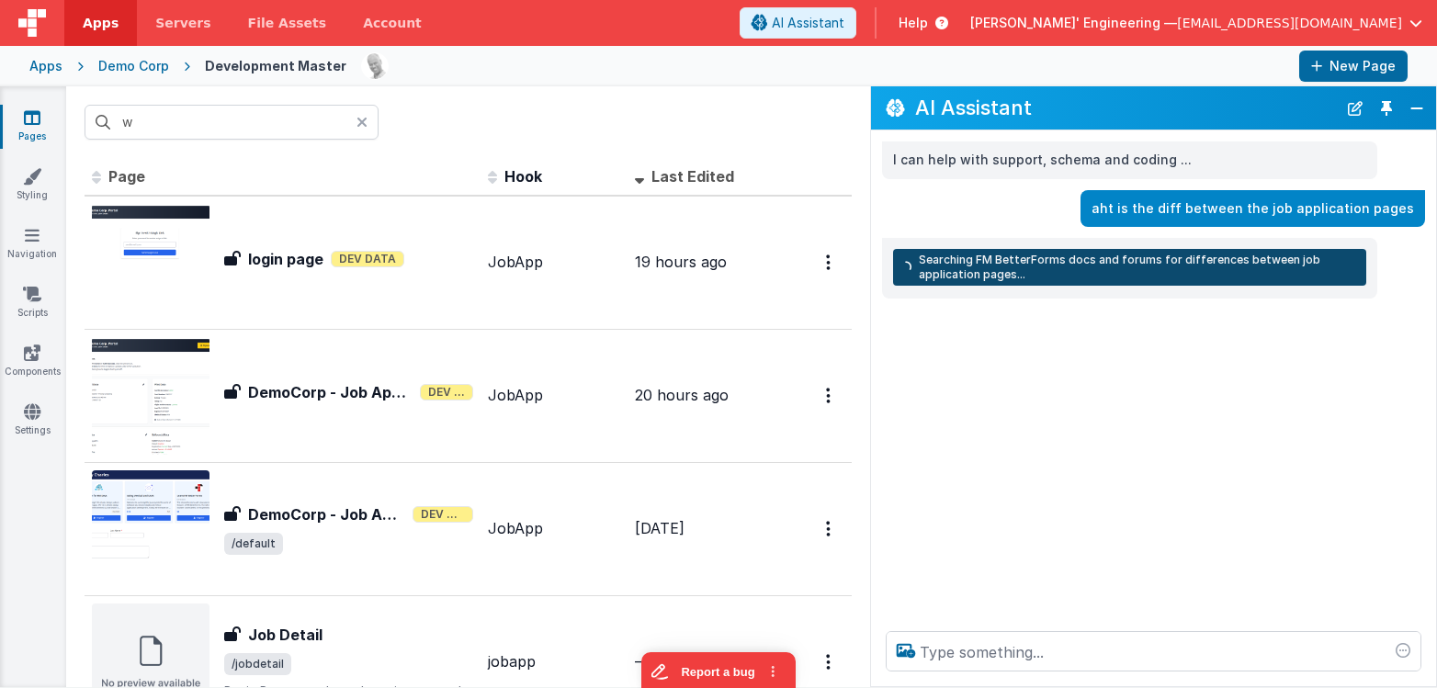
drag, startPoint x: 927, startPoint y: 397, endPoint x: 870, endPoint y: 402, distance: 57.2
click at [871, 402] on div "I can help with support, schema and coding ... aht is the diff between the job …" at bounding box center [1153, 373] width 565 height 486
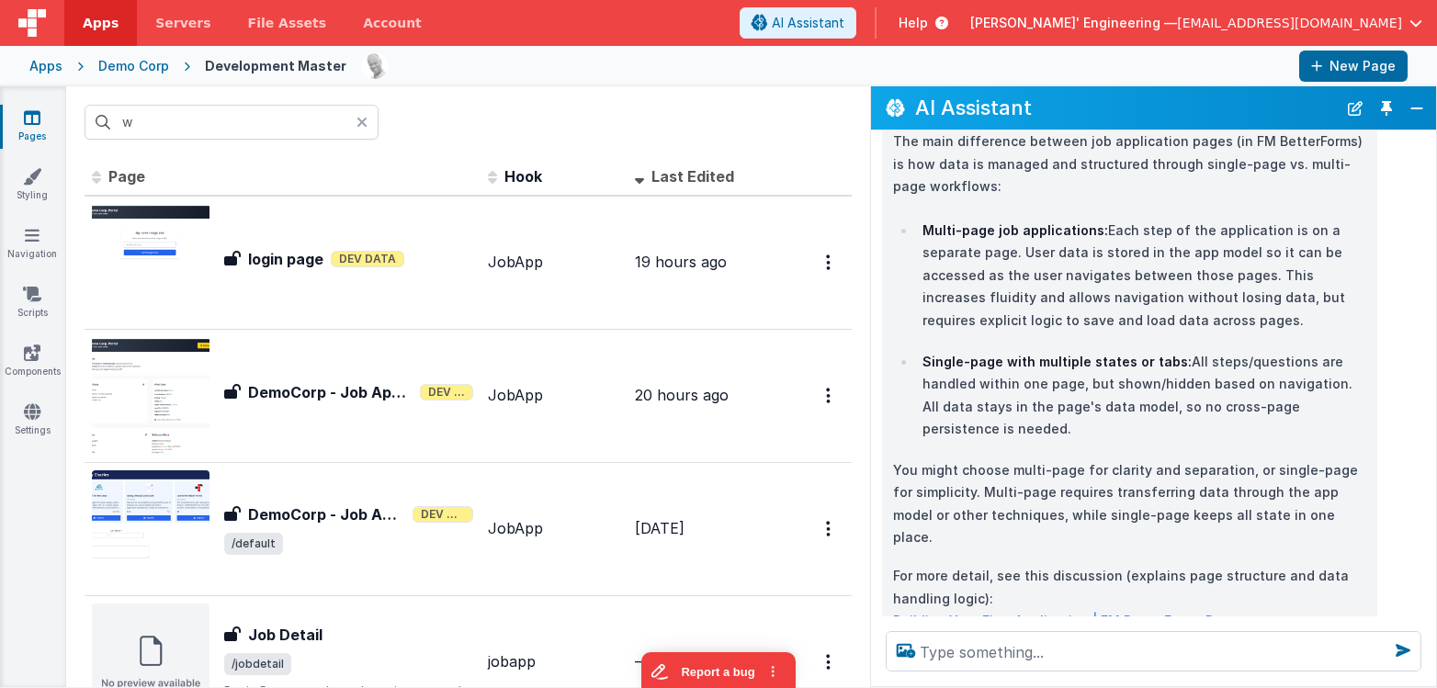
scroll to position [150, 0]
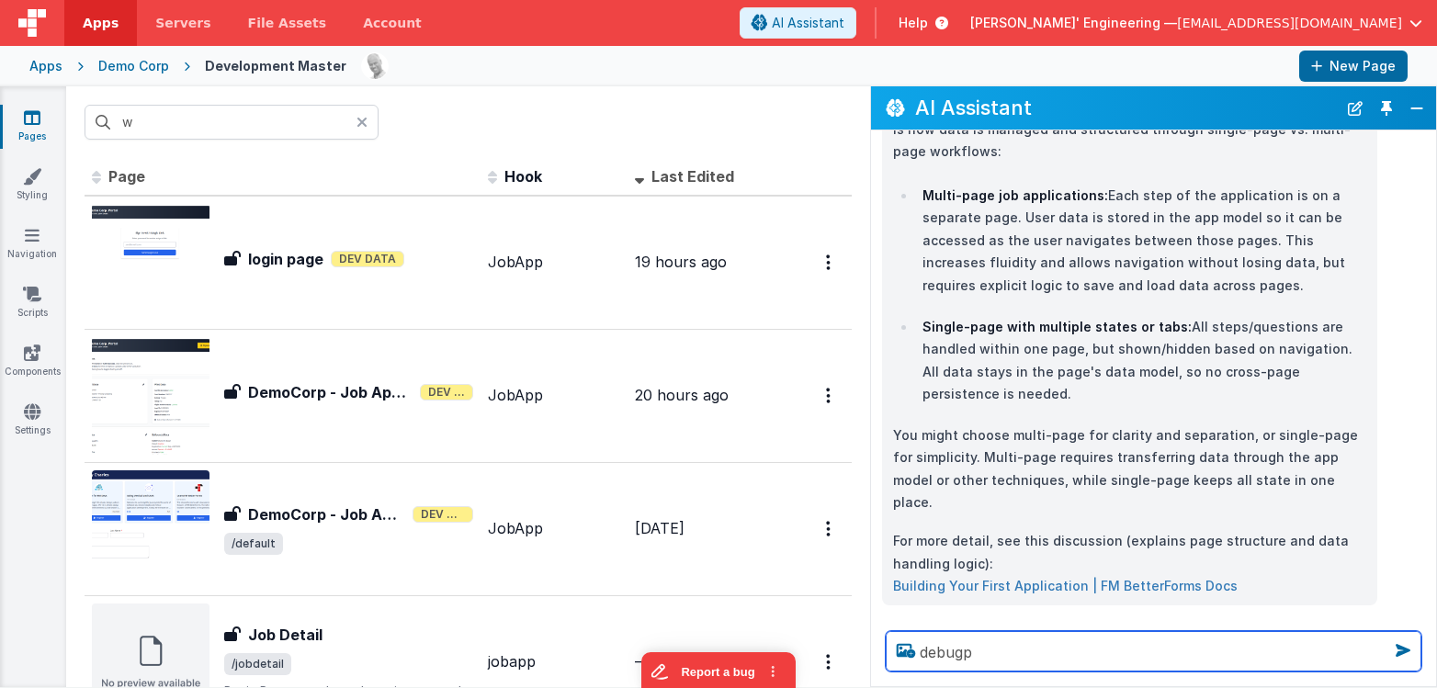
type textarea "debugp"
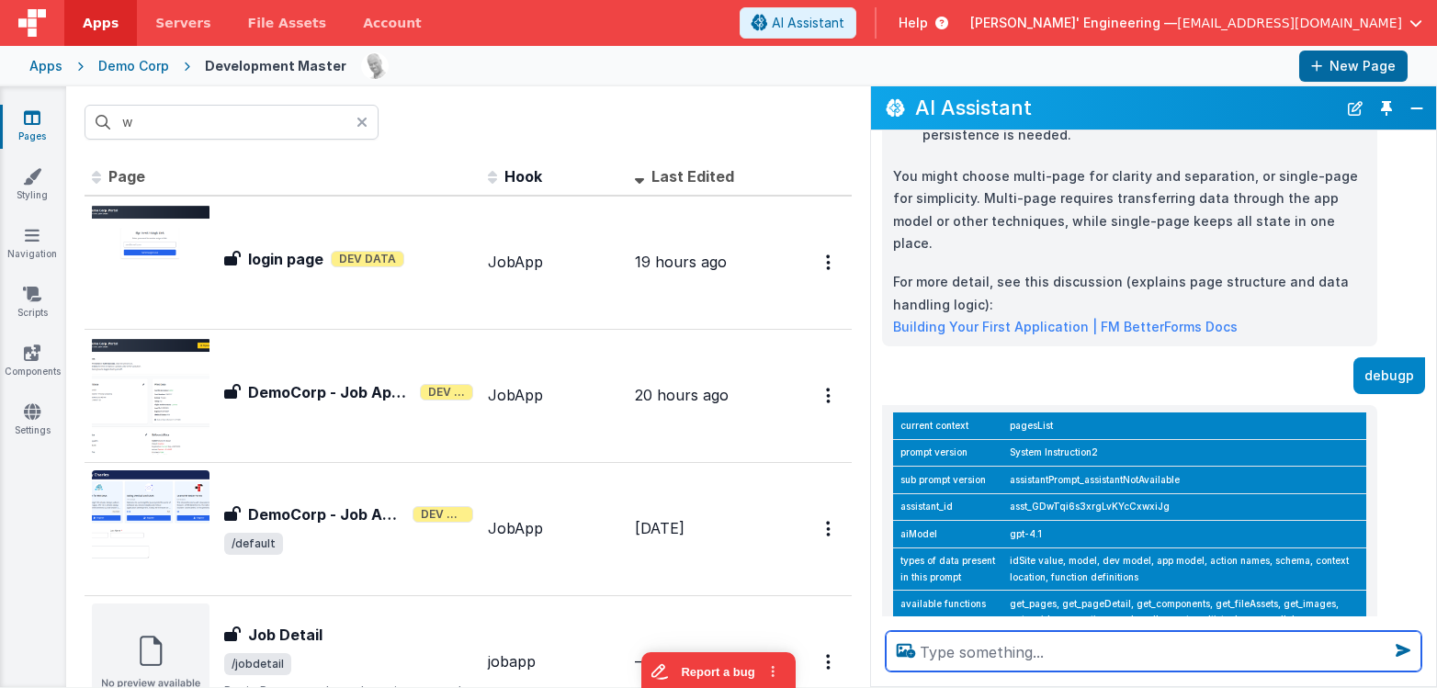
scroll to position [444, 0]
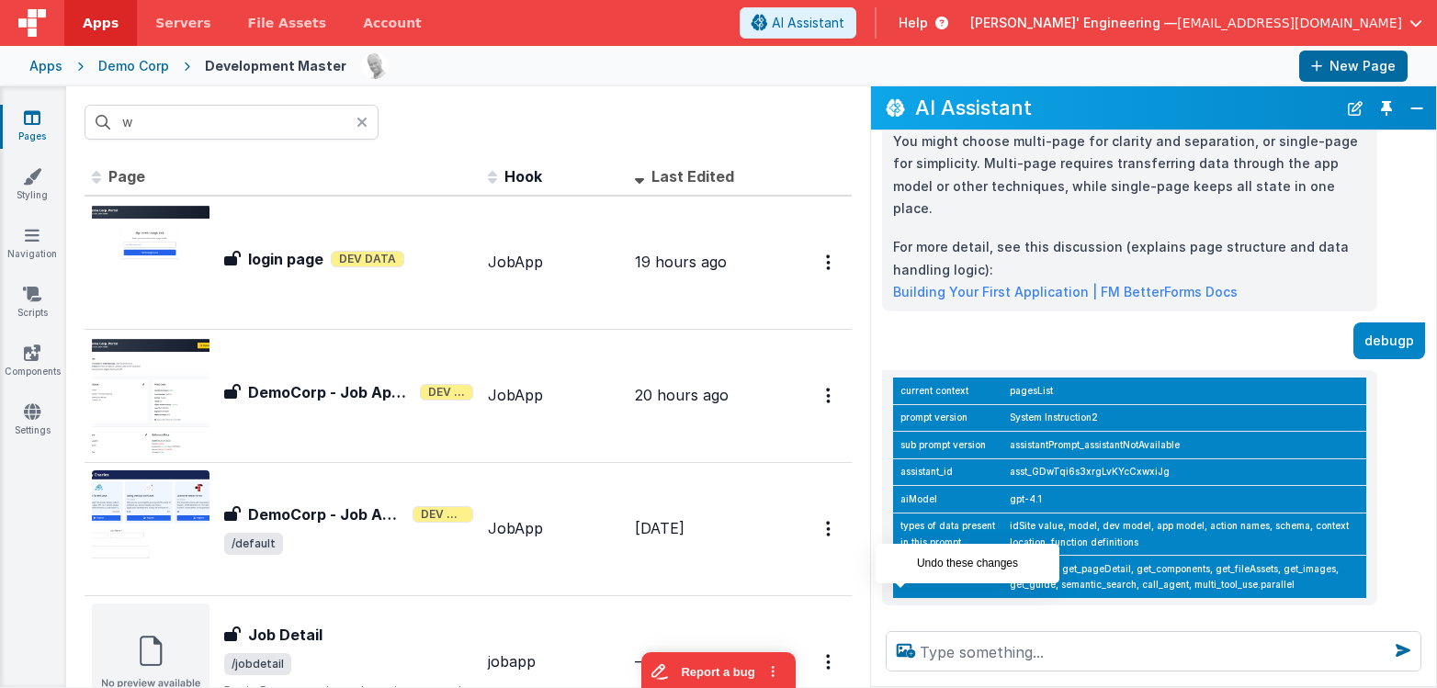
click at [894, 611] on icon at bounding box center [900, 625] width 29 height 29
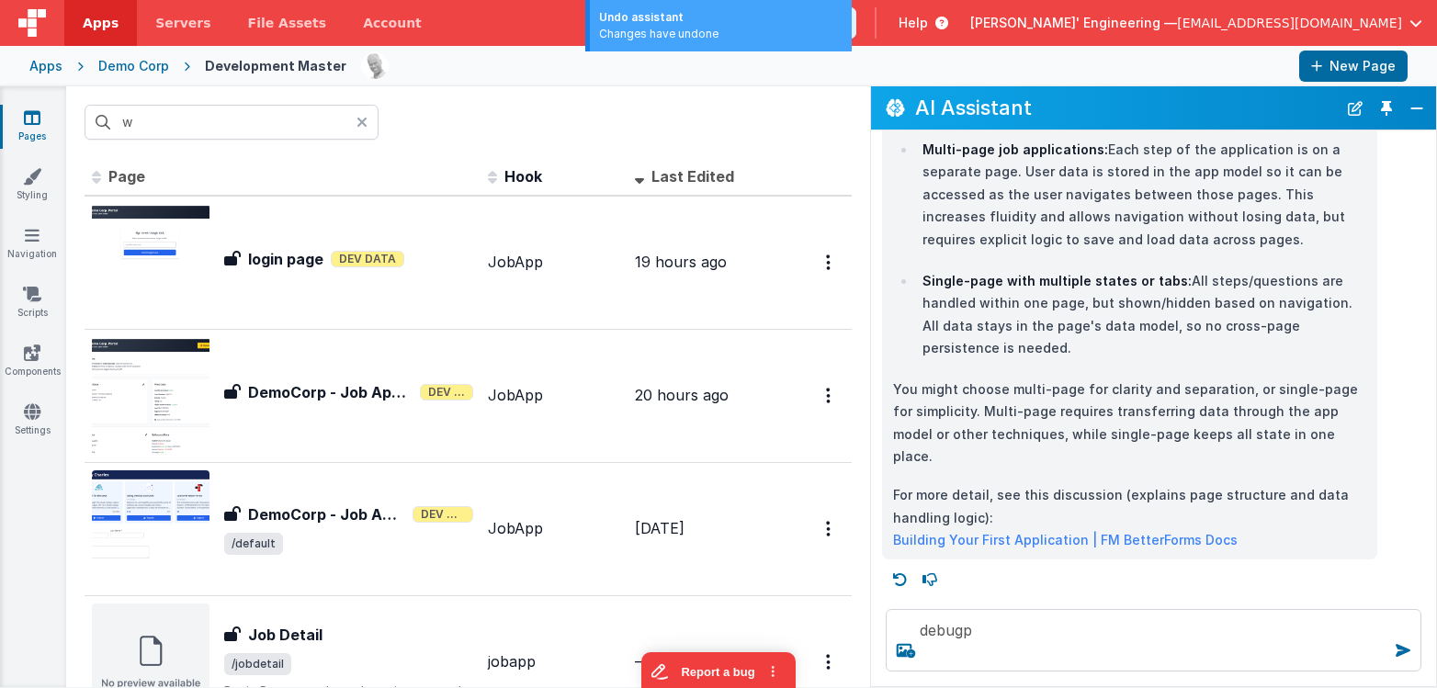
scroll to position [172, 0]
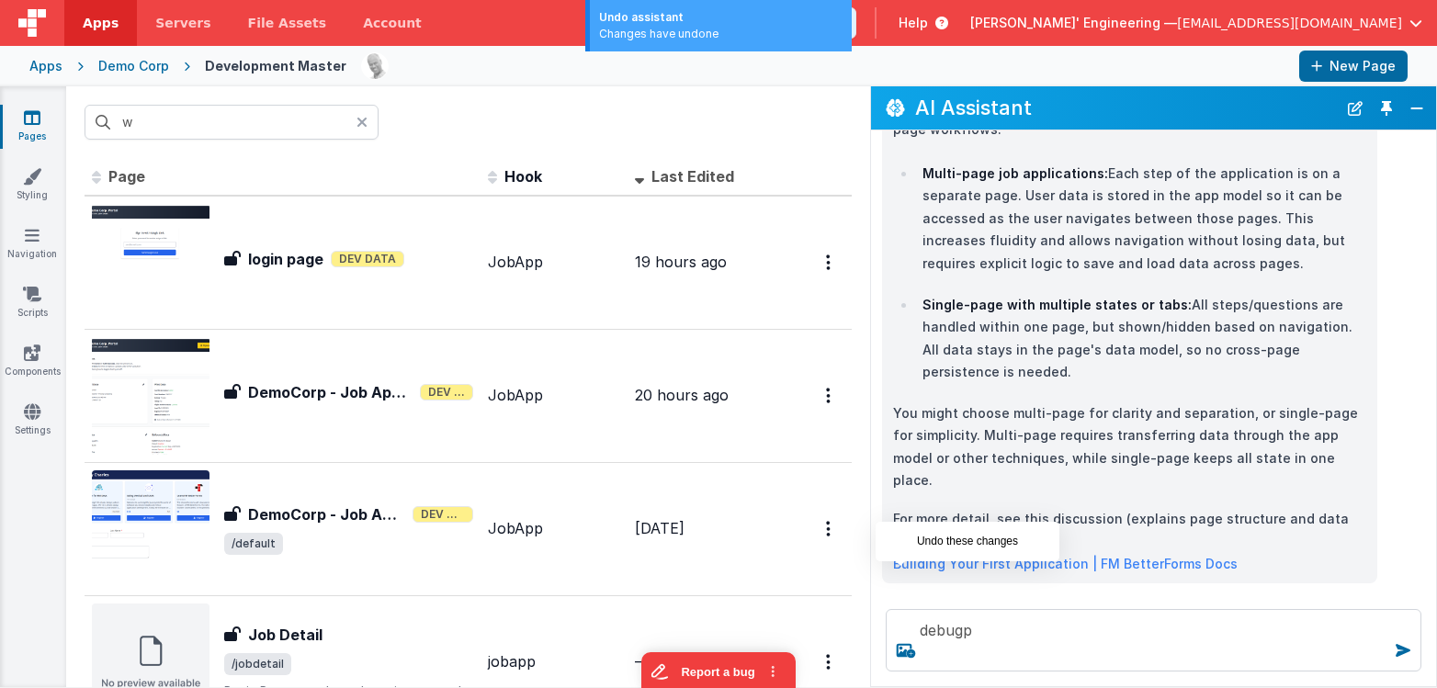
click at [904, 589] on icon at bounding box center [900, 603] width 29 height 29
type textarea "aht is the diff between the job application pages"
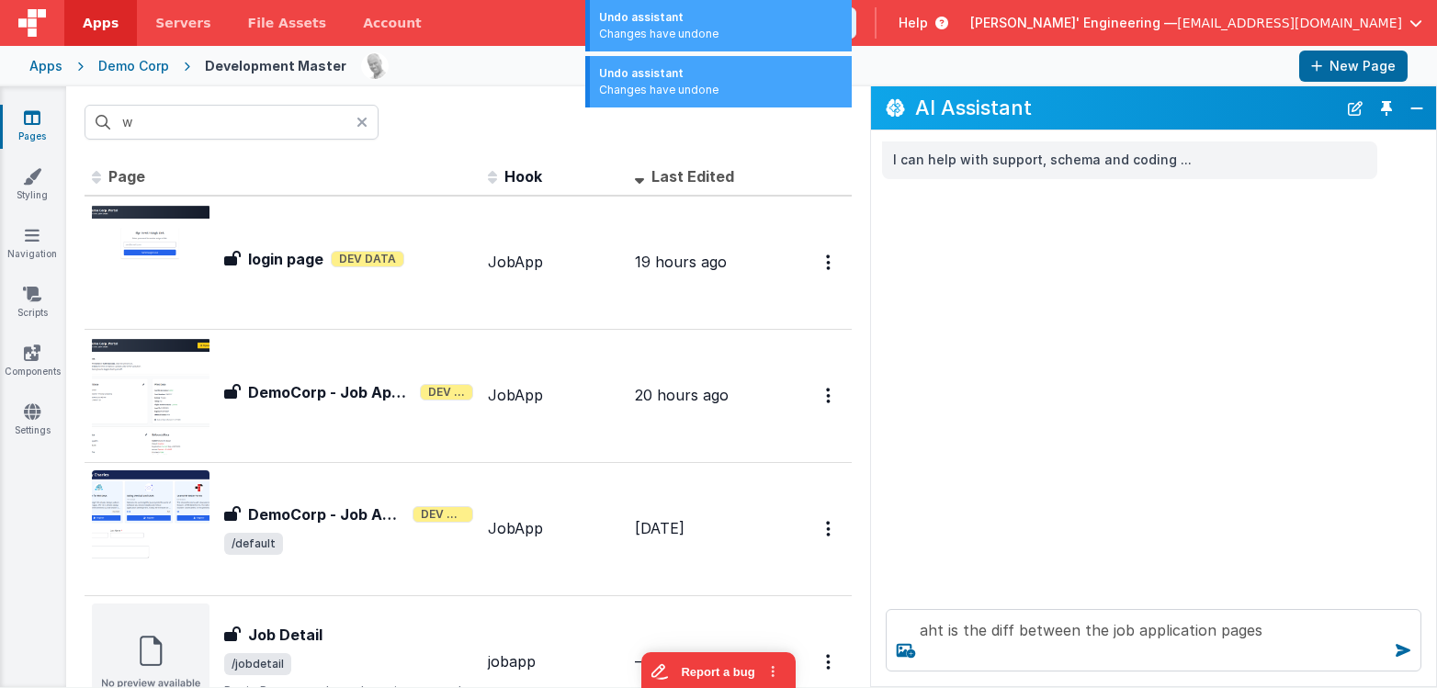
scroll to position [0, 0]
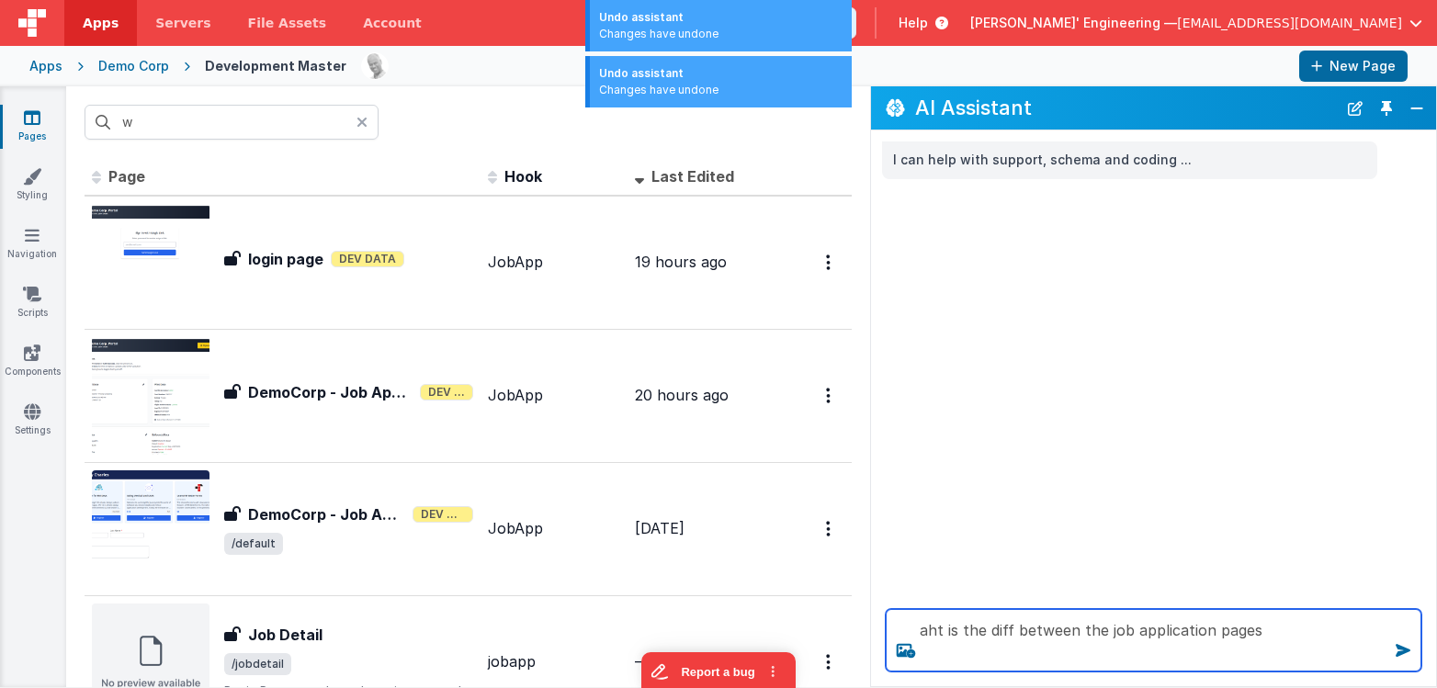
click at [1003, 655] on textarea "aht is the diff between the job application pages" at bounding box center [1154, 640] width 536 height 62
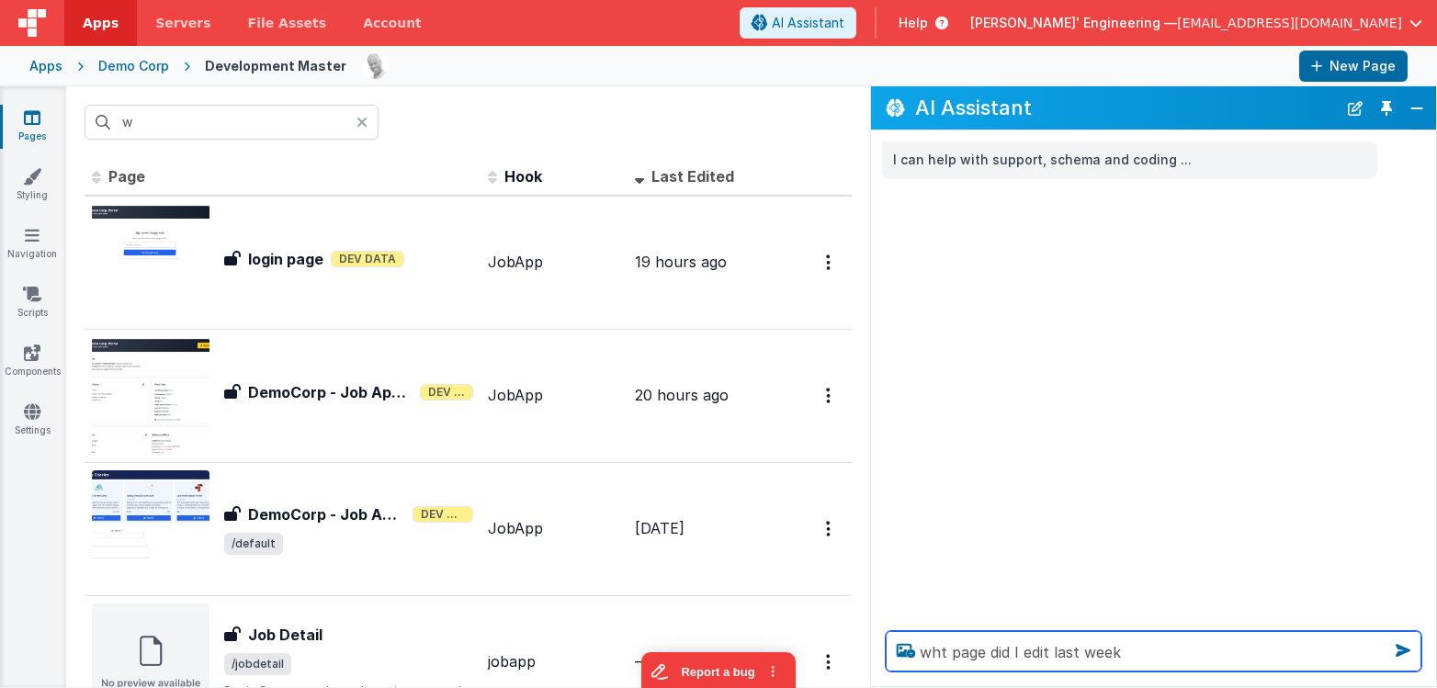
type textarea "wht page did I e dit last week"
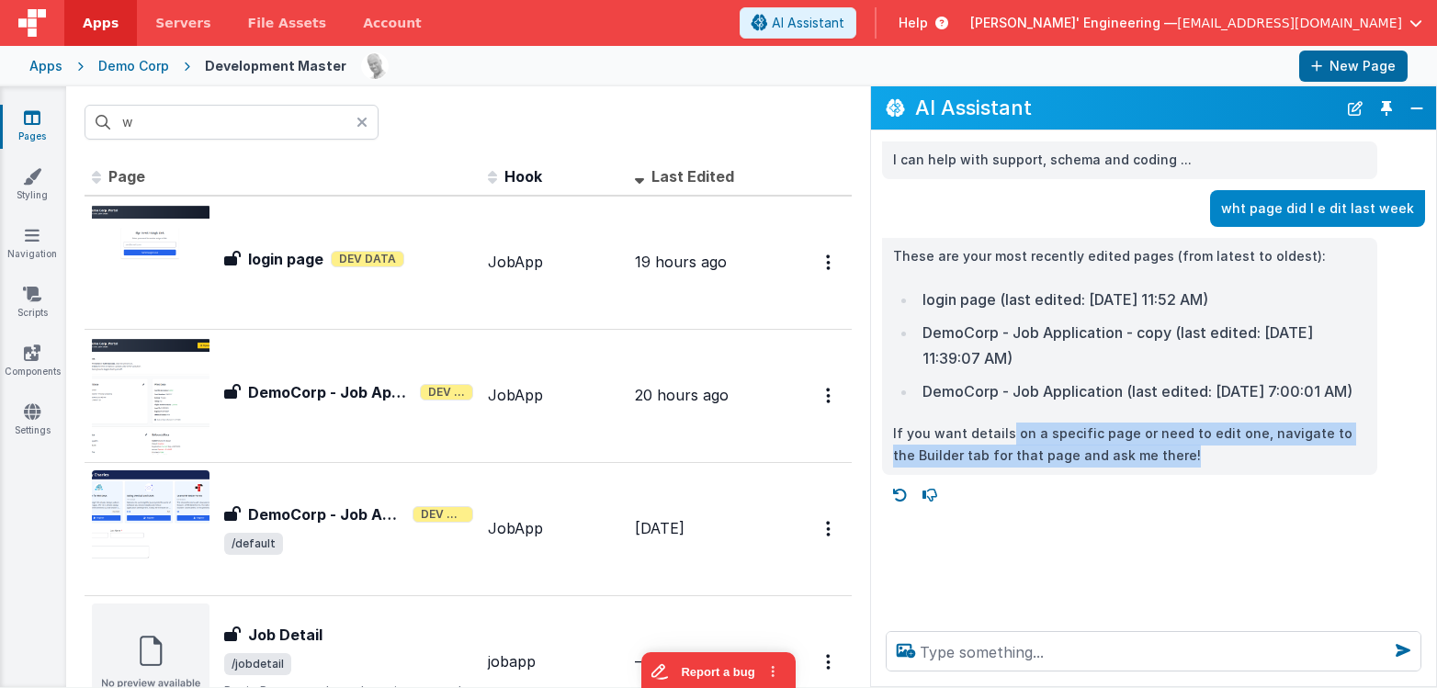
drag, startPoint x: 1150, startPoint y: 481, endPoint x: 1004, endPoint y: 458, distance: 147.0
click at [1004, 458] on p "If you want details on a specific page or need to edit one, navigate to the Bui…" at bounding box center [1129, 445] width 473 height 45
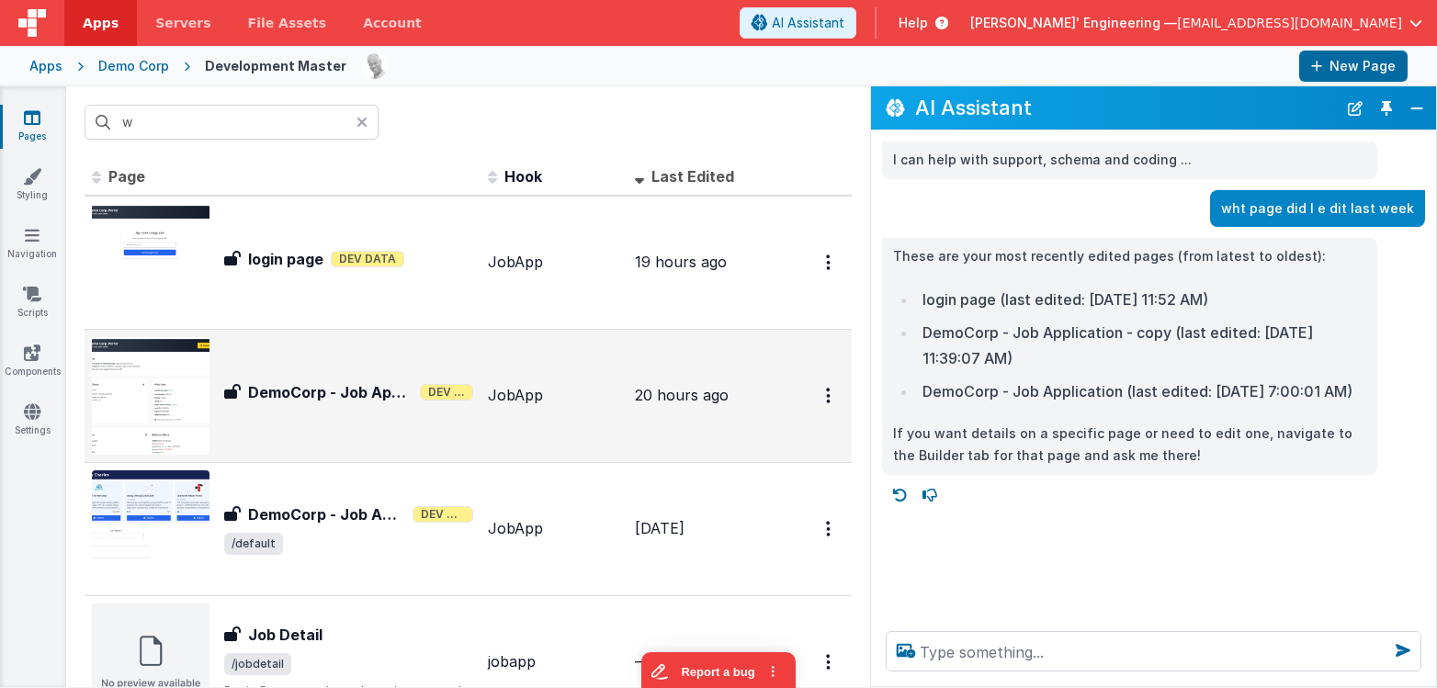
click at [422, 380] on div "DemoCorp - Job Application - copy DemoCorp - Job Application - copy Dev Data" at bounding box center [282, 396] width 381 height 118
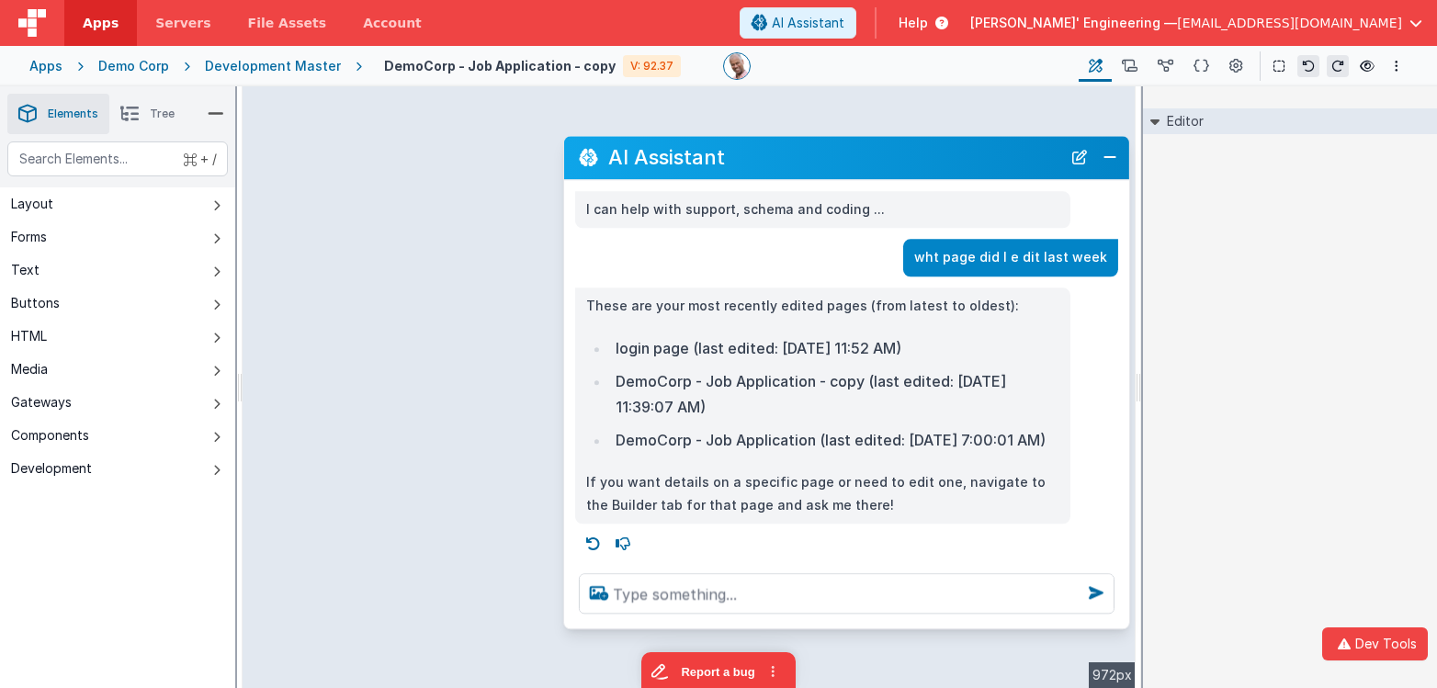
drag, startPoint x: 833, startPoint y: 139, endPoint x: 1009, endPoint y: 128, distance: 176.8
click at [955, 146] on h2 "AI Assistant" at bounding box center [834, 157] width 453 height 22
click at [1106, 144] on button "Close" at bounding box center [1110, 157] width 24 height 26
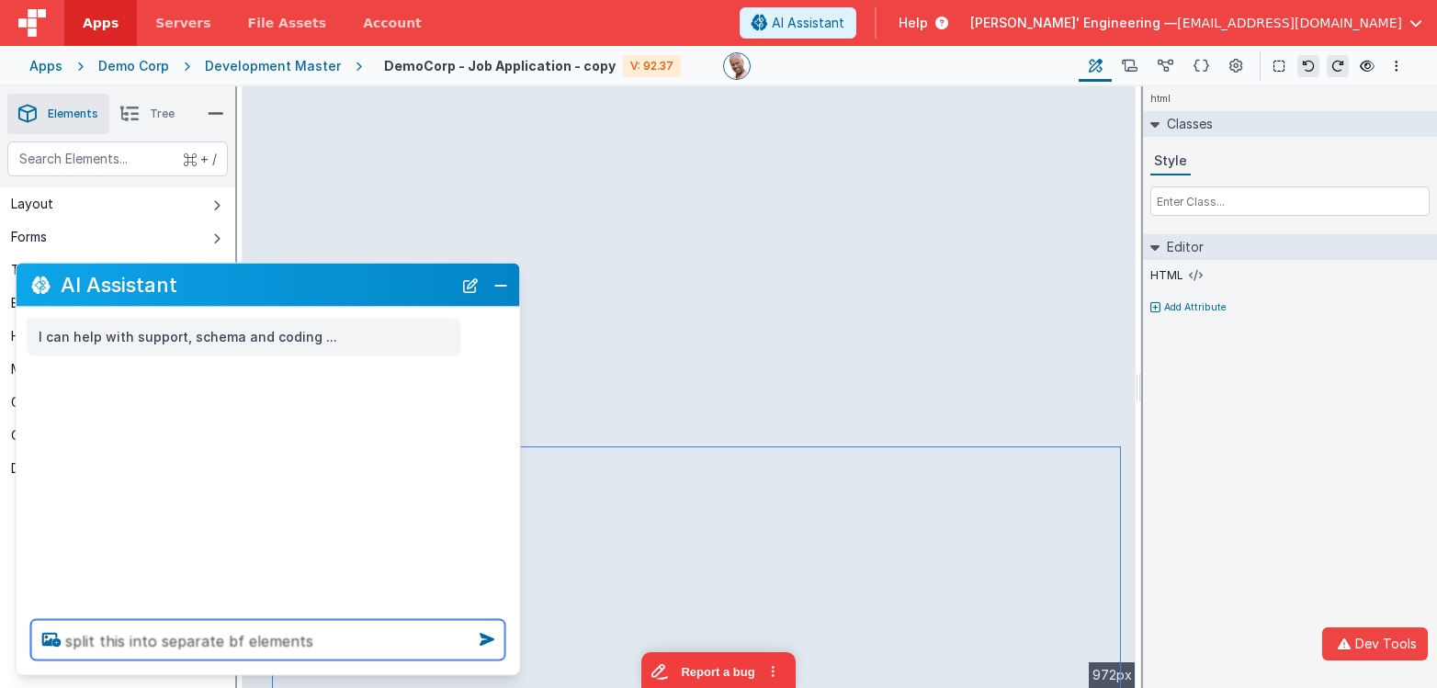
type textarea "split this into separate bf elements"
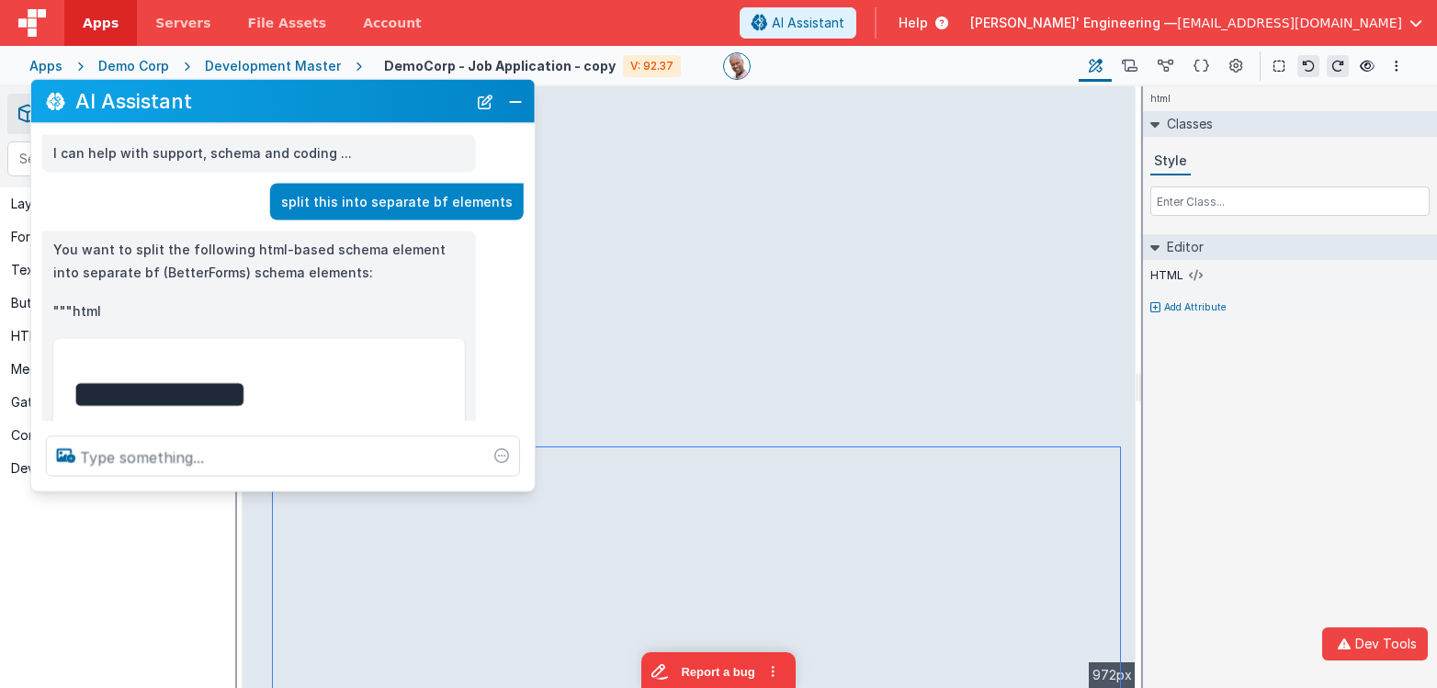
drag, startPoint x: 157, startPoint y: 287, endPoint x: 172, endPoint y: 104, distance: 183.5
click at [172, 104] on h2 "AI Assistant" at bounding box center [270, 101] width 391 height 22
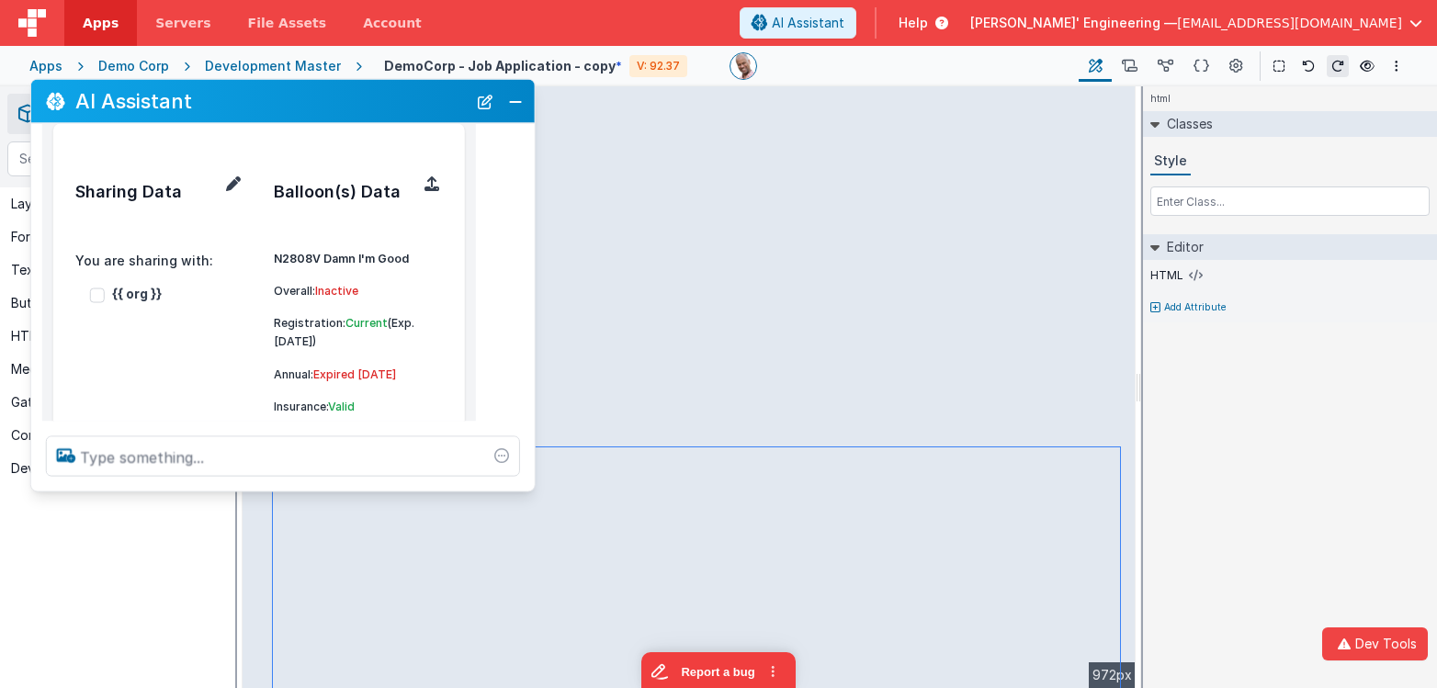
scroll to position [223, 0]
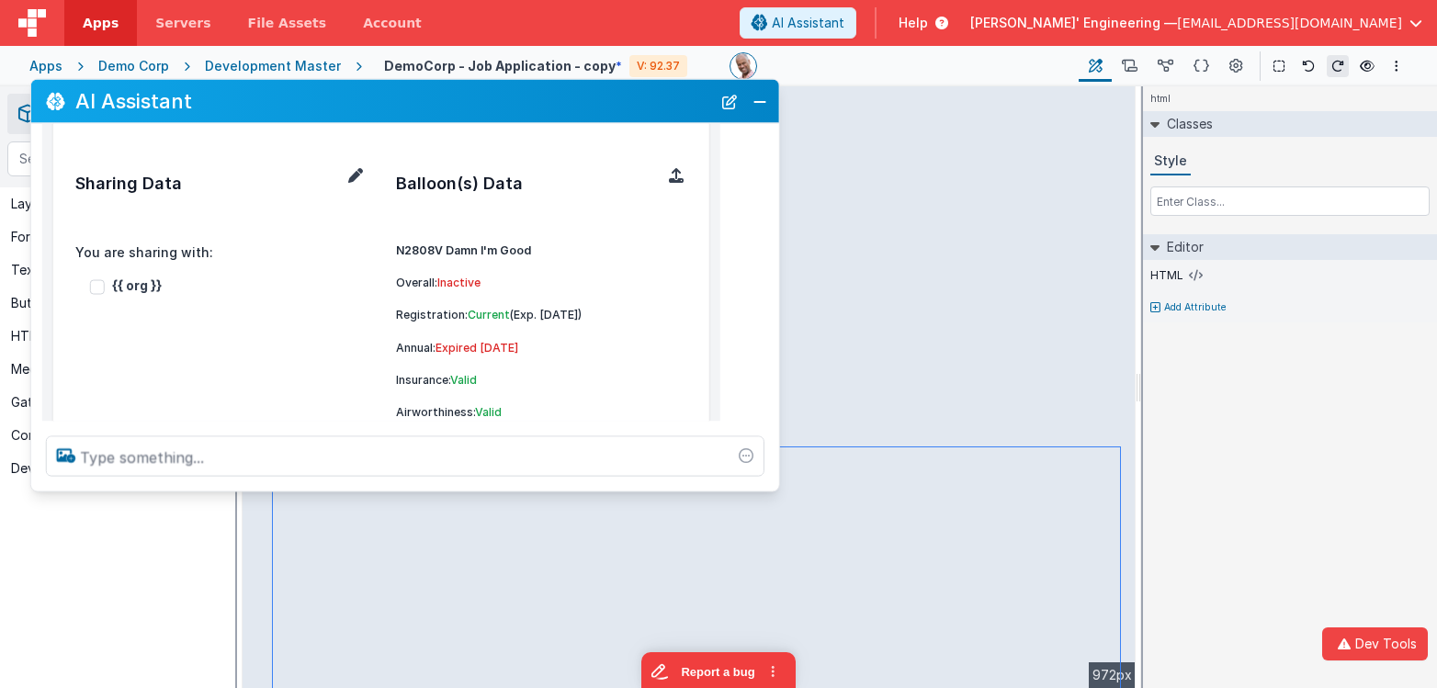
drag, startPoint x: 525, startPoint y: 436, endPoint x: 769, endPoint y: 426, distance: 244.6
click at [769, 426] on div at bounding box center [405, 457] width 748 height 70
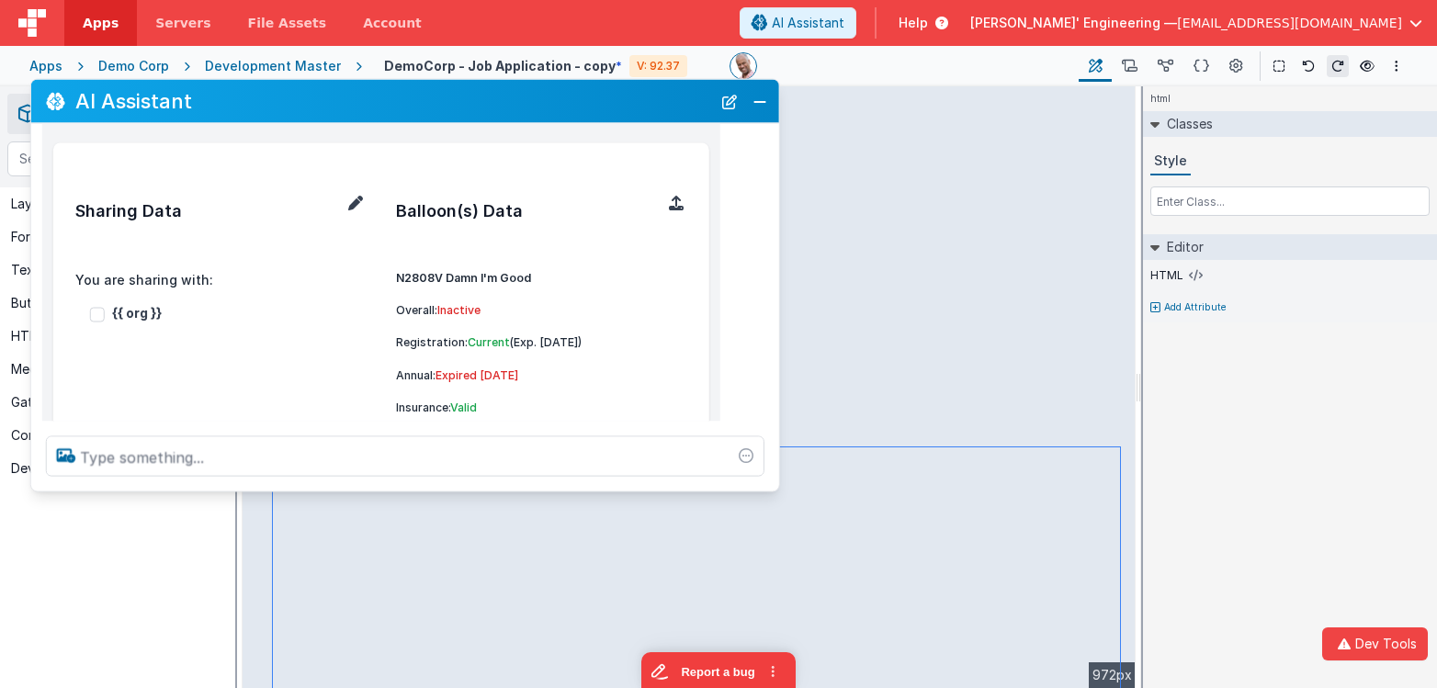
scroll to position [173, 0]
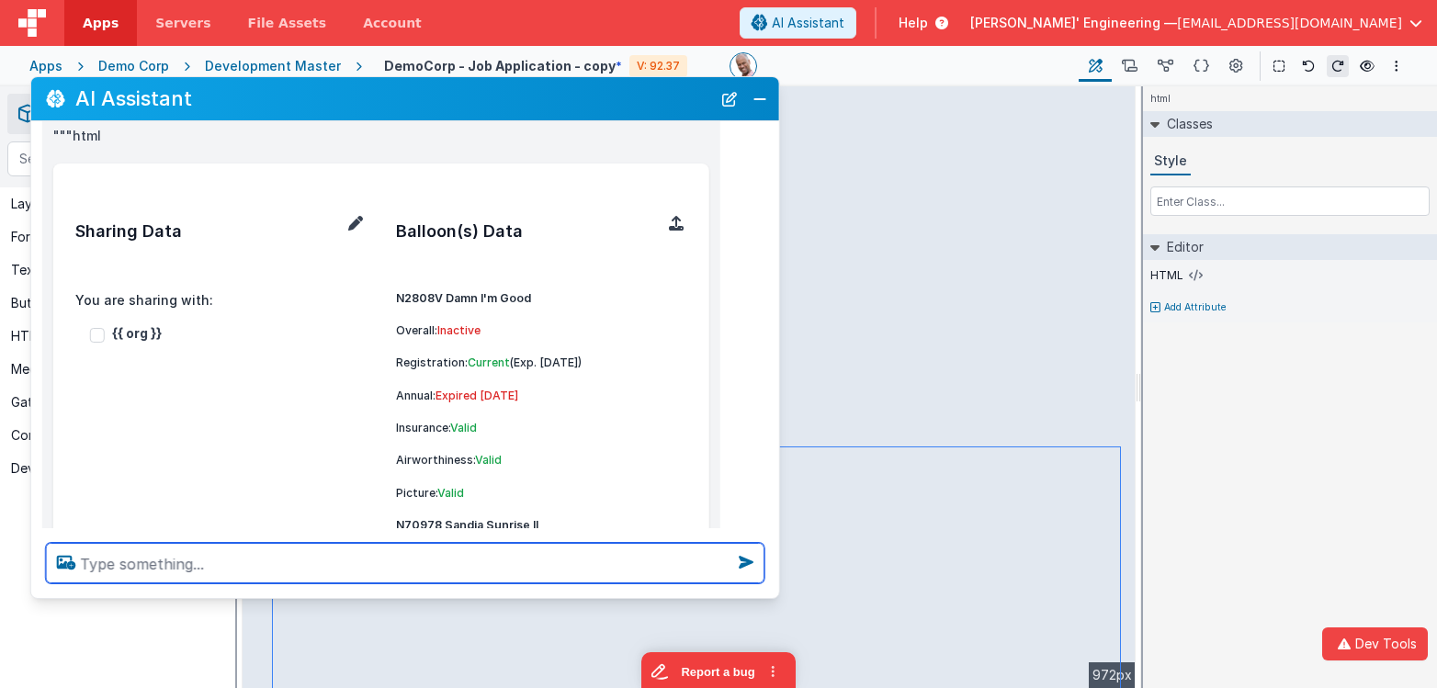
drag, startPoint x: 288, startPoint y: 482, endPoint x: 280, endPoint y: 583, distance: 101.3
click at [280, 591] on div at bounding box center [405, 563] width 748 height 70
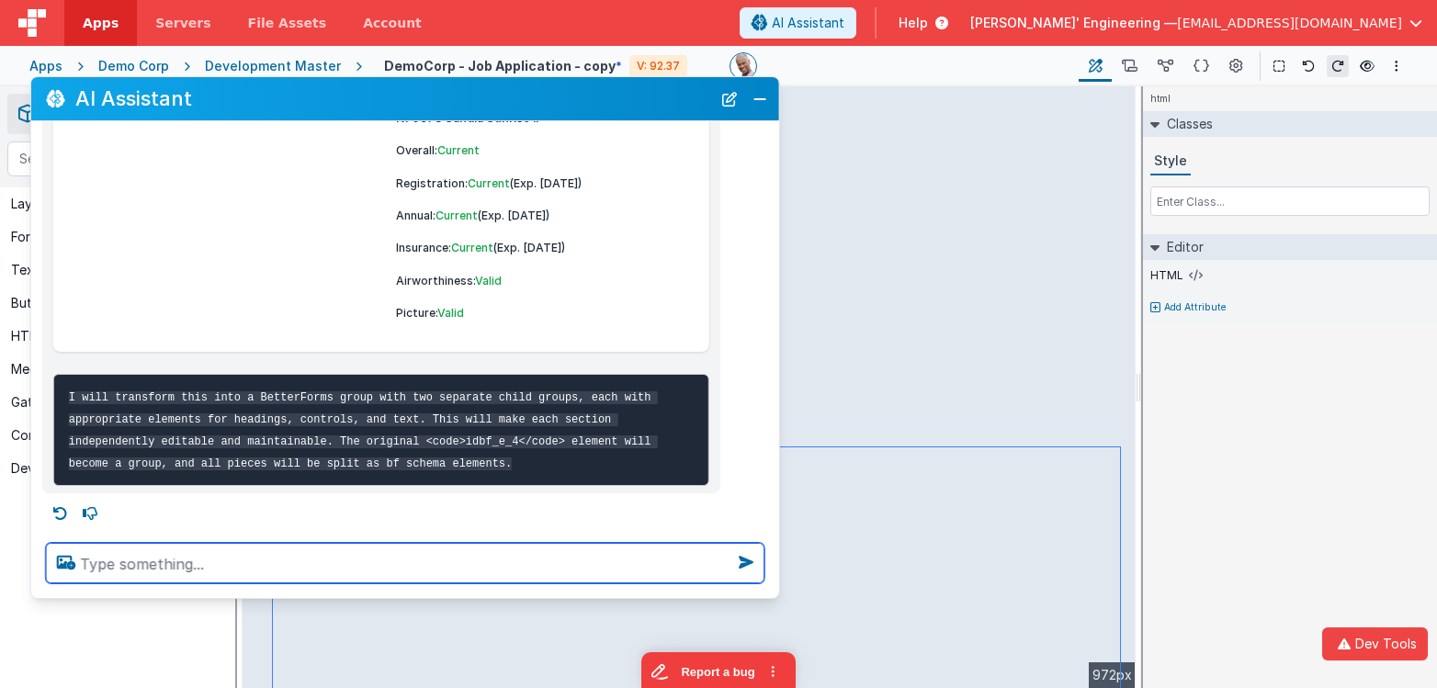
scroll to position [602, 0]
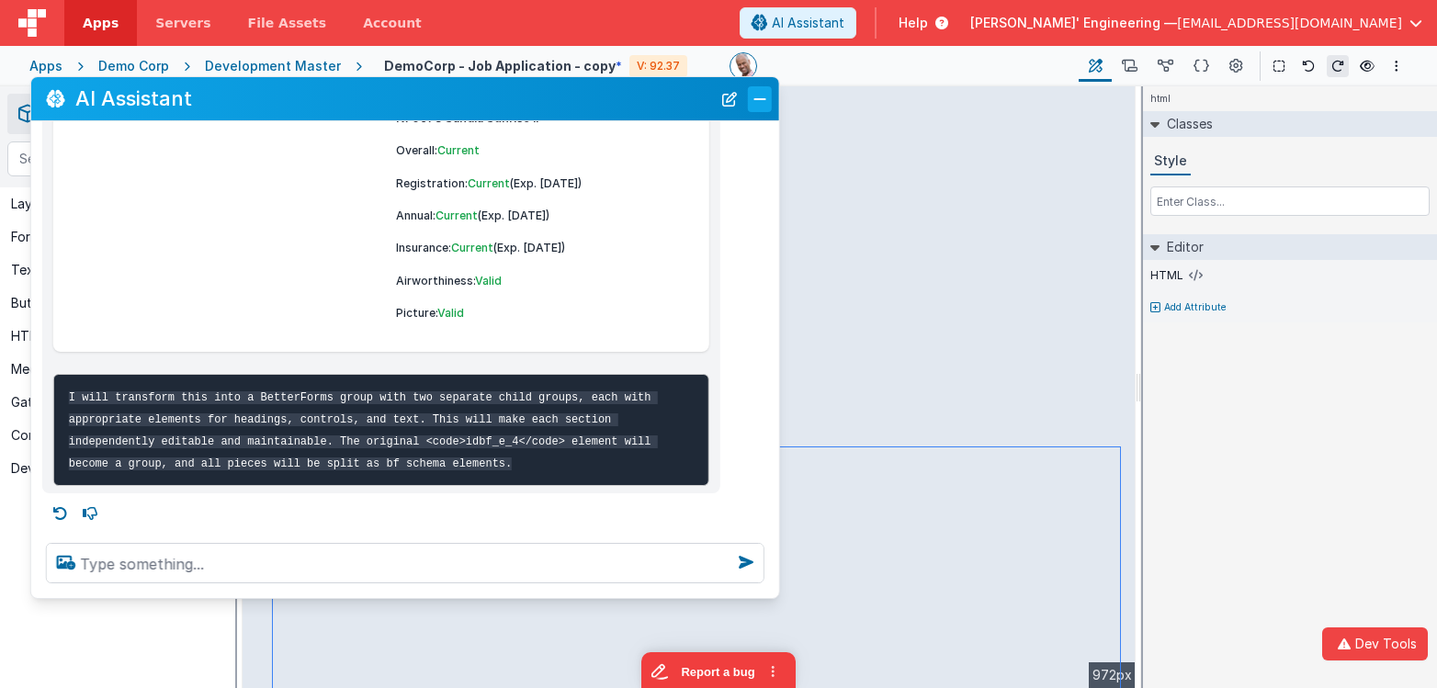
drag, startPoint x: 753, startPoint y: 91, endPoint x: 765, endPoint y: 109, distance: 22.4
click at [753, 91] on button "Close" at bounding box center [760, 99] width 24 height 26
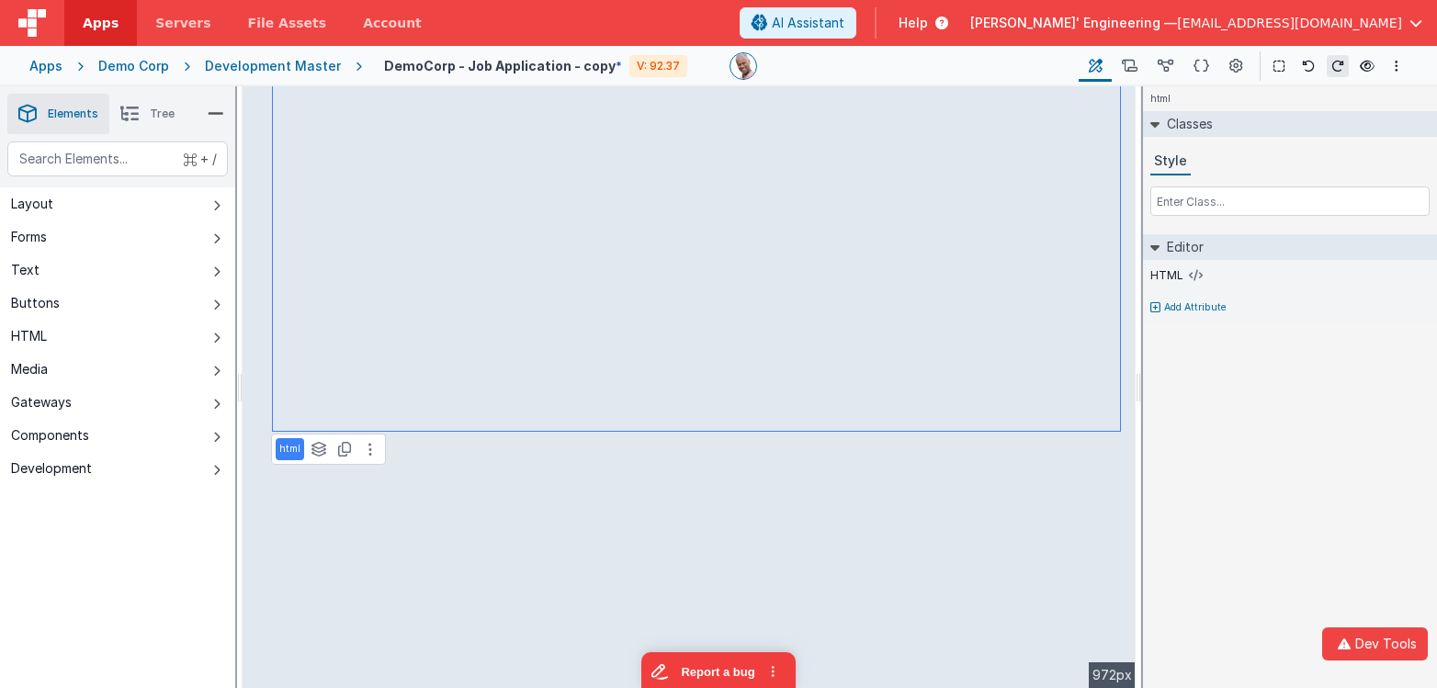
click at [154, 102] on li "Tree" at bounding box center [147, 114] width 76 height 40
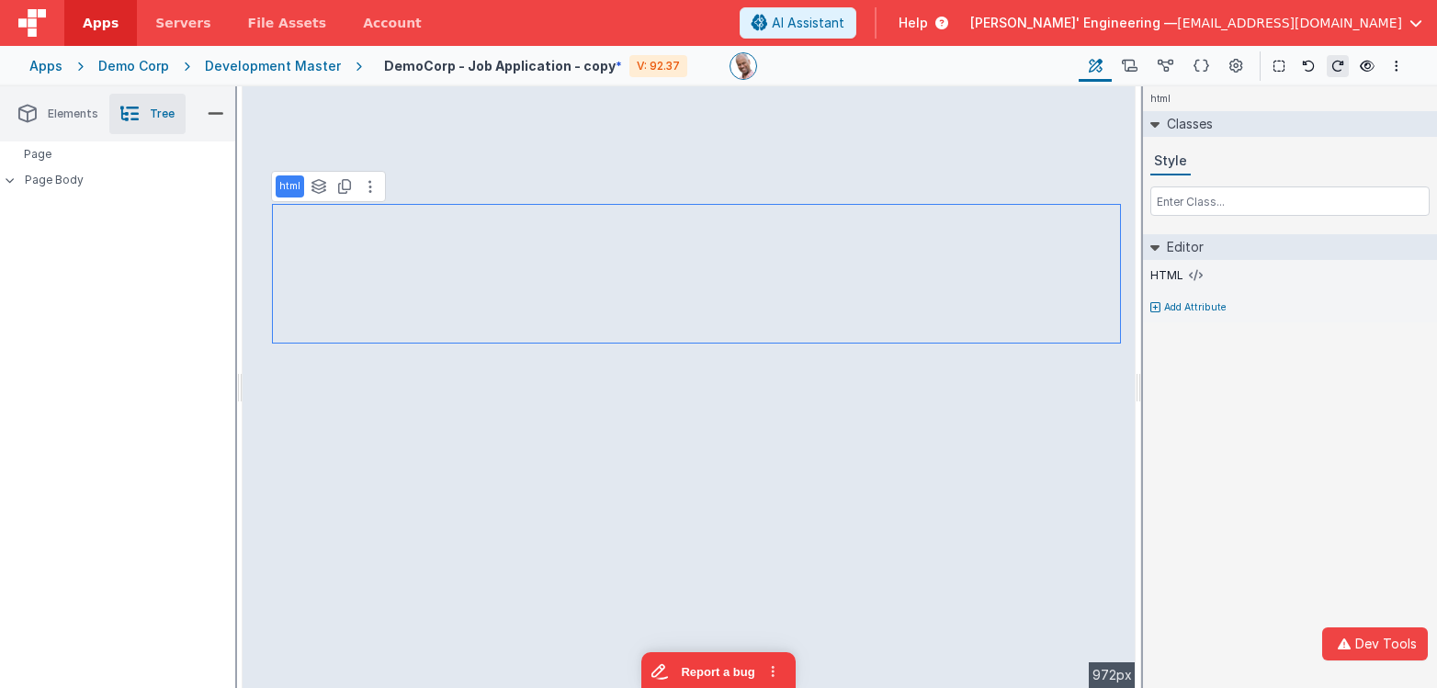
click at [1275, 408] on div "html Classes Style Editor HTML Add Attribute DEV: Focus DEV: builderToggleCondi…" at bounding box center [1290, 387] width 294 height 602
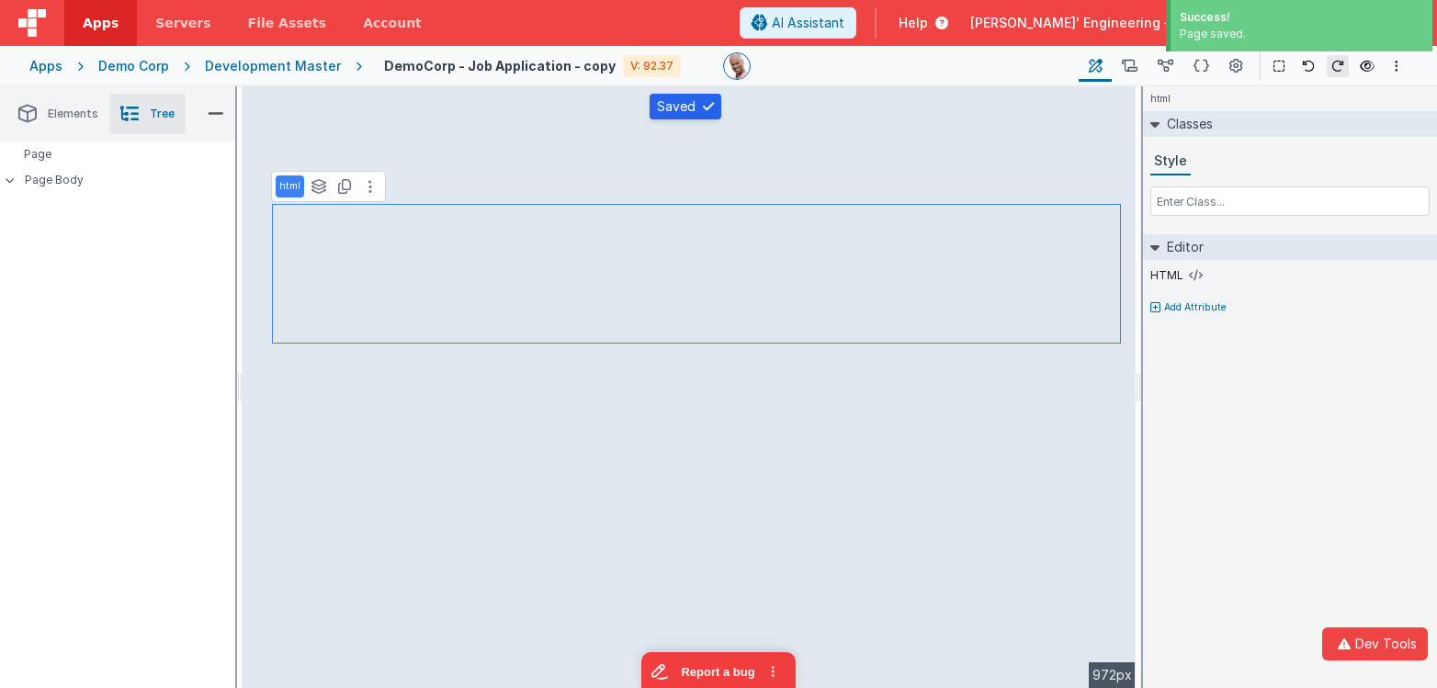
click at [289, 66] on div "Development Master" at bounding box center [273, 66] width 136 height 18
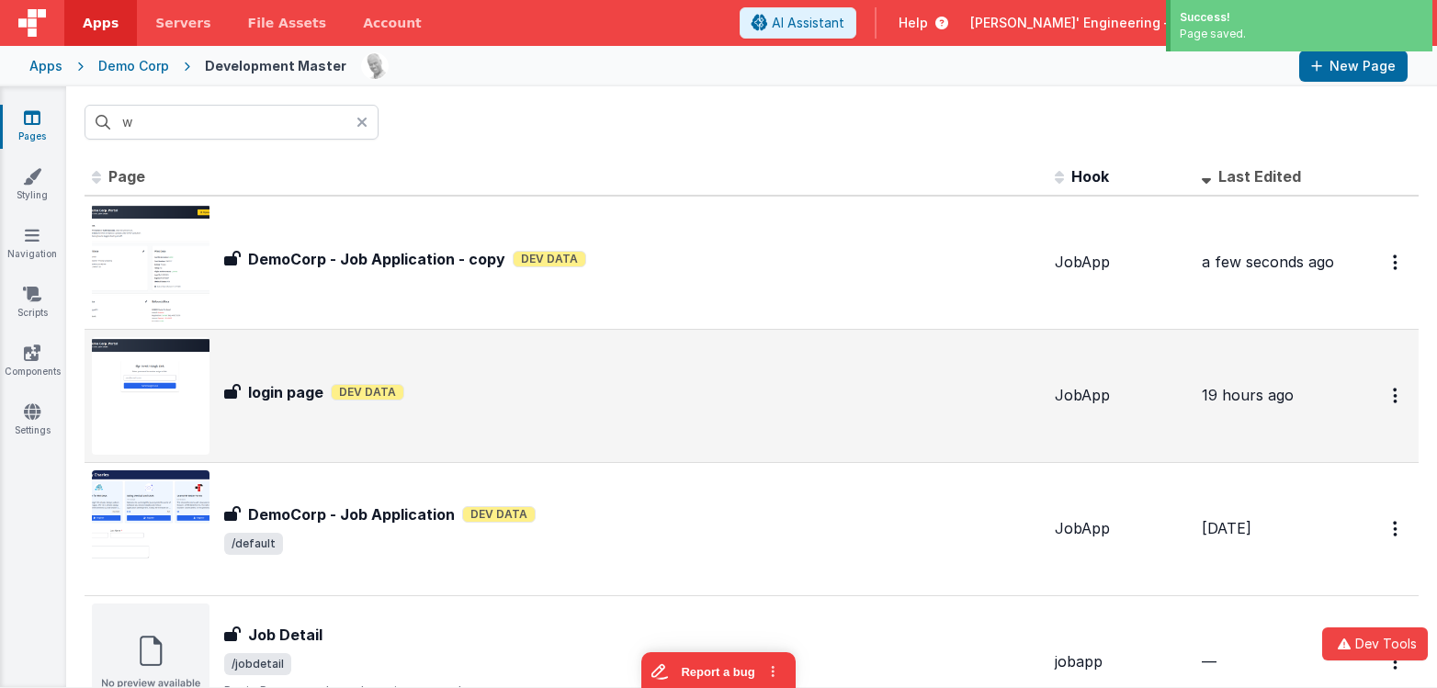
click at [382, 368] on div "login page login page Dev Data" at bounding box center [566, 396] width 948 height 118
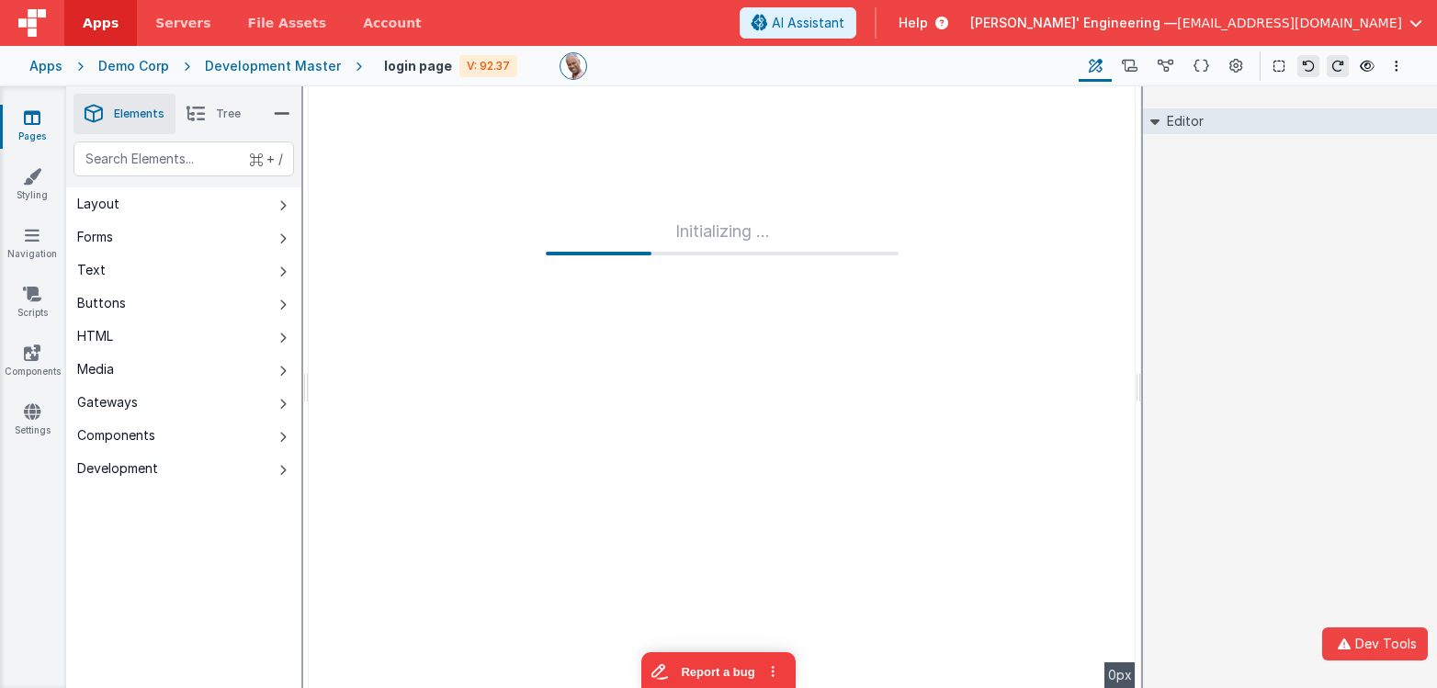
click at [232, 72] on div "Development Master" at bounding box center [273, 66] width 136 height 18
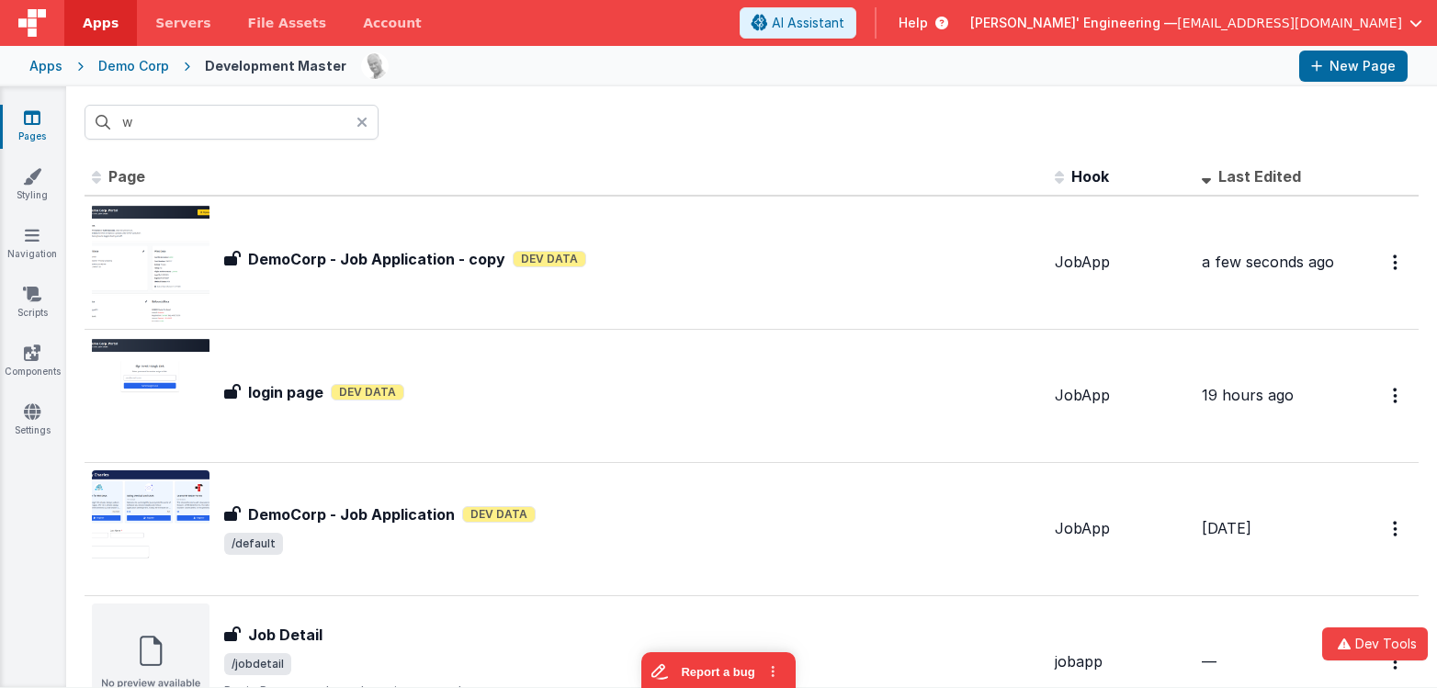
click at [363, 124] on icon at bounding box center [362, 122] width 11 height 15
click at [1097, 93] on div at bounding box center [751, 122] width 1371 height 72
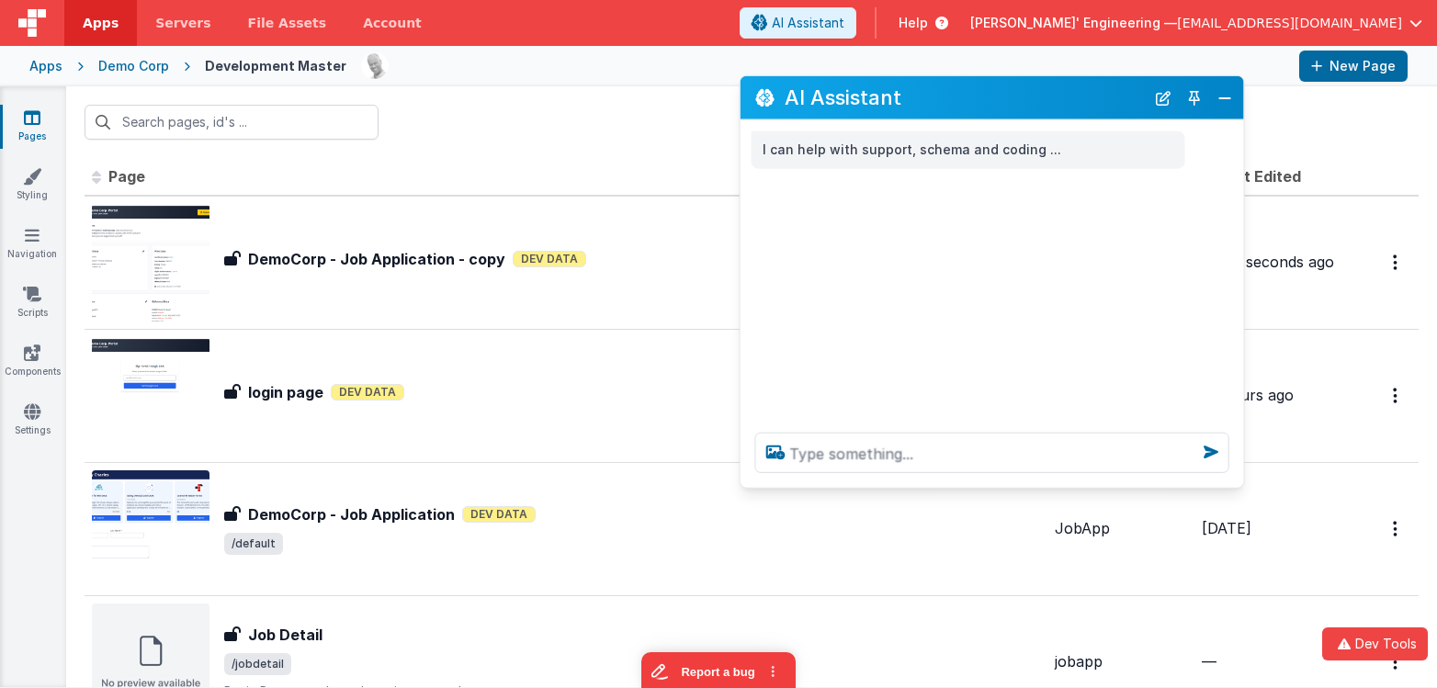
drag, startPoint x: 318, startPoint y: 297, endPoint x: 1042, endPoint y: 109, distance: 748.0
click at [1042, 109] on div "AI Assistant" at bounding box center [993, 97] width 504 height 43
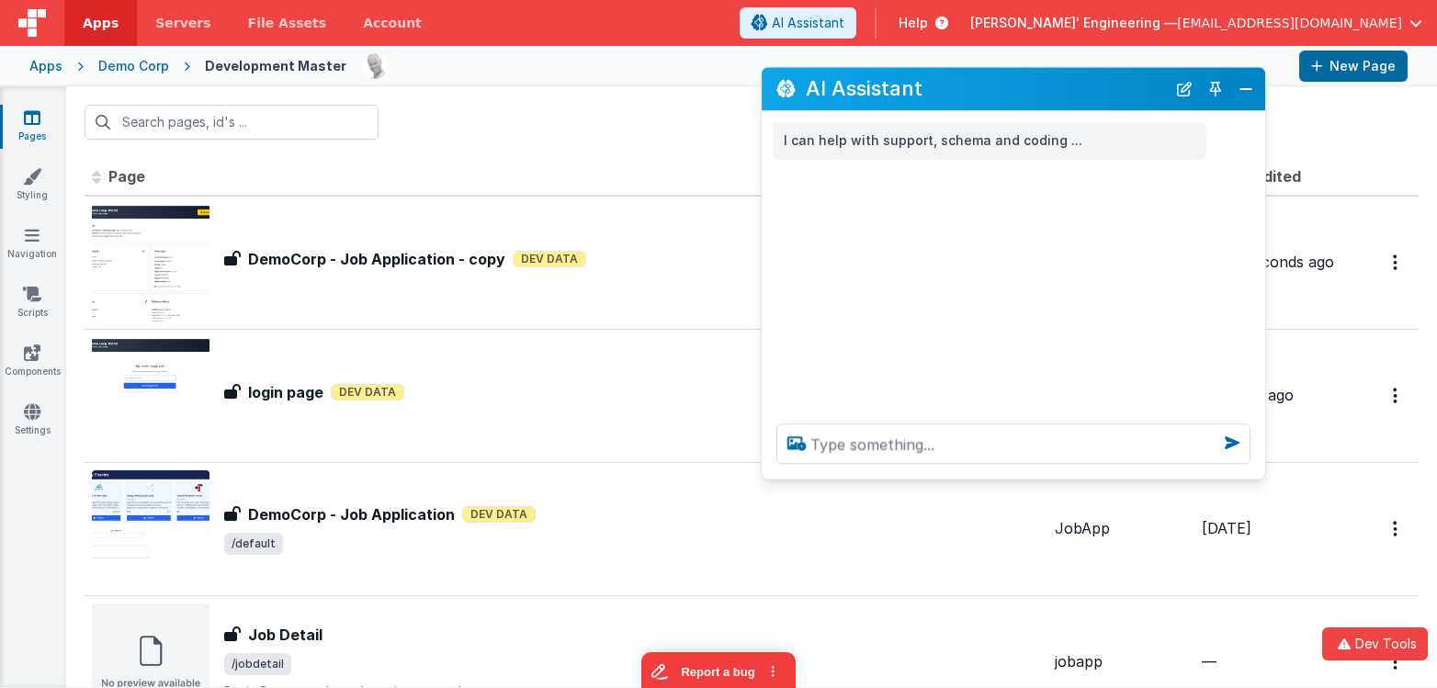
drag, startPoint x: 1015, startPoint y: 105, endPoint x: 1037, endPoint y: 96, distance: 23.6
click at [1037, 96] on h2 "AI Assistant" at bounding box center [986, 89] width 360 height 22
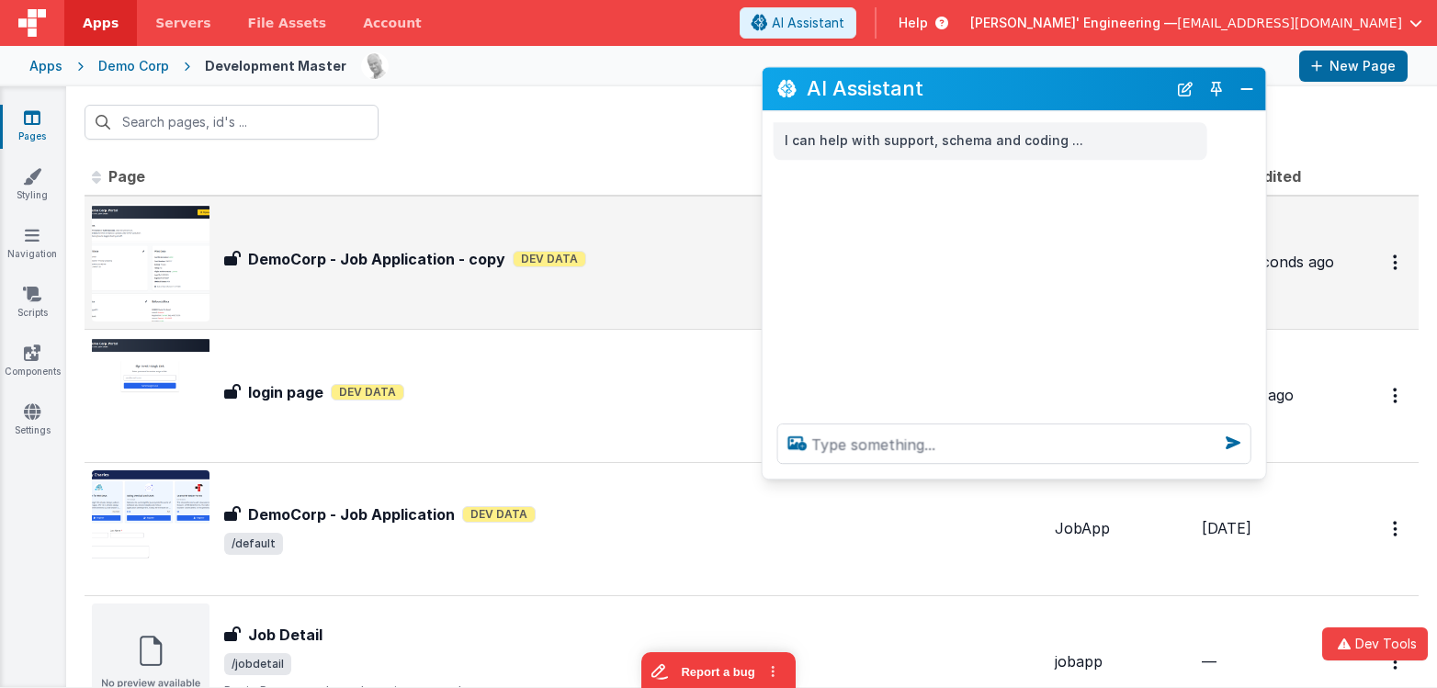
click at [500, 279] on div "DemoCorp - Job Application - copy DemoCorp - Job Application - copy Dev Data" at bounding box center [566, 263] width 948 height 118
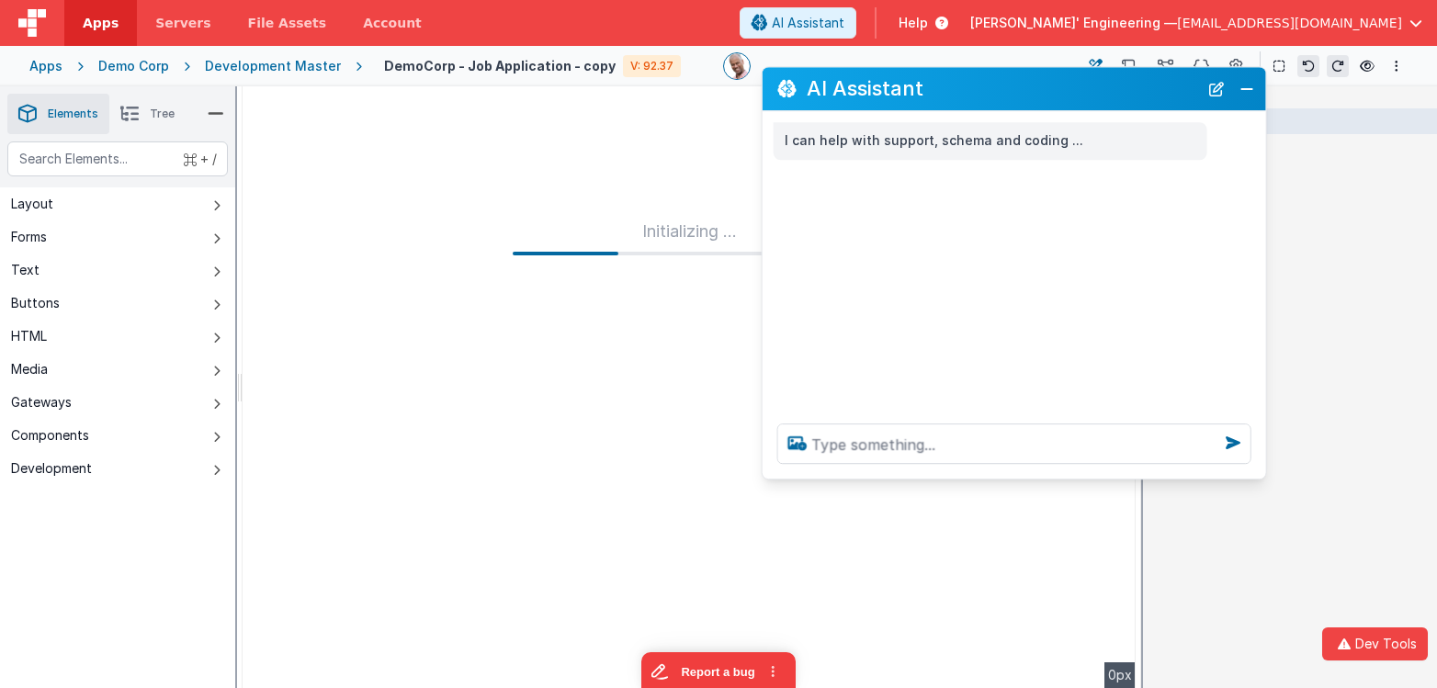
drag, startPoint x: 1120, startPoint y: 92, endPoint x: 1127, endPoint y: 85, distance: 9.8
click at [1126, 104] on div "AI Assistant" at bounding box center [1015, 88] width 504 height 43
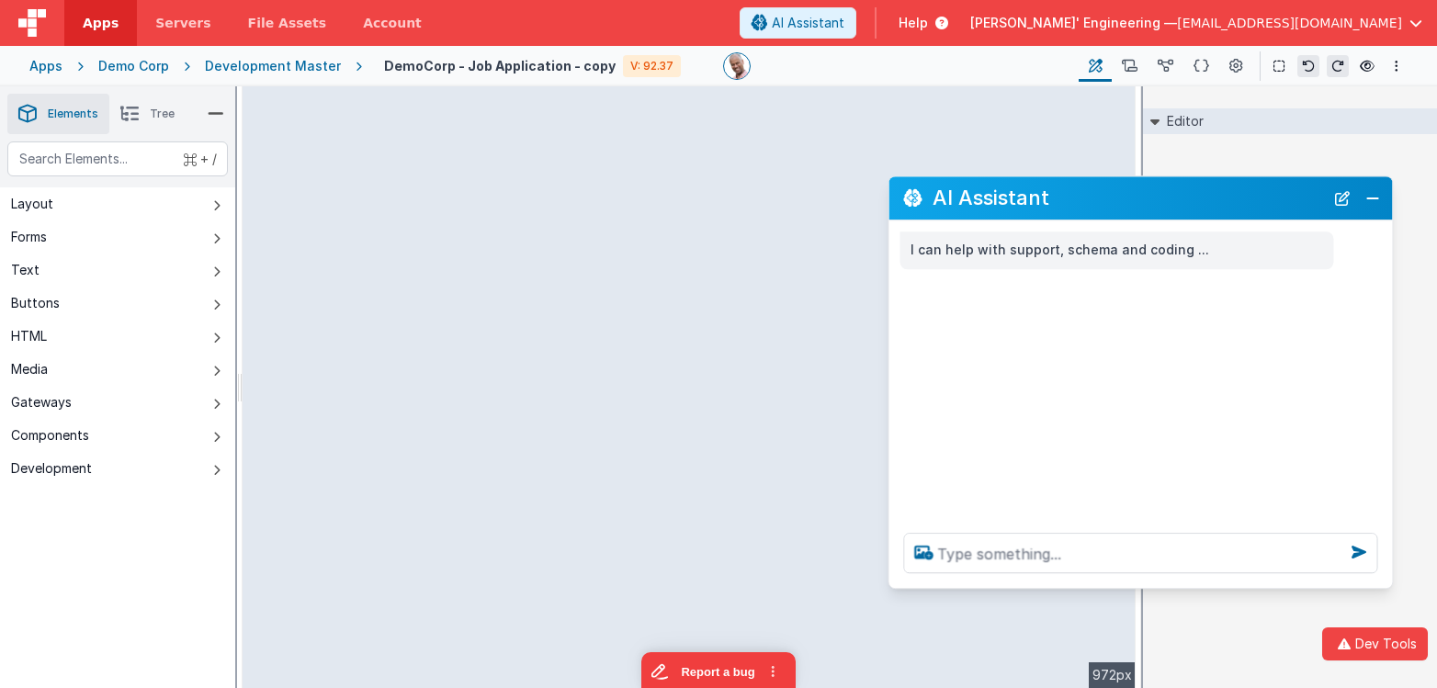
drag, startPoint x: 301, startPoint y: 290, endPoint x: 1174, endPoint y: 204, distance: 877.2
click at [1174, 204] on h2 "AI Assistant" at bounding box center [1128, 198] width 391 height 22
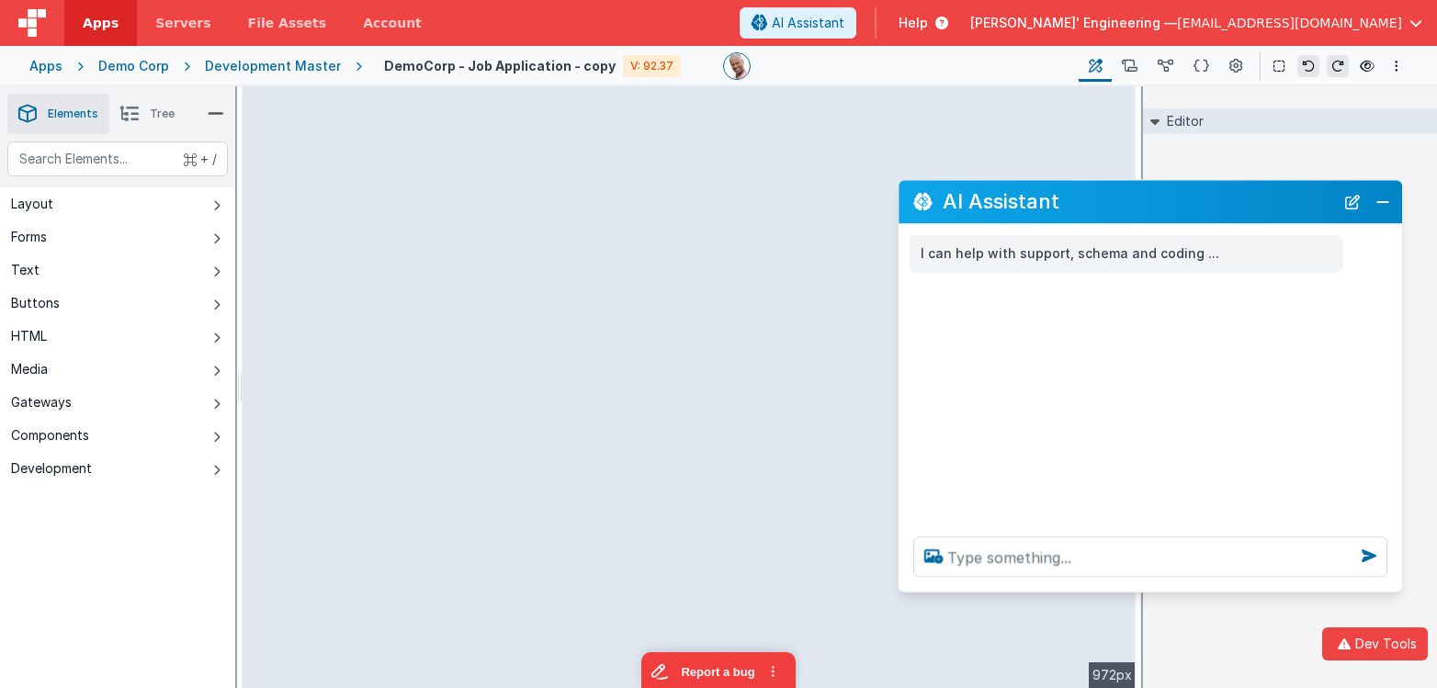
drag, startPoint x: 1175, startPoint y: 205, endPoint x: 1185, endPoint y: 209, distance: 10.8
click at [1185, 209] on h2 "AI Assistant" at bounding box center [1138, 202] width 391 height 22
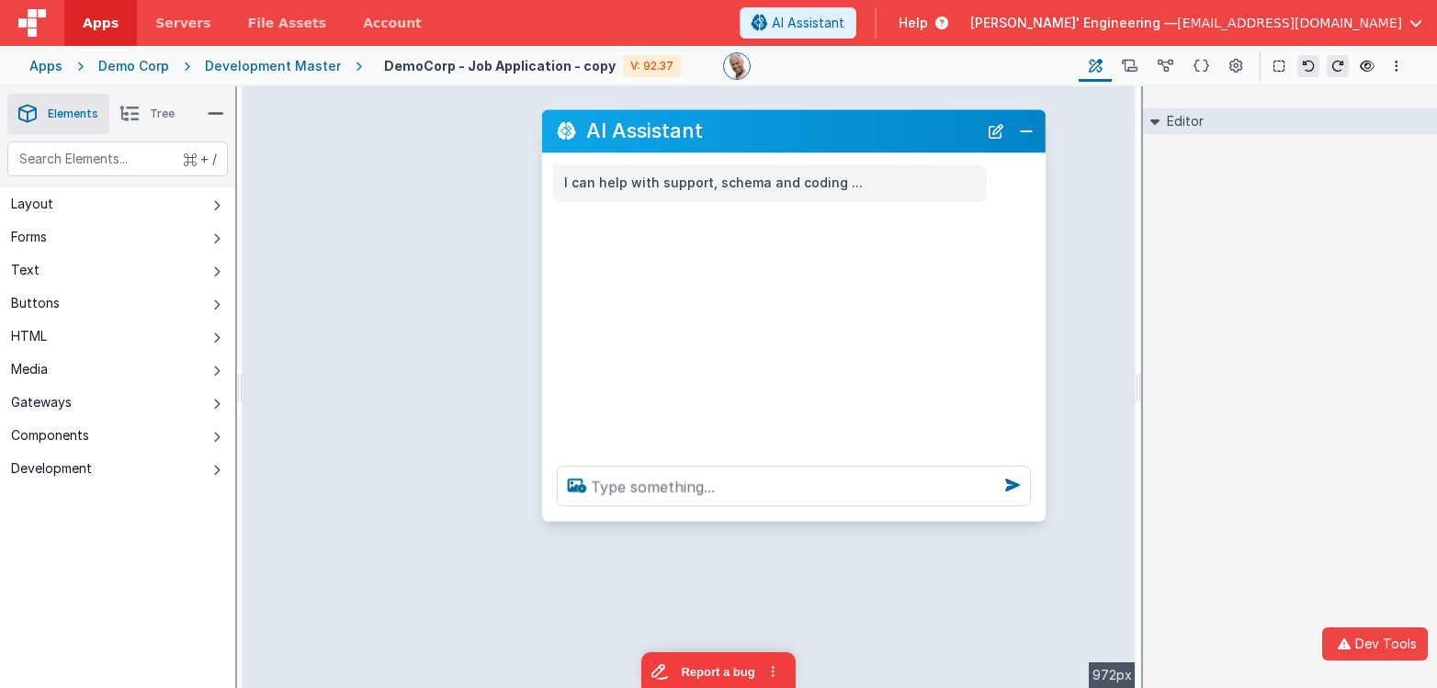
drag, startPoint x: 1014, startPoint y: 209, endPoint x: 619, endPoint y: 123, distance: 403.4
click at [619, 123] on h2 "AI Assistant" at bounding box center [781, 131] width 391 height 22
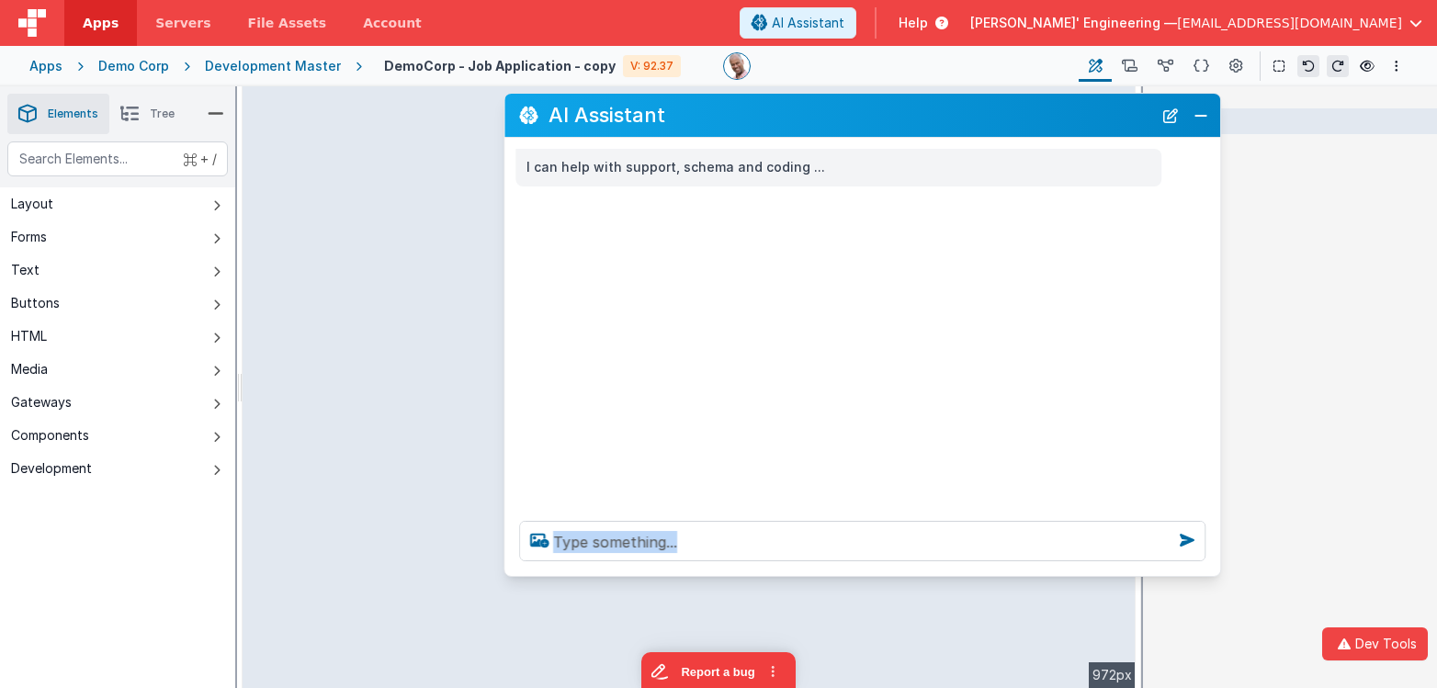
drag, startPoint x: 994, startPoint y: 499, endPoint x: 1230, endPoint y: 582, distance: 250.2
click at [1220, 576] on div at bounding box center [862, 541] width 716 height 70
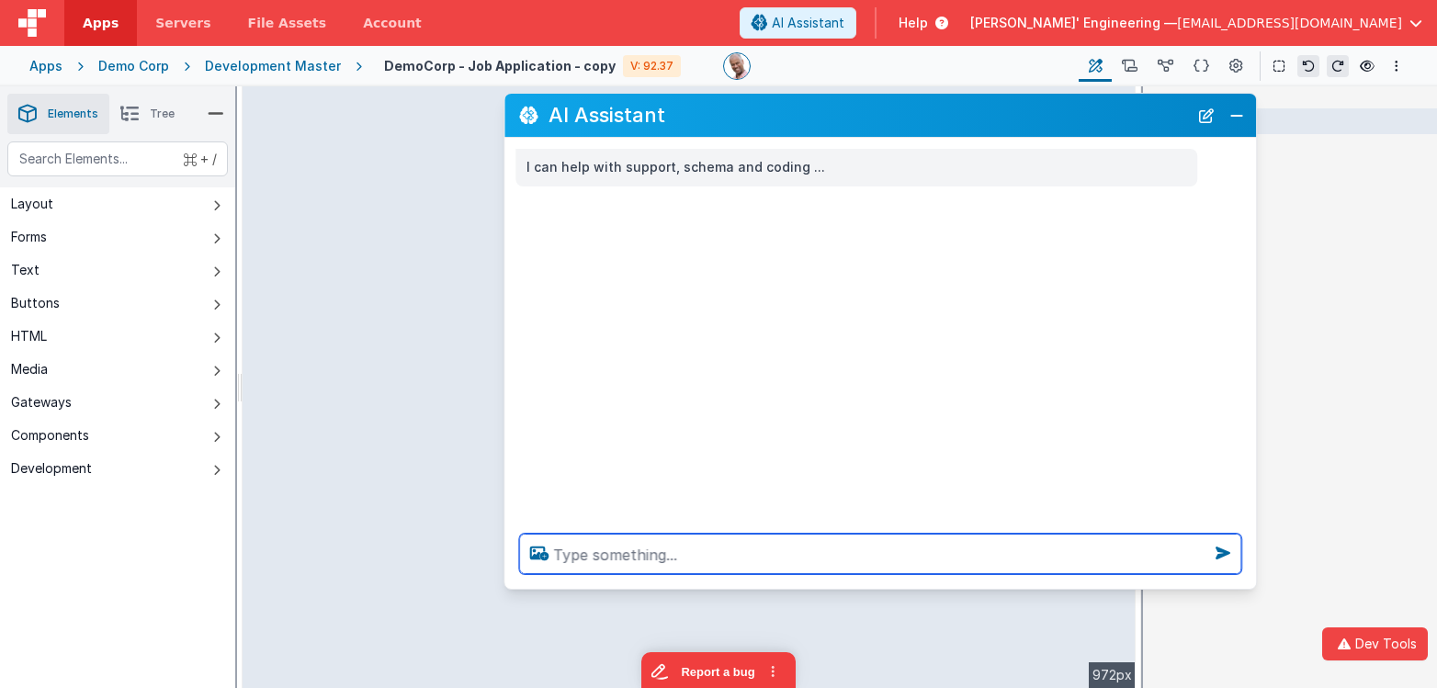
click at [1145, 554] on textarea at bounding box center [880, 554] width 722 height 40
type textarea "oi want to lear"
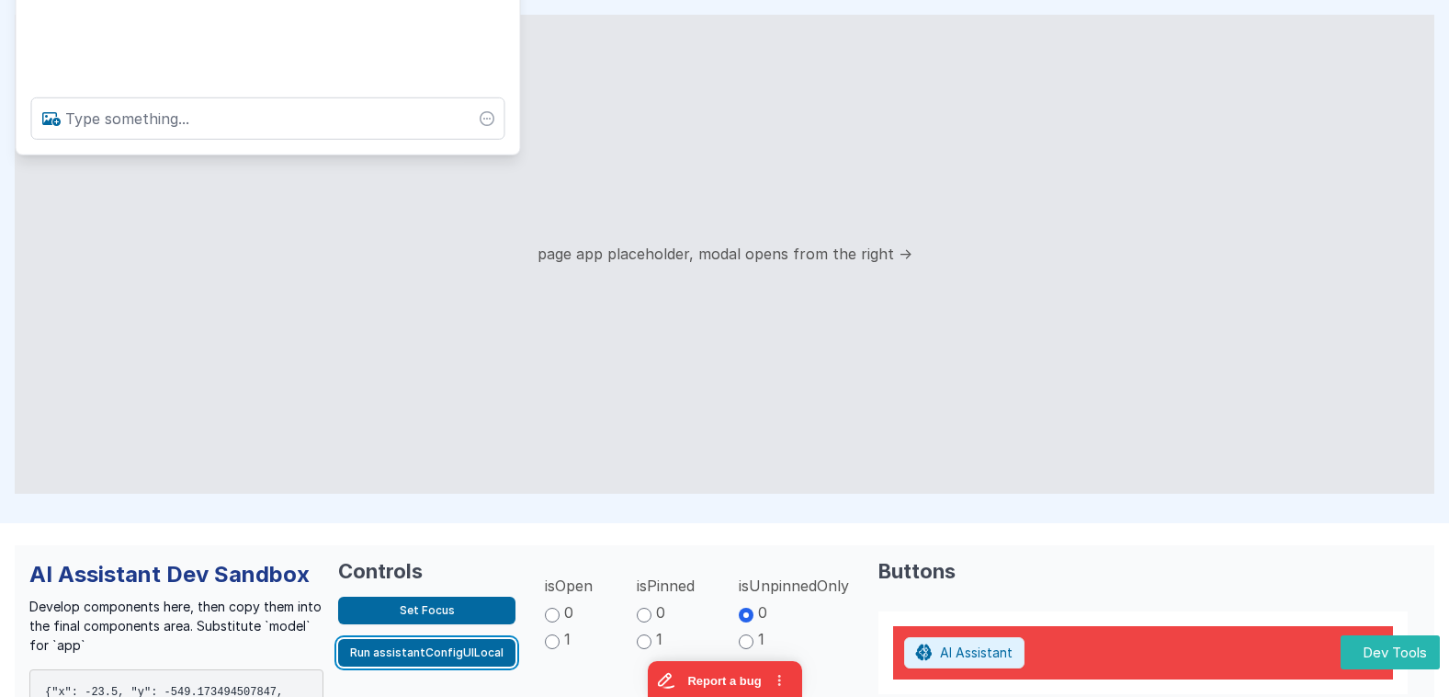
click at [450, 651] on button "Run assistantConfigUILocal" at bounding box center [426, 653] width 177 height 28
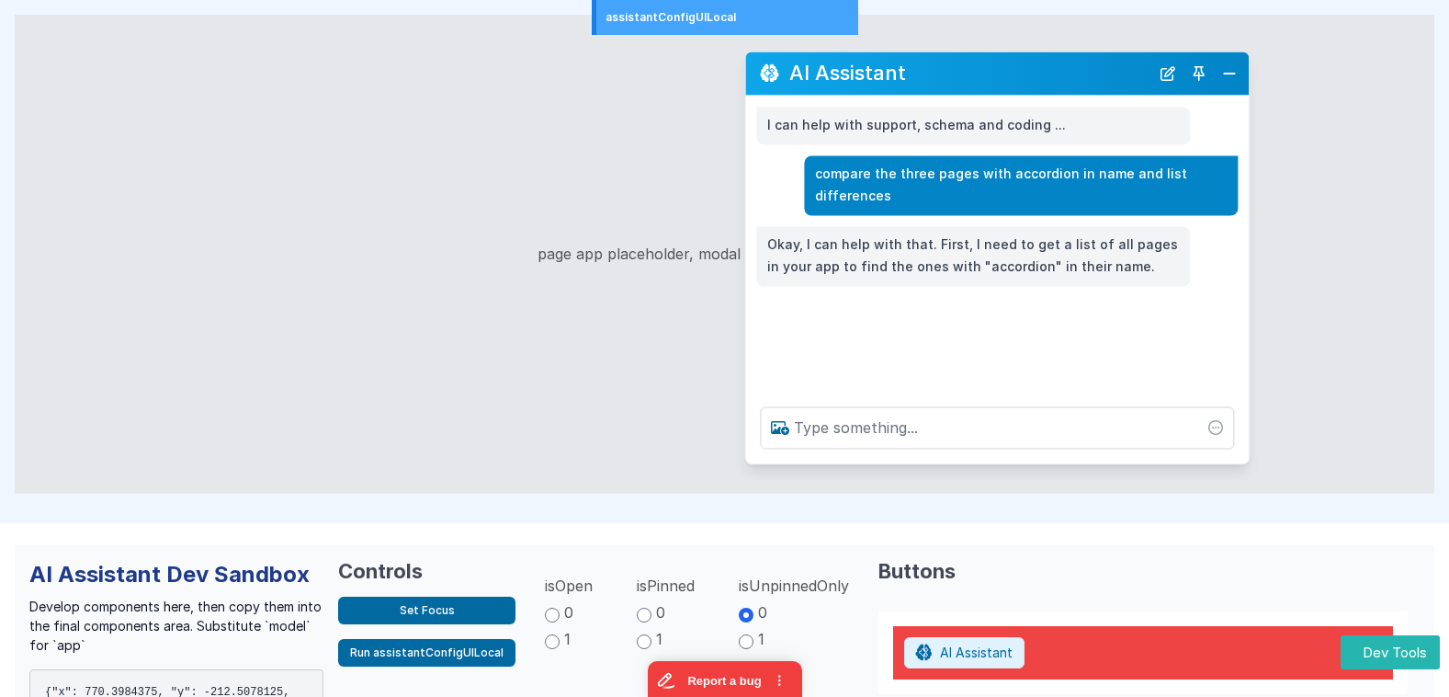
drag, startPoint x: 312, startPoint y: 260, endPoint x: 935, endPoint y: 83, distance: 647.8
click at [935, 82] on h2 "AI Assistant" at bounding box center [969, 73] width 360 height 22
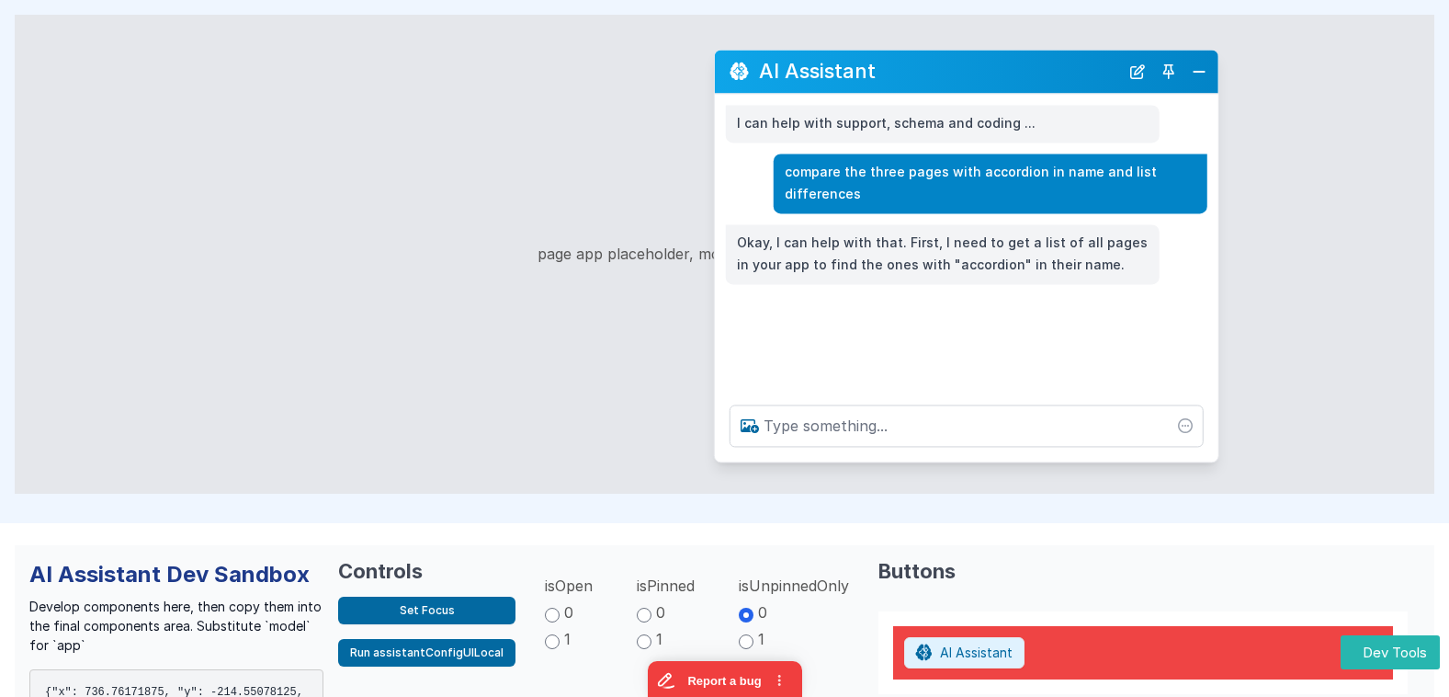
drag, startPoint x: 929, startPoint y: 84, endPoint x: 899, endPoint y: 84, distance: 30.3
click at [899, 82] on h2 "AI Assistant" at bounding box center [939, 72] width 360 height 22
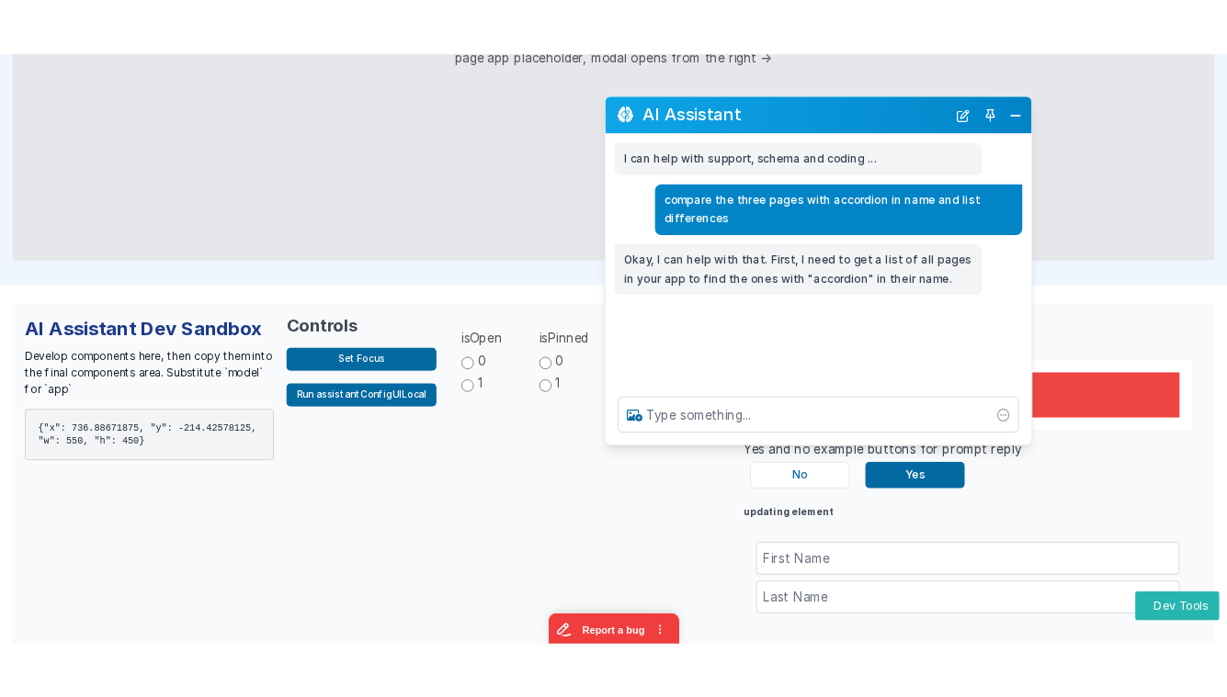
scroll to position [232, 0]
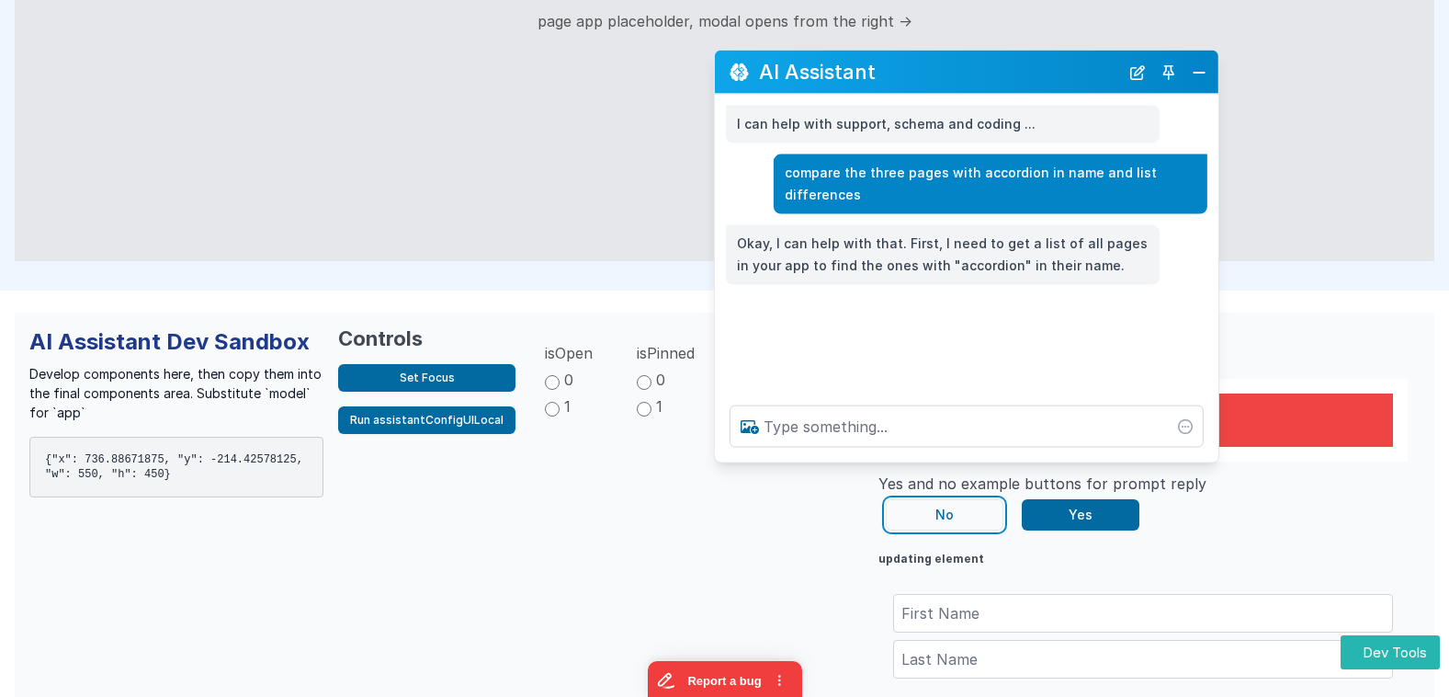
click at [932, 513] on button "No" at bounding box center [945, 514] width 118 height 31
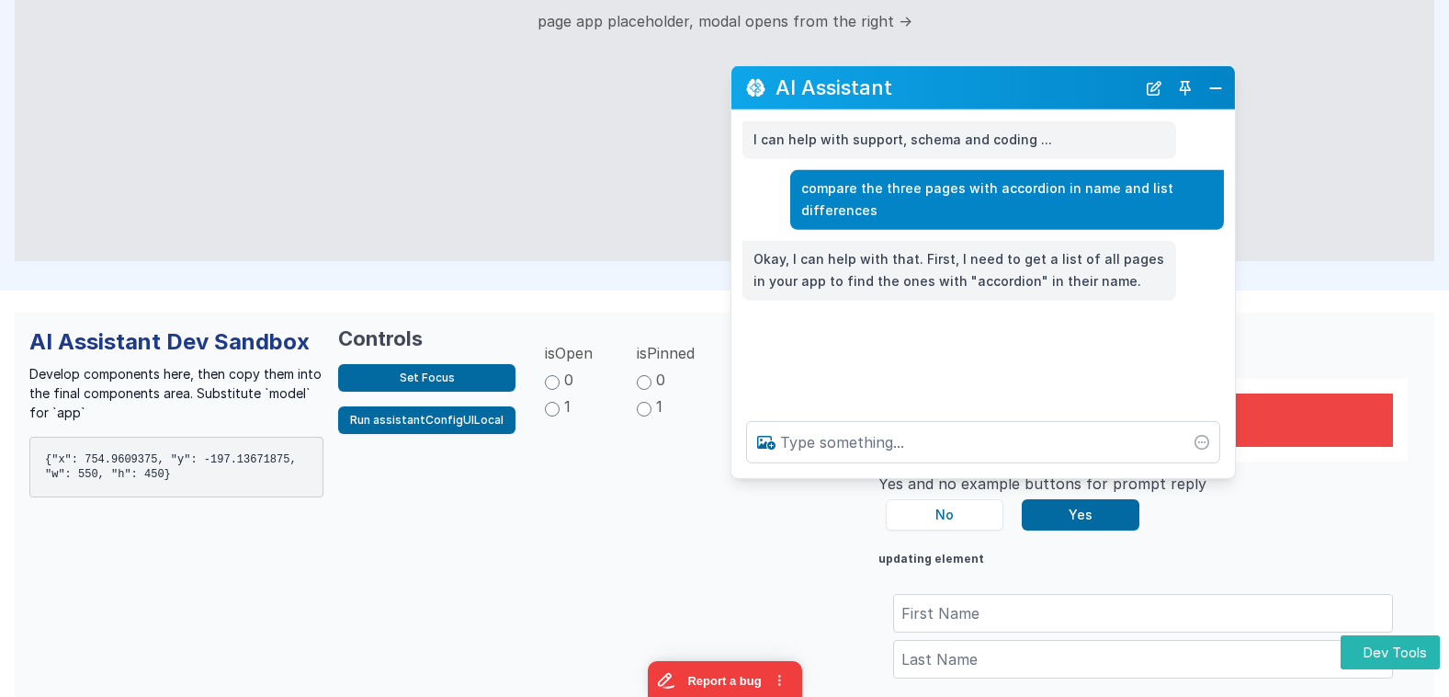
drag, startPoint x: 957, startPoint y: 64, endPoint x: 975, endPoint y: 82, distance: 25.3
click at [975, 82] on h2 "AI Assistant" at bounding box center [956, 87] width 360 height 22
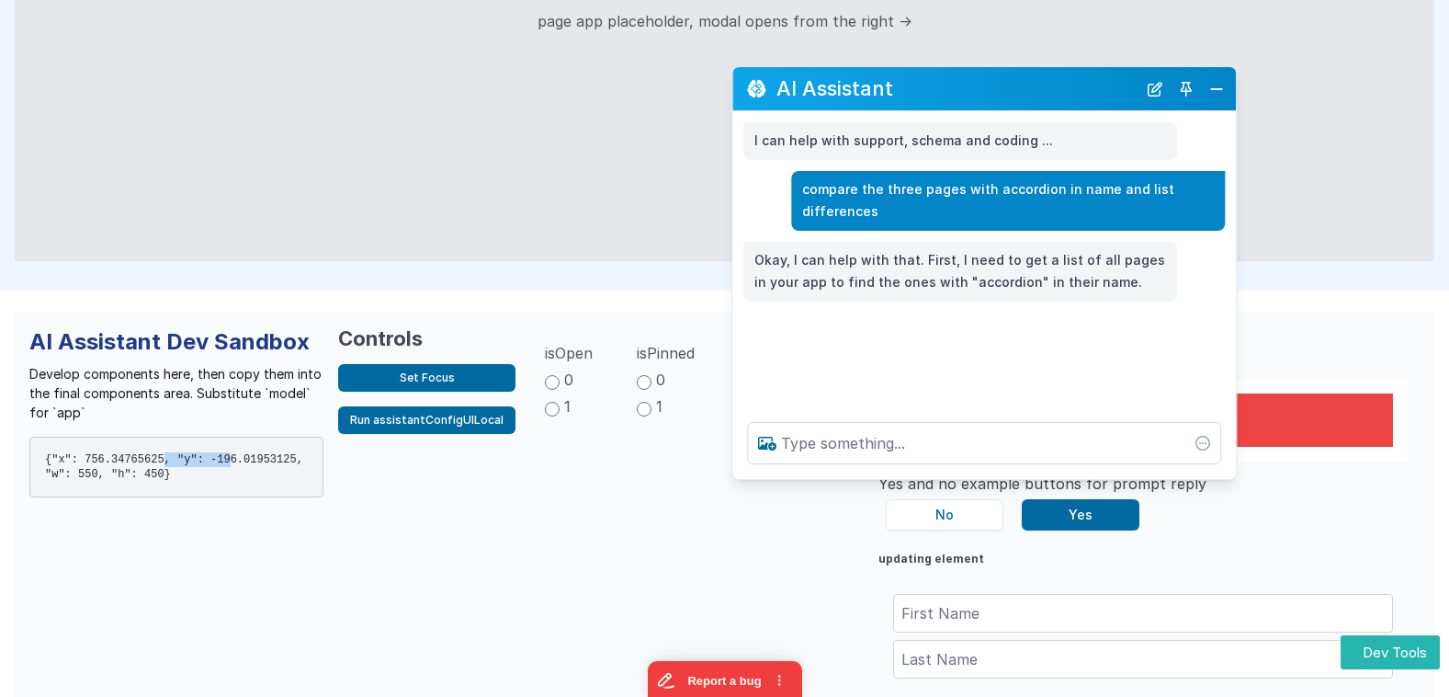
drag, startPoint x: 201, startPoint y: 461, endPoint x: 177, endPoint y: 459, distance: 24.0
click at [175, 459] on pre "{"x": 756.34765625, "y": -196.01953125, "w": 550, "h": 450}" at bounding box center [176, 466] width 294 height 61
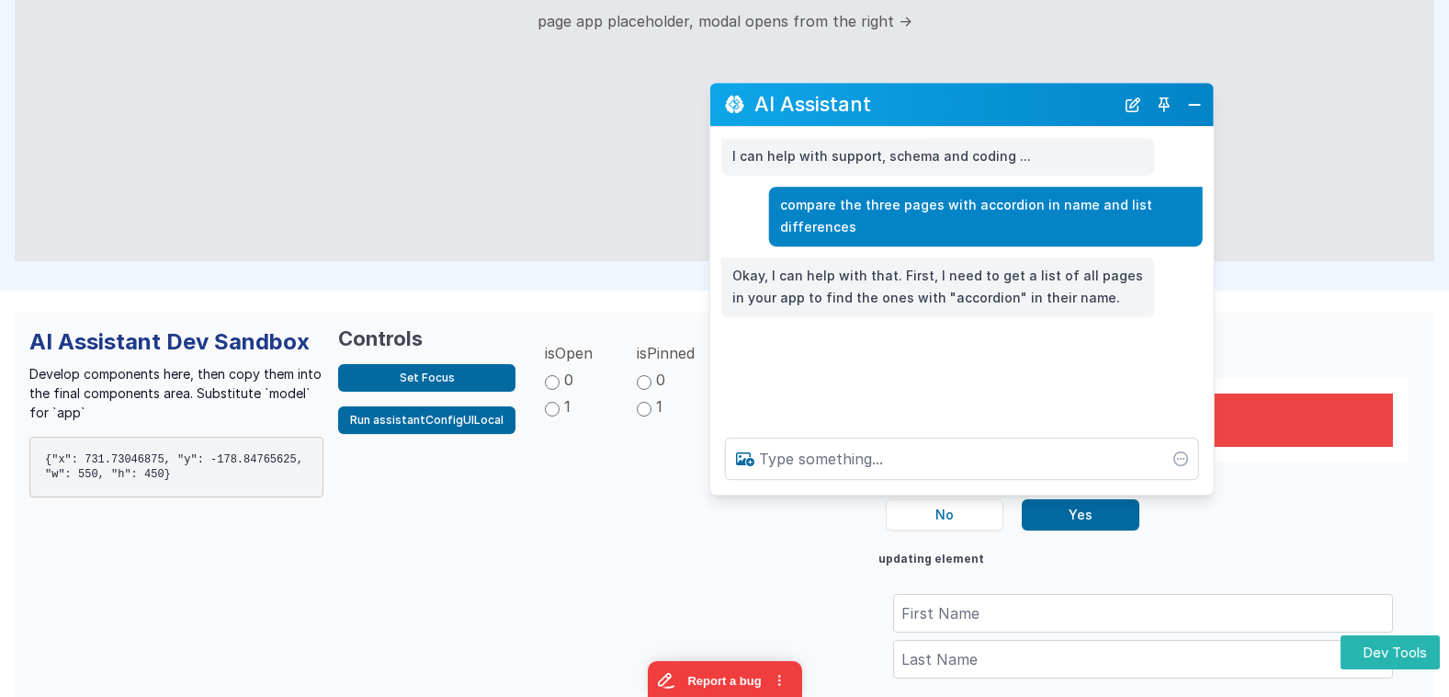
drag, startPoint x: 875, startPoint y: 86, endPoint x: 821, endPoint y: 122, distance: 65.0
click at [830, 116] on h2 "AI Assistant" at bounding box center [934, 105] width 360 height 22
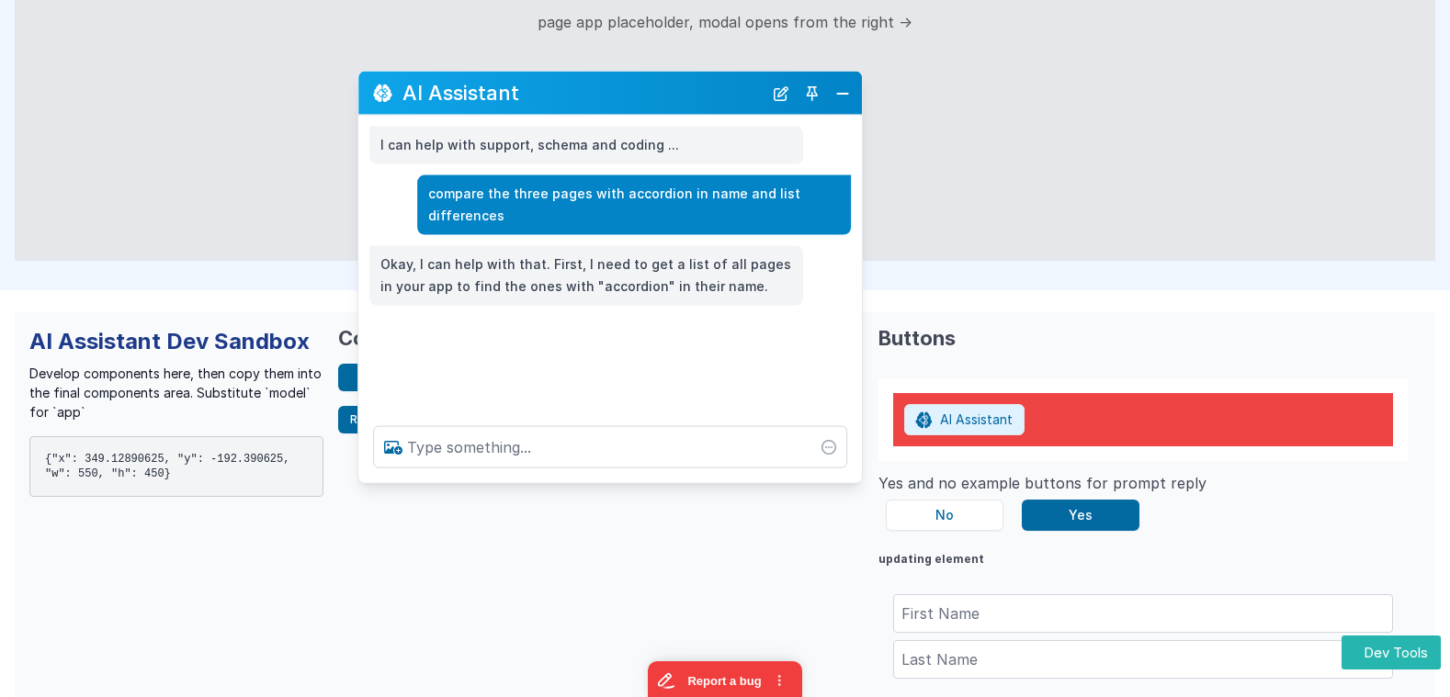
drag, startPoint x: 917, startPoint y: 125, endPoint x: 590, endPoint y: 91, distance: 328.9
click at [588, 91] on h2 "AI Assistant" at bounding box center [582, 93] width 360 height 22
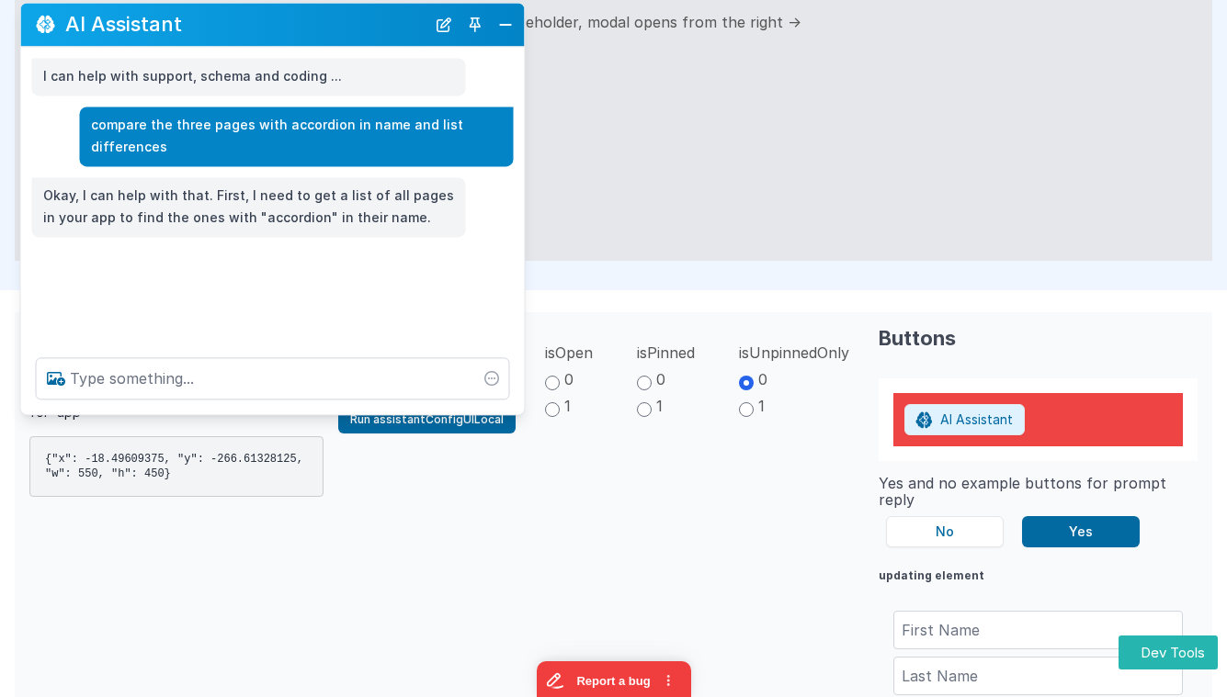
drag, startPoint x: 576, startPoint y: 89, endPoint x: 239, endPoint y: 21, distance: 344.0
click at [239, 21] on h2 "AI Assistant" at bounding box center [245, 25] width 360 height 22
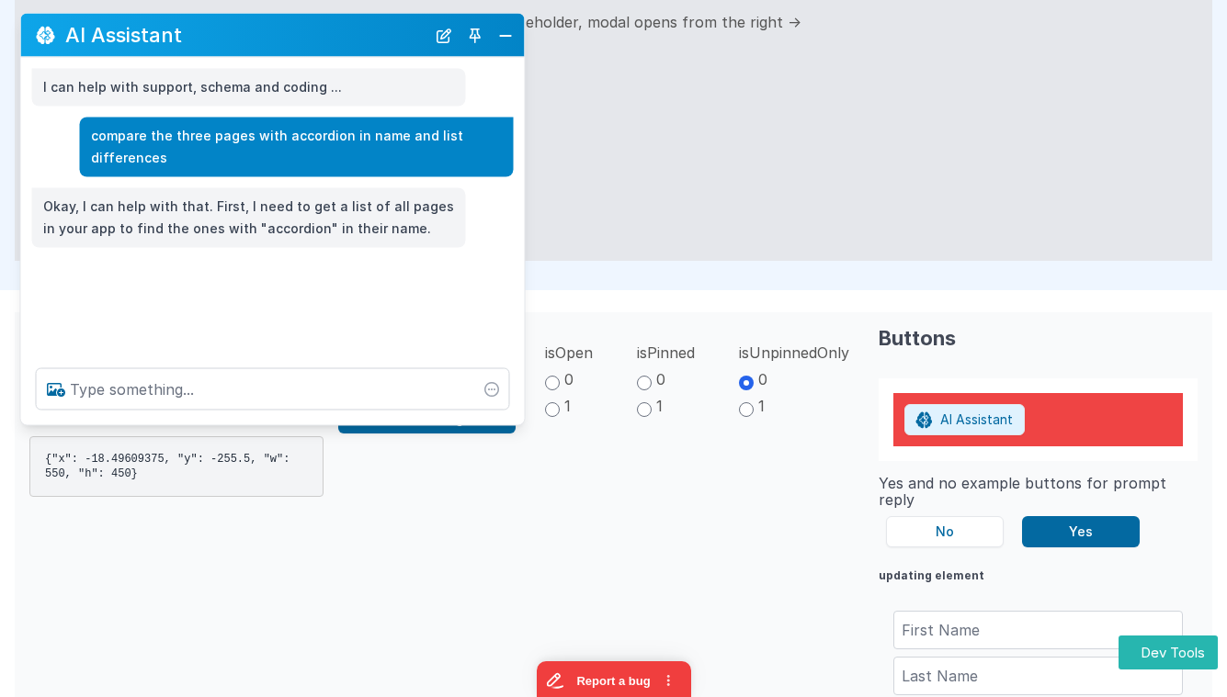
scroll to position [239, 0]
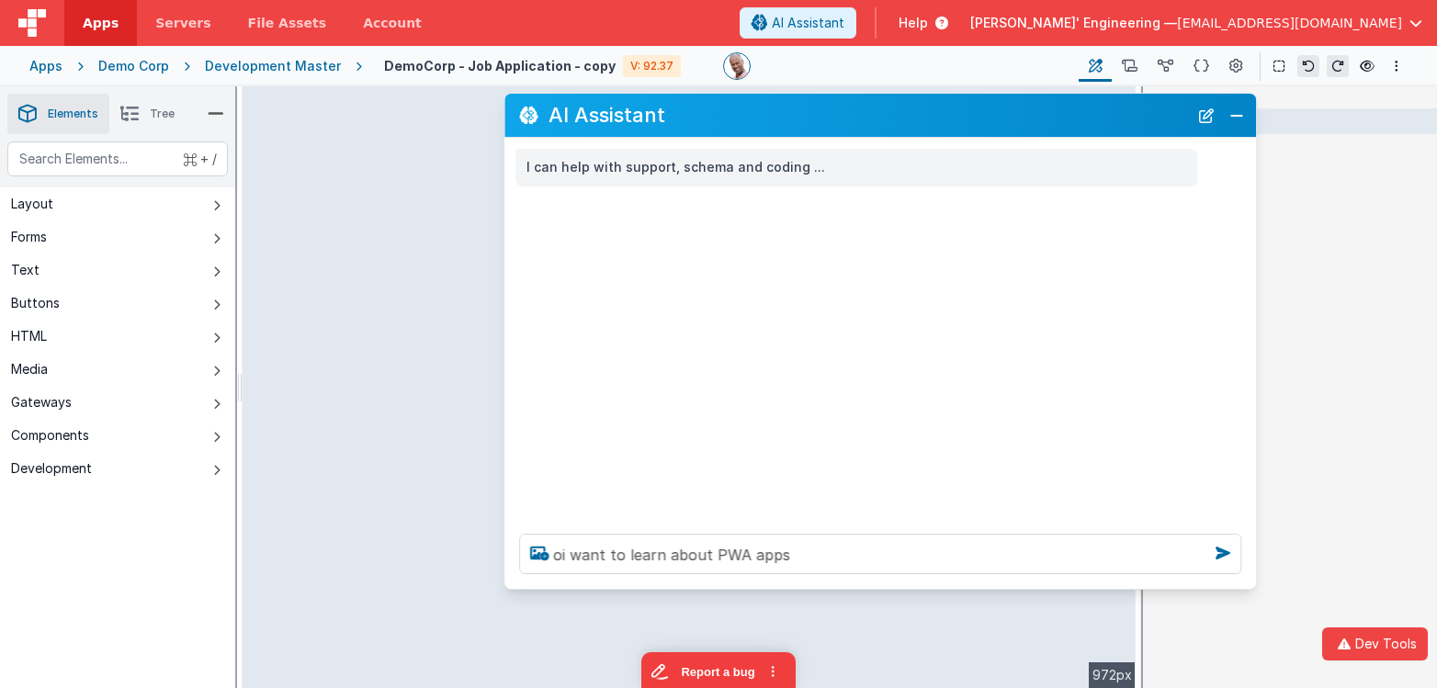
type textarea "oi want to learn about PWA apps"
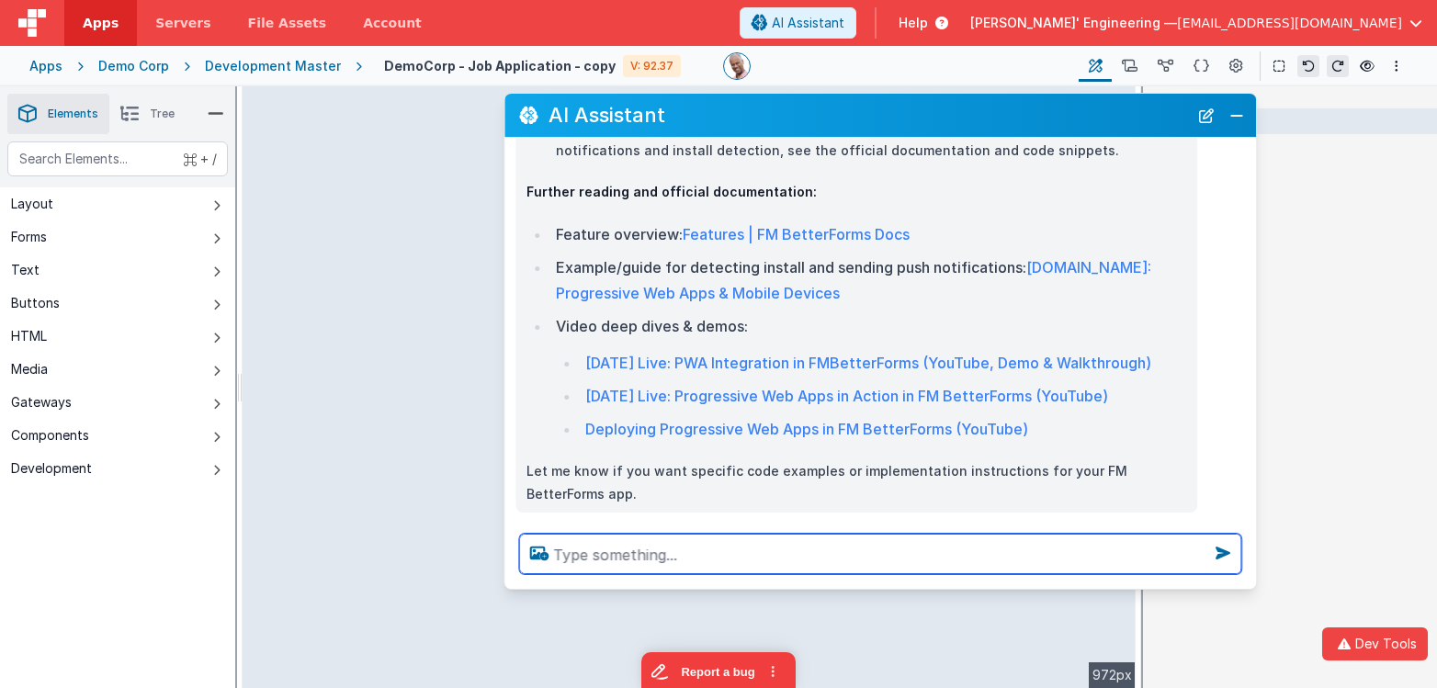
scroll to position [565, 0]
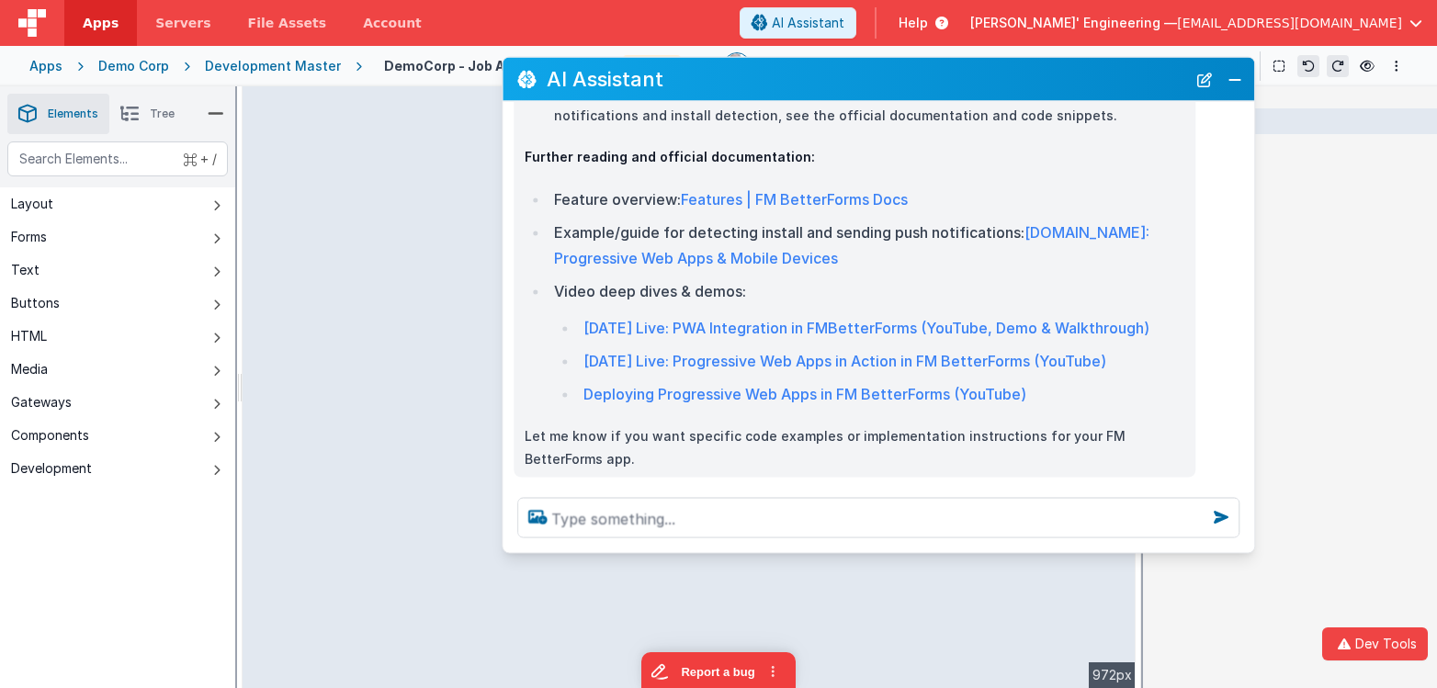
drag, startPoint x: 770, startPoint y: 111, endPoint x: 767, endPoint y: 74, distance: 36.9
click at [768, 74] on h2 "AI Assistant" at bounding box center [867, 79] width 640 height 22
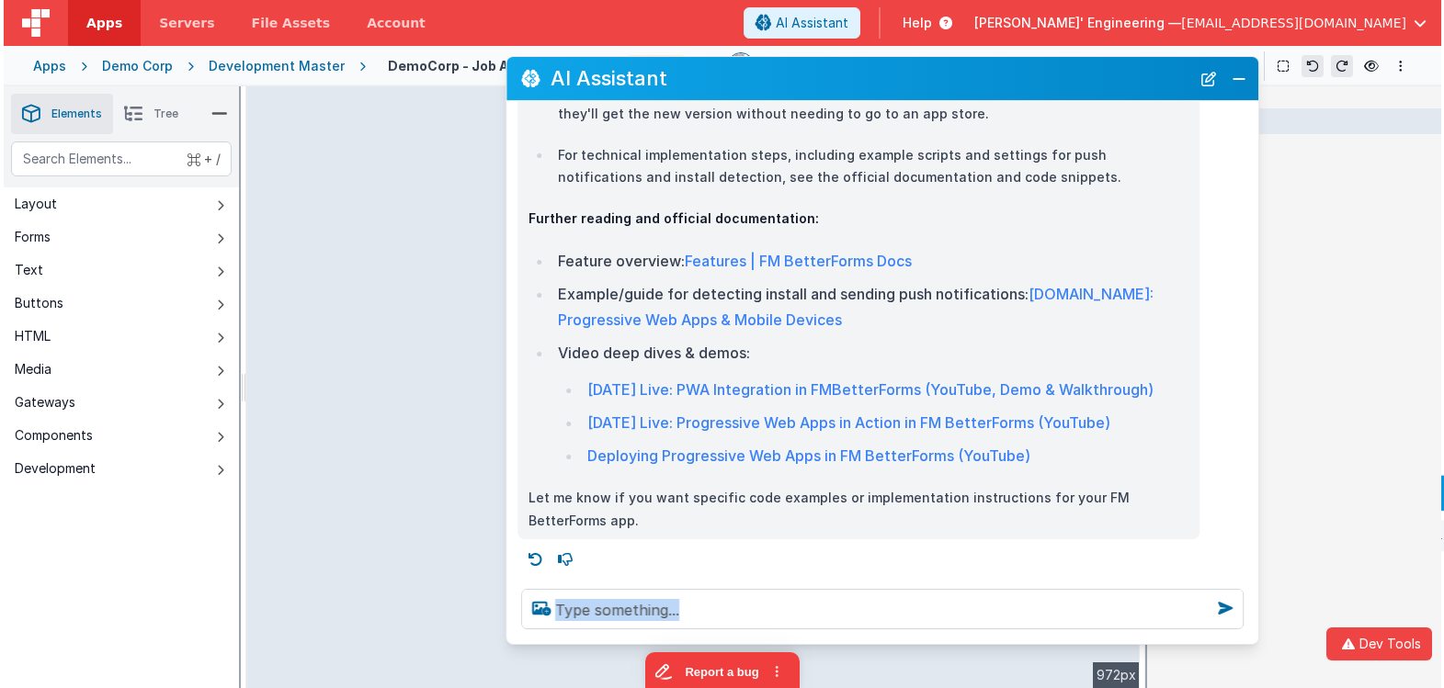
scroll to position [499, 0]
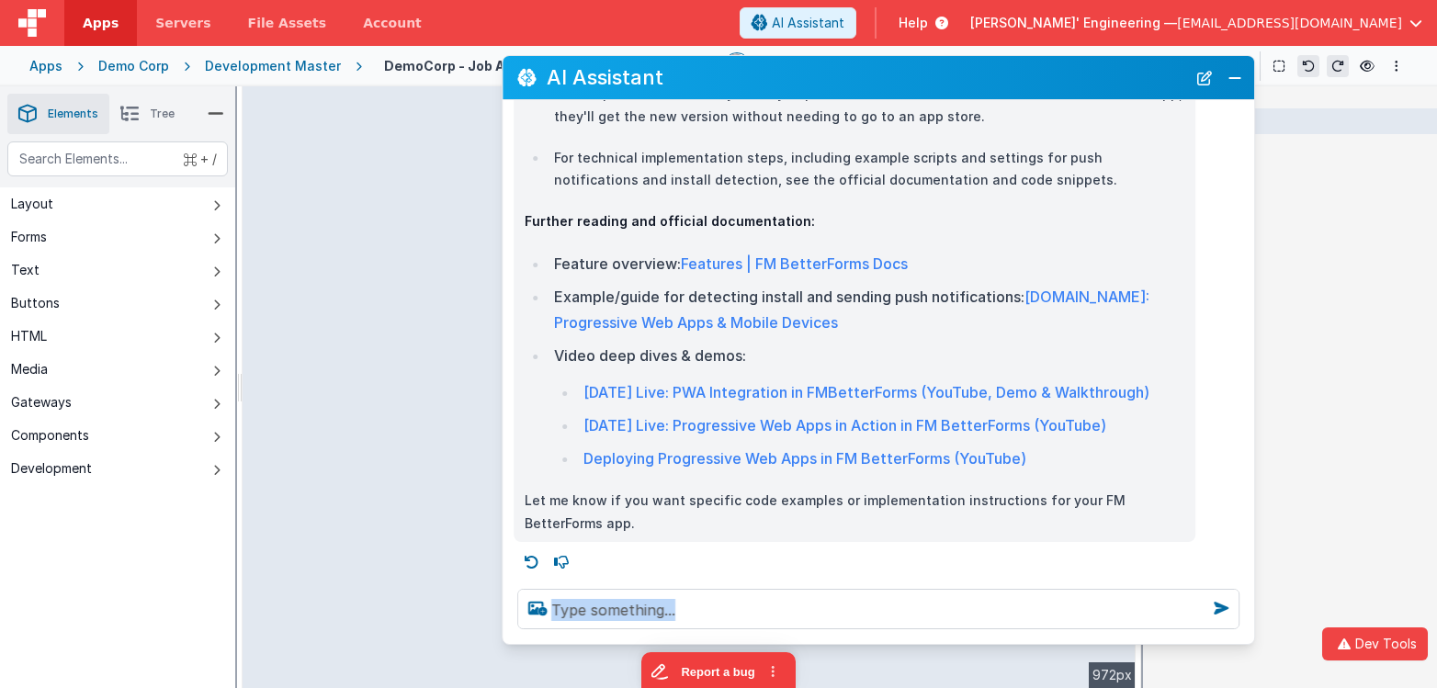
drag, startPoint x: 1108, startPoint y: 549, endPoint x: 1206, endPoint y: 642, distance: 134.5
click at [1206, 642] on div at bounding box center [879, 609] width 752 height 70
click at [791, 459] on link "Deploying Progressive Web Apps in FM BetterForms (YouTube)" at bounding box center [804, 458] width 443 height 18
click at [830, 429] on link "[DATE] Live: Progressive Web Apps in Action in FM BetterForms (YouTube)" at bounding box center [844, 425] width 523 height 18
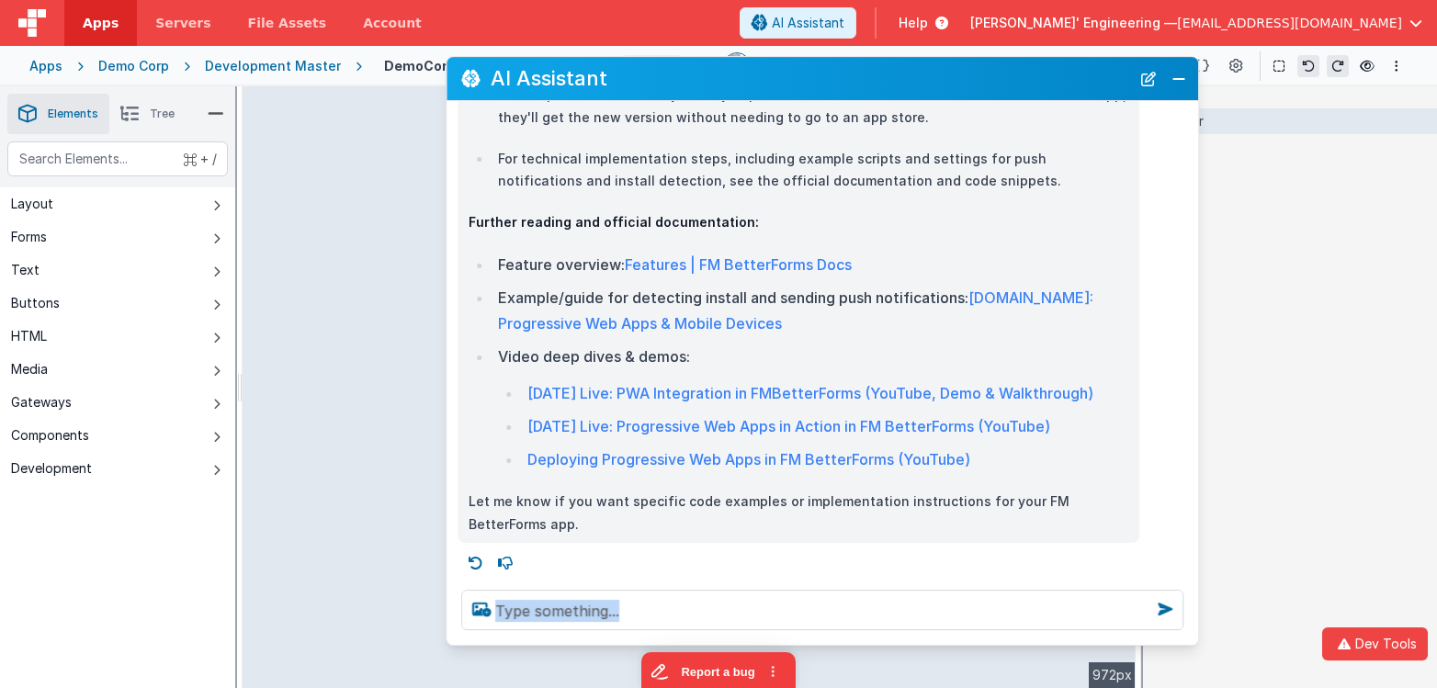
drag, startPoint x: 923, startPoint y: 76, endPoint x: 951, endPoint y: 77, distance: 27.6
click at [883, 77] on h2 "AI Assistant" at bounding box center [811, 79] width 640 height 22
click at [1180, 78] on button "Close" at bounding box center [1180, 79] width 24 height 26
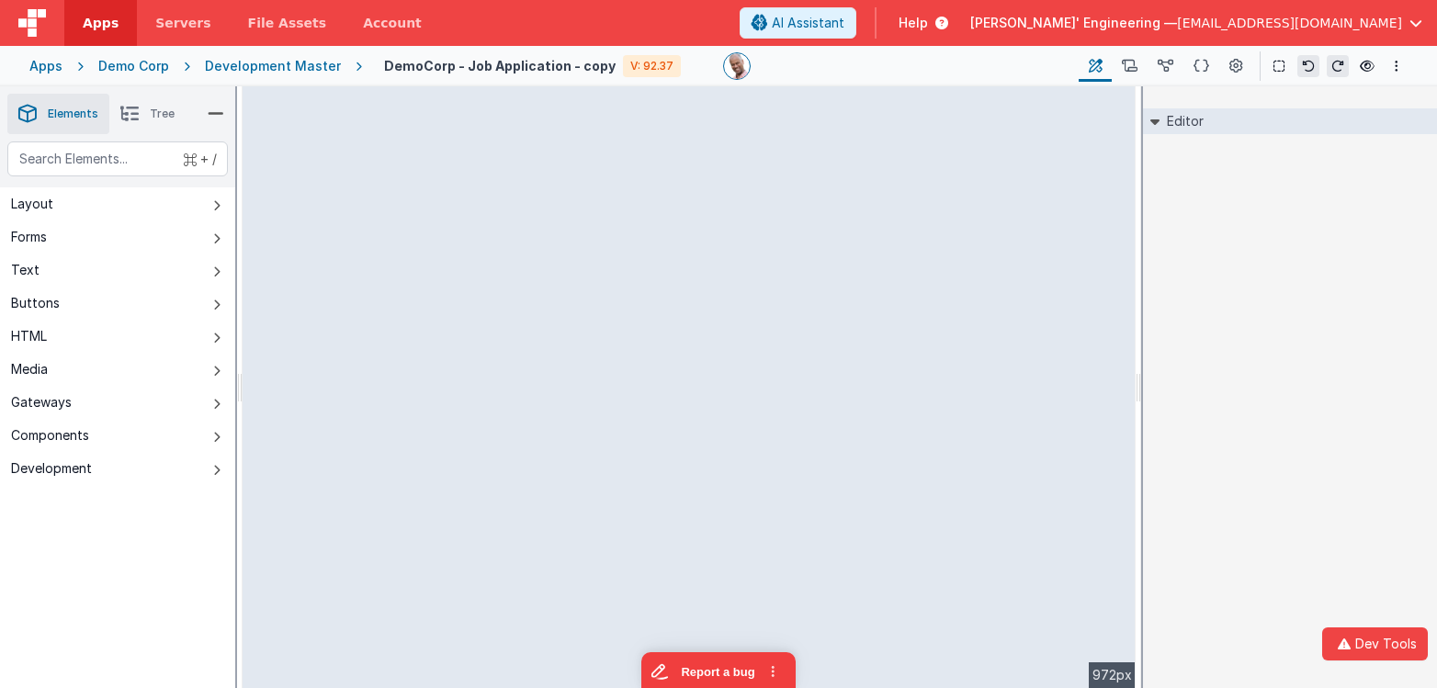
click at [928, 18] on span "Help" at bounding box center [913, 23] width 29 height 18
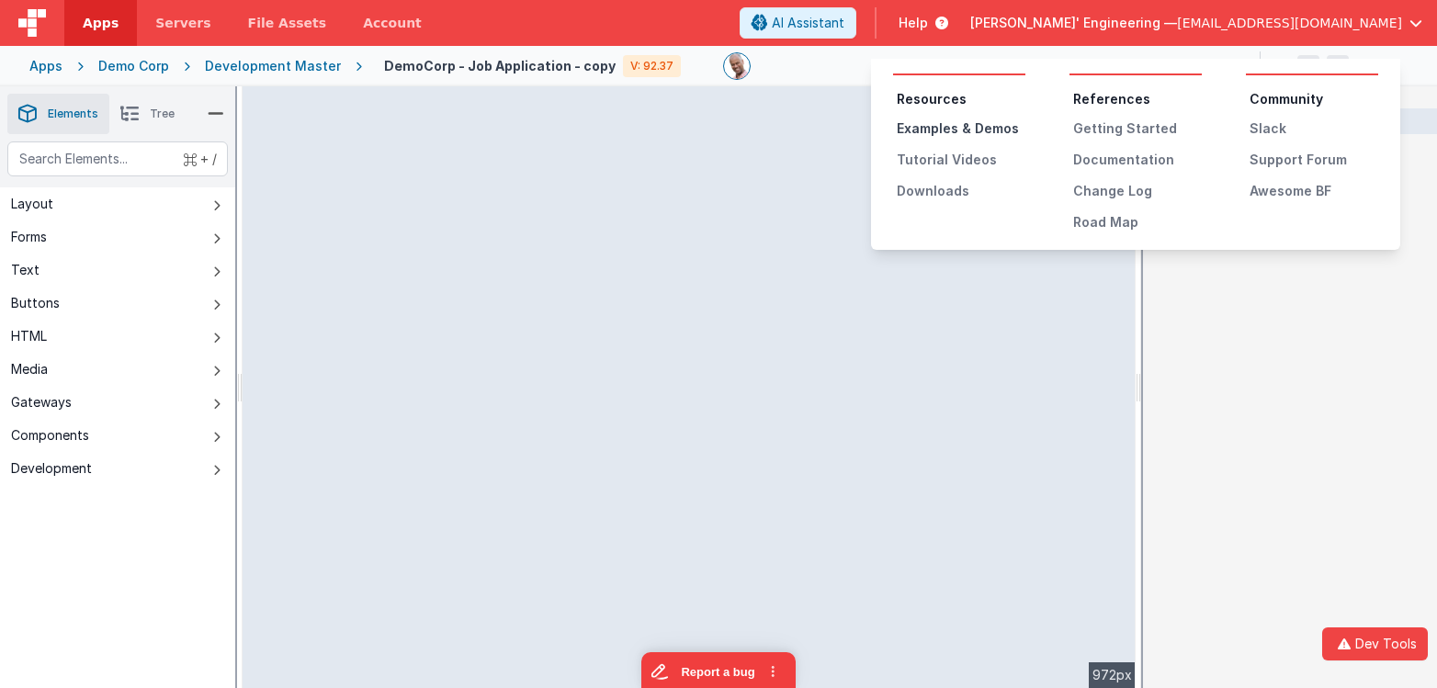
click at [956, 134] on div "Examples & Demos" at bounding box center [961, 128] width 129 height 18
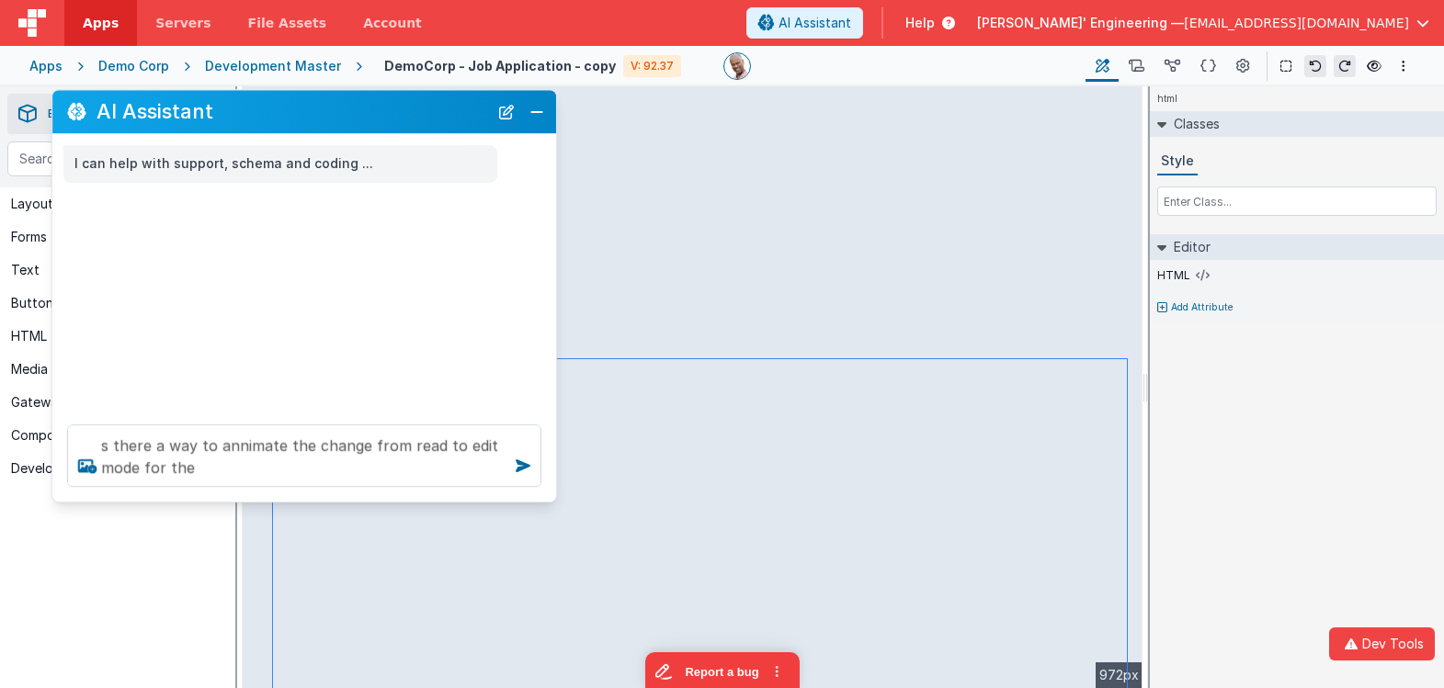
drag, startPoint x: 397, startPoint y: 279, endPoint x: 422, endPoint y: 121, distance: 160.0
click at [422, 121] on h2 "AI Assistant" at bounding box center [291, 112] width 391 height 22
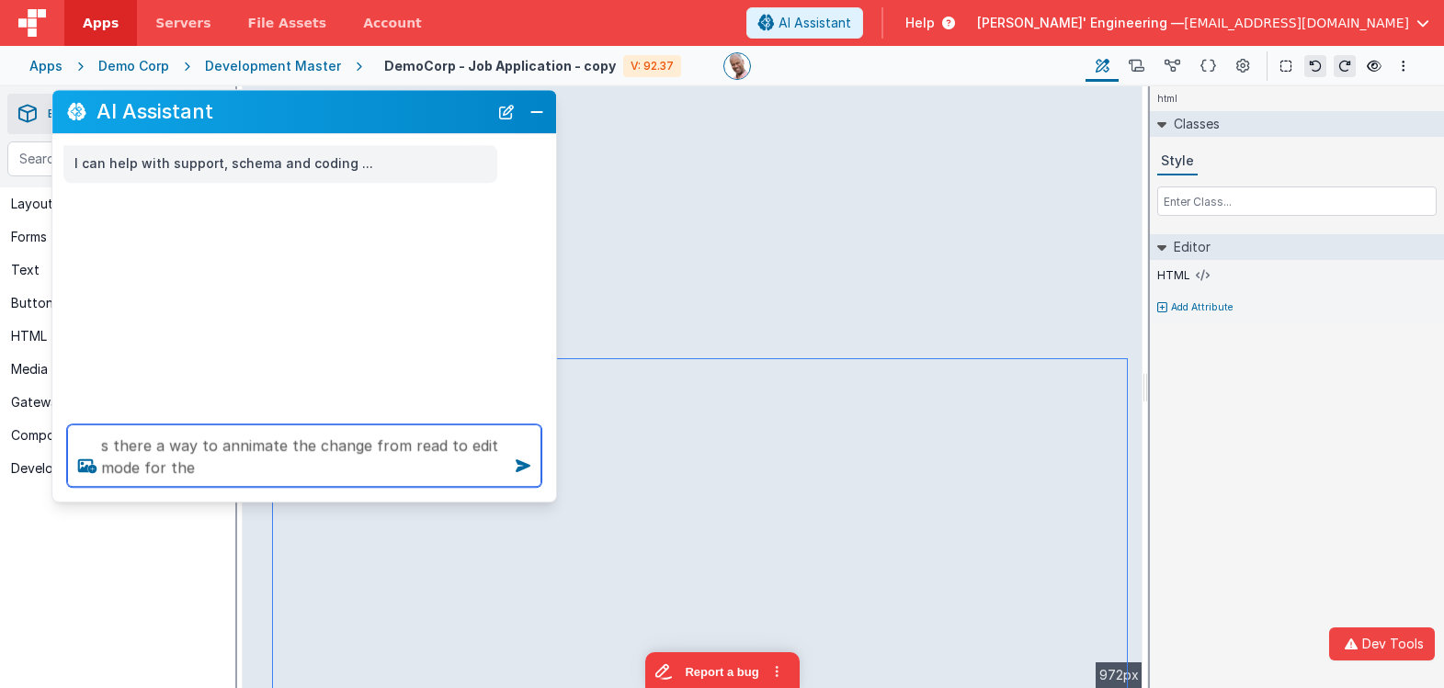
click at [280, 475] on textarea "s there a way to annimate the change from read to edit mode for the" at bounding box center [304, 456] width 474 height 62
type textarea "s there a way to annimate the change from read to edit mode for the personal da…"
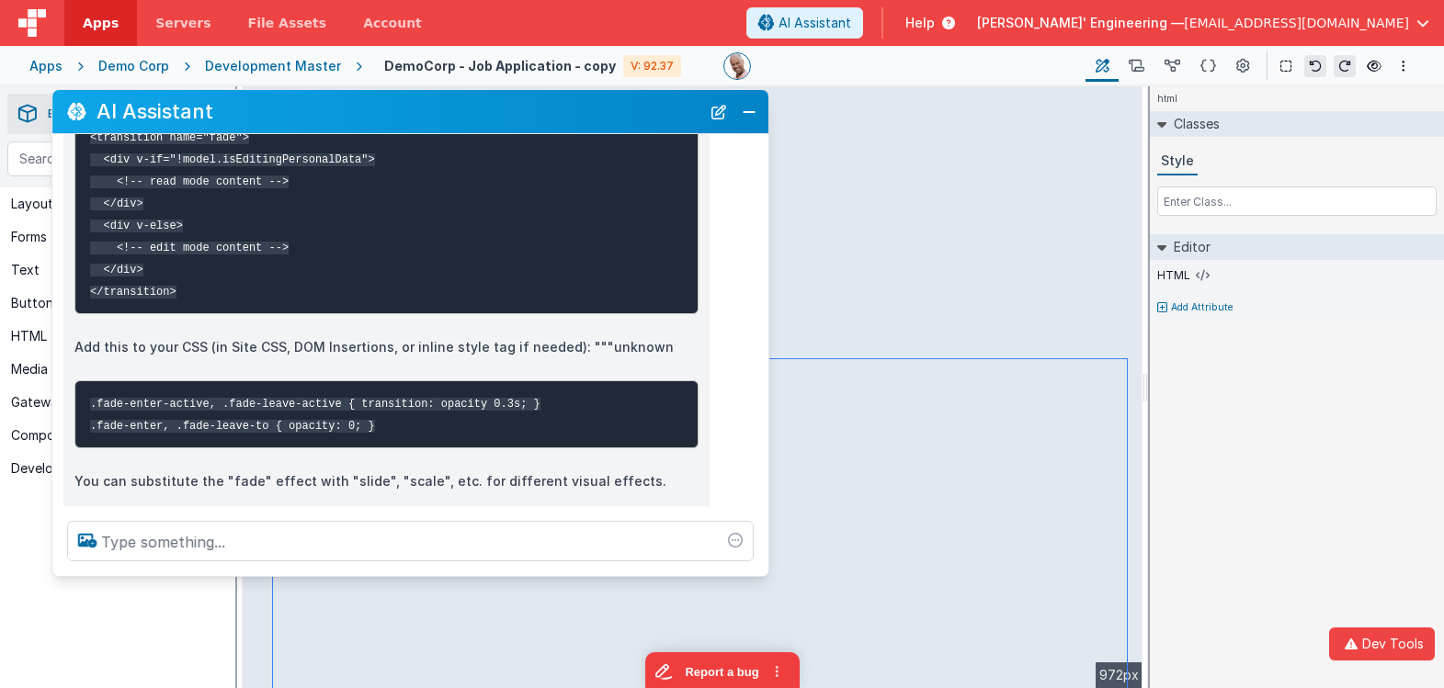
scroll to position [467, 0]
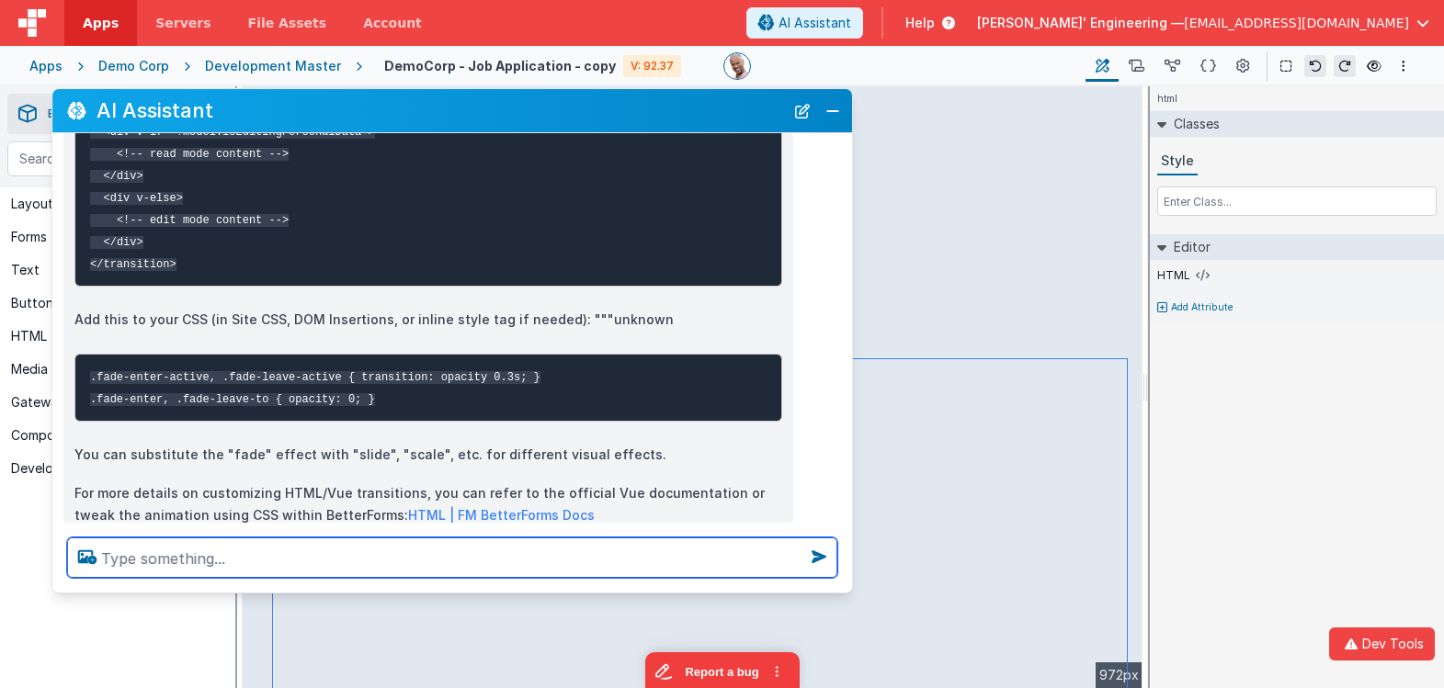
drag, startPoint x: 547, startPoint y: 495, endPoint x: 843, endPoint y: 587, distance: 309.8
click at [843, 587] on div at bounding box center [451, 558] width 799 height 70
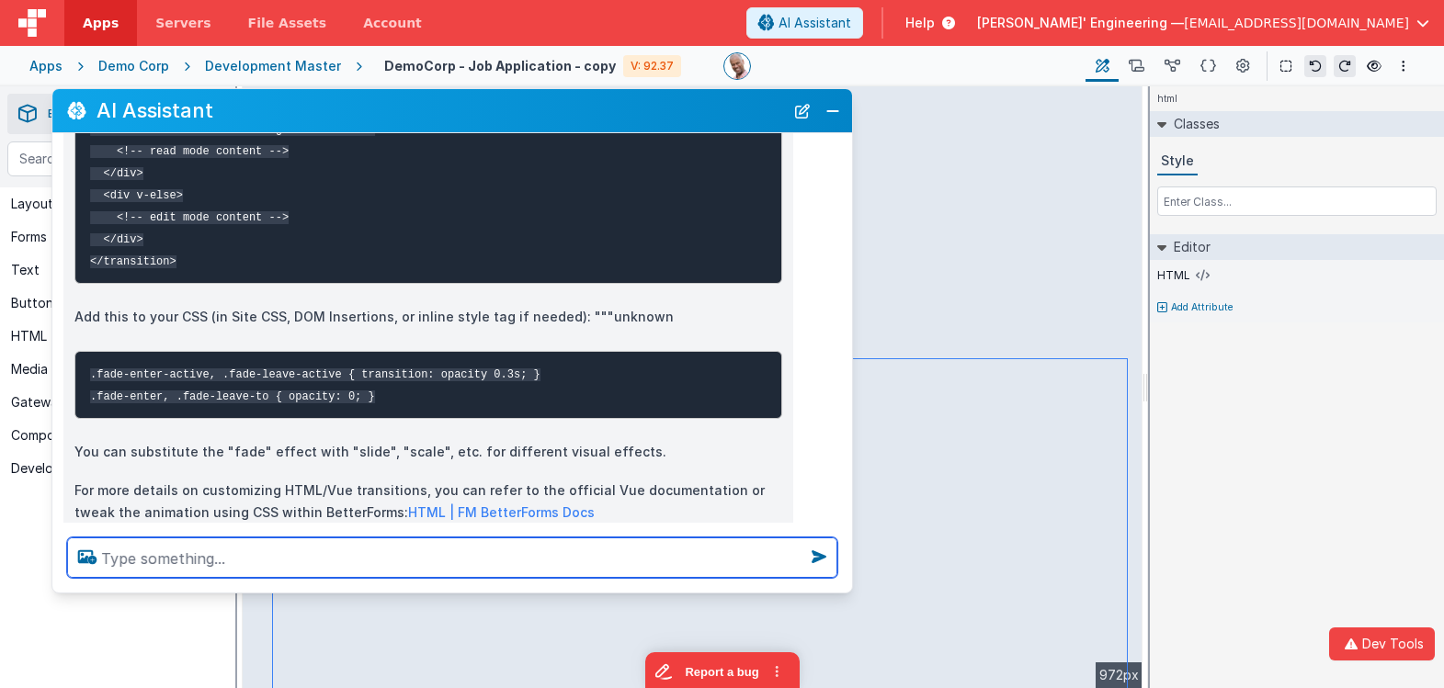
scroll to position [551, 0]
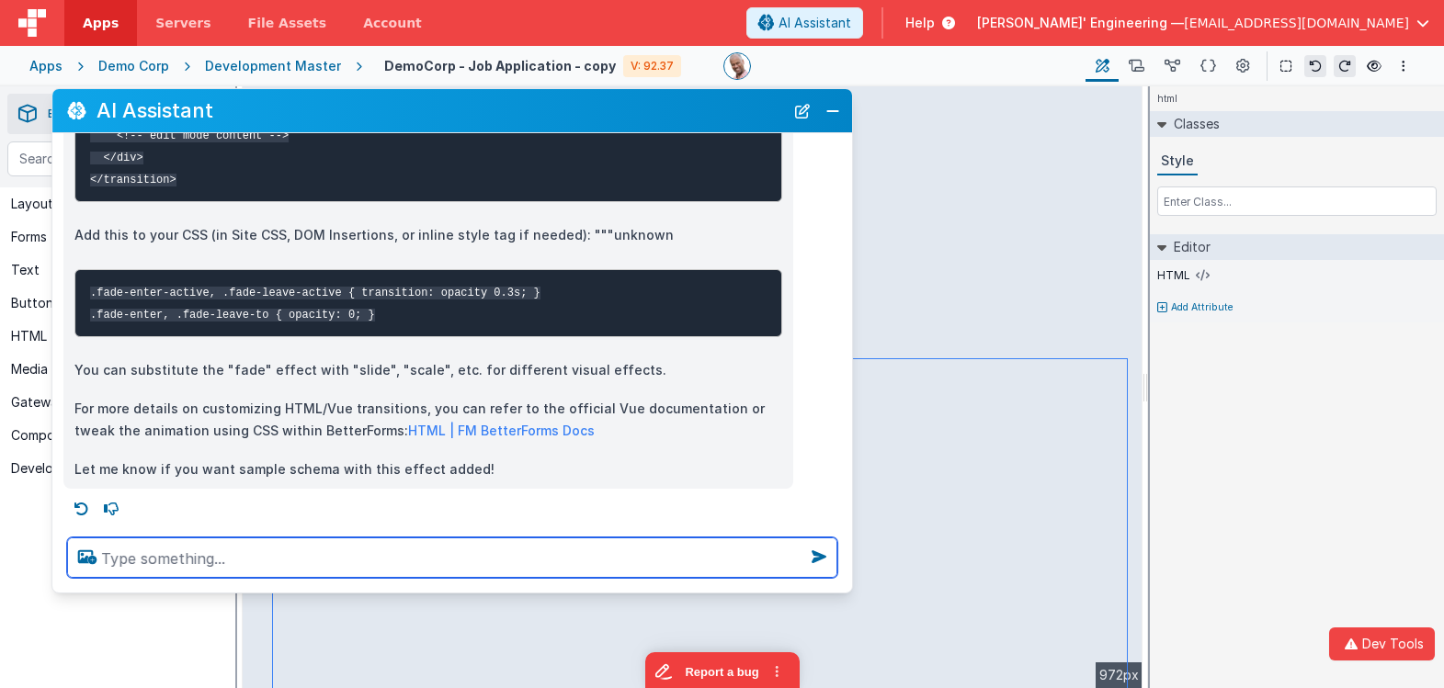
click at [260, 563] on textarea at bounding box center [452, 558] width 770 height 40
type textarea "can you change mine?"
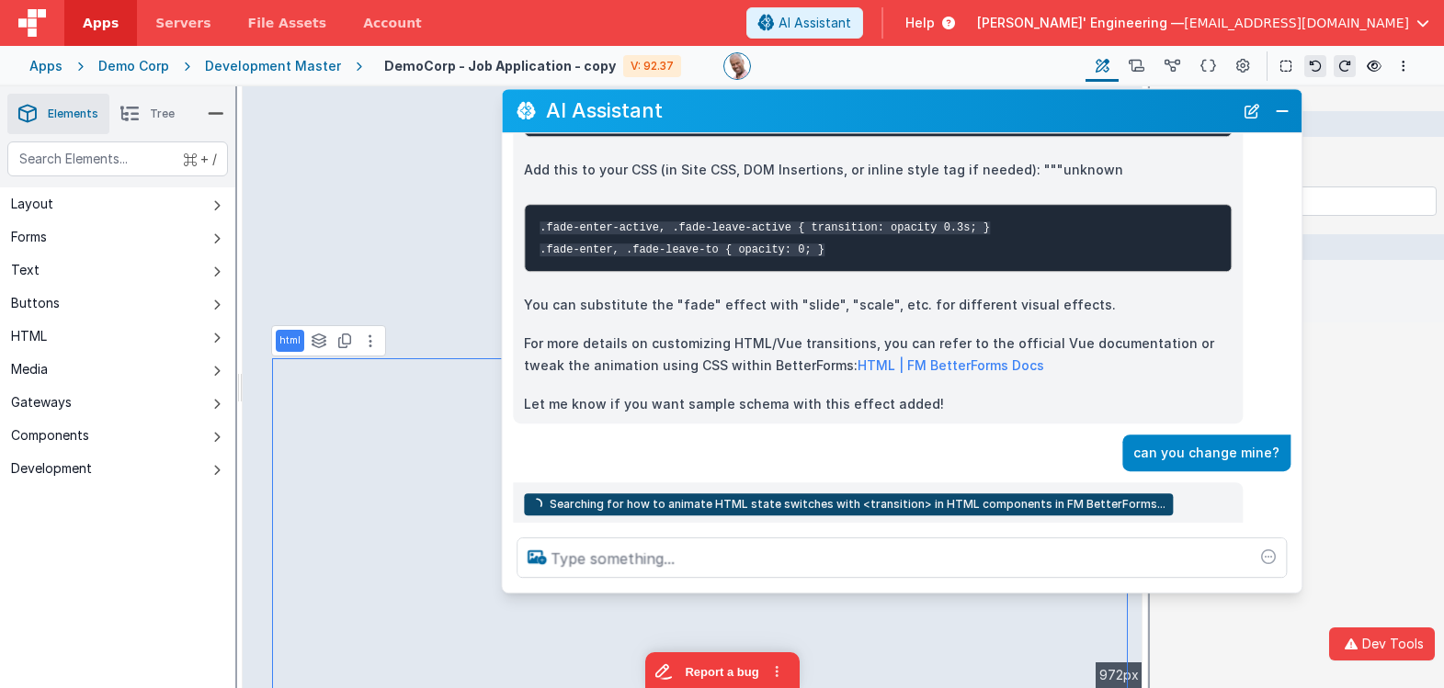
scroll to position [622, 0]
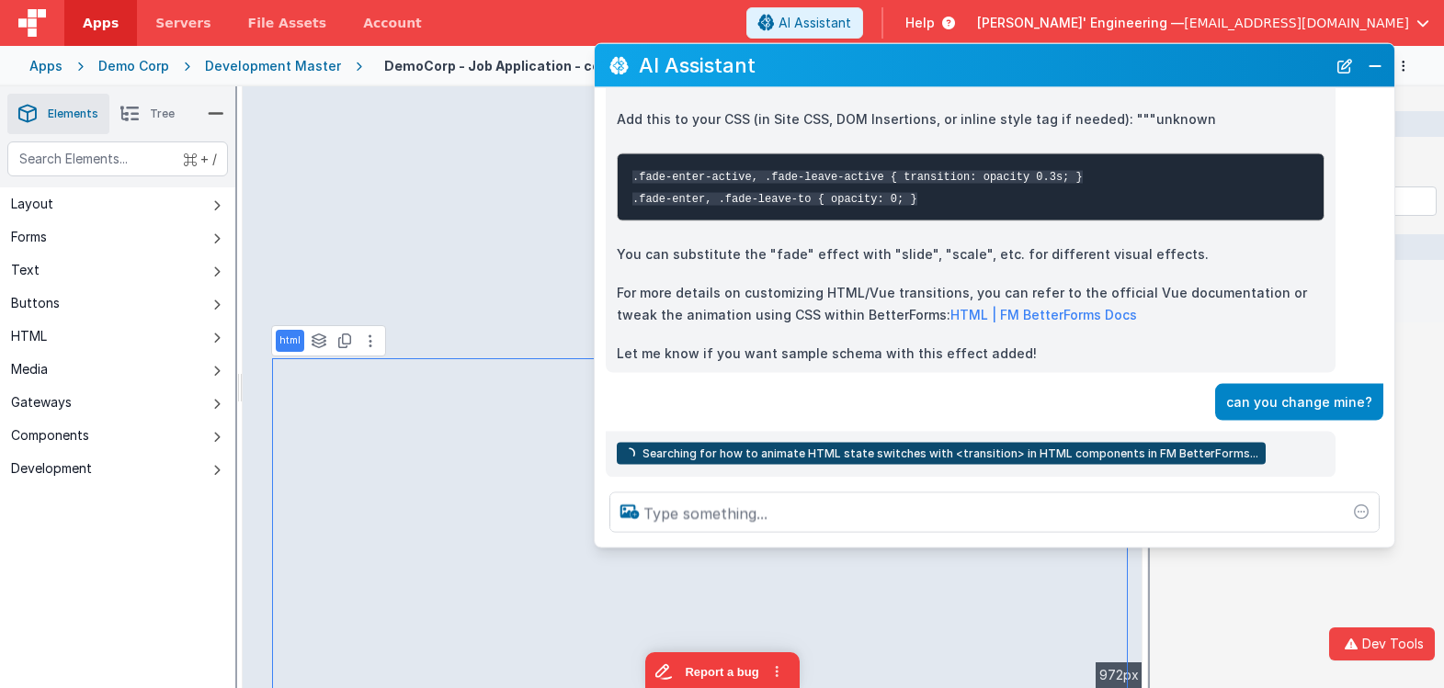
drag, startPoint x: 481, startPoint y: 118, endPoint x: 1012, endPoint y: 73, distance: 533.0
click at [1012, 73] on h2 "AI Assistant" at bounding box center [982, 65] width 687 height 22
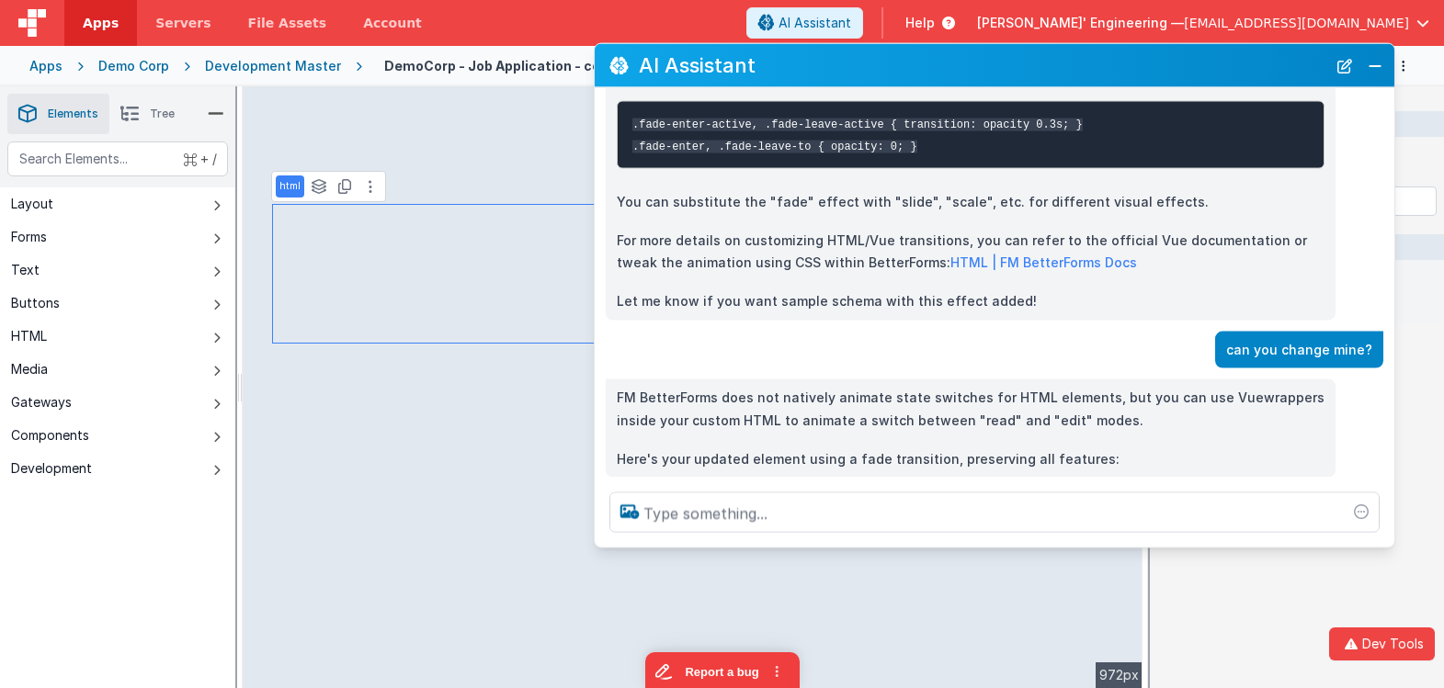
scroll to position [674, 0]
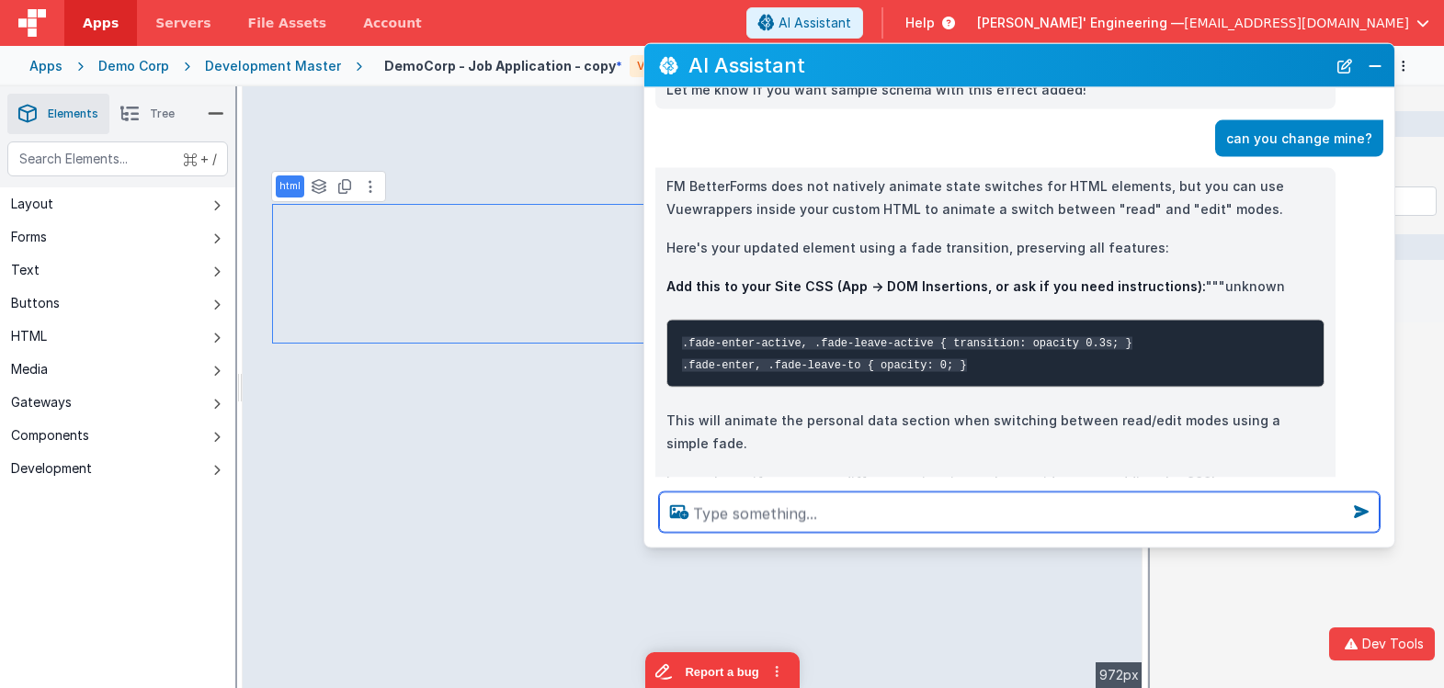
scroll to position [946, 0]
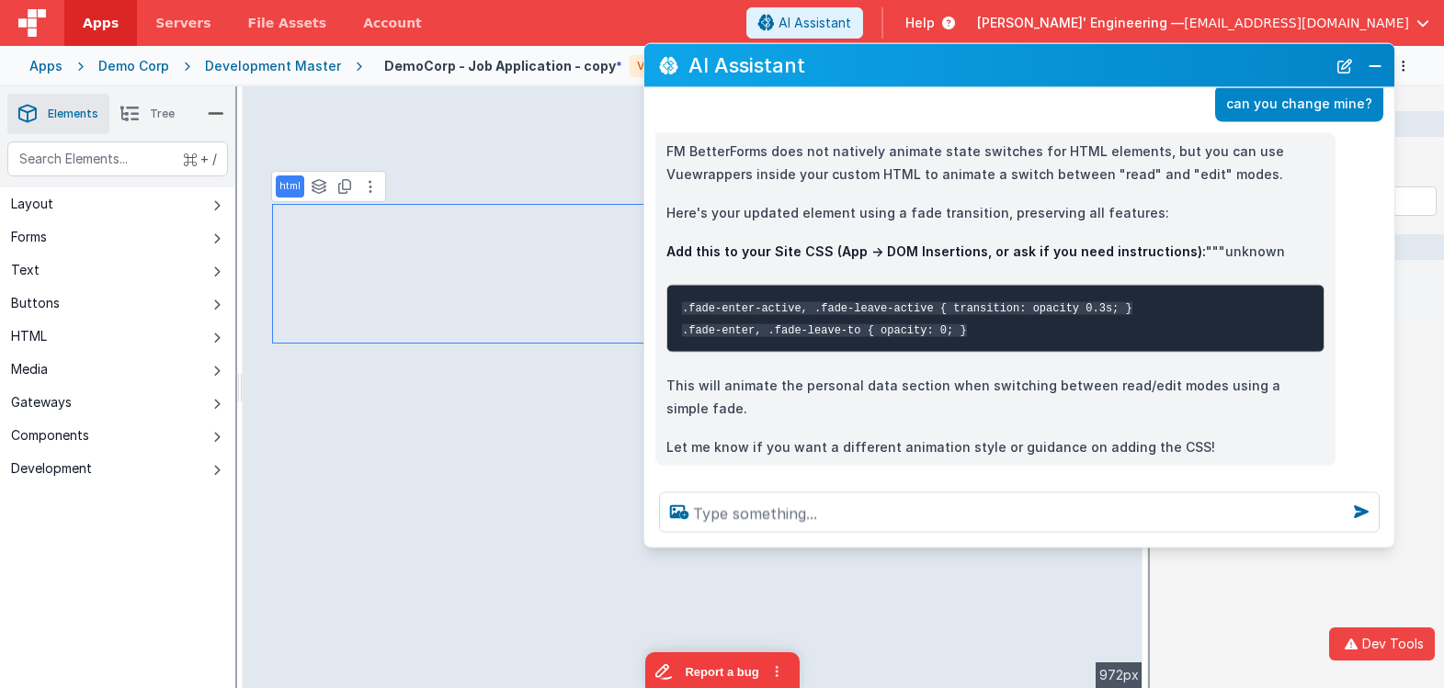
click at [1258, 653] on div "html Classes Style Editor HTML Add Attribute DEV: Focus DEV: builderToggleCondi…" at bounding box center [1297, 387] width 294 height 602
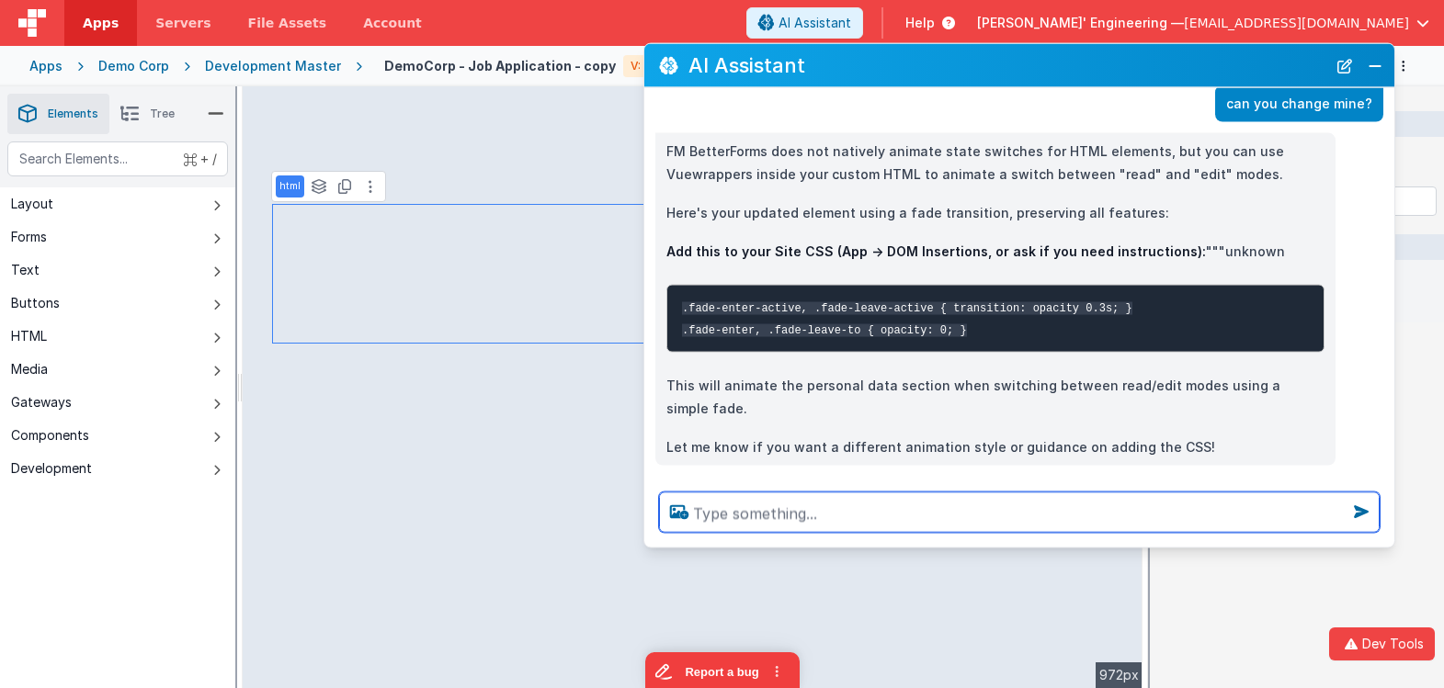
click at [870, 506] on textarea at bounding box center [1019, 513] width 720 height 40
type textarea "hmm doesnt work, when I click edit everthing dissapears"
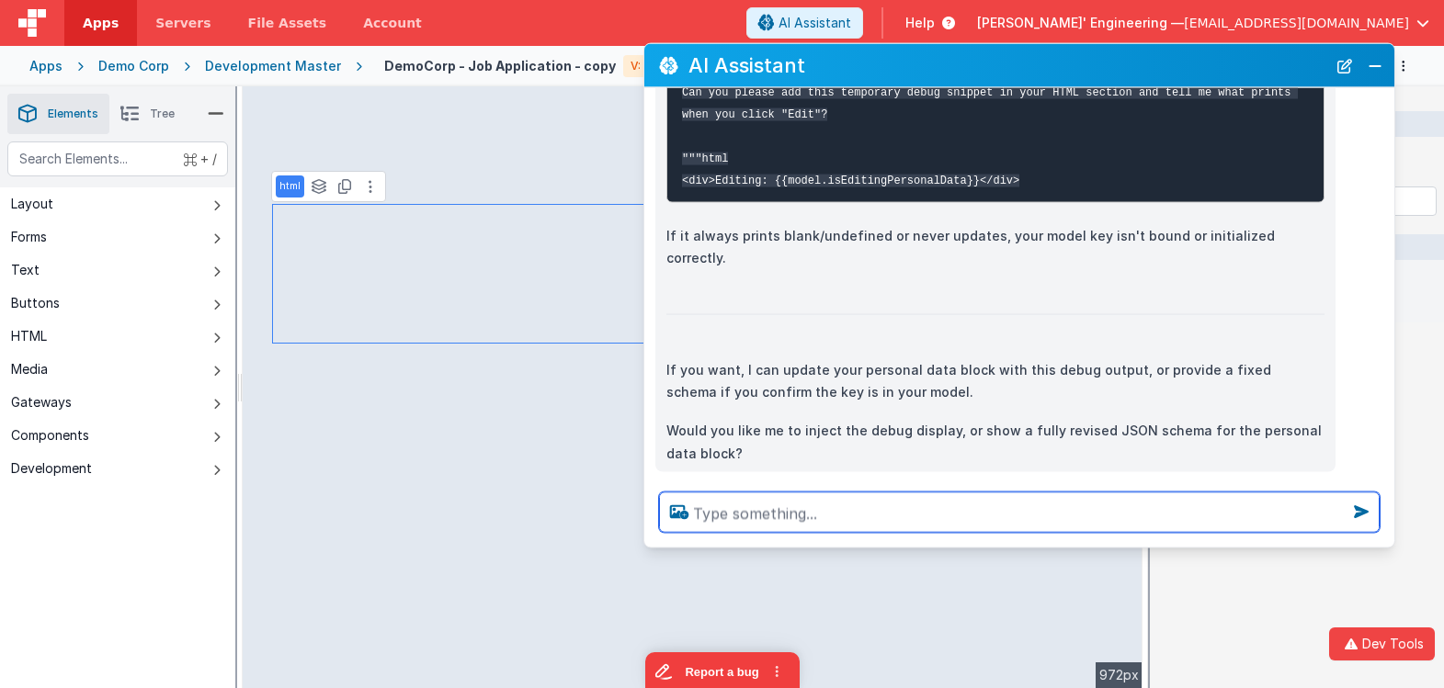
scroll to position [2598, 0]
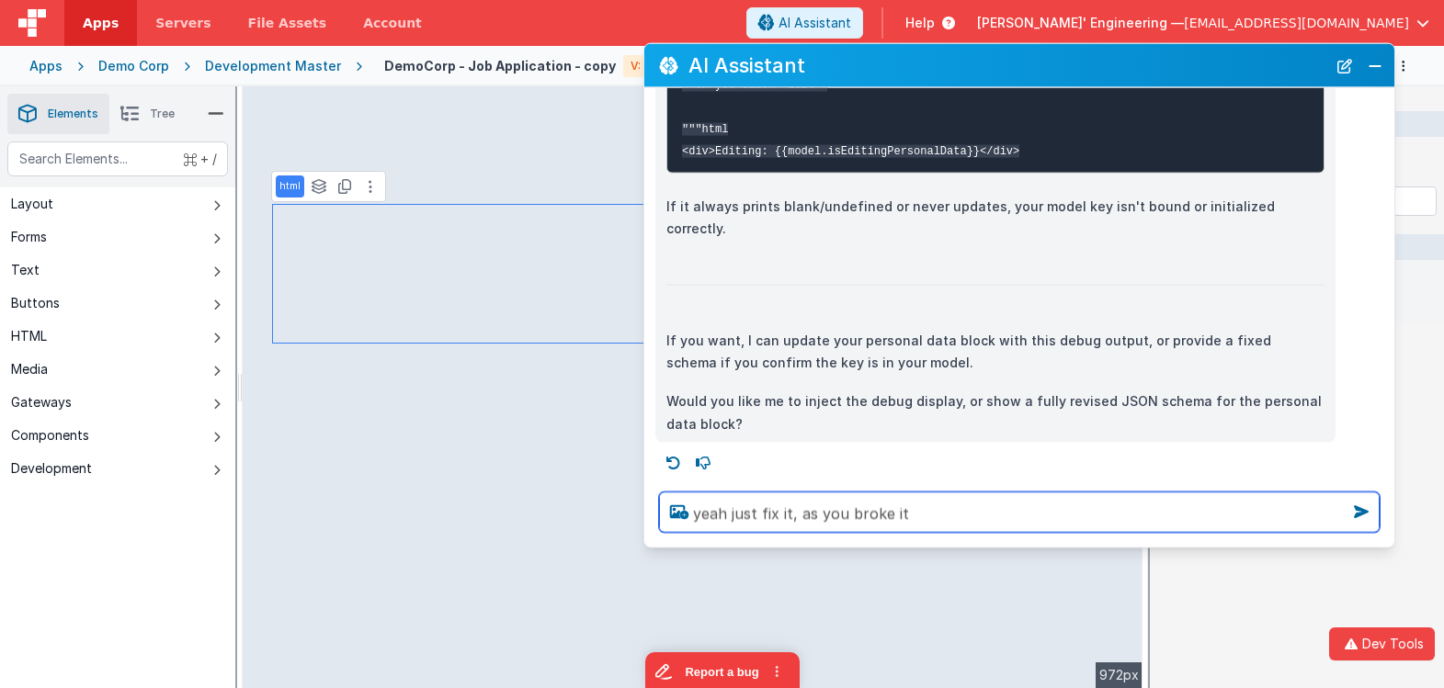
type textarea "yeah just fix it, as you broke it"
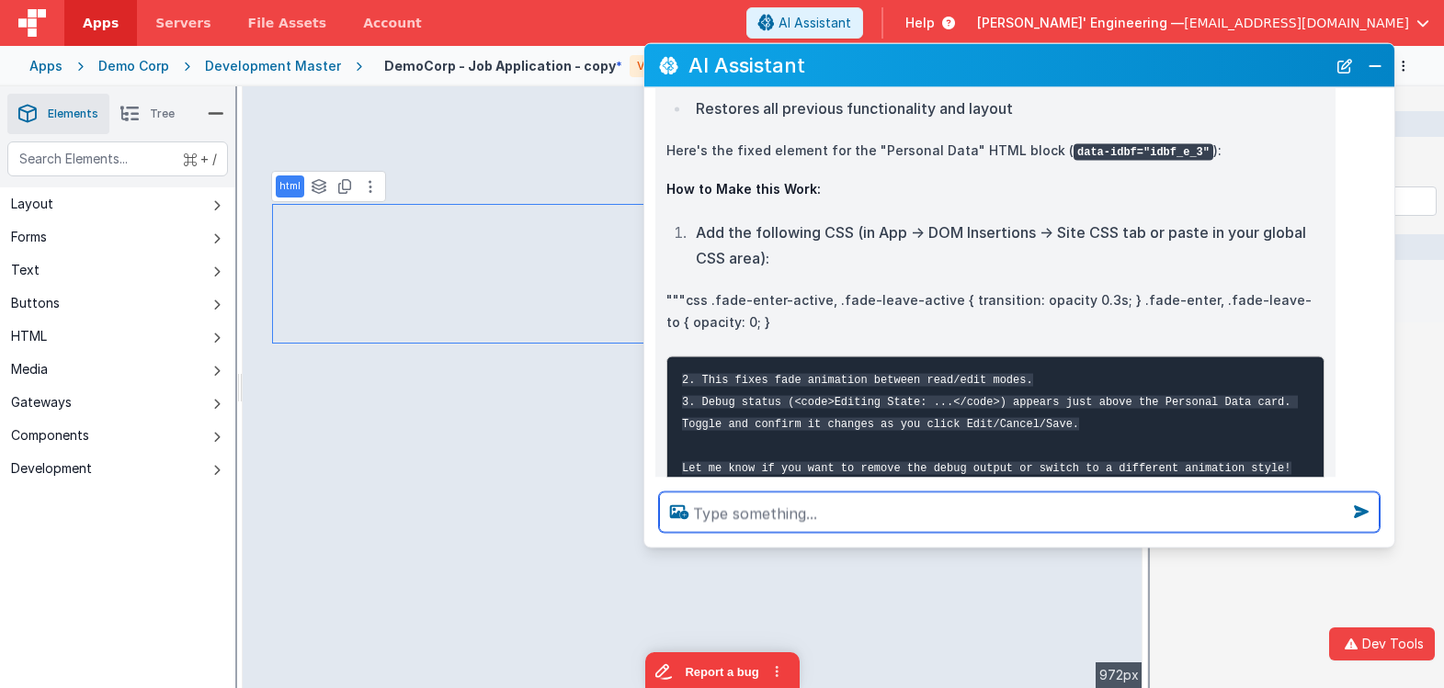
scroll to position [3268, 0]
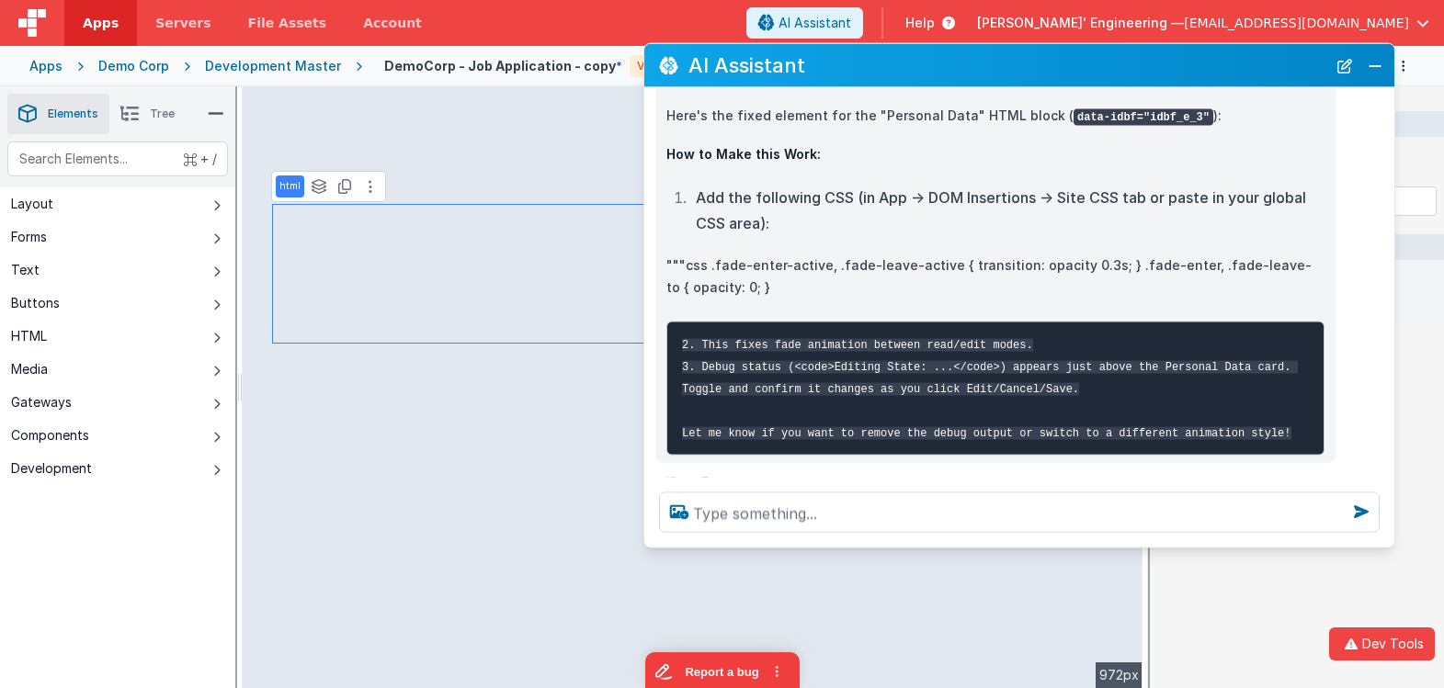
click at [130, 548] on div "+ / Layout Forms Text Buttons HTML Media Gateways Components Development Page P…" at bounding box center [117, 458] width 235 height 633
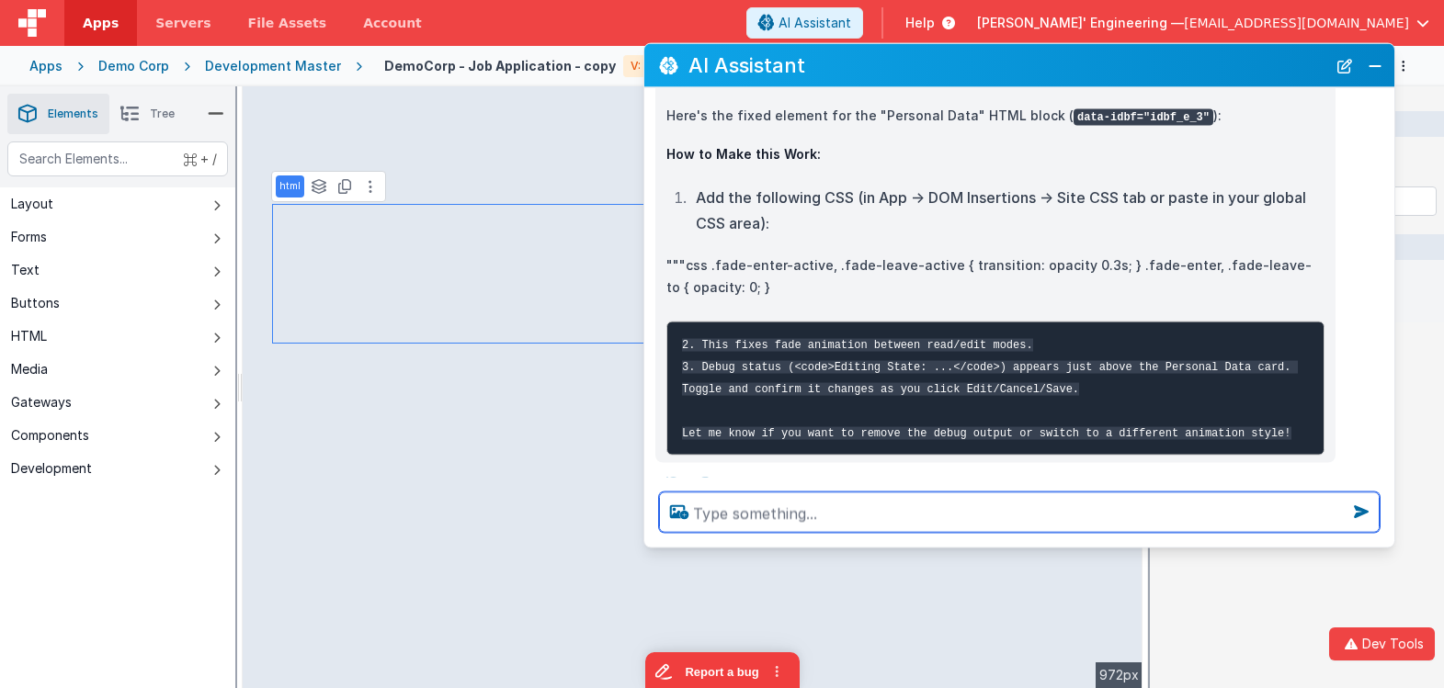
click at [838, 517] on textarea at bounding box center [1019, 513] width 720 height 40
type textarea "great, lets make the pilot data editable too"
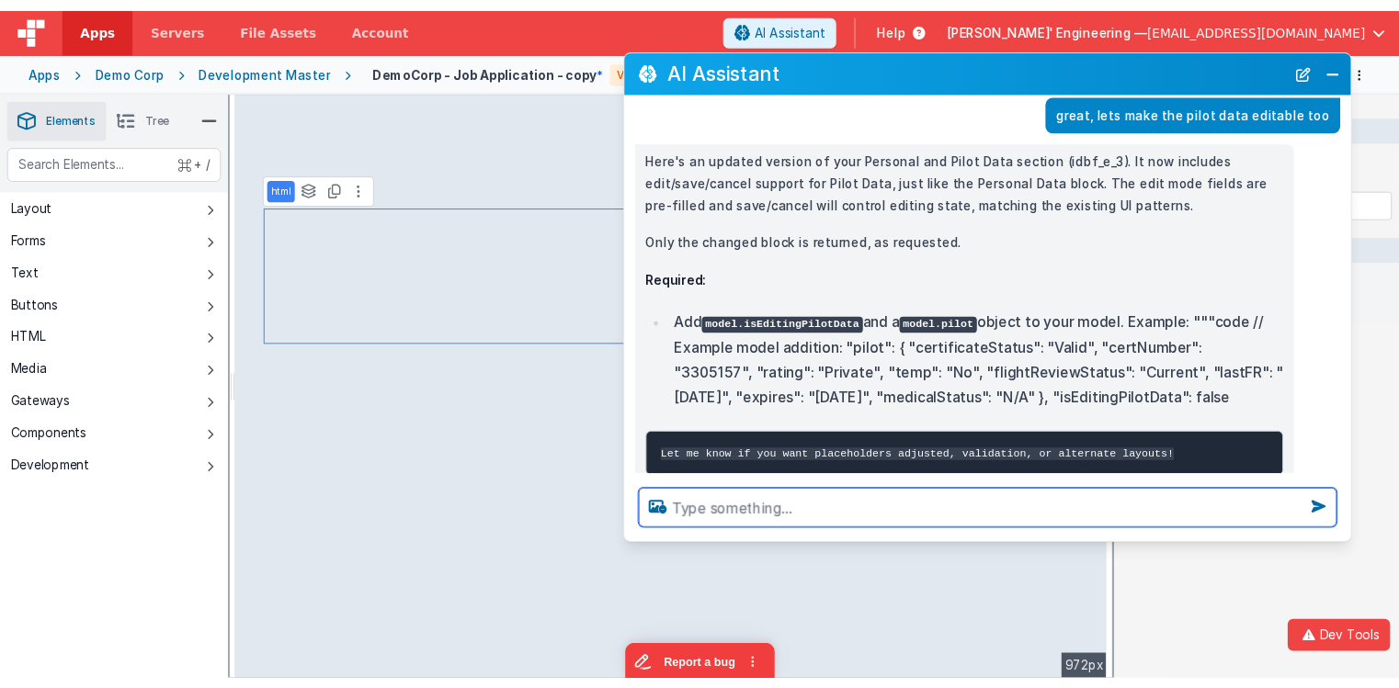
scroll to position [3650, 0]
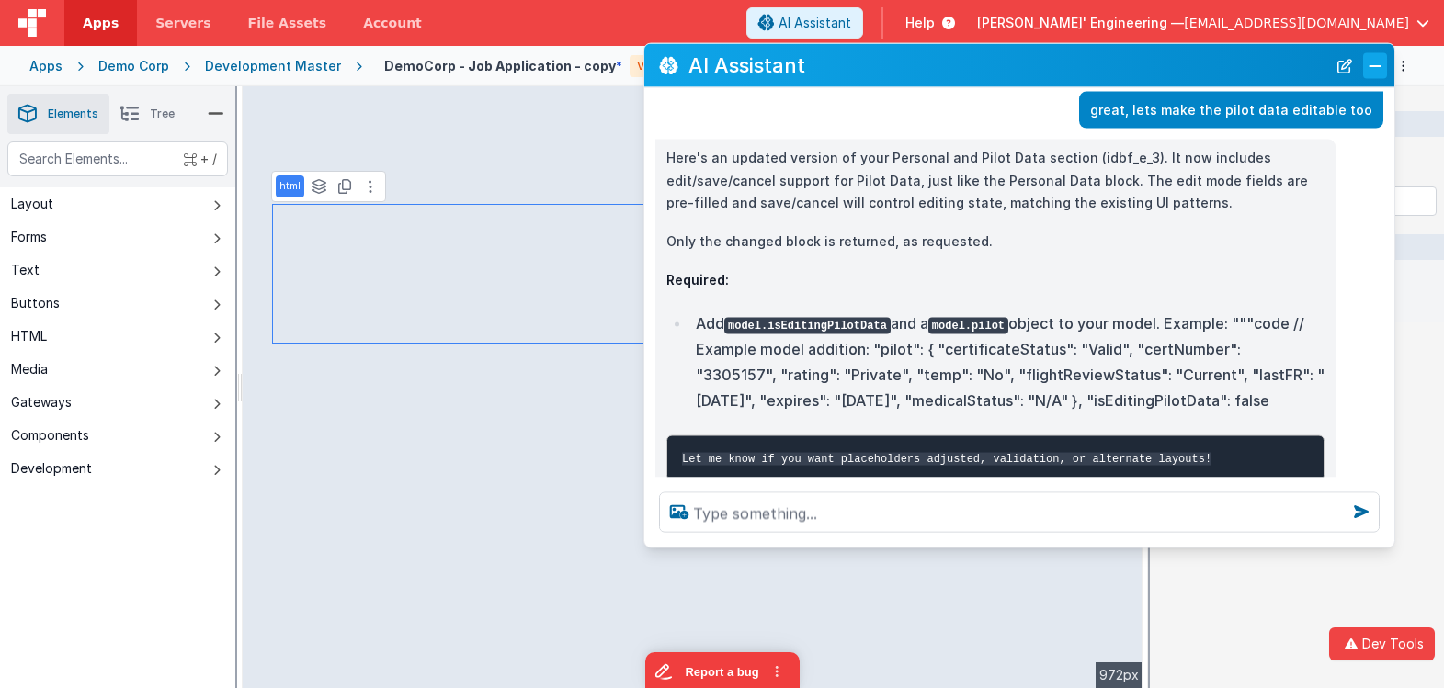
click at [1379, 68] on button "Close" at bounding box center [1375, 65] width 24 height 26
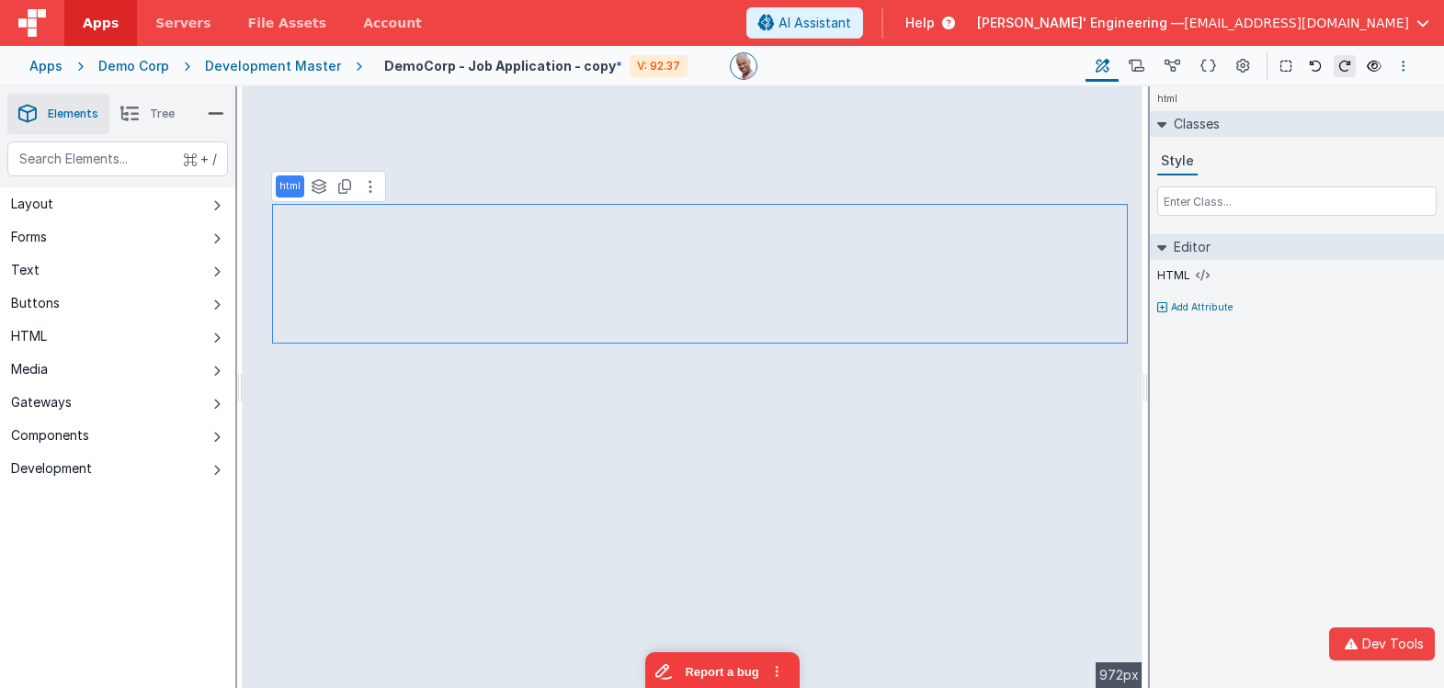
click at [1396, 61] on button "Options" at bounding box center [1403, 66] width 22 height 22
click at [1352, 111] on link "Save cmd + s" at bounding box center [1311, 101] width 204 height 33
click at [1315, 65] on icon at bounding box center [1315, 66] width 13 height 13
drag, startPoint x: 122, startPoint y: 578, endPoint x: 135, endPoint y: 573, distance: 13.7
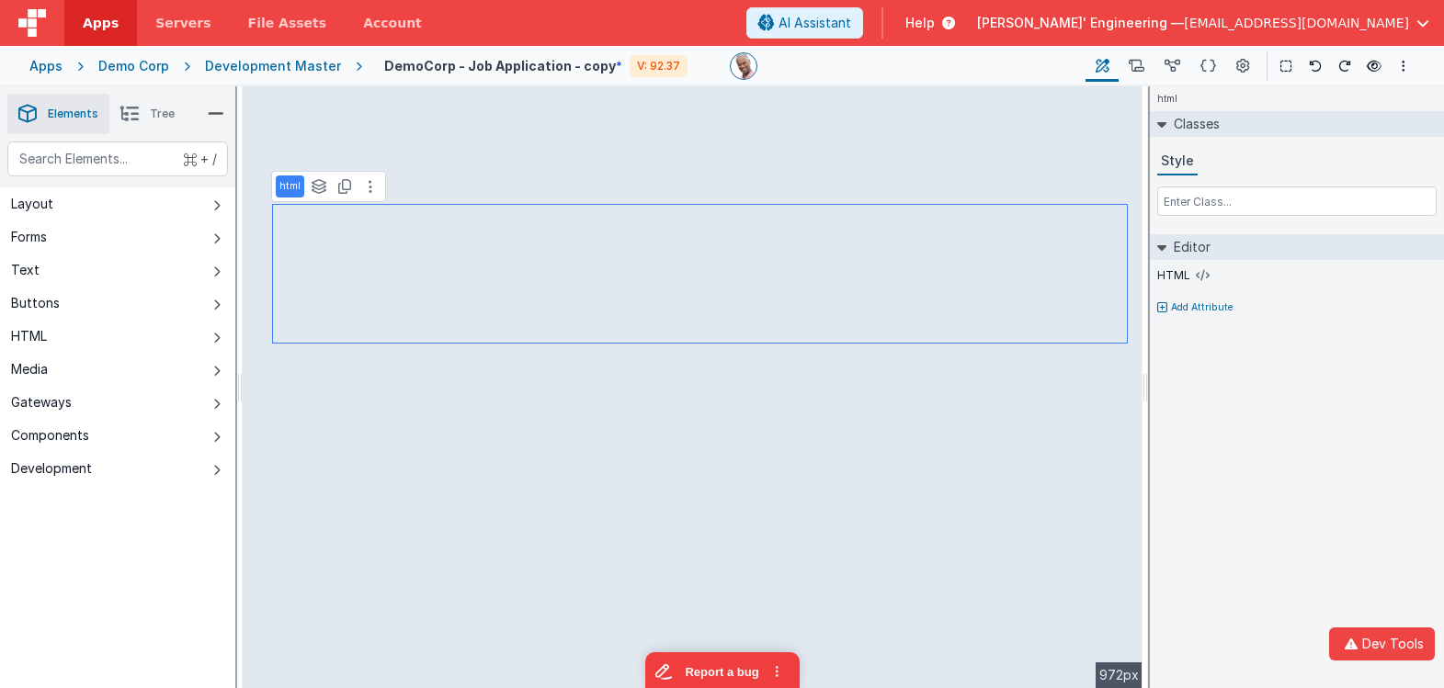
click at [121, 578] on div "+ / Layout Forms Text Buttons HTML Media Gateways Components Development Page P…" at bounding box center [117, 458] width 235 height 633
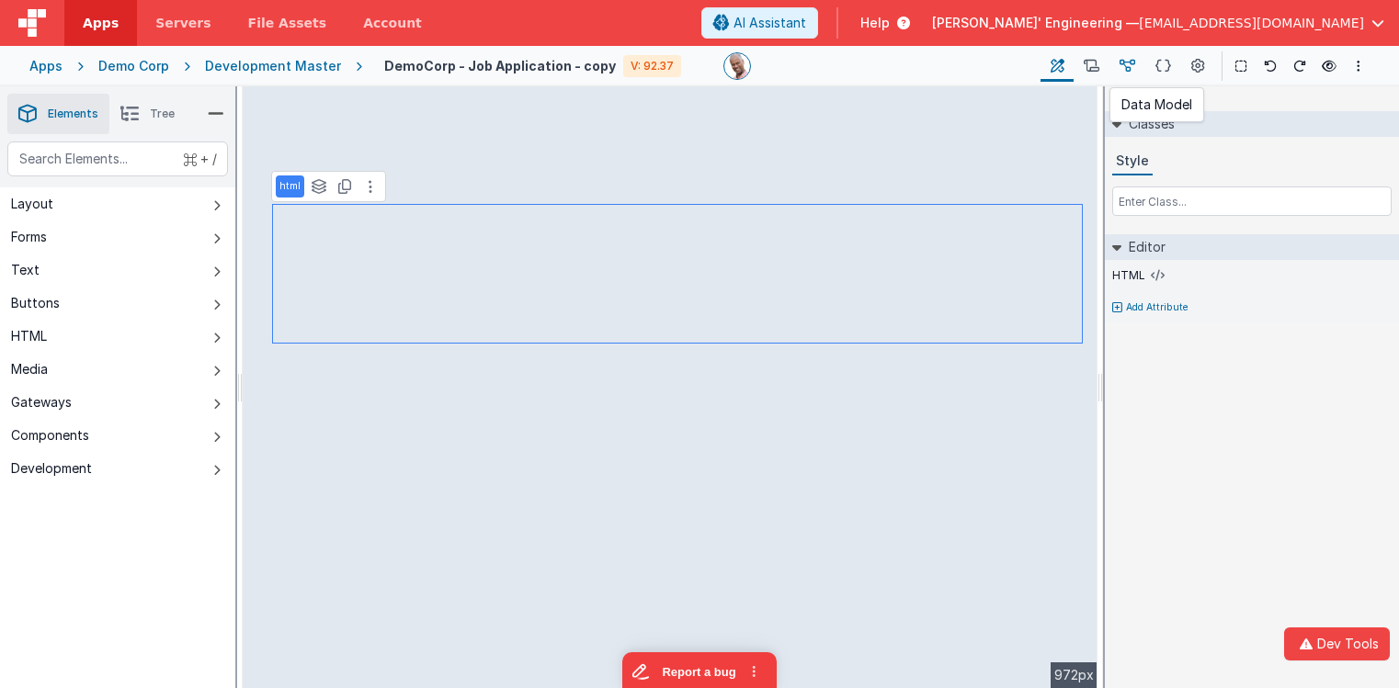
click at [1135, 66] on icon at bounding box center [1127, 66] width 16 height 19
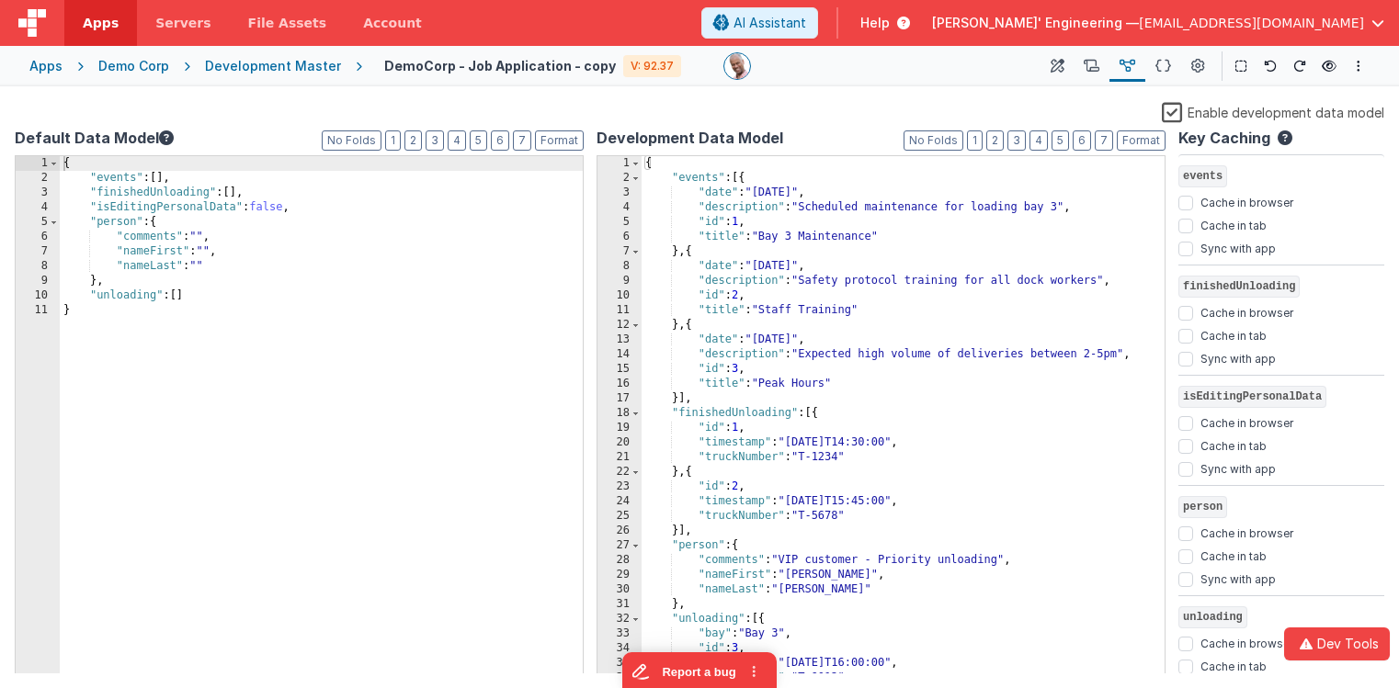
click at [1174, 112] on label "Enable development data model" at bounding box center [1272, 111] width 222 height 21
click at [0, 0] on input "Enable development data model" at bounding box center [0, 0] width 0 height 0
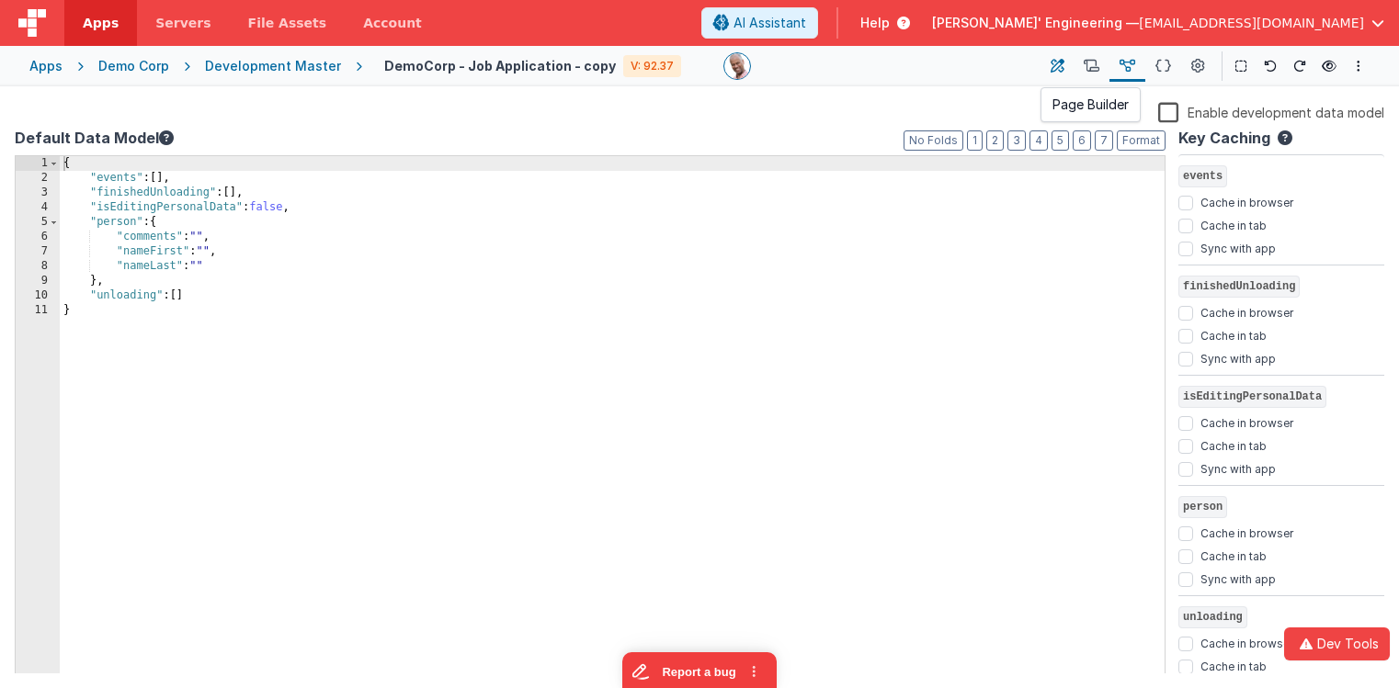
click at [1059, 68] on icon at bounding box center [1057, 66] width 14 height 19
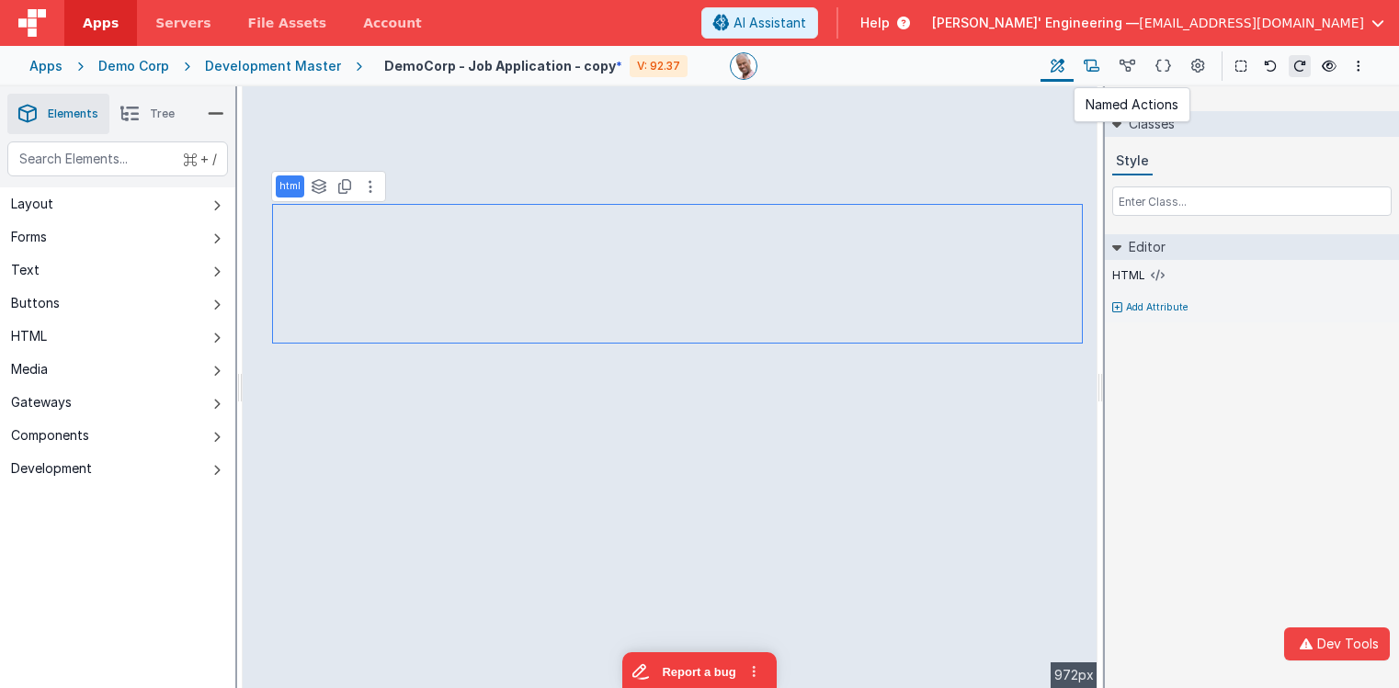
click at [1091, 73] on icon at bounding box center [1091, 66] width 16 height 19
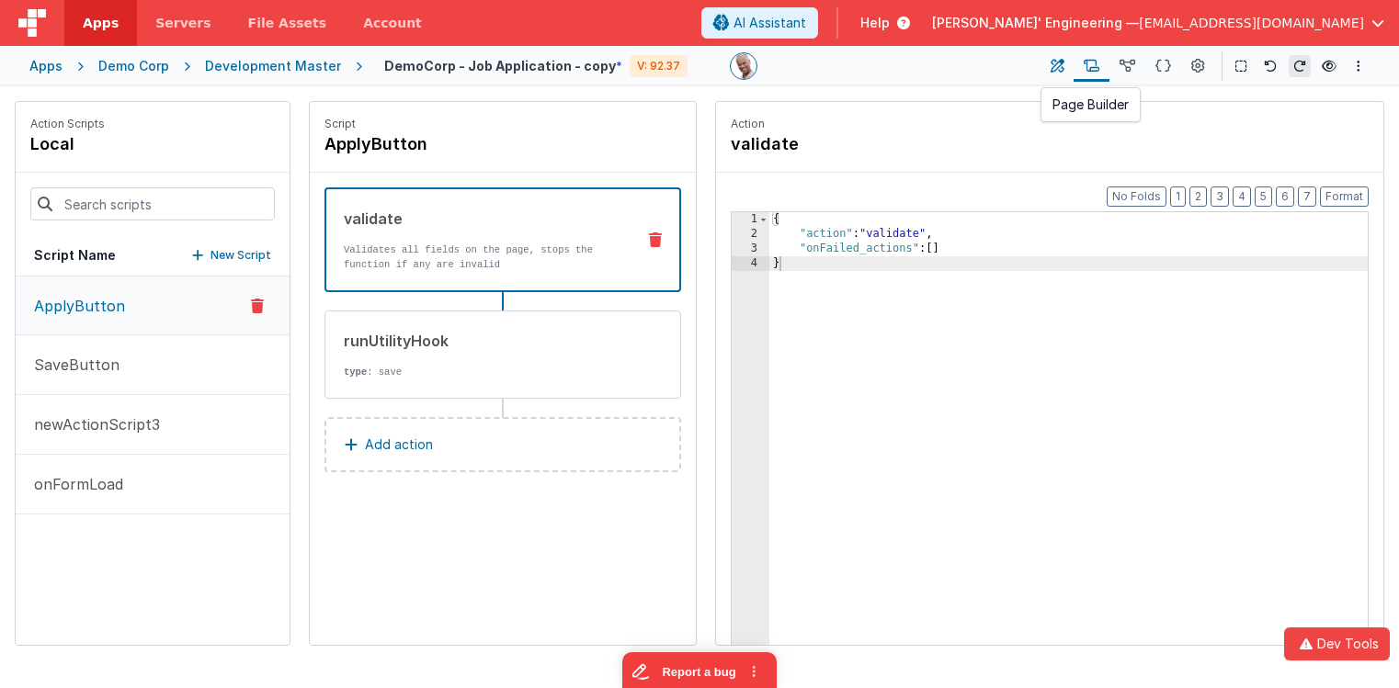
click at [1048, 69] on button at bounding box center [1056, 66] width 33 height 31
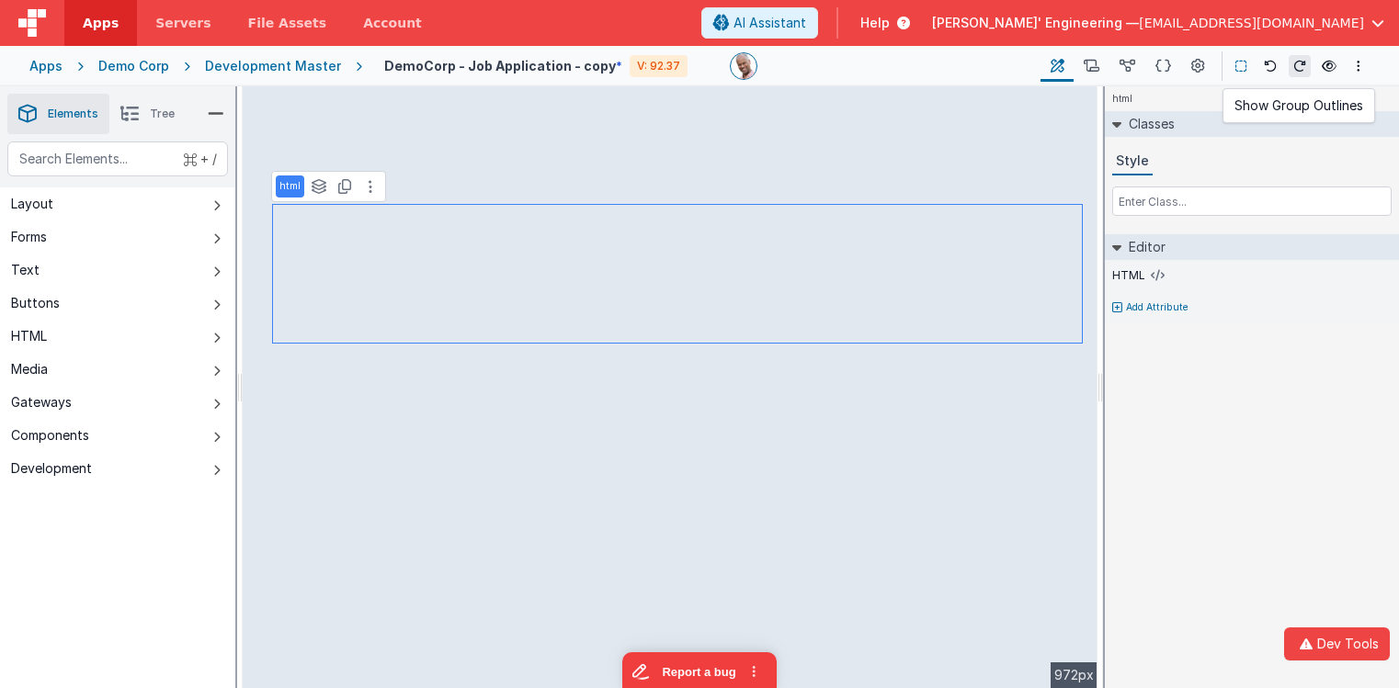
click at [1243, 65] on icon at bounding box center [1240, 66] width 11 height 13
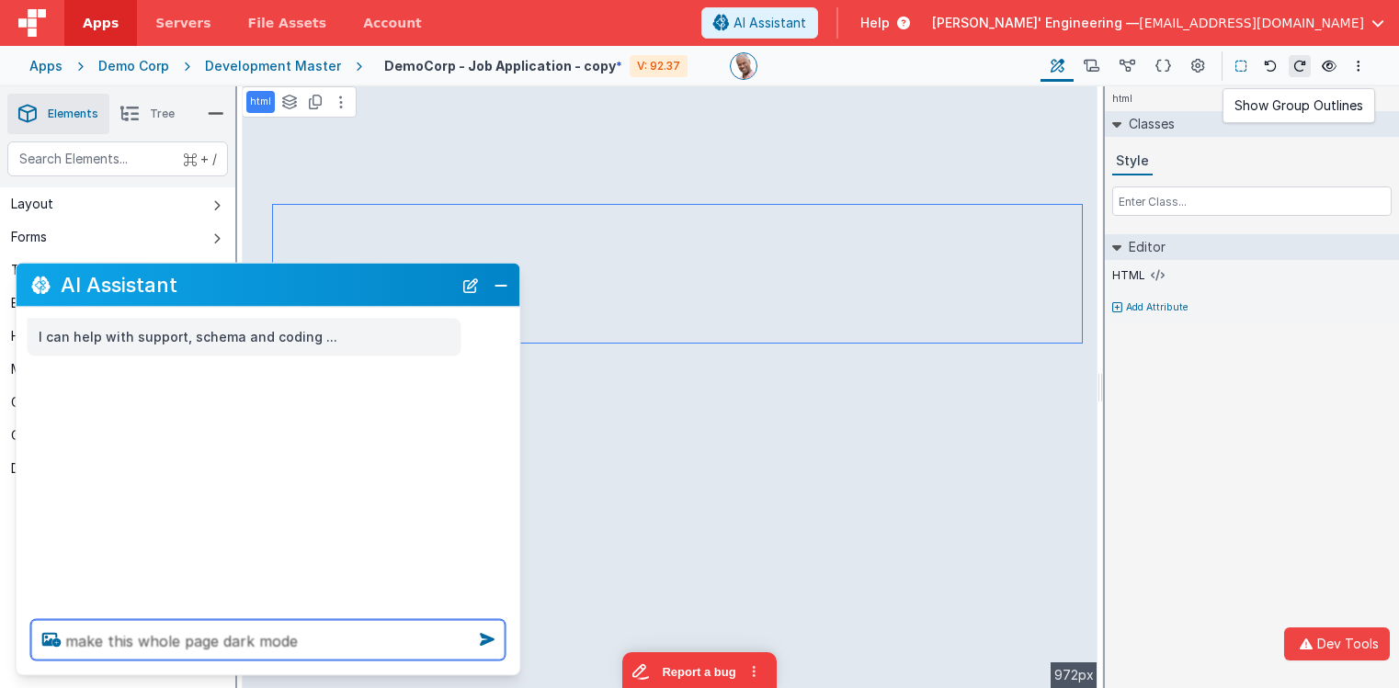
type textarea "make this whole page dark mode"
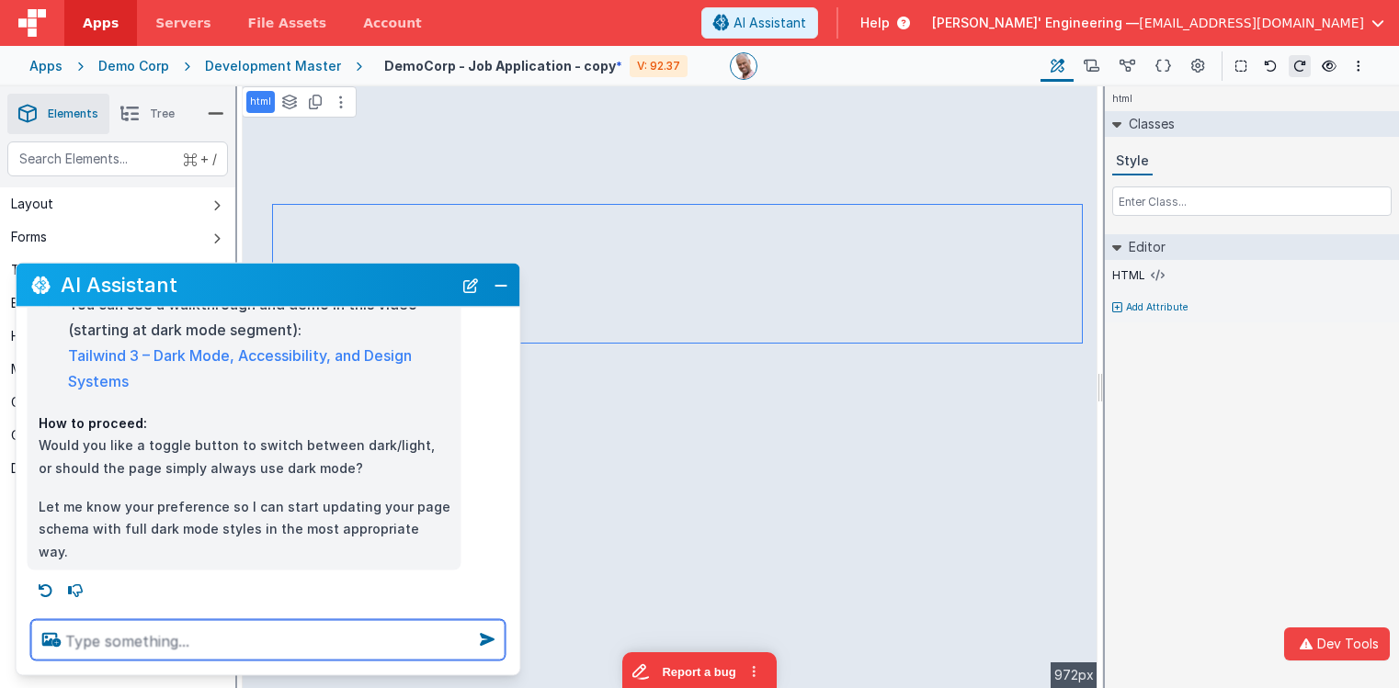
scroll to position [780, 0]
type textarea "ok go for it"
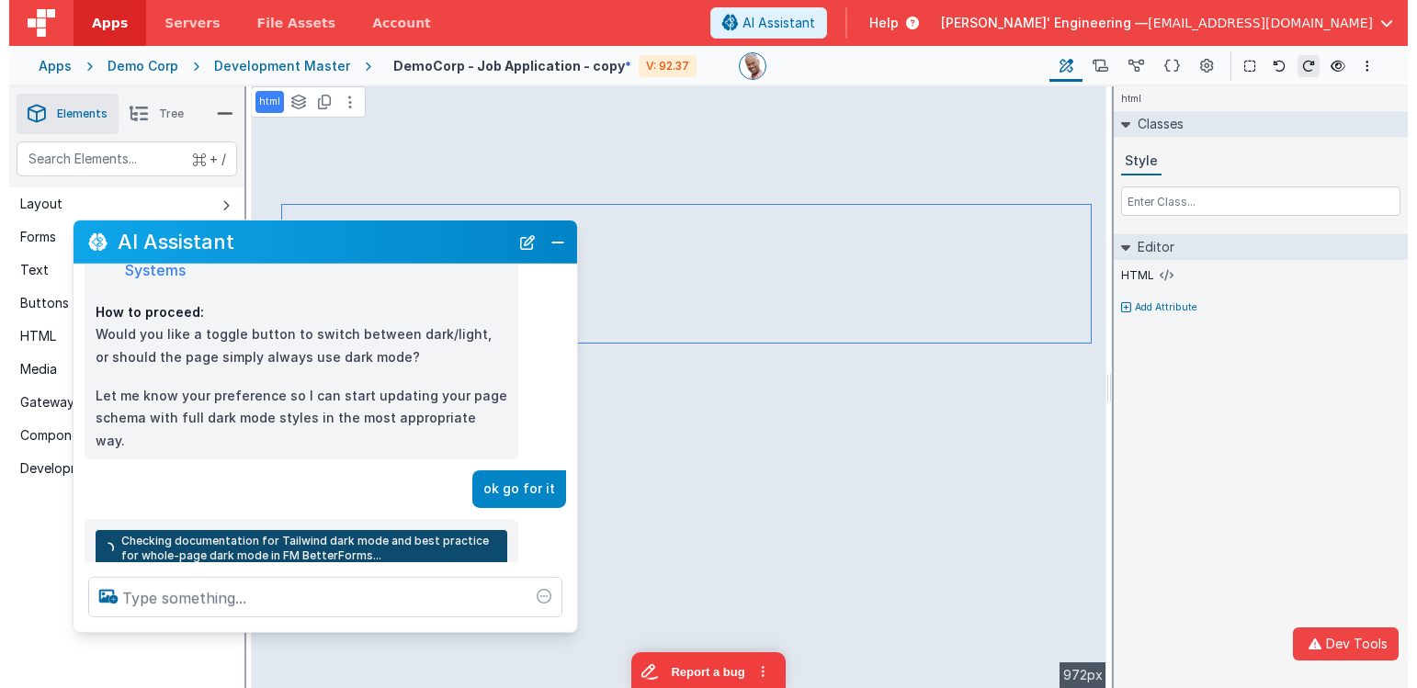
scroll to position [866, 0]
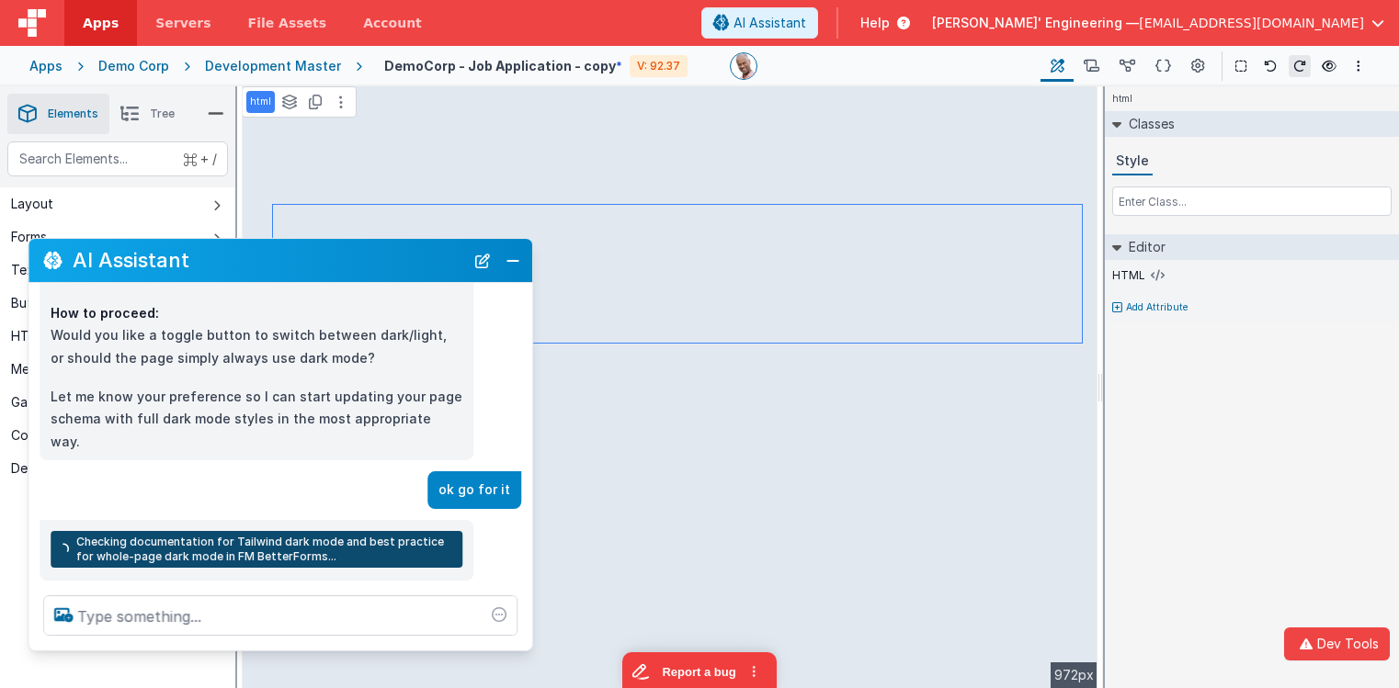
drag, startPoint x: 187, startPoint y: 291, endPoint x: 200, endPoint y: 267, distance: 27.1
click at [200, 267] on h2 "AI Assistant" at bounding box center [268, 260] width 391 height 22
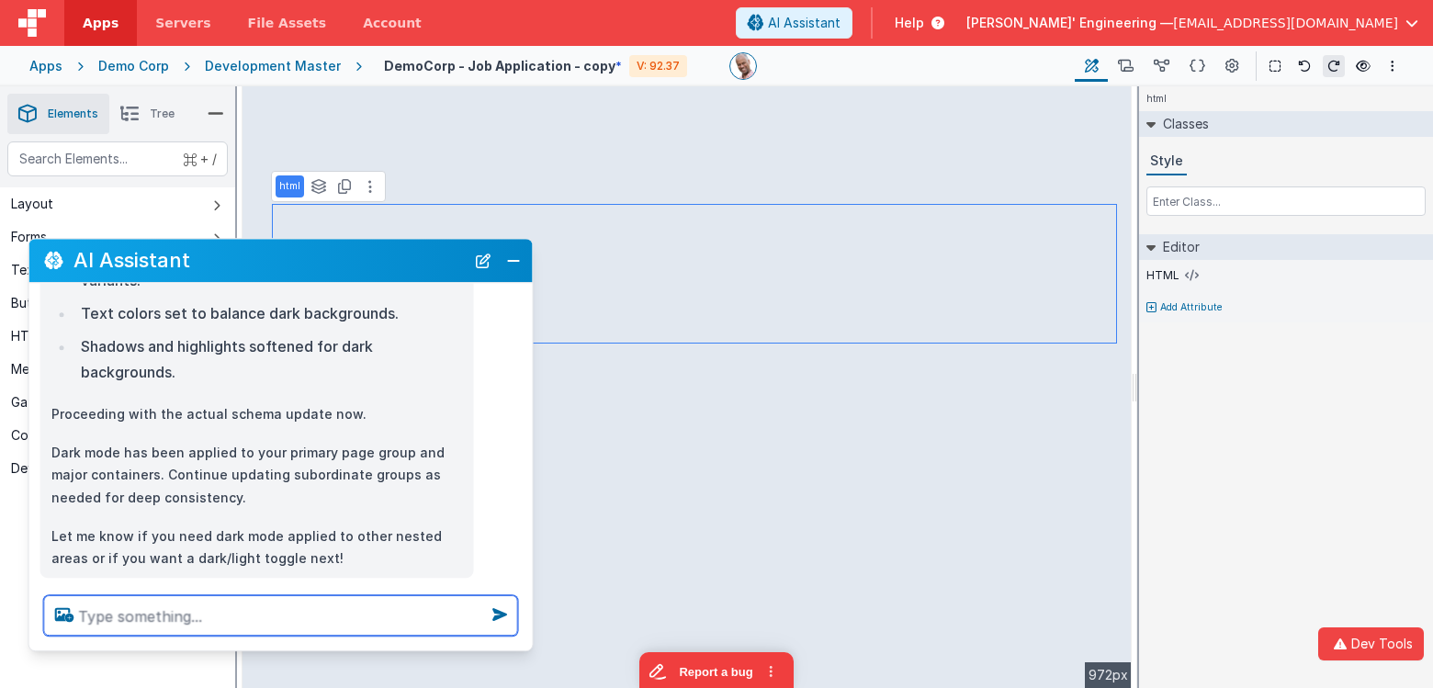
scroll to position [1850, 0]
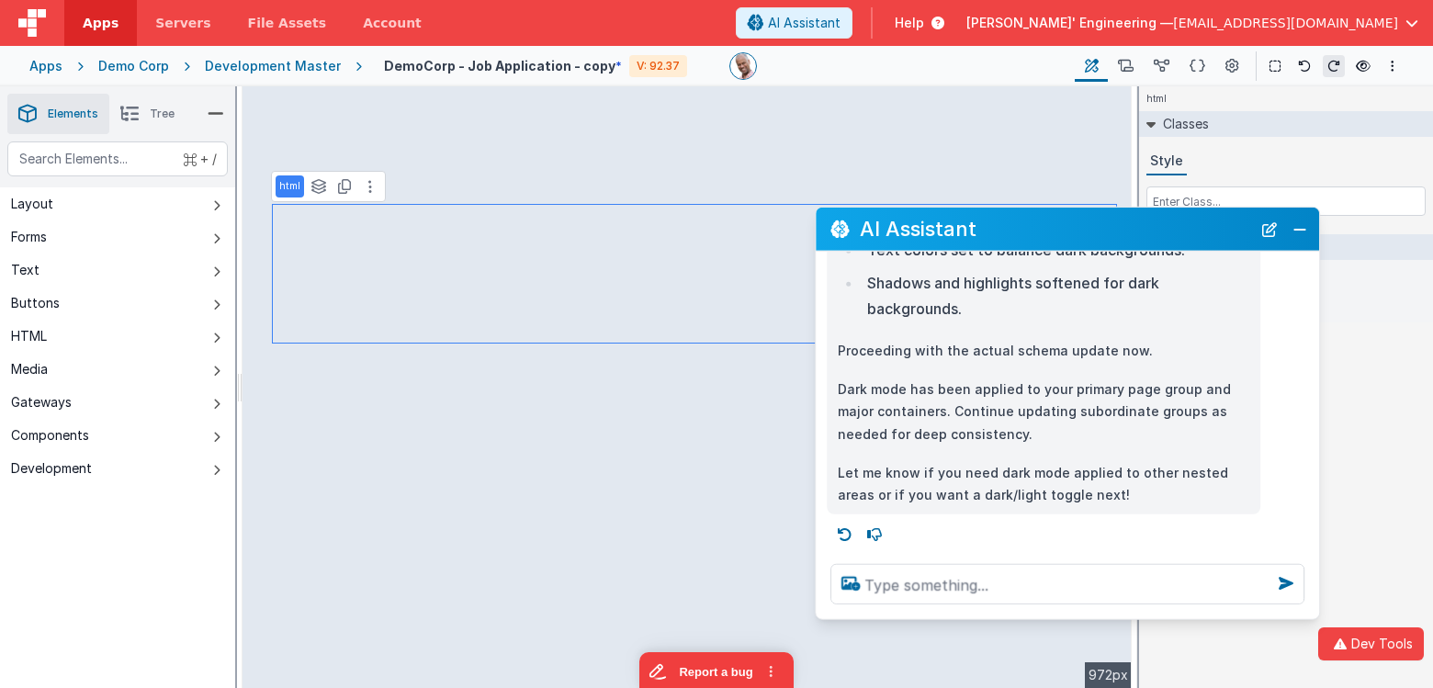
drag, startPoint x: 160, startPoint y: 263, endPoint x: 947, endPoint y: 232, distance: 788.1
click at [947, 232] on h2 "AI Assistant" at bounding box center [1055, 229] width 391 height 22
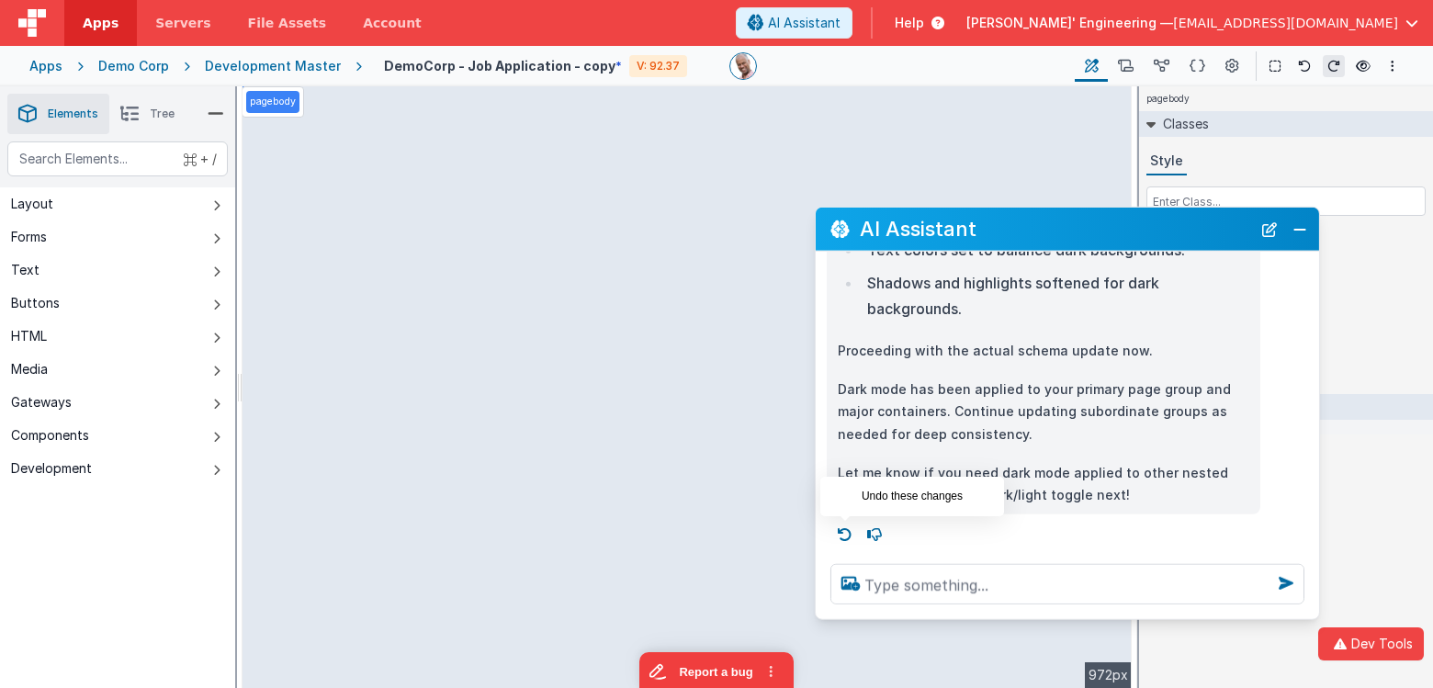
click at [852, 534] on icon at bounding box center [845, 533] width 29 height 29
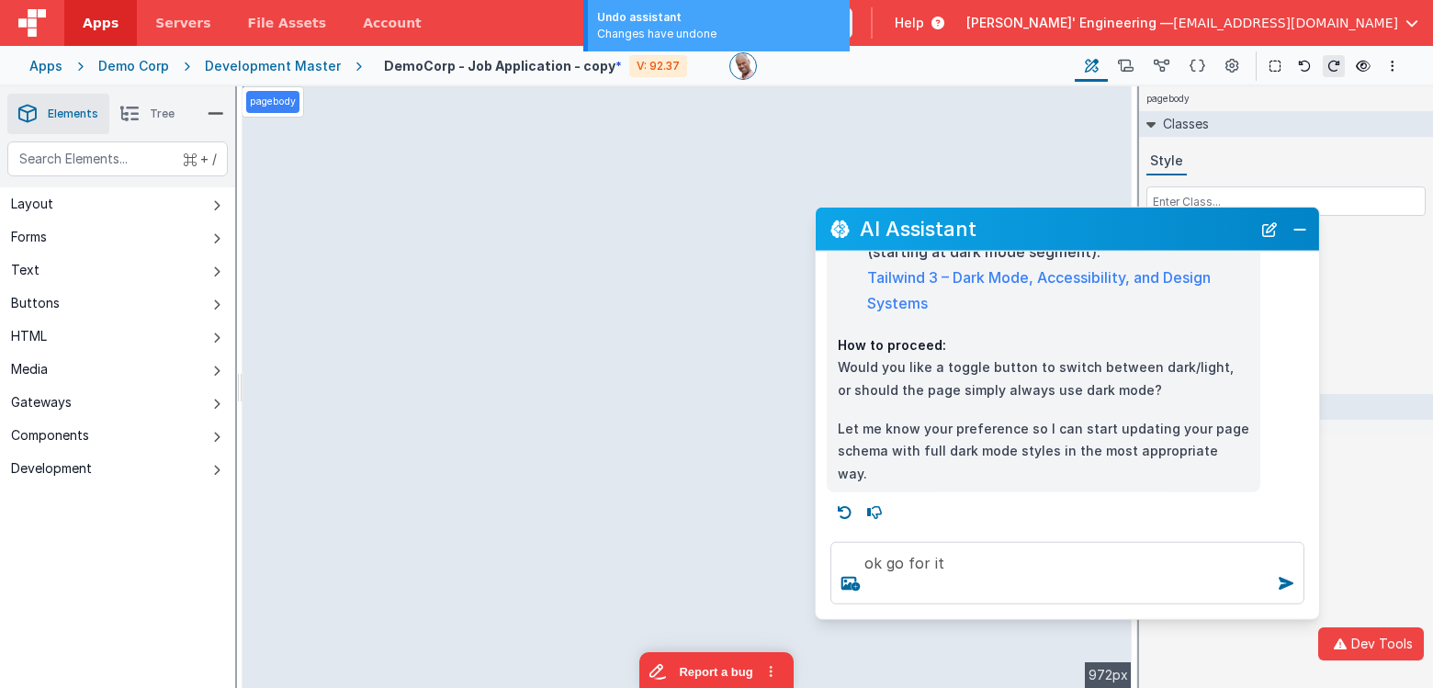
scroll to position [802, 0]
click at [850, 518] on icon at bounding box center [845, 512] width 29 height 29
type textarea "make this whole page dark mode"
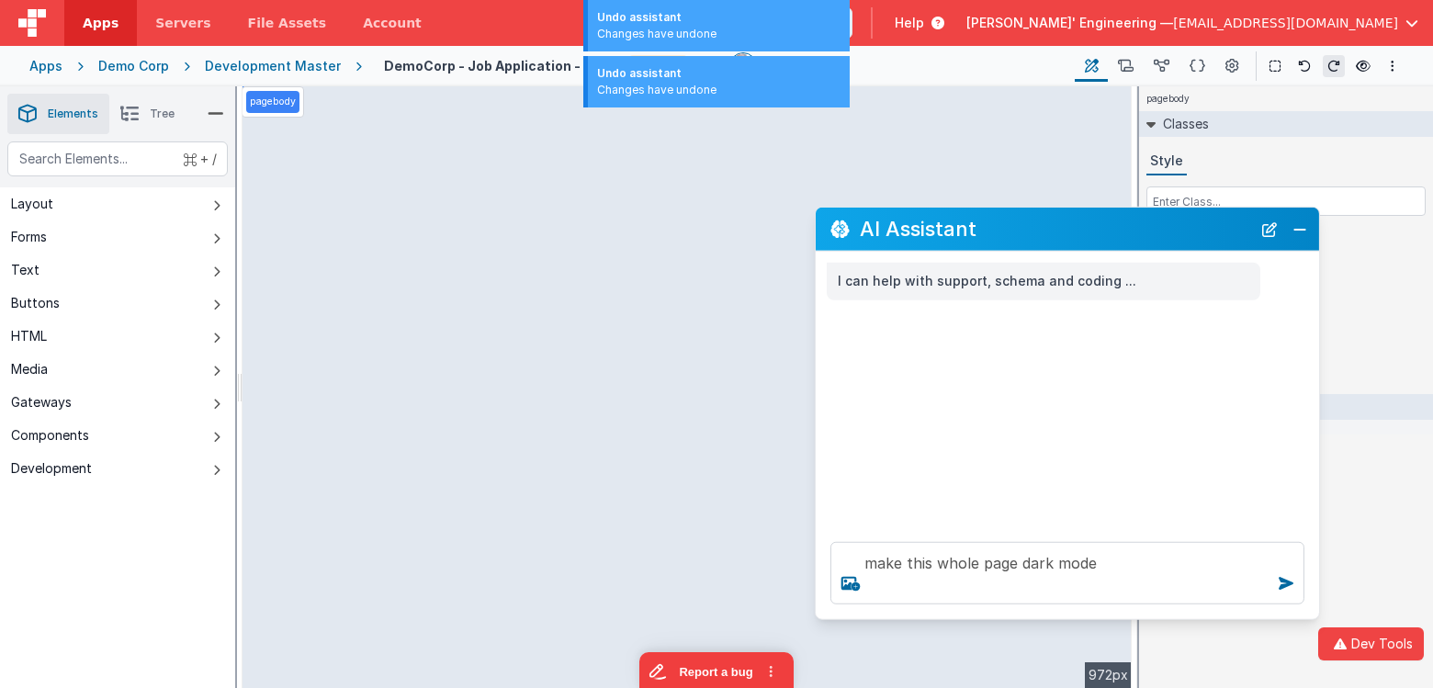
scroll to position [0, 0]
click at [1302, 74] on button at bounding box center [1305, 66] width 22 height 22
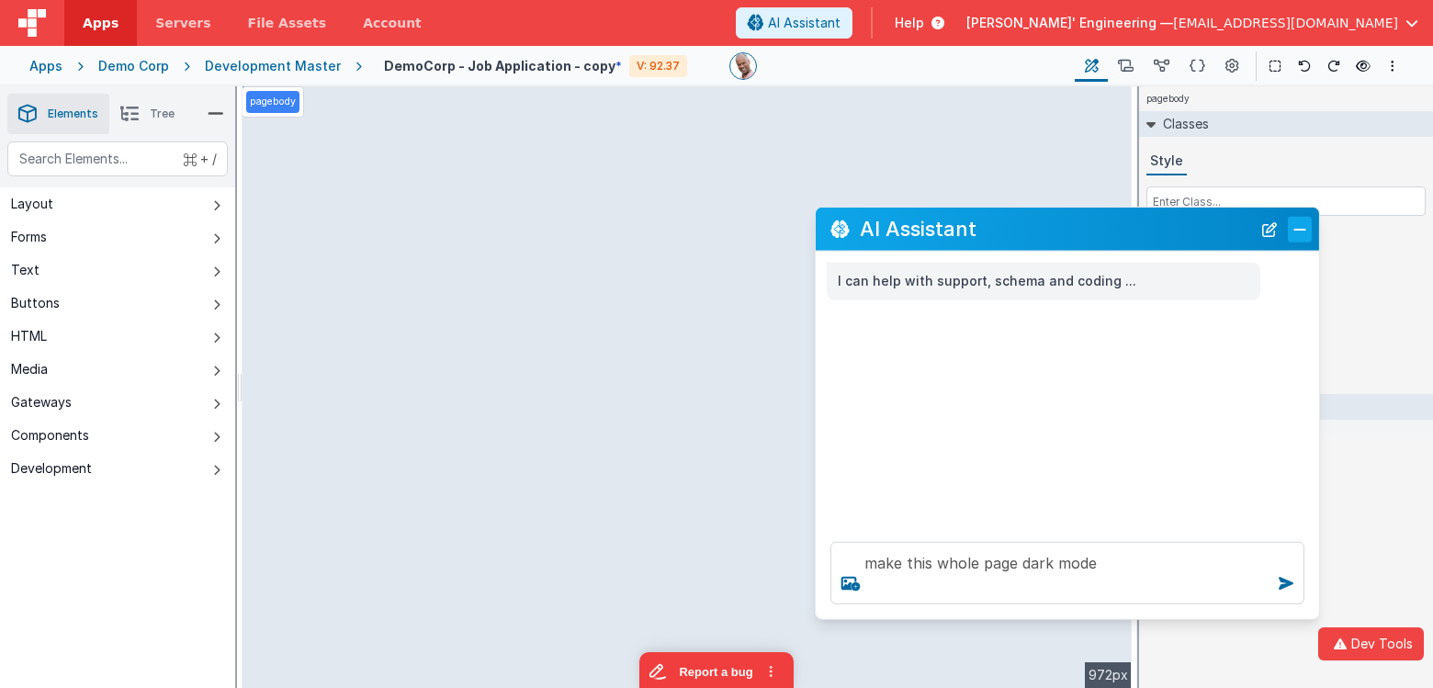
click at [1297, 225] on button "Close" at bounding box center [1300, 229] width 24 height 26
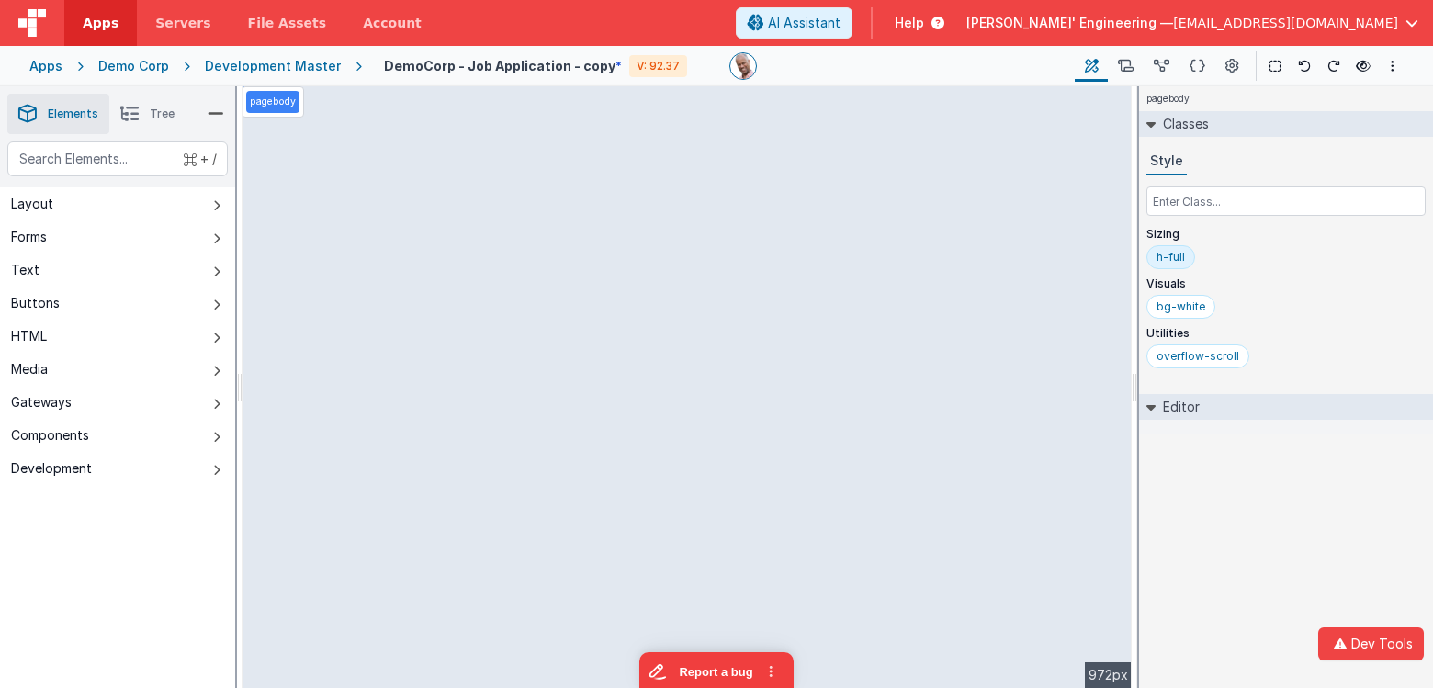
click at [138, 64] on div "Demo Corp" at bounding box center [133, 66] width 71 height 18
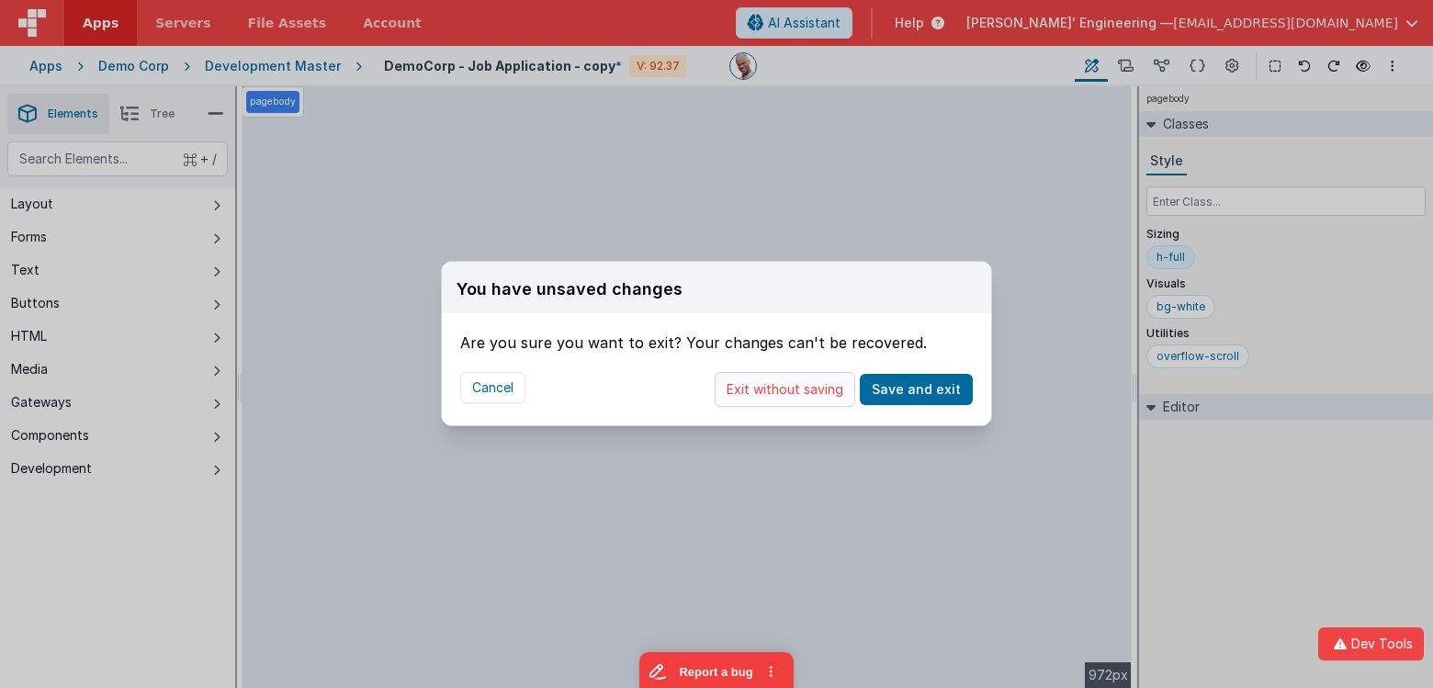
click at [841, 386] on button "Exit without saving" at bounding box center [785, 389] width 141 height 35
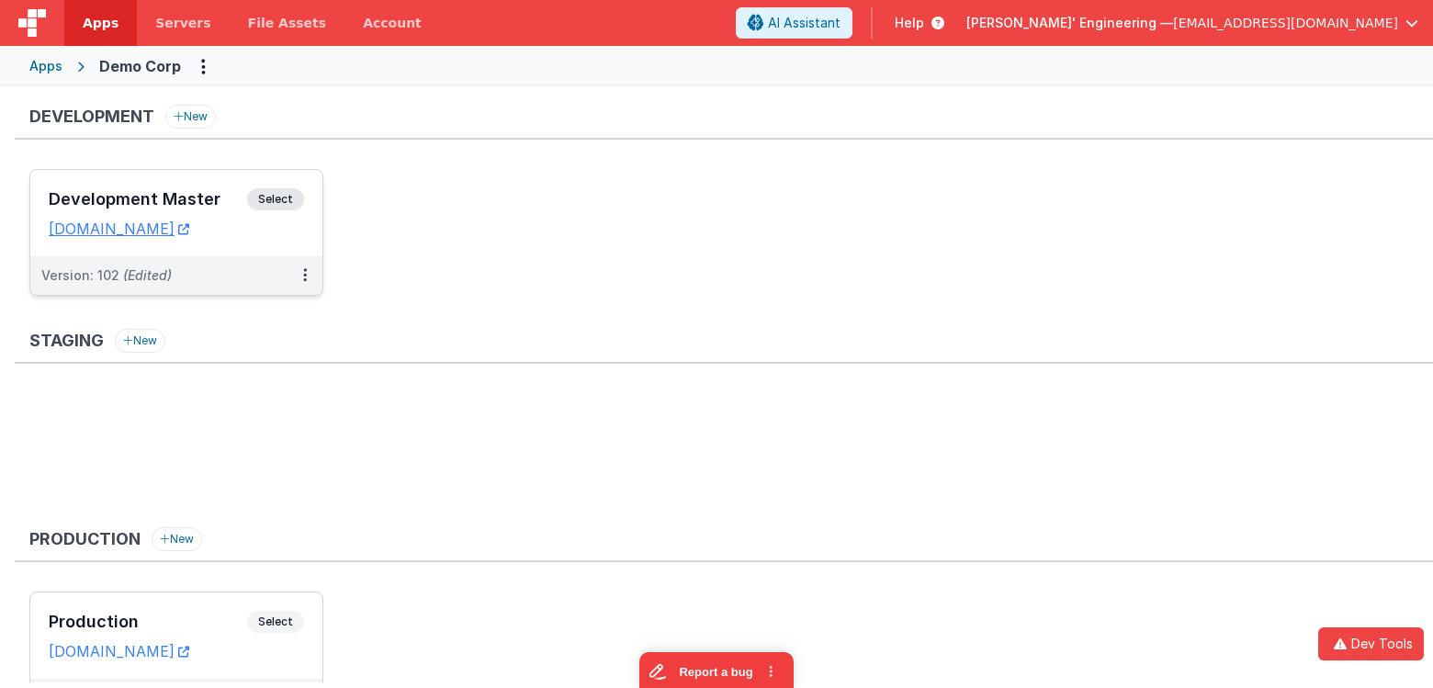
click at [278, 195] on span "Select" at bounding box center [275, 199] width 57 height 22
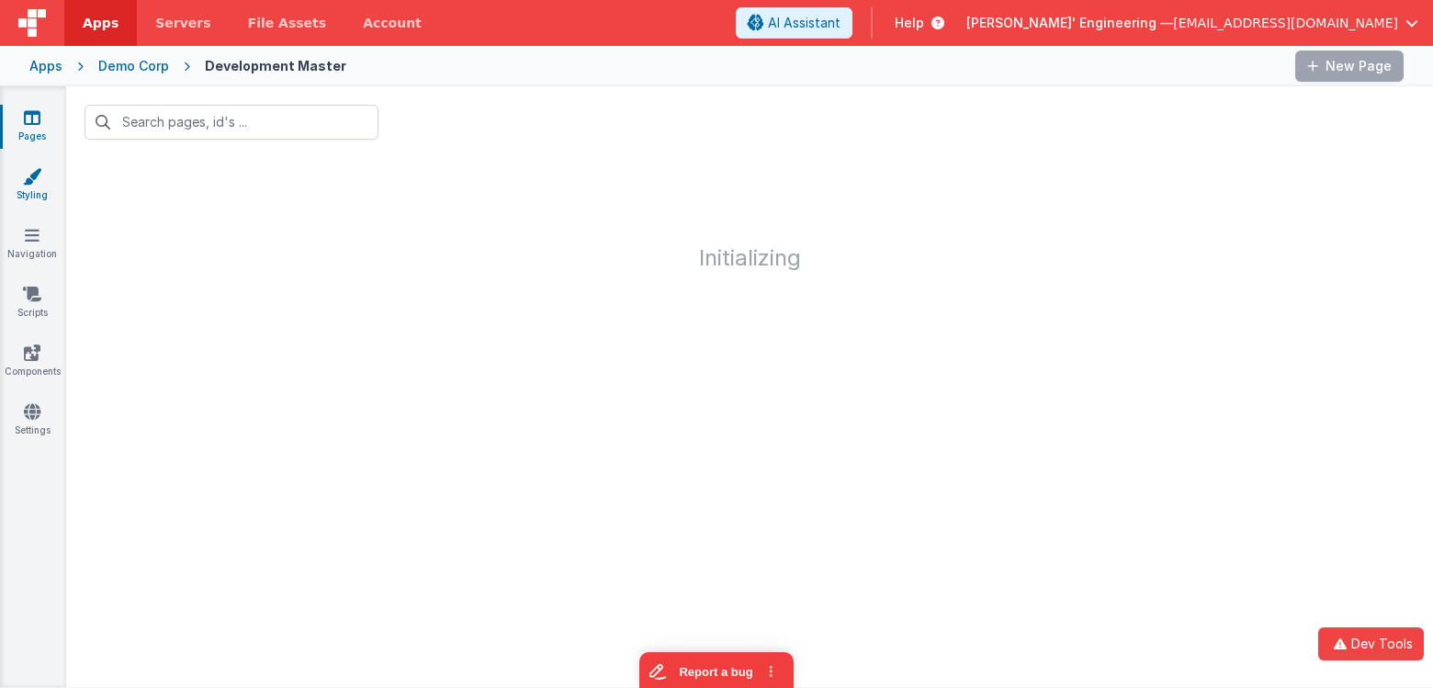
click at [45, 189] on link "Styling" at bounding box center [32, 185] width 66 height 37
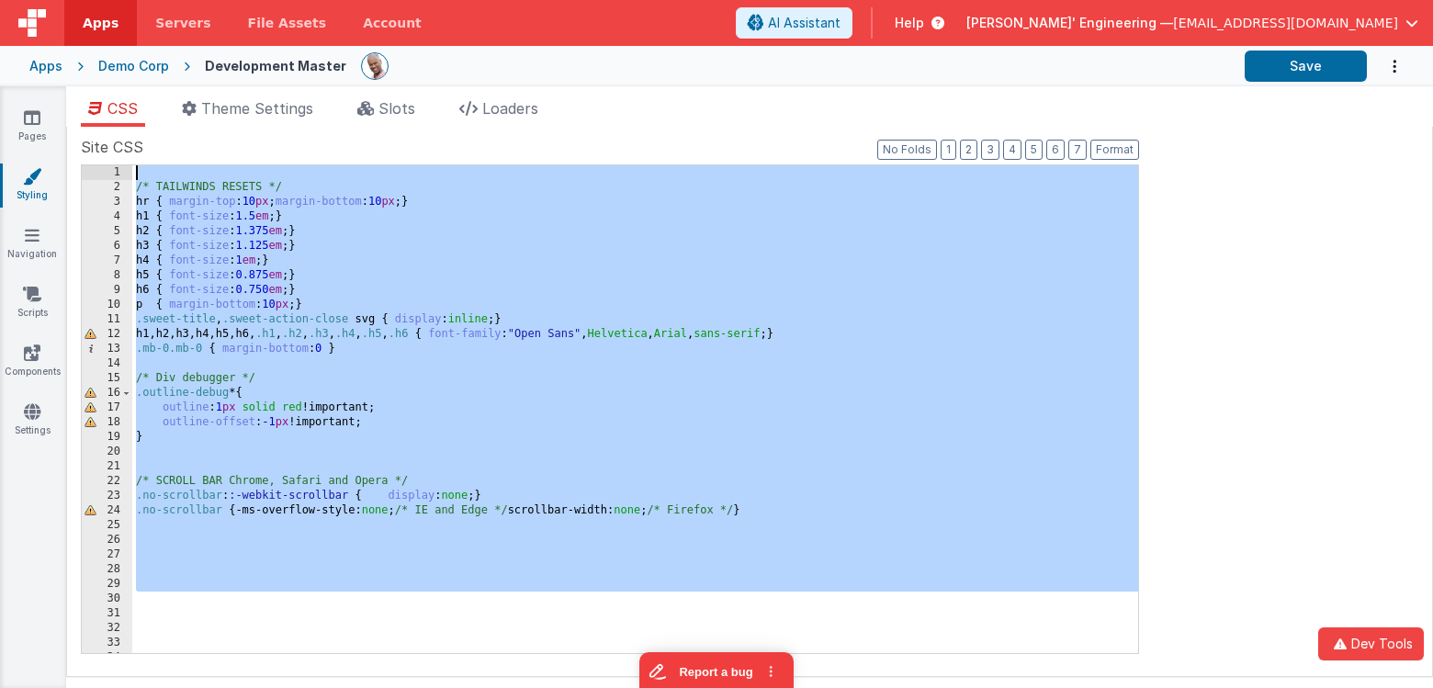
drag, startPoint x: 387, startPoint y: 592, endPoint x: 157, endPoint y: 151, distance: 497.3
click at [157, 151] on div "Site CSS Format 7 6 5 4 3 2 1 No Folds 1 2 3 4 5 6 7 8 9 10 11 12 13 14 15 16 1…" at bounding box center [610, 401] width 1059 height 531
click at [157, 151] on label "Site CSS" at bounding box center [610, 147] width 1059 height 22
click at [253, 183] on div "/* TAILWINDS RESETS */ hr { margin-top : 10 px ; margin-bottom : 10 px ; } h1 {…" at bounding box center [635, 409] width 1006 height 488
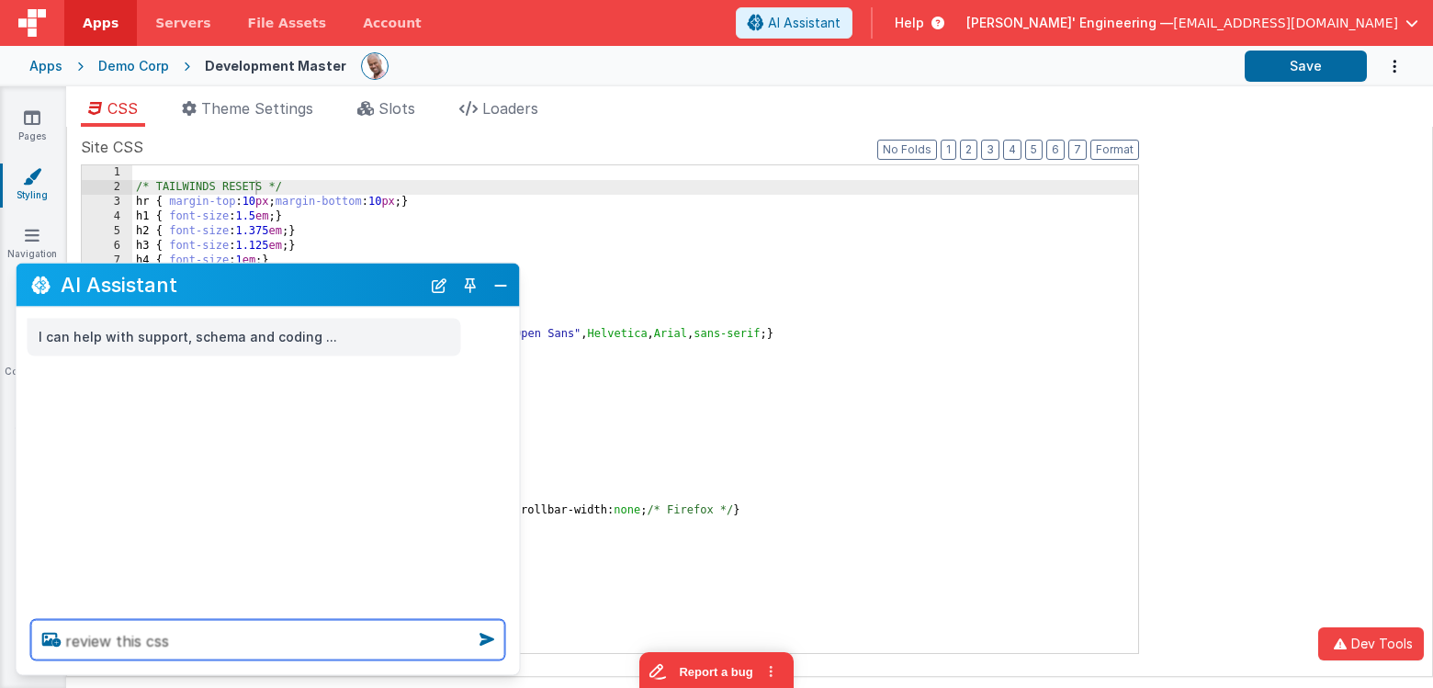
type textarea "review this css"
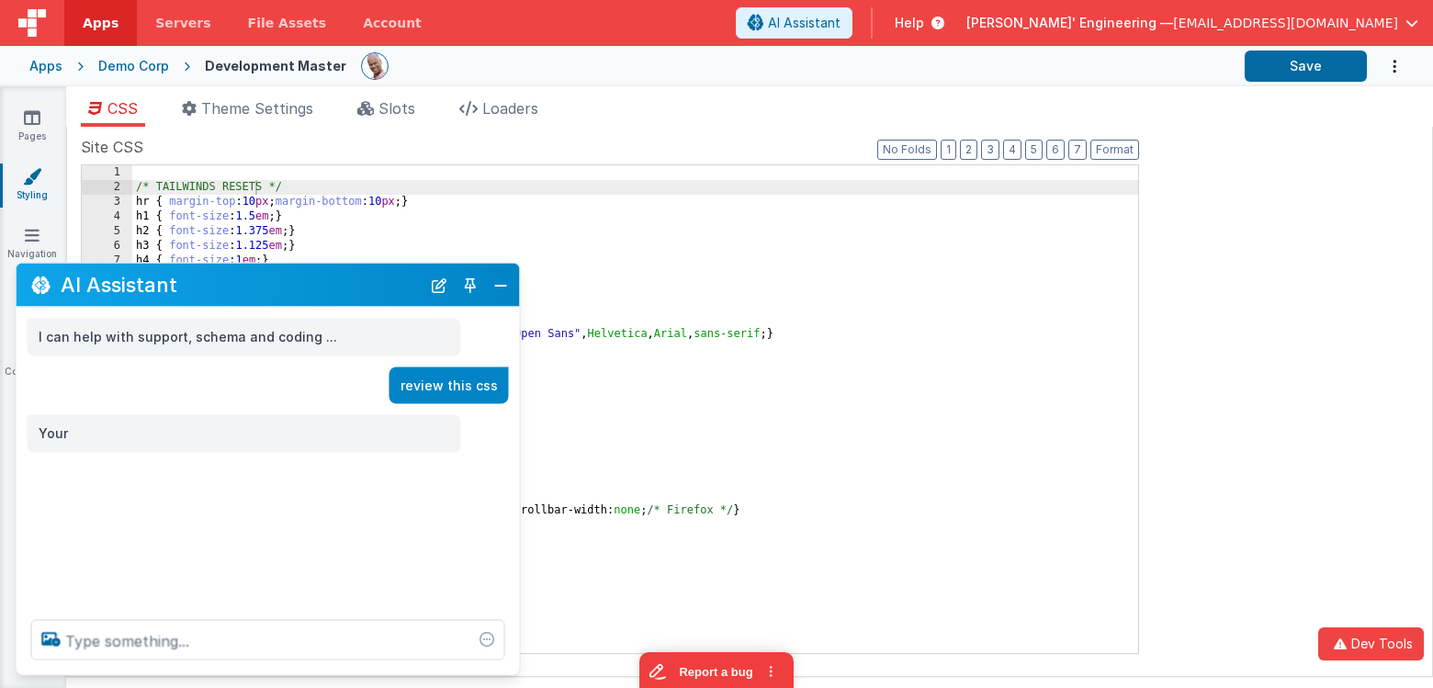
drag, startPoint x: 307, startPoint y: 306, endPoint x: 525, endPoint y: 255, distance: 223.8
click at [782, 232] on section "Pages Styling Navigation Scripts Components Settings CSS Theme Settings Slots L…" at bounding box center [716, 387] width 1433 height 602
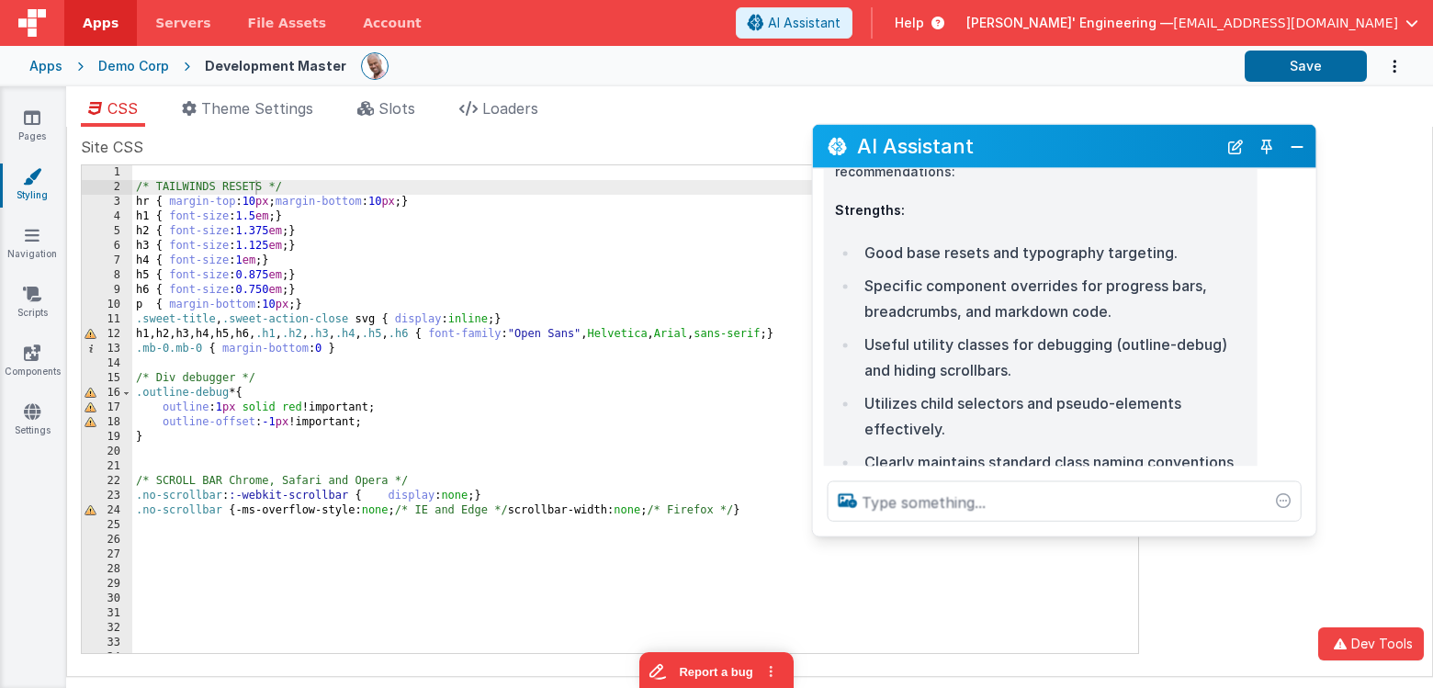
drag, startPoint x: 274, startPoint y: 289, endPoint x: 1071, endPoint y: 151, distance: 808.7
click at [1071, 151] on h2 "AI Assistant" at bounding box center [1037, 146] width 360 height 22
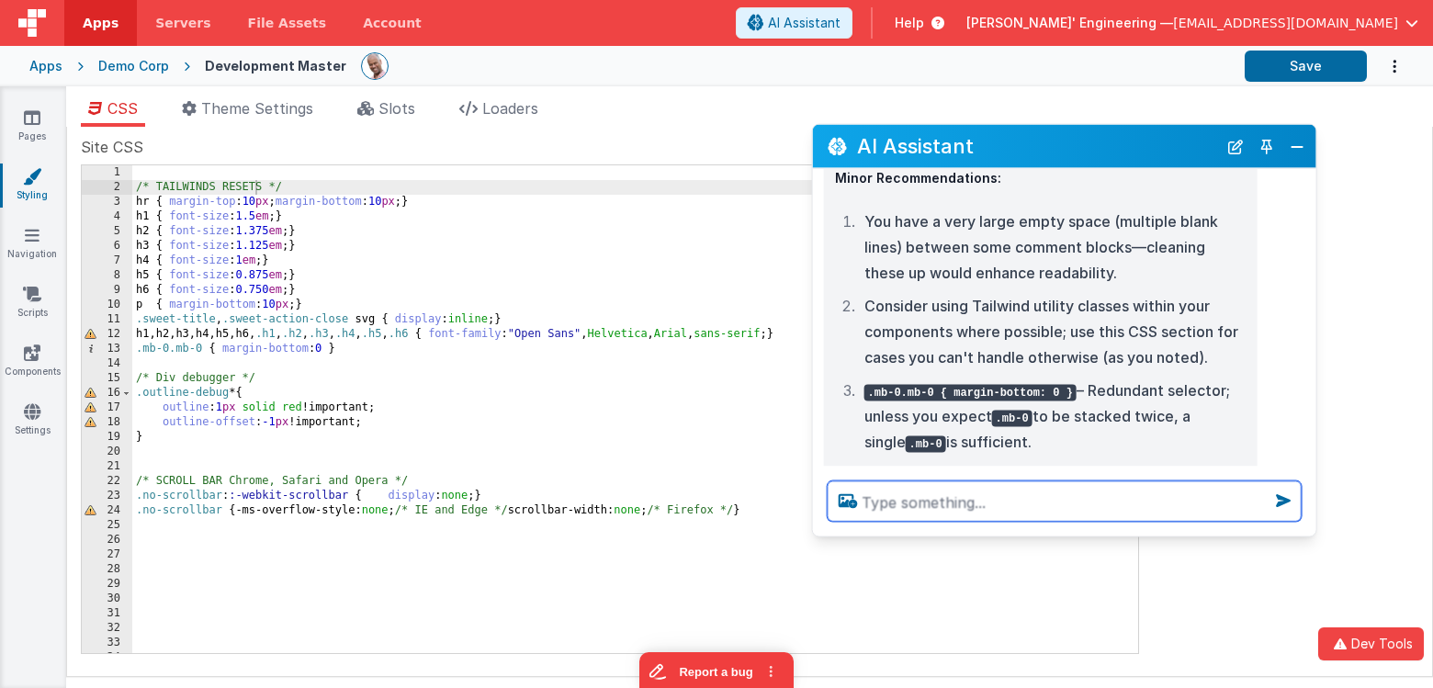
scroll to position [514, 0]
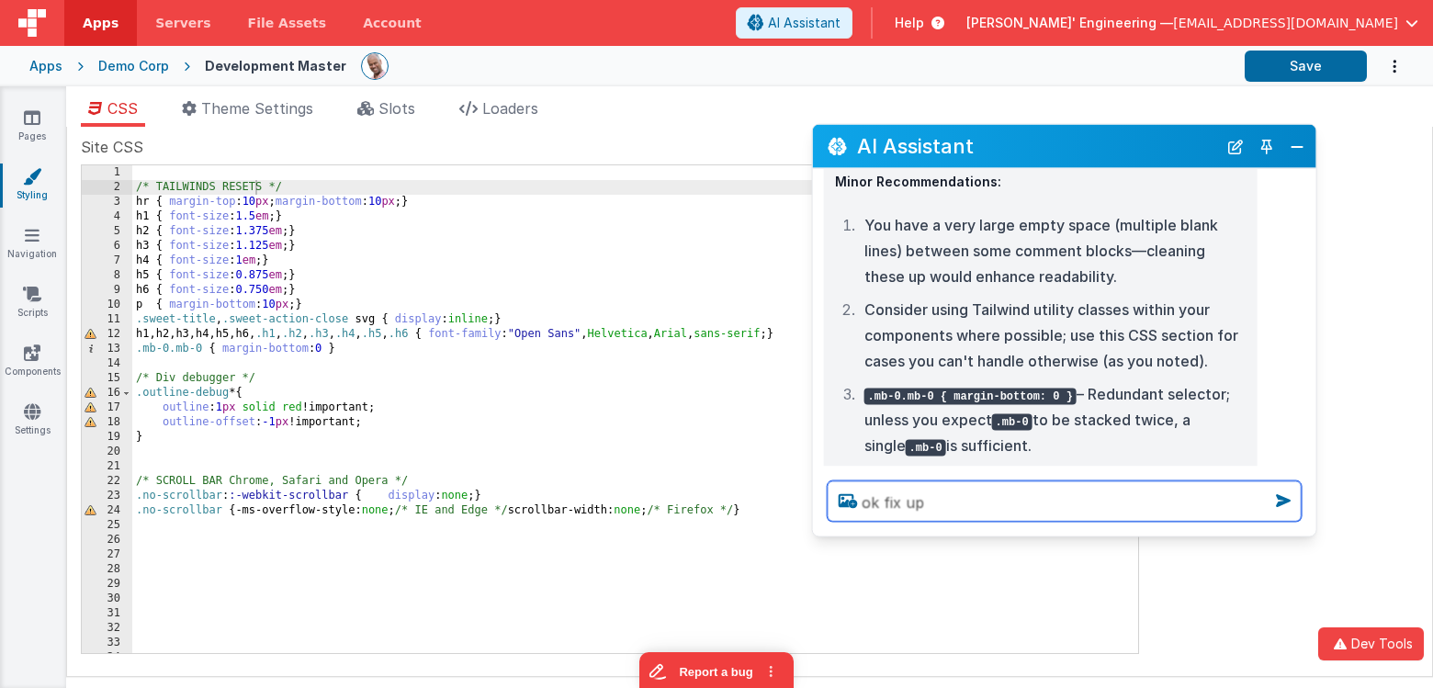
type textarea "ok fix up"
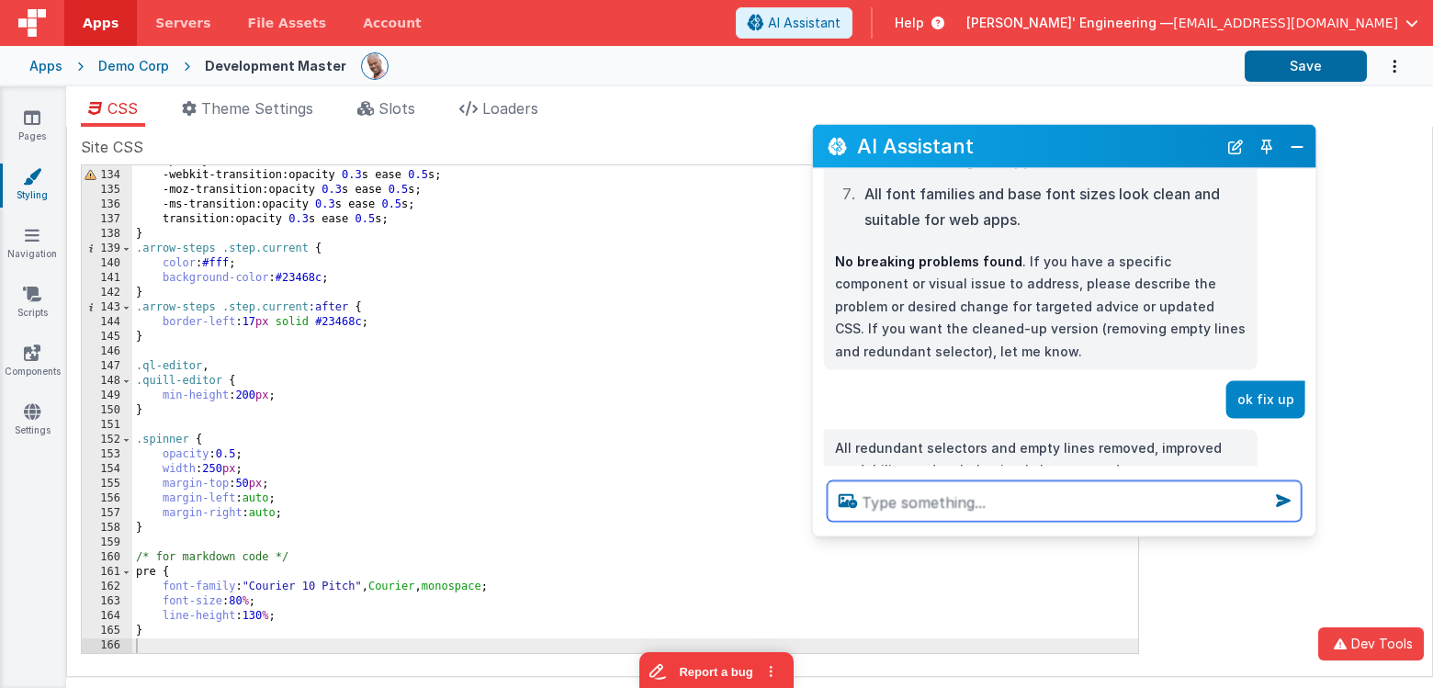
scroll to position [1036, 0]
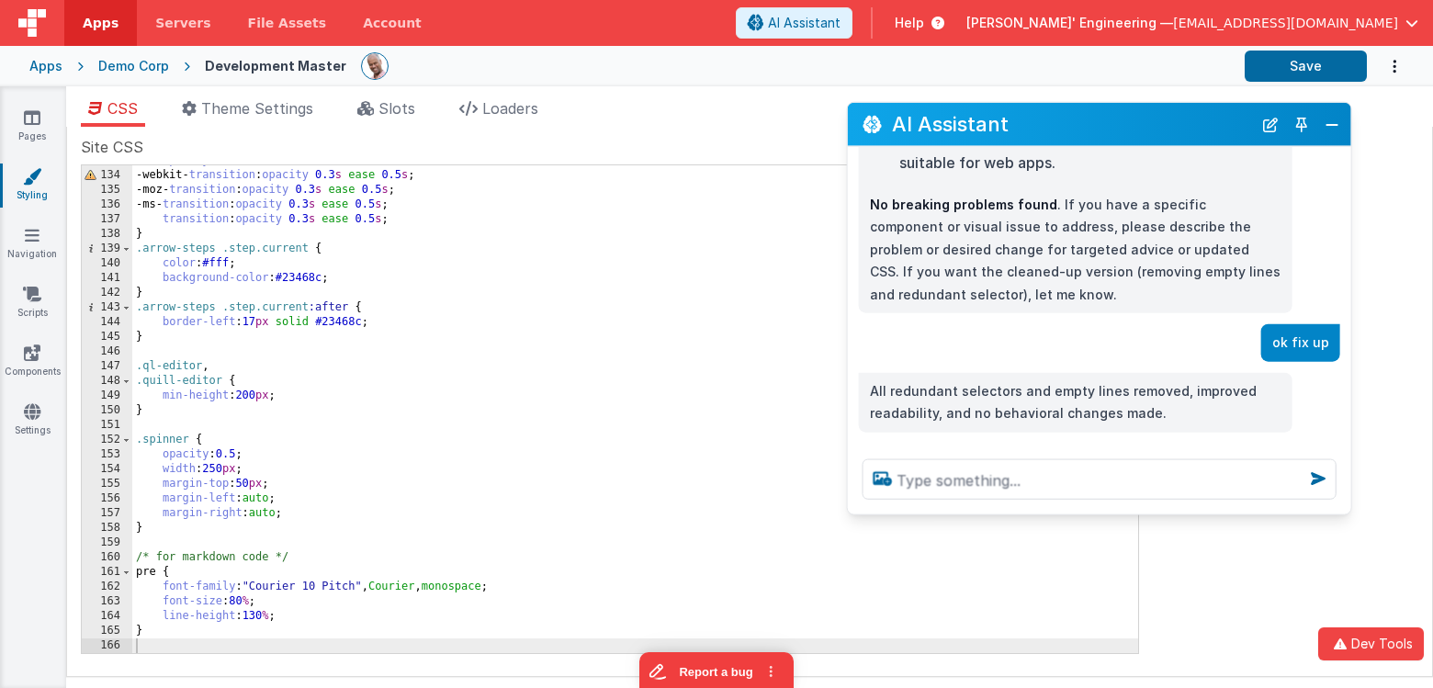
drag, startPoint x: 959, startPoint y: 151, endPoint x: 795, endPoint y: 154, distance: 164.5
click at [993, 130] on h2 "AI Assistant" at bounding box center [1072, 124] width 360 height 22
click at [335, 138] on label "Site CSS" at bounding box center [610, 147] width 1059 height 22
click at [252, 108] on span "Theme Settings" at bounding box center [257, 108] width 112 height 18
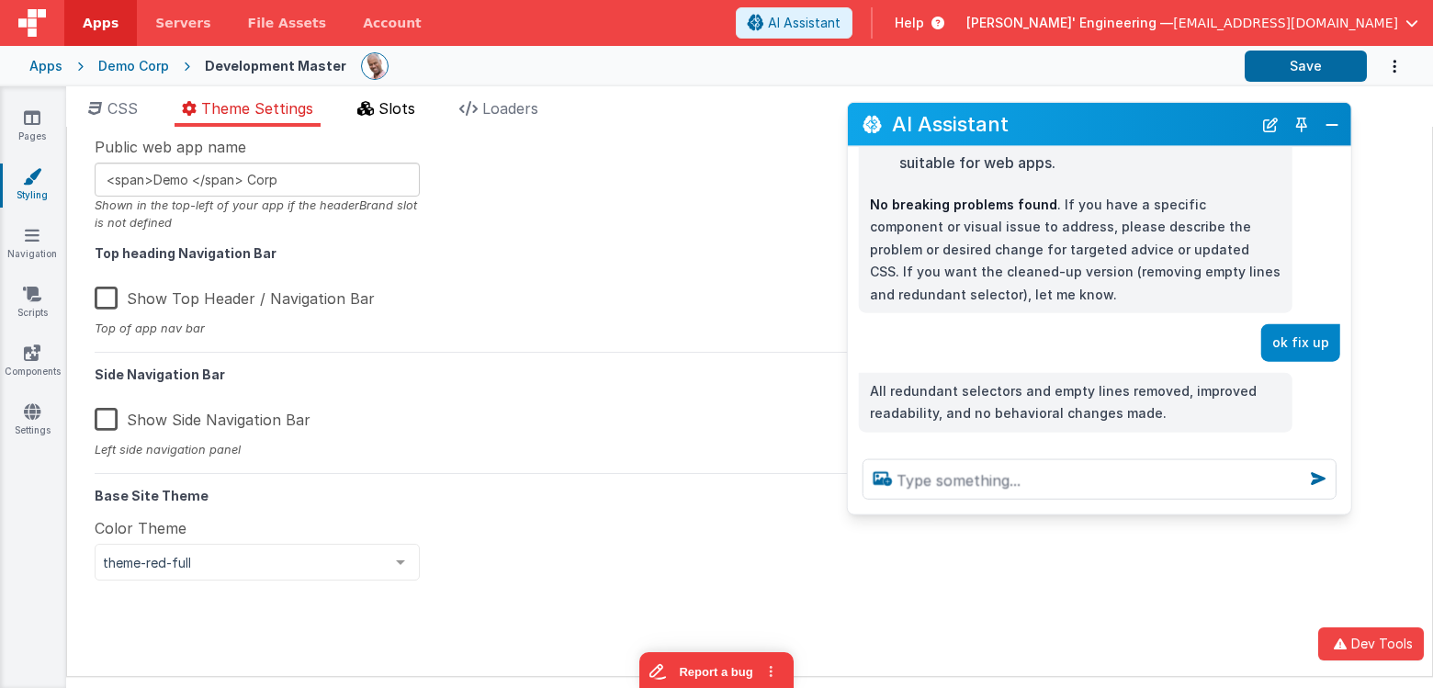
click at [374, 106] on icon at bounding box center [365, 108] width 17 height 15
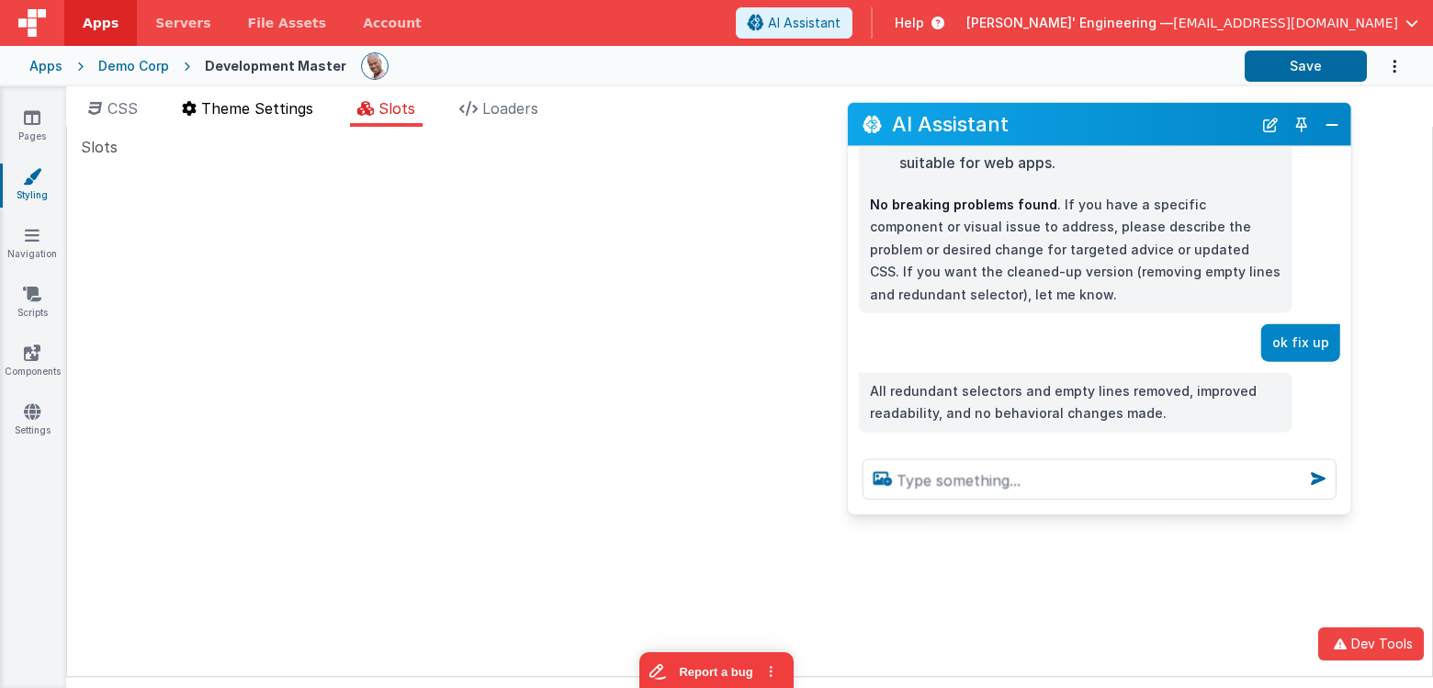
click at [262, 111] on span "Theme Settings" at bounding box center [257, 108] width 112 height 18
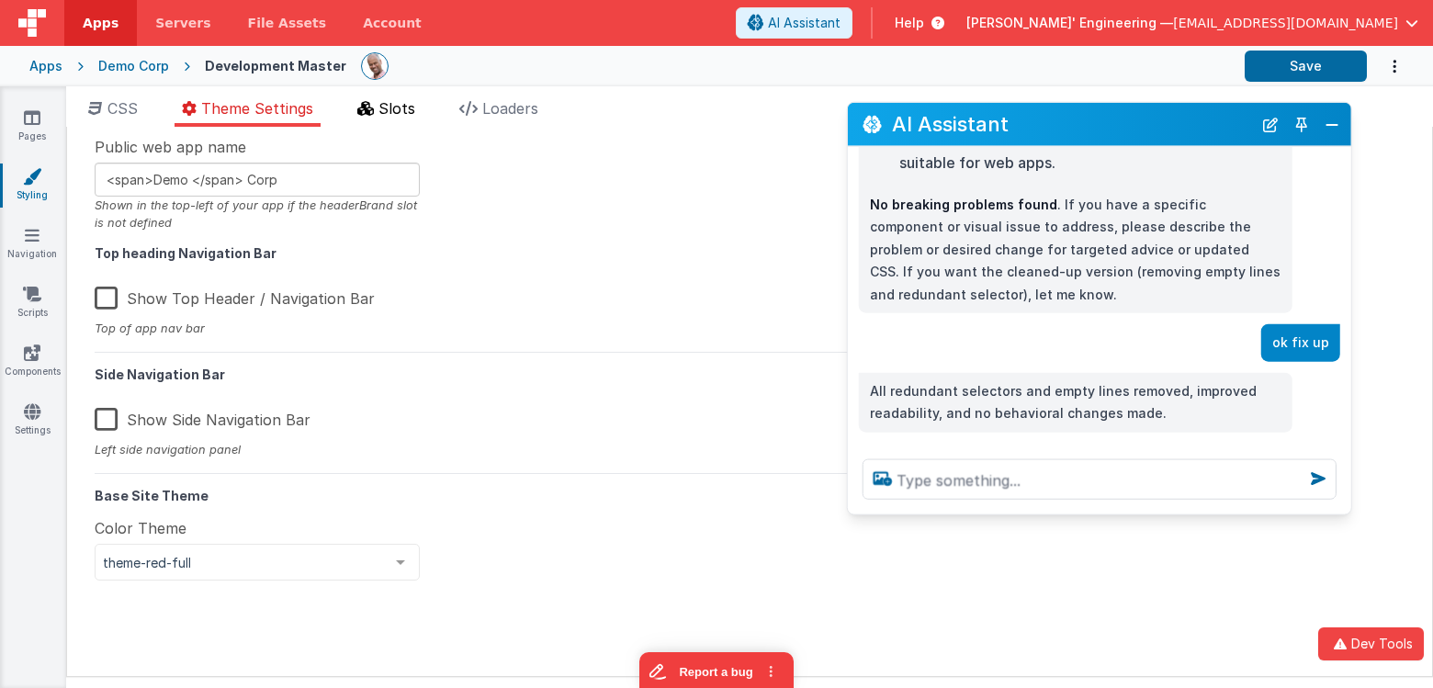
click at [386, 112] on span "Slots" at bounding box center [397, 108] width 37 height 18
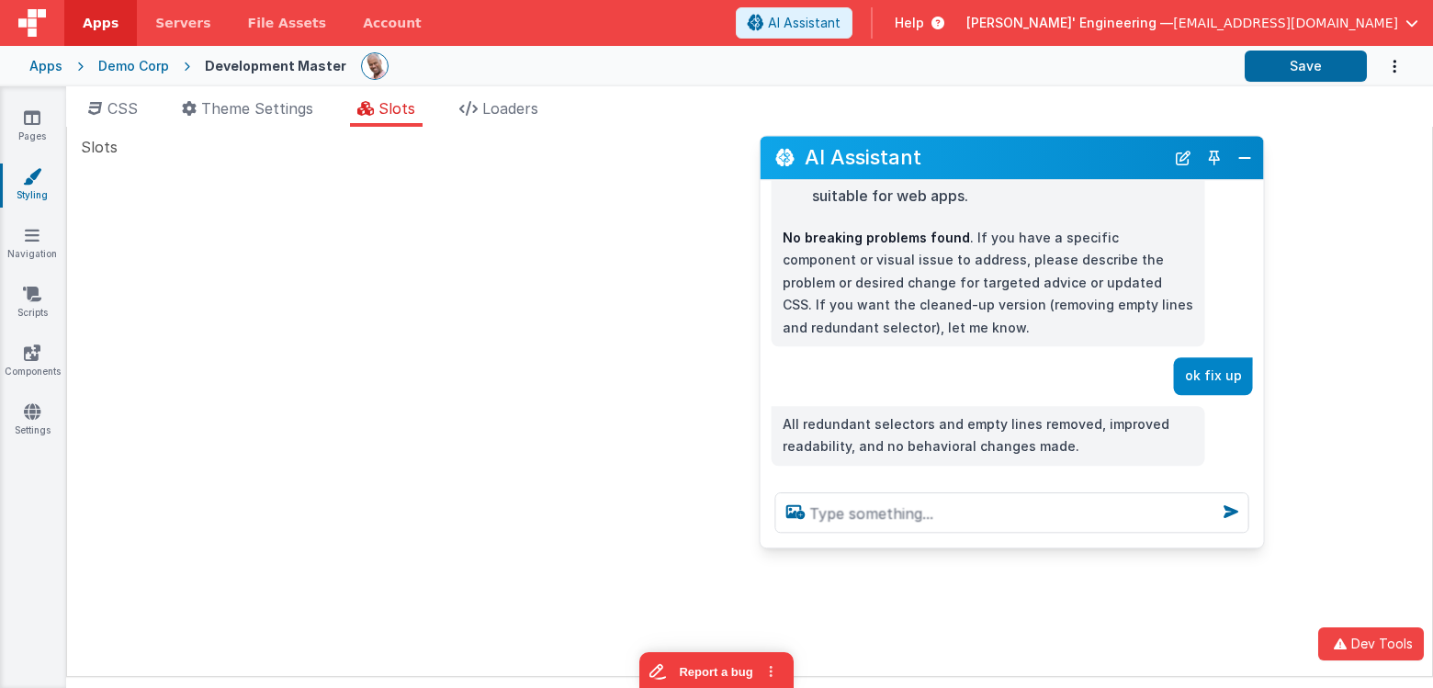
drag, startPoint x: 979, startPoint y: 127, endPoint x: 892, endPoint y: 158, distance: 91.9
click at [892, 158] on h2 "AI Assistant" at bounding box center [985, 158] width 360 height 22
click at [509, 105] on span "Loaders" at bounding box center [510, 108] width 56 height 18
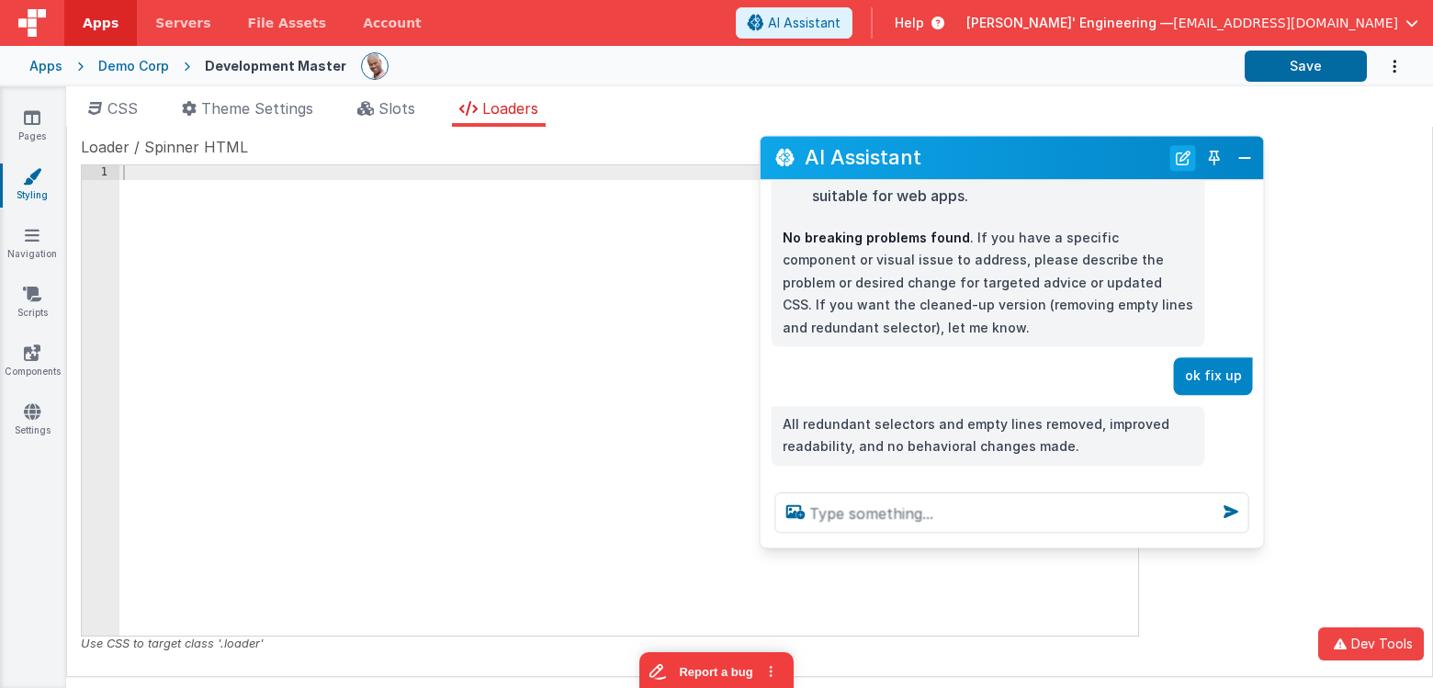
click at [1187, 153] on button "New Chat" at bounding box center [1184, 158] width 26 height 26
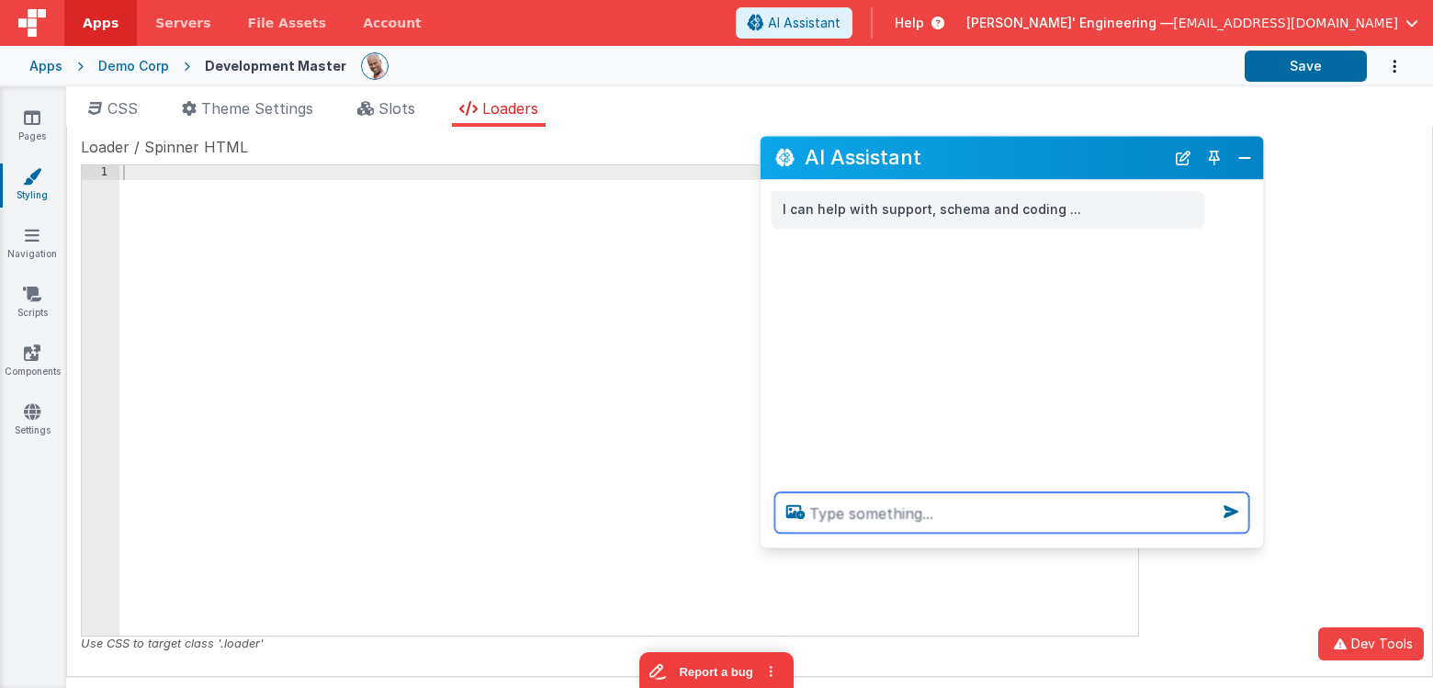
click at [930, 517] on textarea at bounding box center [1013, 513] width 474 height 40
type textarea "what can I do here"
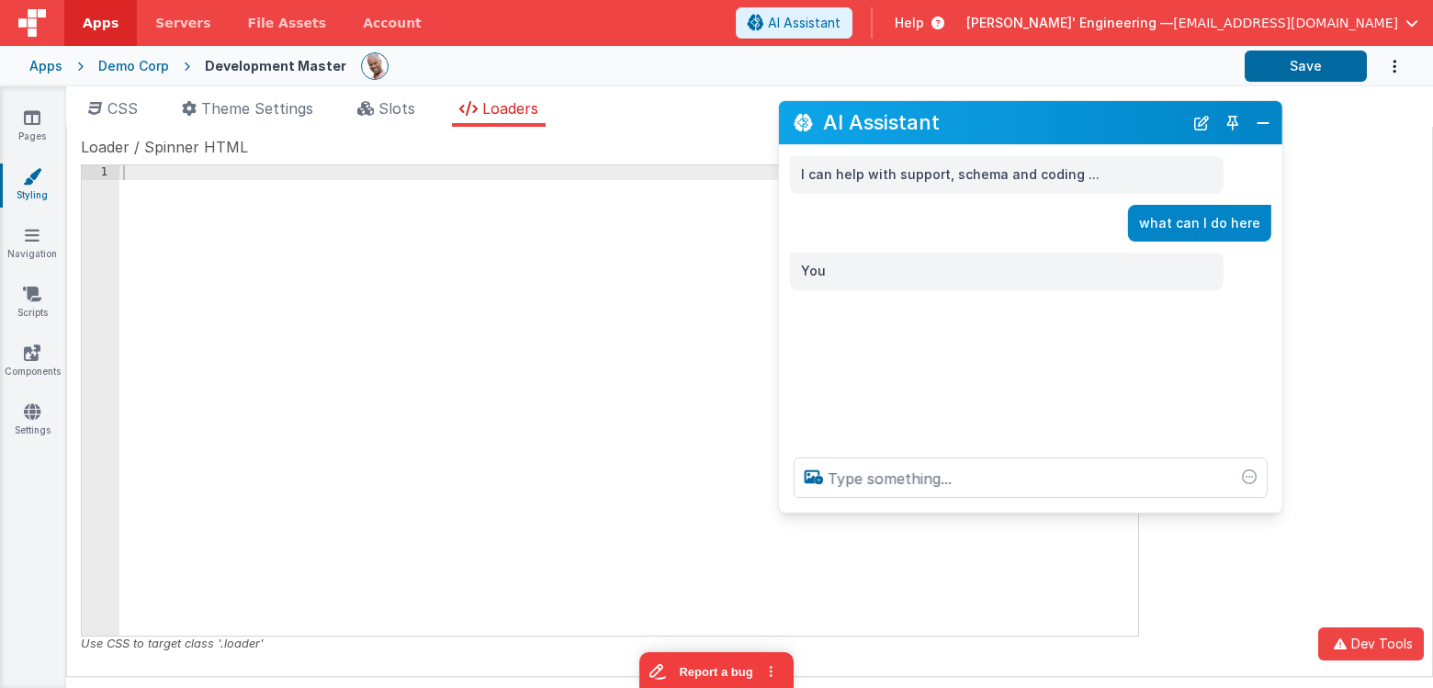
drag, startPoint x: 1023, startPoint y: 162, endPoint x: 1042, endPoint y: 128, distance: 39.1
click at [1042, 128] on h2 "AI Assistant" at bounding box center [1003, 122] width 360 height 22
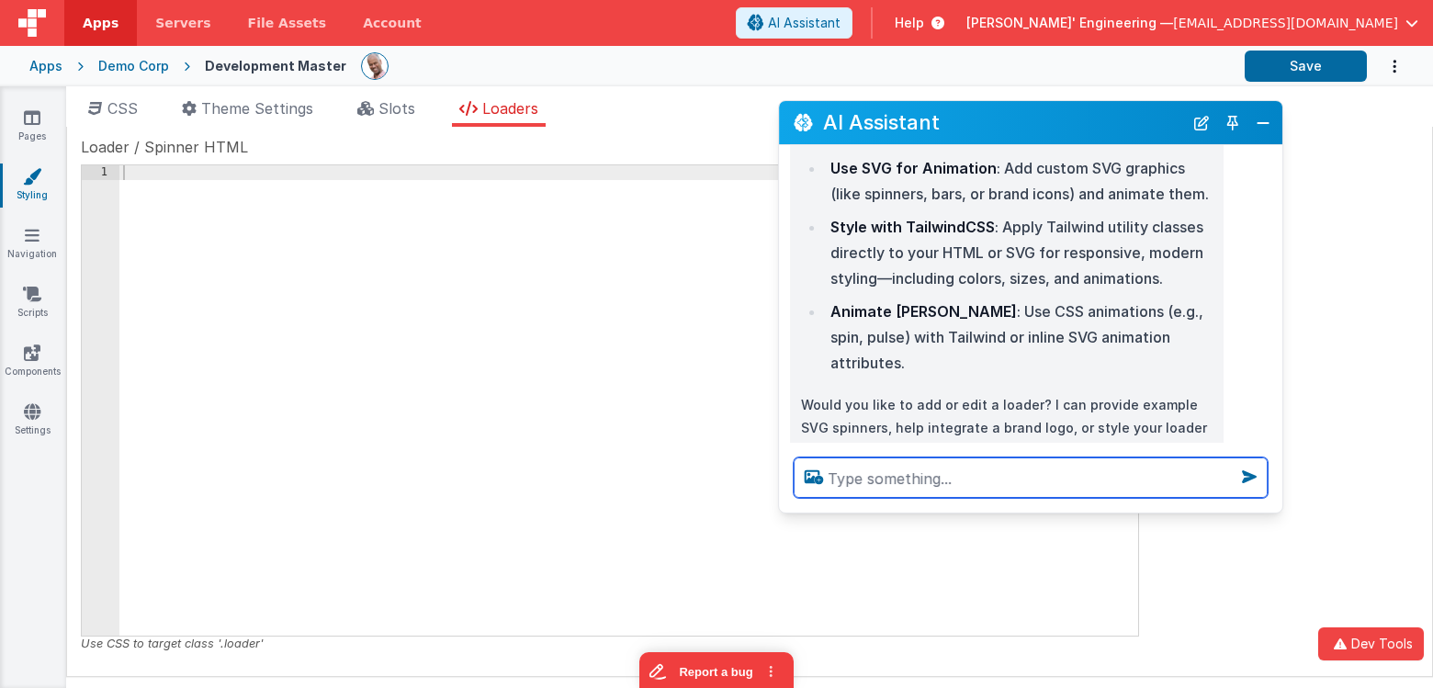
scroll to position [326, 0]
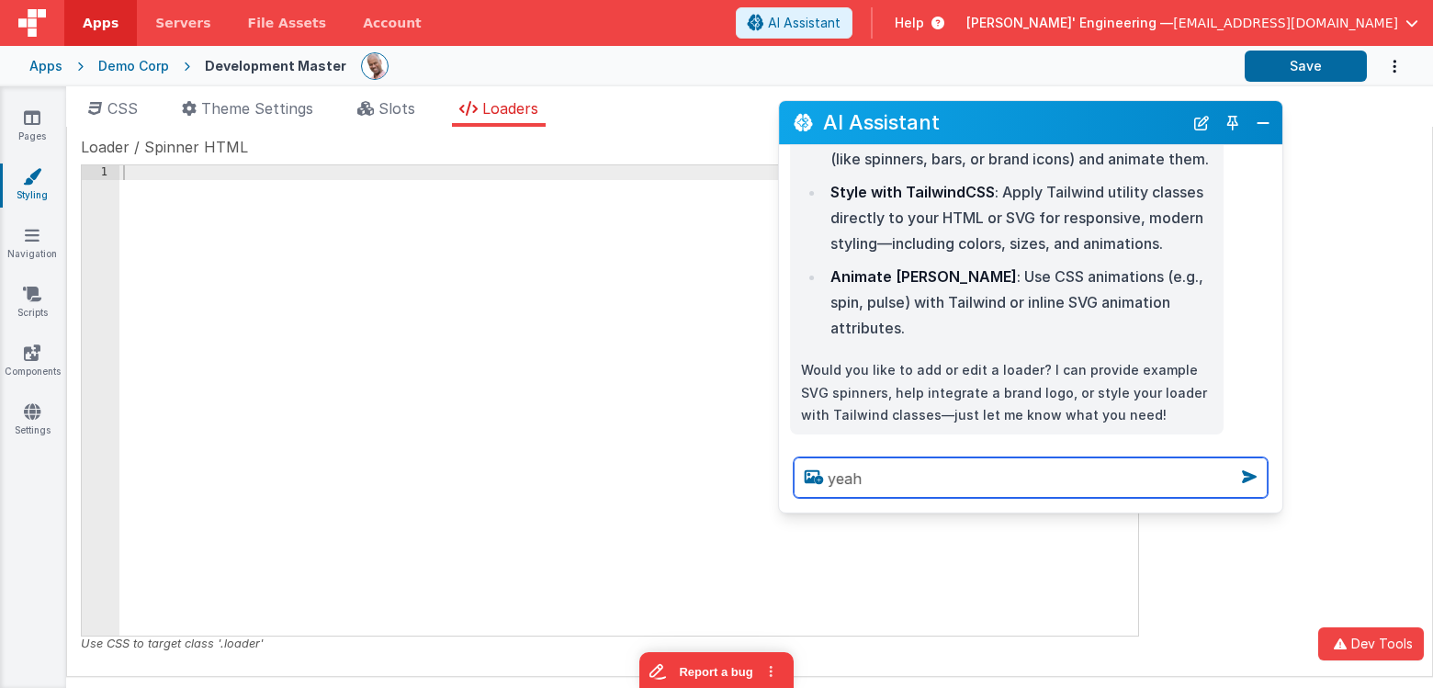
type textarea "yeah"
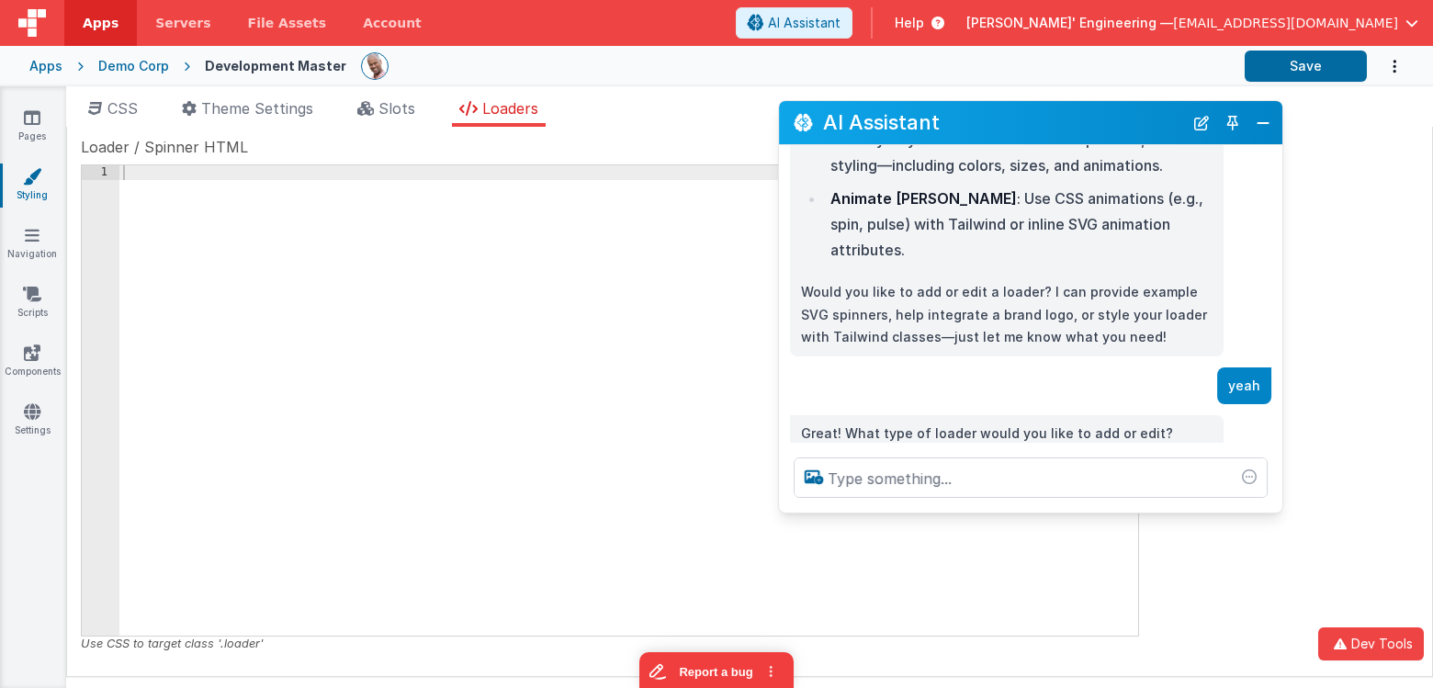
scroll to position [428, 0]
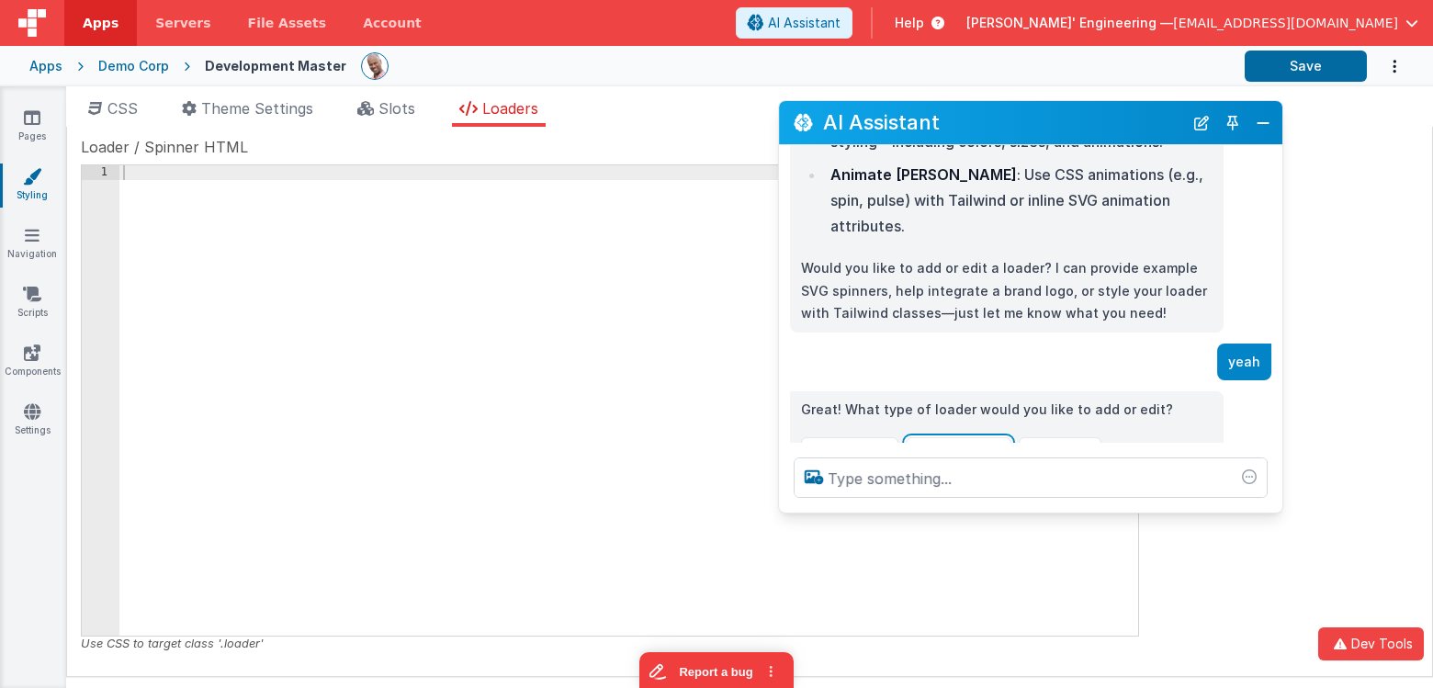
drag, startPoint x: 982, startPoint y: 419, endPoint x: 998, endPoint y: 416, distance: 15.9
click at [982, 437] on button "Colorful Spinner" at bounding box center [959, 449] width 106 height 24
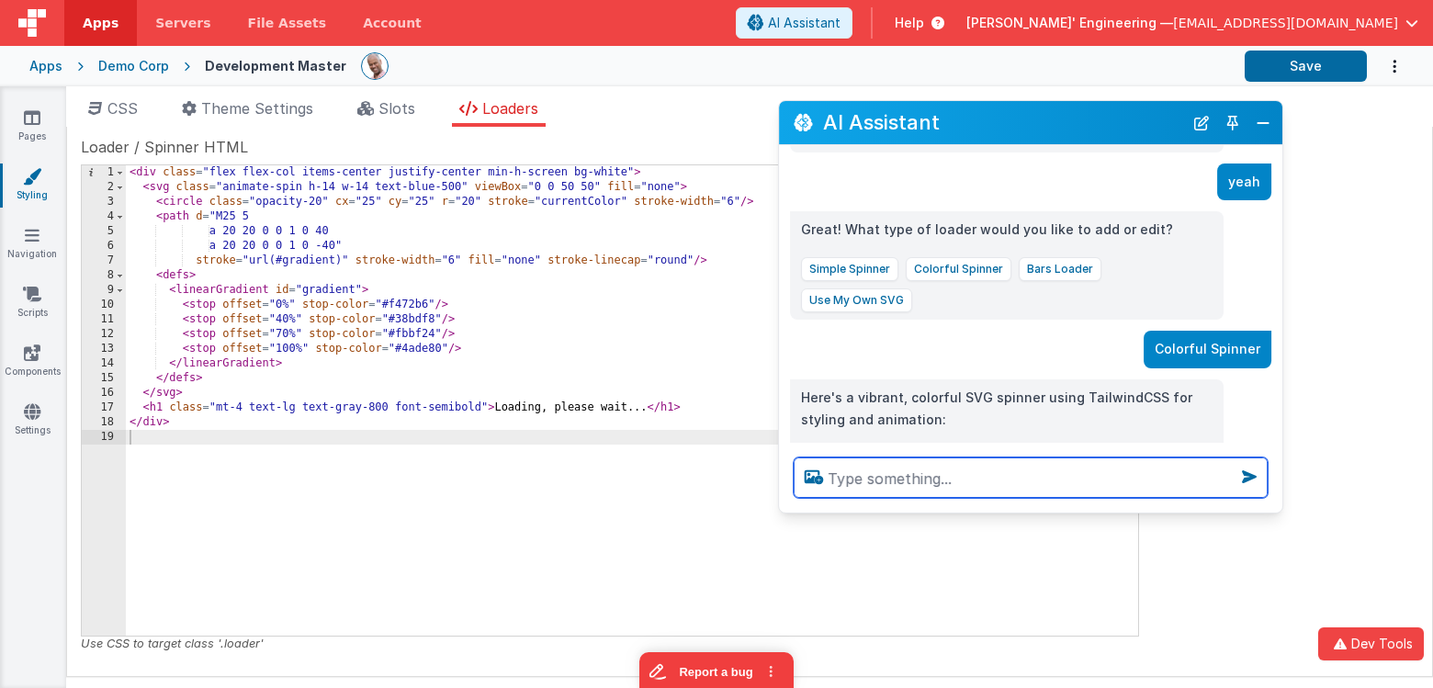
scroll to position [643, 0]
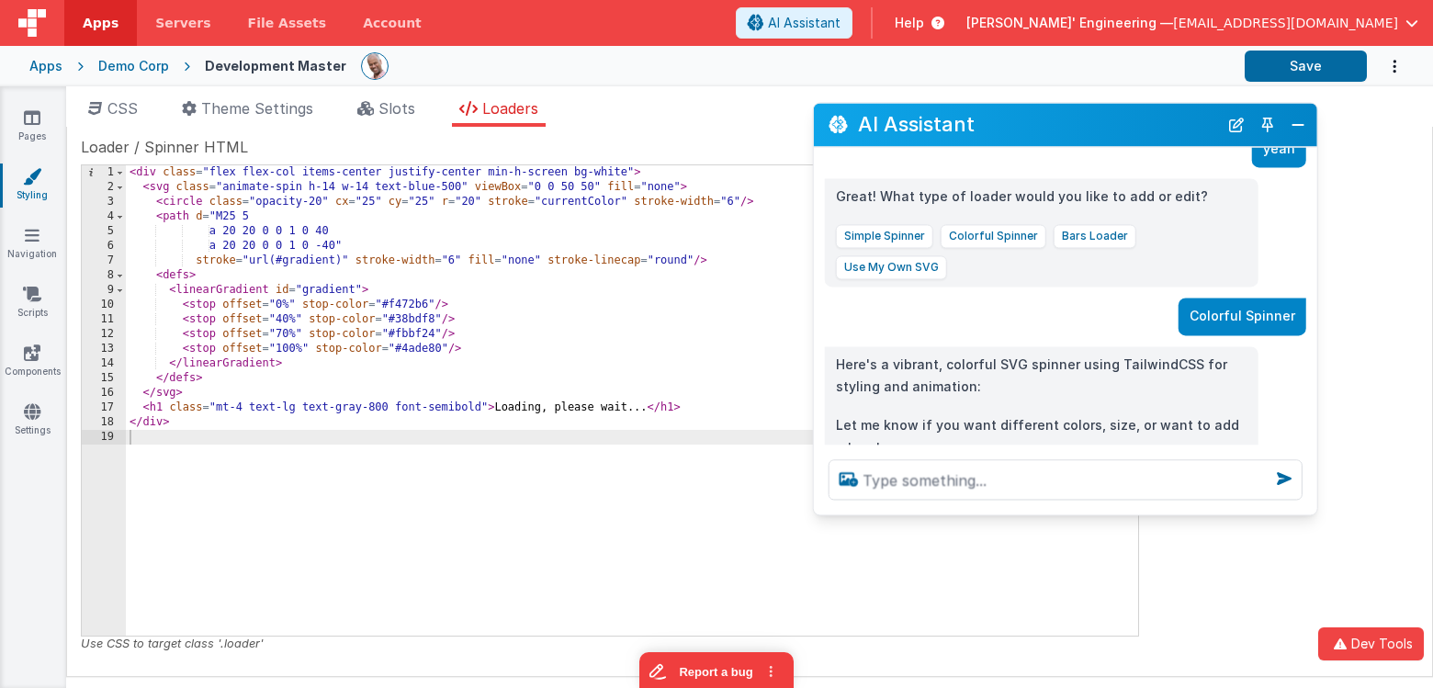
drag, startPoint x: 1144, startPoint y: 131, endPoint x: 1179, endPoint y: 134, distance: 35.0
click at [1179, 134] on h2 "AI Assistant" at bounding box center [1038, 125] width 360 height 22
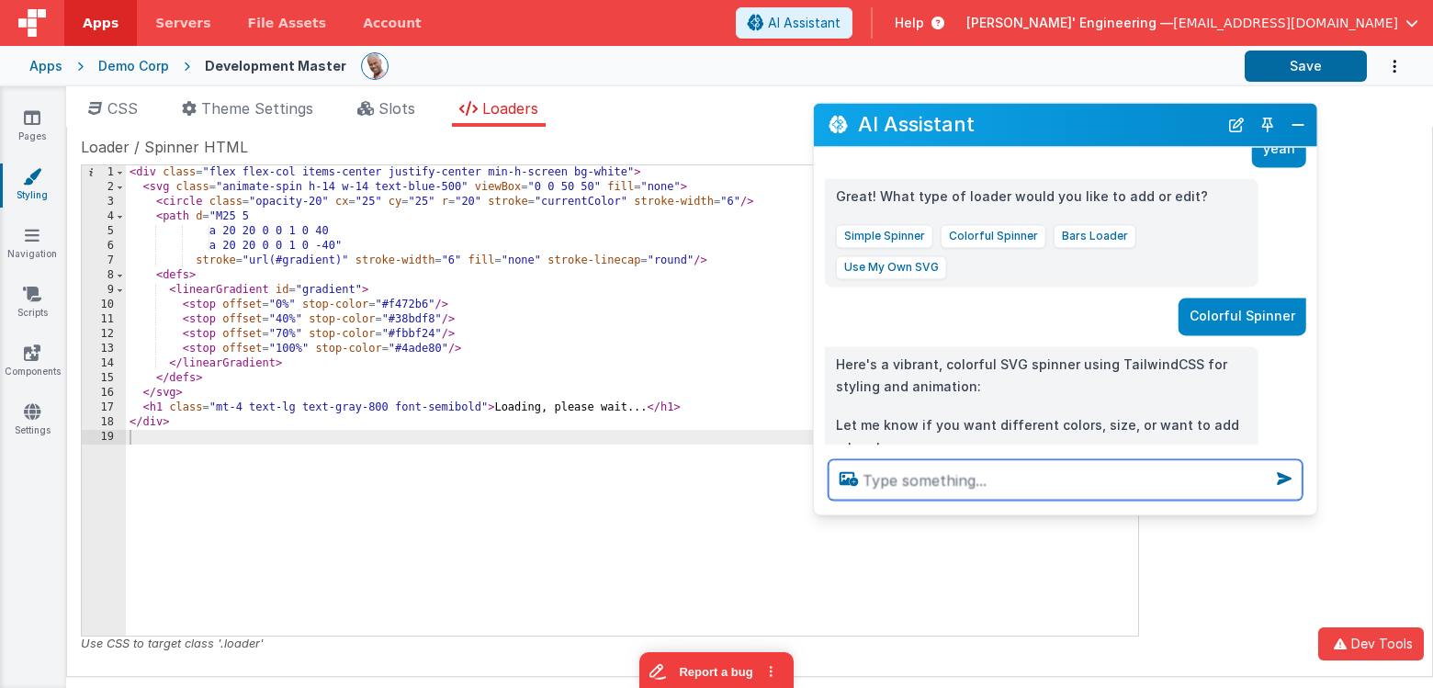
click at [1017, 488] on textarea at bounding box center [1066, 479] width 474 height 40
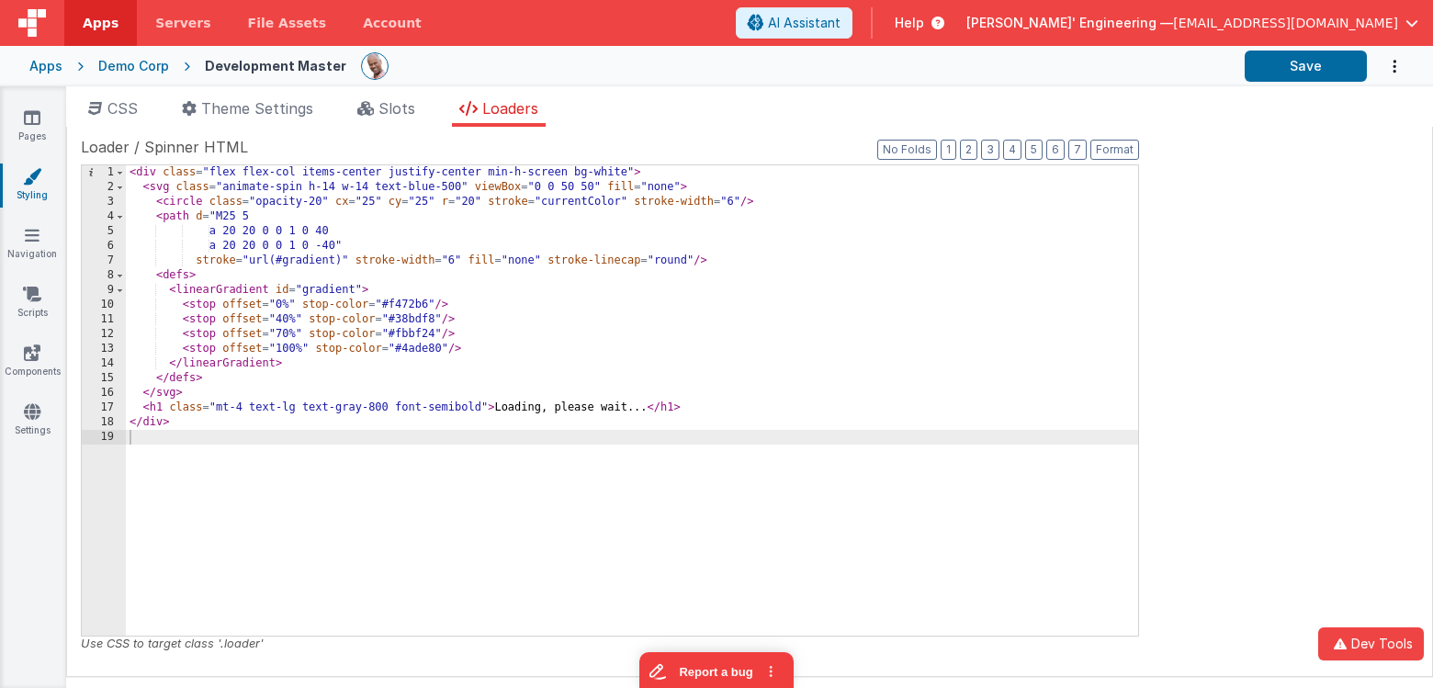
click at [28, 107] on div "Pages Styling Navigation Scripts Components Settings" at bounding box center [33, 387] width 66 height 602
click at [38, 122] on icon at bounding box center [32, 117] width 17 height 18
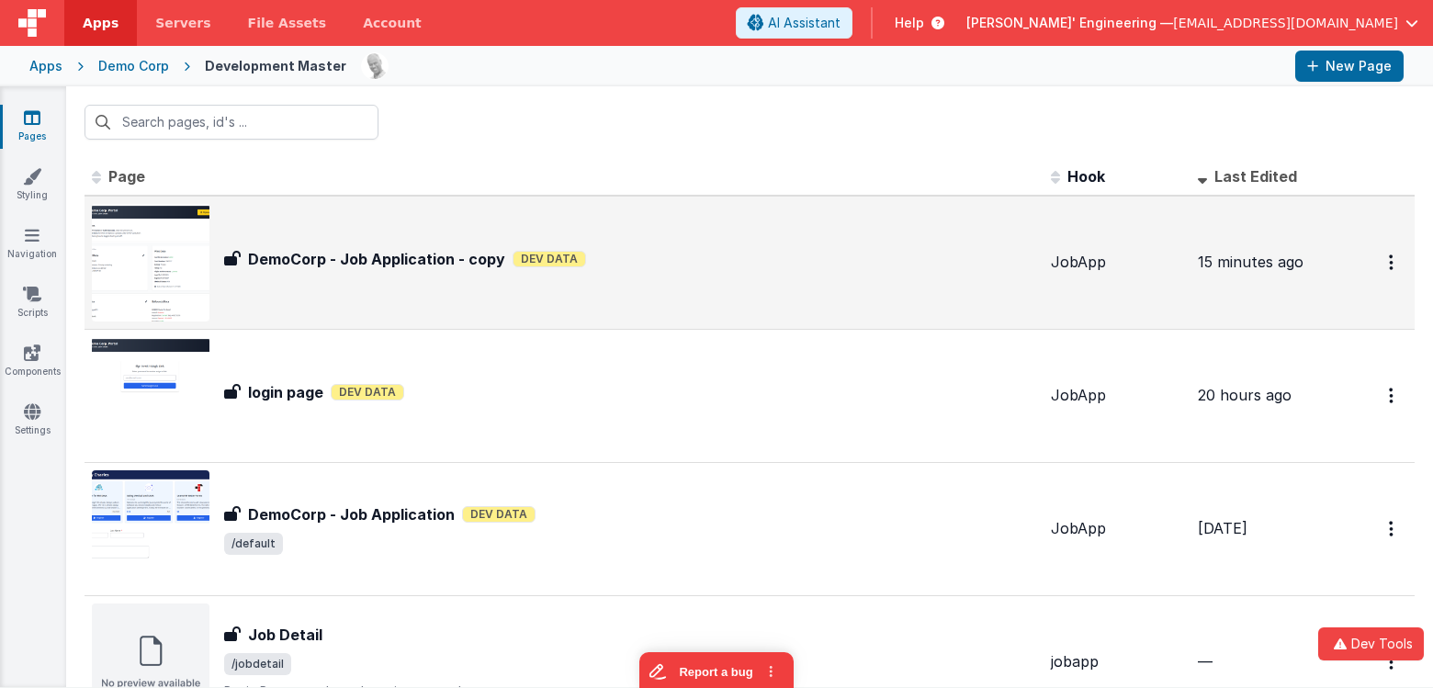
click at [664, 264] on div "DemoCorp - Job Application - copy Dev Data" at bounding box center [630, 259] width 812 height 22
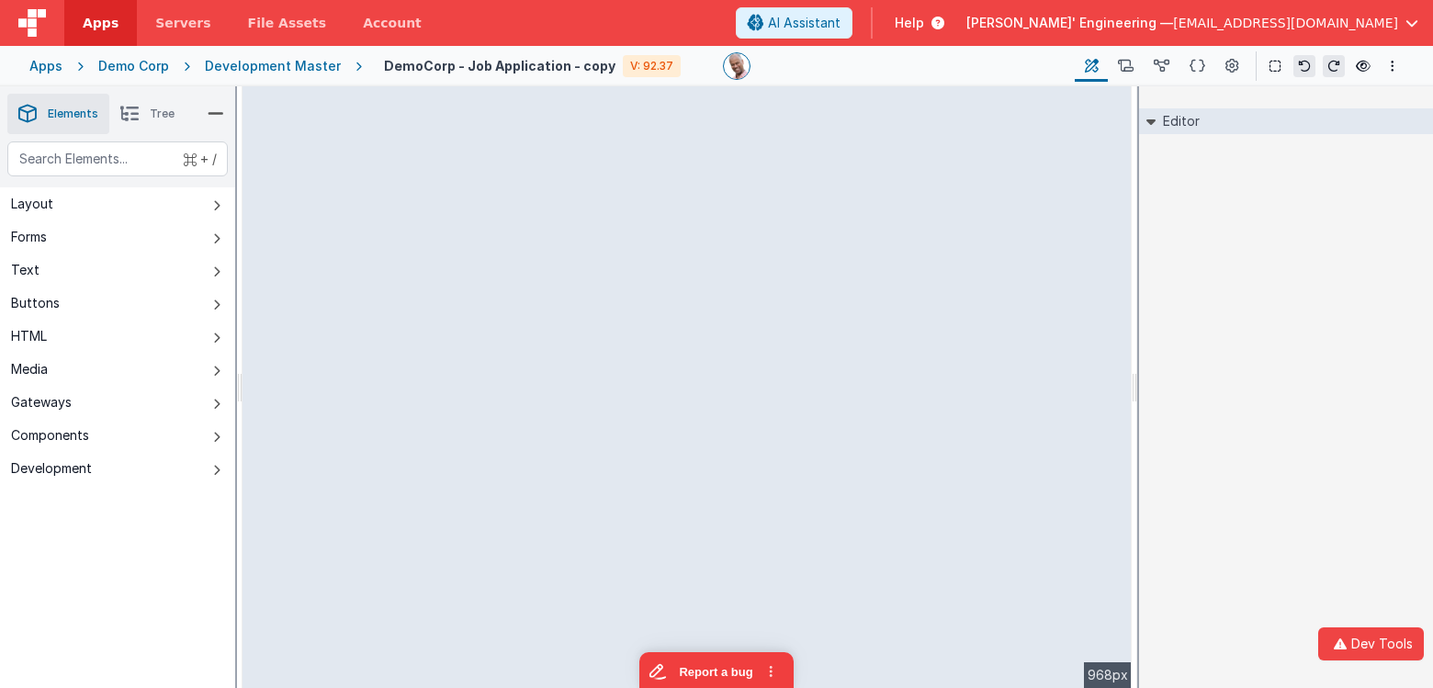
click at [1225, 191] on div "Editor DEV: Focus DEV: builderToggleConditionalCSS DEV: Remove DND DEV: updateS…" at bounding box center [1286, 387] width 294 height 602
click at [1133, 67] on icon at bounding box center [1126, 66] width 16 height 19
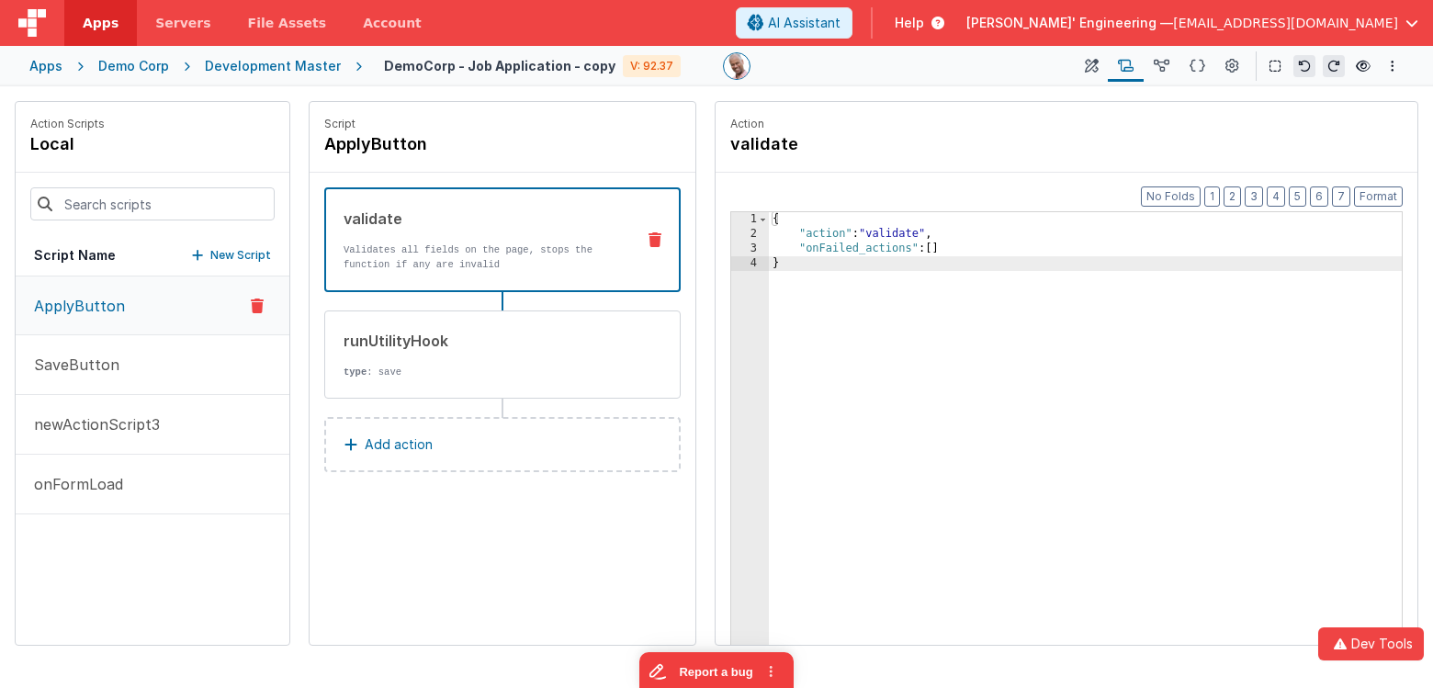
drag, startPoint x: 822, startPoint y: 334, endPoint x: 776, endPoint y: 437, distance: 112.7
click at [776, 437] on div "{ "action" : "validate" , "onFailed_actions" : [ ] }" at bounding box center [1085, 471] width 633 height 519
click at [255, 425] on icon at bounding box center [257, 425] width 13 height 22
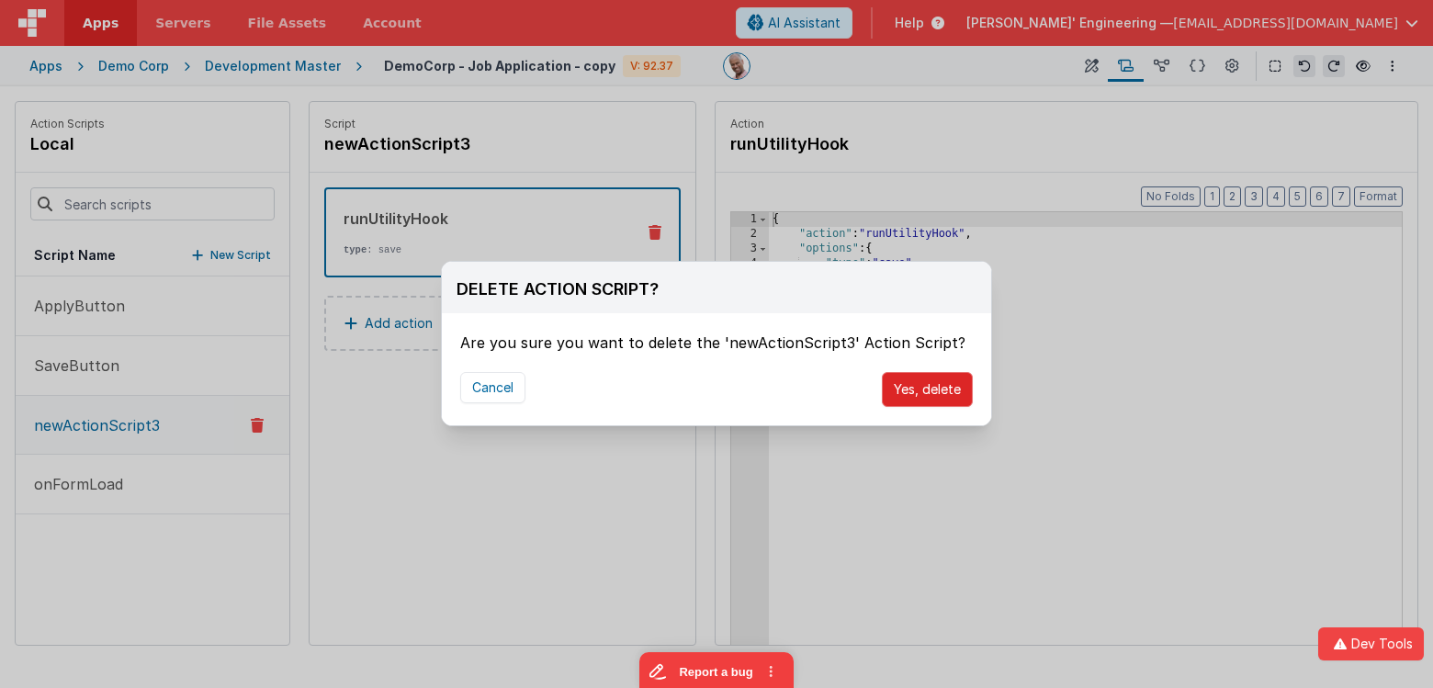
click at [958, 394] on button "Yes, delete" at bounding box center [927, 389] width 91 height 35
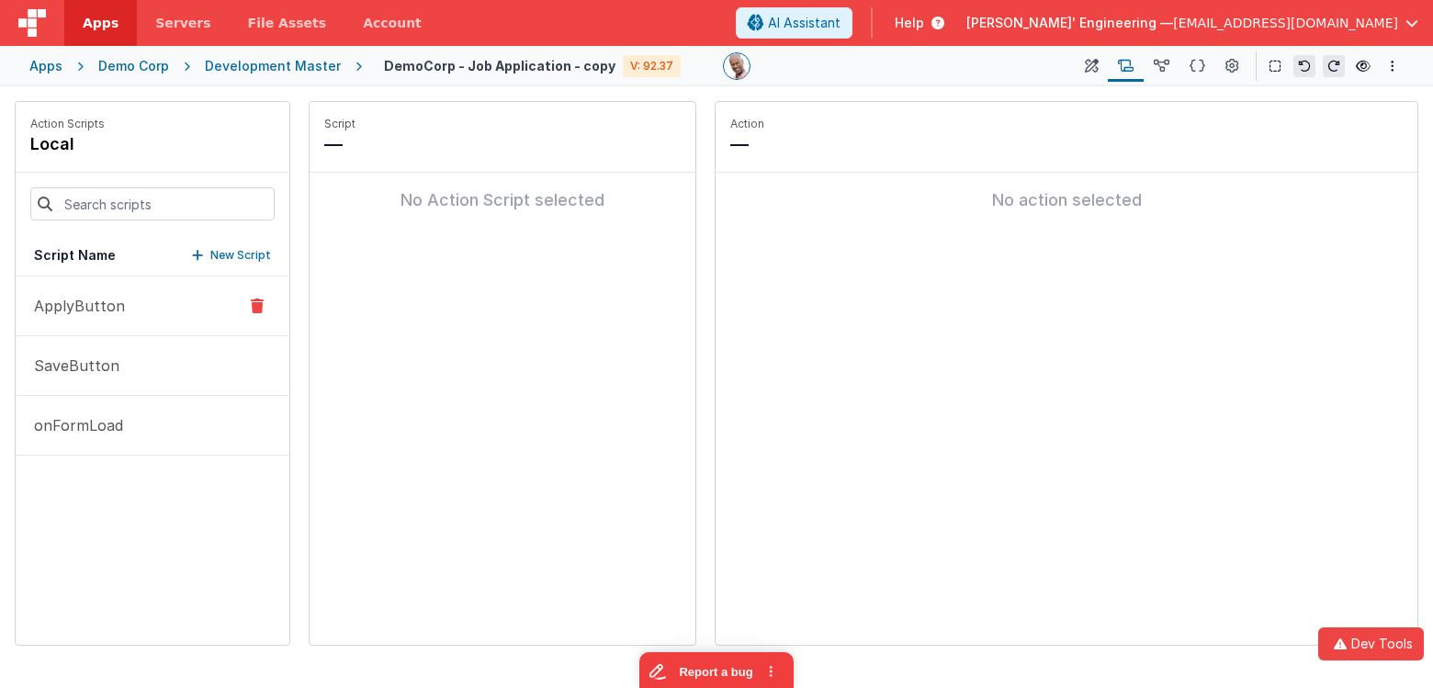
click at [137, 289] on button "ApplyButton" at bounding box center [153, 307] width 274 height 60
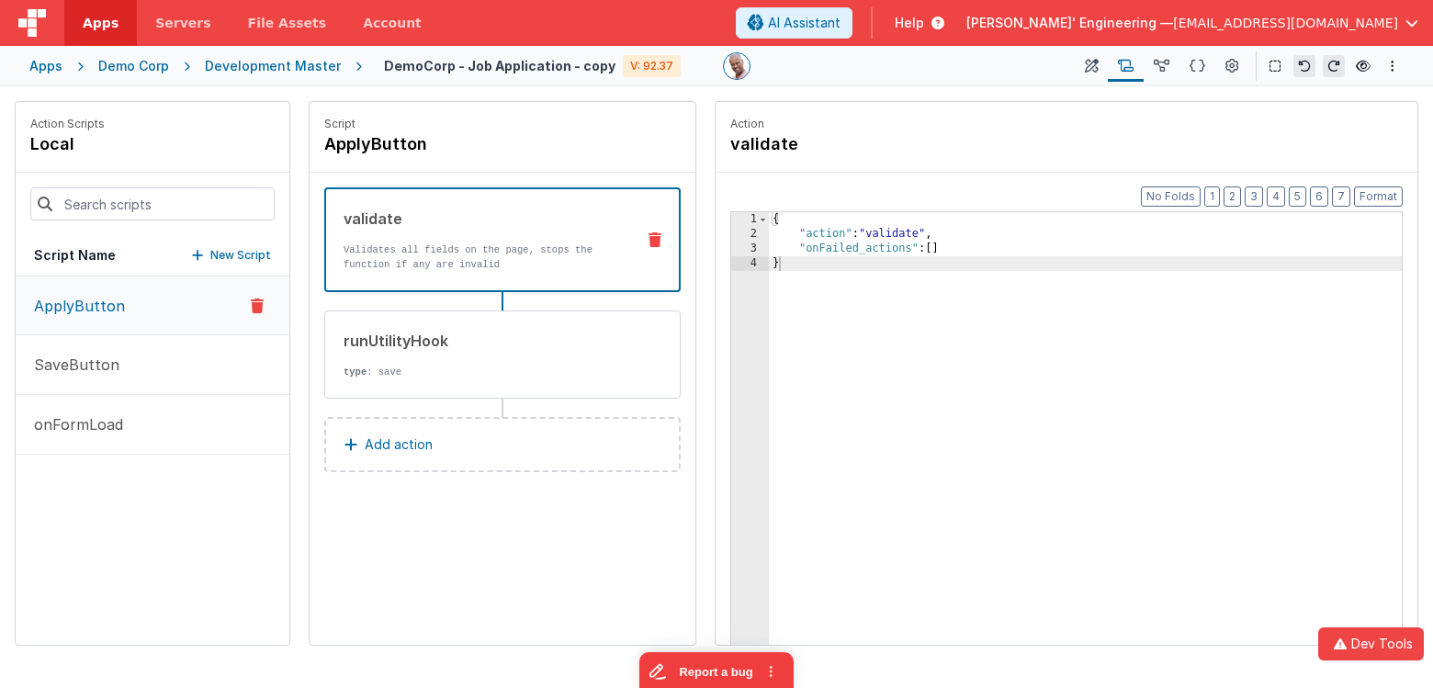
click at [958, 271] on div "{ "action" : "validate" , "onFailed_actions" : [ ] }" at bounding box center [1085, 471] width 633 height 519
click at [613, 373] on p "type : save" at bounding box center [483, 372] width 278 height 15
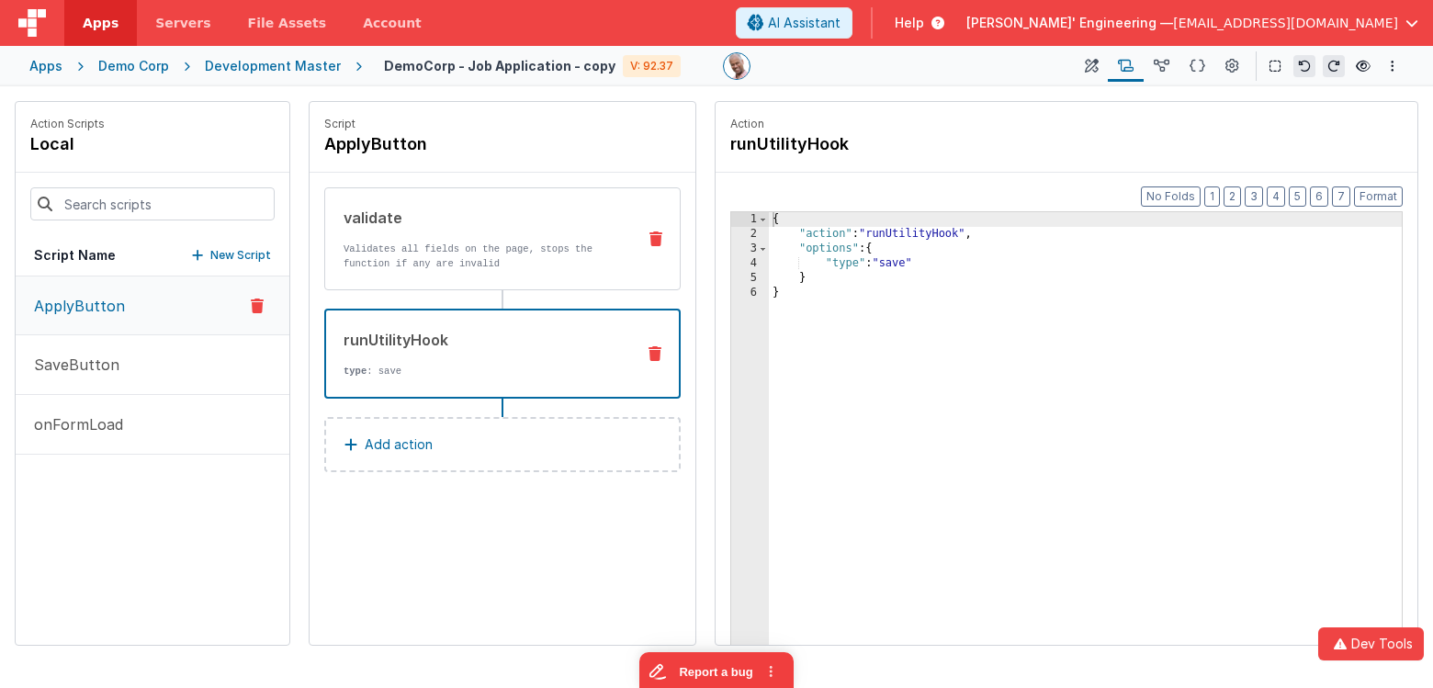
click at [590, 216] on div "validate" at bounding box center [483, 218] width 278 height 22
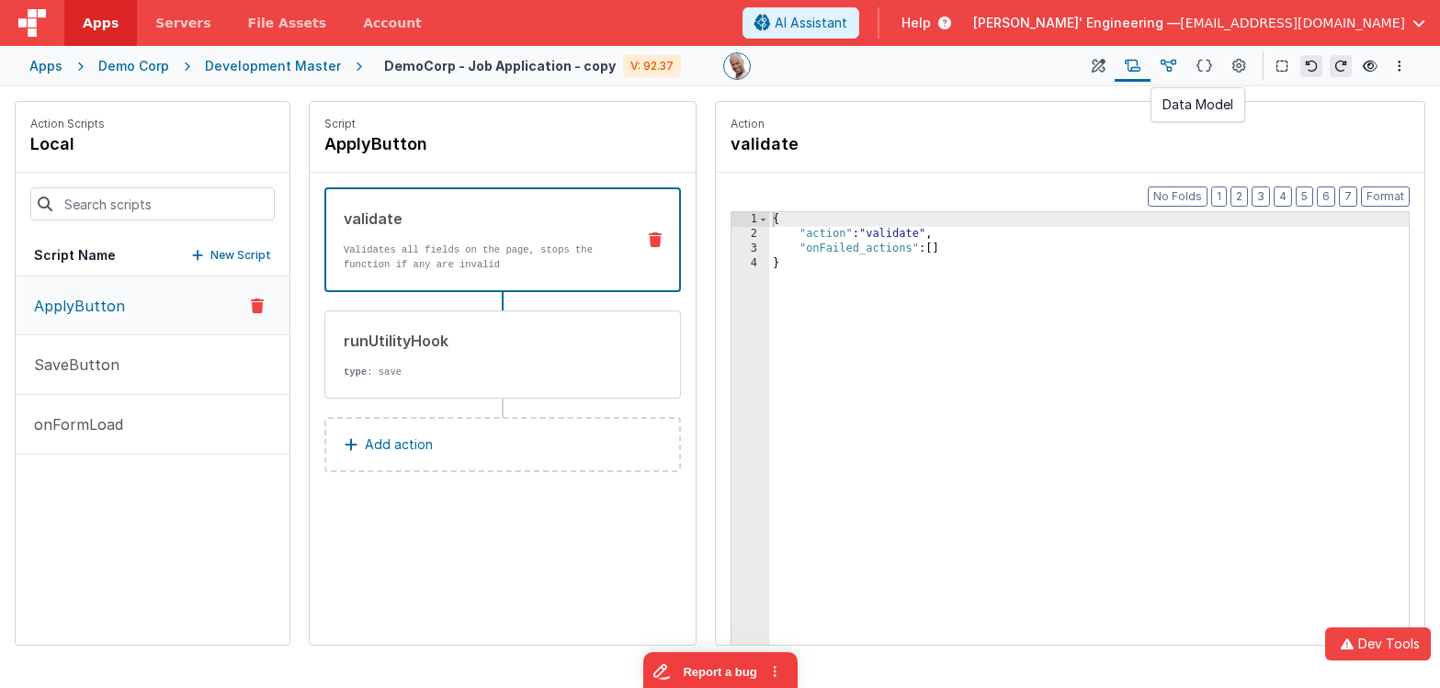
click at [1168, 67] on icon at bounding box center [1169, 66] width 16 height 19
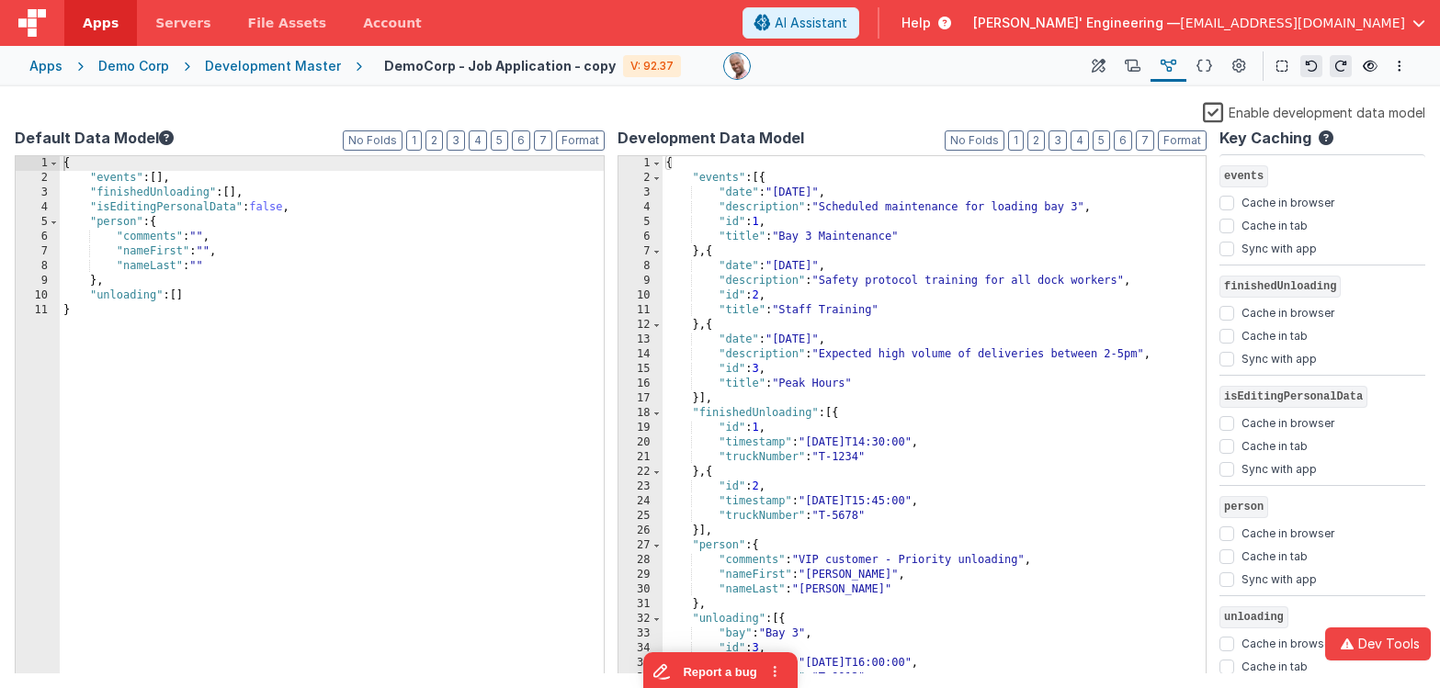
click at [1179, 97] on div "Saved" at bounding box center [720, 93] width 1440 height 15
click at [1208, 70] on icon at bounding box center [1204, 66] width 16 height 19
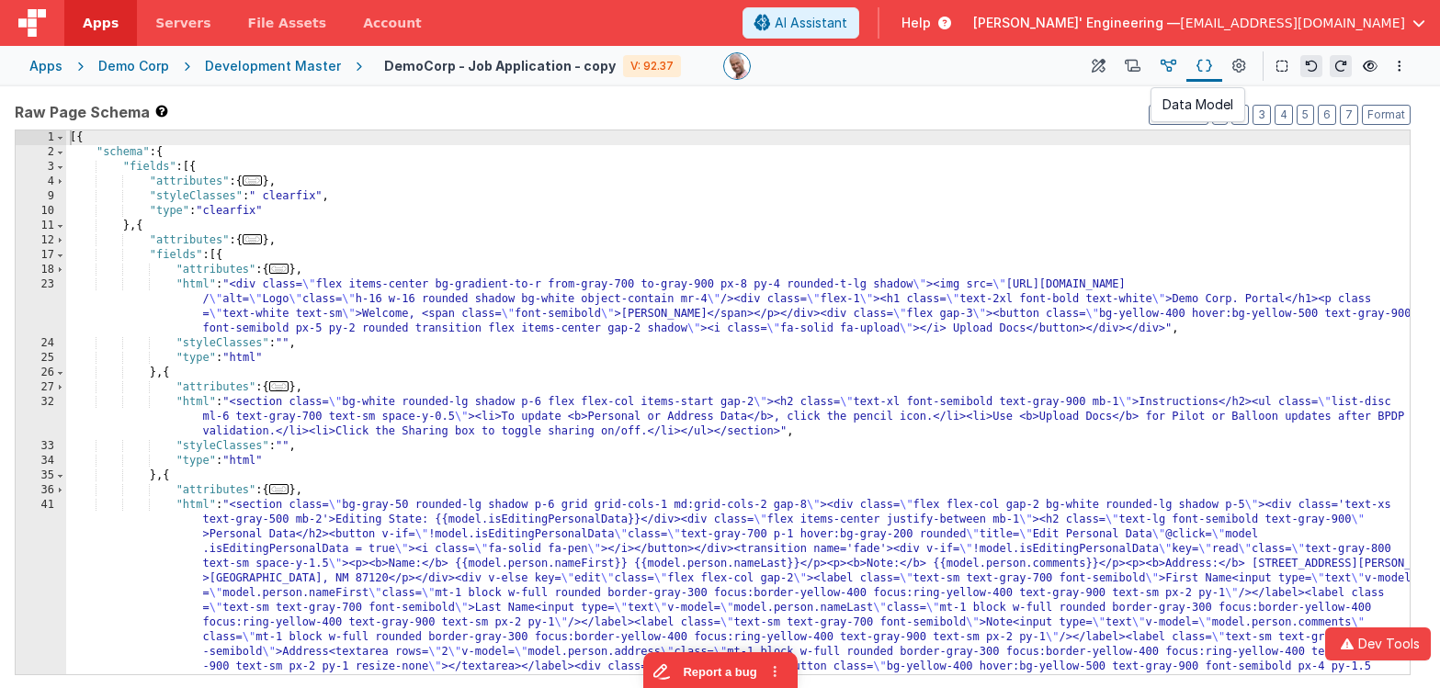
click at [1164, 67] on icon at bounding box center [1169, 66] width 16 height 19
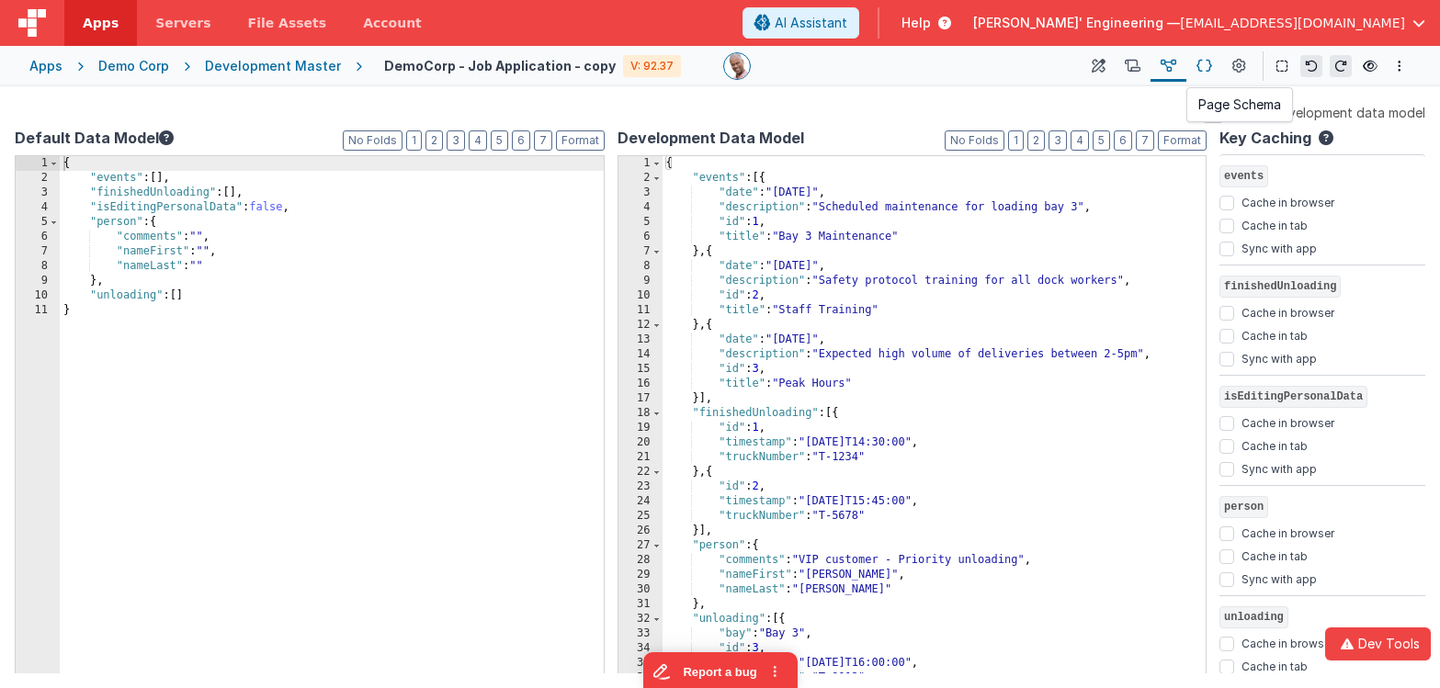
click at [1204, 60] on icon at bounding box center [1204, 66] width 16 height 19
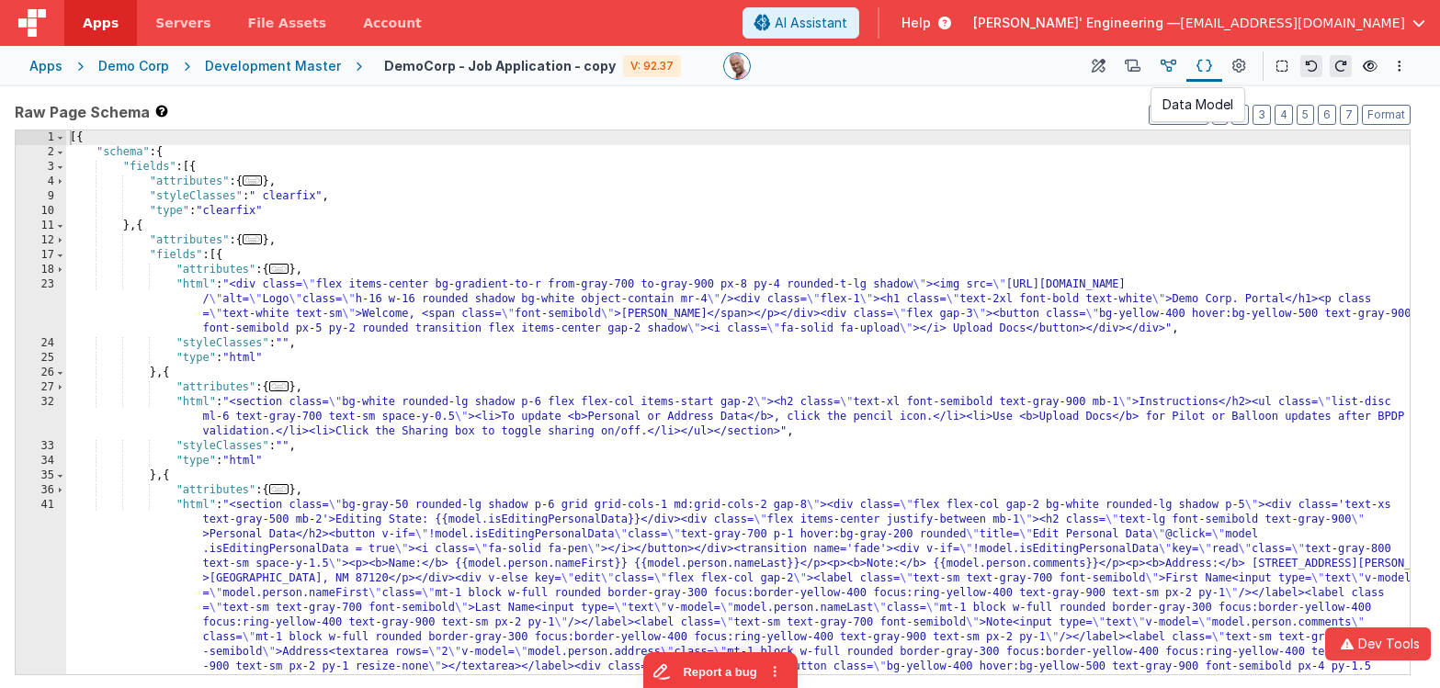
click at [1173, 67] on icon at bounding box center [1169, 66] width 16 height 19
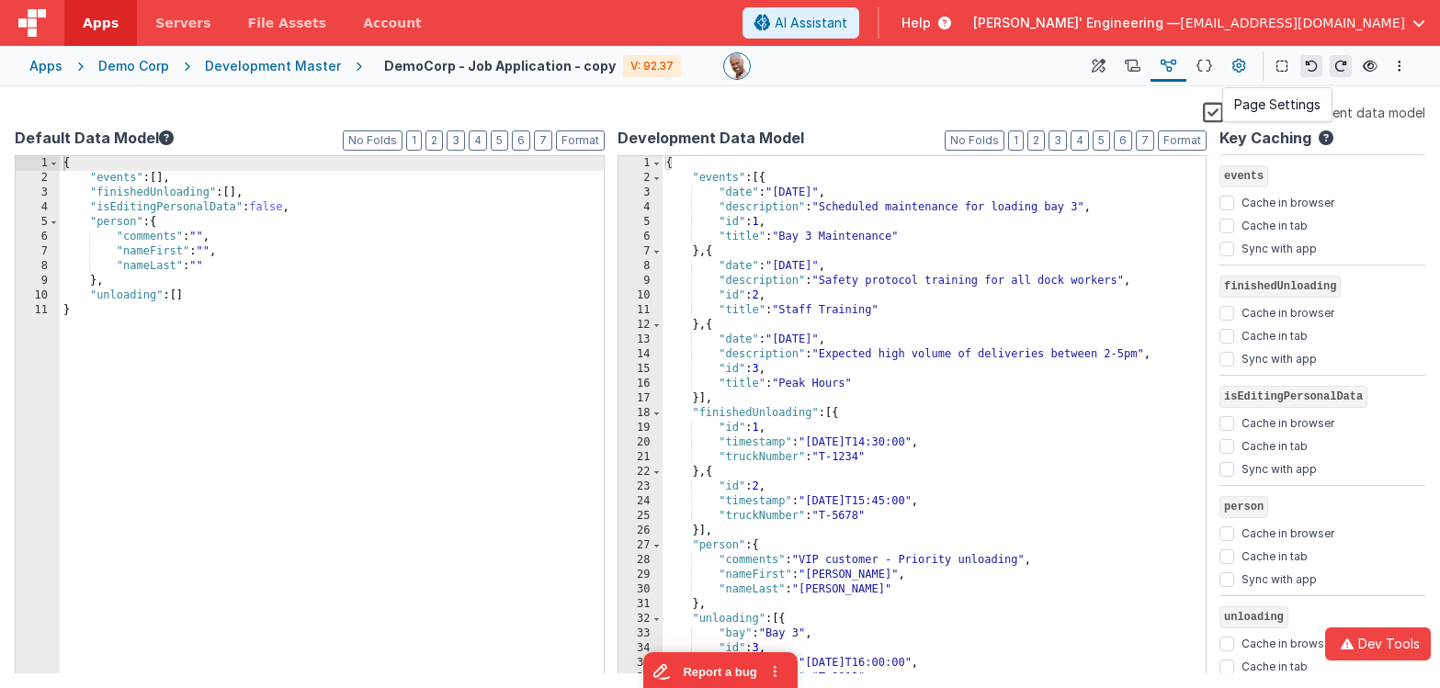
click at [1241, 70] on icon at bounding box center [1239, 66] width 14 height 19
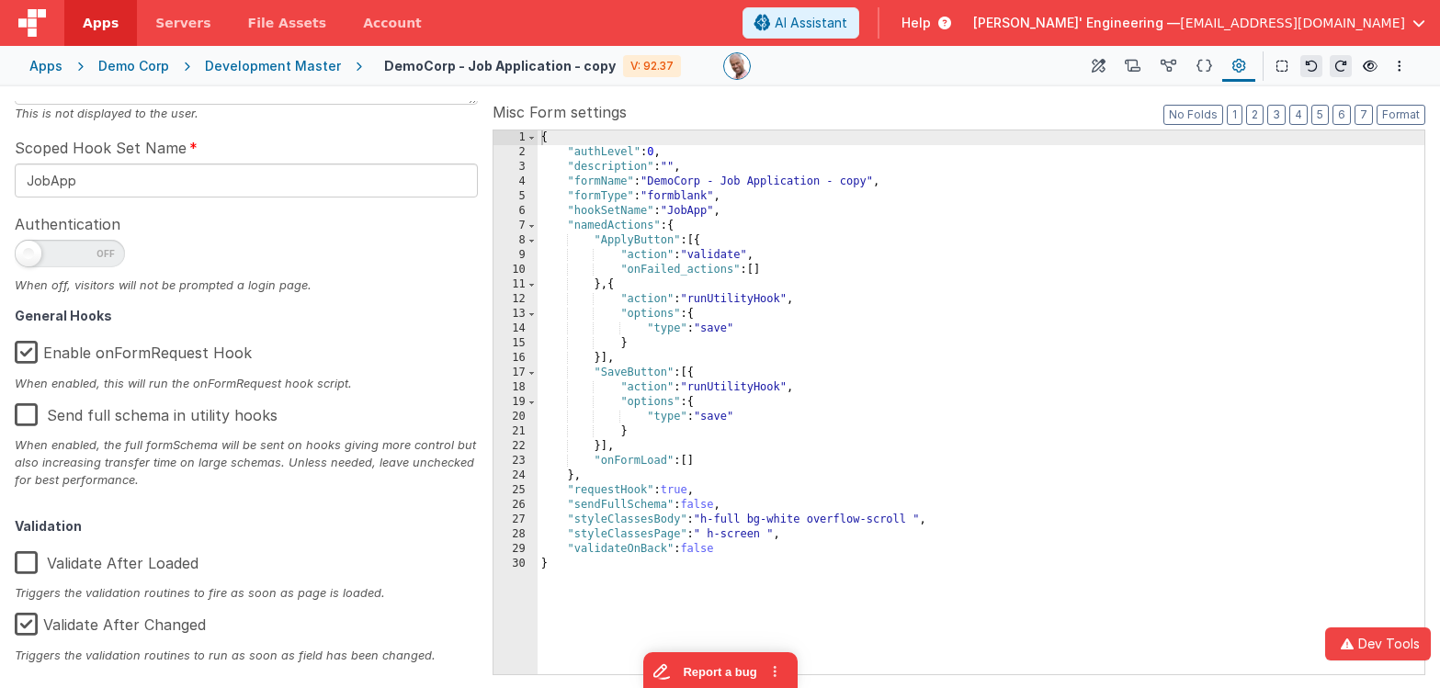
scroll to position [263, 0]
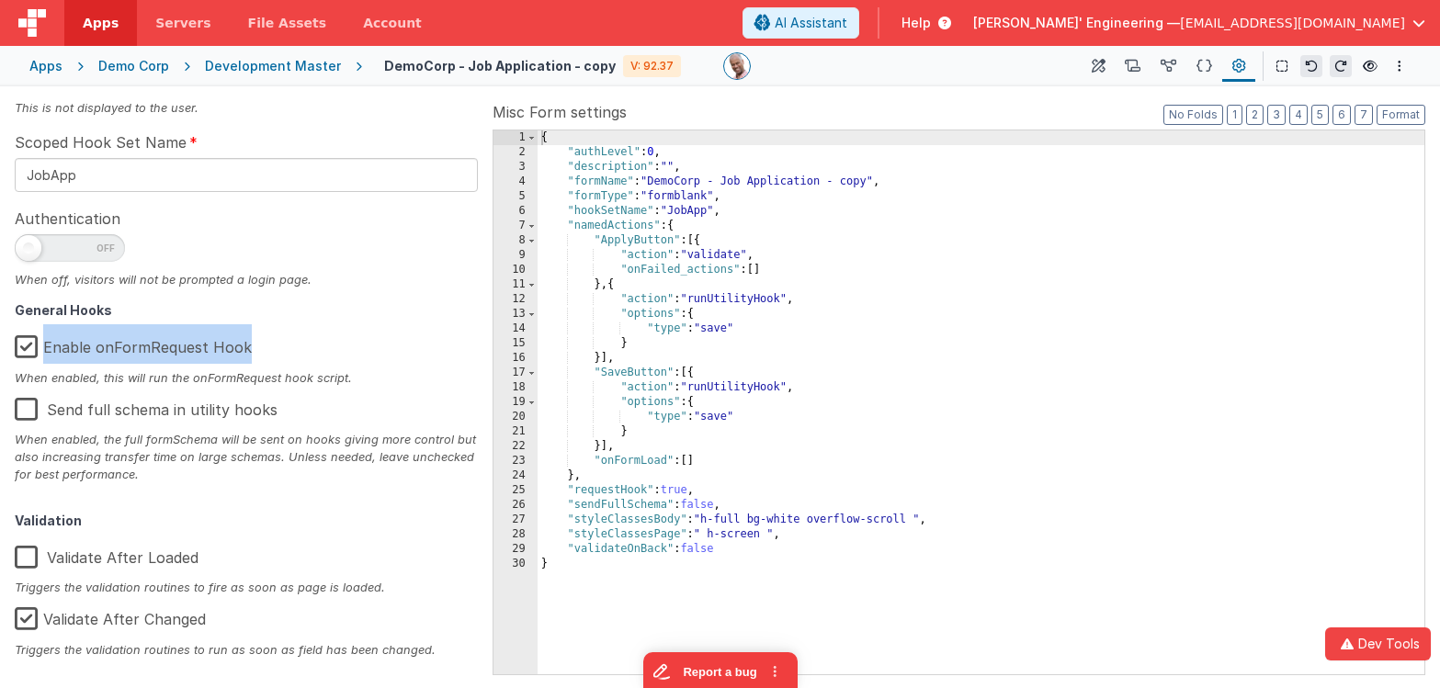
drag, startPoint x: 255, startPoint y: 352, endPoint x: 45, endPoint y: 353, distance: 210.4
click at [45, 353] on div "Enable onFormRequest Hook" at bounding box center [246, 346] width 463 height 44
drag, startPoint x: 45, startPoint y: 353, endPoint x: 56, endPoint y: 352, distance: 11.1
click at [45, 353] on label "Enable onFormRequest Hook" at bounding box center [133, 344] width 237 height 40
click at [0, 0] on input "Enable onFormRequest Hook" at bounding box center [0, 0] width 0 height 0
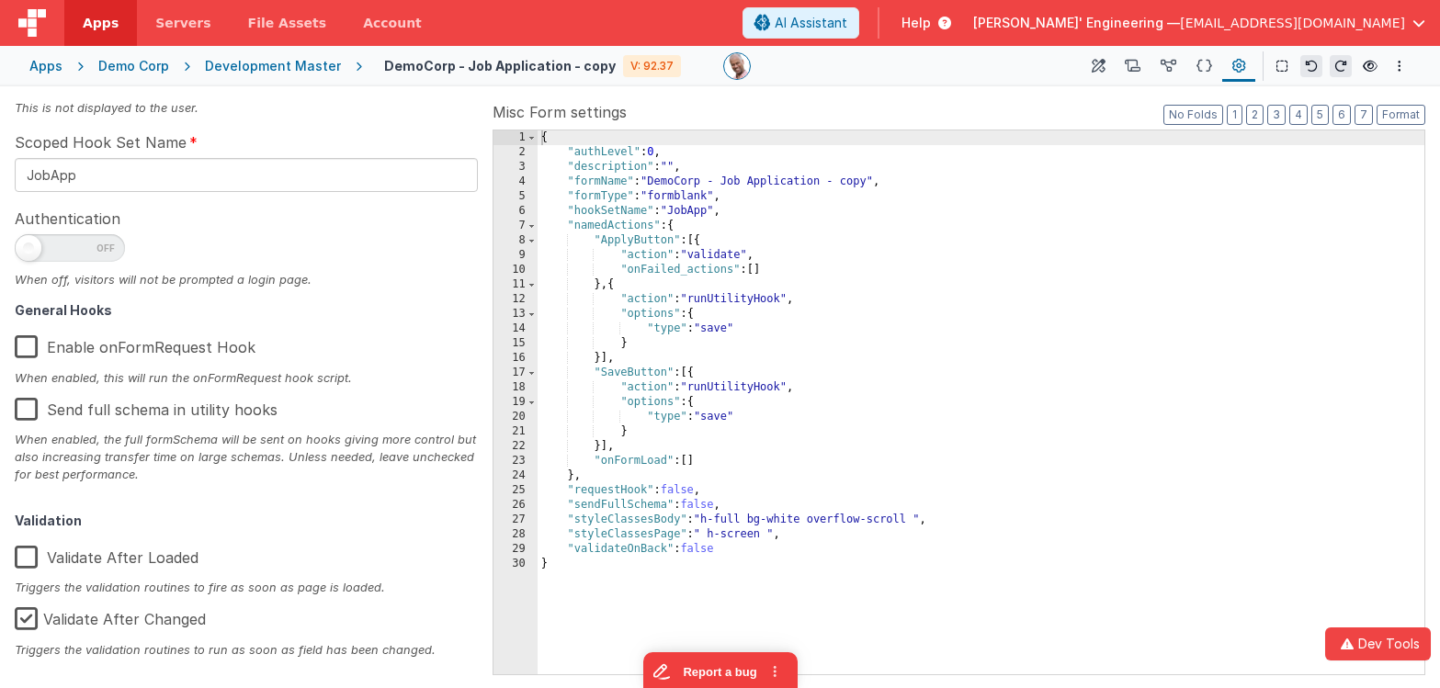
click at [165, 345] on label "Enable onFormRequest Hook" at bounding box center [135, 344] width 241 height 40
click at [0, 0] on input "Enable onFormRequest Hook" at bounding box center [0, 0] width 0 height 0
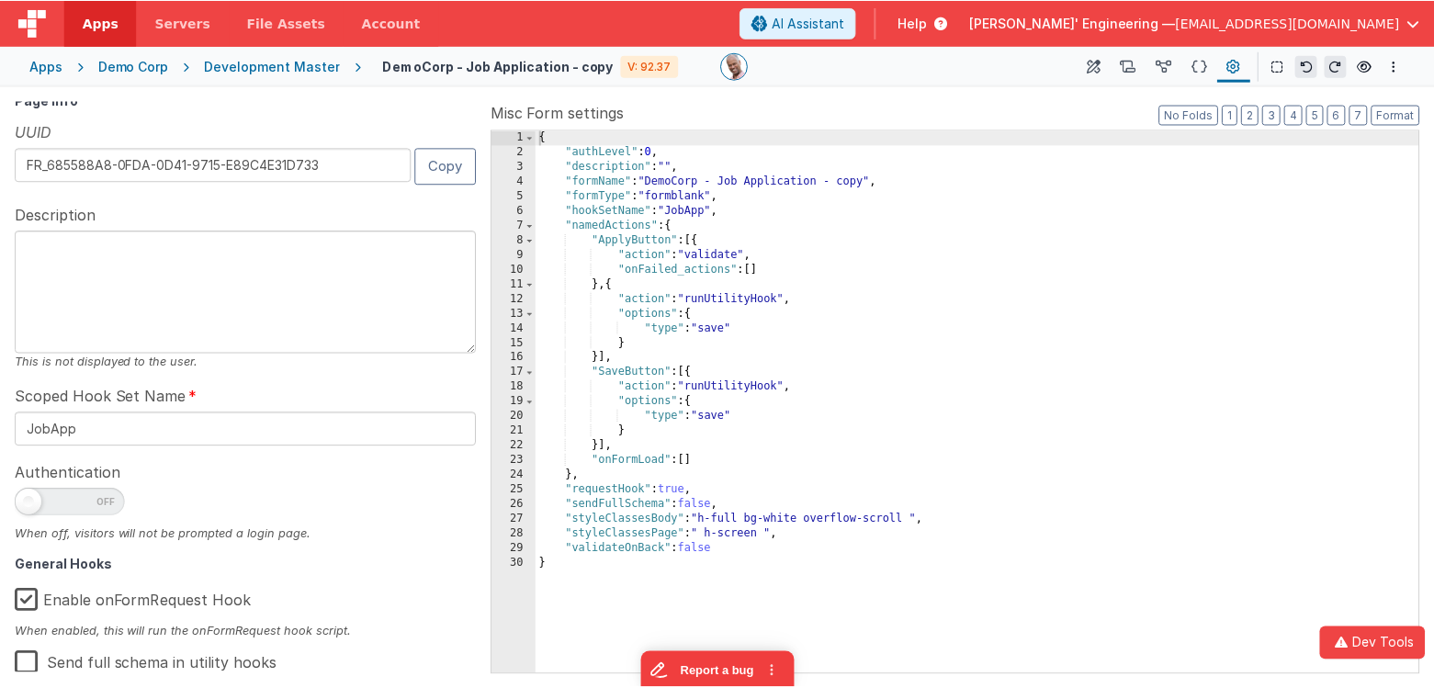
scroll to position [0, 0]
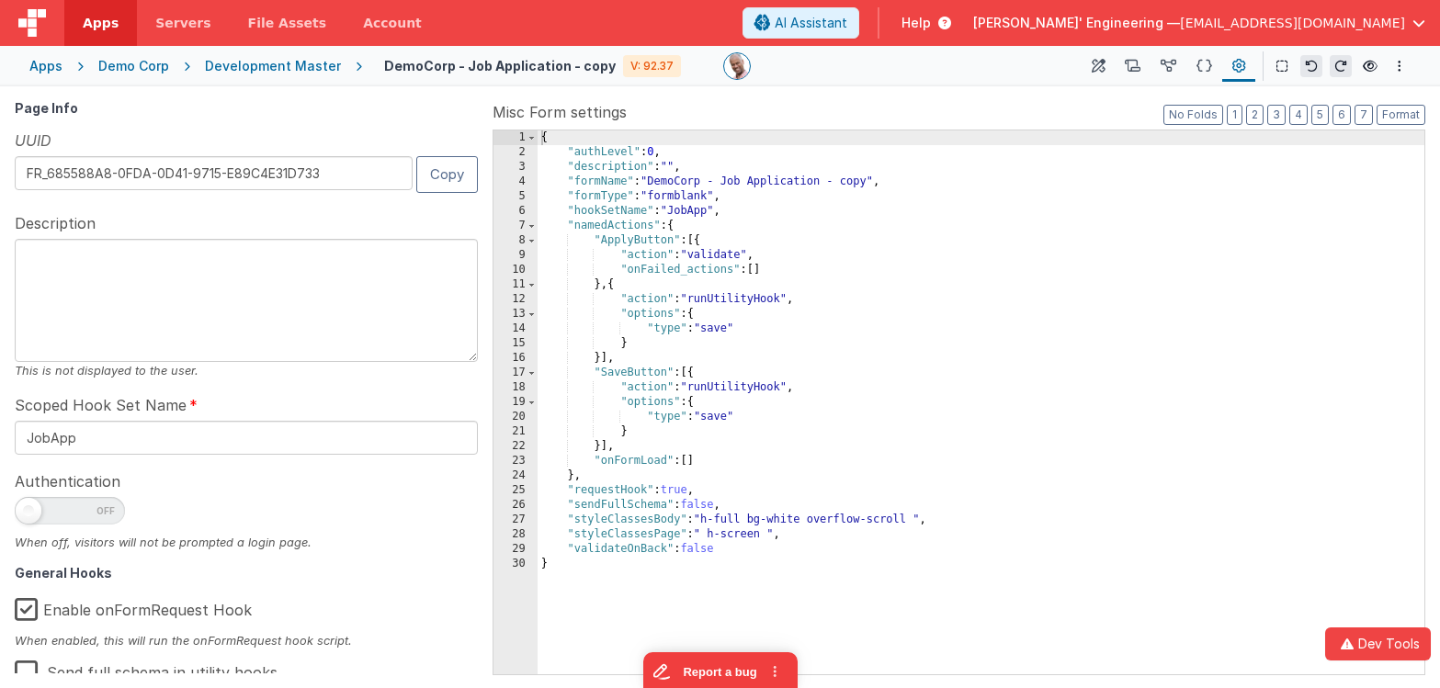
click at [310, 307] on textarea at bounding box center [246, 300] width 463 height 123
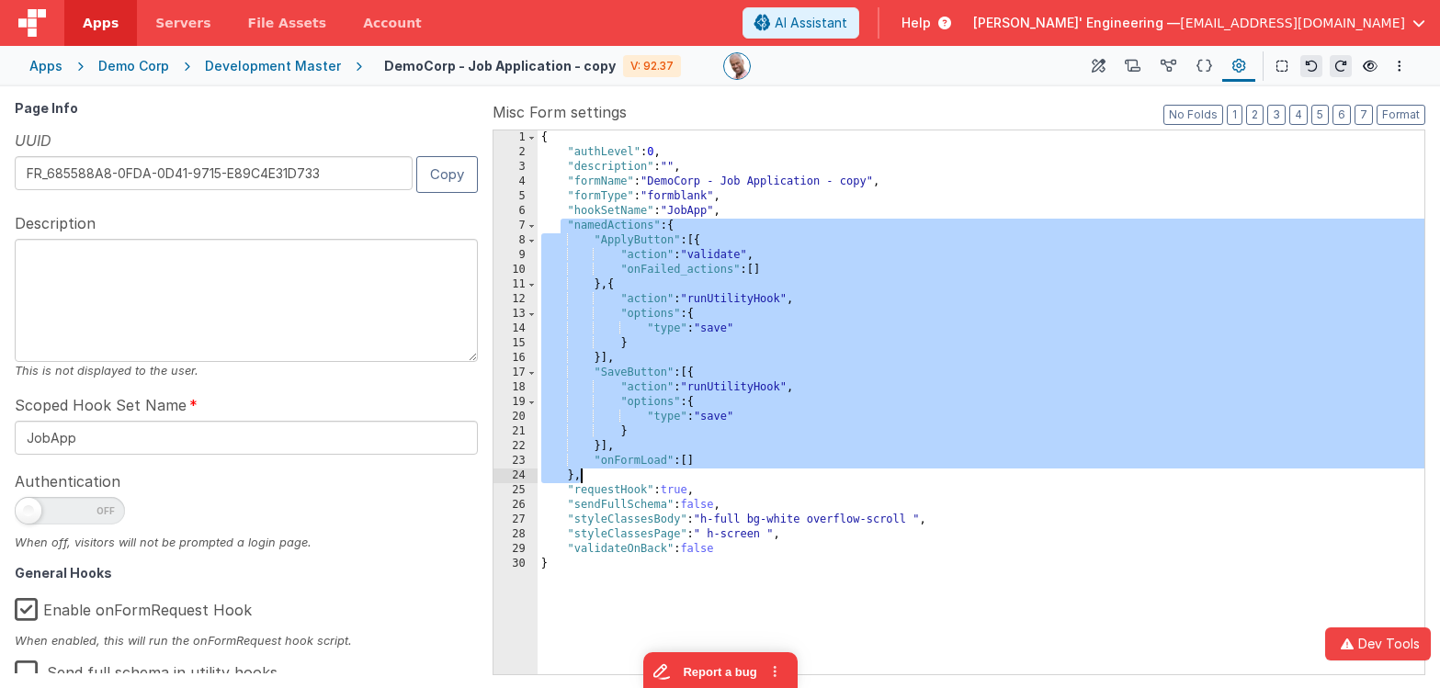
drag, startPoint x: 564, startPoint y: 229, endPoint x: 756, endPoint y: 476, distance: 313.0
click at [756, 476] on div "{ "authLevel" : 0 , "description" : "" , "formName" : "DemoCorp - Job Applicati…" at bounding box center [981, 416] width 887 height 573
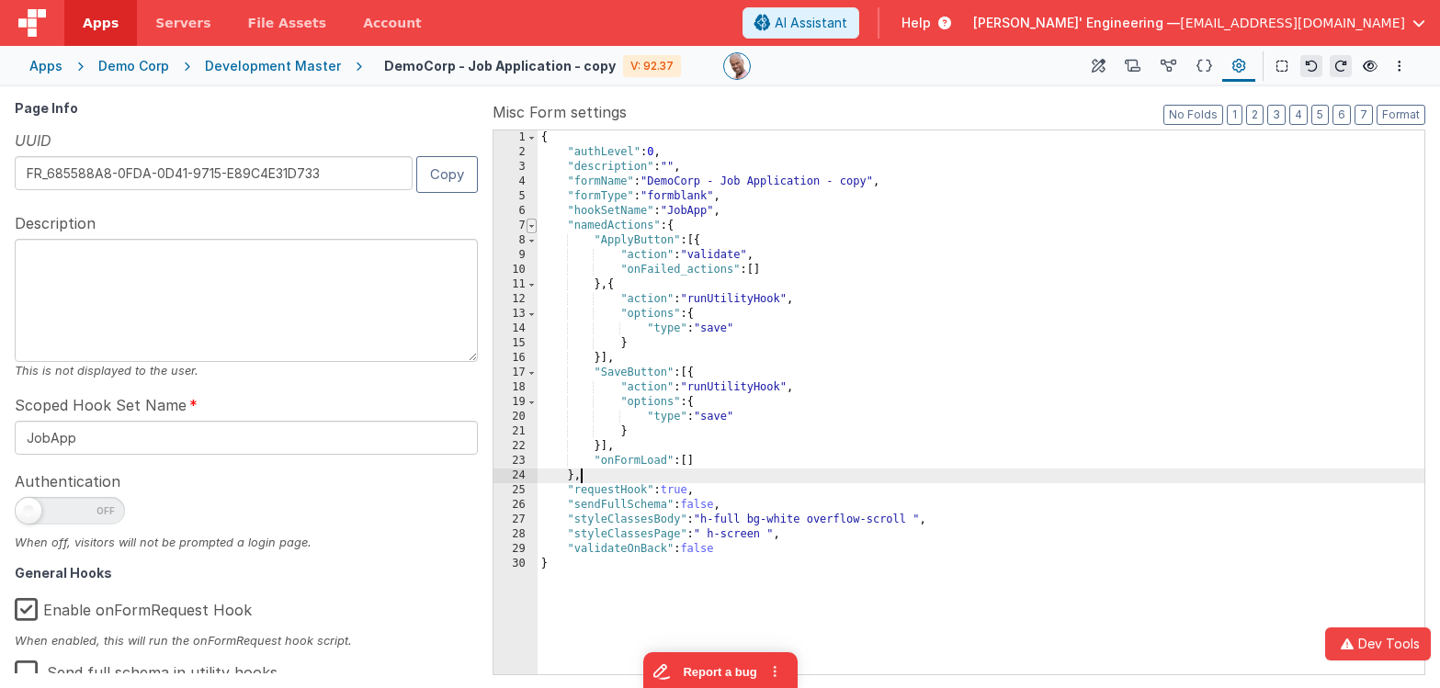
click at [533, 223] on span at bounding box center [532, 226] width 10 height 15
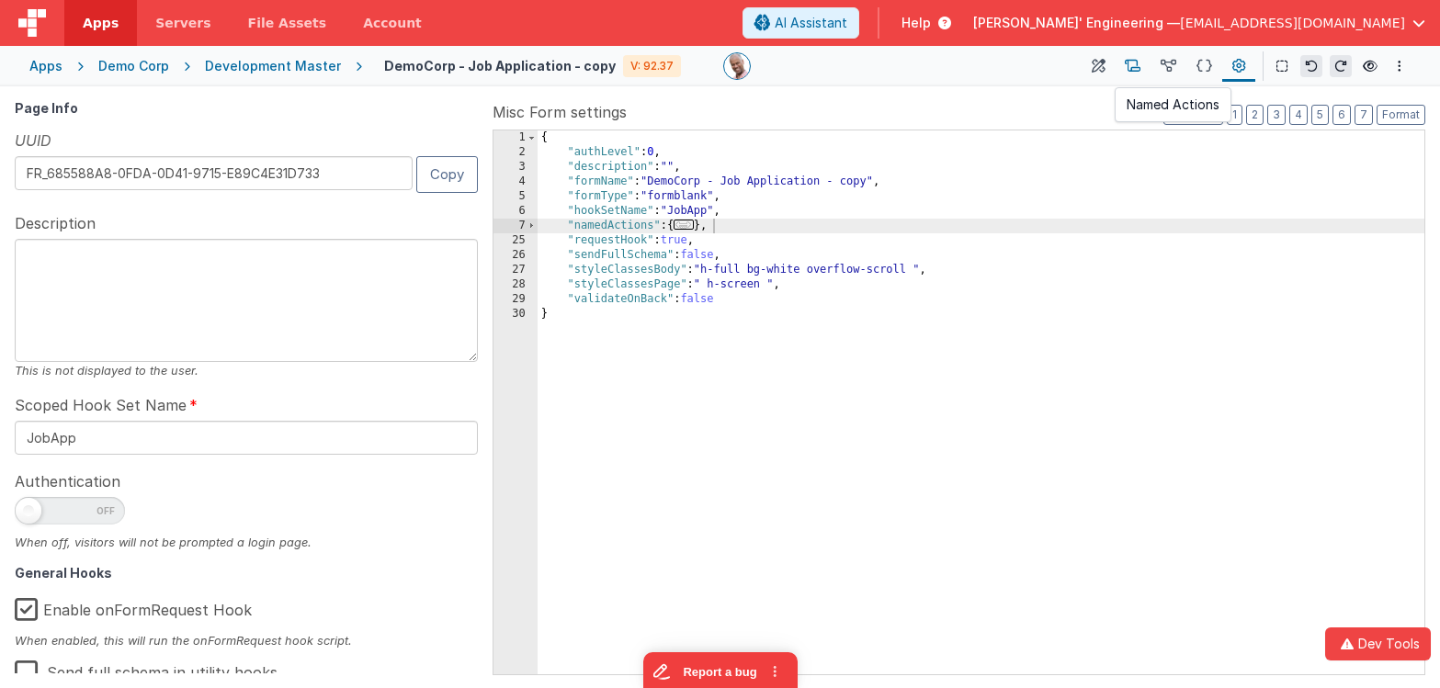
click at [1138, 63] on icon at bounding box center [1133, 66] width 16 height 19
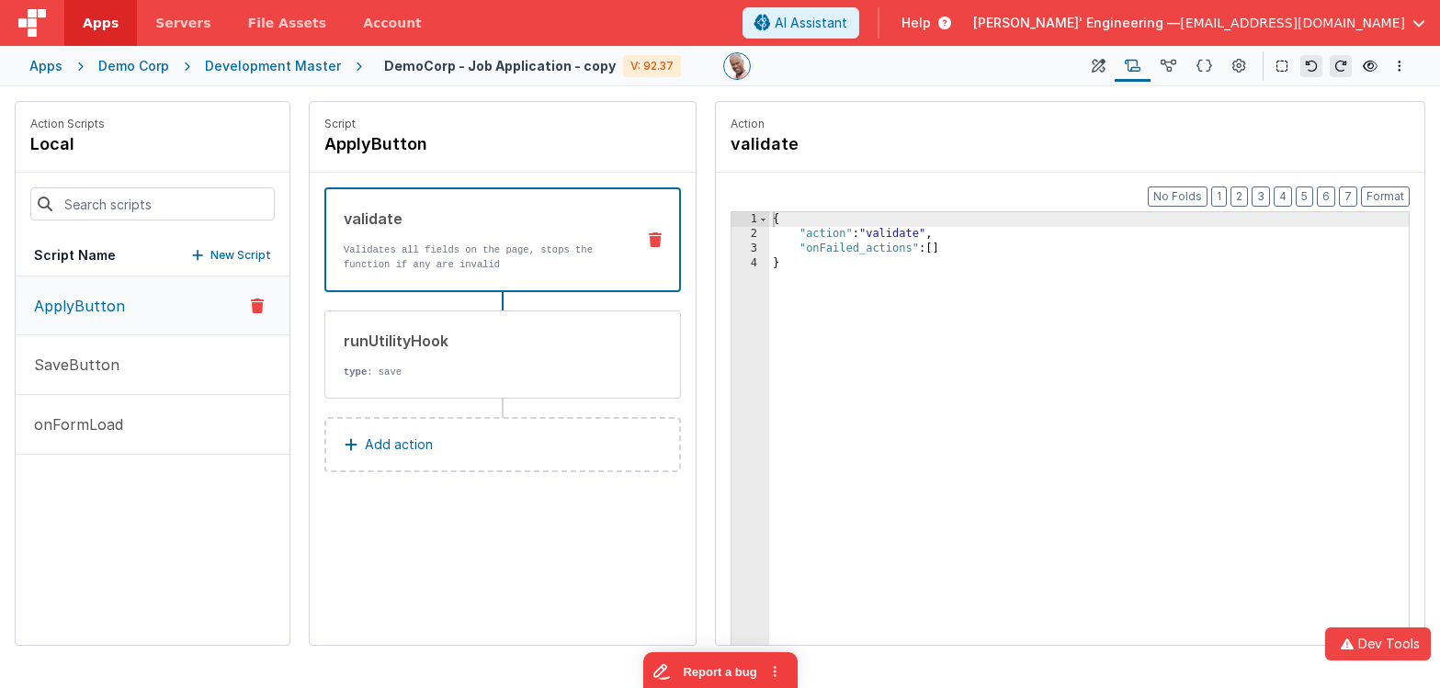
click at [241, 62] on div "Development Master" at bounding box center [273, 66] width 136 height 18
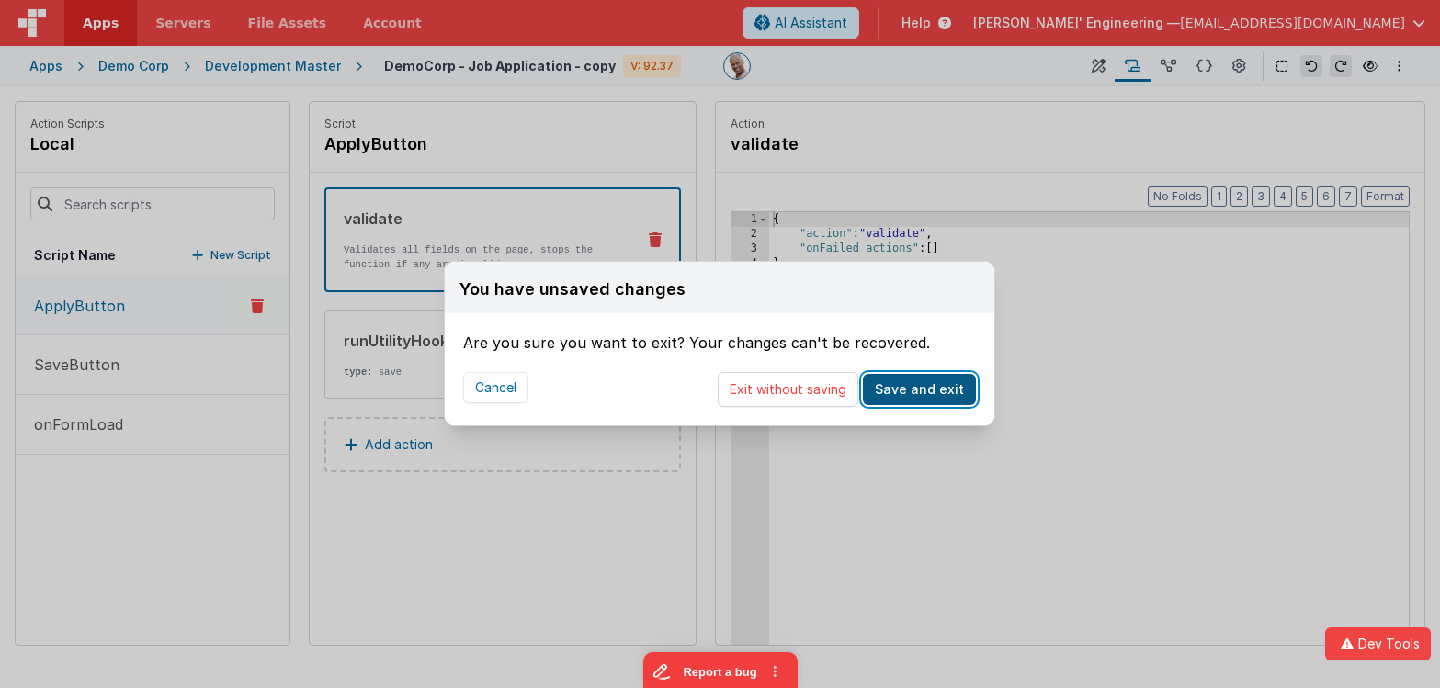
click at [920, 392] on button "Save and exit" at bounding box center [919, 389] width 113 height 31
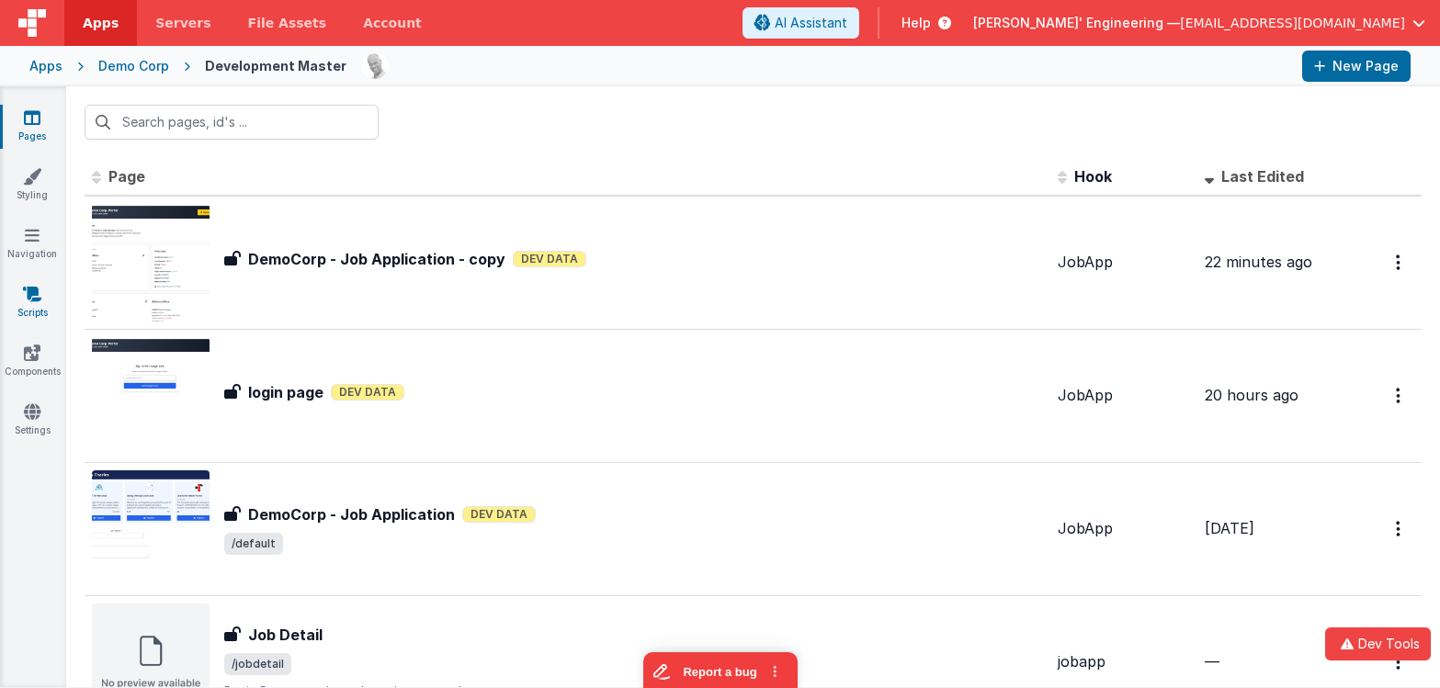
click at [36, 310] on link "Scripts" at bounding box center [32, 303] width 66 height 37
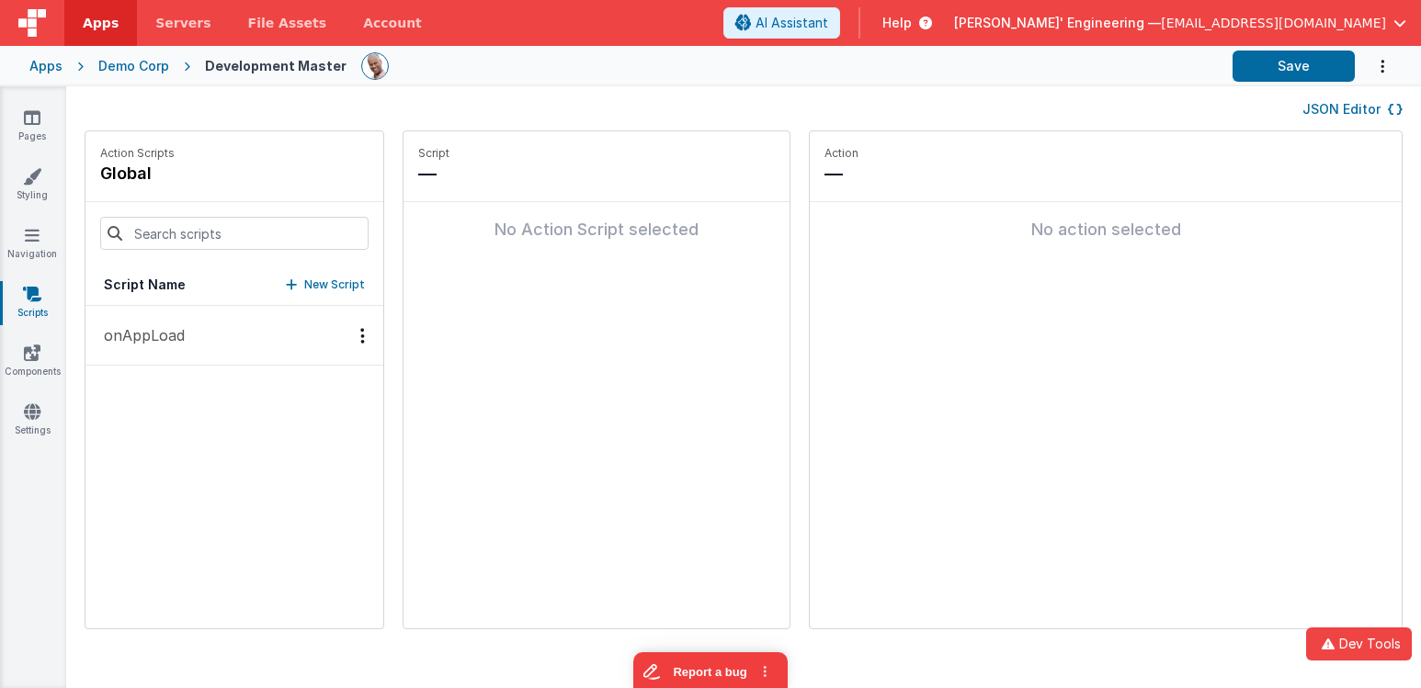
click at [1341, 104] on button "JSON Editor" at bounding box center [1352, 109] width 100 height 18
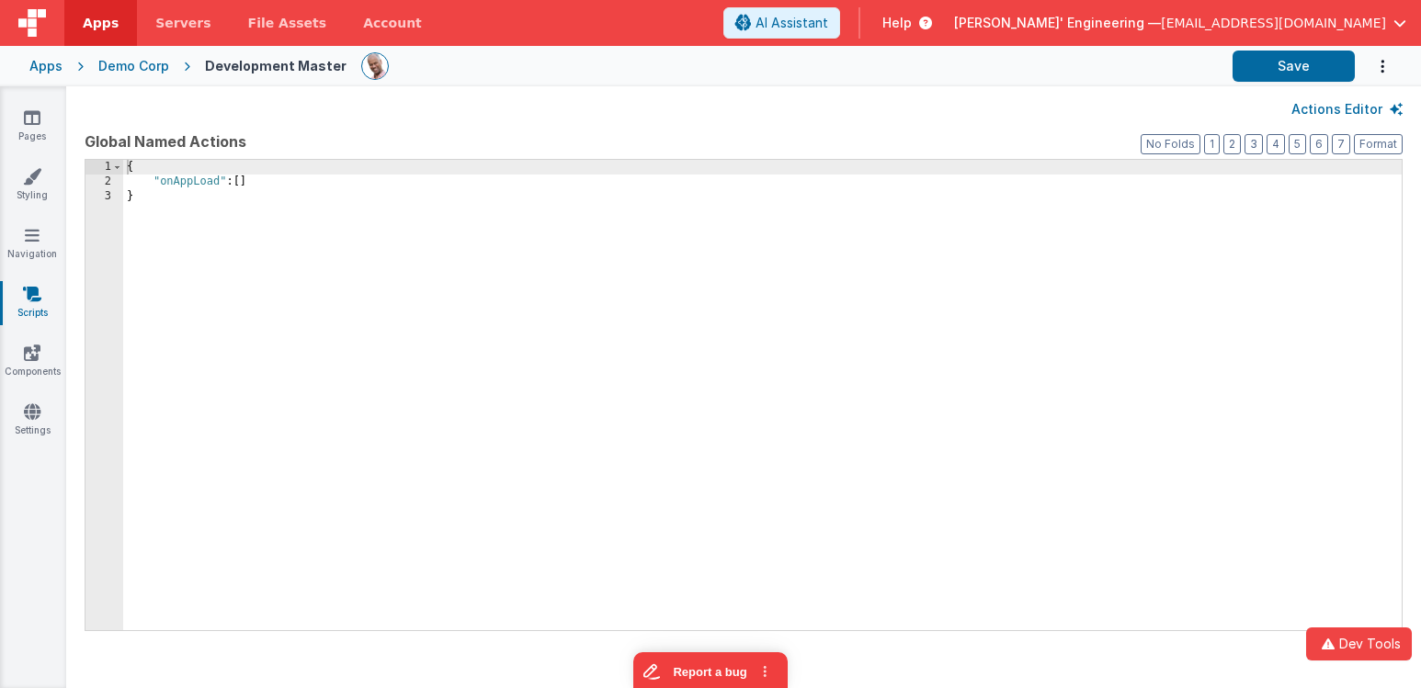
click at [1337, 108] on button "Actions Editor" at bounding box center [1346, 109] width 111 height 18
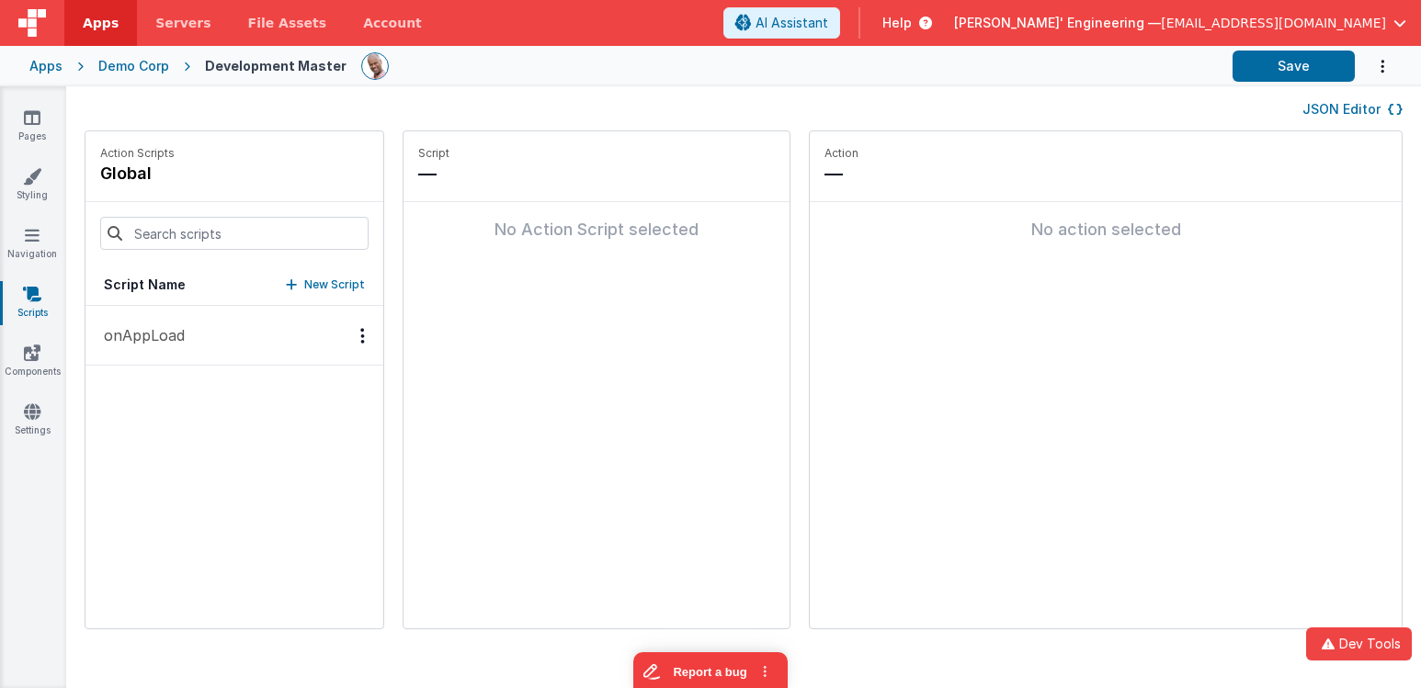
click at [1337, 108] on button "JSON Editor" at bounding box center [1352, 109] width 100 height 18
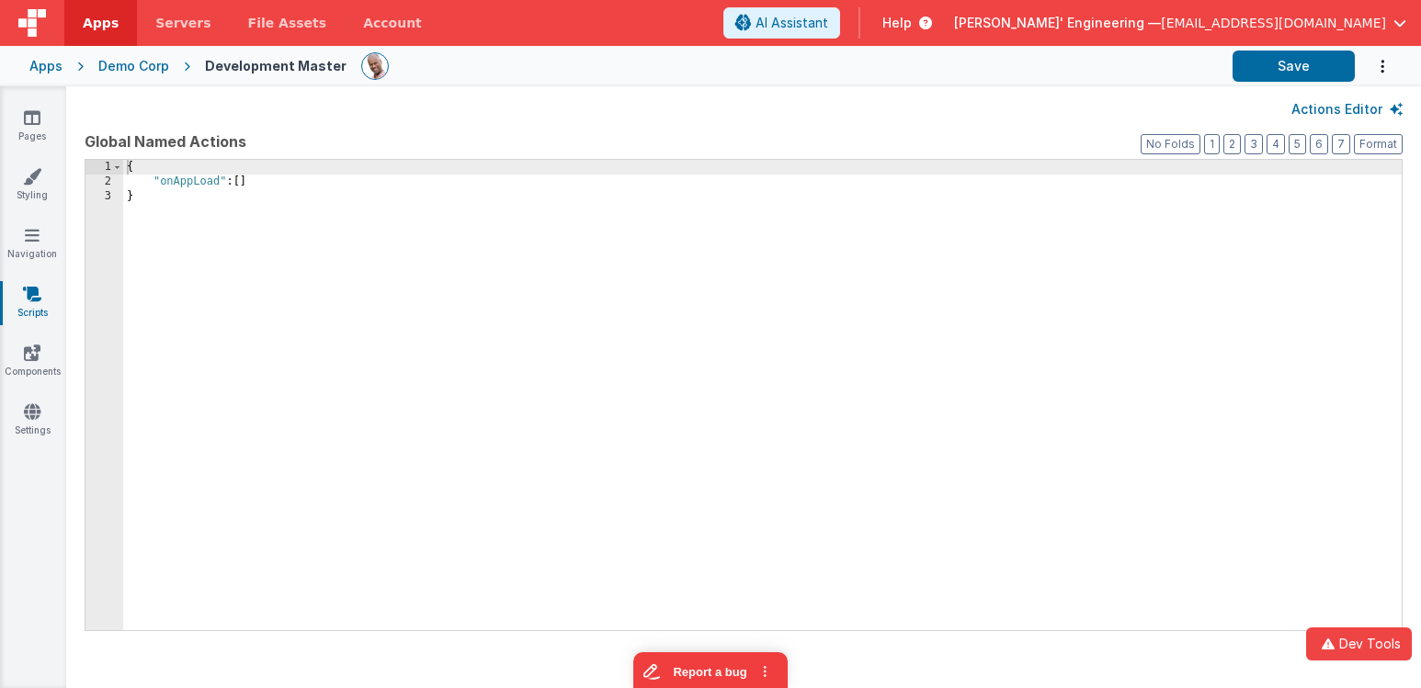
click at [1337, 108] on button "Actions Editor" at bounding box center [1346, 109] width 111 height 18
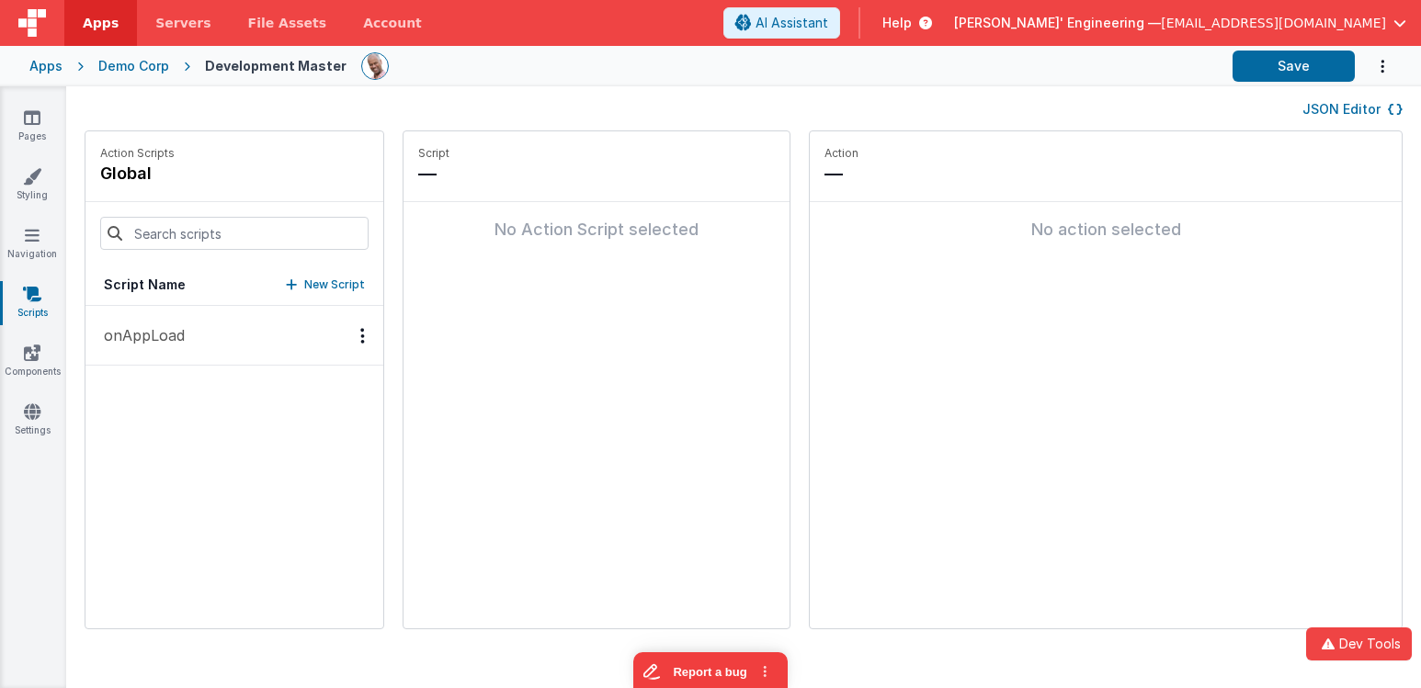
click at [1337, 108] on button "JSON Editor" at bounding box center [1352, 109] width 100 height 18
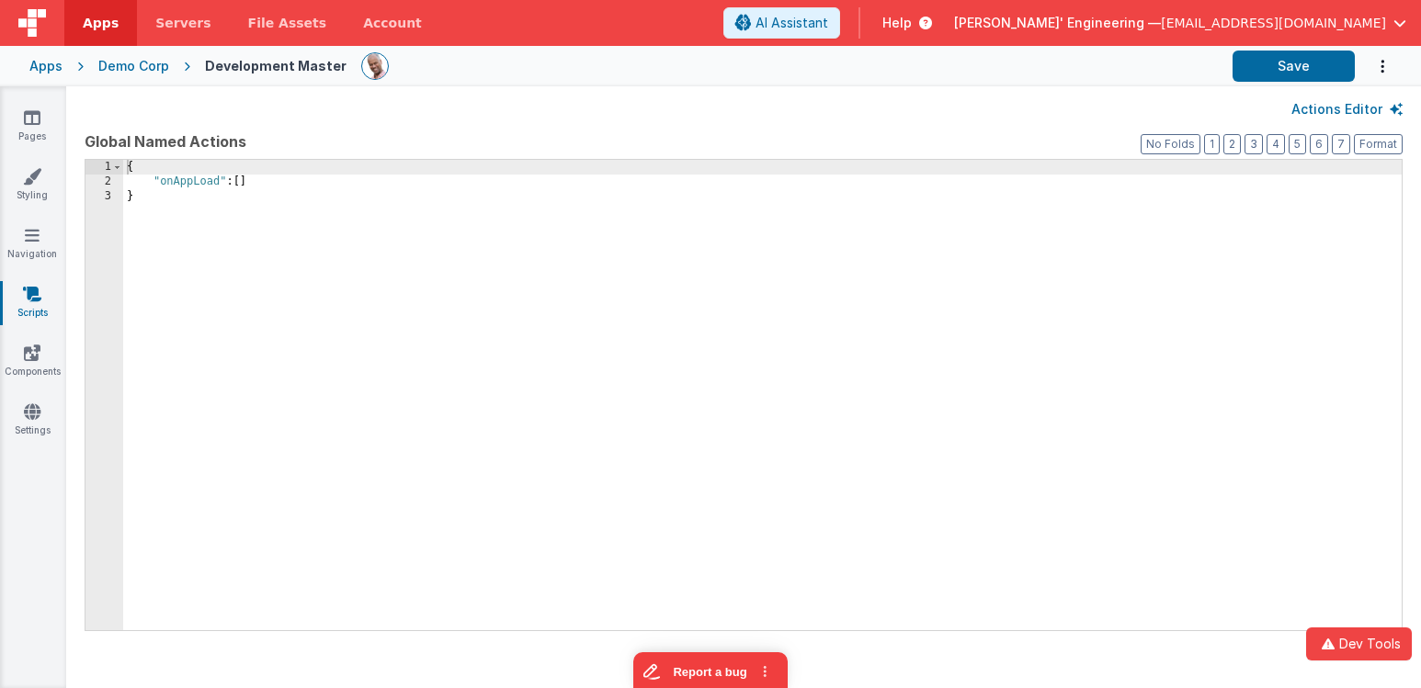
click at [1337, 108] on button "Actions Editor" at bounding box center [1346, 109] width 111 height 18
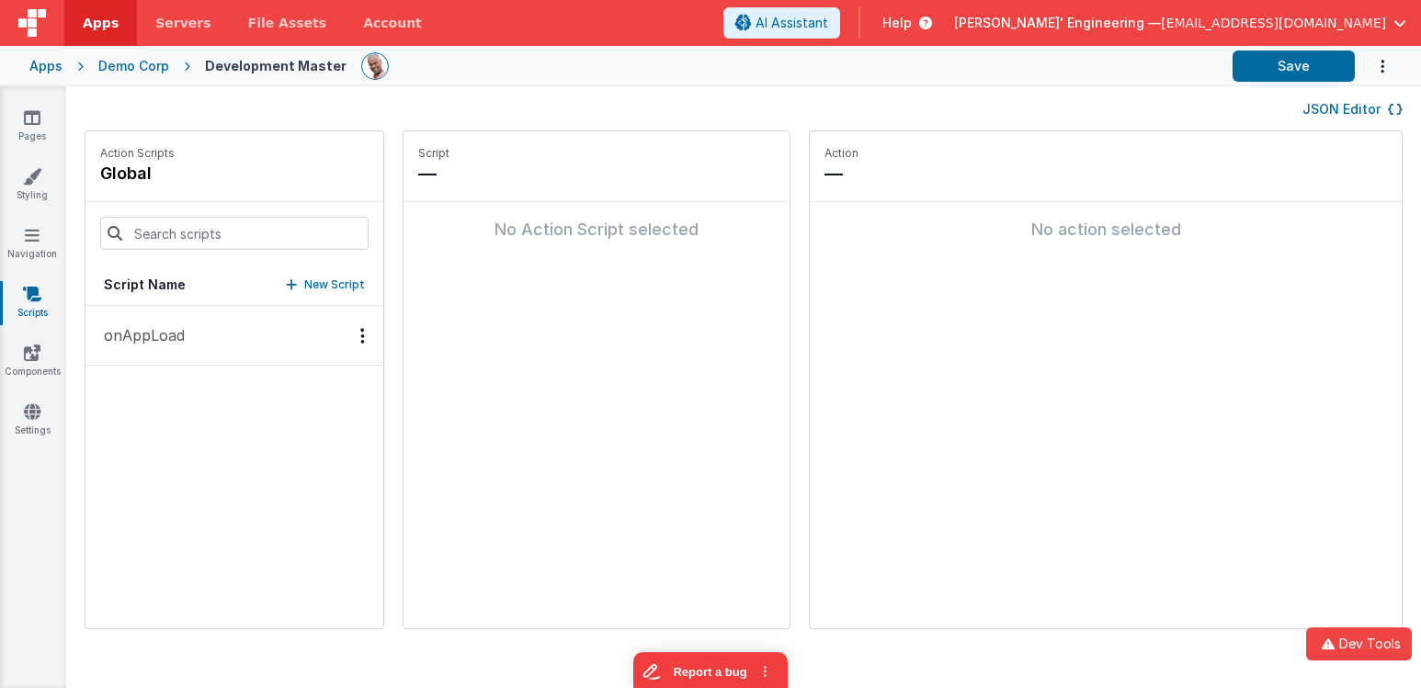
click at [1368, 104] on button "JSON Editor" at bounding box center [1352, 109] width 100 height 18
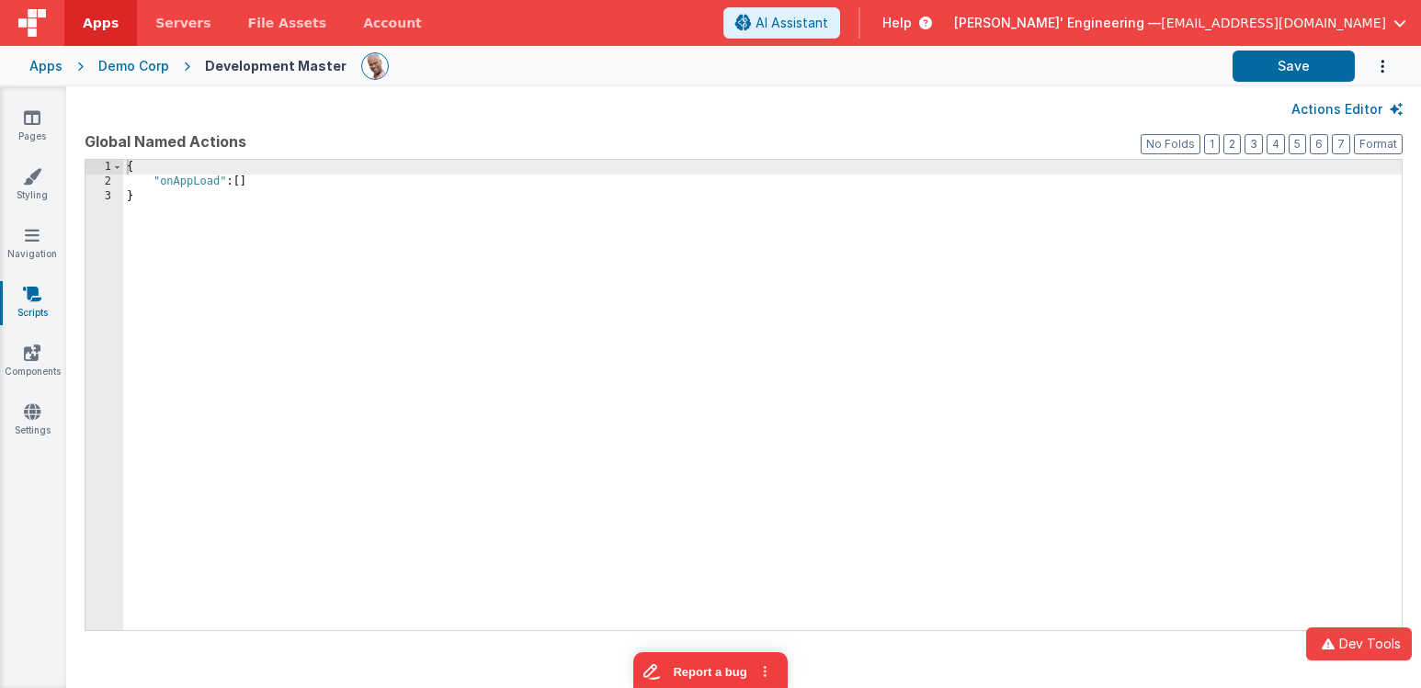
click at [1375, 108] on button "Actions Editor" at bounding box center [1346, 109] width 111 height 18
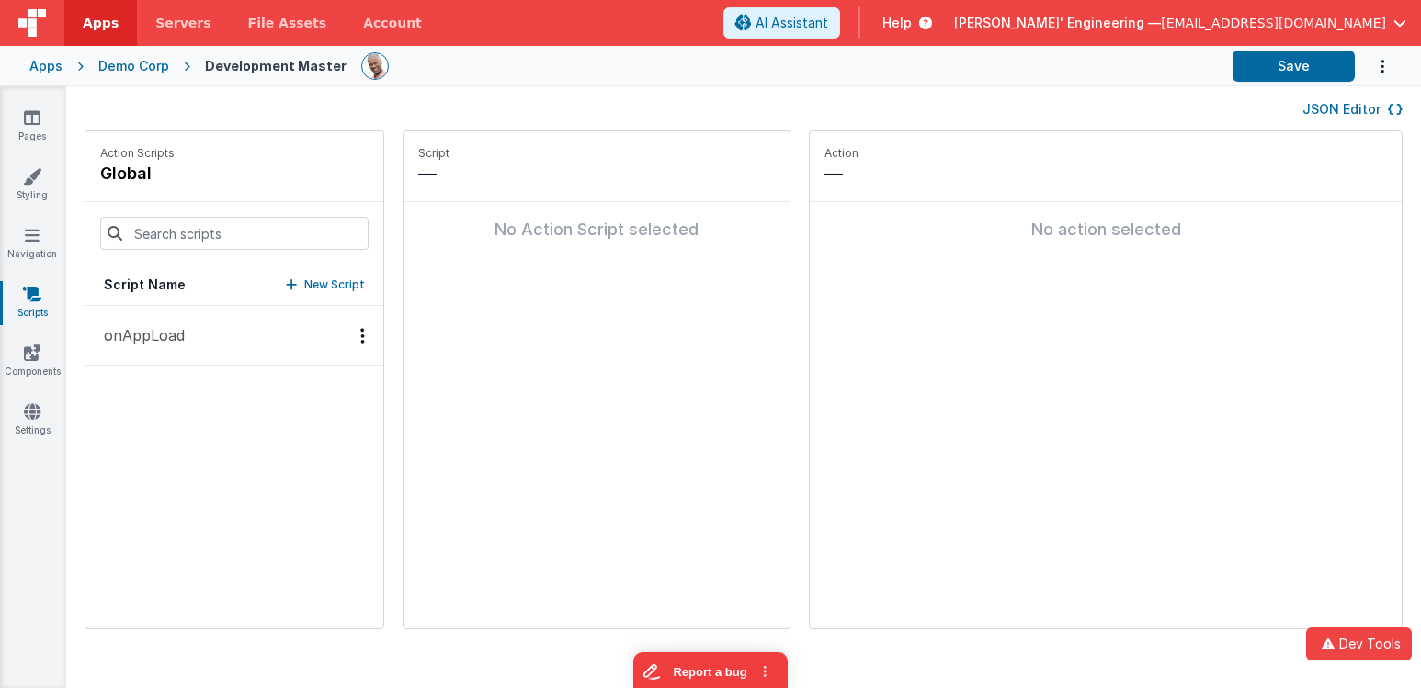
click at [360, 335] on icon "Options" at bounding box center [362, 335] width 5 height 1
click at [568, 363] on div at bounding box center [710, 344] width 1421 height 688
click at [213, 334] on button "onAppLoad" at bounding box center [234, 336] width 298 height 60
click at [40, 118] on icon at bounding box center [32, 117] width 17 height 18
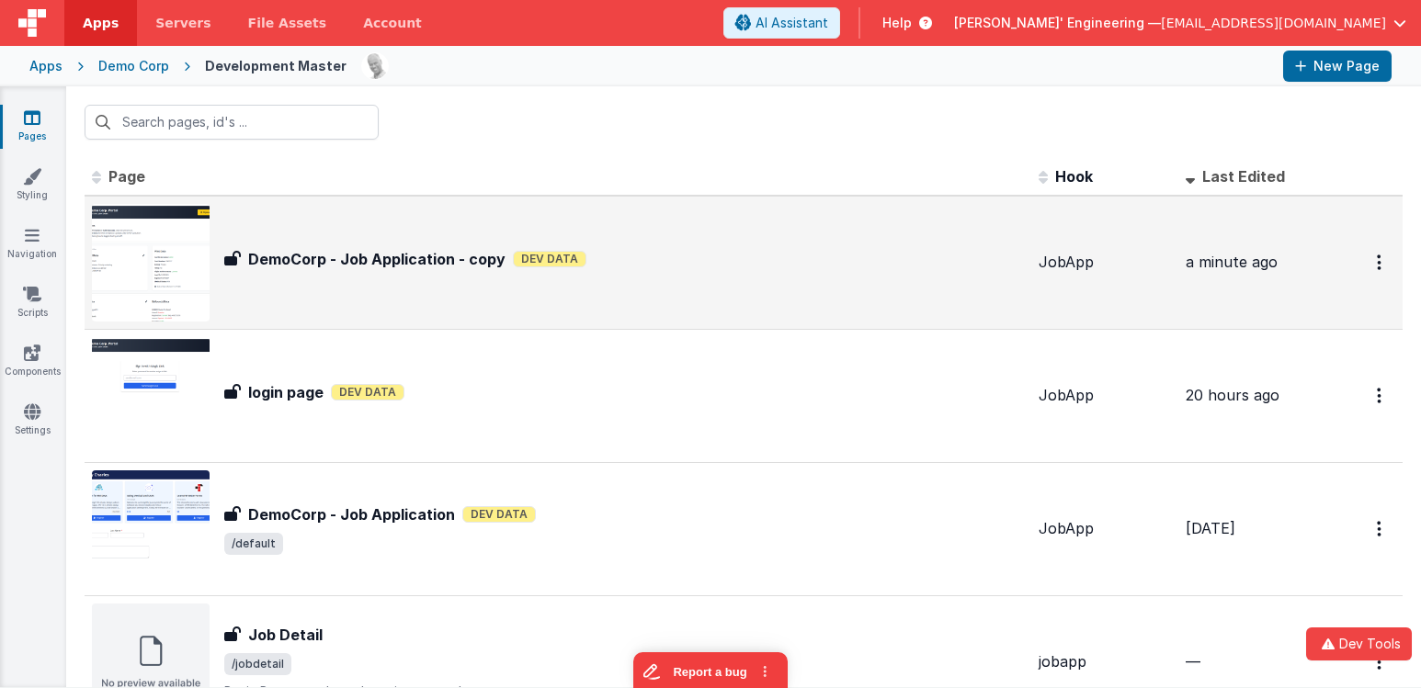
click at [565, 269] on div "DemoCorp - Job Application - copy Dev Data" at bounding box center [623, 259] width 799 height 22
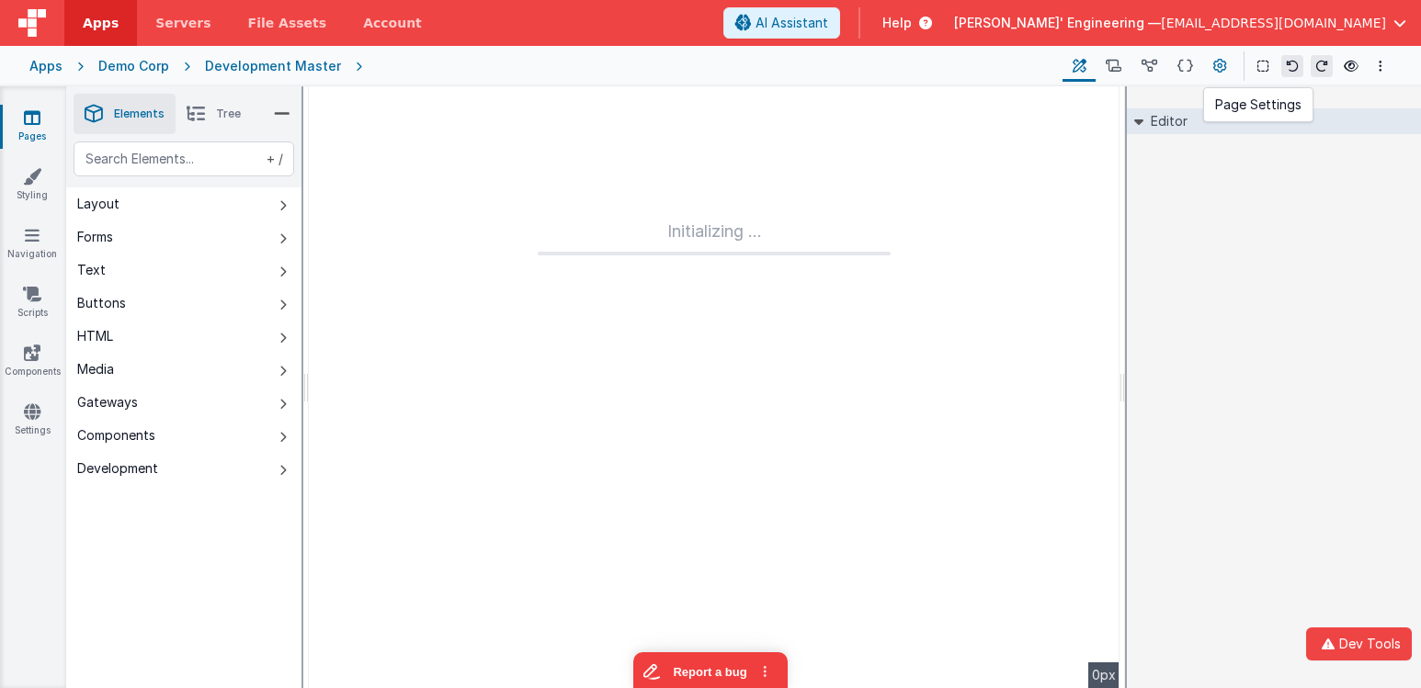
type input "FR_685588A8-0FDA-0D41-9715-E89C4E31D733"
type input "JobApp"
checkbox input "false"
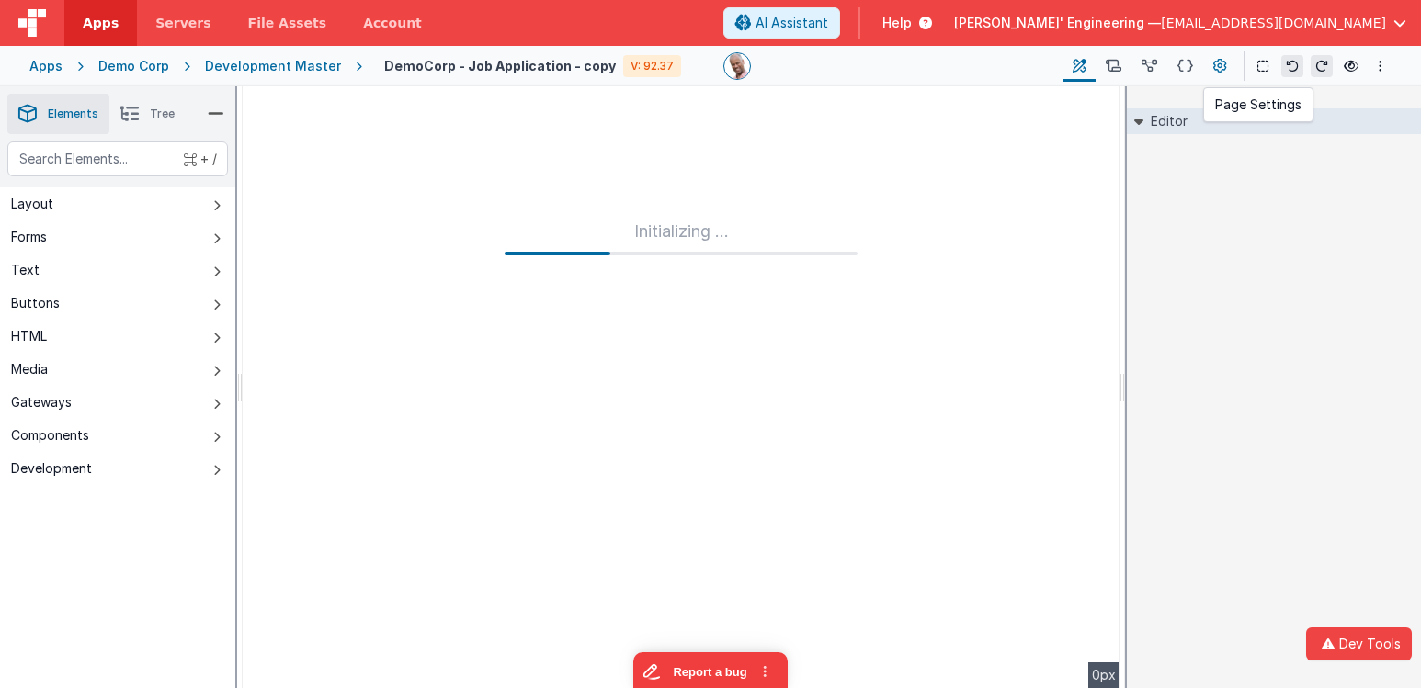
click at [1220, 64] on icon at bounding box center [1220, 66] width 14 height 19
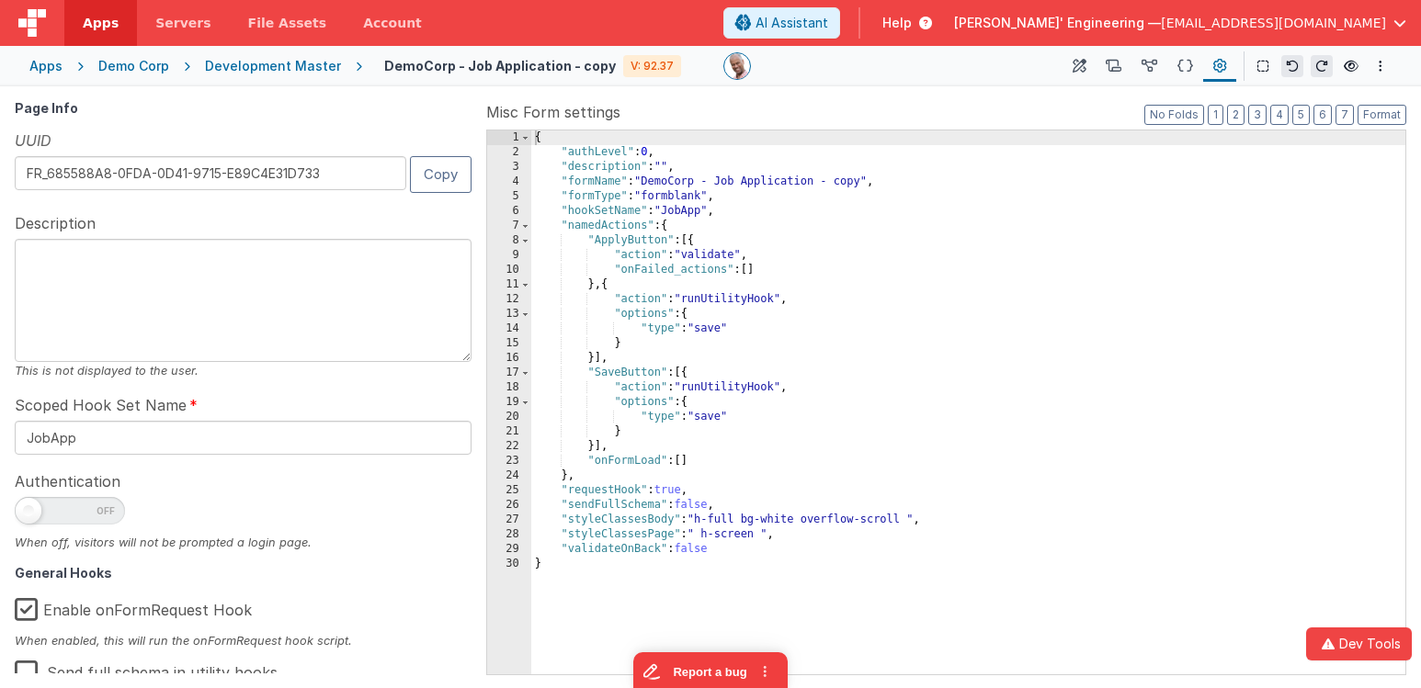
click at [912, 376] on div "{ "authLevel" : 0 , "description" : "" , "formName" : "DemoCorp - Job Applicati…" at bounding box center [968, 416] width 874 height 573
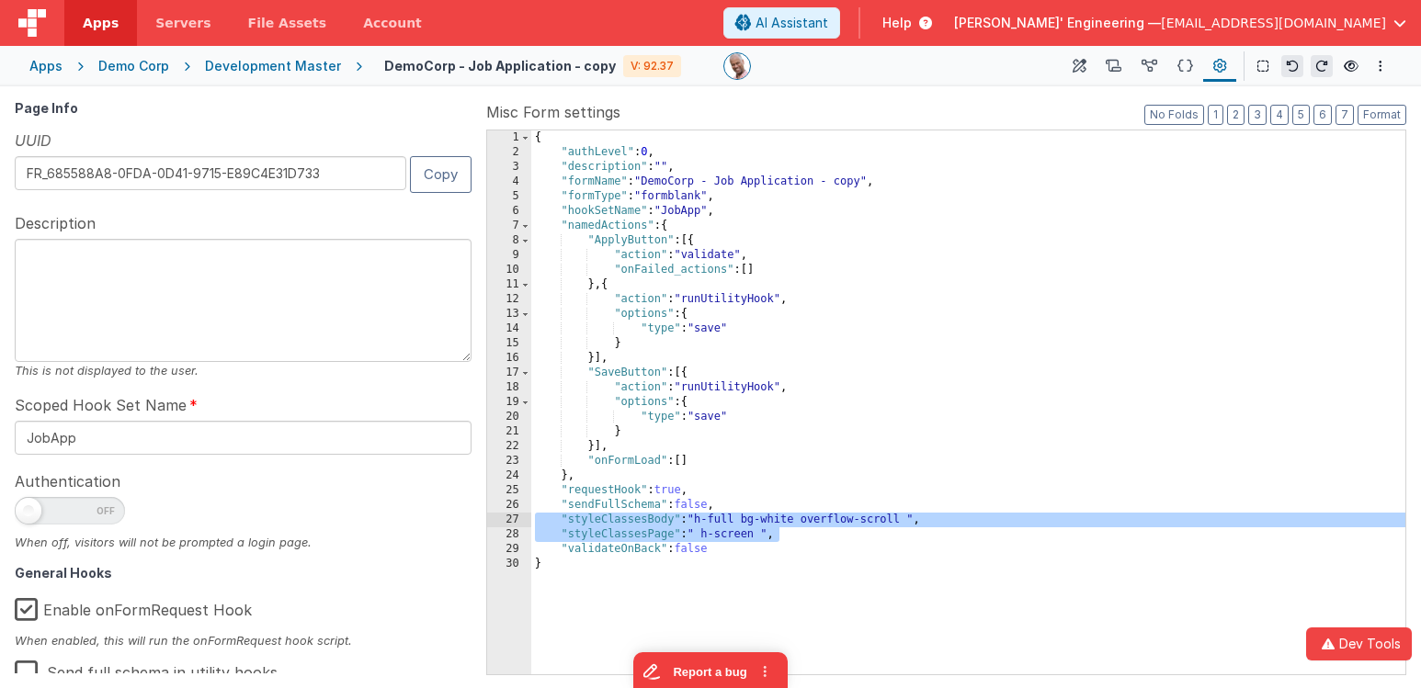
drag, startPoint x: 792, startPoint y: 535, endPoint x: 521, endPoint y: 518, distance: 271.6
click at [521, 518] on div "1 2 3 4 5 6 7 8 9 10 11 12 13 14 15 16 17 18 19 20 21 22 23 24 25 26 27 28 29 3…" at bounding box center [946, 403] width 920 height 546
click at [1082, 69] on icon at bounding box center [1079, 66] width 14 height 19
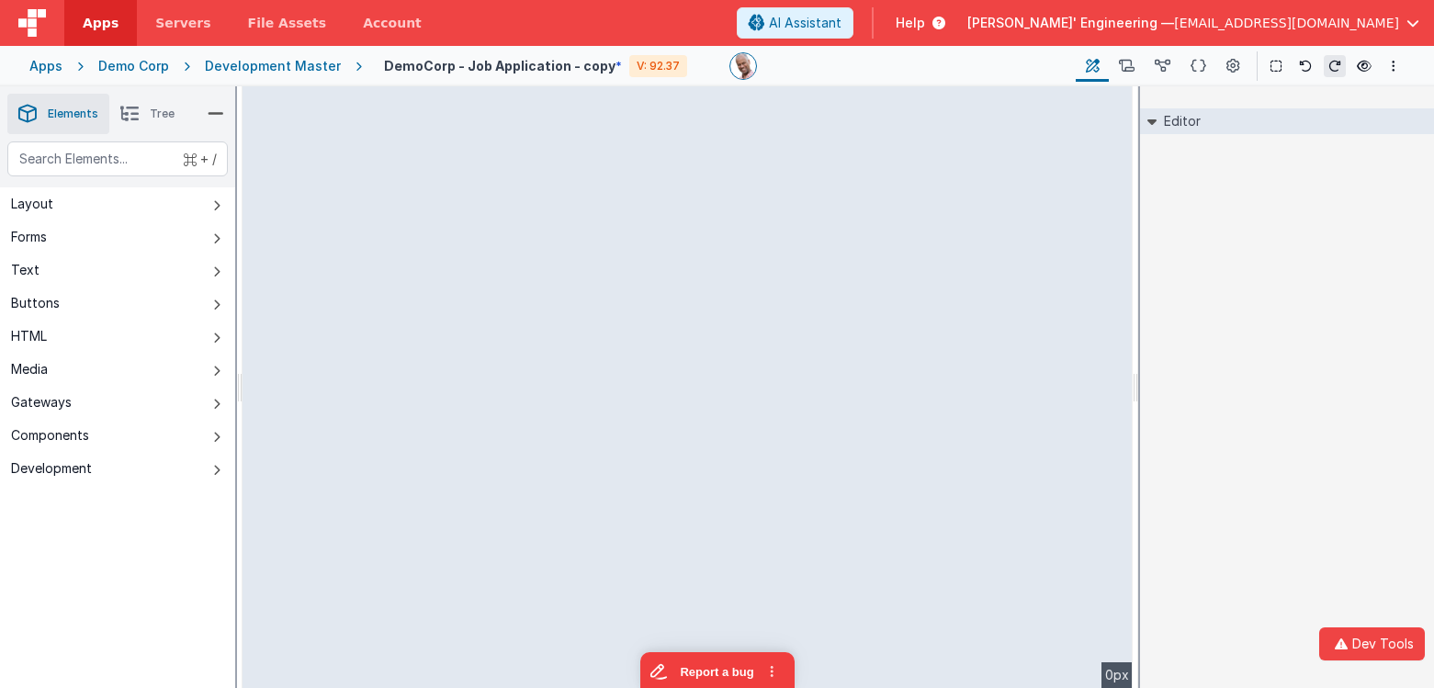
click at [1267, 310] on div "Editor DEV: Focus DEV: builderToggleConditionalCSS DEV: Remove DND DEV: updateS…" at bounding box center [1287, 387] width 294 height 602
click at [1238, 69] on icon at bounding box center [1234, 66] width 14 height 19
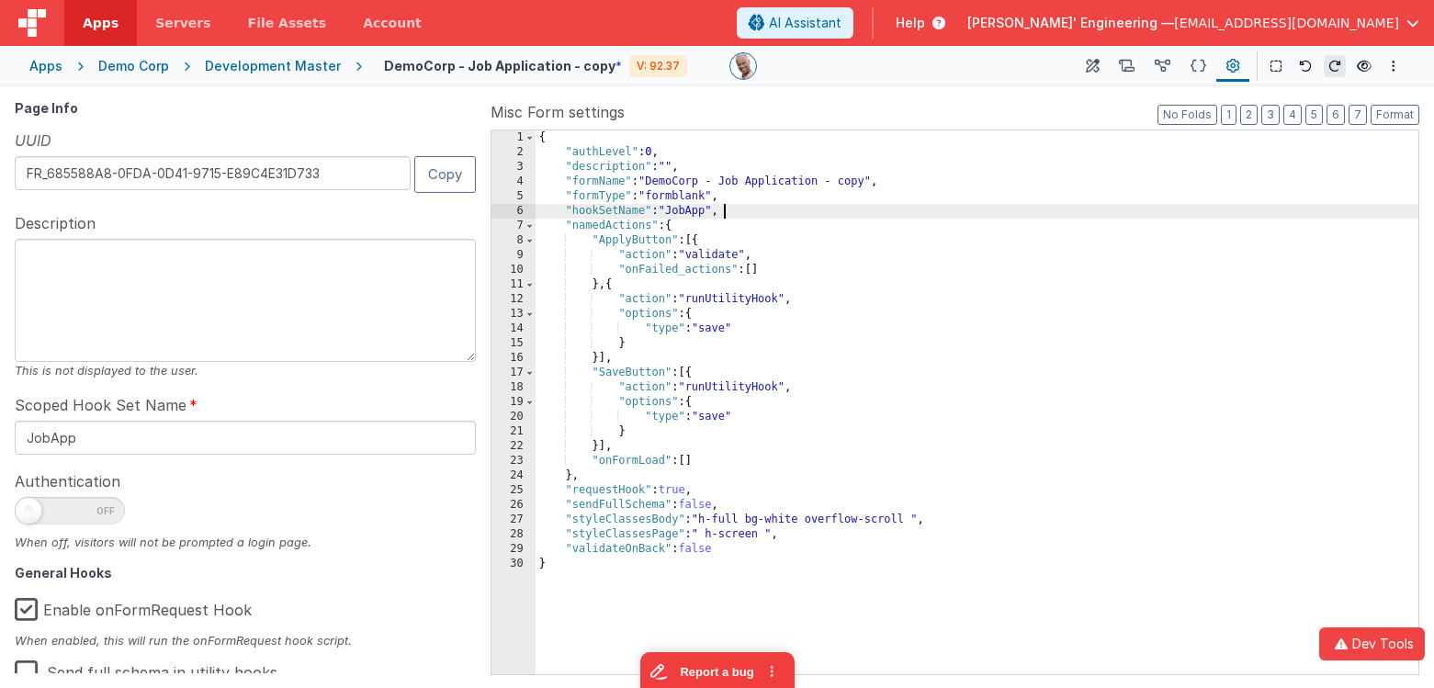
click at [731, 217] on div "{ "authLevel" : 0 , "description" : "" , "formName" : "DemoCorp - Job Applicati…" at bounding box center [977, 416] width 883 height 573
click at [627, 193] on div "{ "authLevel" : 0 , "description" : "" , "formName" : "DemoCorp - Job Applicati…" at bounding box center [977, 416] width 883 height 573
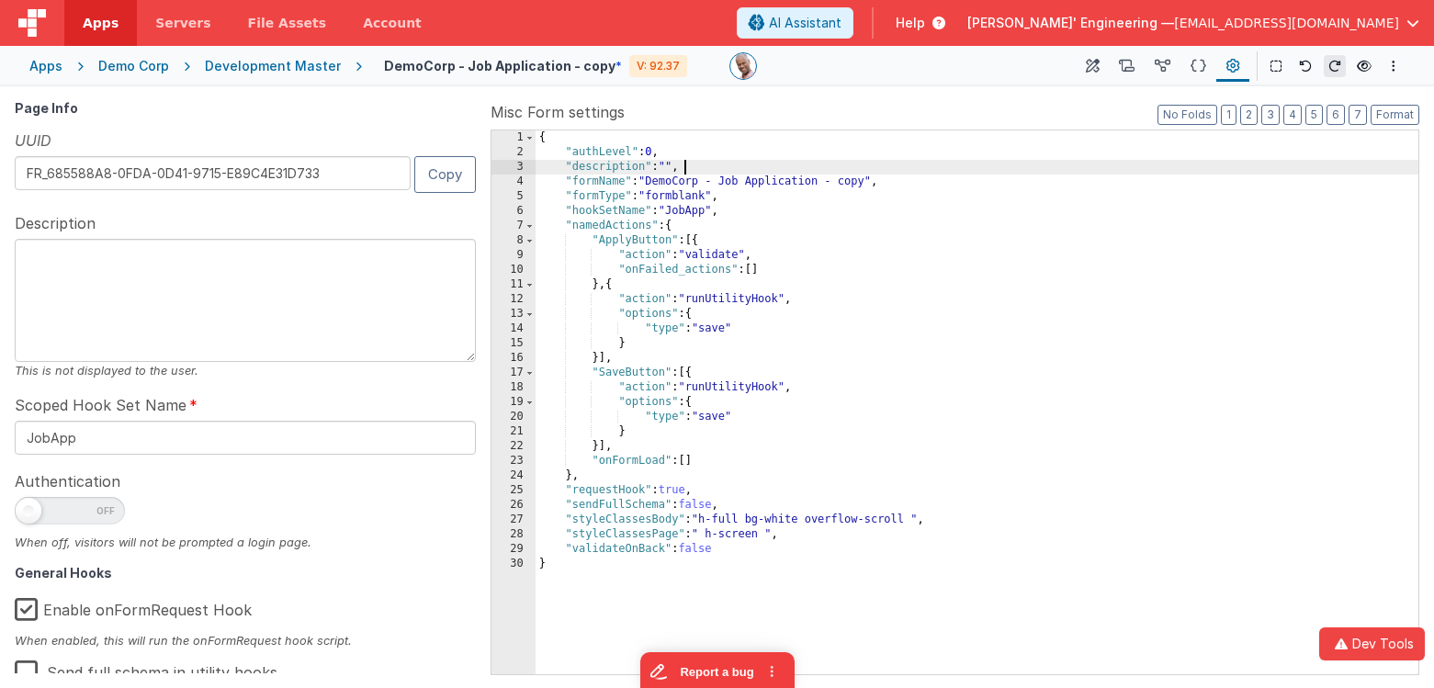
click at [697, 170] on div "{ "authLevel" : 0 , "description" : "" , "formName" : "DemoCorp - Job Applicati…" at bounding box center [977, 416] width 883 height 573
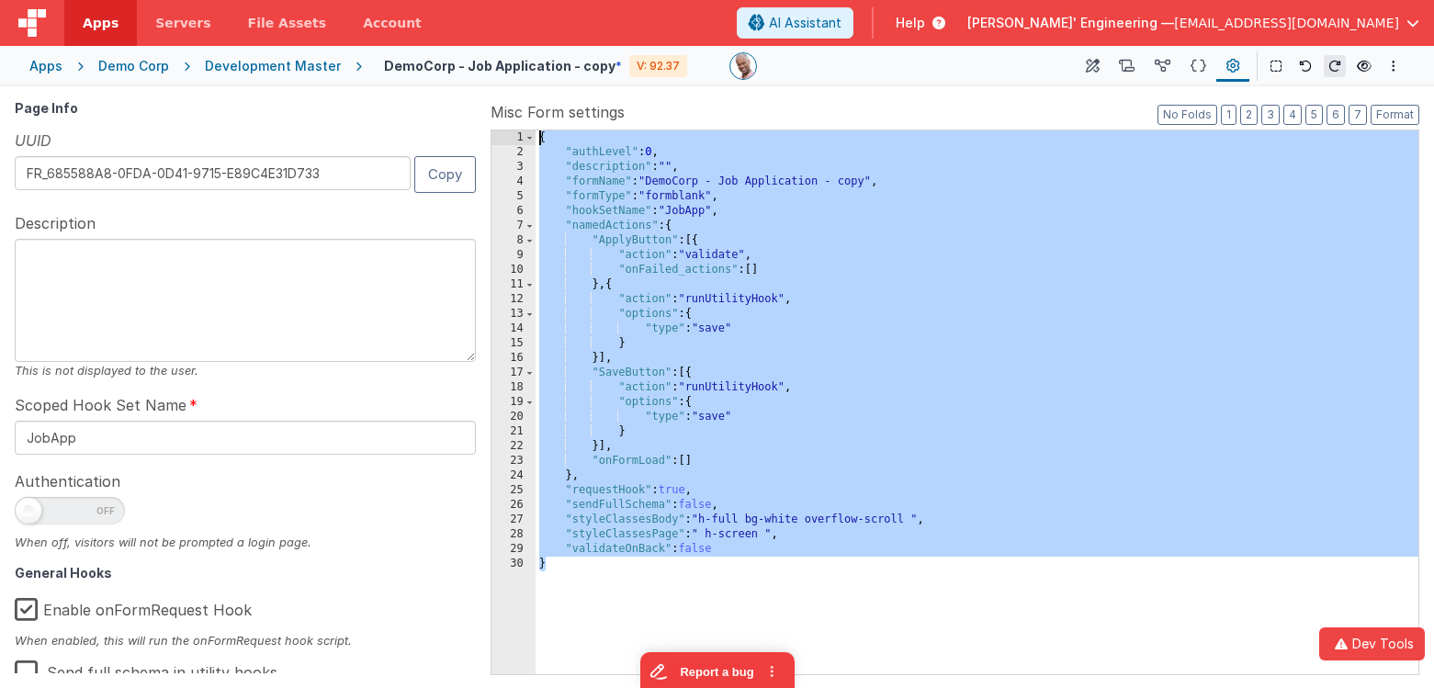
drag, startPoint x: 637, startPoint y: 526, endPoint x: 536, endPoint y: 133, distance: 405.2
click at [536, 133] on div "{ "authLevel" : 0 , "description" : "" , "formName" : "DemoCorp - Job Applicati…" at bounding box center [977, 416] width 883 height 573
click at [777, 497] on div "{ "authLevel" : 0 , "description" : "" , "formName" : "DemoCorp - Job Applicati…" at bounding box center [977, 416] width 883 height 573
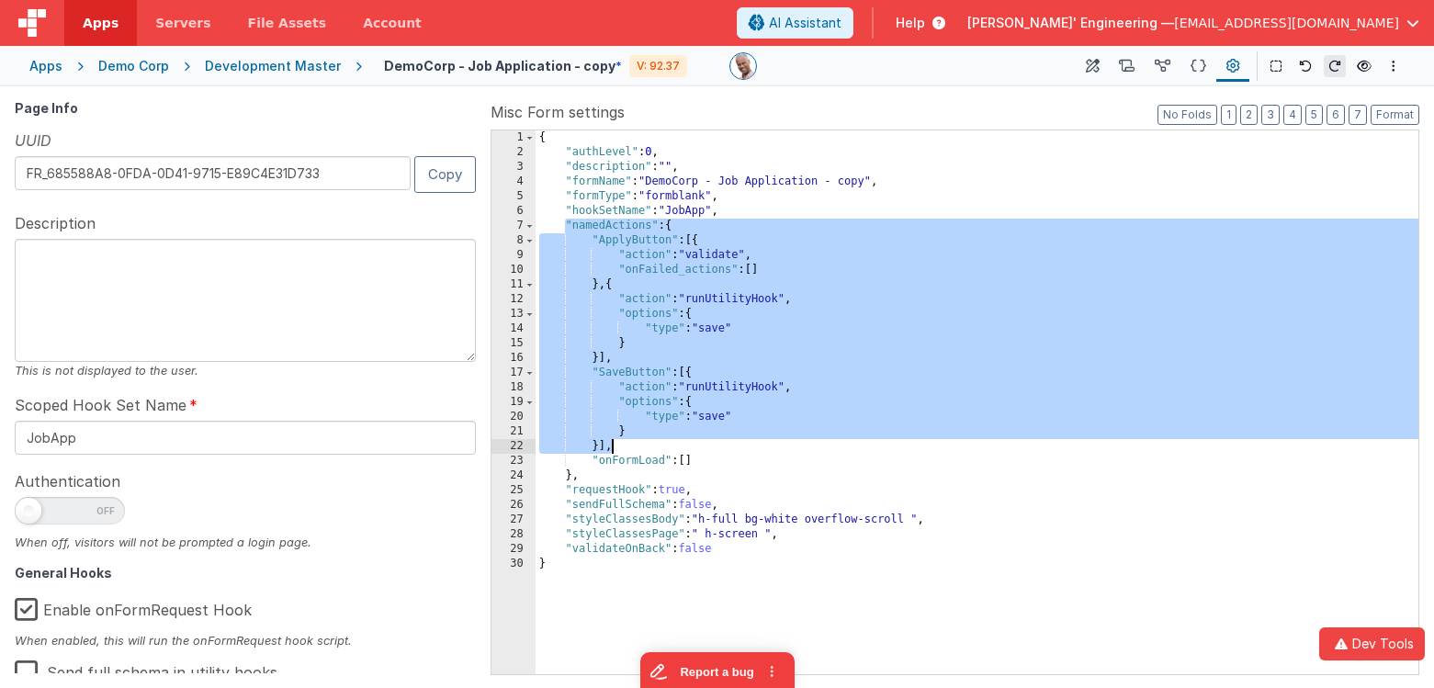
drag, startPoint x: 567, startPoint y: 225, endPoint x: 802, endPoint y: 439, distance: 318.1
click at [802, 439] on div "{ "authLevel" : 0 , "description" : "" , "formName" : "DemoCorp - Job Applicati…" at bounding box center [977, 416] width 883 height 573
drag, startPoint x: 802, startPoint y: 439, endPoint x: 829, endPoint y: 424, distance: 30.9
click at [802, 439] on div "{ "authLevel" : 0 , "description" : "" , "formName" : "DemoCorp - Job Applicati…" at bounding box center [977, 416] width 883 height 573
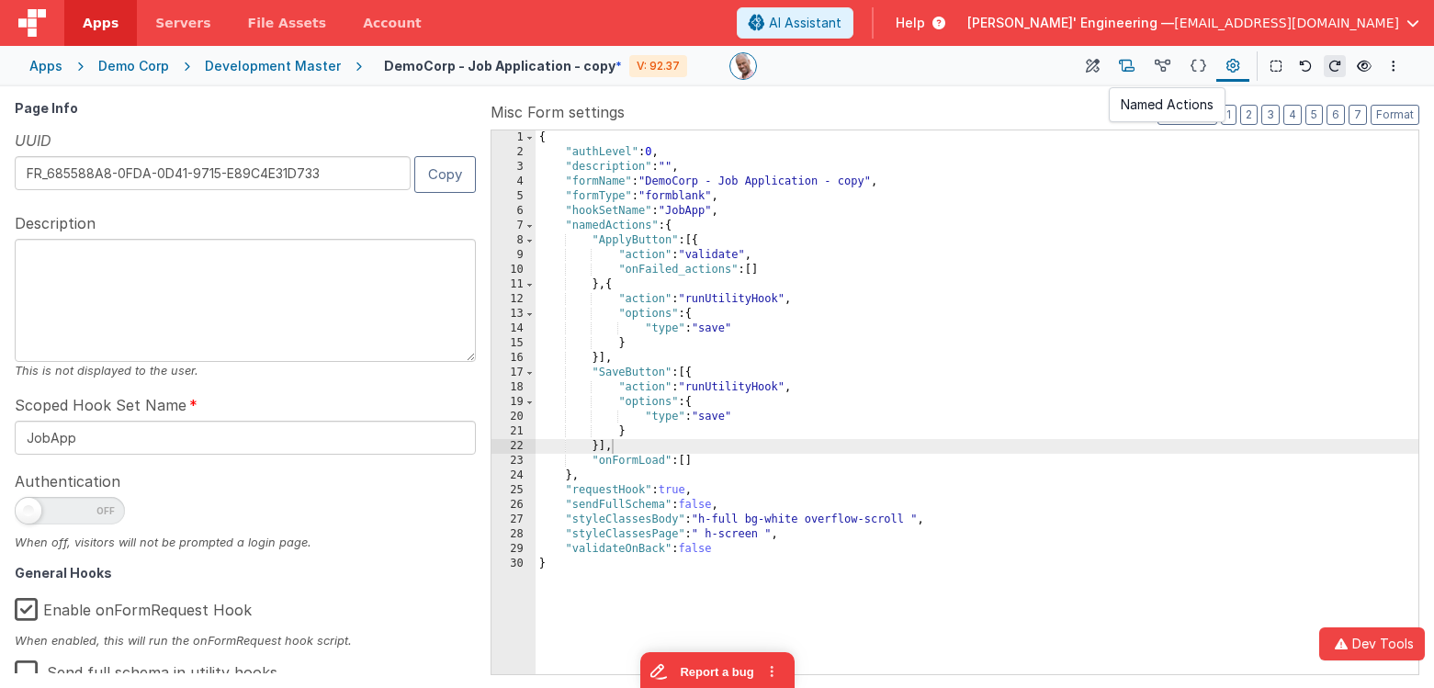
click at [1133, 63] on icon at bounding box center [1127, 66] width 16 height 19
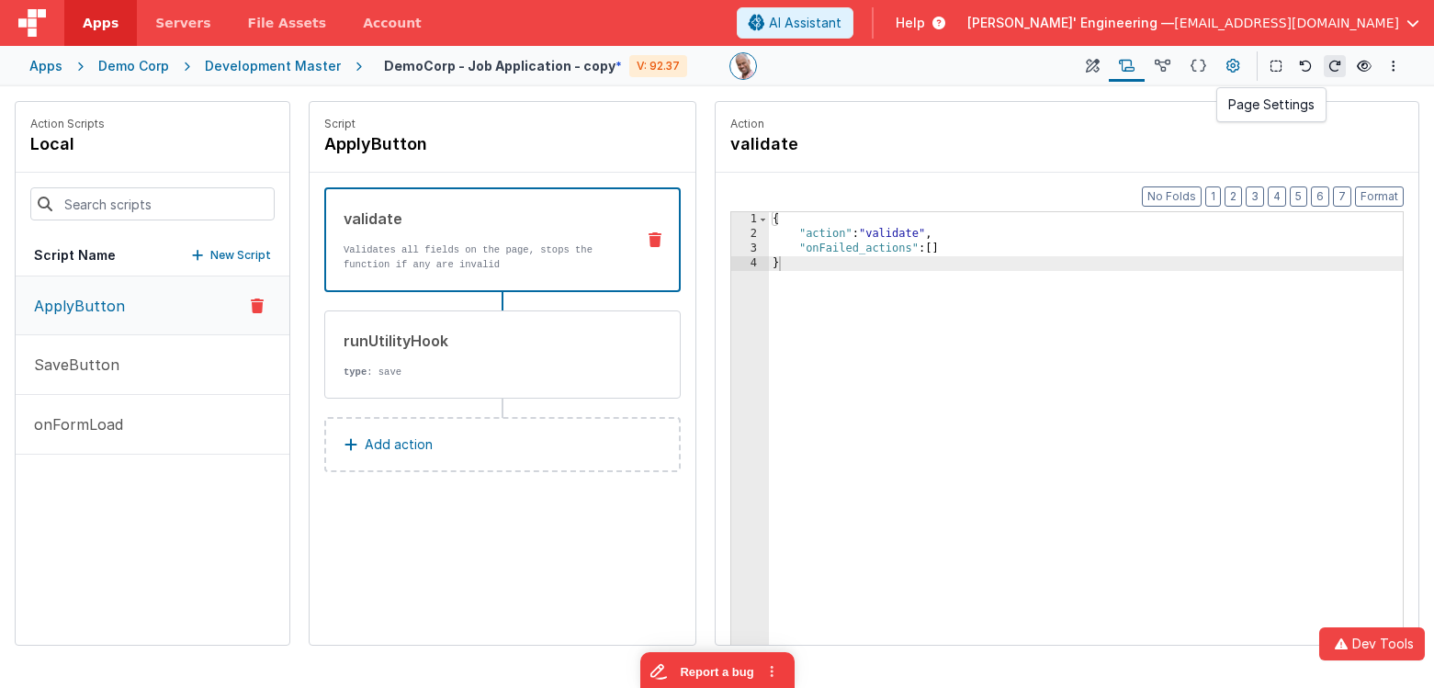
click at [1222, 66] on button at bounding box center [1233, 66] width 33 height 31
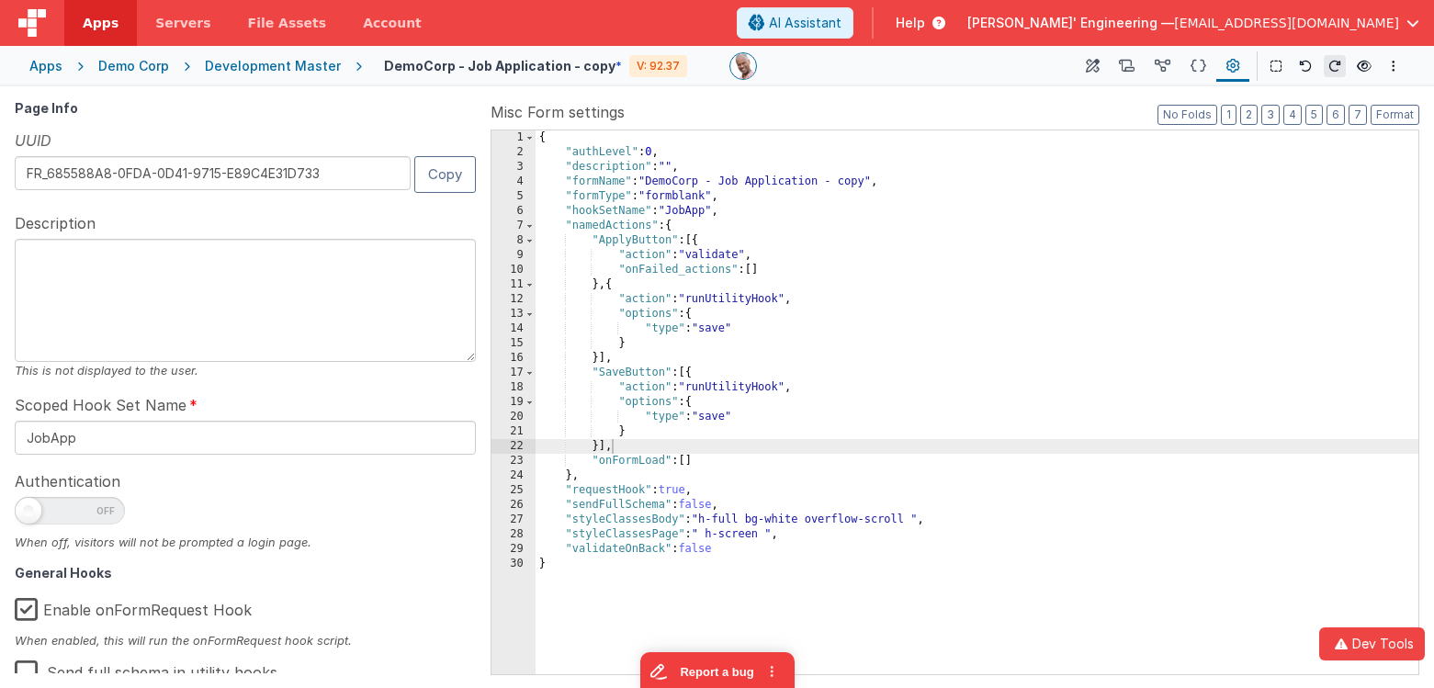
click at [697, 166] on div "{ "authLevel" : 0 , "description" : "" , "formName" : "DemoCorp - Job Applicati…" at bounding box center [977, 416] width 883 height 573
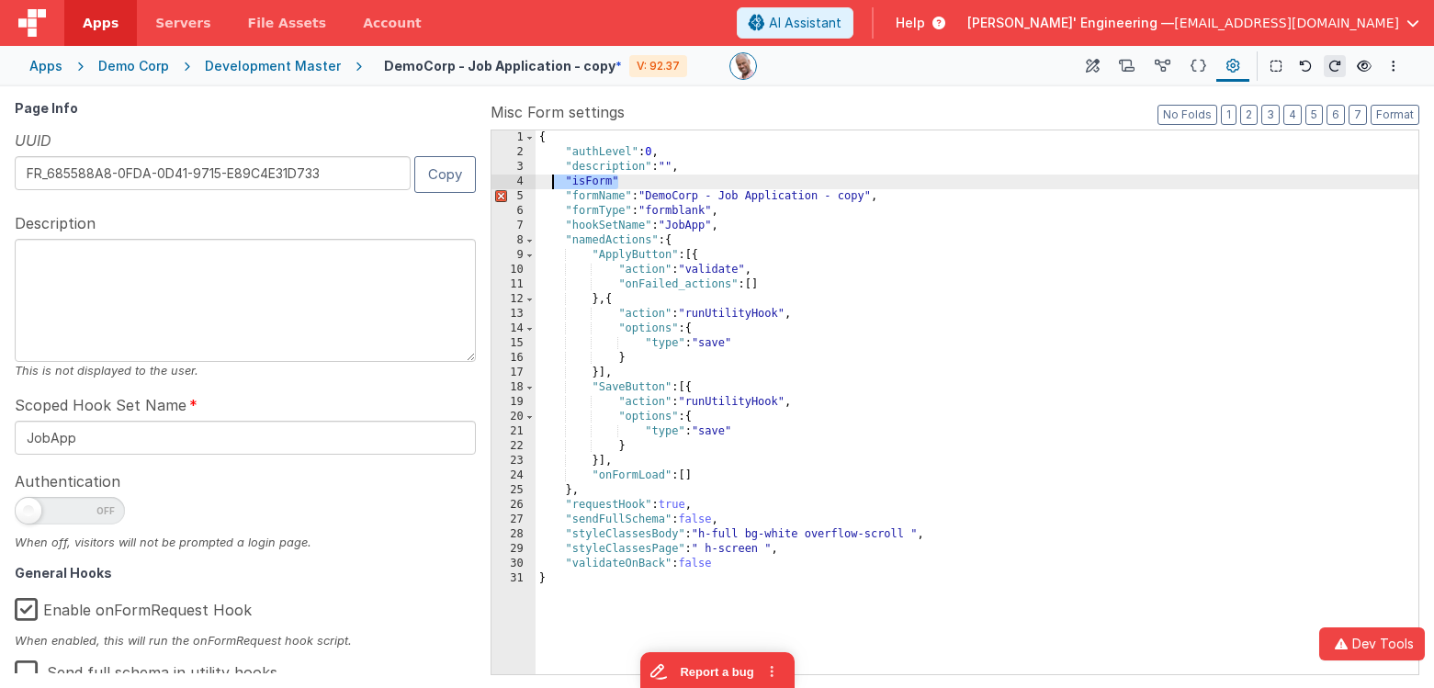
drag, startPoint x: 739, startPoint y: 183, endPoint x: 553, endPoint y: 185, distance: 185.6
click at [553, 185] on div "{ "authLevel" : 0 , "description" : "" , "isForm" "formName" : "DemoCorp - Job …" at bounding box center [977, 416] width 883 height 573
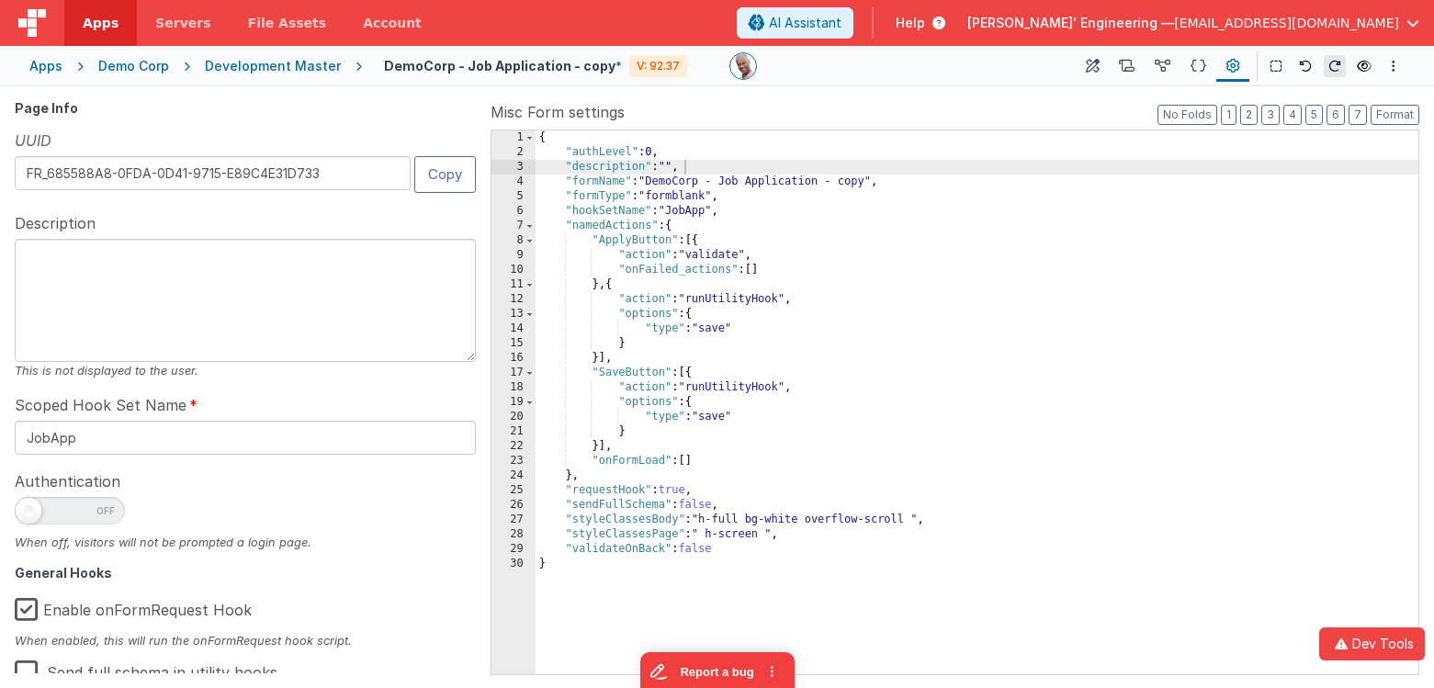
click at [1034, 88] on div "Saved" at bounding box center [717, 93] width 1434 height 15
drag, startPoint x: 1094, startPoint y: 69, endPoint x: 1027, endPoint y: 99, distance: 73.6
click at [1094, 69] on icon at bounding box center [1093, 66] width 14 height 19
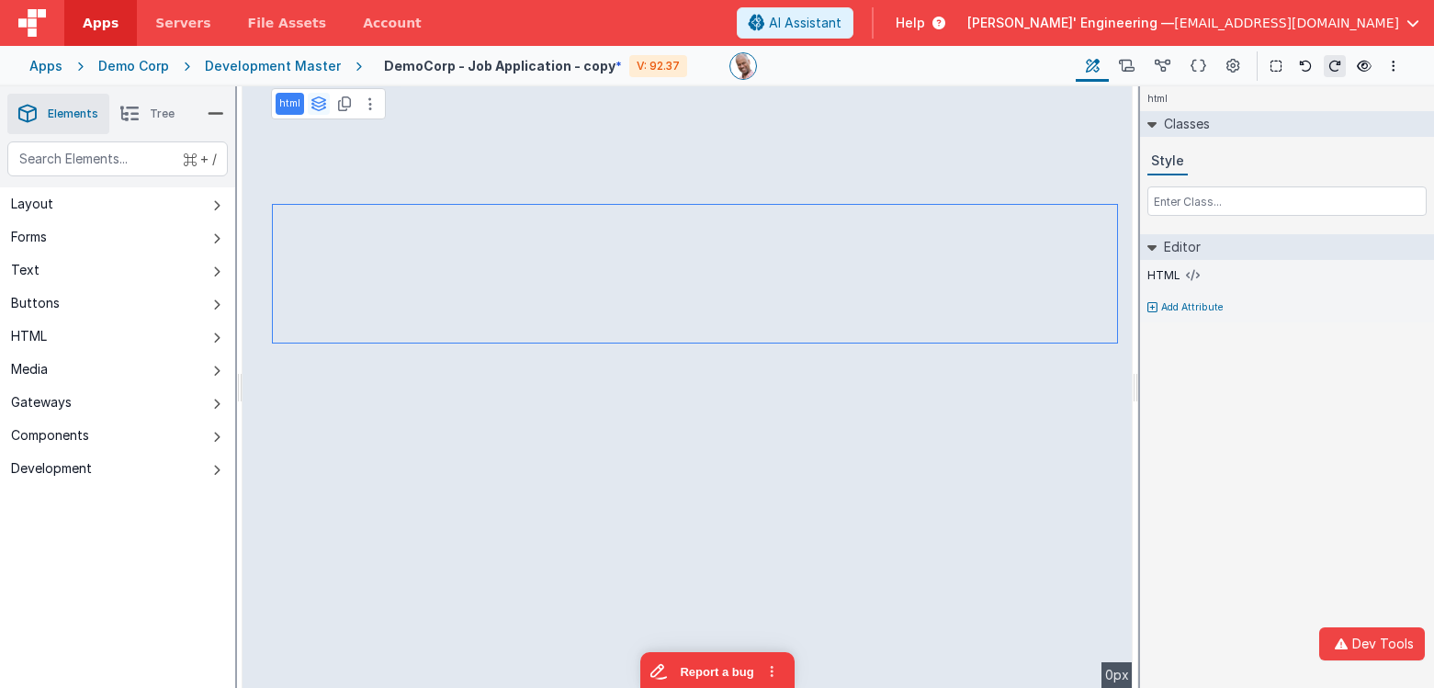
click at [322, 103] on icon at bounding box center [319, 103] width 17 height 15
click at [315, 97] on icon at bounding box center [319, 103] width 17 height 15
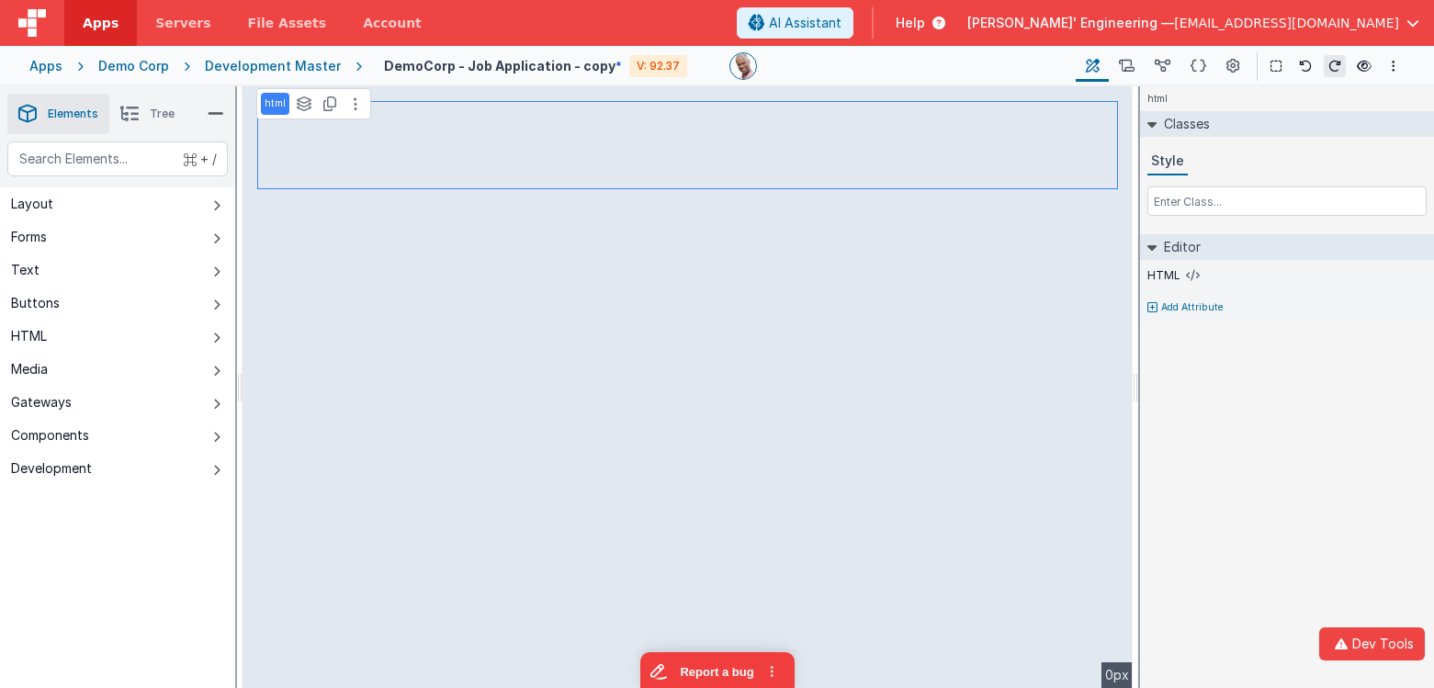
click at [152, 110] on span "Tree" at bounding box center [162, 114] width 25 height 15
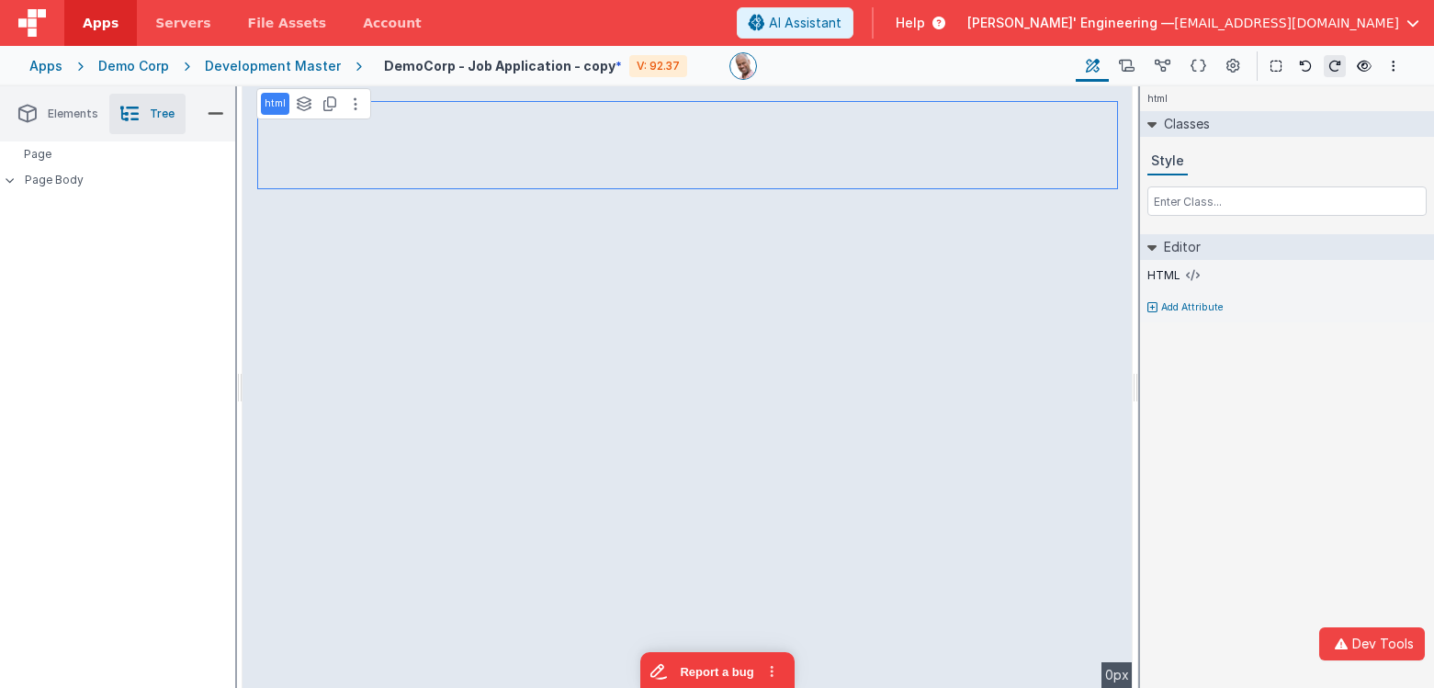
click at [1232, 365] on div "html Classes Style Editor HTML Add Attribute DEV: Focus DEV: builderToggleCondi…" at bounding box center [1287, 387] width 294 height 602
click at [1229, 69] on icon at bounding box center [1234, 66] width 14 height 19
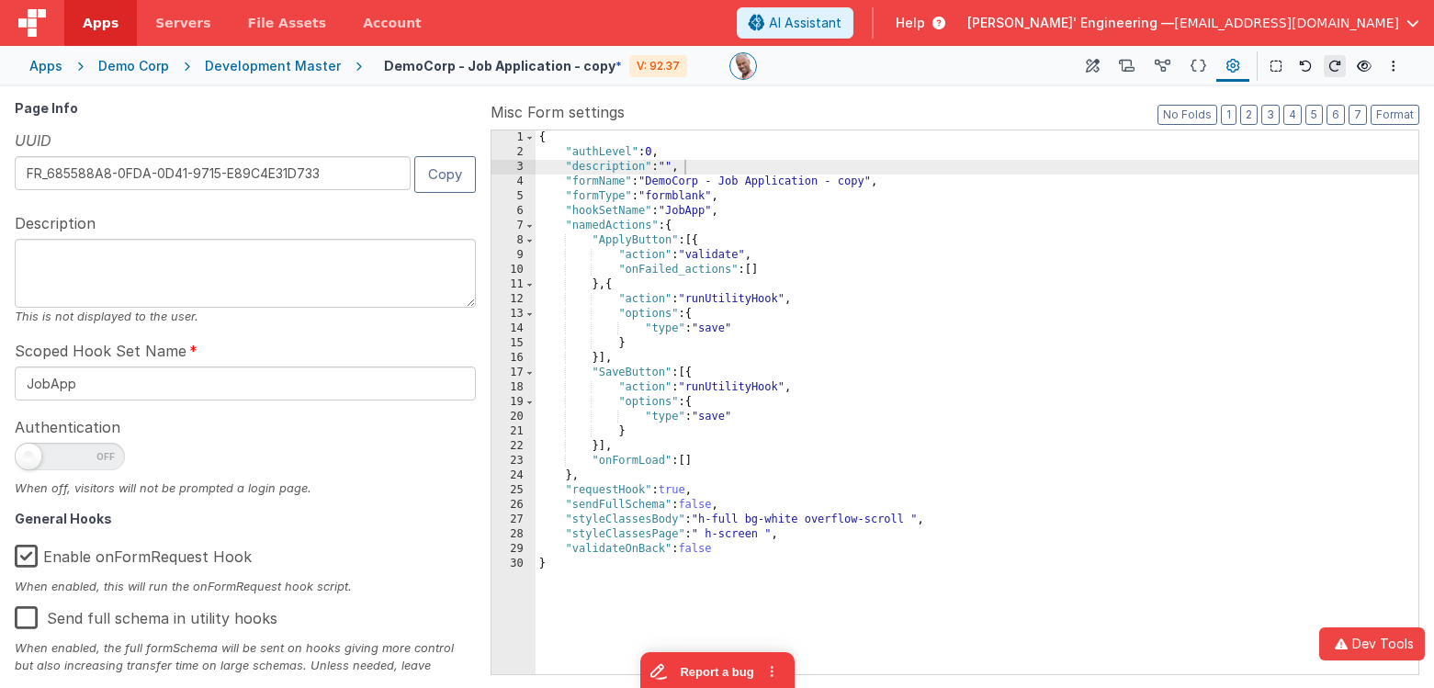
drag, startPoint x: 469, startPoint y: 351, endPoint x: 467, endPoint y: 300, distance: 51.5
click at [467, 300] on textarea at bounding box center [245, 273] width 461 height 69
click at [1095, 71] on icon at bounding box center [1093, 66] width 14 height 19
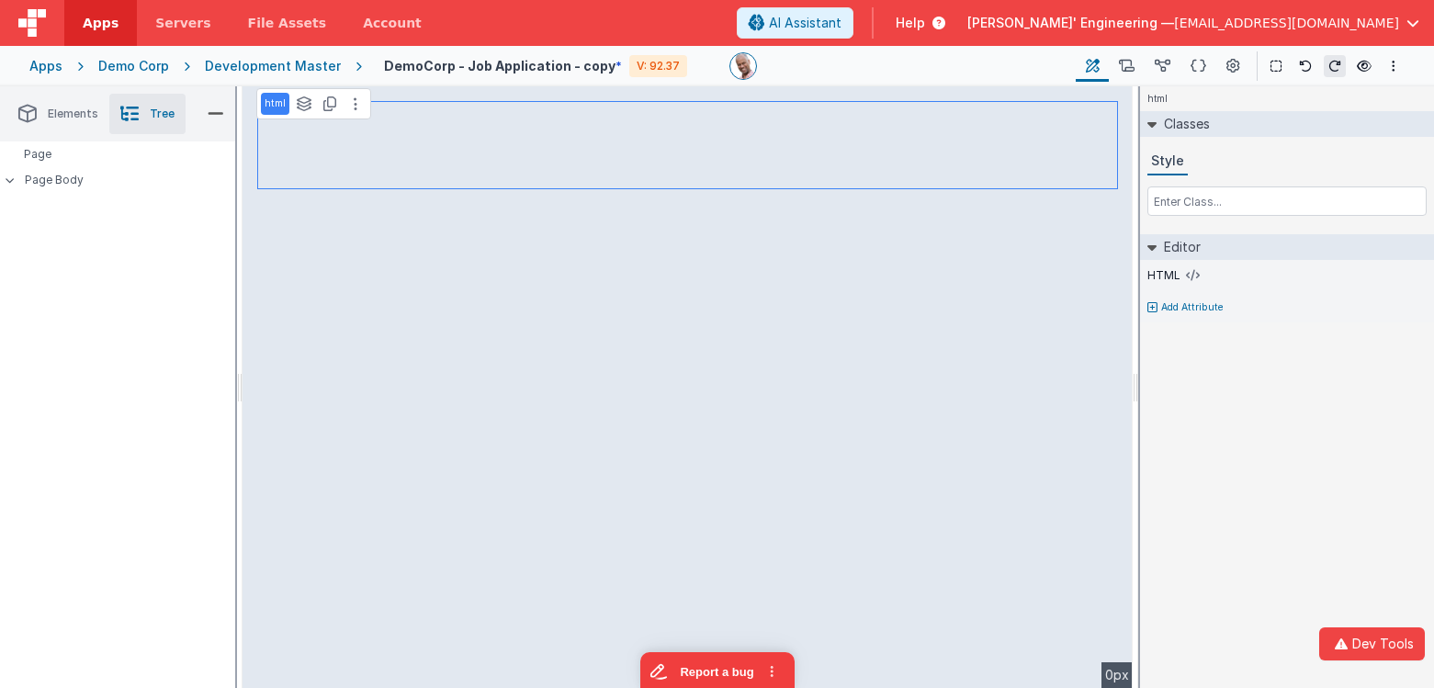
click at [276, 68] on div "Development Master" at bounding box center [273, 66] width 136 height 18
click at [278, 67] on div "Development Master" at bounding box center [273, 66] width 136 height 18
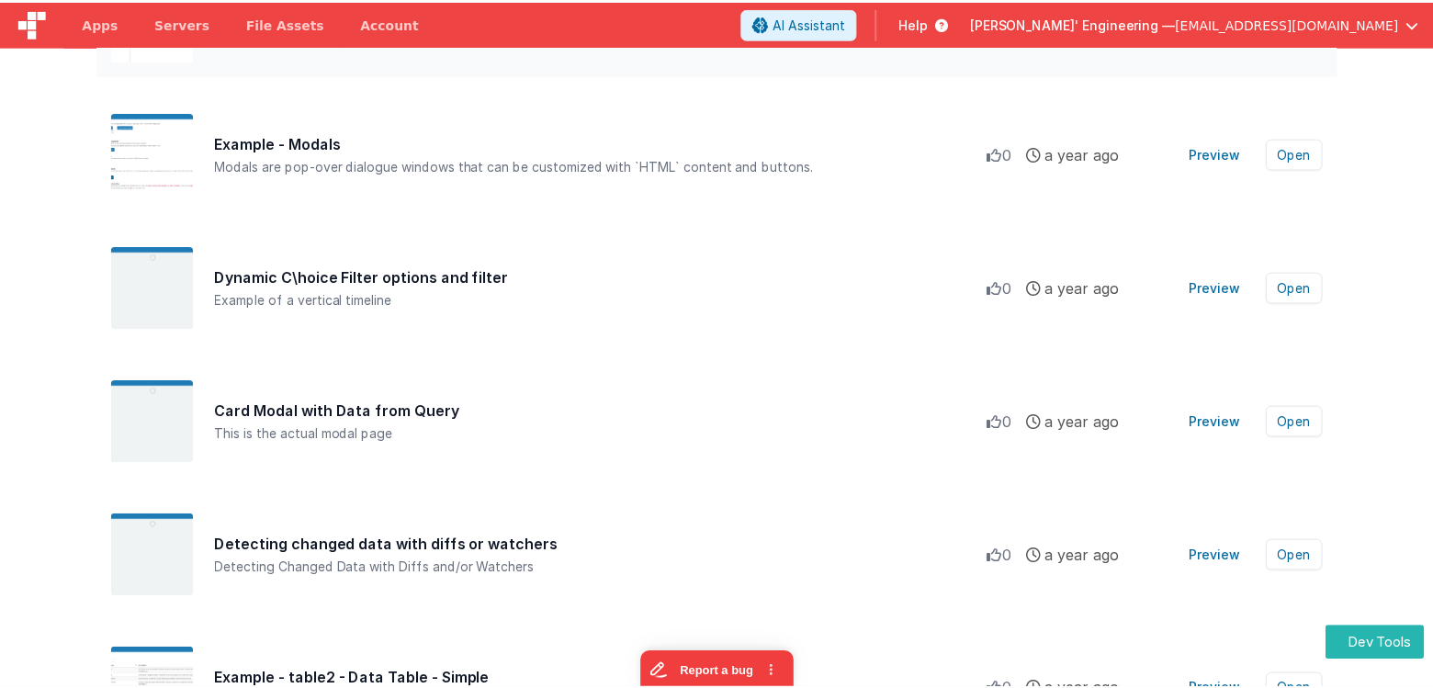
scroll to position [4146, 0]
